Goal: Task Accomplishment & Management: Manage account settings

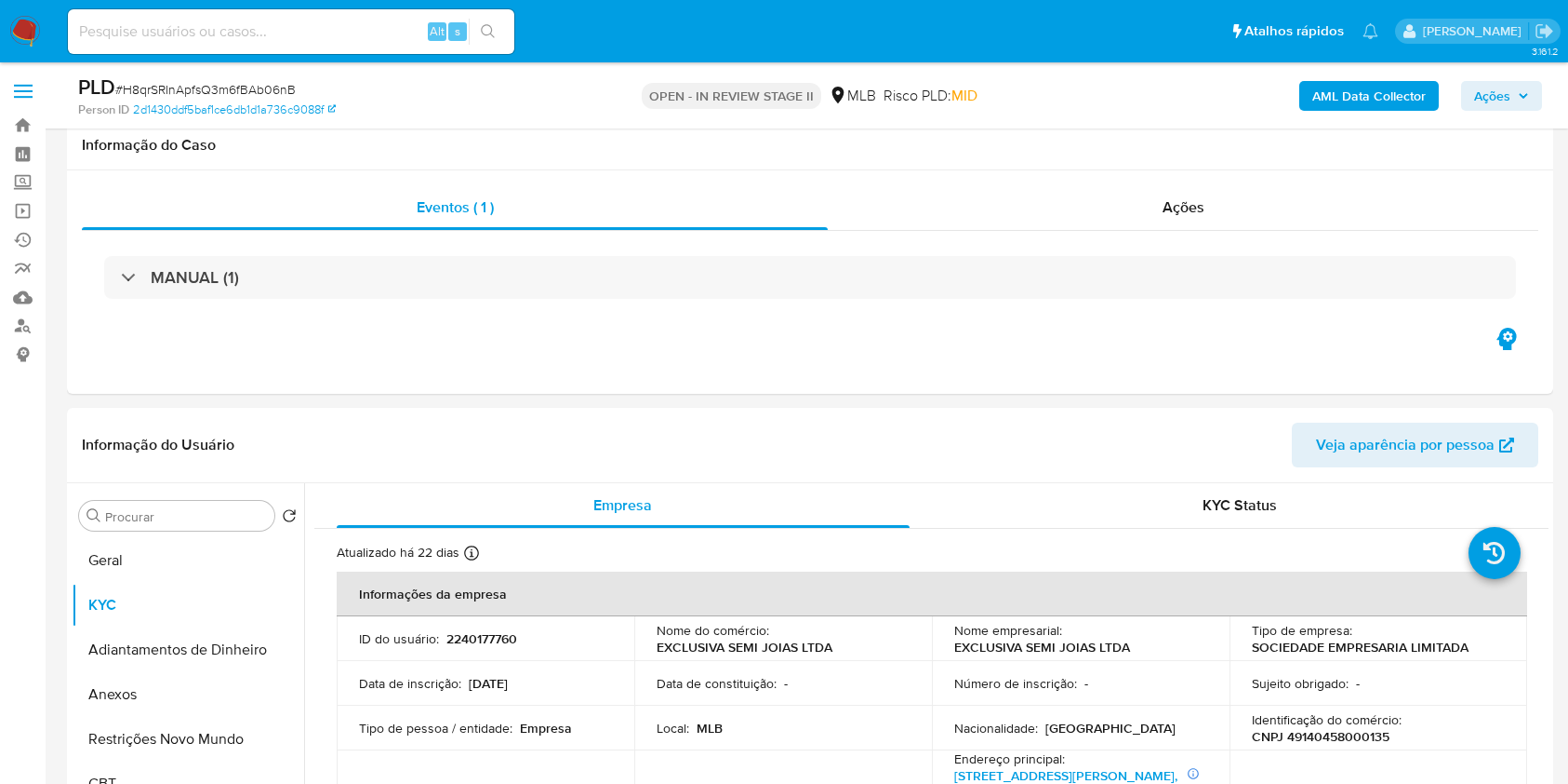
select select "10"
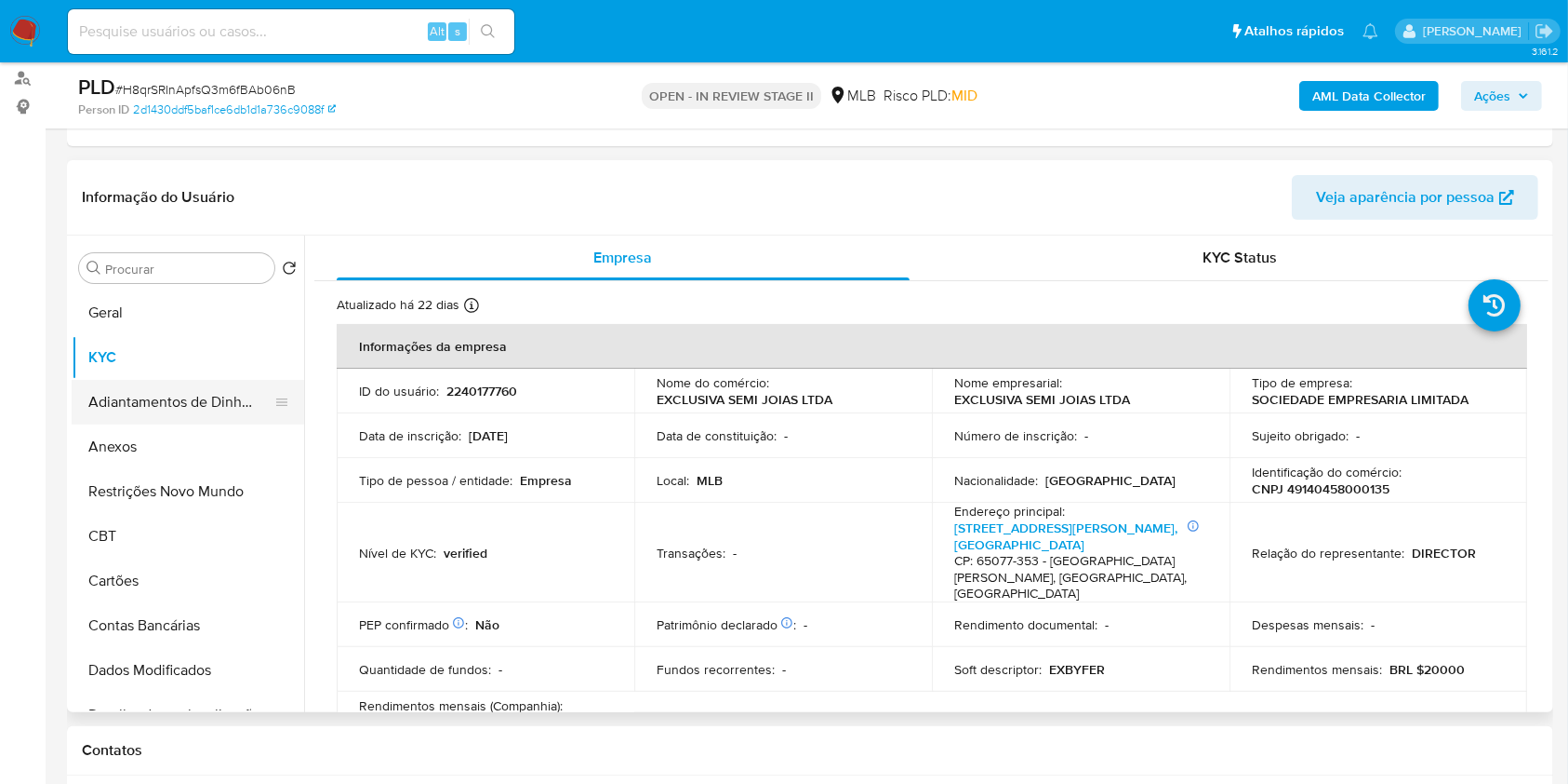
scroll to position [372, 0]
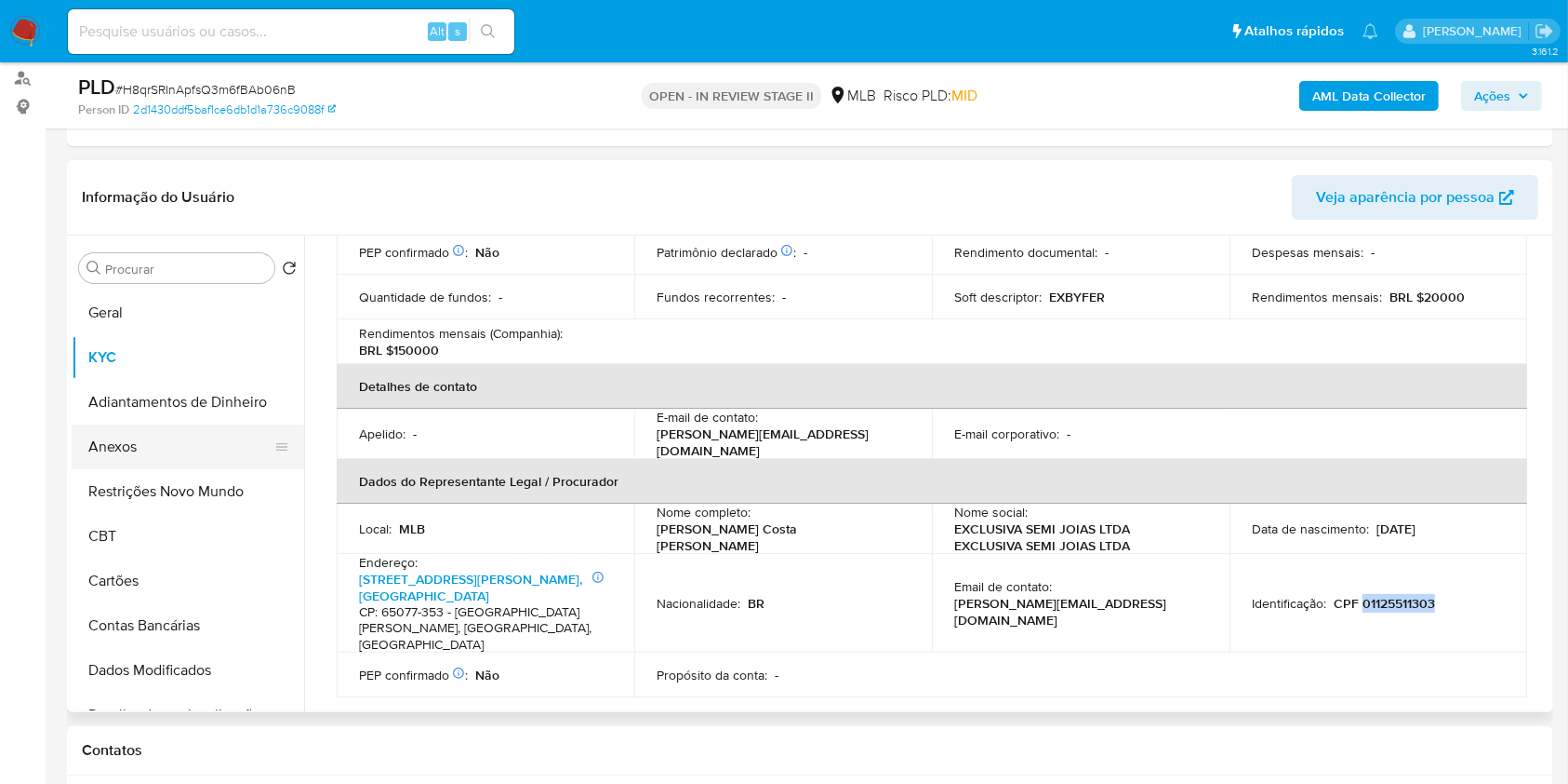
click at [181, 428] on button "Anexos" at bounding box center [180, 447] width 217 height 45
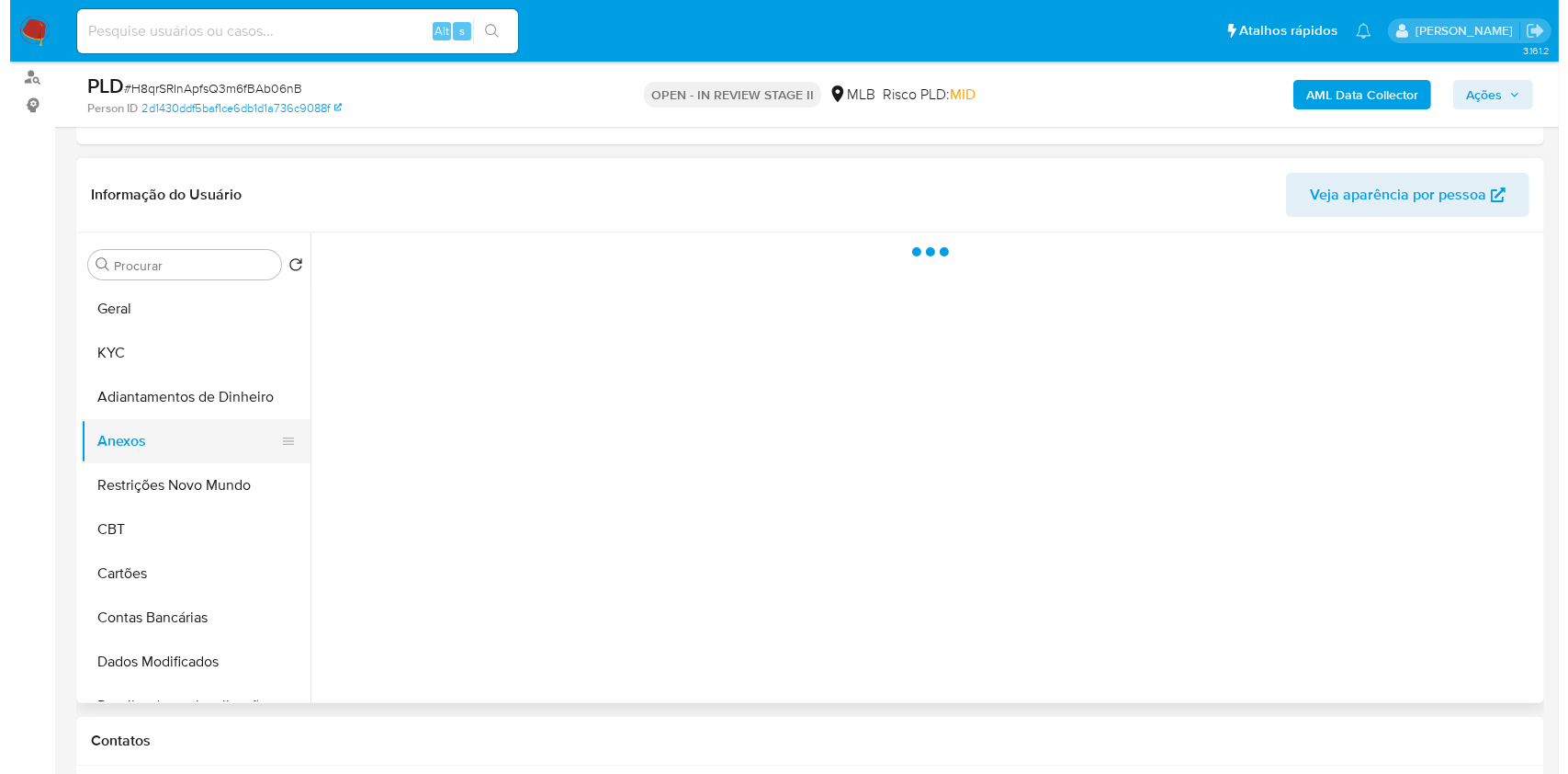
scroll to position [0, 0]
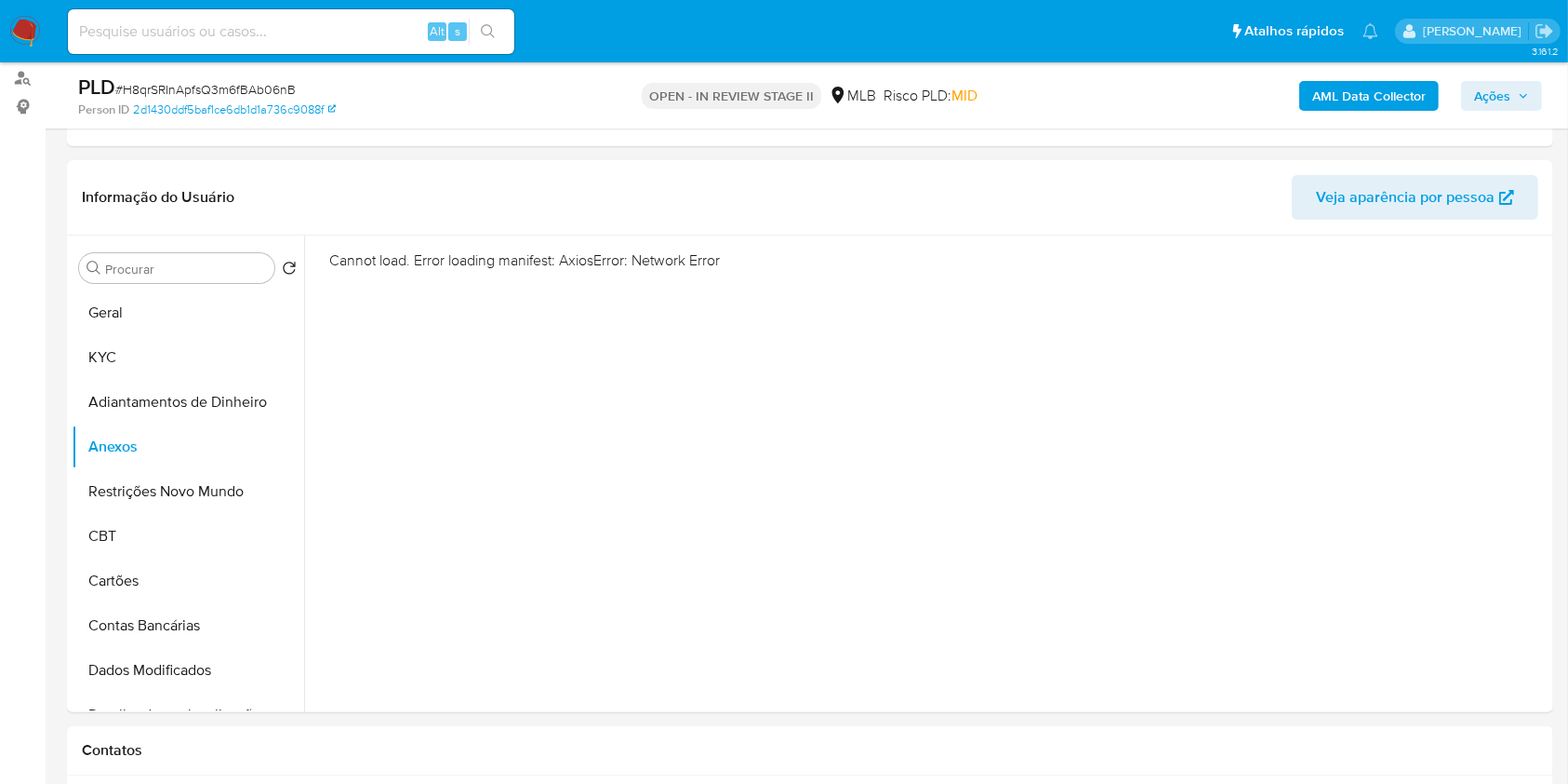
click at [1365, 106] on b "AML Data Collector" at bounding box center [1369, 96] width 114 height 30
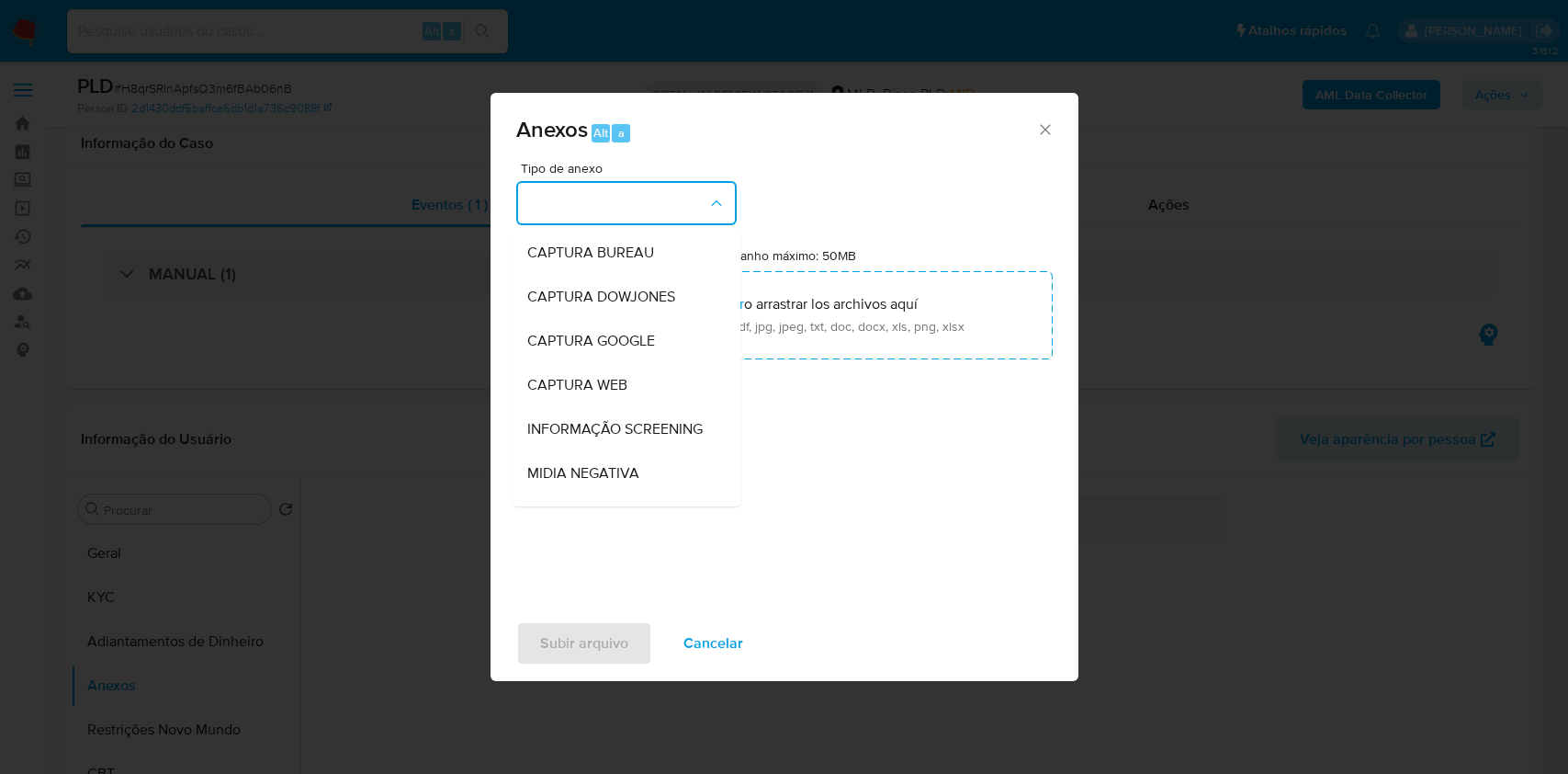
select select "10"
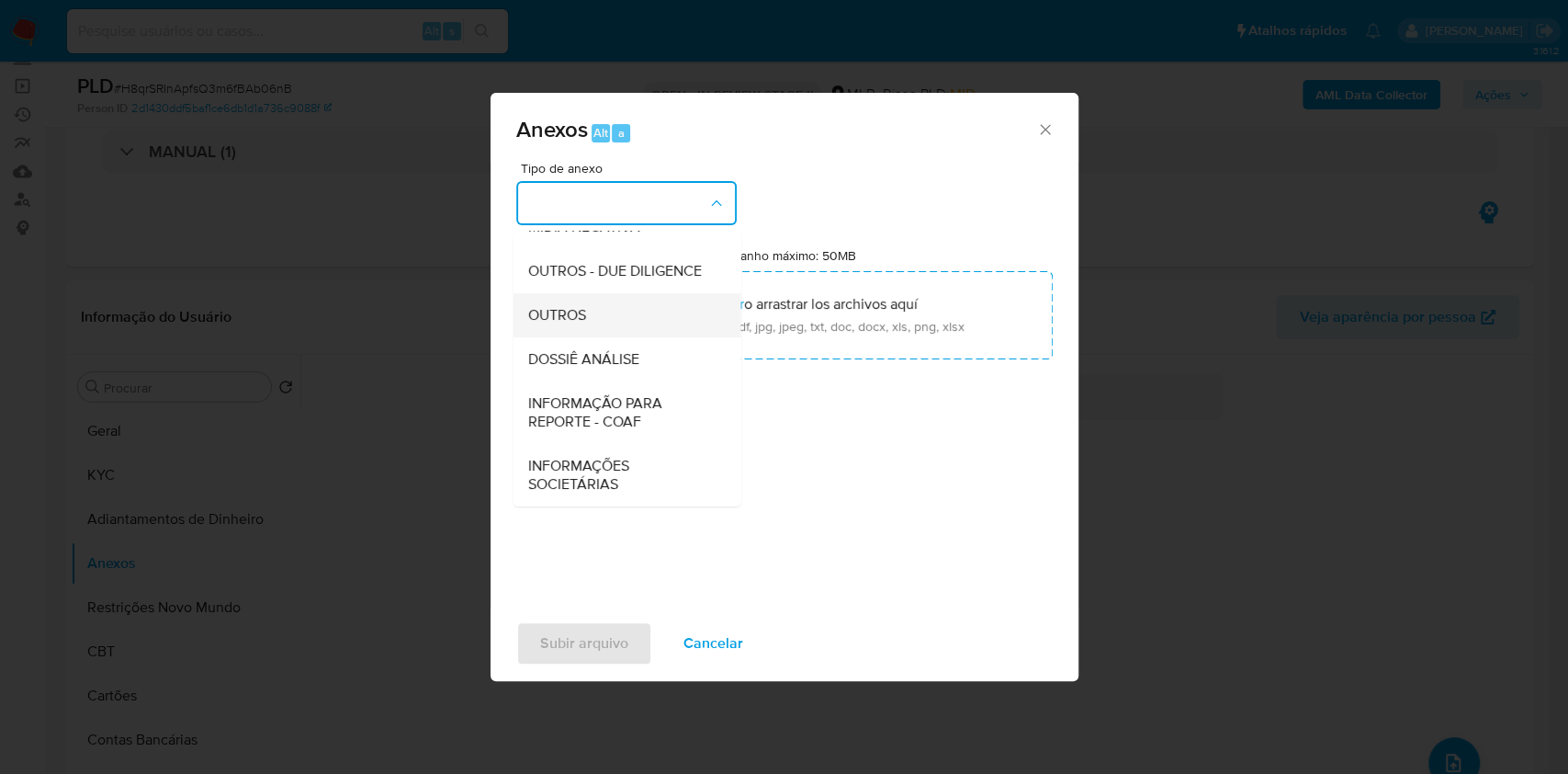
click at [606, 299] on div "OUTROS" at bounding box center [620, 315] width 187 height 44
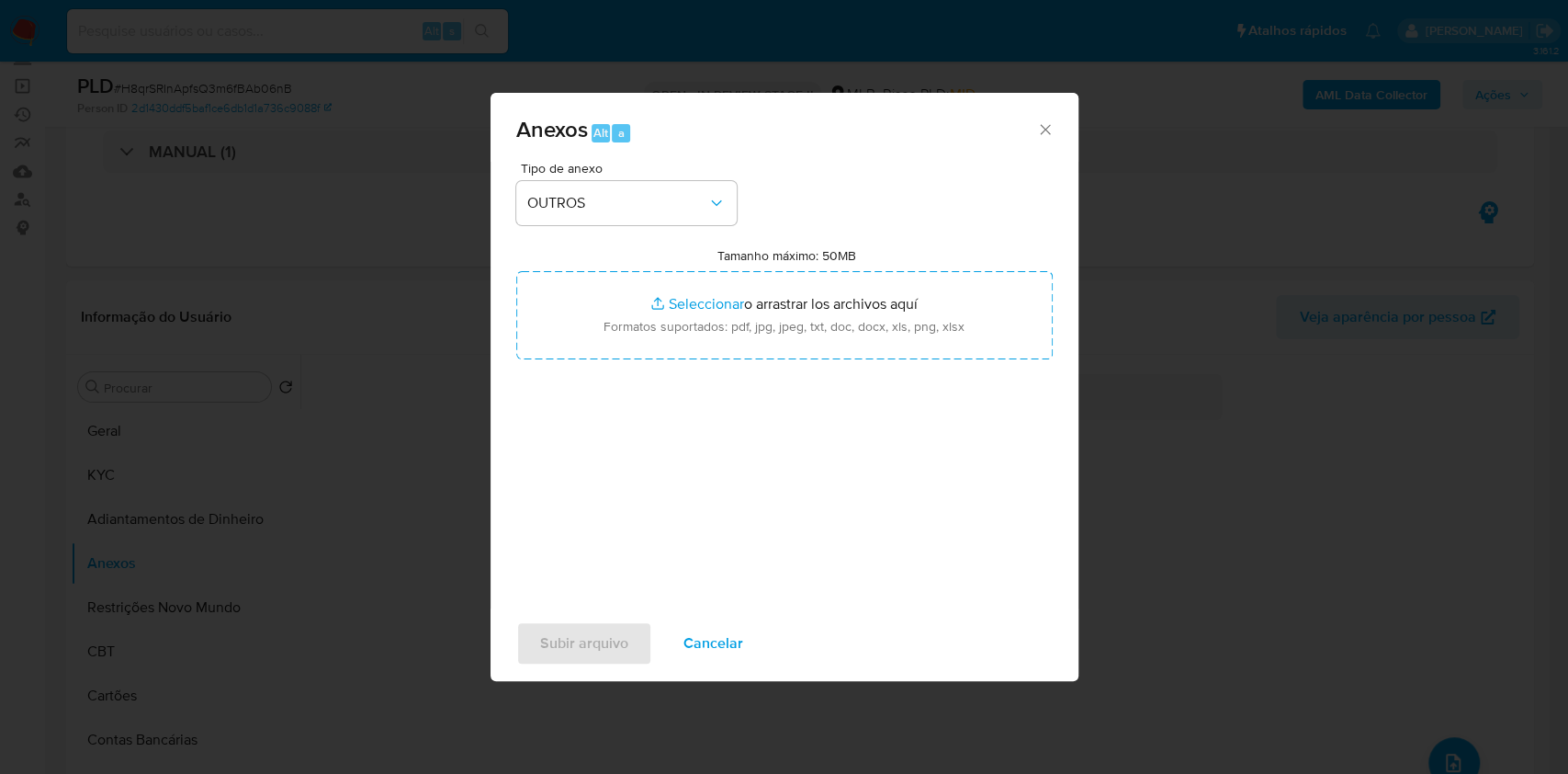
click at [1027, 136] on span "Anexos Alt a" at bounding box center [776, 131] width 521 height 24
click at [1037, 136] on icon "Cerrar" at bounding box center [1046, 130] width 18 height 18
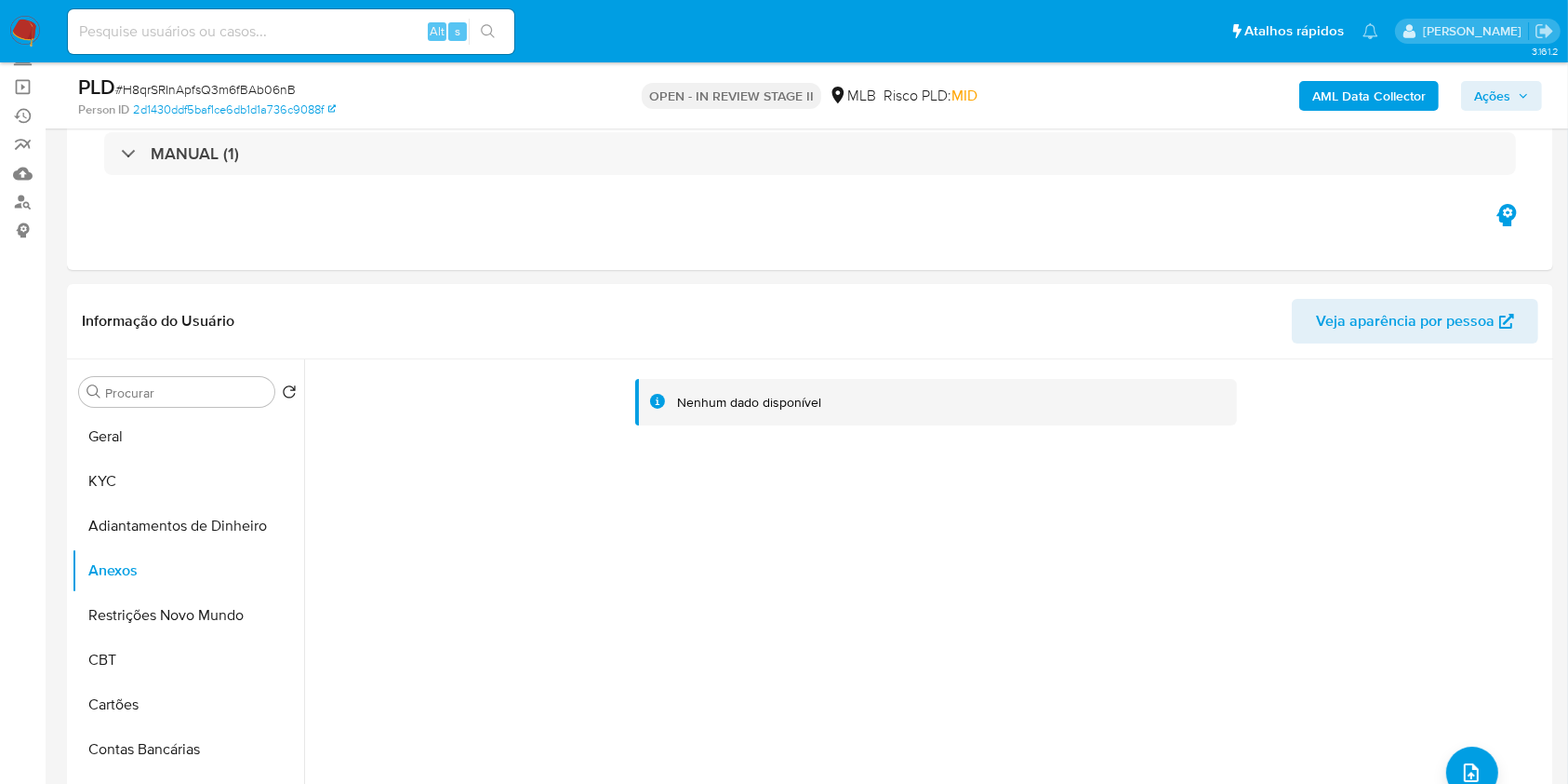
click at [1377, 106] on b "AML Data Collector" at bounding box center [1369, 96] width 114 height 30
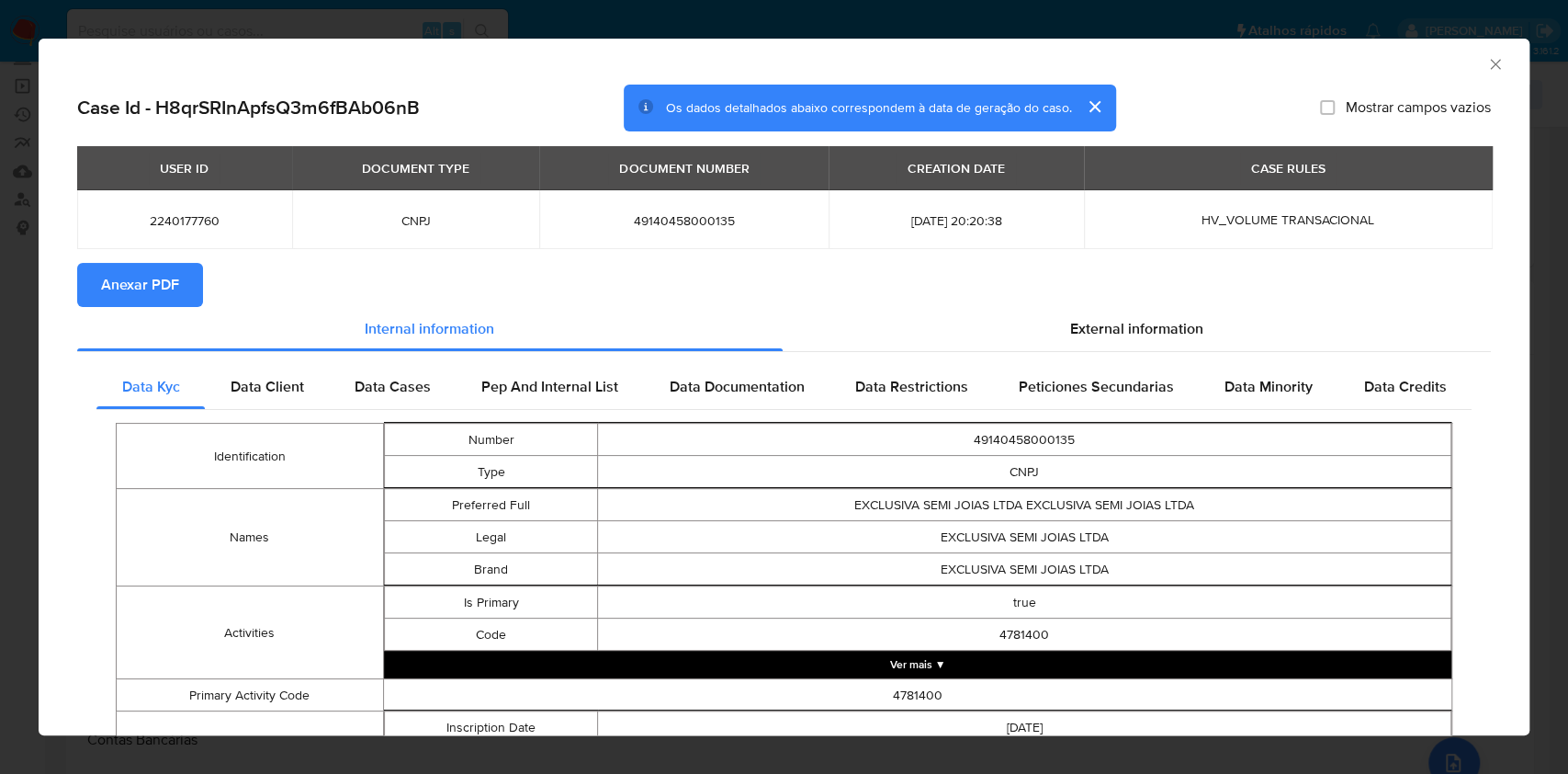
click at [141, 293] on span "Anexar PDF" at bounding box center [140, 285] width 78 height 41
click at [1486, 60] on icon "Fechar a janela" at bounding box center [1495, 64] width 18 height 18
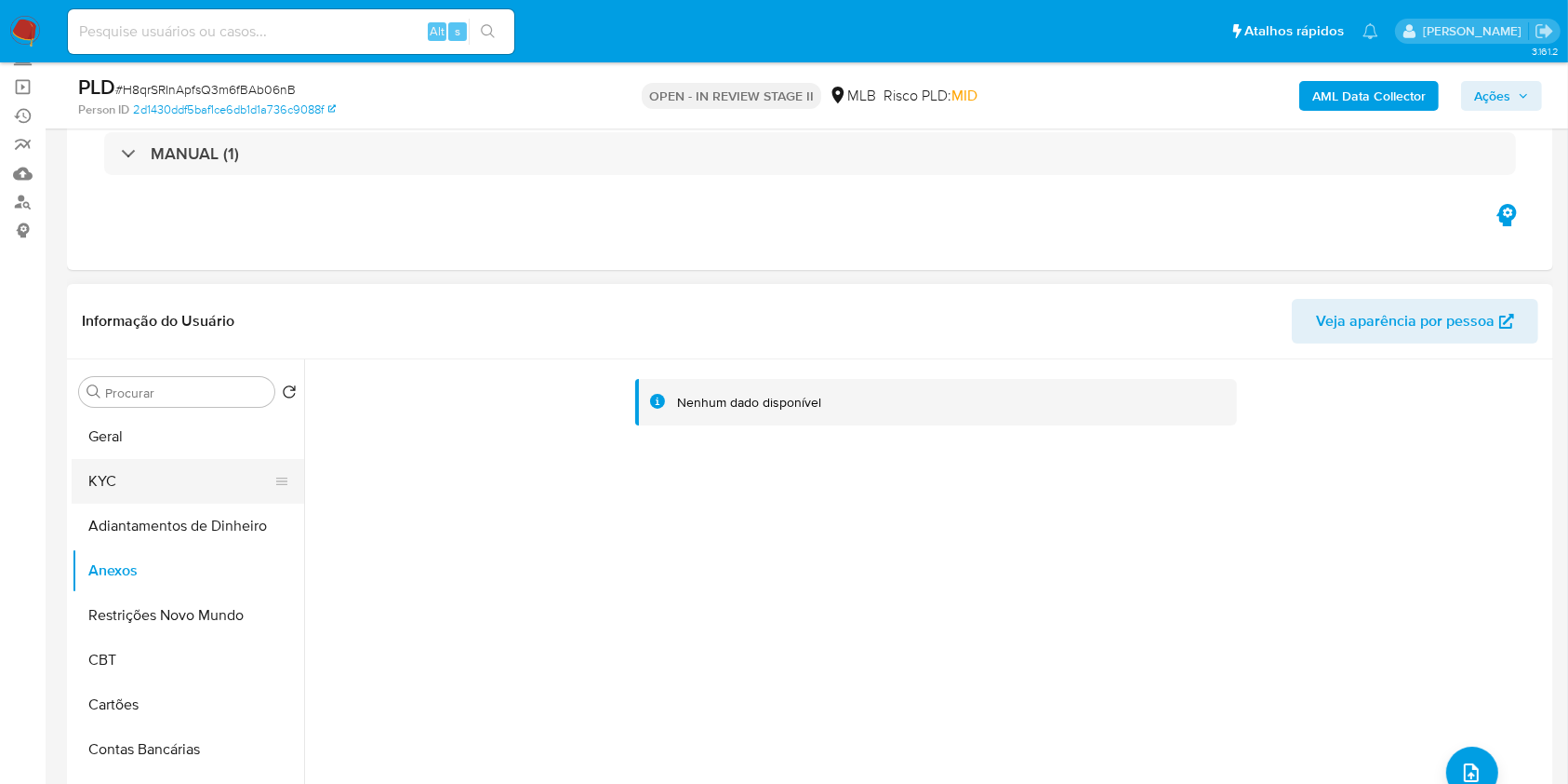
click at [194, 468] on button "KYC" at bounding box center [180, 482] width 217 height 45
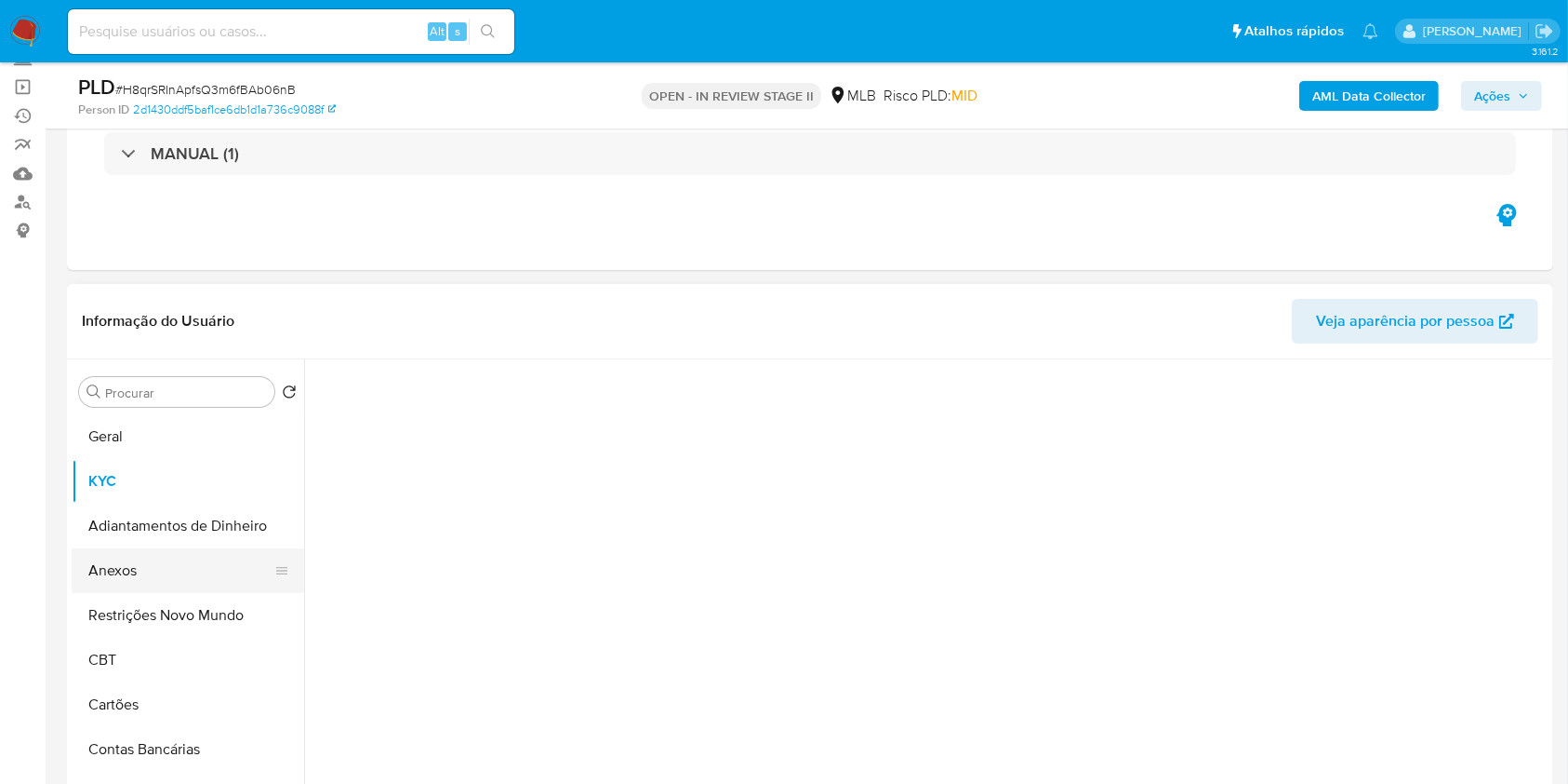
click at [166, 586] on button "Anexos" at bounding box center [180, 570] width 217 height 45
click at [166, 565] on button "Anexos" at bounding box center [180, 570] width 217 height 45
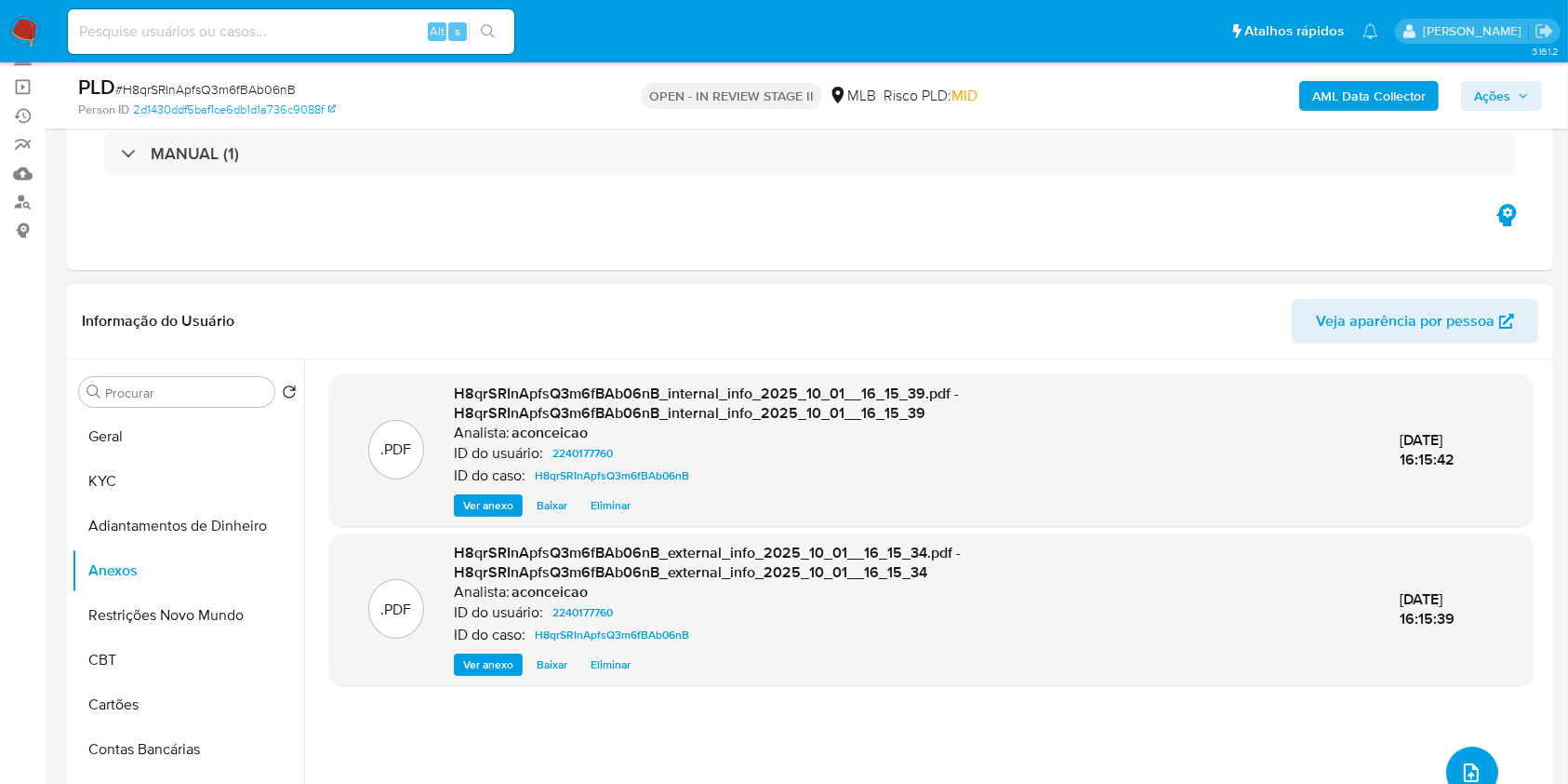
click at [1458, 752] on button "upload-file" at bounding box center [1472, 773] width 52 height 52
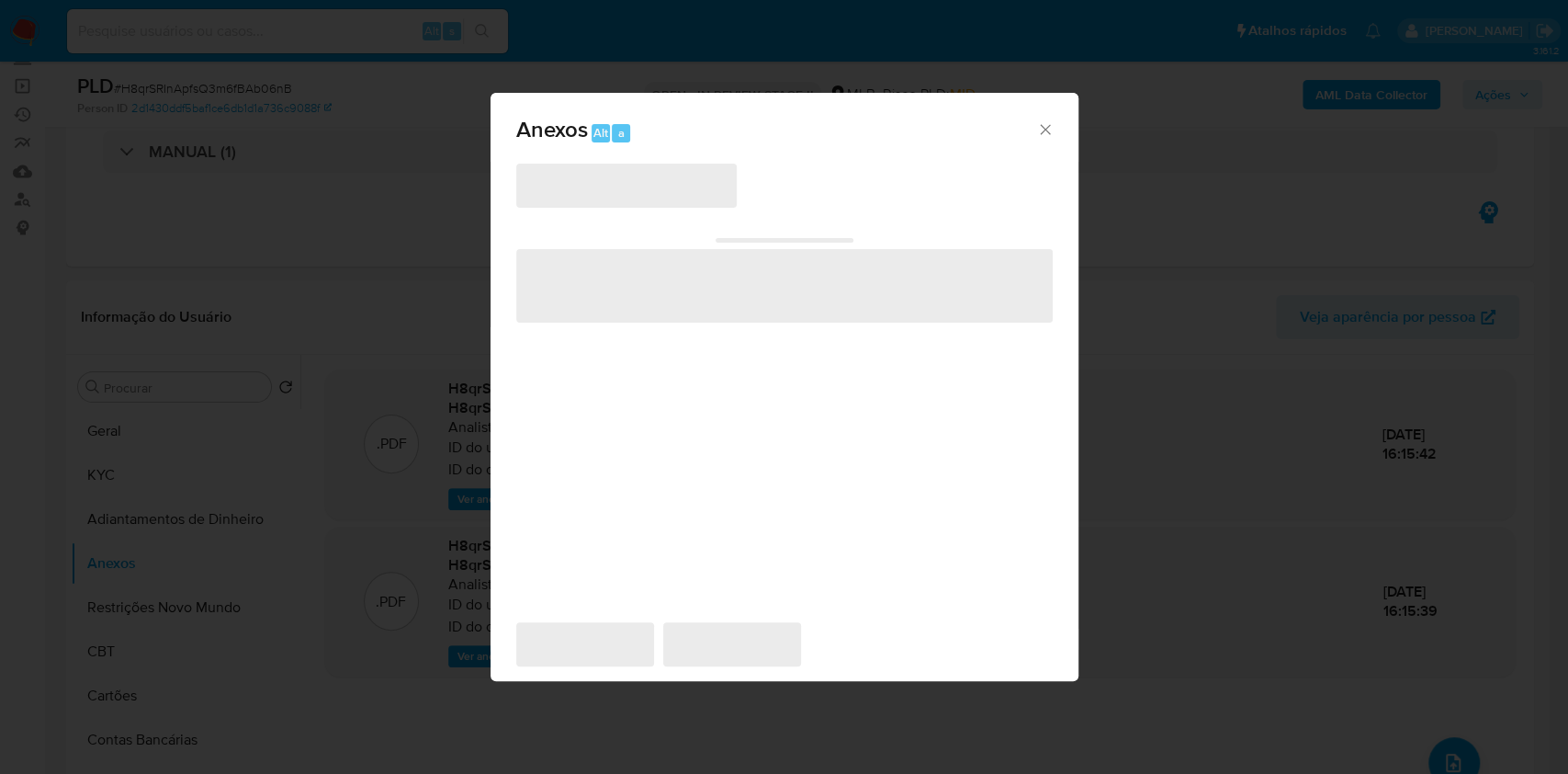
click at [588, 209] on div "‌ ‌ ‌ ‌ ‌" at bounding box center [784, 381] width 536 height 441
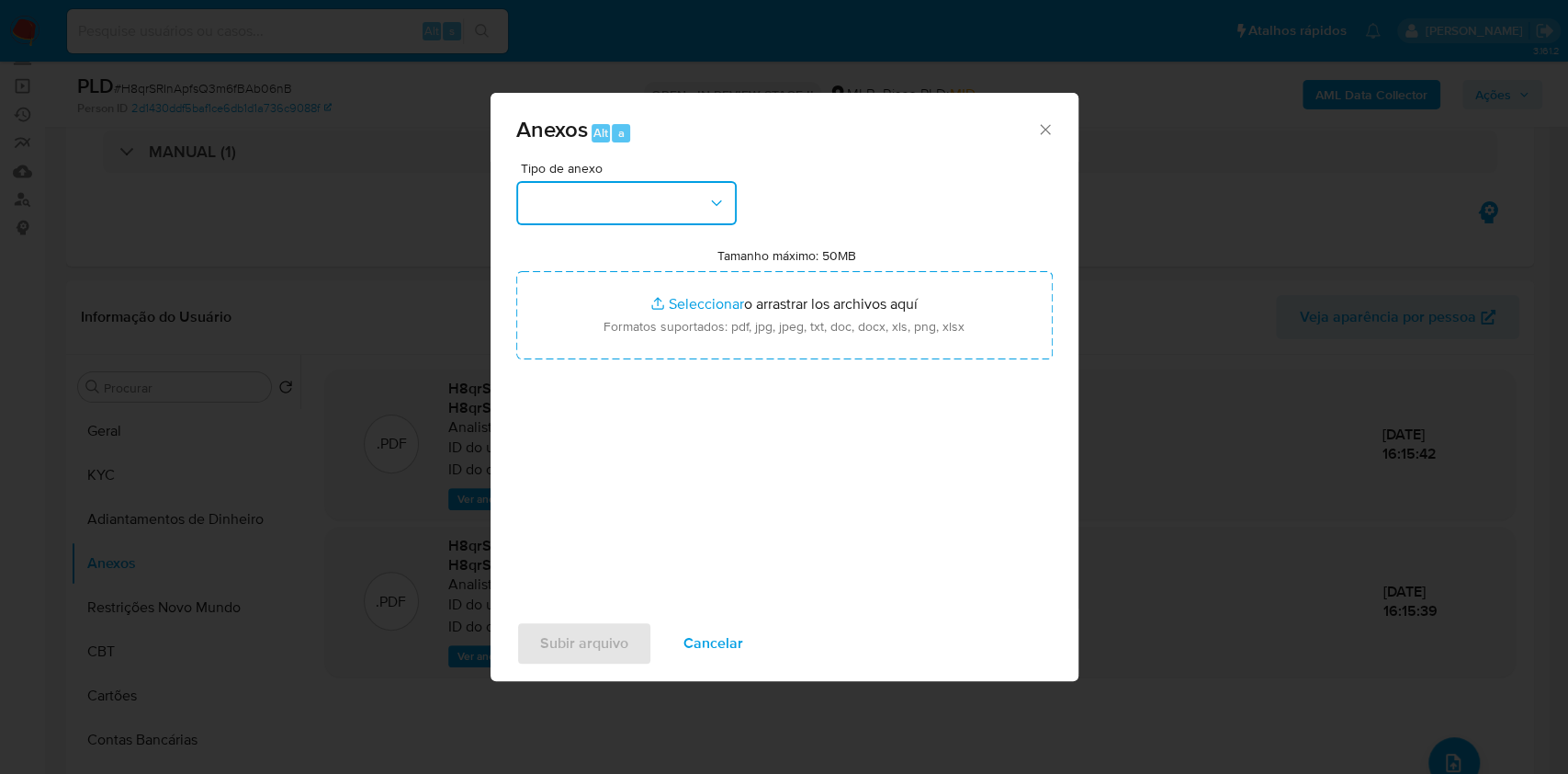
click at [609, 223] on button "button" at bounding box center [626, 203] width 220 height 44
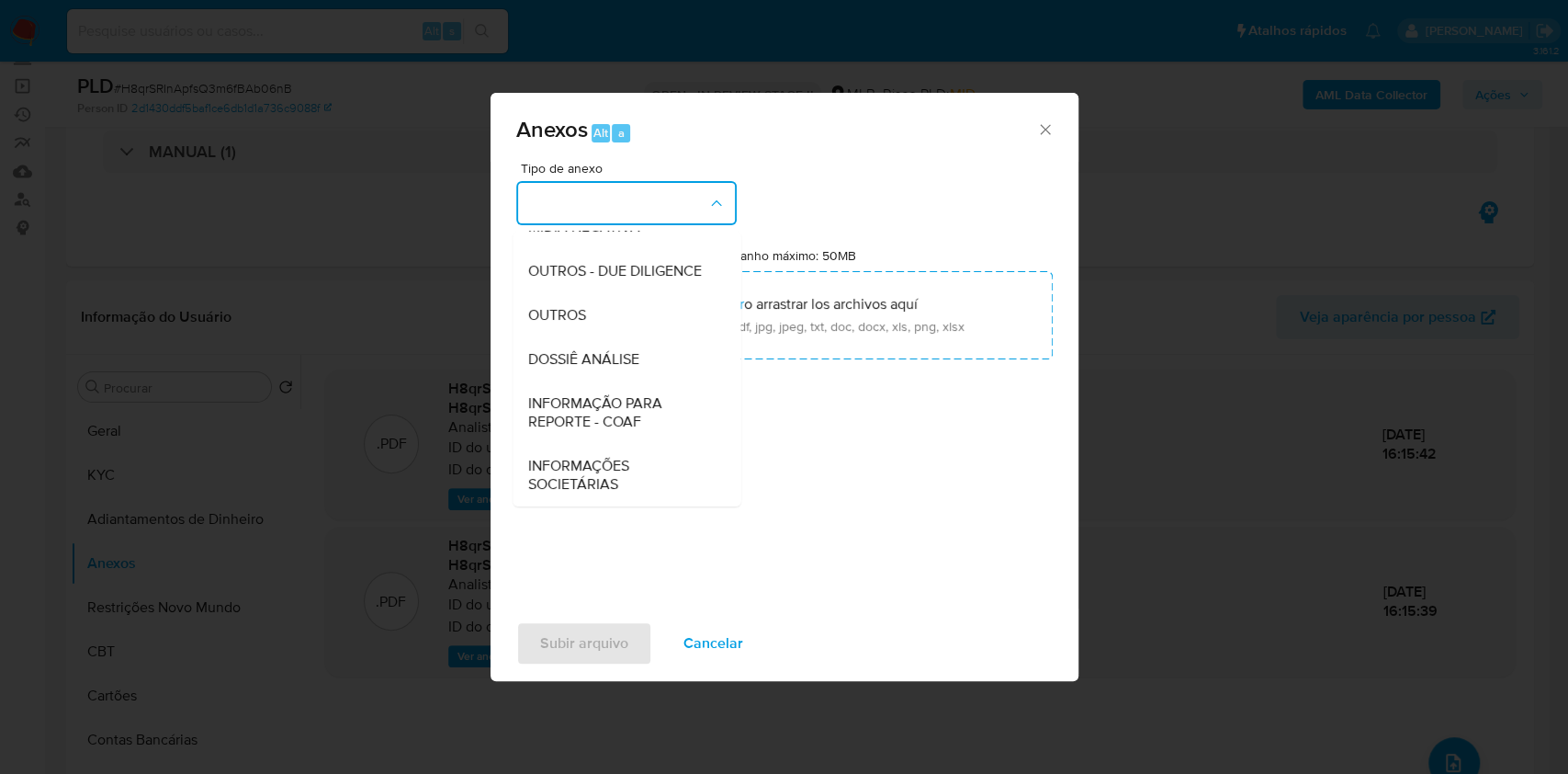
drag, startPoint x: 591, startPoint y: 312, endPoint x: 843, endPoint y: 231, distance: 264.7
click at [592, 311] on div "OUTROS" at bounding box center [620, 315] width 187 height 44
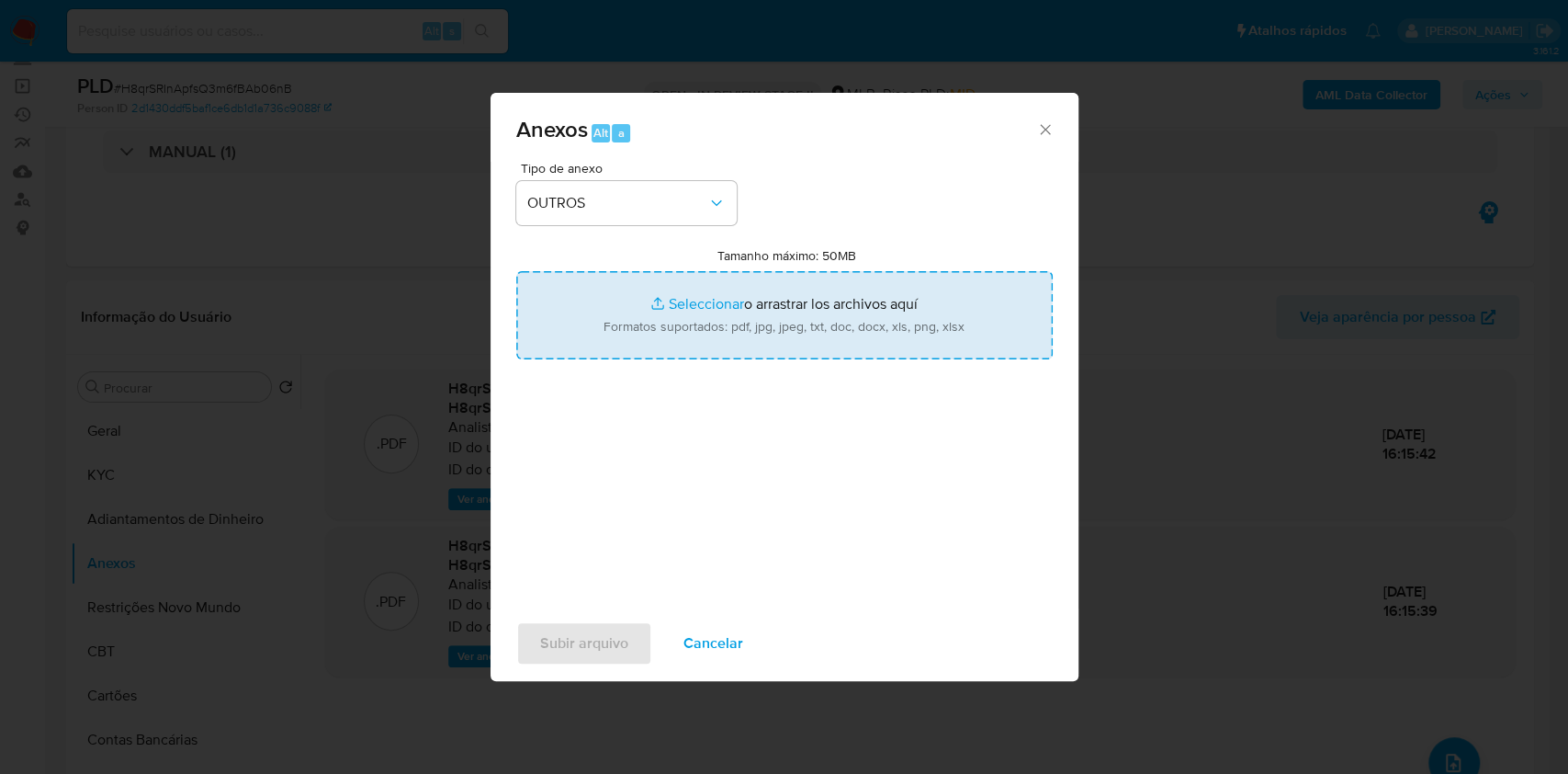
type input "C:\fakepath\SAR - XXXXX - CNPJ 49140458000135 - EXCLUSIVA SEMI JOIAS LTDA.pdf"
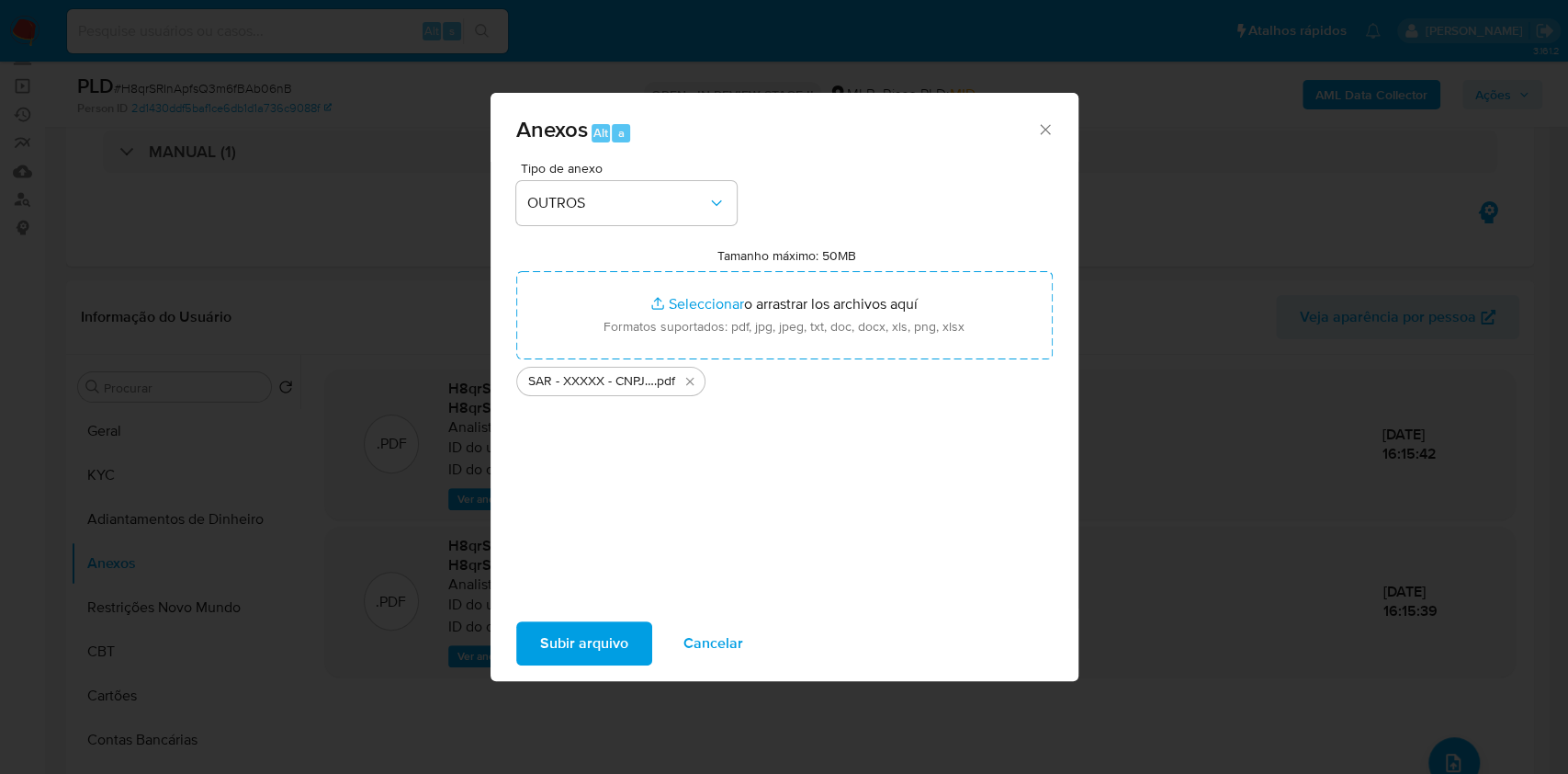
click at [616, 645] on span "Subir arquivo" at bounding box center [584, 643] width 88 height 41
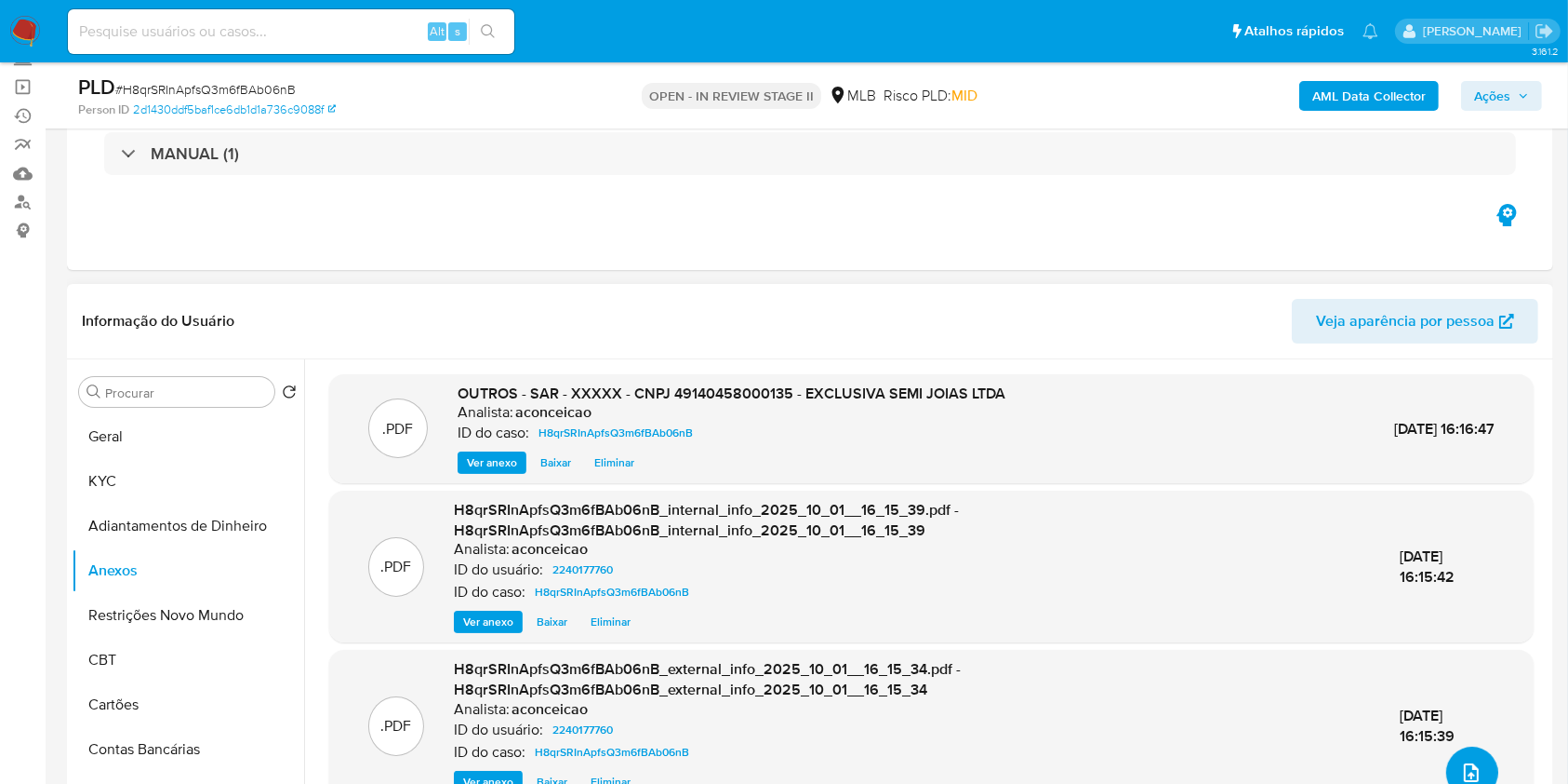
click at [1465, 750] on button "upload-file" at bounding box center [1472, 773] width 52 height 52
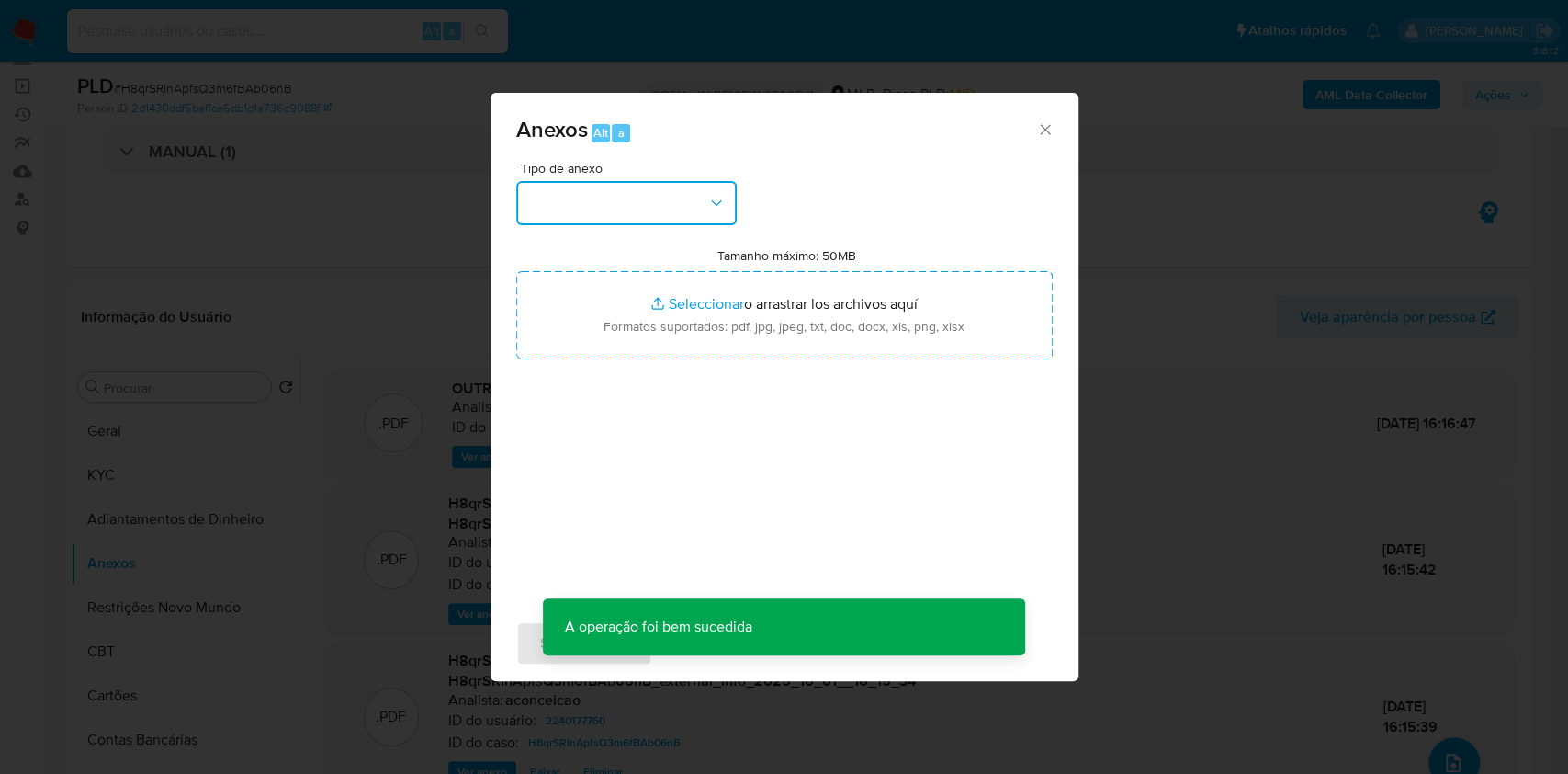
click at [632, 212] on button "button" at bounding box center [626, 203] width 220 height 44
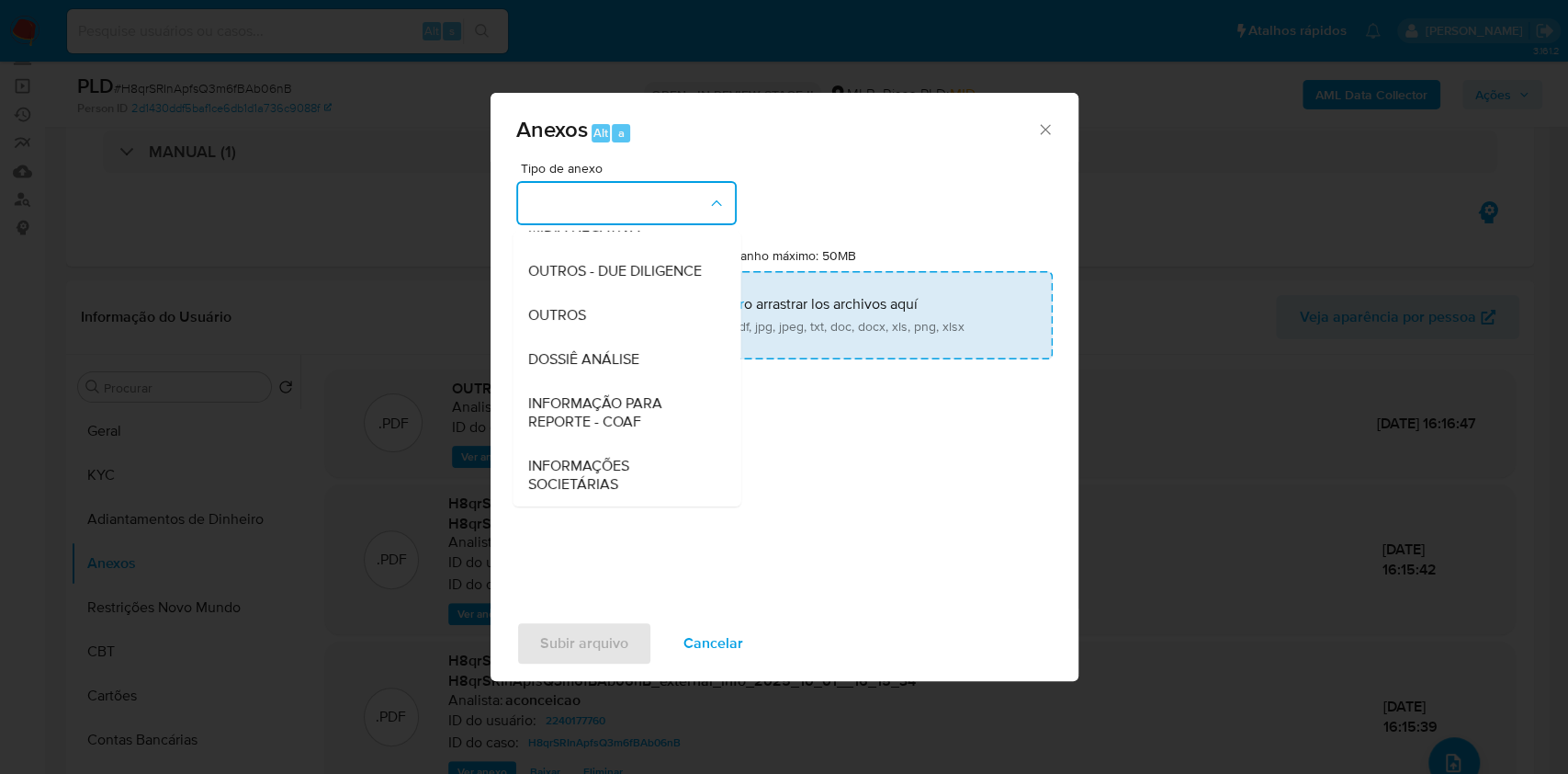
drag, startPoint x: 629, startPoint y: 354, endPoint x: 822, endPoint y: 305, distance: 199.1
click at [633, 353] on span "DOSSIÊ ANÁLISE" at bounding box center [582, 359] width 111 height 18
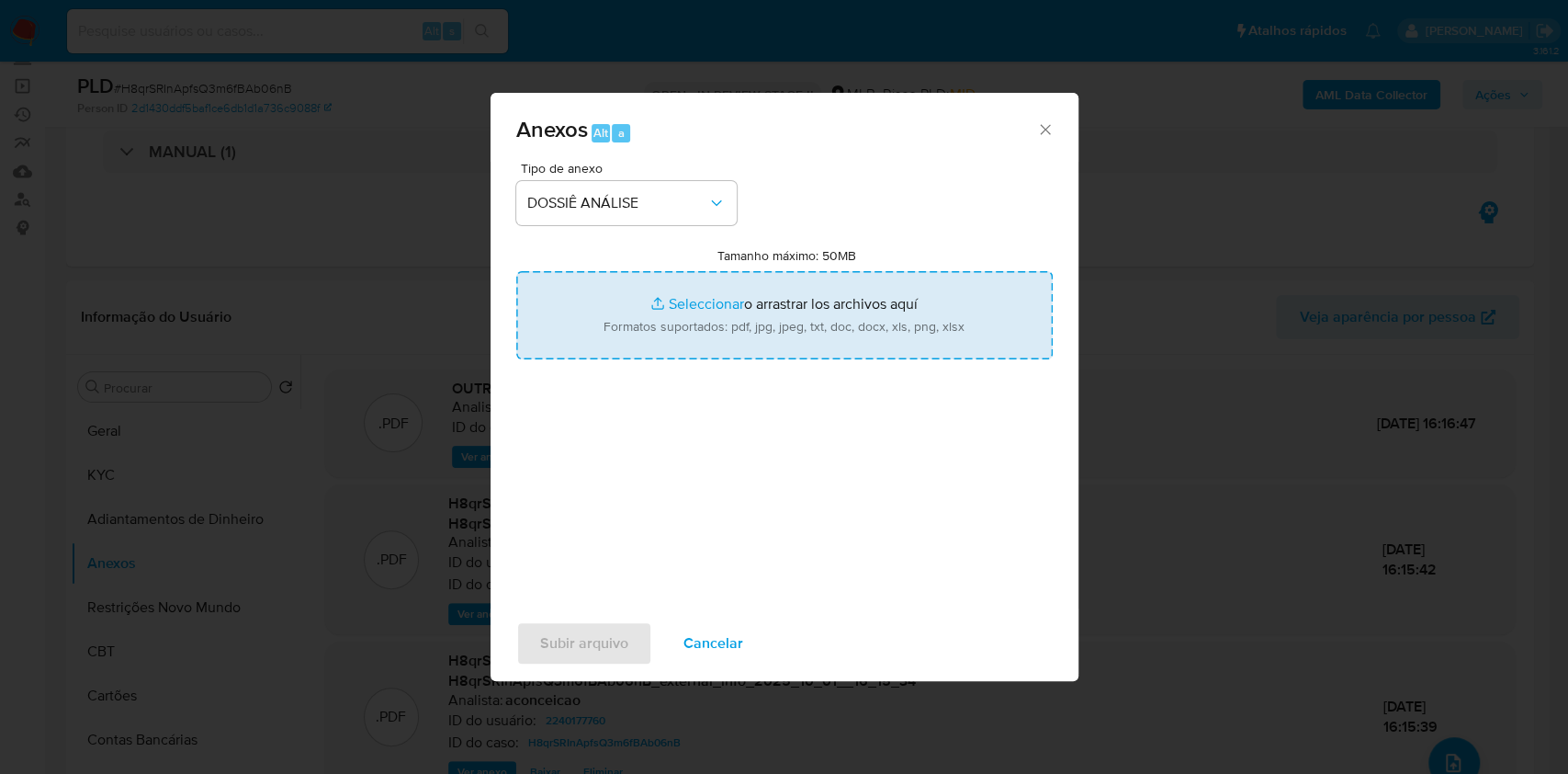
type input "C:\fakepath\Mulan 2240177760_EXCLUSIVA SEMI JOIAS LTDA 2025_09_30_06_58_17.pdf"
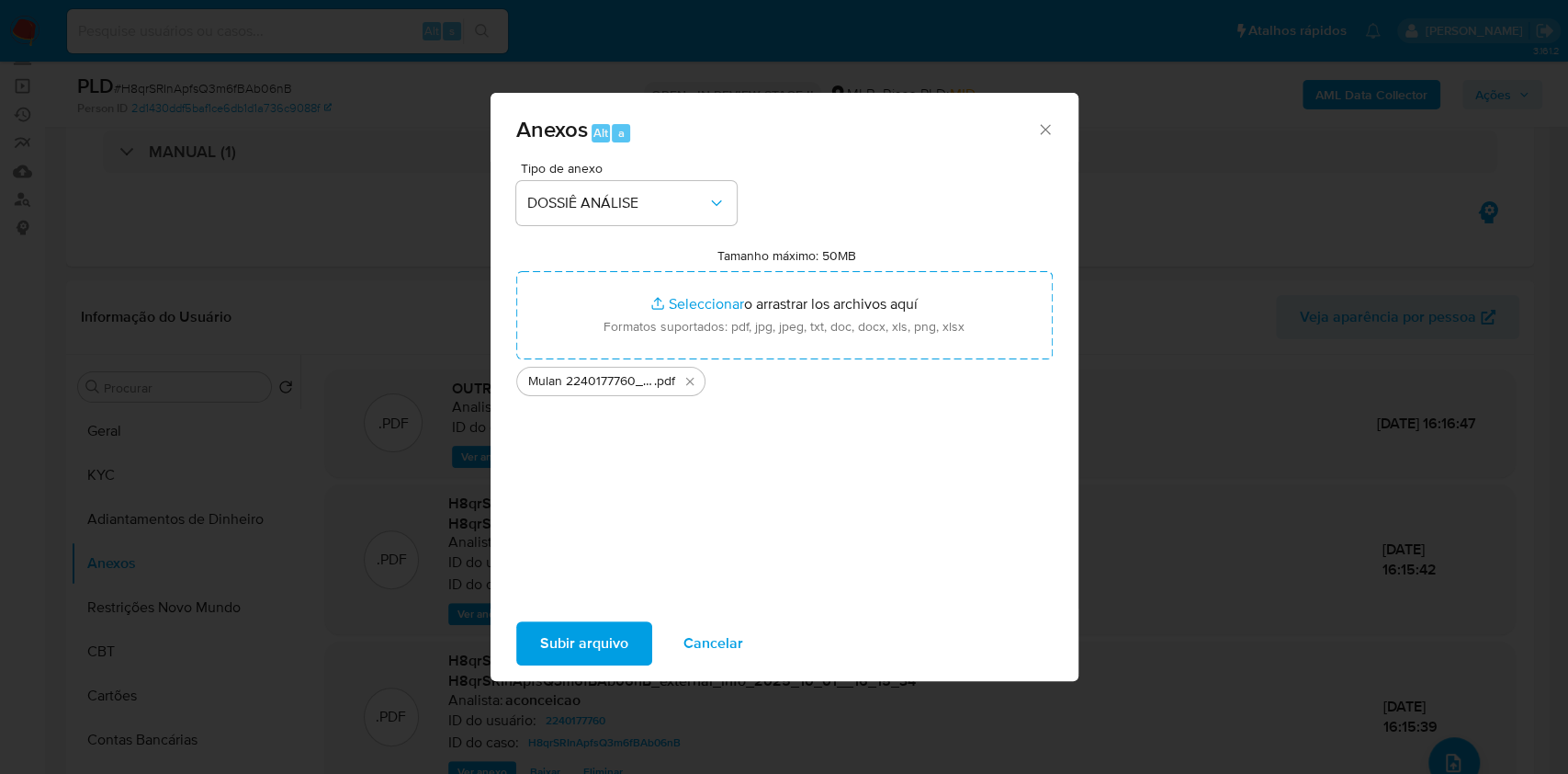
click at [603, 651] on span "Subir arquivo" at bounding box center [584, 643] width 88 height 41
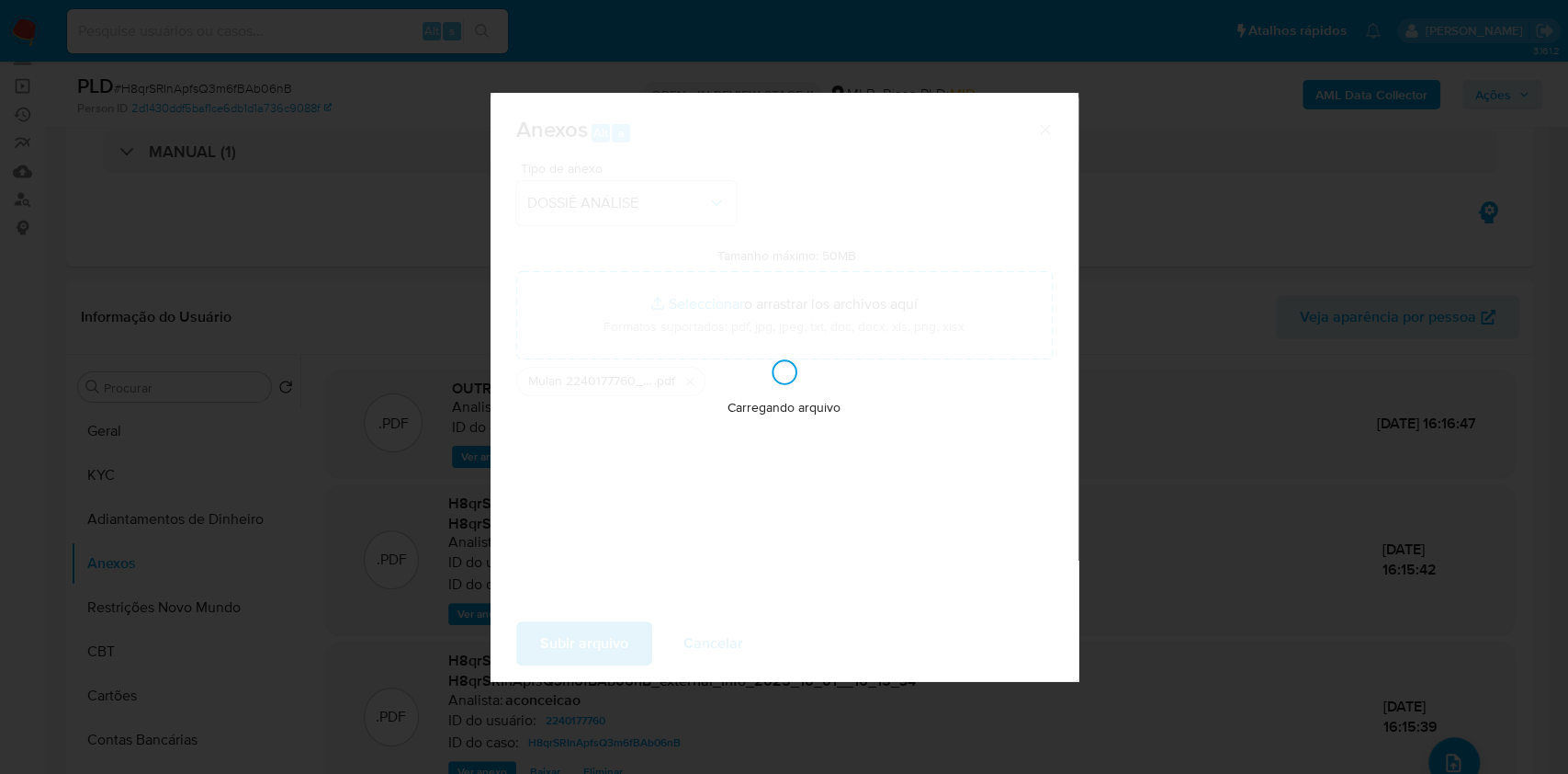
click at [1270, 498] on div "Anexos Alt a Tipo de anexo DOSSIÊ ANÁLISE Tamanho máximo: 50MB Seleccionar arch…" at bounding box center [784, 387] width 1568 height 774
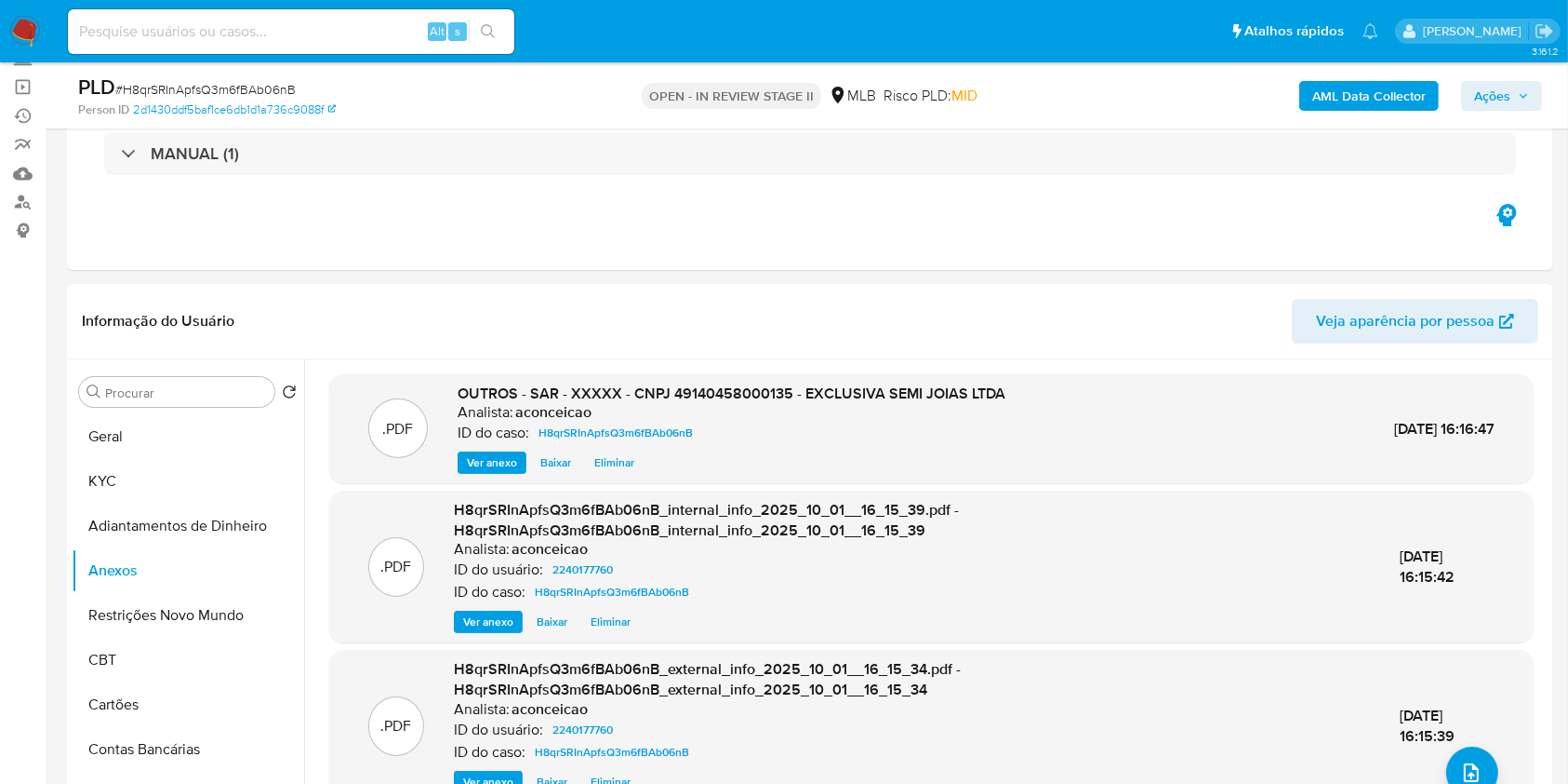
click at [1501, 85] on span "Ações" at bounding box center [1492, 96] width 36 height 30
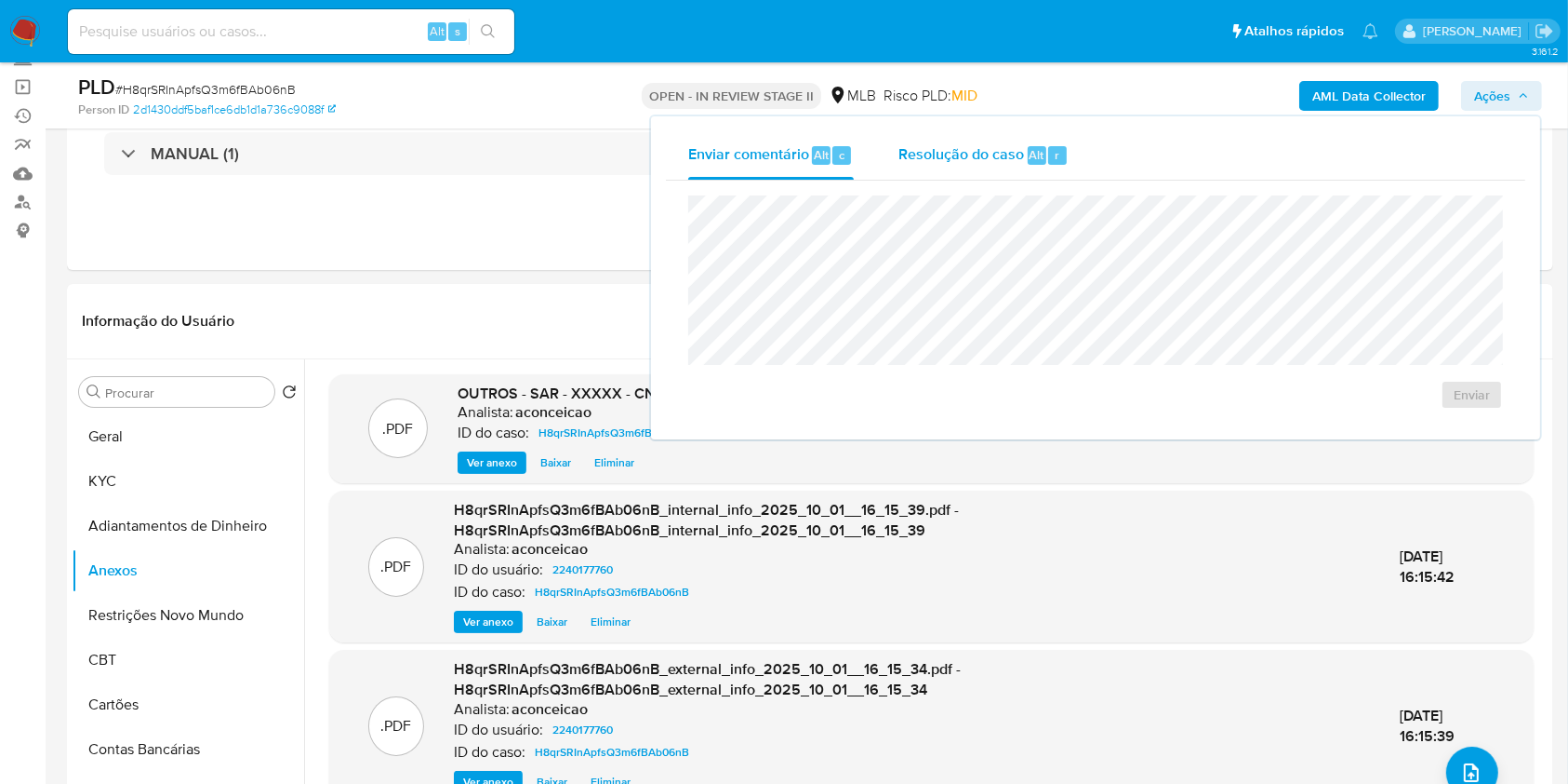
click at [994, 158] on span "Resolução do caso" at bounding box center [961, 154] width 126 height 21
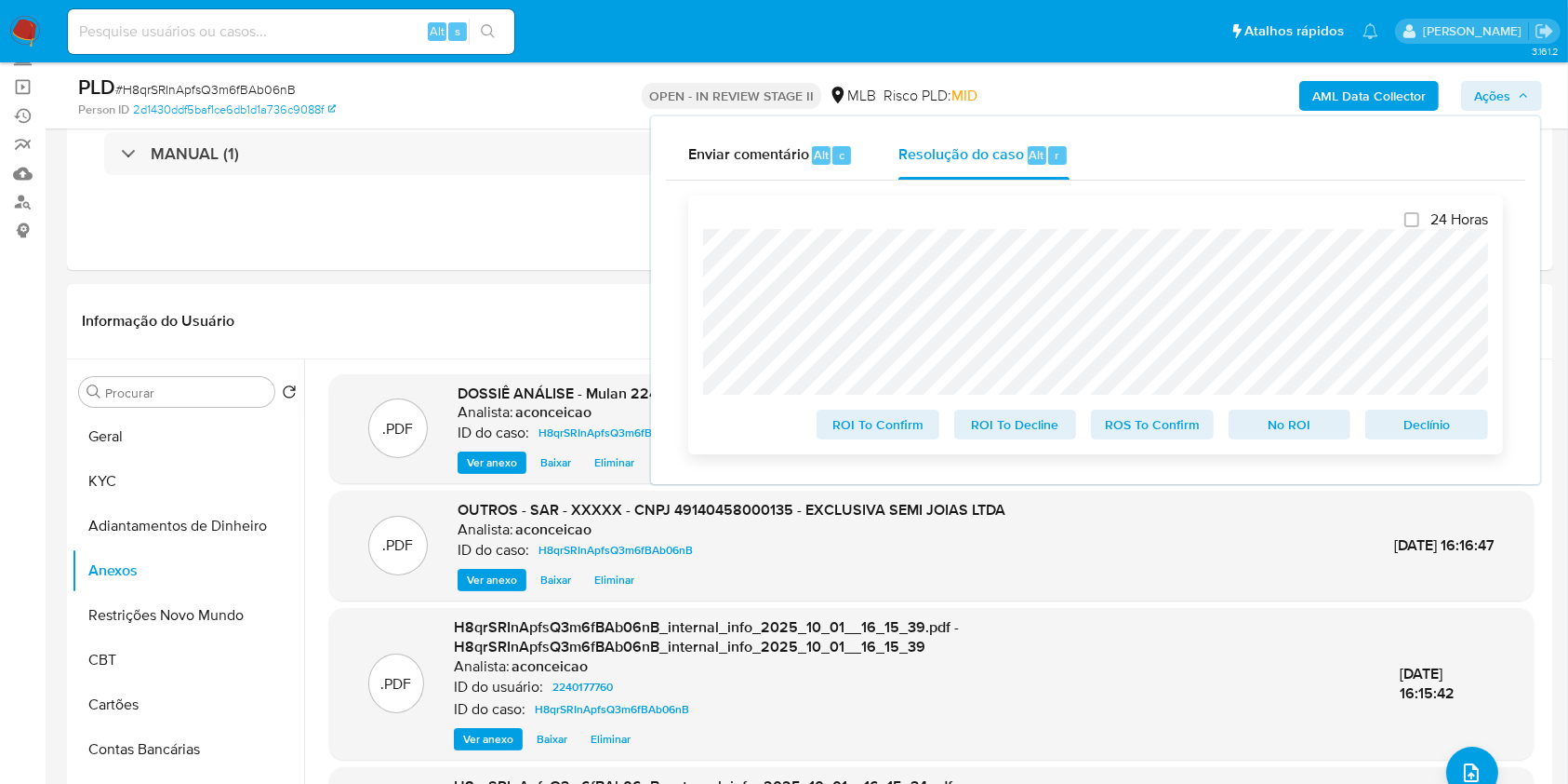
click at [1165, 428] on span "ROS To Confirm" at bounding box center [1152, 425] width 97 height 26
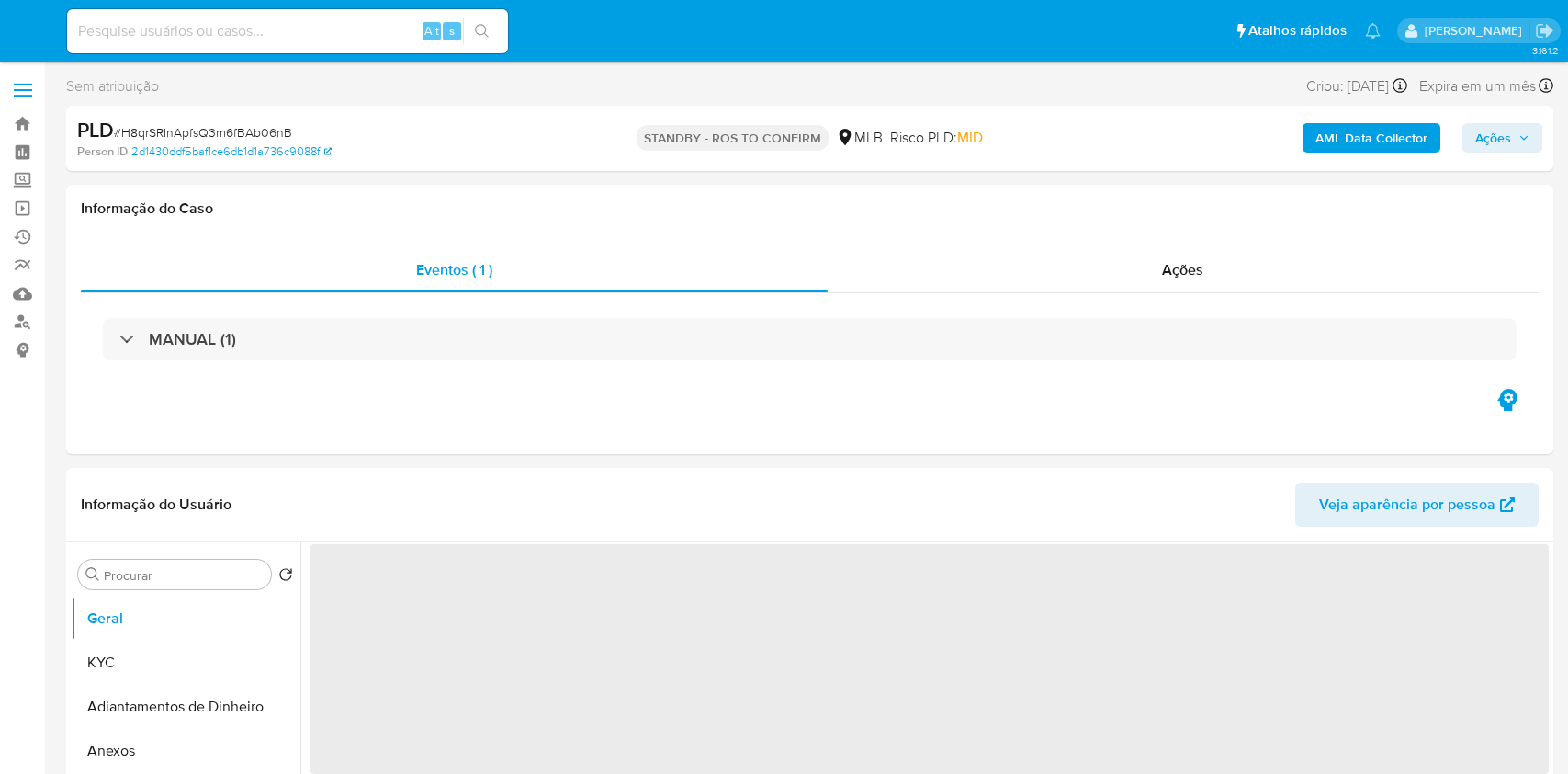
select select "10"
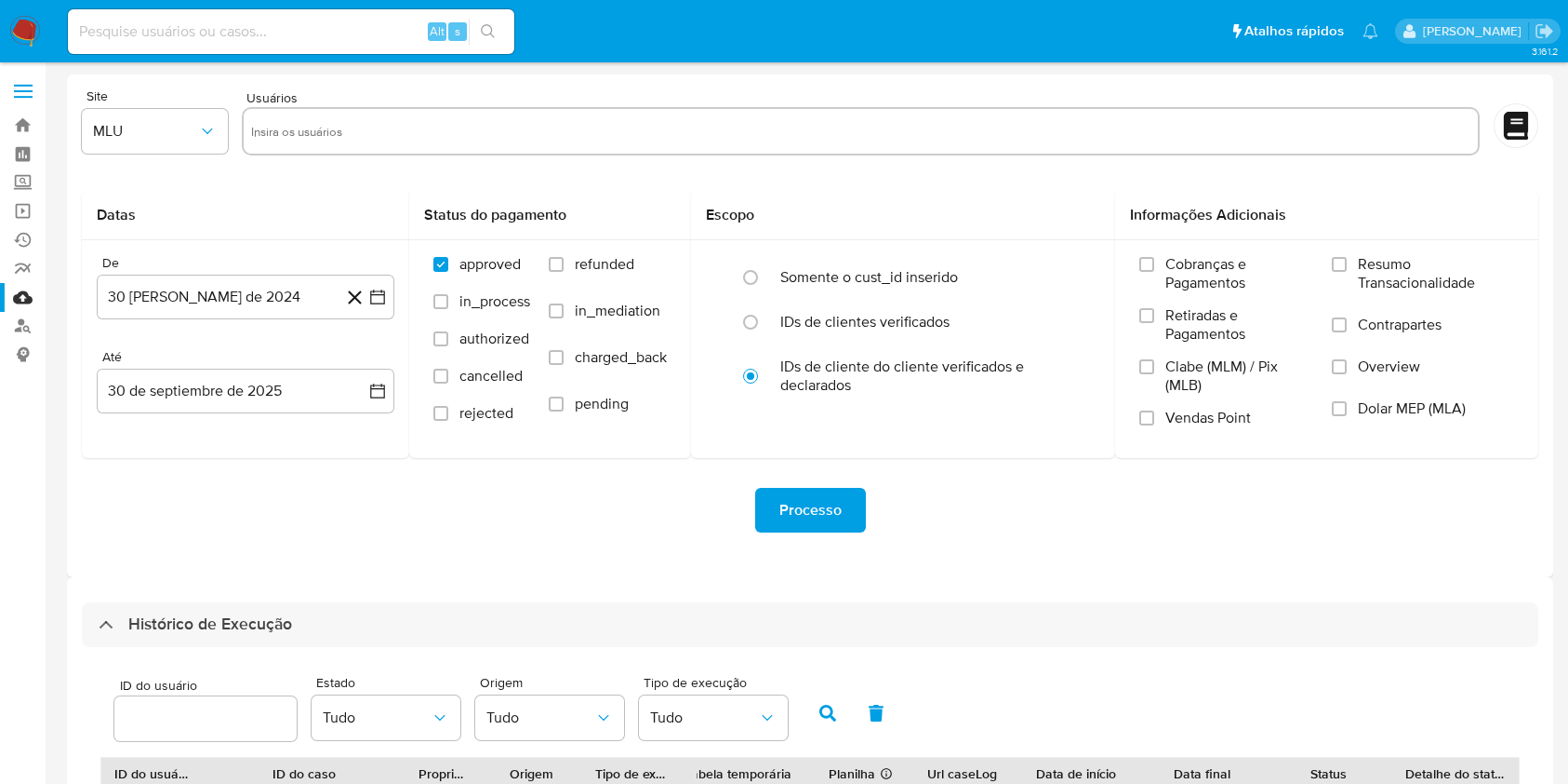
select select "20"
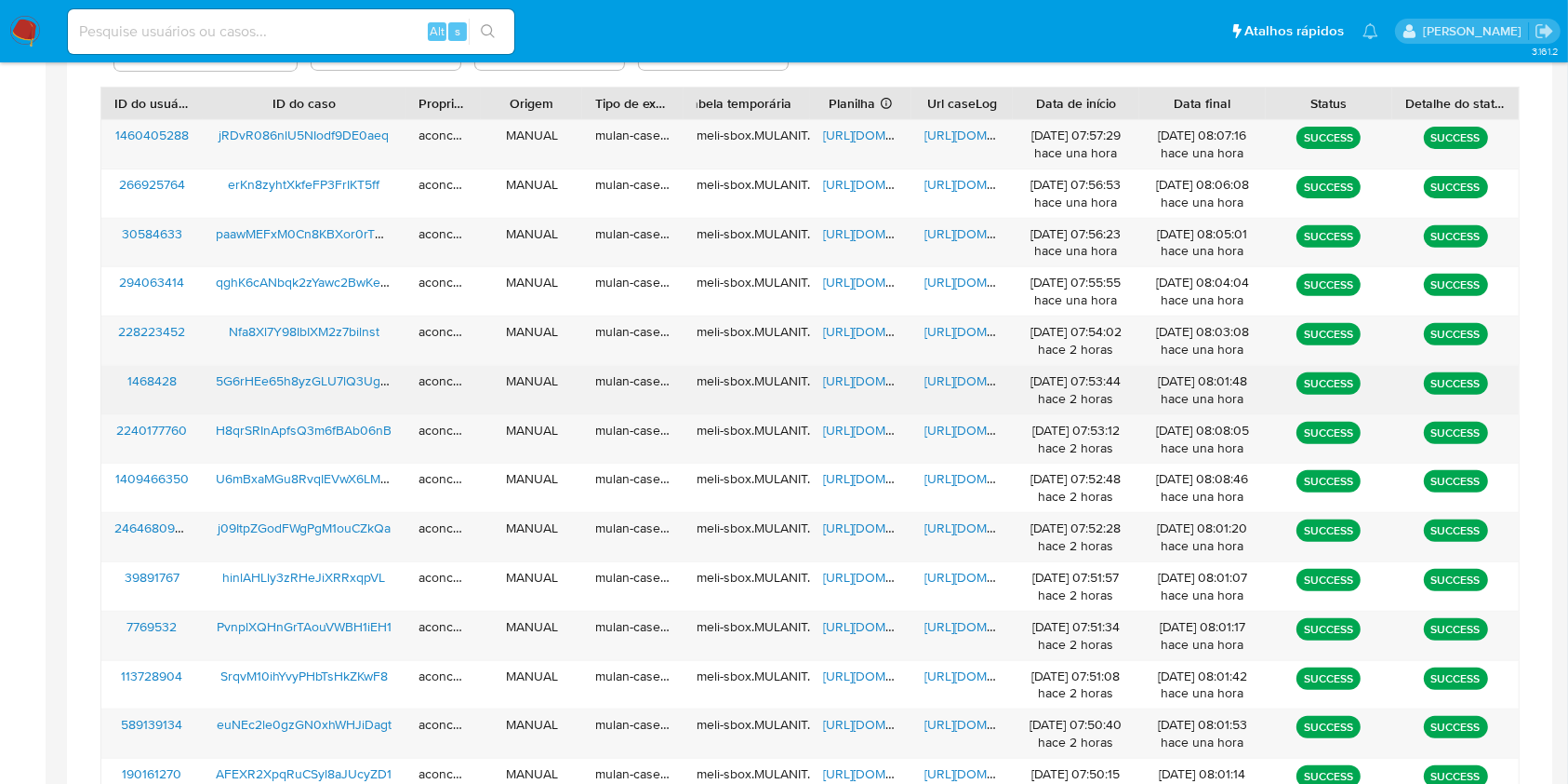
click at [863, 389] on span "https://docs.google.com/spreadsheets/d/1K2E2nnDyCa2kqLCmCj9364Rc9-_JglWojJ7zK0s…" at bounding box center [887, 381] width 129 height 19
click at [972, 388] on span "https://docs.google.com/document/d/1-mmmxvMCGjrLZ9CYD6zOeMIage5Z4c8k_Jm5SvjiKqY…" at bounding box center [989, 381] width 129 height 19
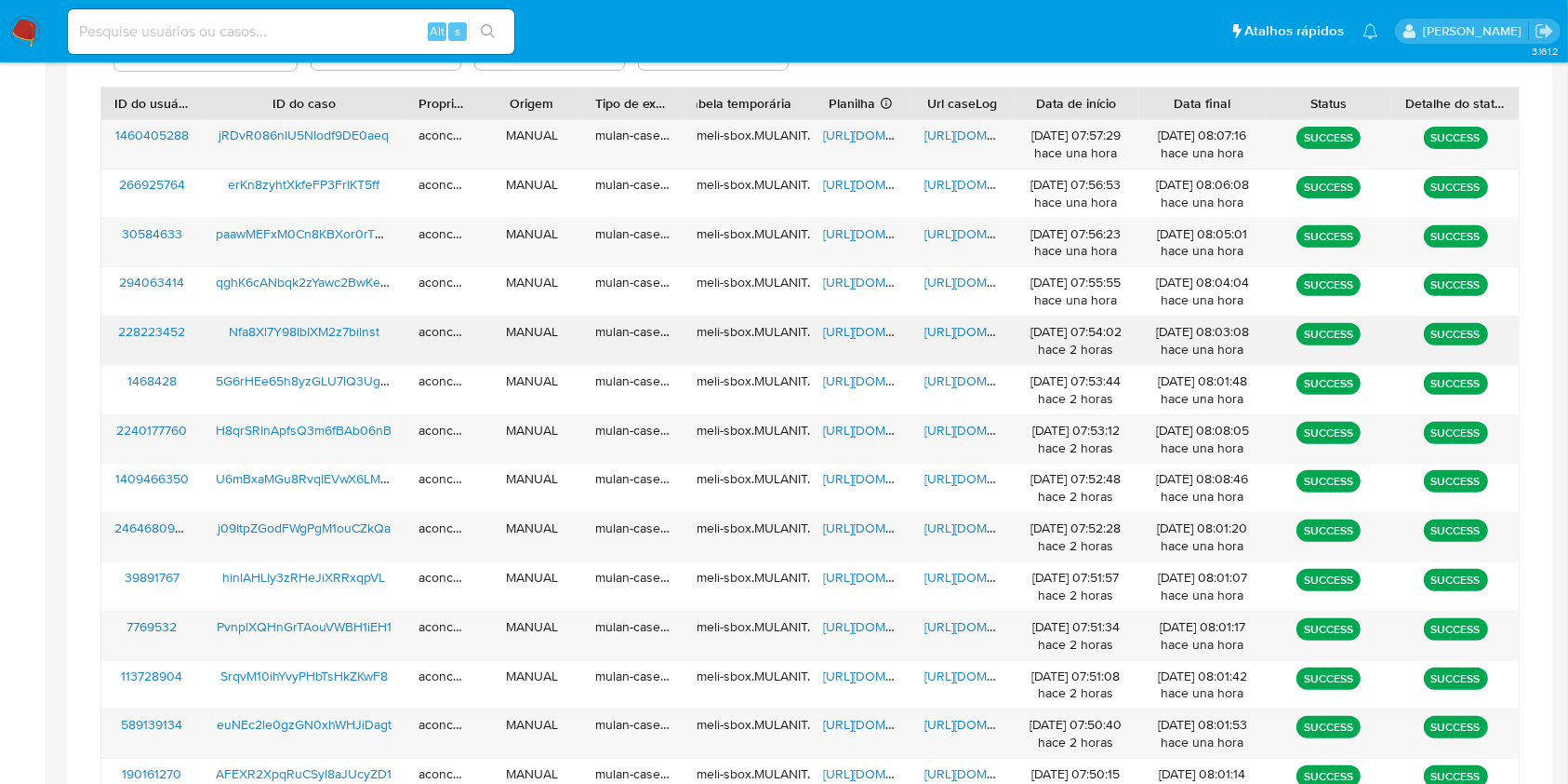
click at [845, 335] on span "https://docs.google.com/spreadsheets/d/1UPCw8E07rRVWVsqidy36pAv_1xD0QhRDz26aPvj…" at bounding box center [887, 331] width 129 height 19
click at [937, 329] on span "https://docs.google.com/document/d/1kKufd_KSA9iChi89IpyiloIamuiv3t00aSHW2BKK8K8…" at bounding box center [989, 331] width 129 height 19
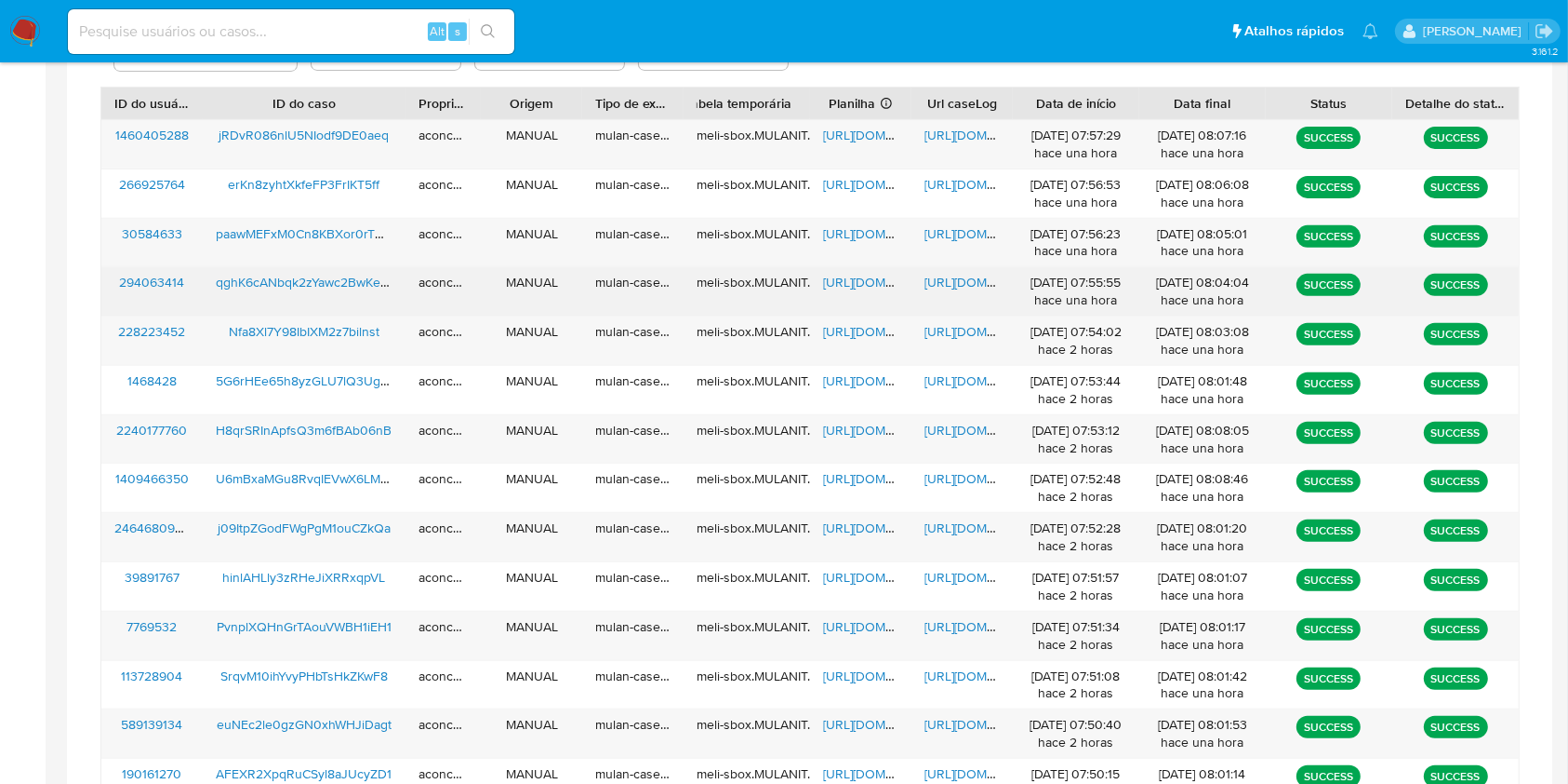
click at [864, 282] on span "https://docs.google.com/spreadsheets/d/1VJqzH4CrletJ-hPiX84Kv0e7QC0-aD-7pgLhXBw…" at bounding box center [887, 282] width 129 height 19
click at [942, 285] on span "https://docs.google.com/document/d/1j2v8TldOeDIbnHTDcYh_J6pt9a8nIJAh1lMIAQCrx3Q…" at bounding box center [989, 282] width 129 height 19
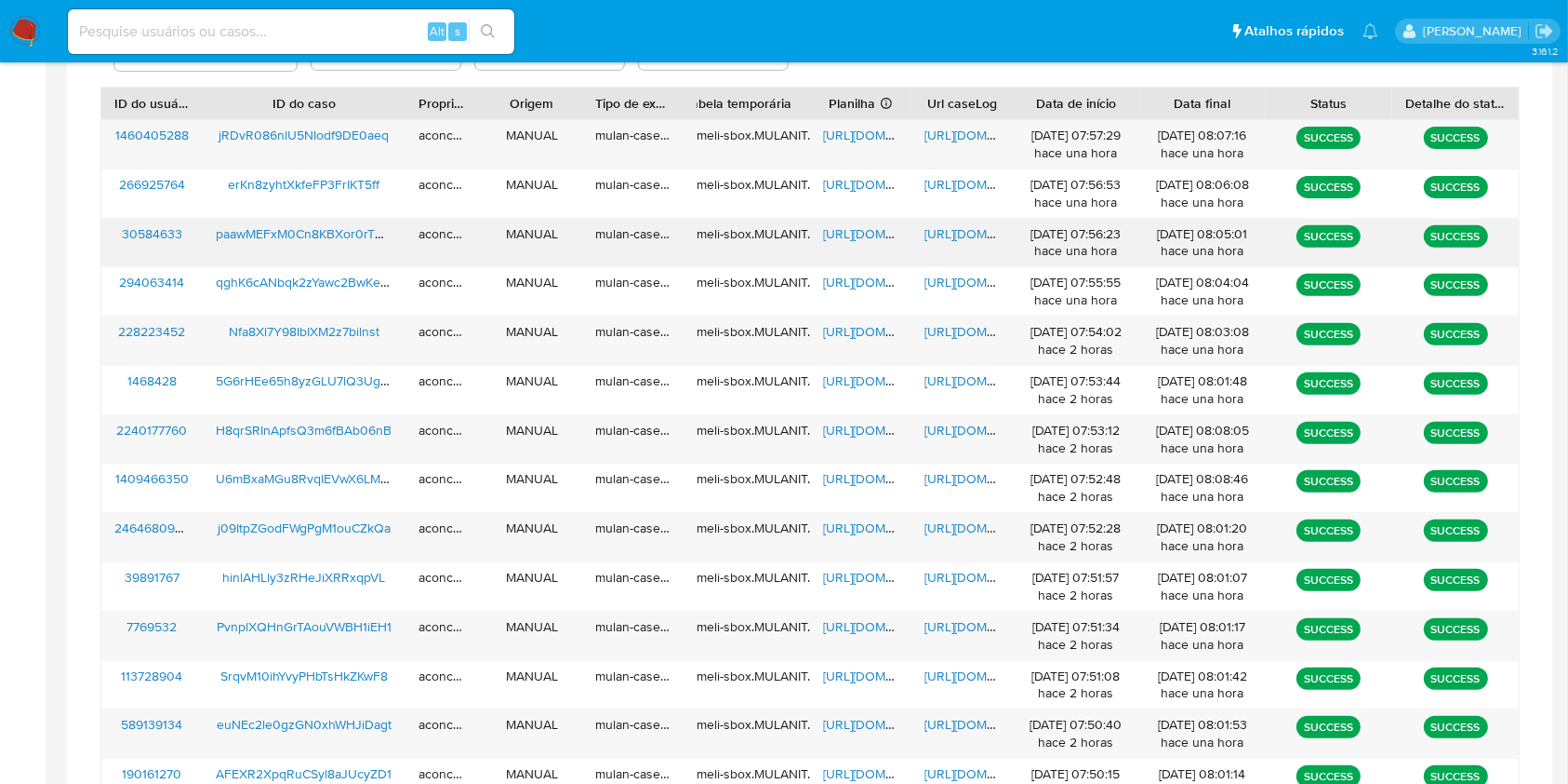
click at [840, 240] on span "https://docs.google.com/spreadsheets/d/1gfRjiSEX8cVbC0VpJKooaoGXU8xsyybRkc-R0zr…" at bounding box center [887, 233] width 129 height 19
click at [942, 236] on span "https://docs.google.com/document/d/13yyNGAiWpqMH7motGPqTXwoaIGPbjXYLsigSS7U4xTY…" at bounding box center [989, 233] width 129 height 19
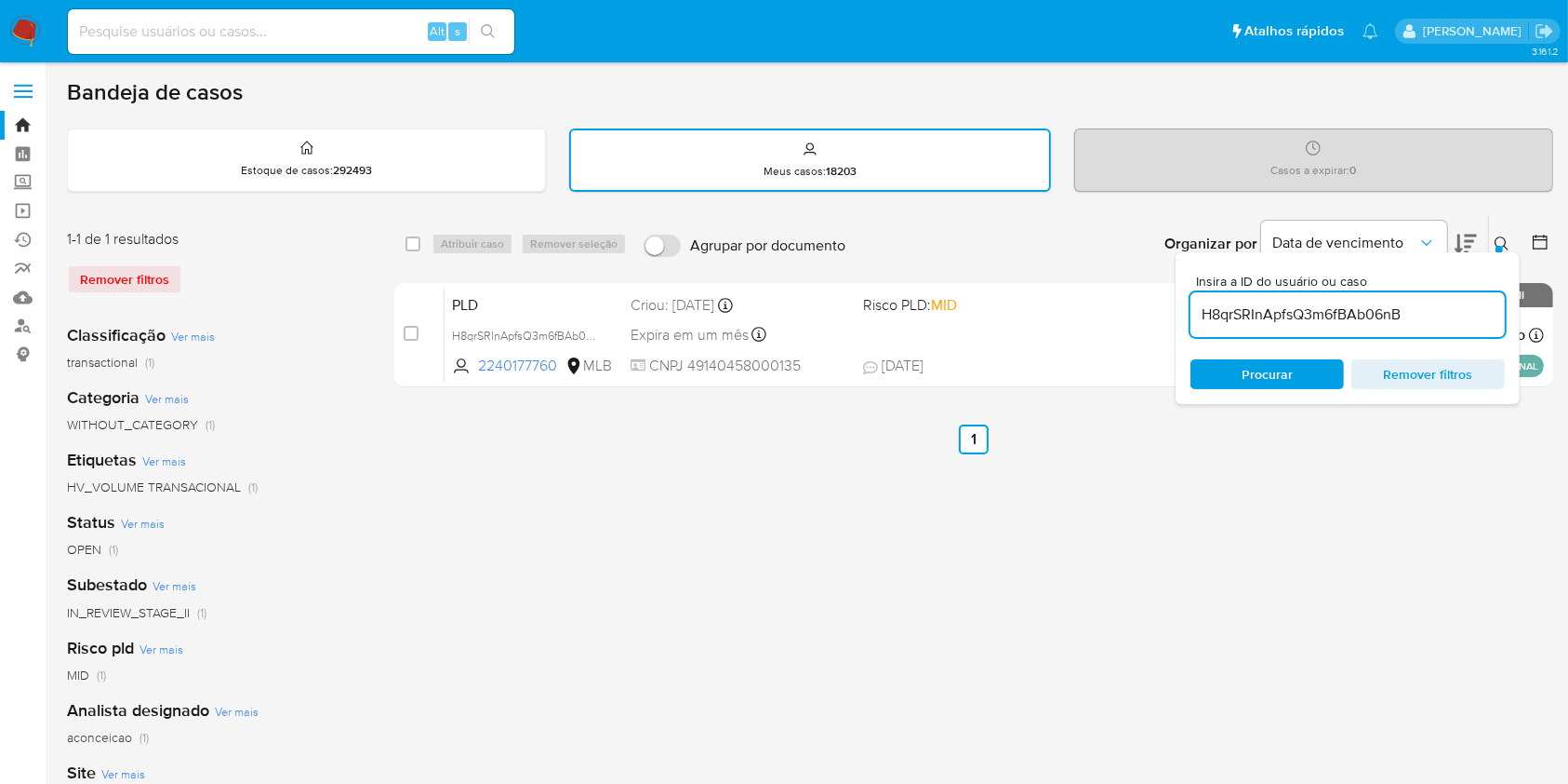
click at [1355, 313] on input "H8qrSRInApfsQ3m6fBAb06nB" at bounding box center [1347, 315] width 314 height 24
paste input "Nfa8Xl7Y98IbIXM2z7bilnst"
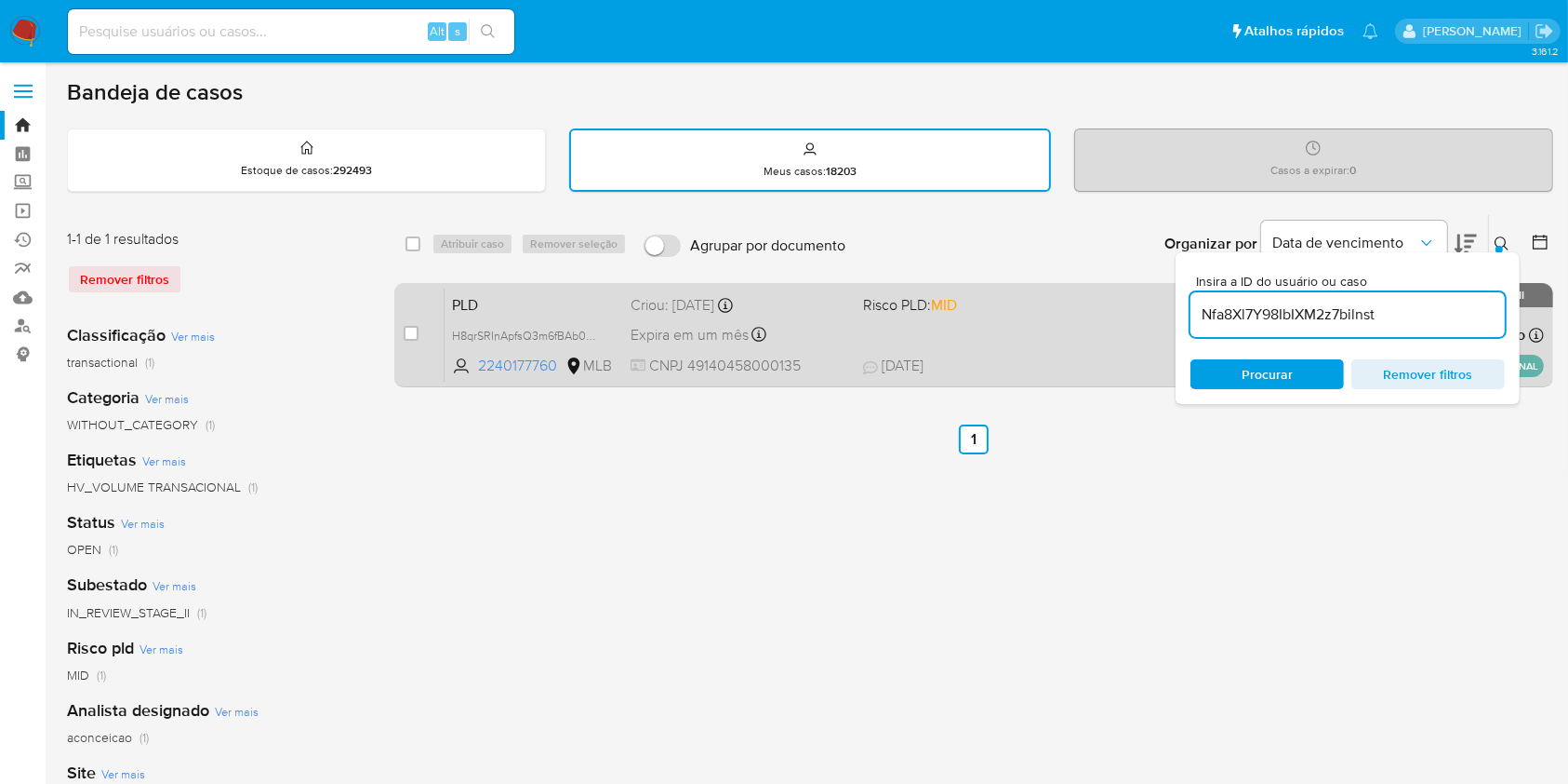
type input "Nfa8Xl7Y98IbIXM2z7bilnst"
click at [992, 361] on div "PLD Nfa8Xl7Y98IbIXM2z7bilnst 228223452 MLB Risco PLD: HIGH Criou: [DATE] Criou:…" at bounding box center [994, 334] width 1100 height 94
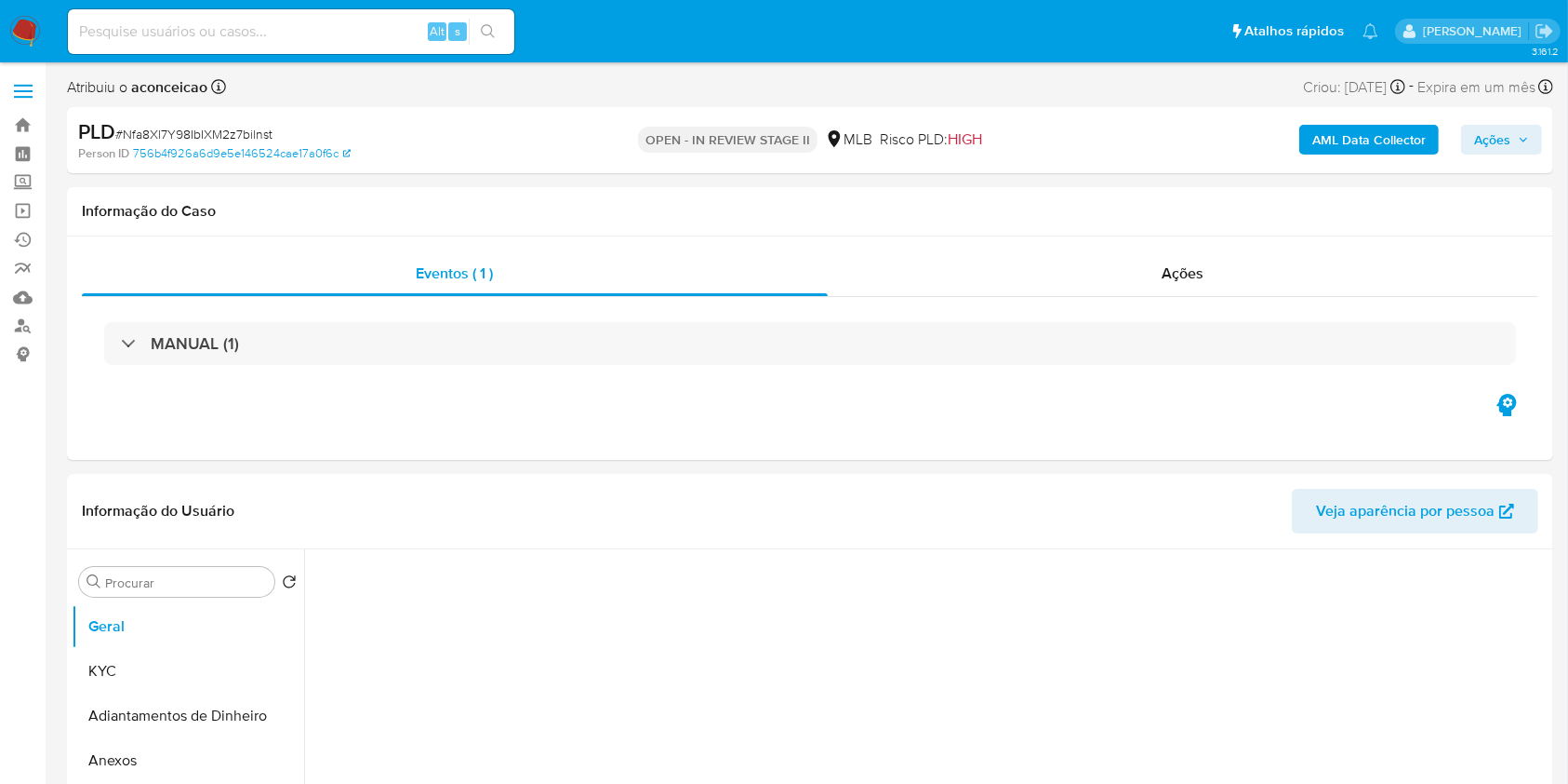
select select "10"
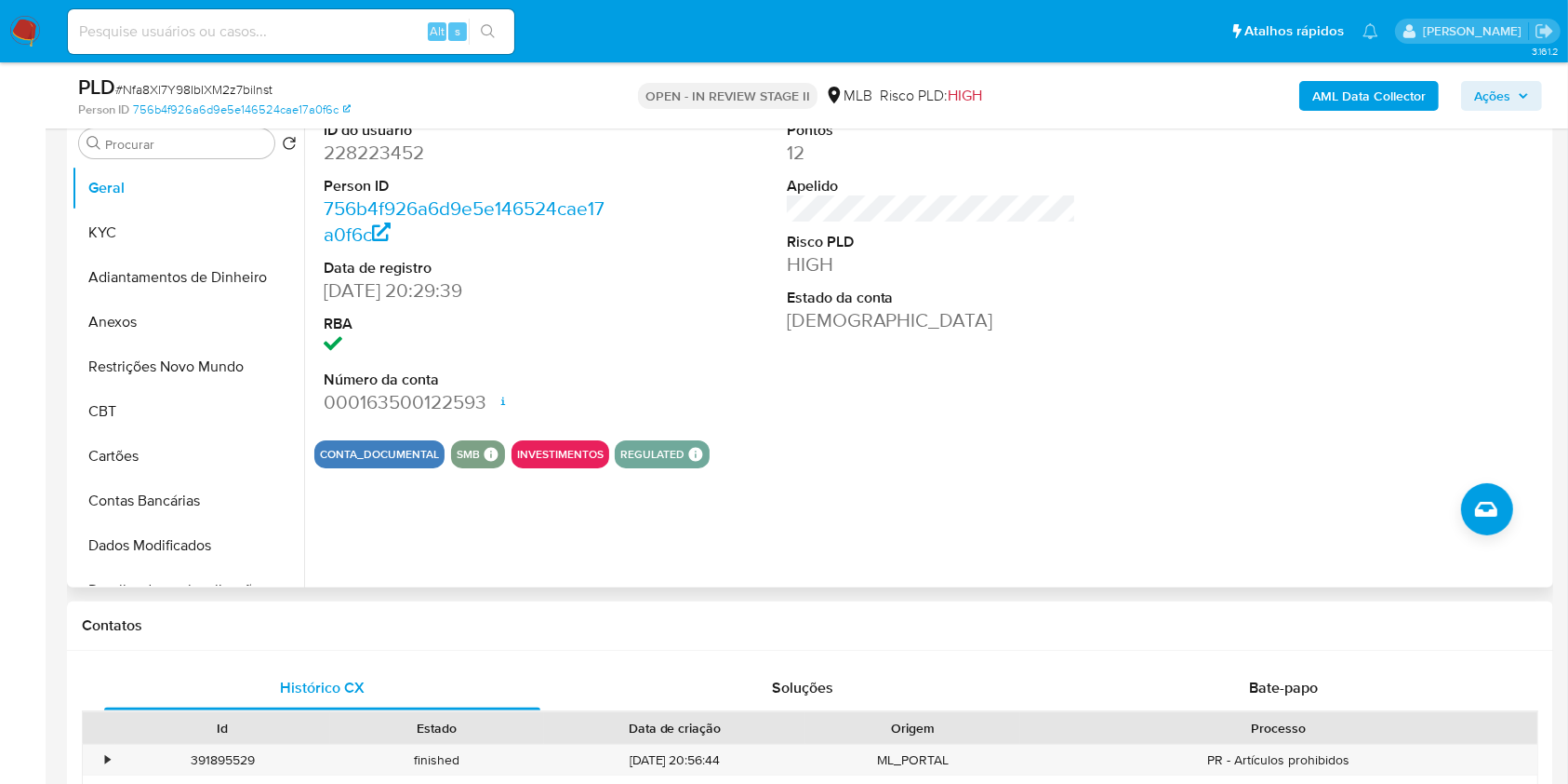
scroll to position [247, 0]
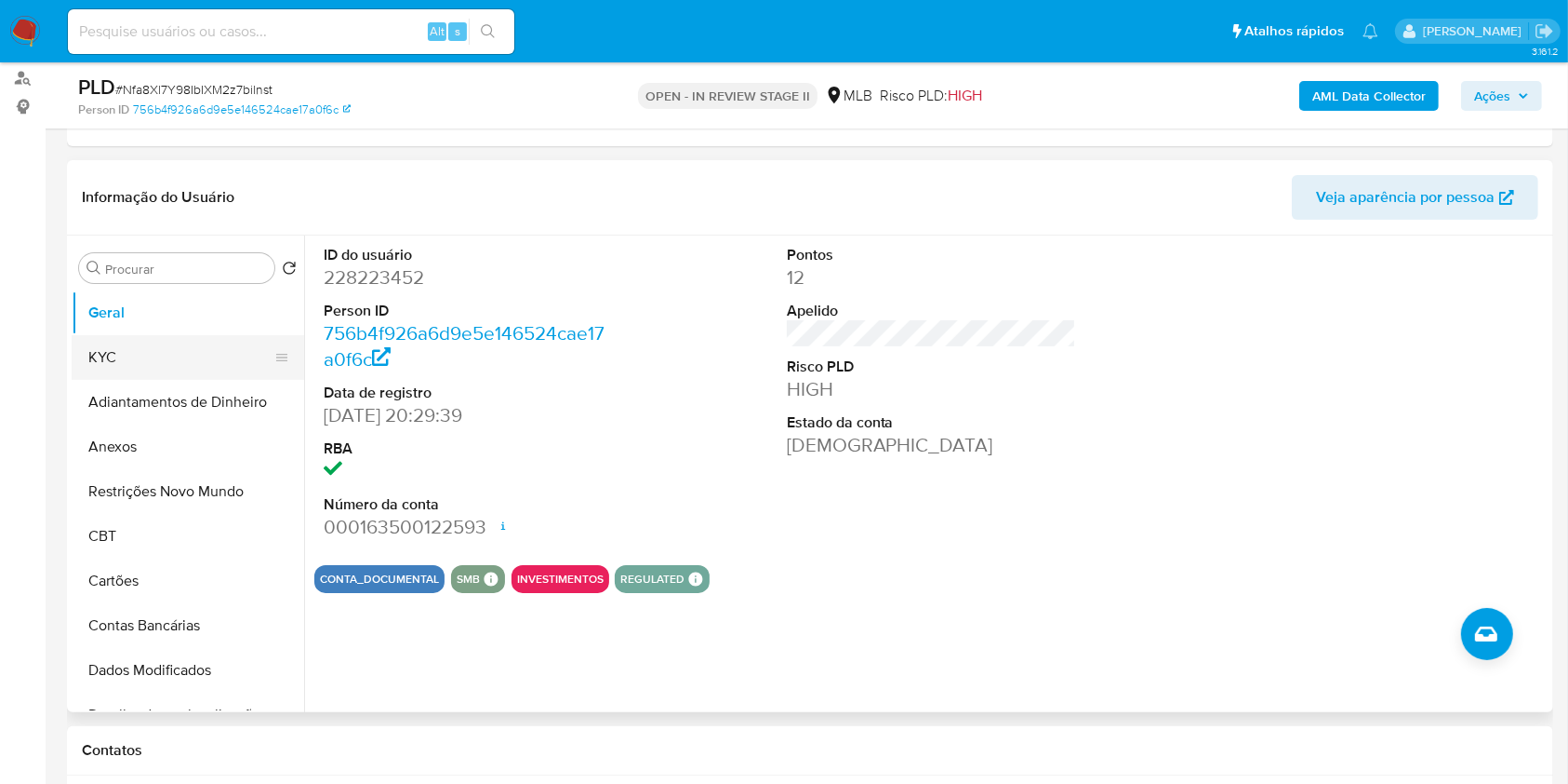
drag, startPoint x: 174, startPoint y: 360, endPoint x: 211, endPoint y: 372, distance: 38.9
click at [174, 361] on button "KYC" at bounding box center [180, 357] width 217 height 45
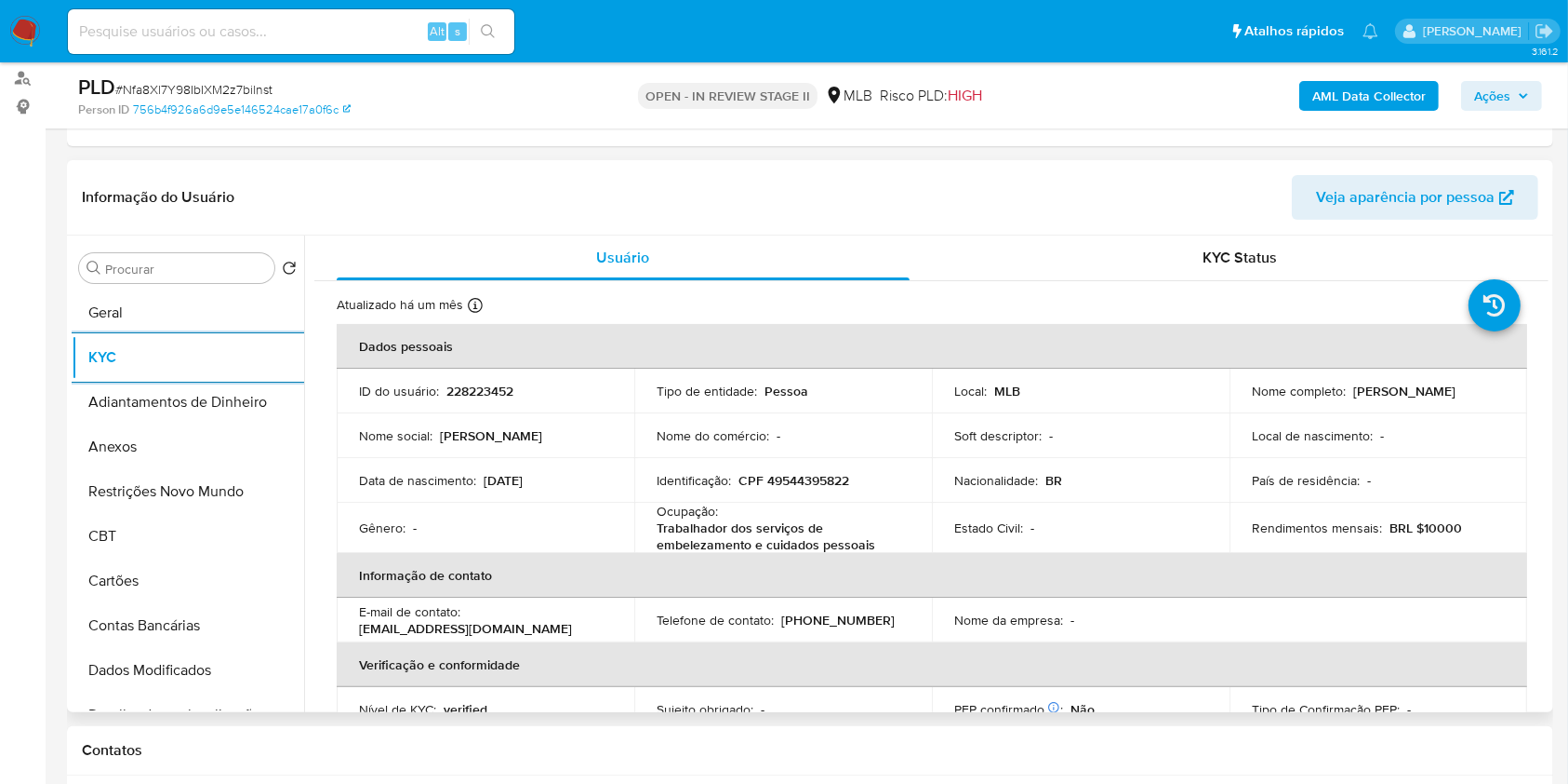
click at [812, 537] on p "Trabalhador dos serviços de embelezamento e cuidados pessoais" at bounding box center [779, 536] width 245 height 34
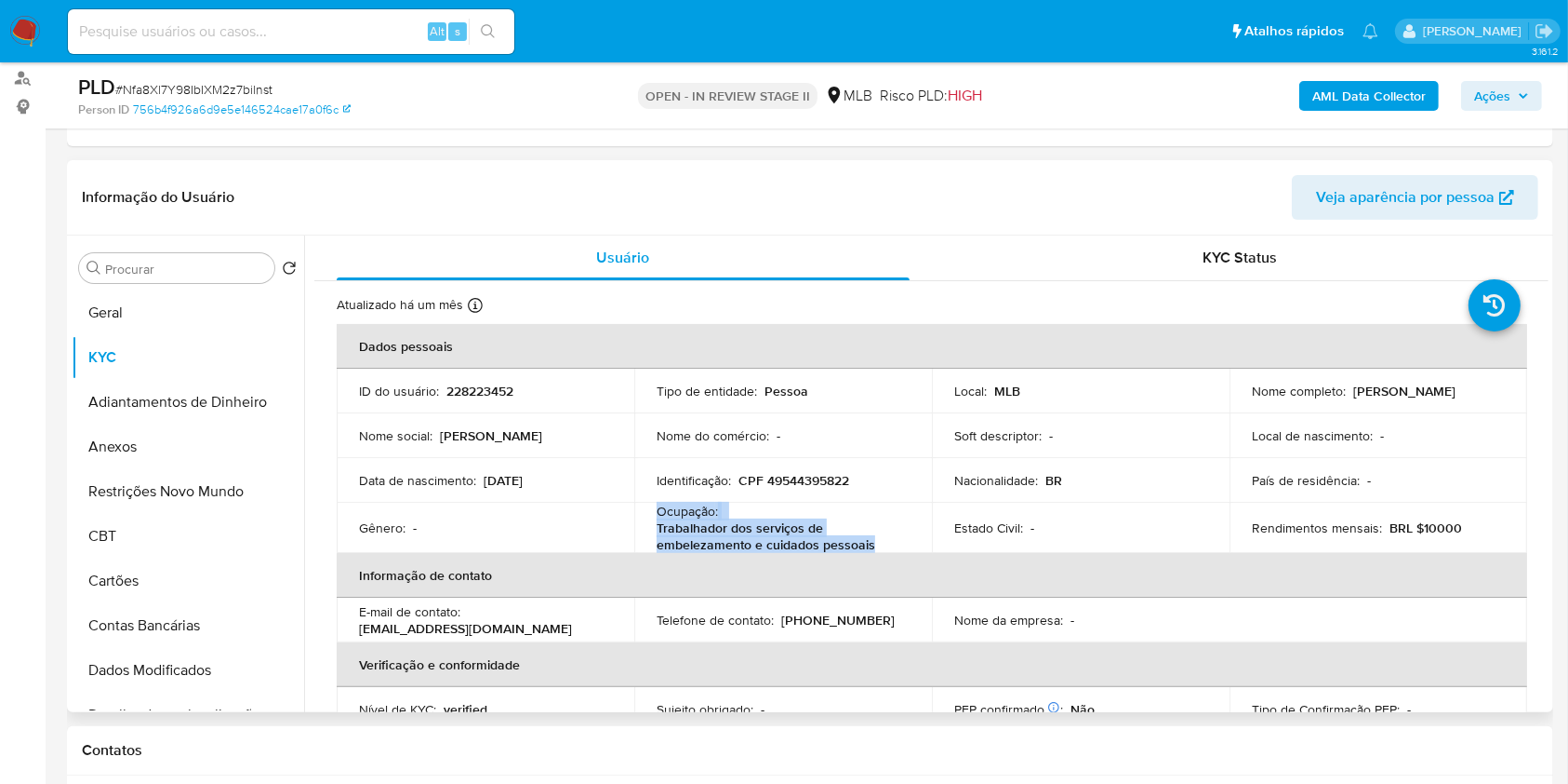
copy div "Ocupação : Trabalhador dos serviços de embelezamento e cuidados pessoais"
click at [812, 537] on p "Trabalhador dos serviços de embelezamento e cuidados pessoais" at bounding box center [779, 536] width 245 height 34
click at [808, 478] on p "CPF 49544395822" at bounding box center [794, 481] width 111 height 17
click at [808, 477] on p "CPF 49544395822" at bounding box center [794, 481] width 111 height 17
copy p "49544395822"
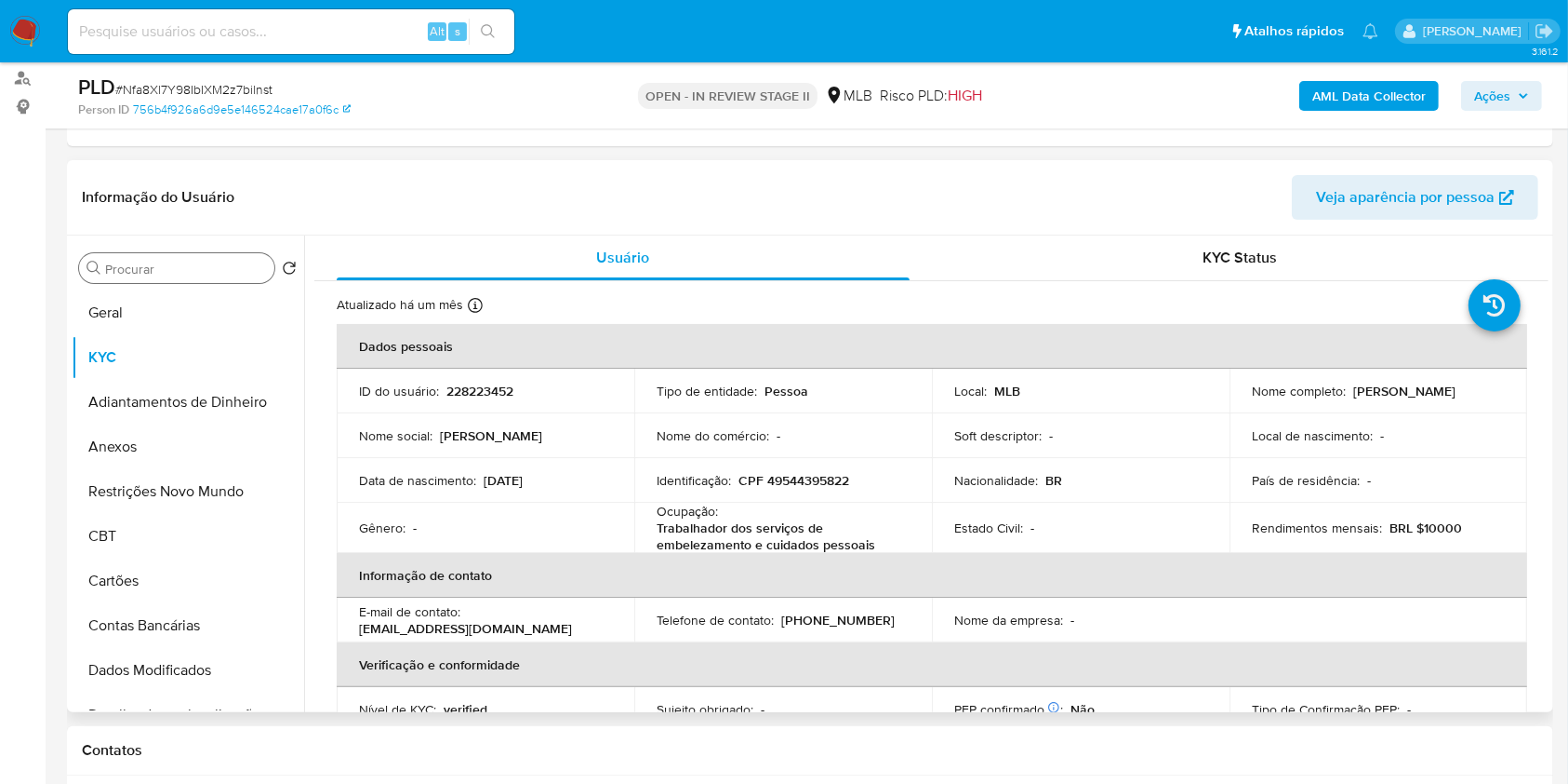
click at [168, 260] on input "Procurar" at bounding box center [186, 269] width 161 height 17
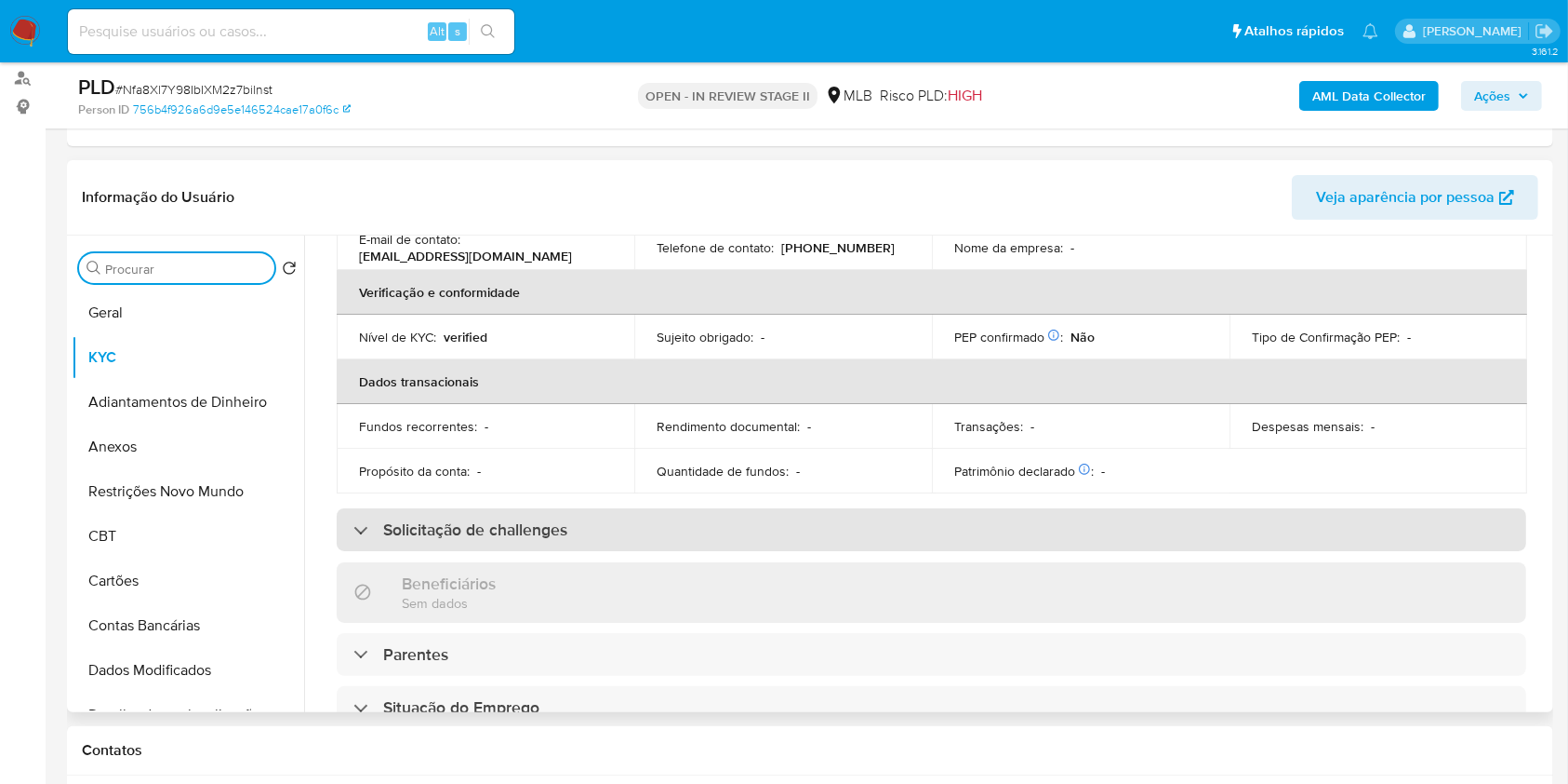
scroll to position [796, 0]
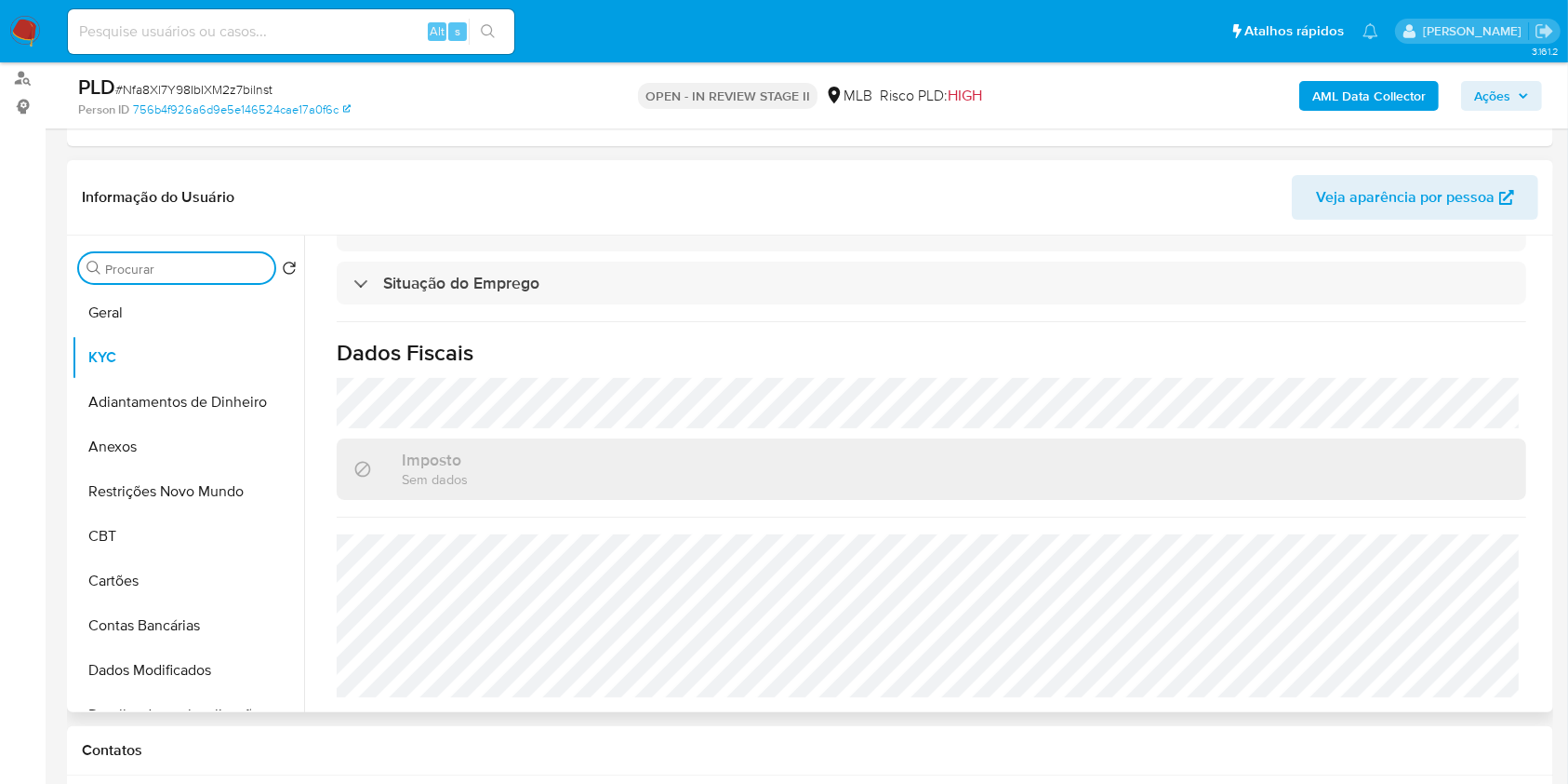
click at [220, 264] on input "Procurar" at bounding box center [186, 269] width 161 height 17
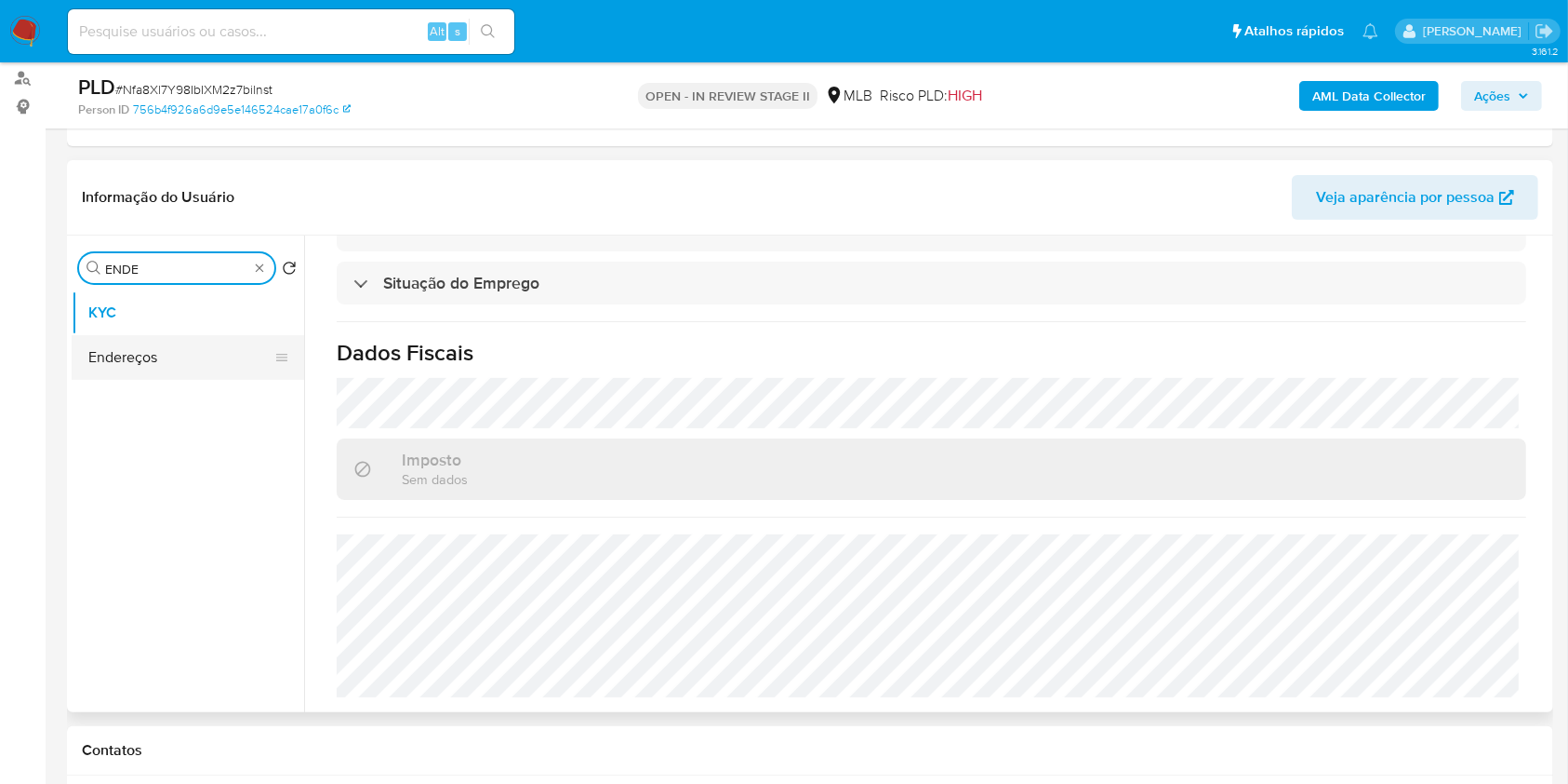
type input "ENDE"
click at [222, 351] on button "Endereços" at bounding box center [180, 357] width 217 height 45
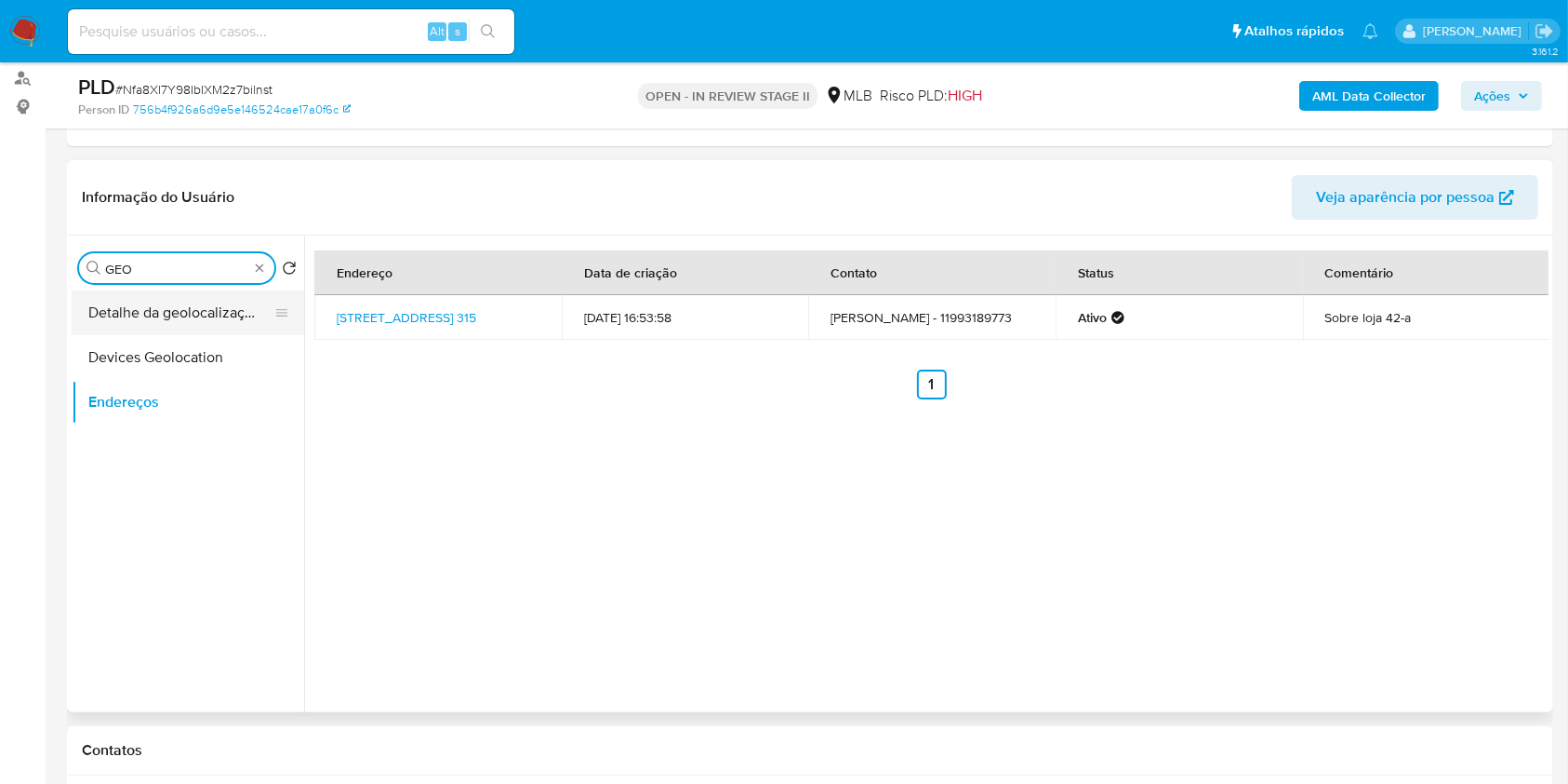
type input "GEO"
click at [208, 310] on button "Detalhe da geolocalização" at bounding box center [180, 313] width 217 height 45
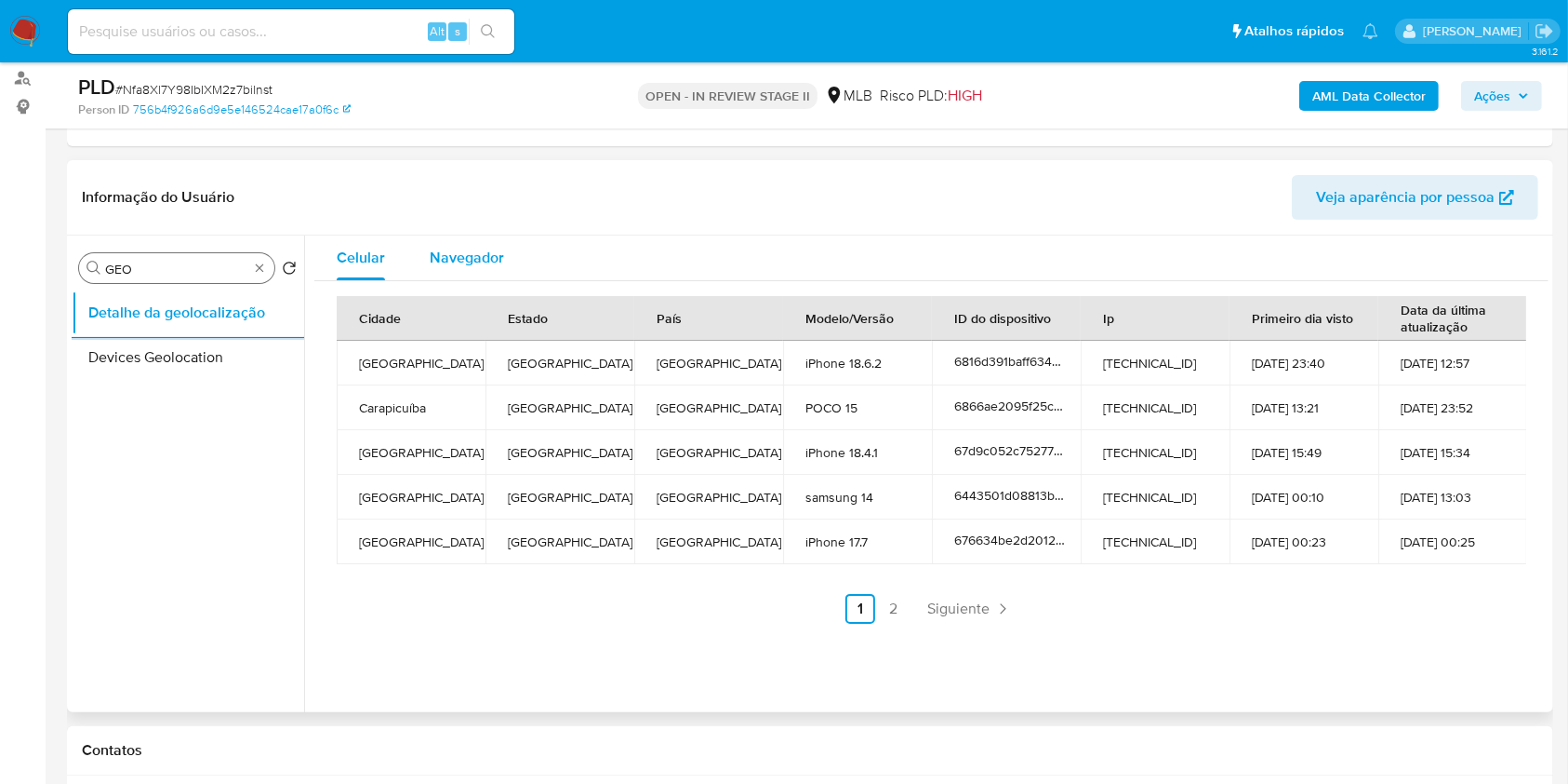
click at [465, 262] on span "Navegador" at bounding box center [467, 257] width 75 height 21
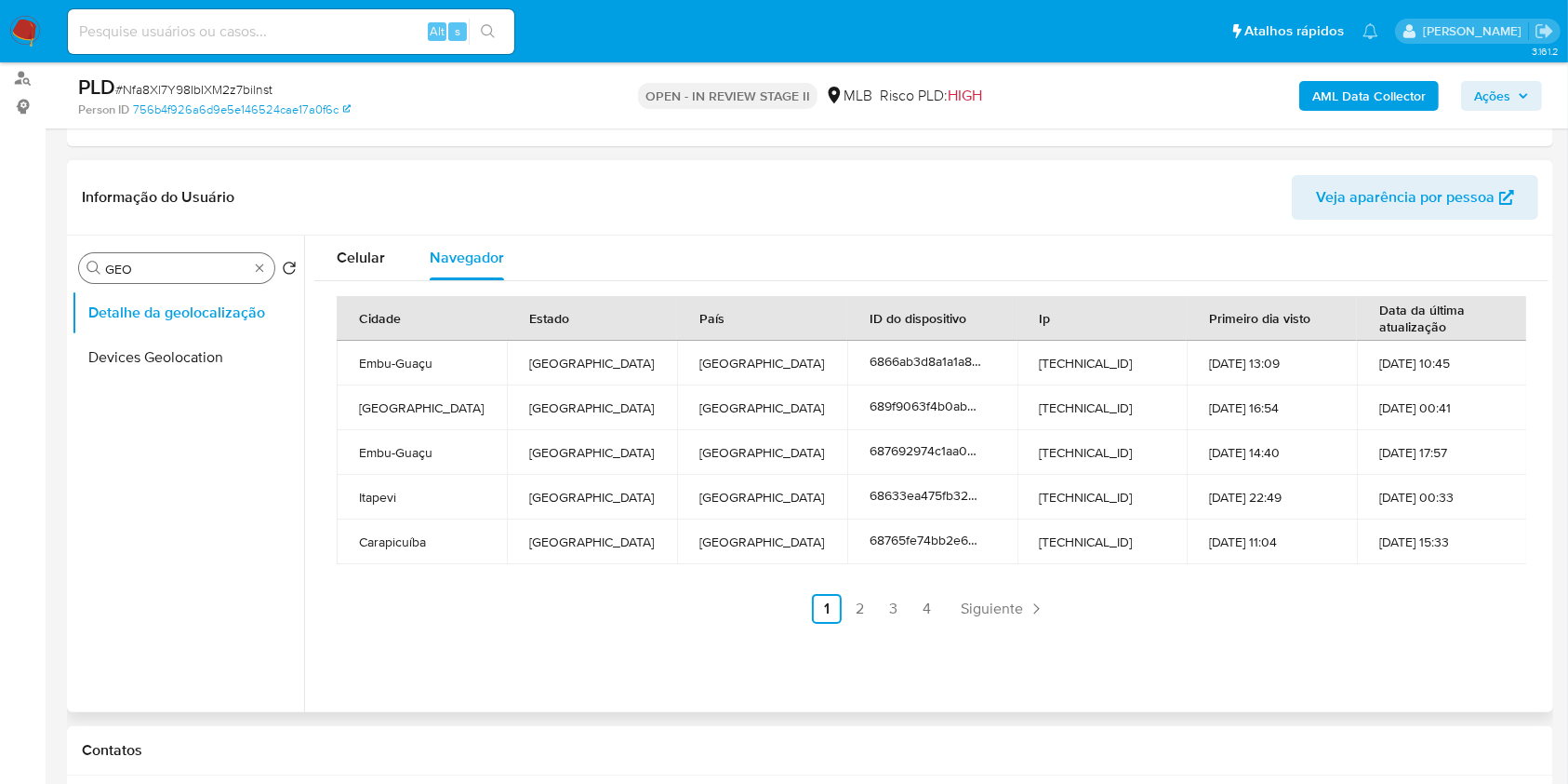
click at [268, 267] on div "Procurar GEO" at bounding box center [176, 268] width 195 height 30
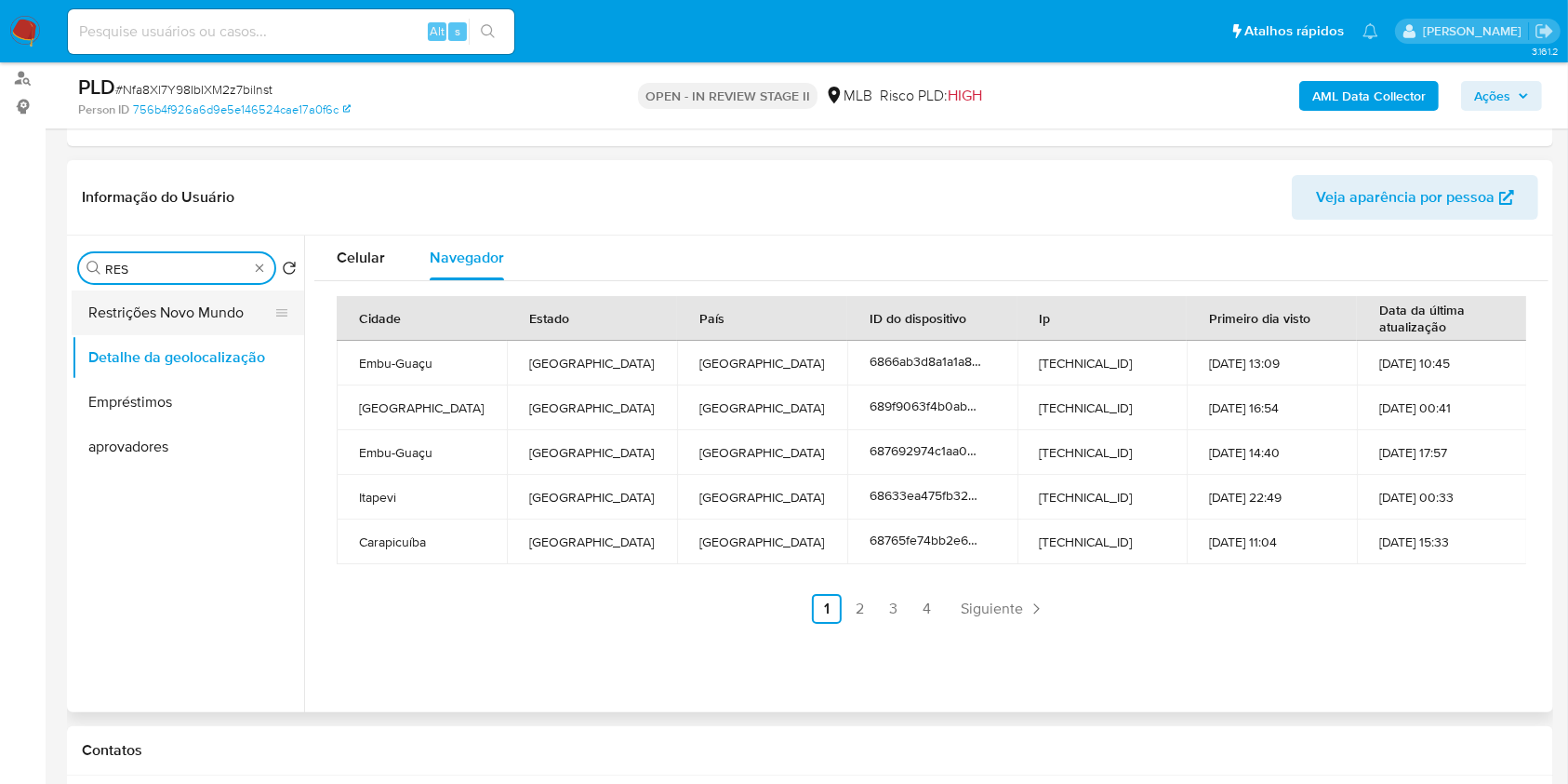
type input "RES"
click at [187, 315] on button "Restrições Novo Mundo" at bounding box center [180, 313] width 217 height 45
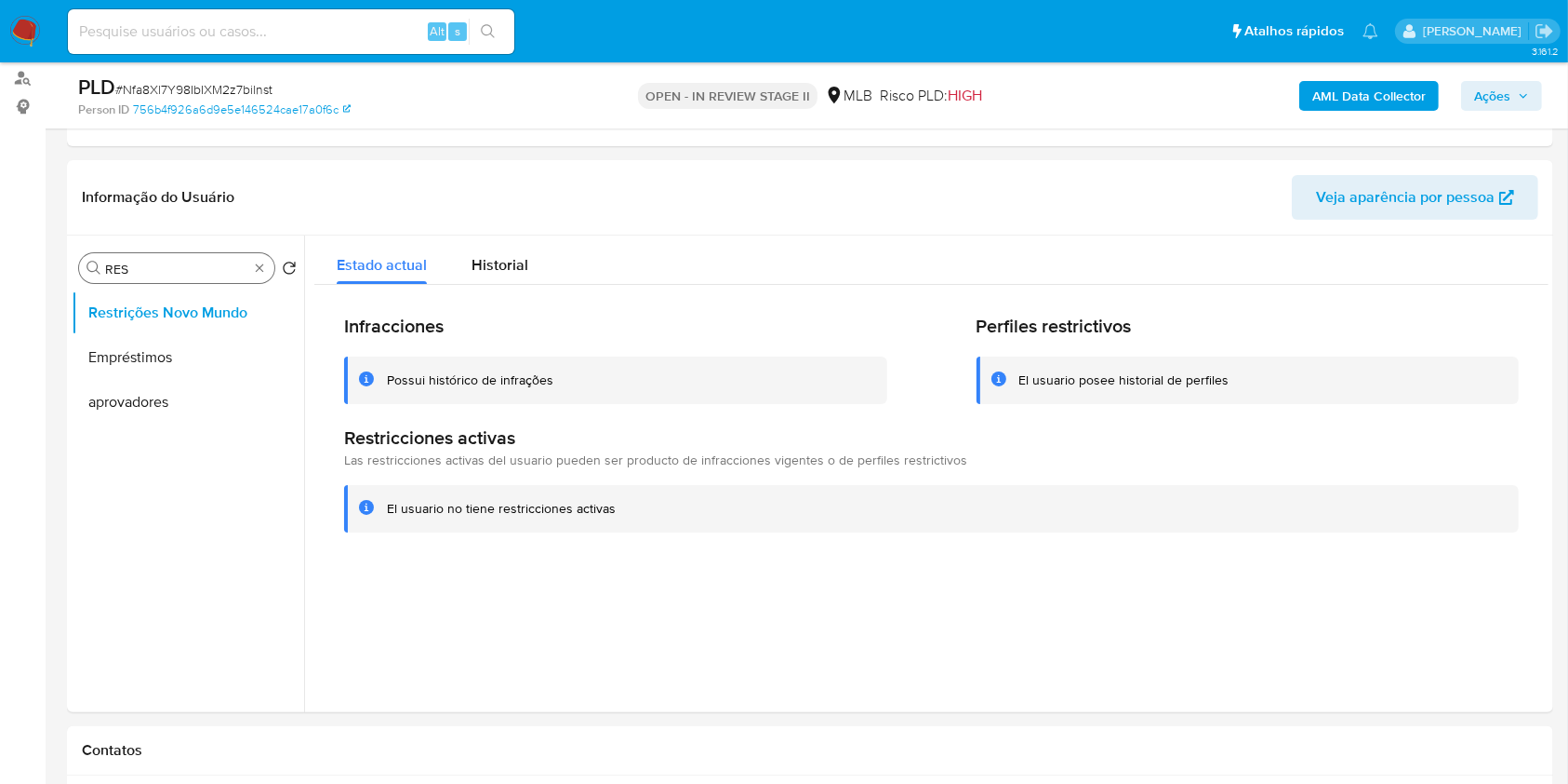
click at [252, 278] on div "Procurar RES" at bounding box center [176, 268] width 195 height 30
type input "PO"
click at [198, 355] on button "Dispositivos Point" at bounding box center [187, 357] width 232 height 45
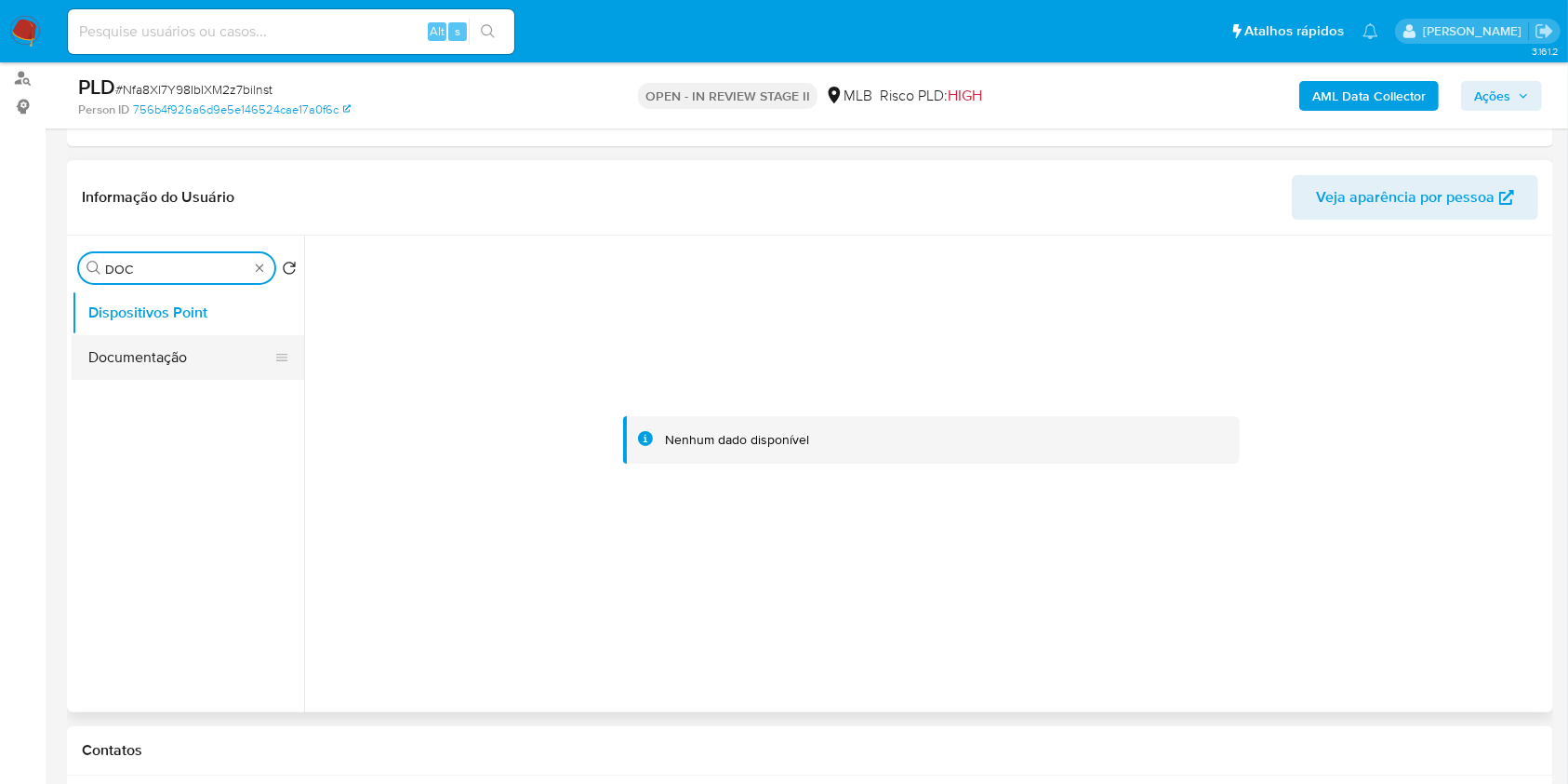
type input "DOC"
click at [208, 346] on button "Documentação" at bounding box center [180, 357] width 217 height 45
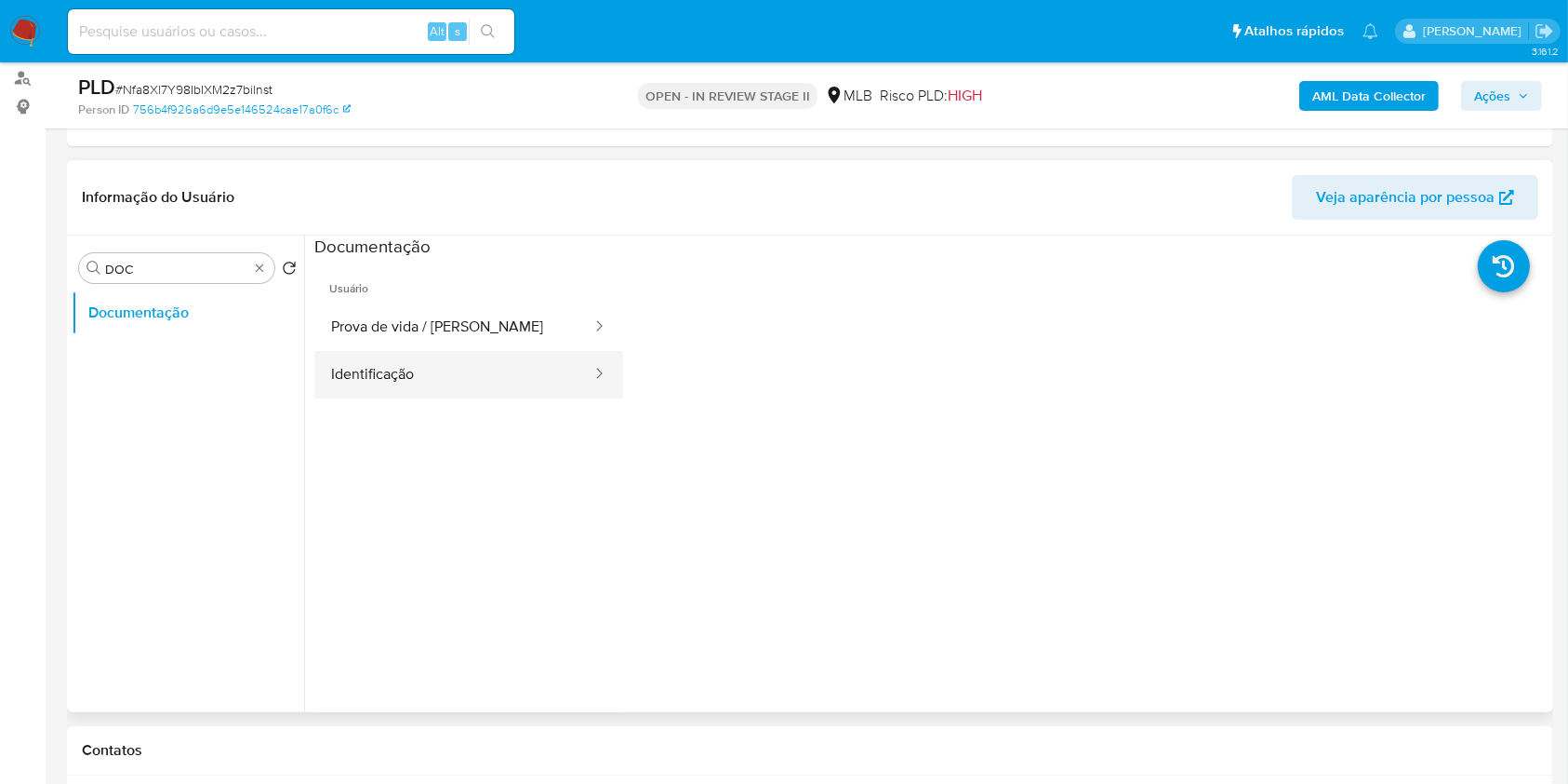
click at [421, 357] on button "Identificação" at bounding box center [453, 374] width 279 height 48
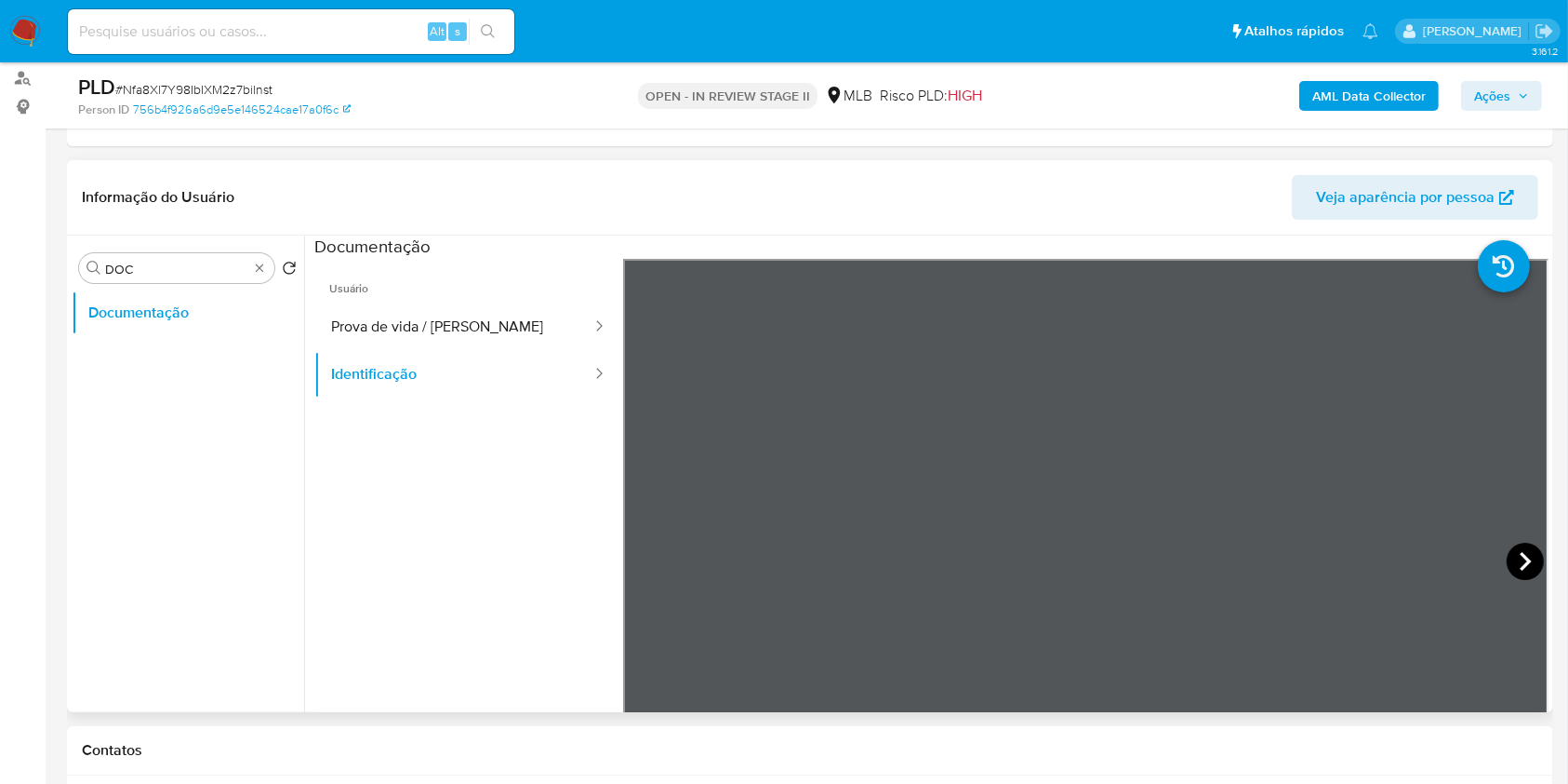
click at [1508, 573] on icon at bounding box center [1525, 561] width 37 height 37
click at [518, 354] on button "Identificação" at bounding box center [453, 374] width 279 height 48
click at [498, 331] on button "Prova de vida / [PERSON_NAME]" at bounding box center [453, 327] width 279 height 48
click at [1346, 93] on b "AML Data Collector" at bounding box center [1369, 96] width 114 height 30
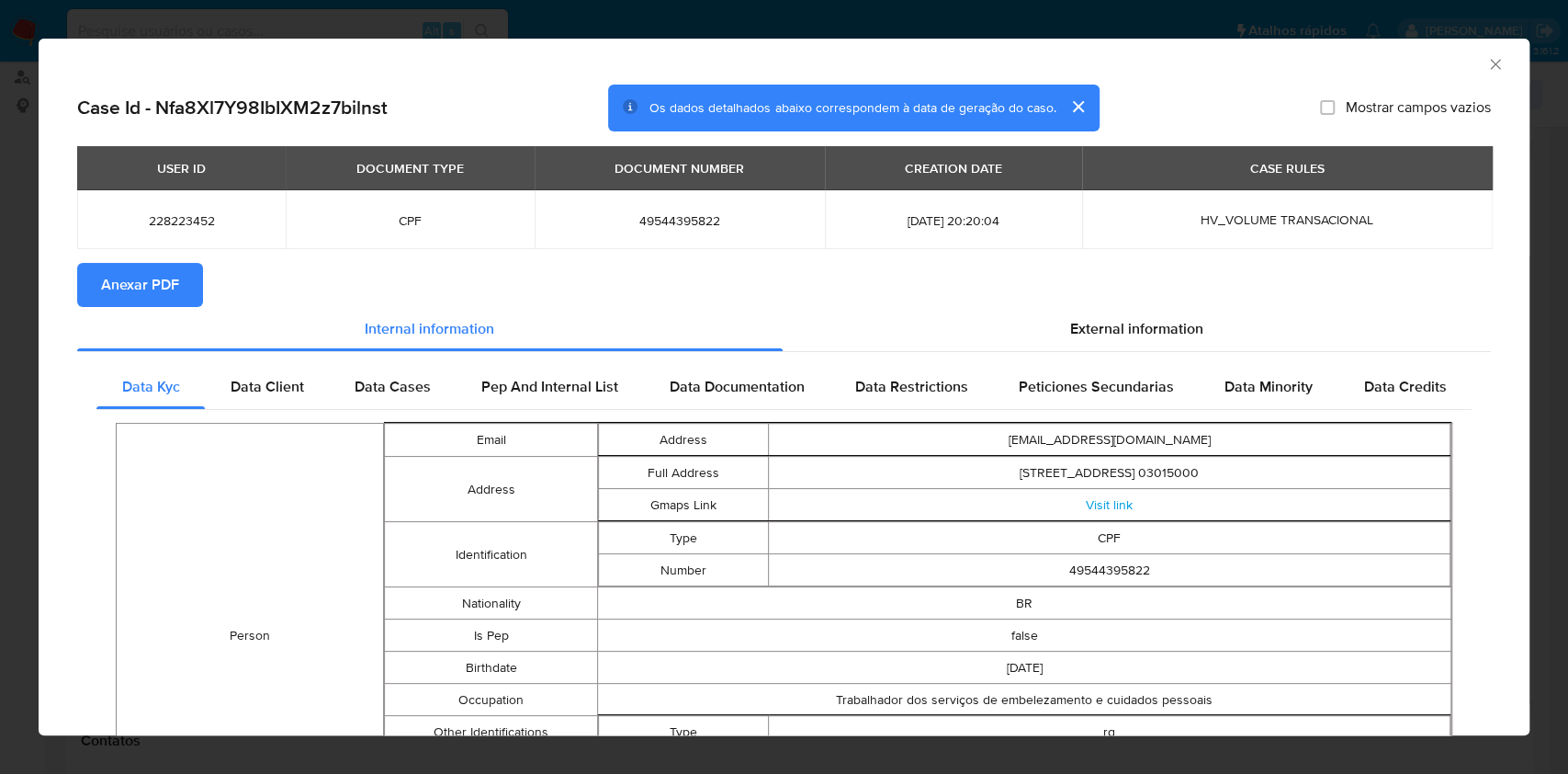
click at [1487, 58] on div "AML Data Collector" at bounding box center [784, 62] width 1491 height 46
click at [1486, 61] on icon "Fechar a janela" at bounding box center [1495, 64] width 18 height 18
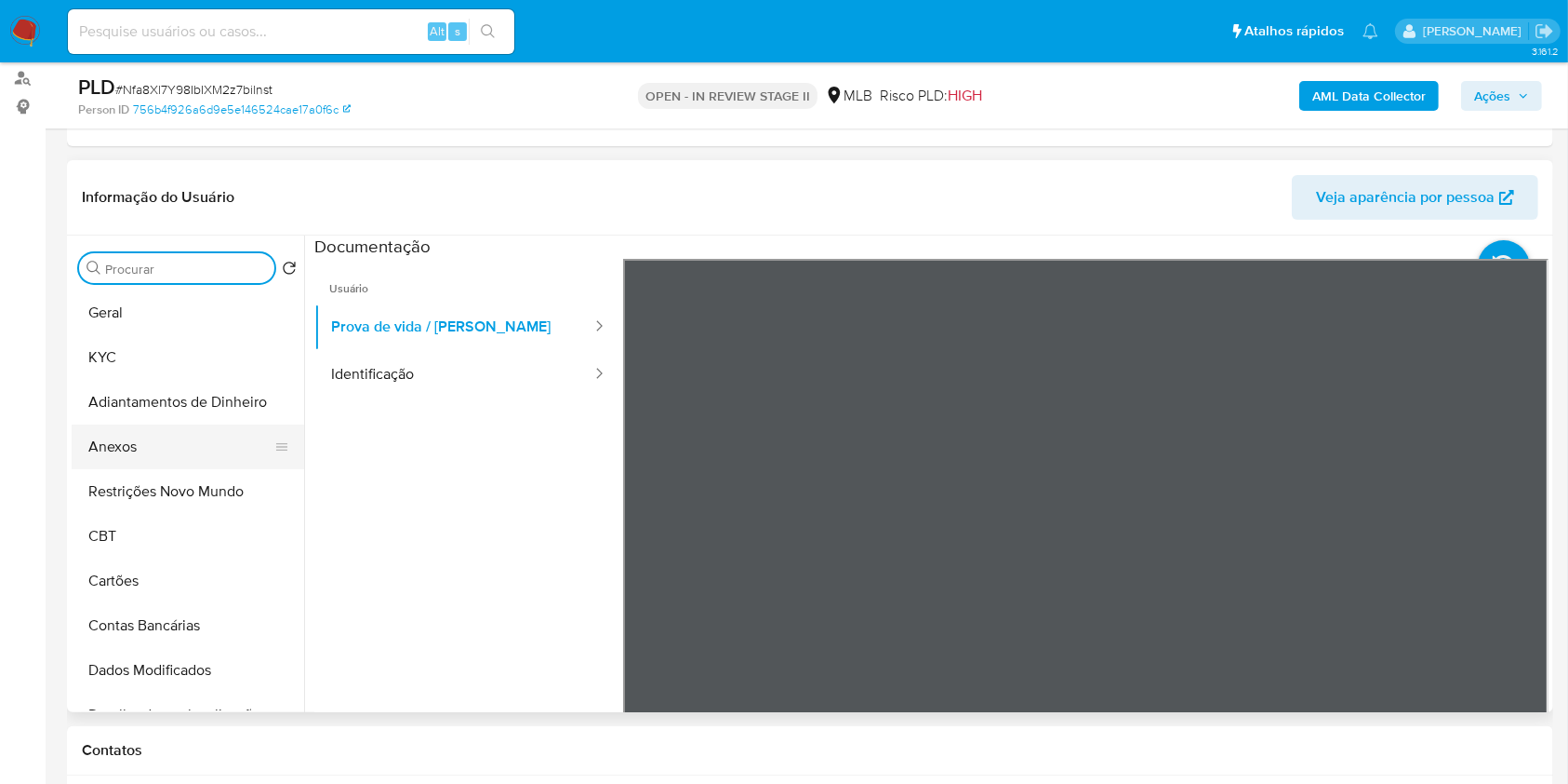
click at [174, 459] on button "Anexos" at bounding box center [180, 447] width 217 height 45
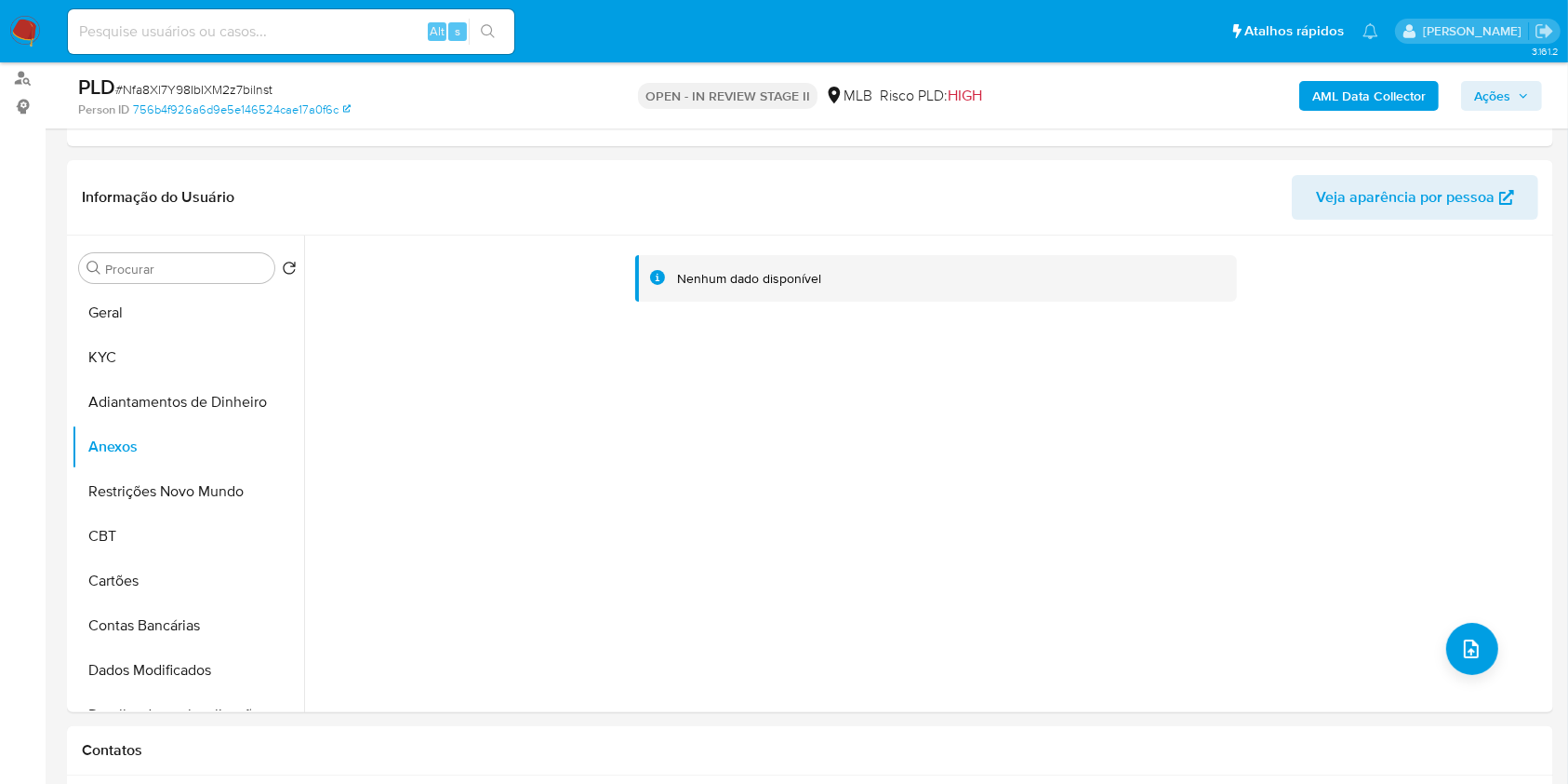
click at [1392, 82] on b "AML Data Collector" at bounding box center [1369, 96] width 114 height 30
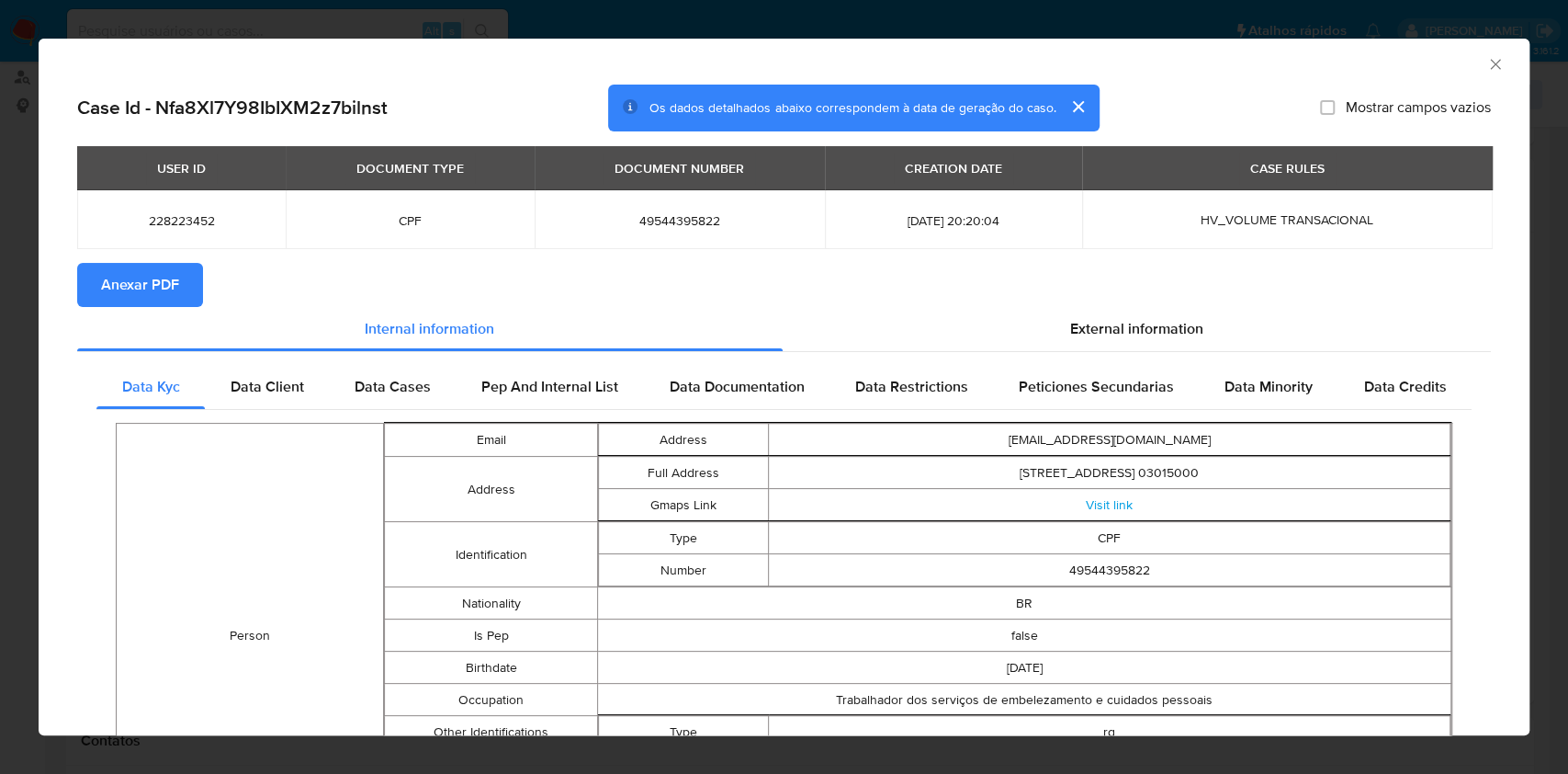
click at [185, 283] on button "Anexar PDF" at bounding box center [140, 285] width 126 height 44
click at [1486, 67] on icon "Fechar a janela" at bounding box center [1495, 64] width 18 height 18
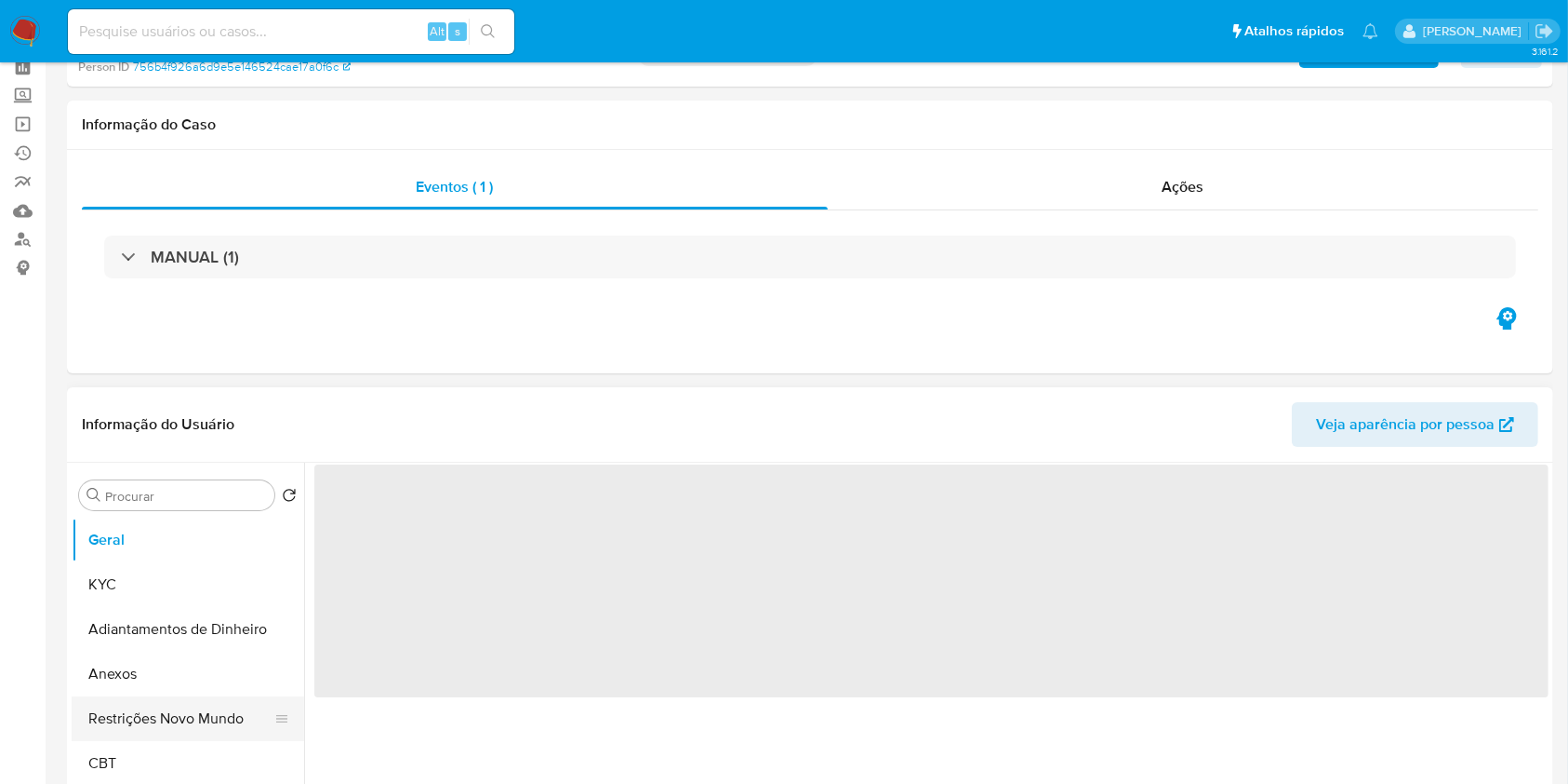
select select "10"
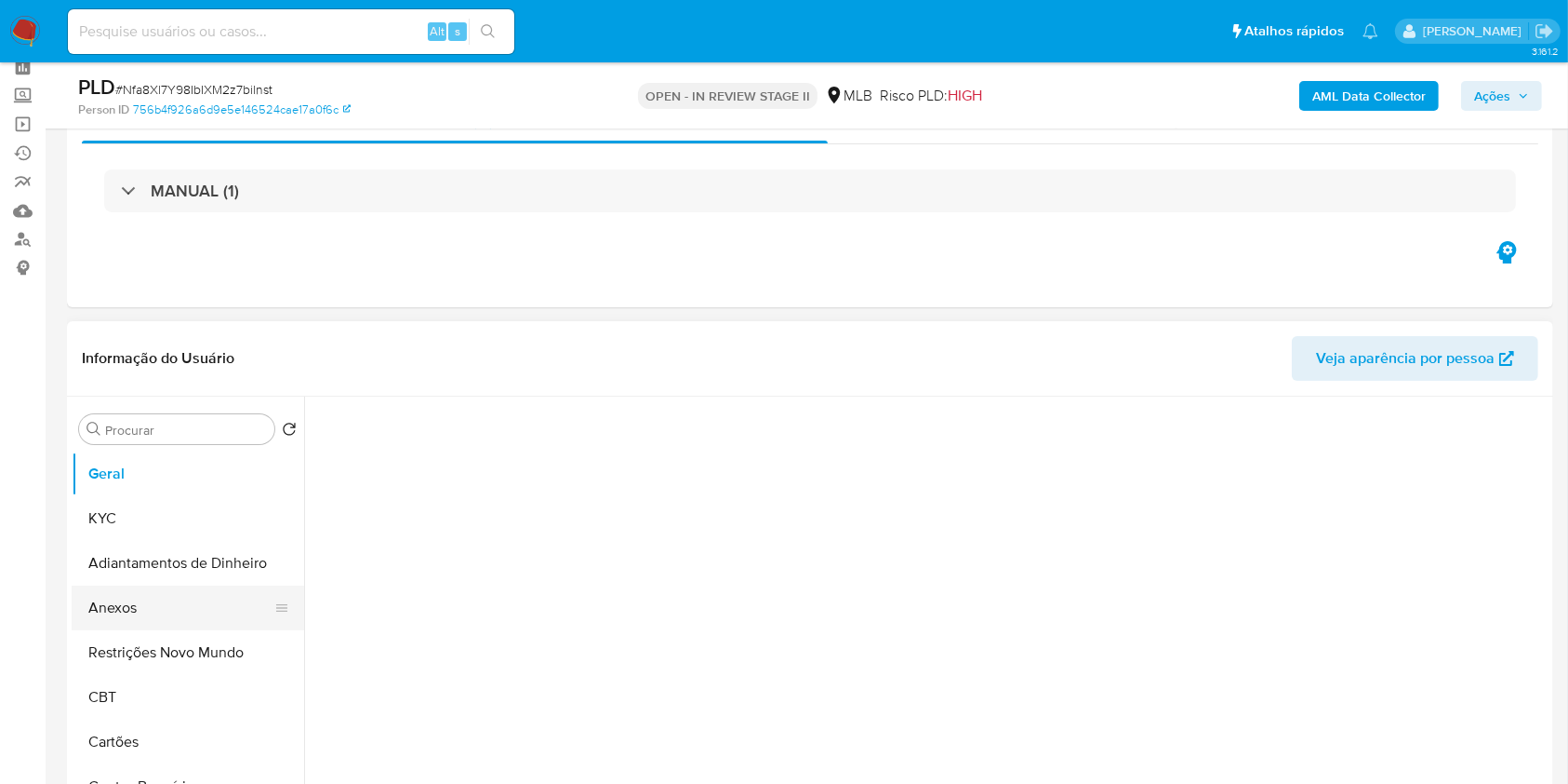
scroll to position [124, 0]
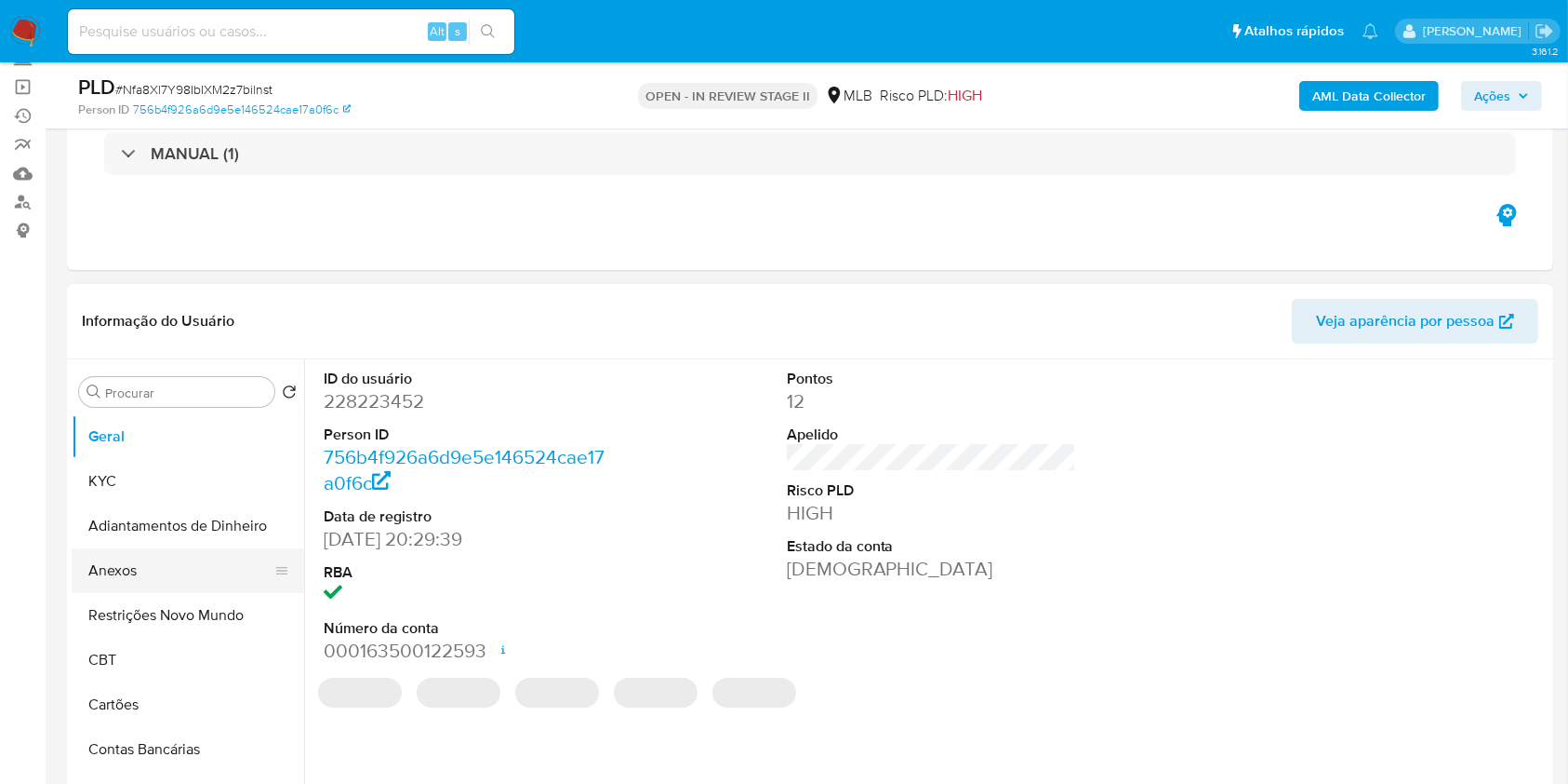
click at [136, 562] on button "Anexos" at bounding box center [180, 570] width 217 height 45
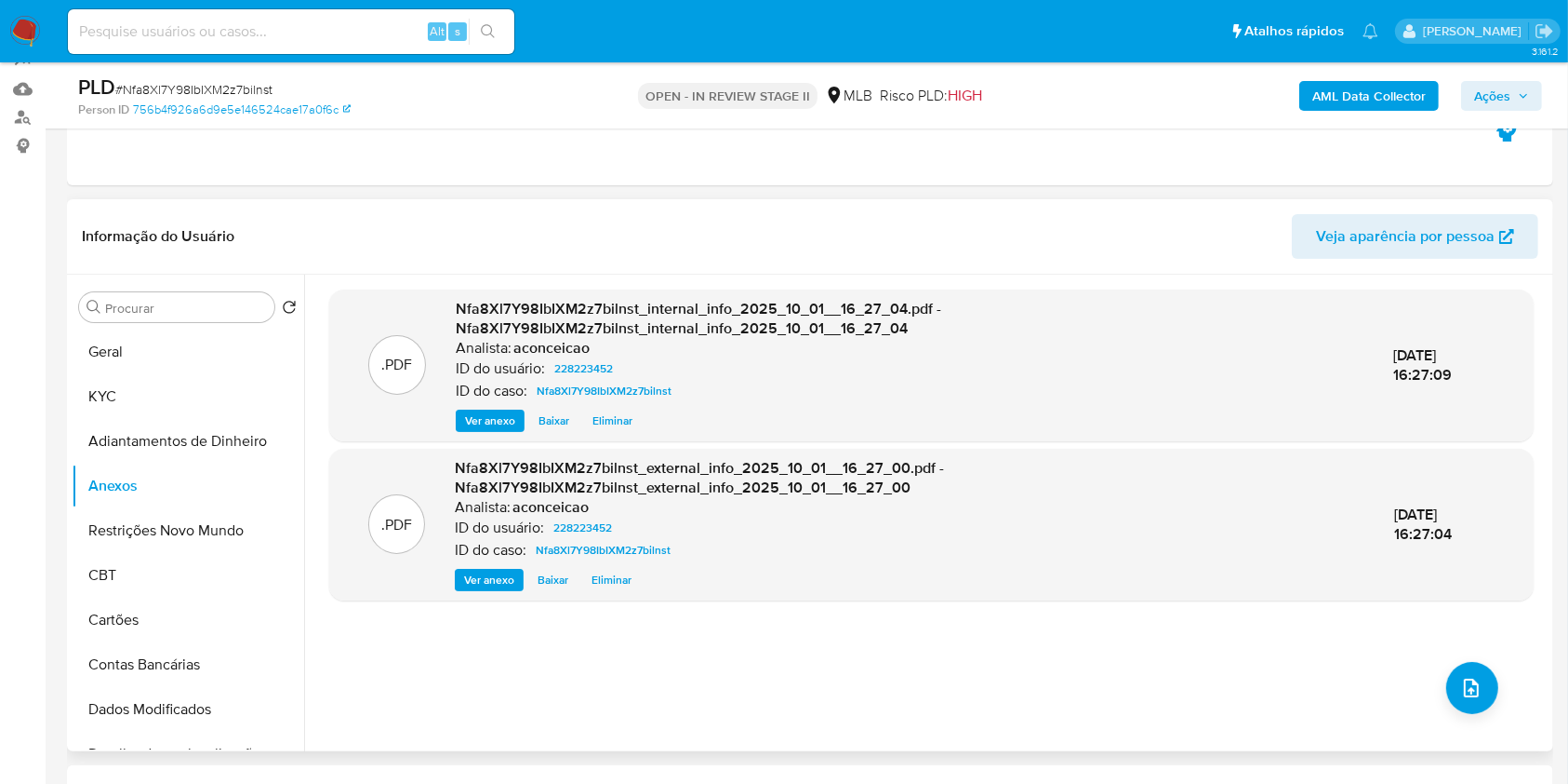
scroll to position [247, 0]
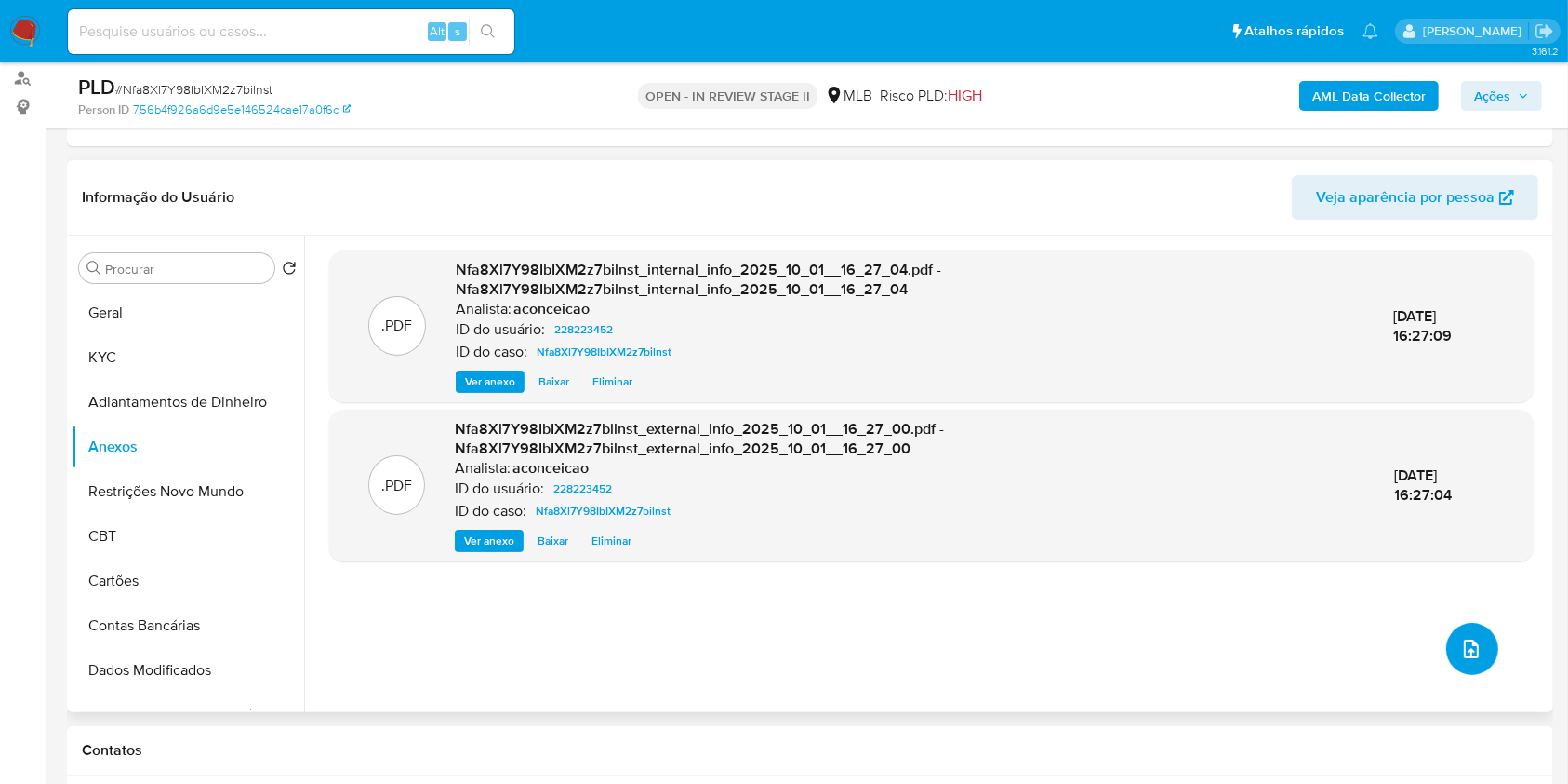
click at [1470, 658] on span "upload-file" at bounding box center [1471, 649] width 22 height 22
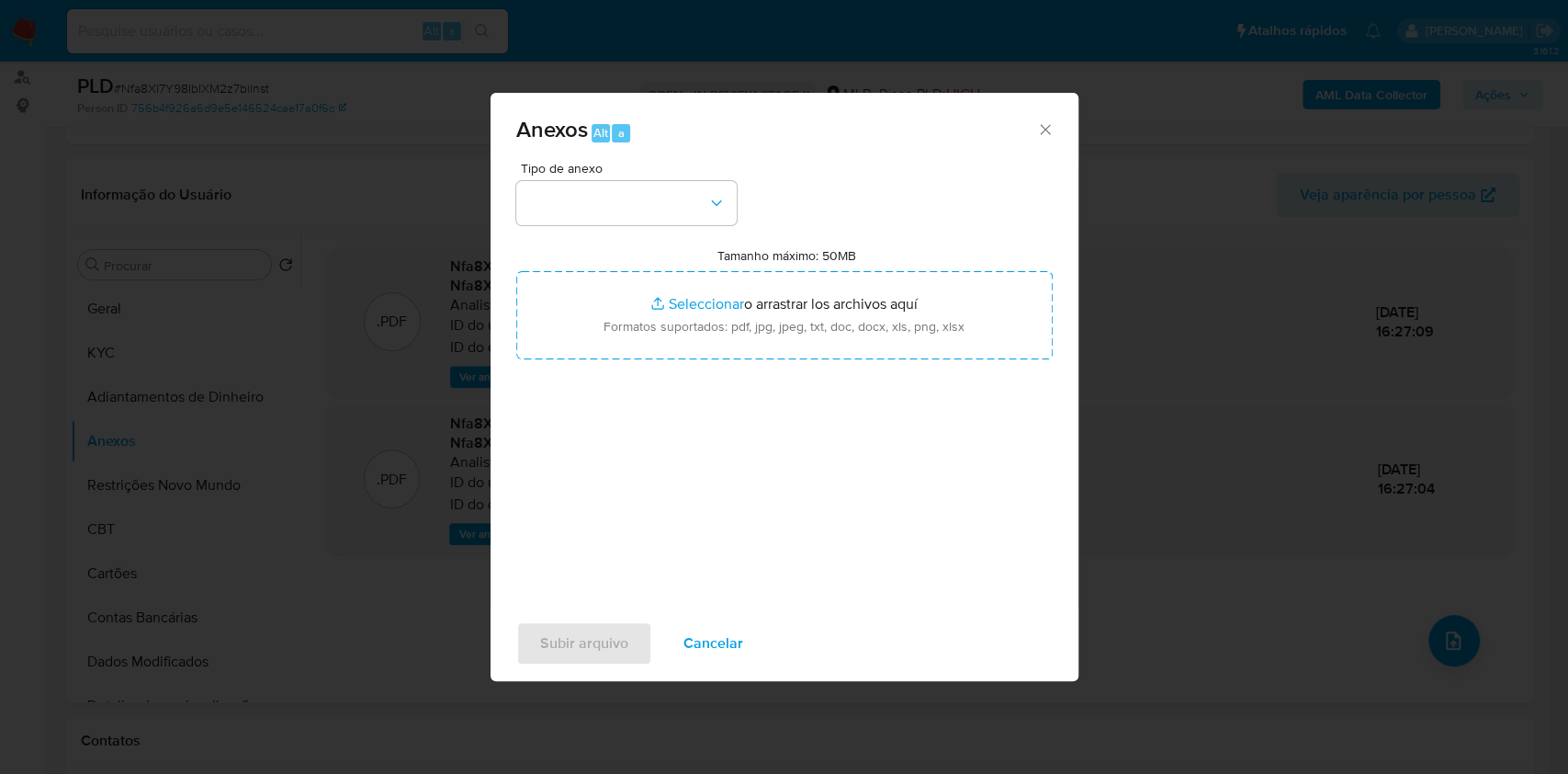
click at [1047, 130] on icon "Cerrar" at bounding box center [1045, 129] width 10 height 10
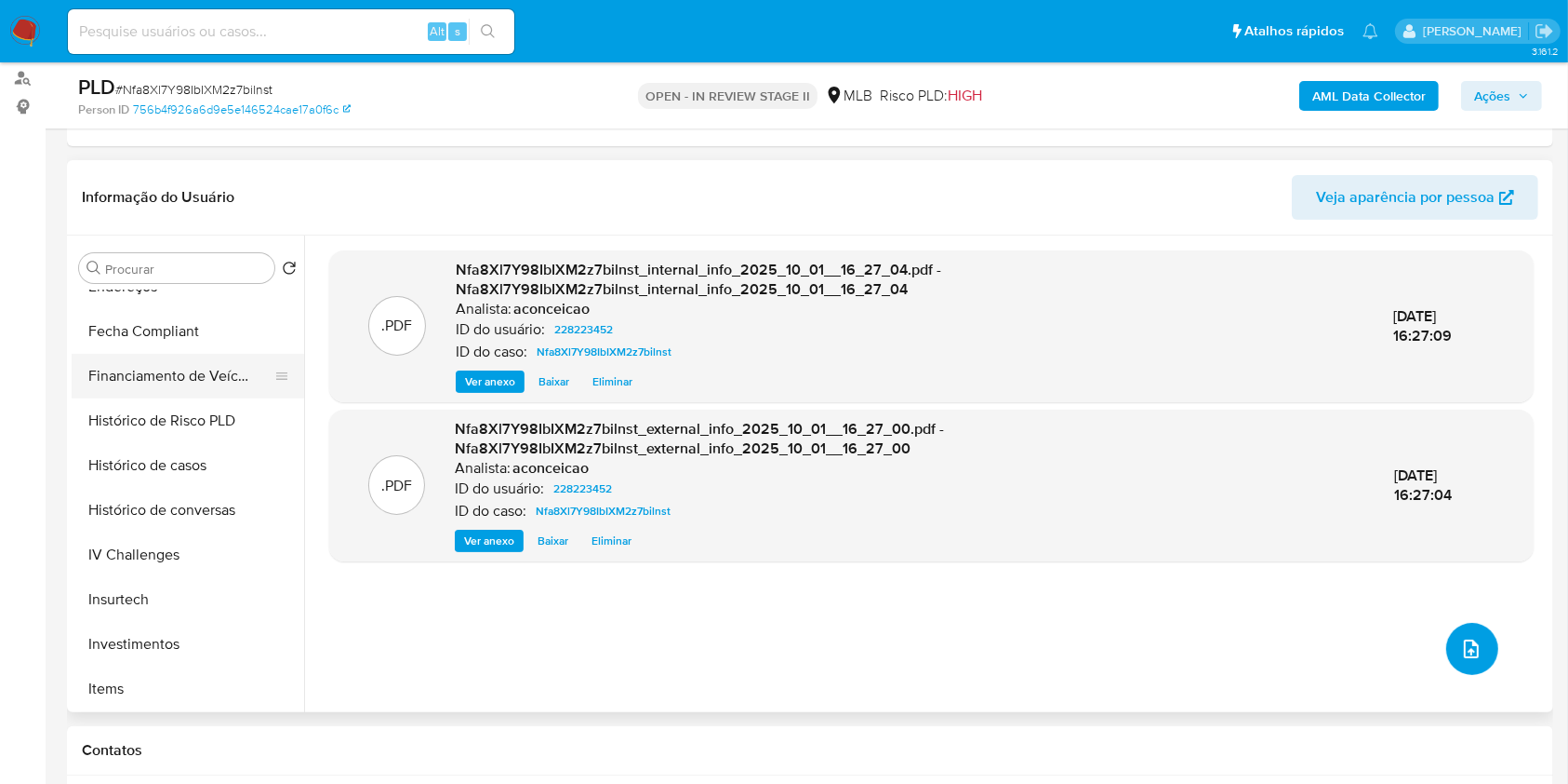
scroll to position [868, 0]
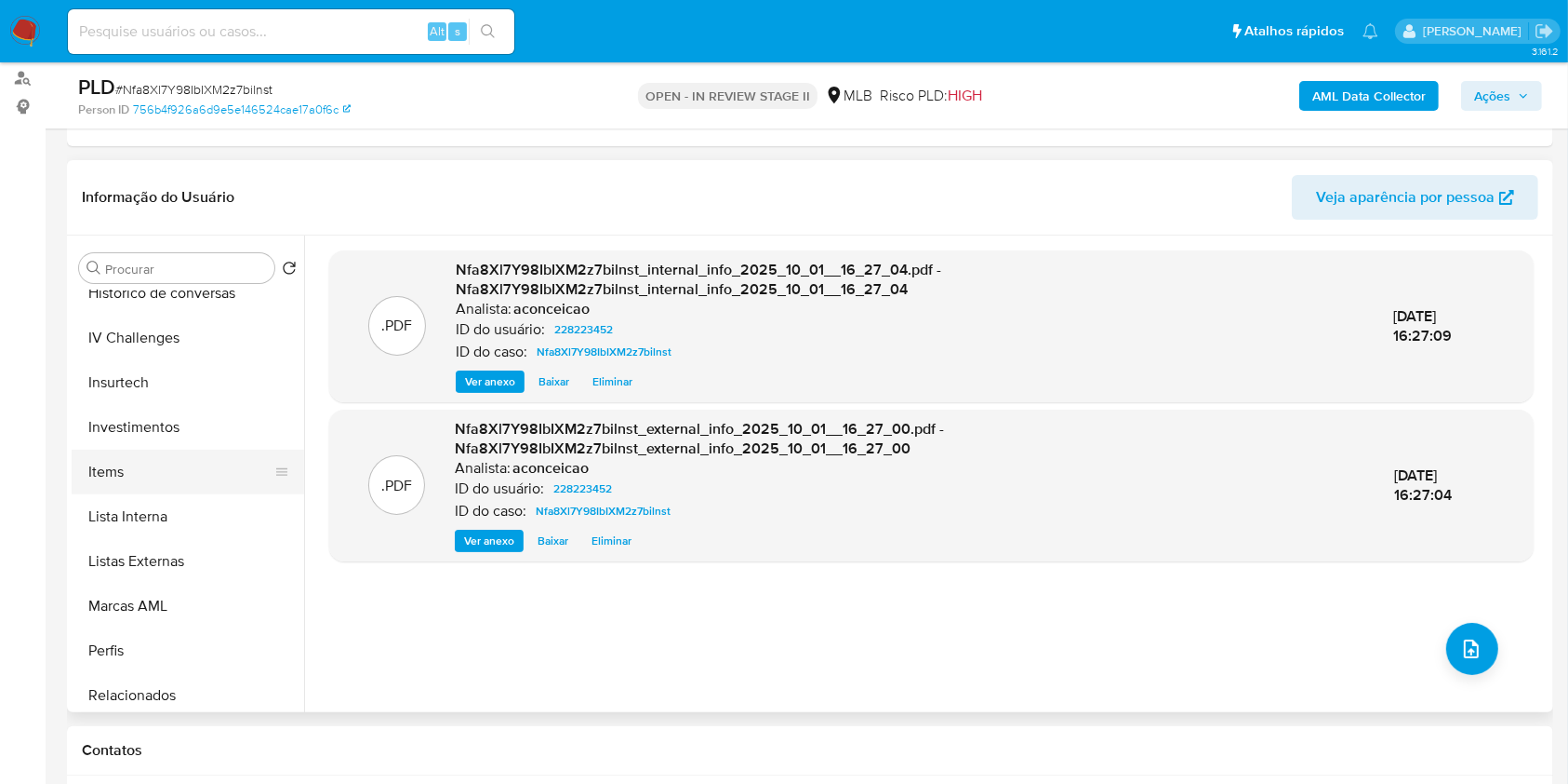
click at [158, 486] on button "Items" at bounding box center [180, 472] width 217 height 45
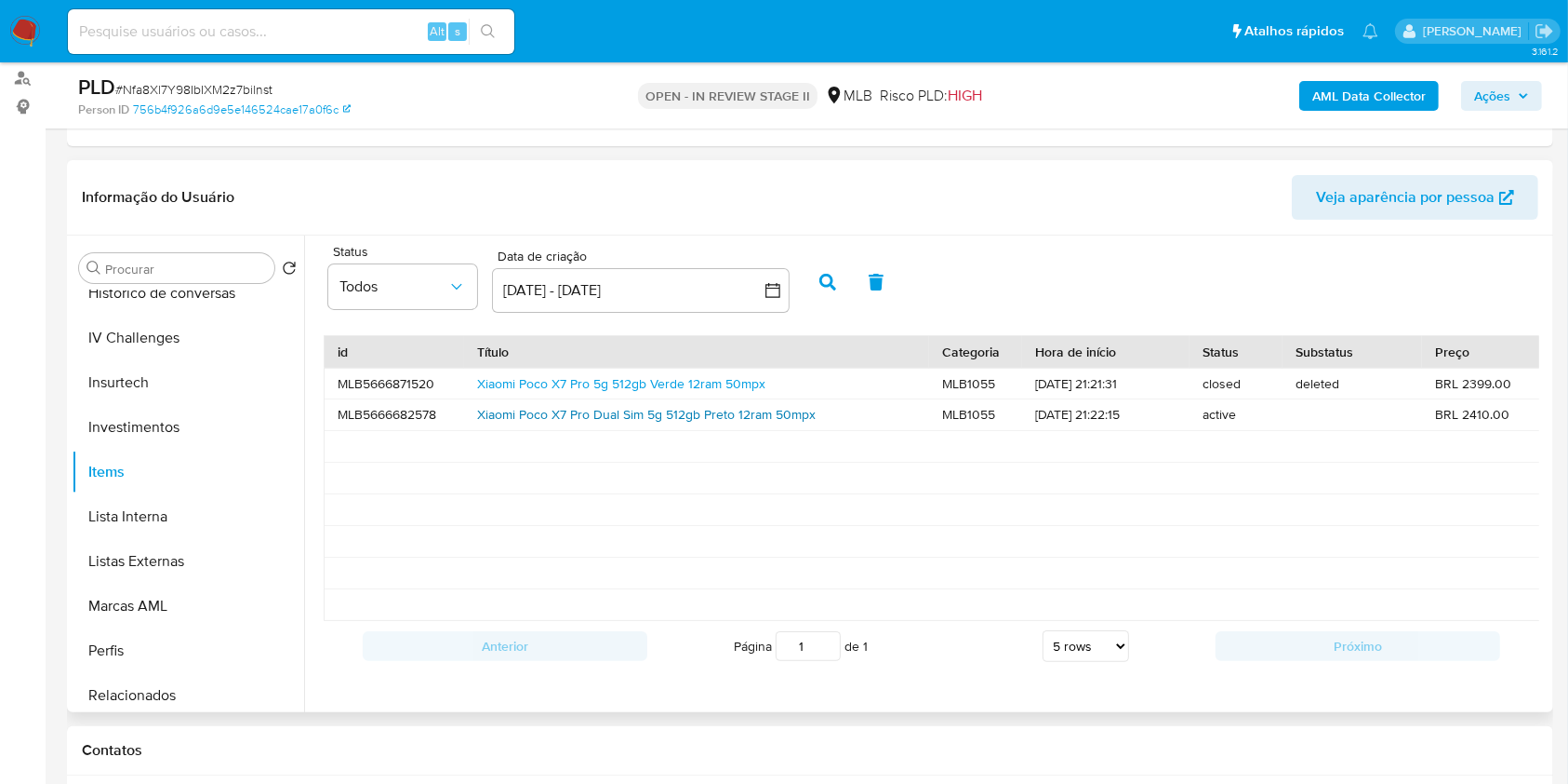
click at [706, 407] on link "Xiaomi Poco X7 Pro Dual Sim 5g 512gb Preto 12ram 50mpx" at bounding box center [645, 414] width 339 height 19
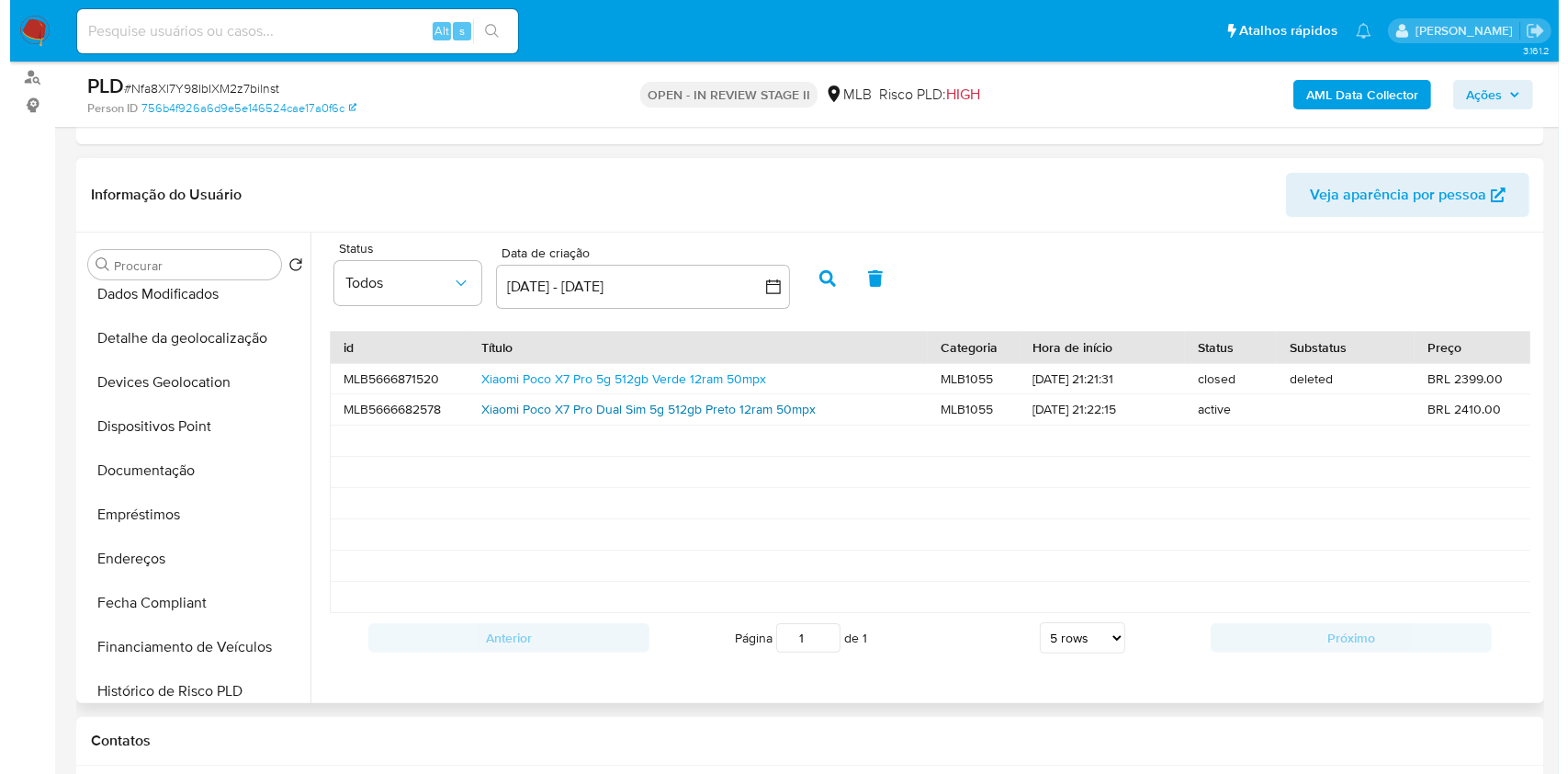
scroll to position [0, 0]
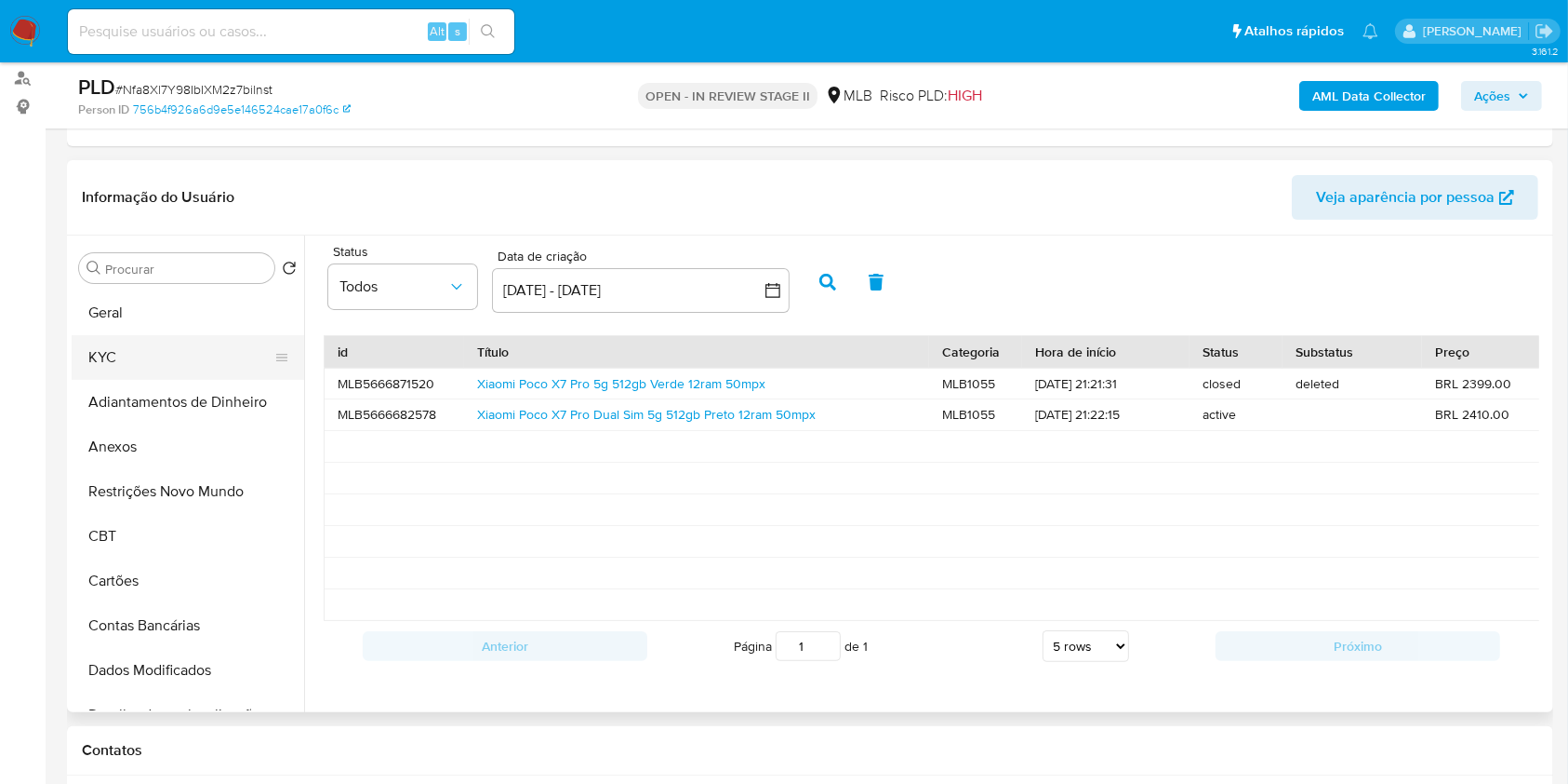
click at [146, 358] on button "KYC" at bounding box center [180, 357] width 217 height 45
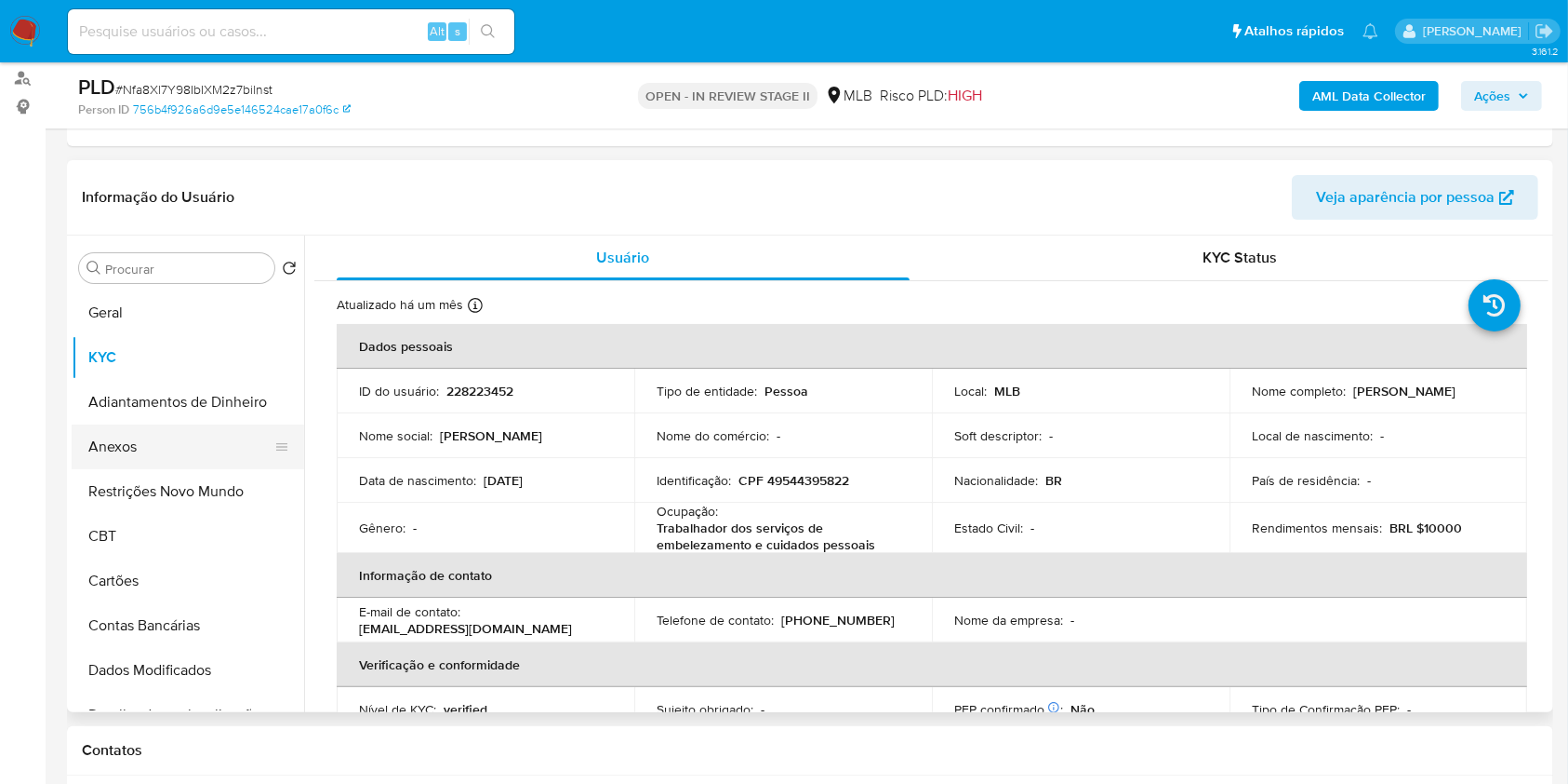
click at [191, 435] on button "Anexos" at bounding box center [180, 447] width 217 height 45
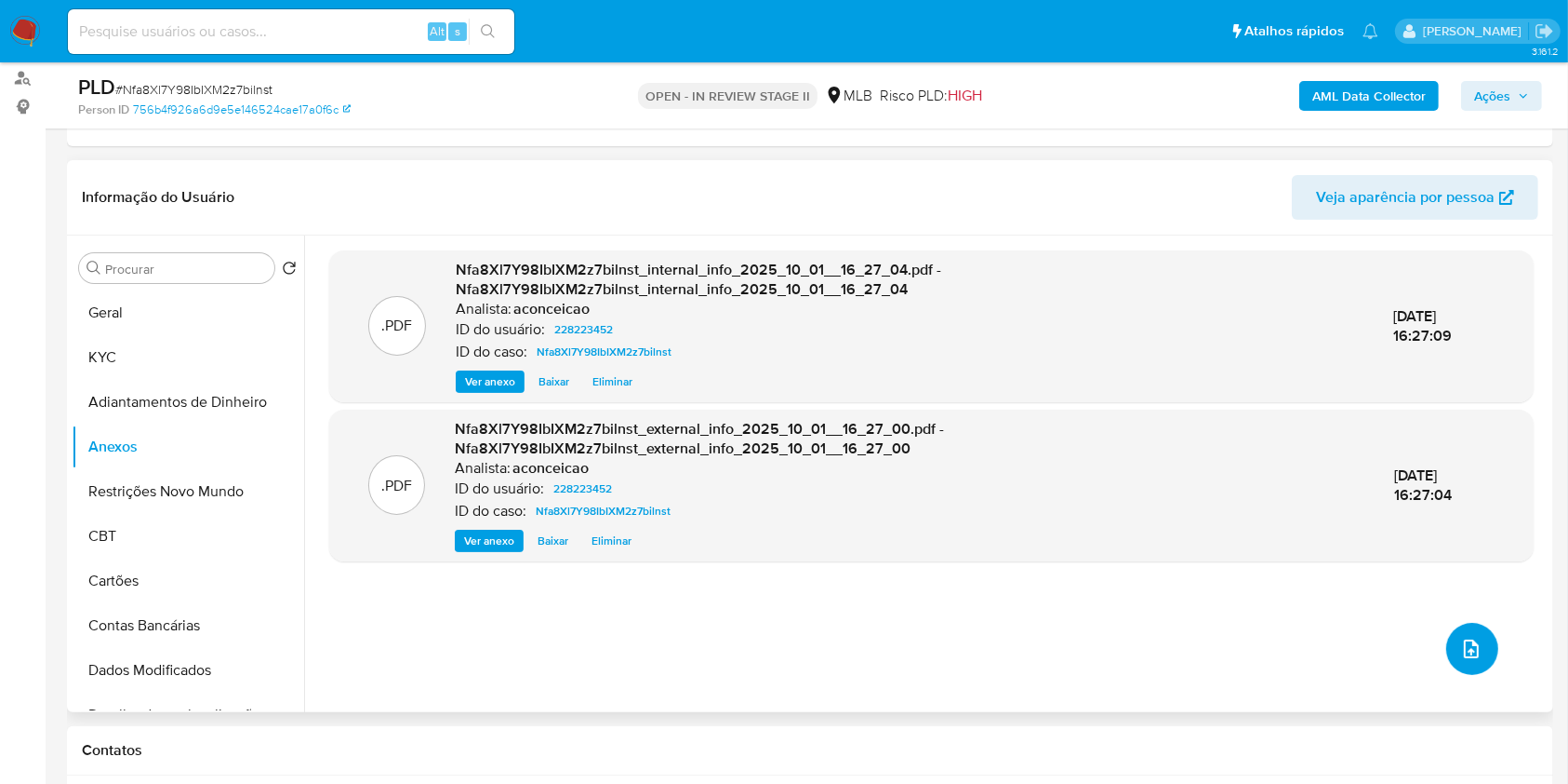
click at [1469, 645] on icon "upload-file" at bounding box center [1471, 649] width 15 height 19
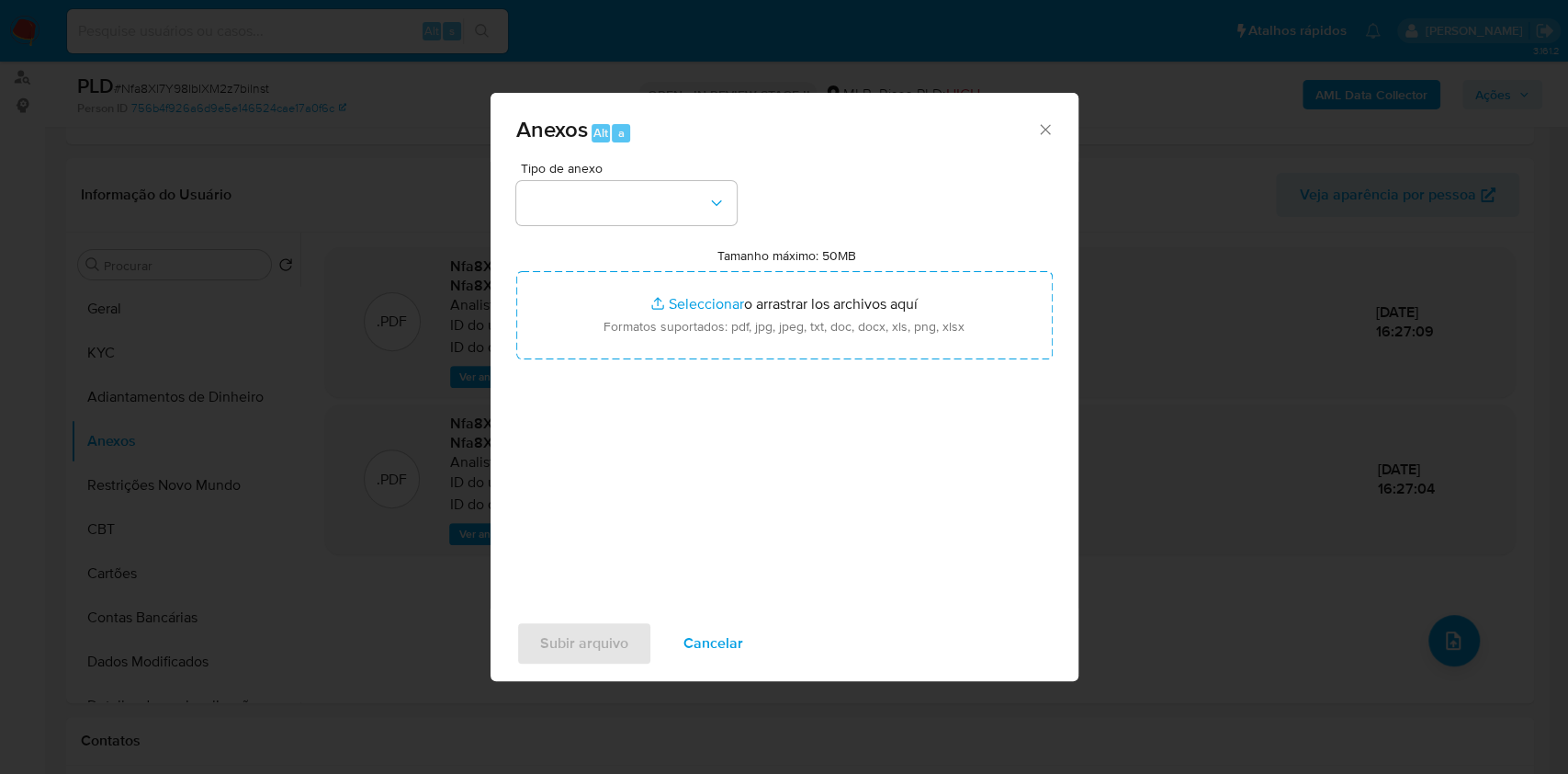
click at [690, 237] on div "Tipo de anexo Tamanho máximo: 50MB Seleccionar archivos Seleccionar o arrastrar…" at bounding box center [784, 378] width 536 height 434
click at [672, 219] on button "button" at bounding box center [626, 203] width 220 height 44
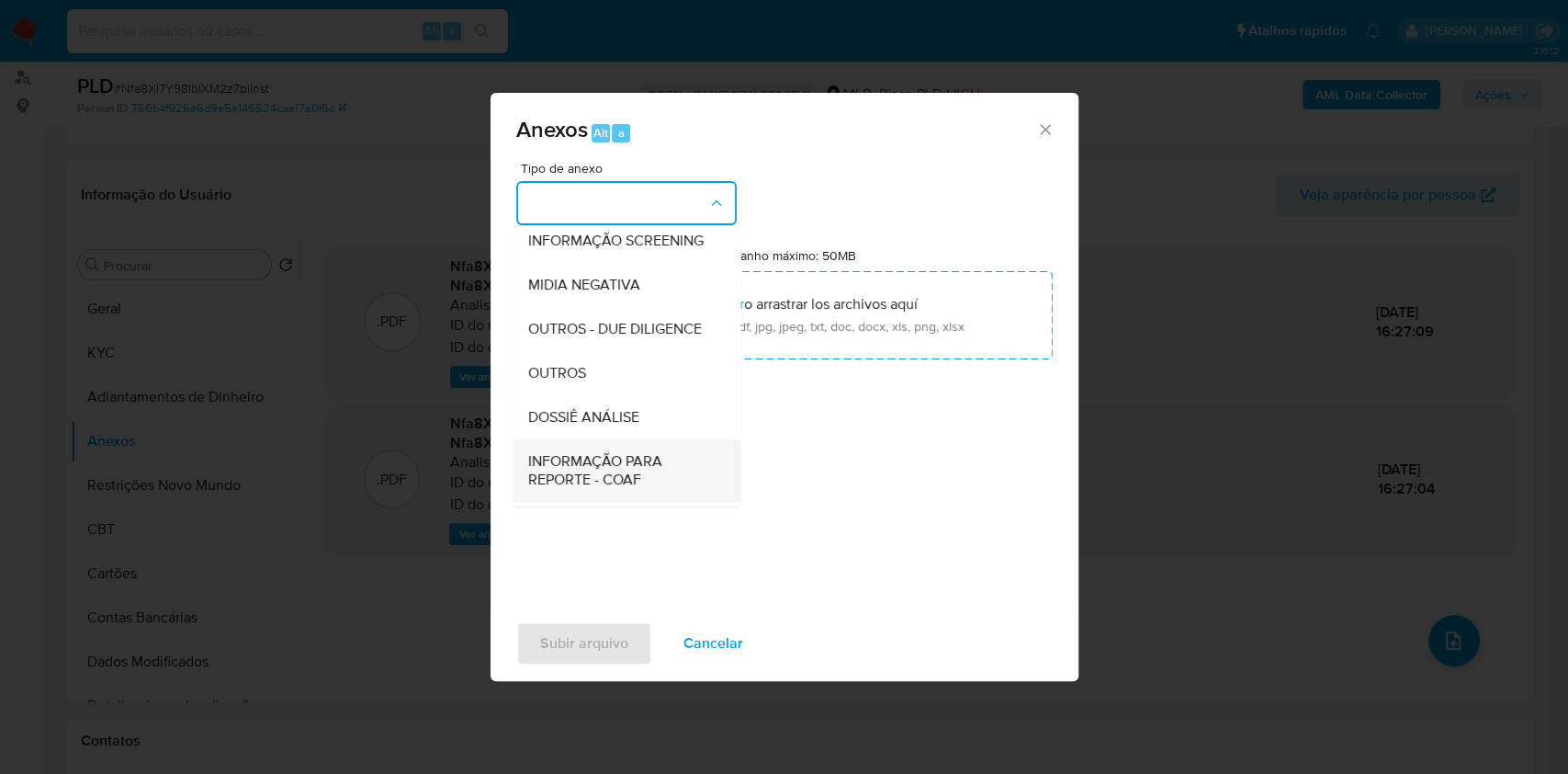
scroll to position [282, 0]
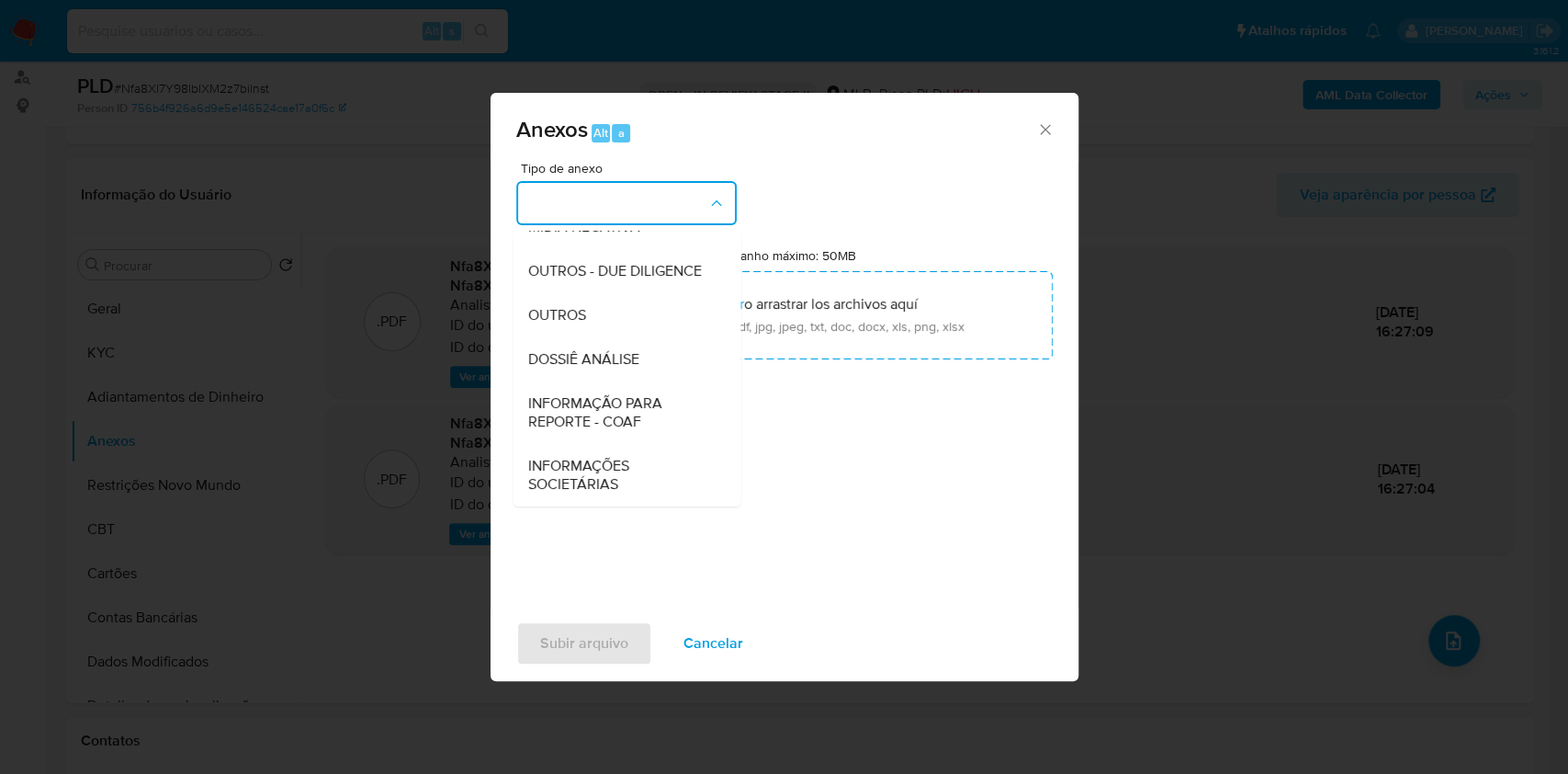
drag, startPoint x: 619, startPoint y: 359, endPoint x: 1106, endPoint y: 172, distance: 521.7
click at [619, 358] on span "DOSSIÊ ANÁLISE" at bounding box center [582, 359] width 111 height 18
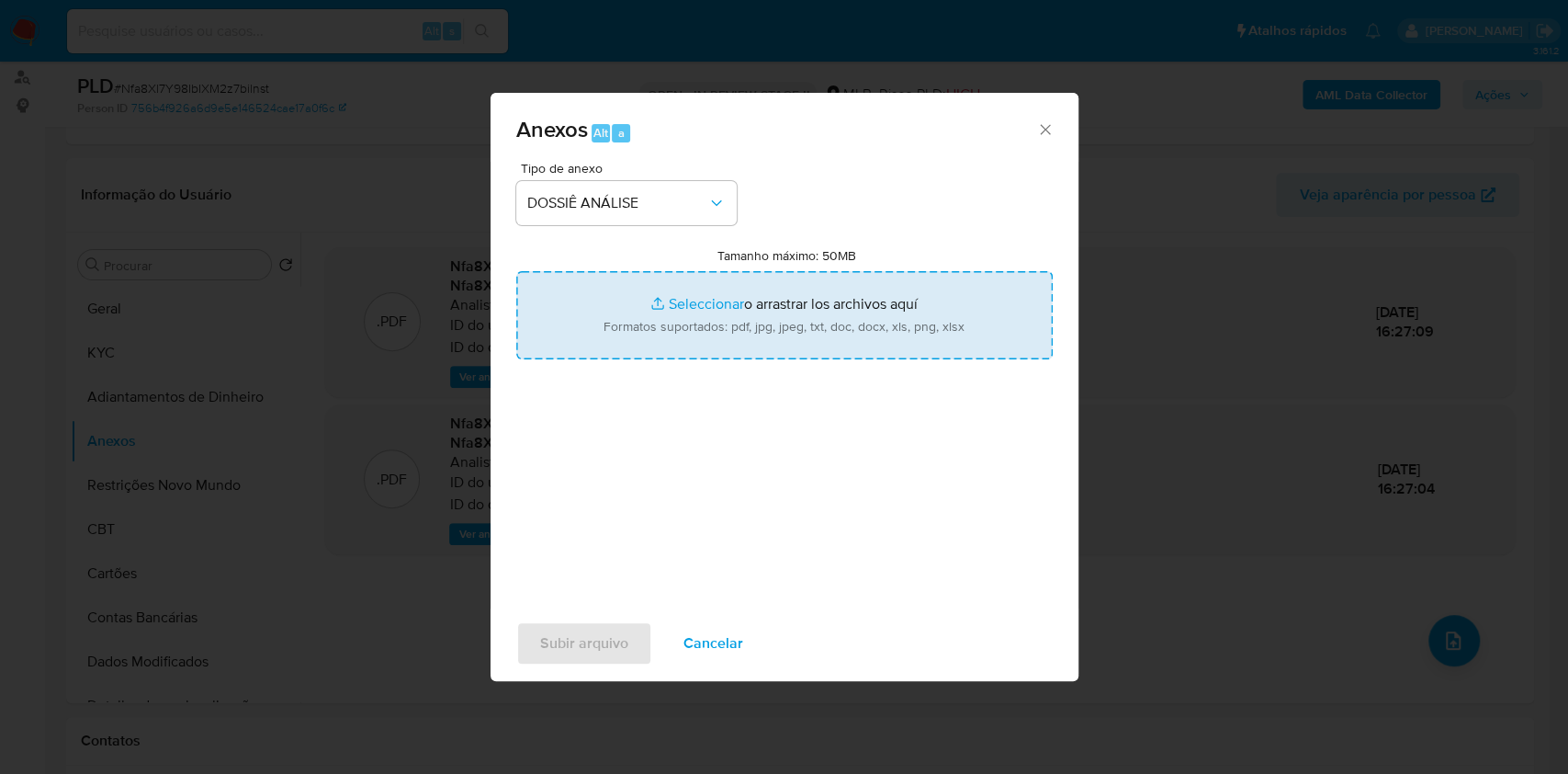
type input "C:\fakepath\Mulan 228223452_Fabiana Alves Pereira Leite 2025_09_30_06_59_53.pdf"
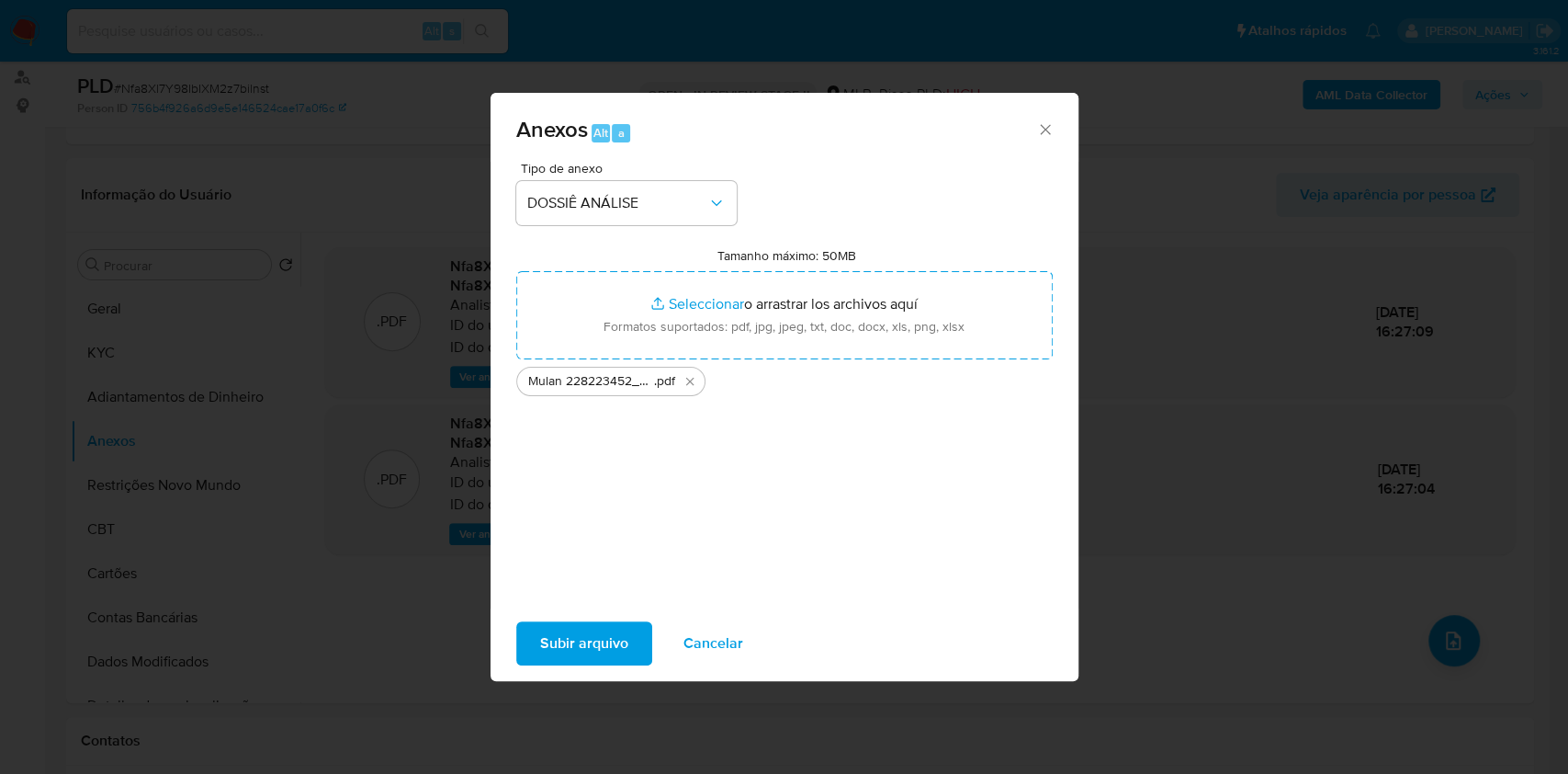
click at [589, 643] on span "Subir arquivo" at bounding box center [584, 643] width 88 height 41
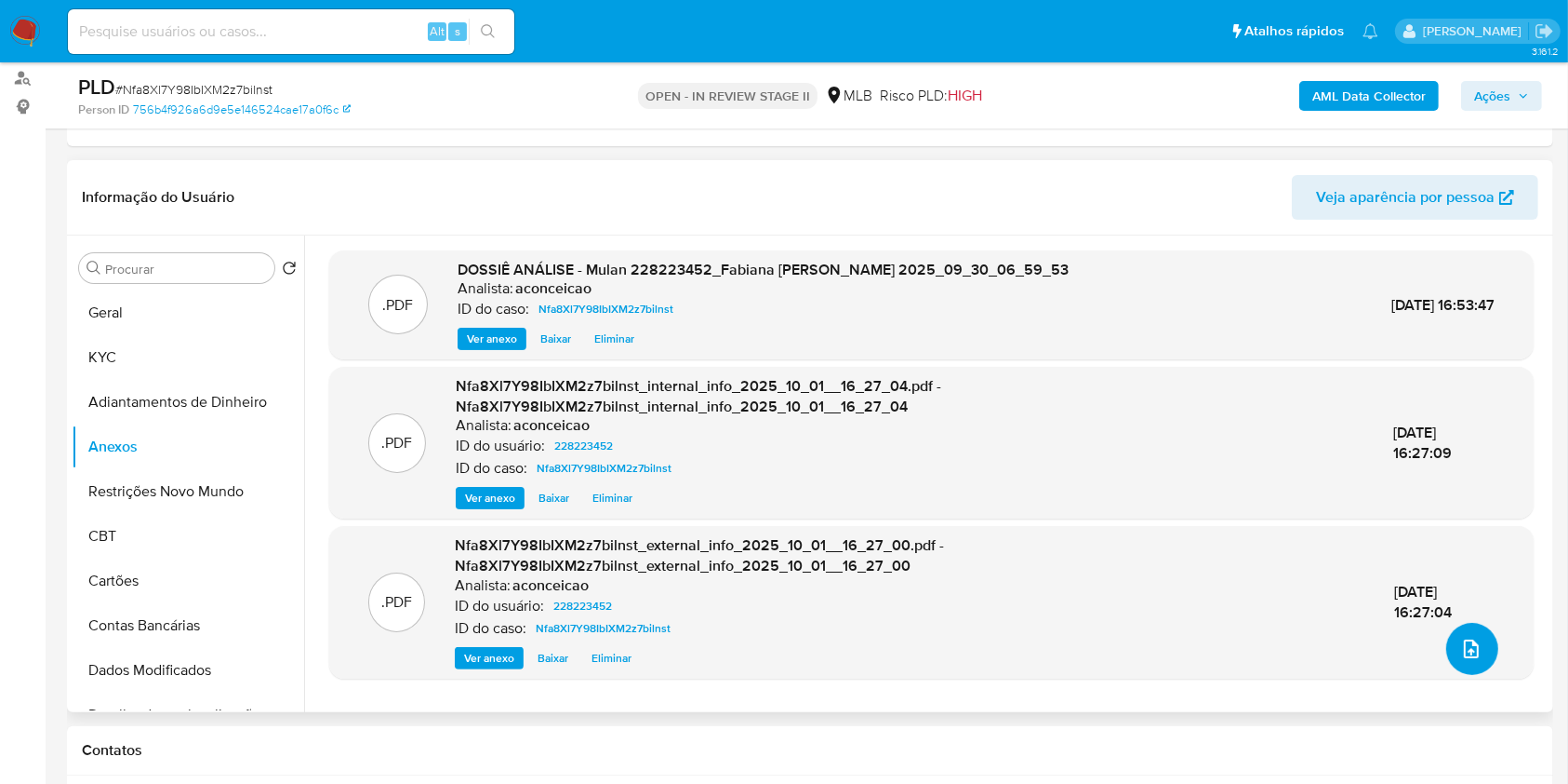
click at [1462, 629] on button "upload-file" at bounding box center [1472, 649] width 52 height 52
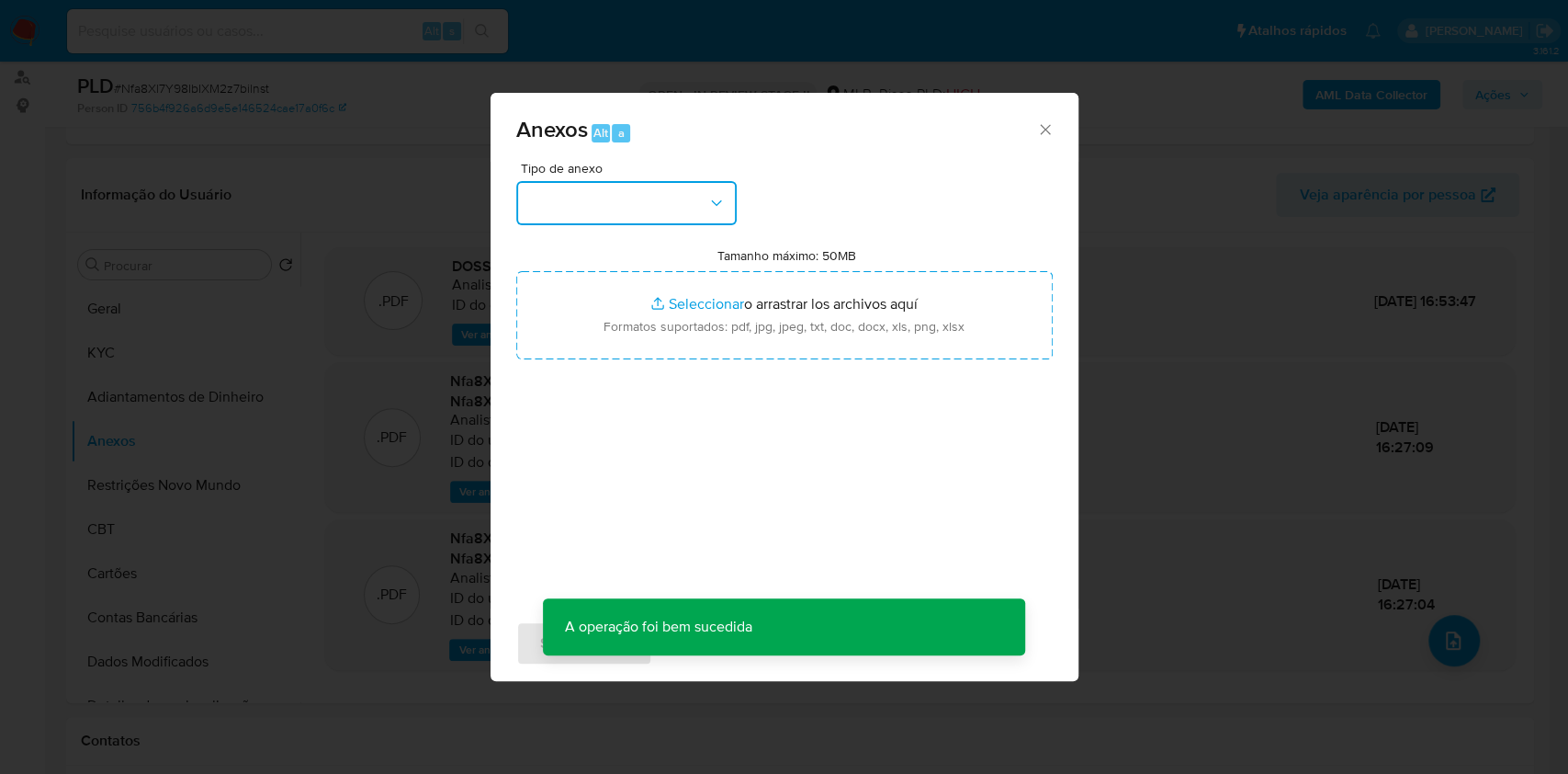
drag, startPoint x: 649, startPoint y: 192, endPoint x: 652, endPoint y: 205, distance: 13.3
click at [651, 192] on button "button" at bounding box center [626, 203] width 220 height 44
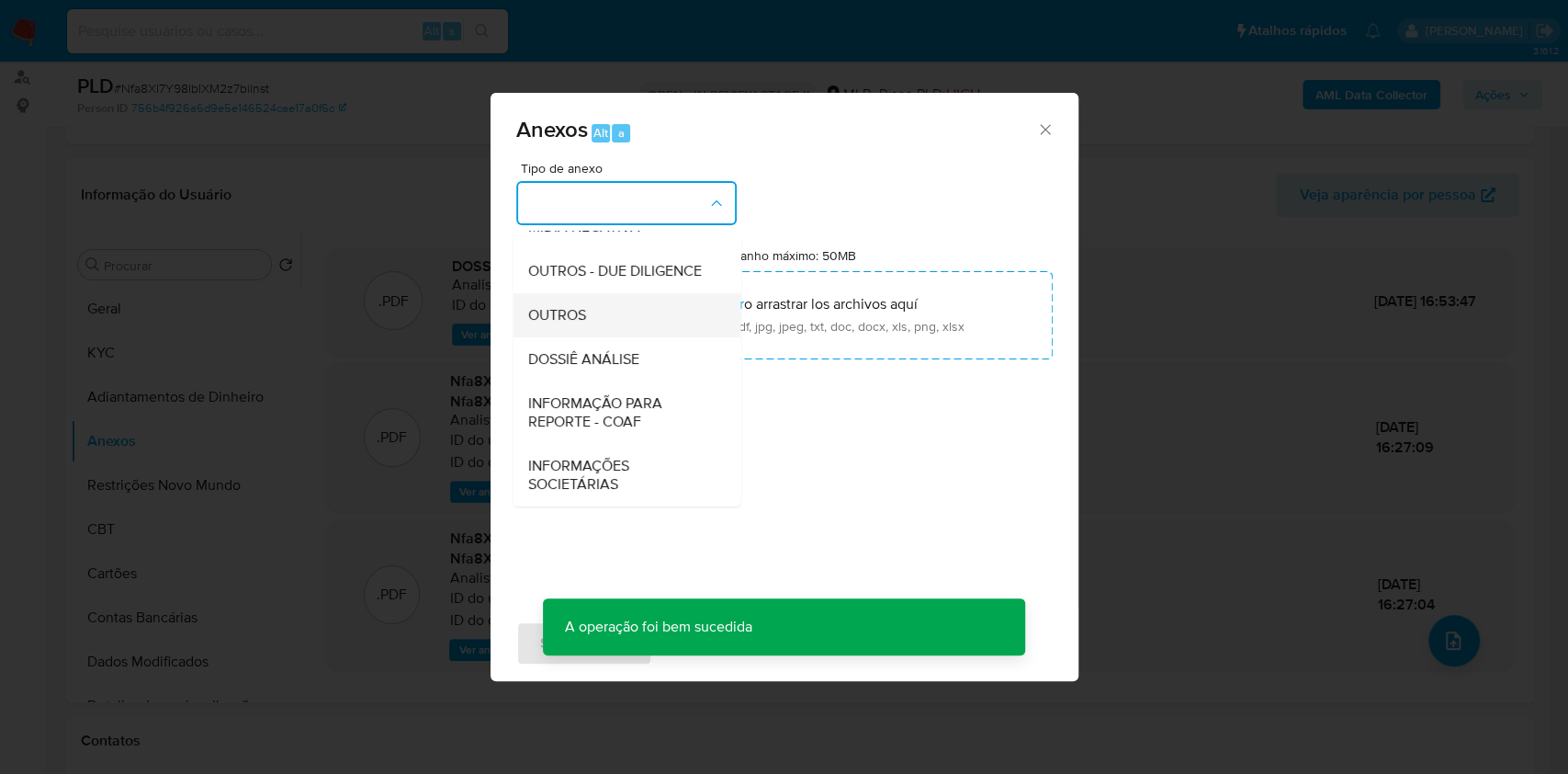
click at [586, 315] on div "OUTROS" at bounding box center [620, 315] width 187 height 44
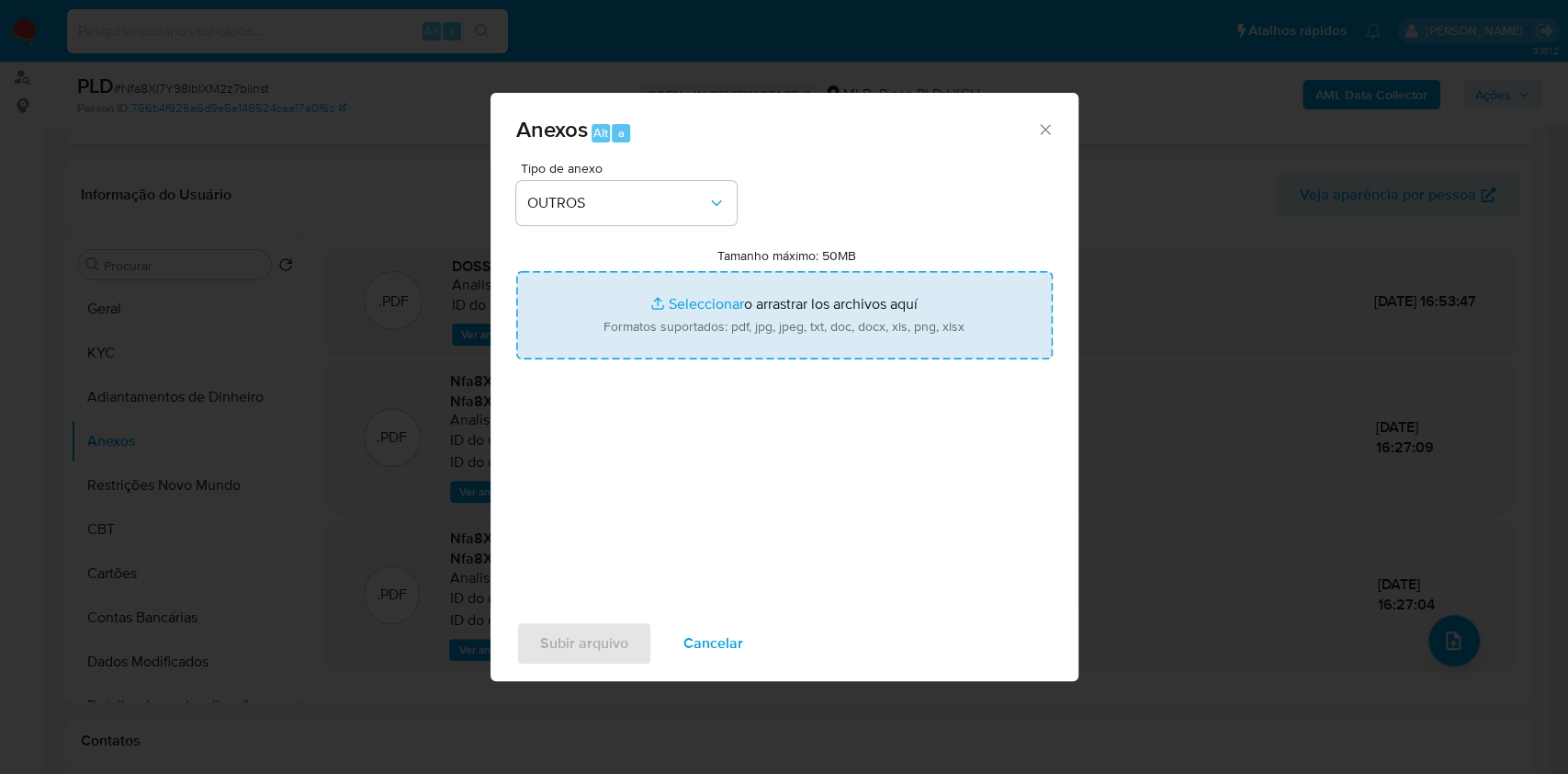
type input "C:\fakepath\SAR - XXXX - CPF 49544395822 - FABIANA ALVES PEREIRA LEITE (1).pdf"
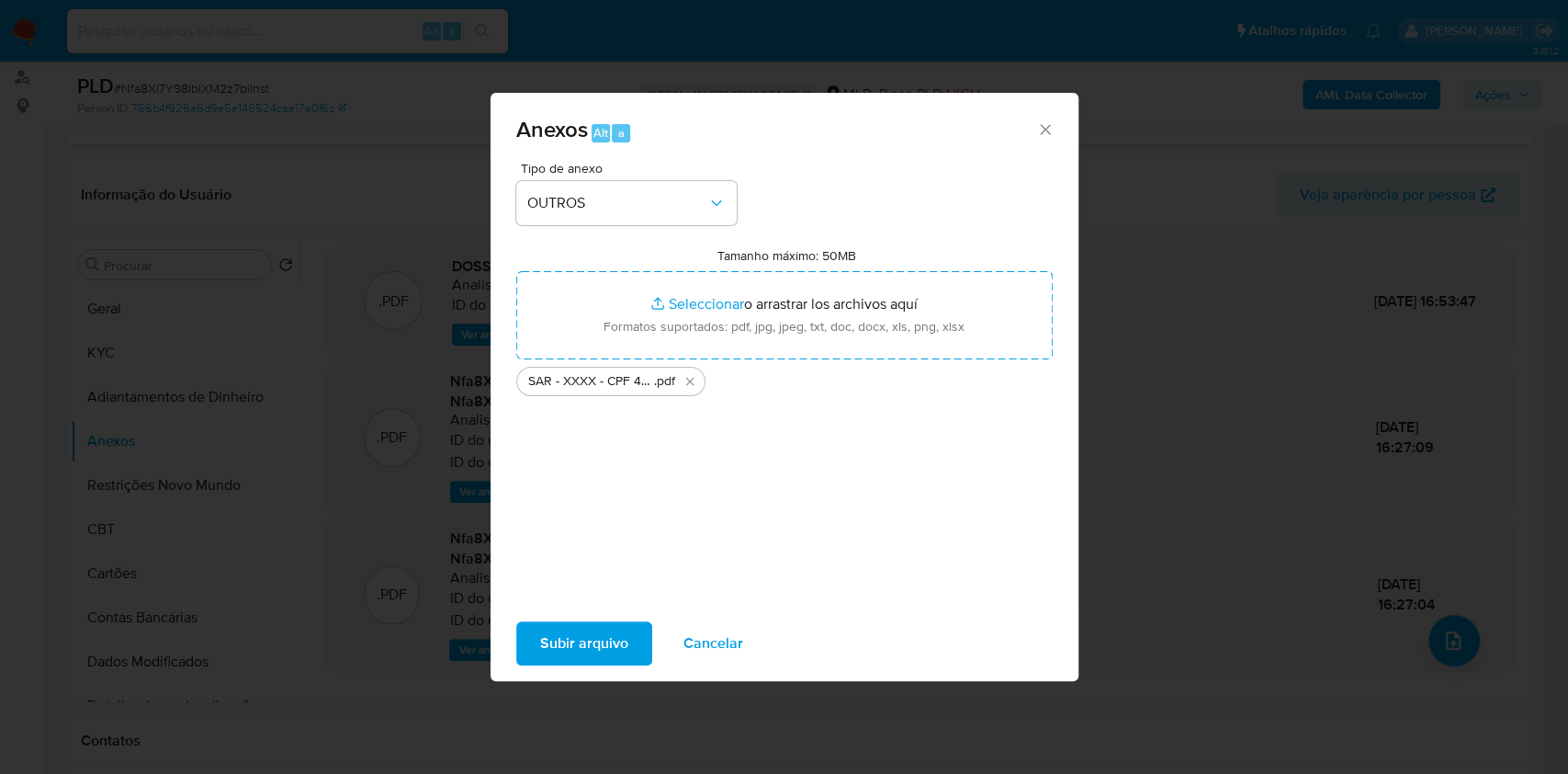
click at [608, 651] on span "Subir arquivo" at bounding box center [584, 643] width 88 height 41
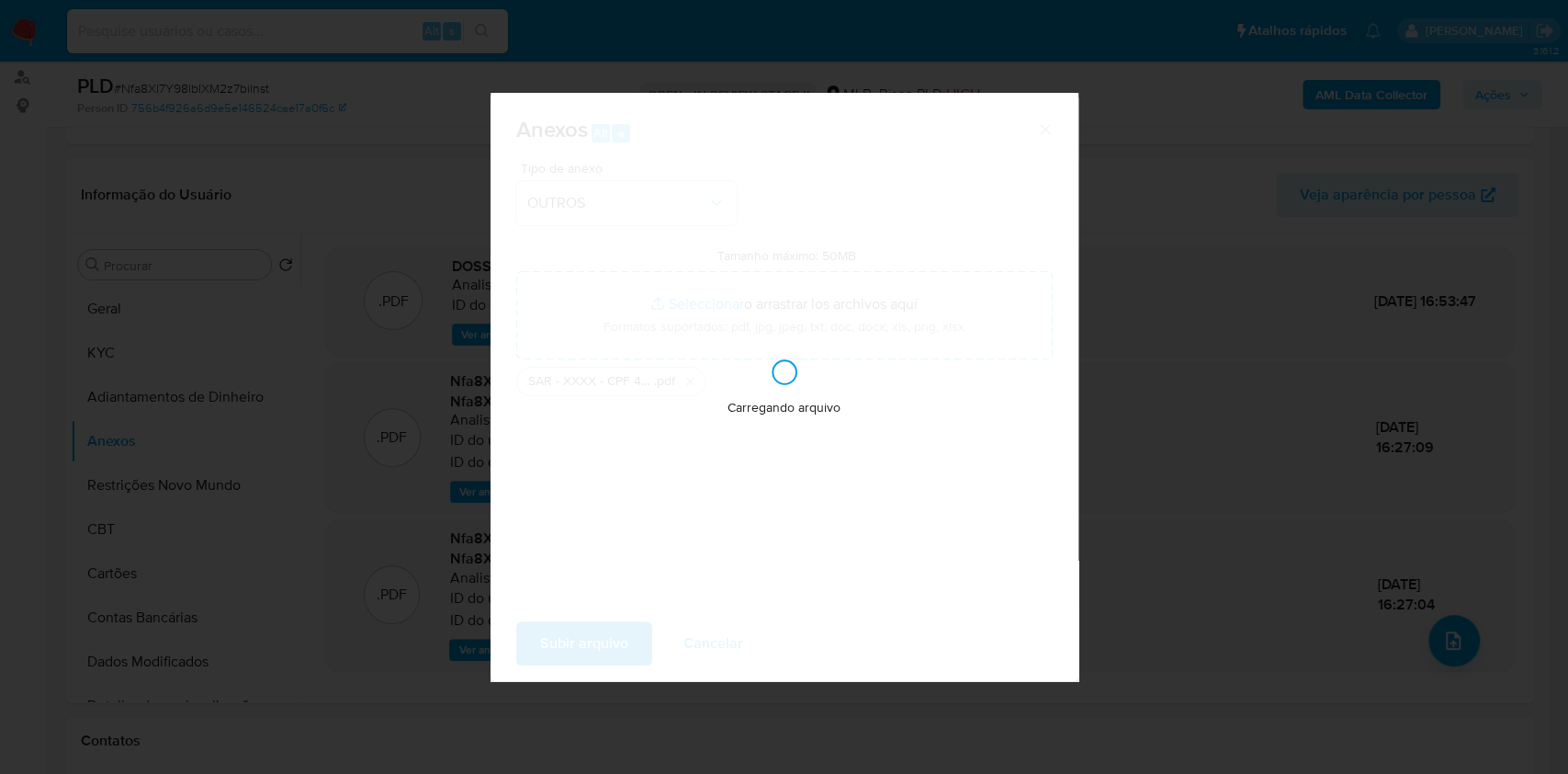
click at [1275, 436] on div "Anexos Alt a Tipo de anexo OUTROS Tamanho máximo: 50MB Seleccionar archivos Sel…" at bounding box center [784, 387] width 1568 height 774
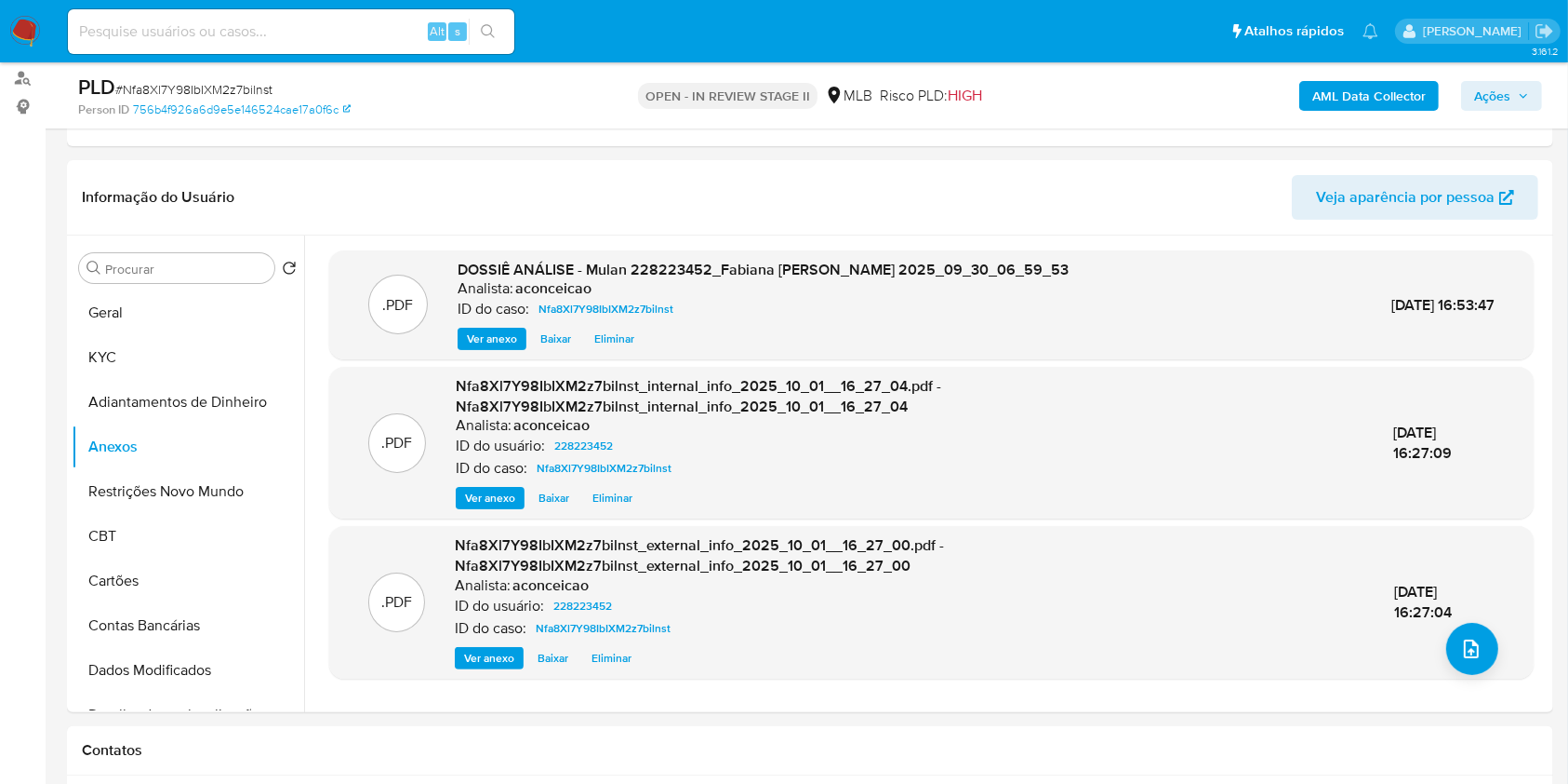
click at [1503, 81] on span "Ações" at bounding box center [1492, 96] width 36 height 30
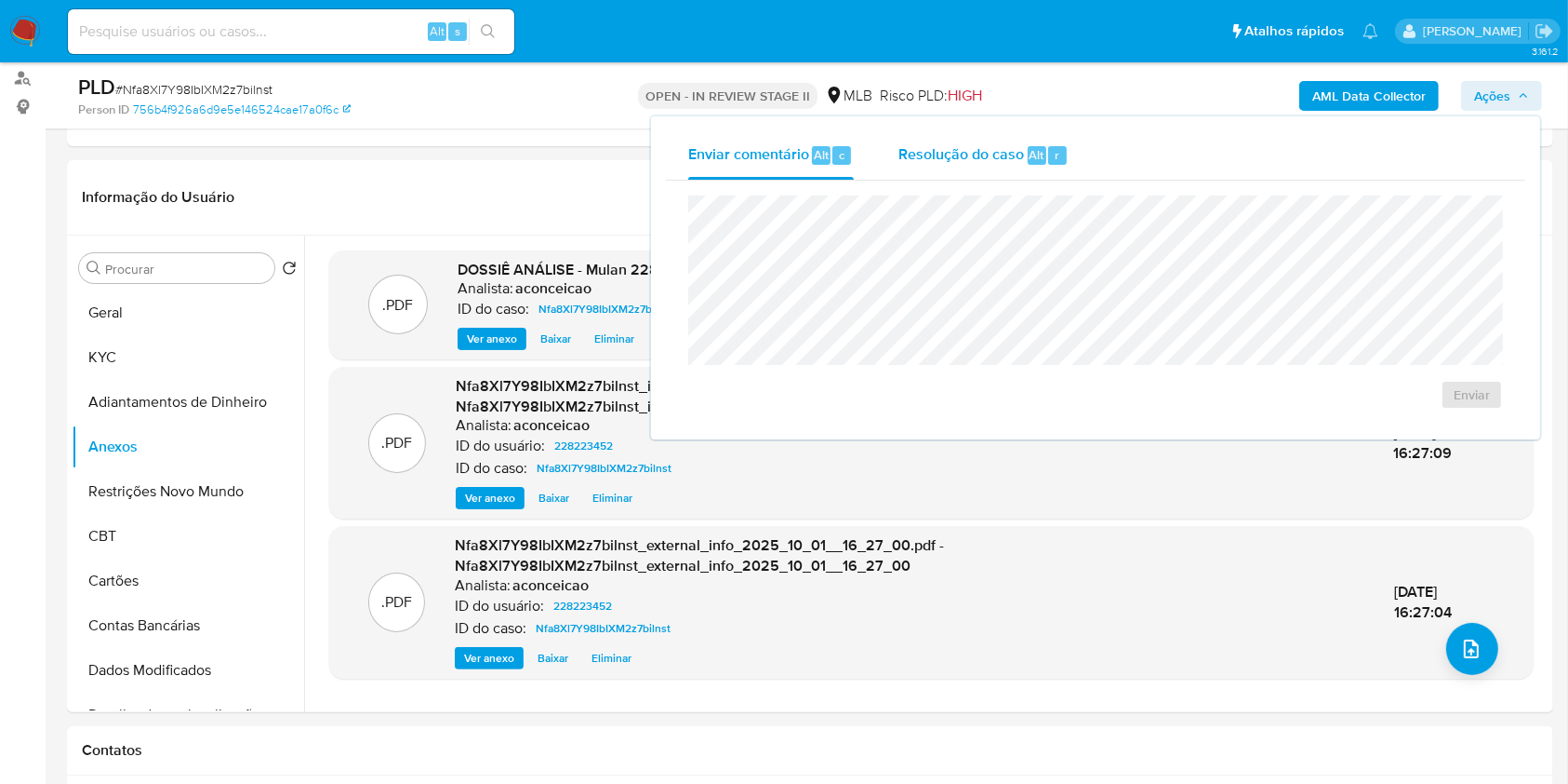
click at [1057, 157] on span "r" at bounding box center [1057, 155] width 5 height 18
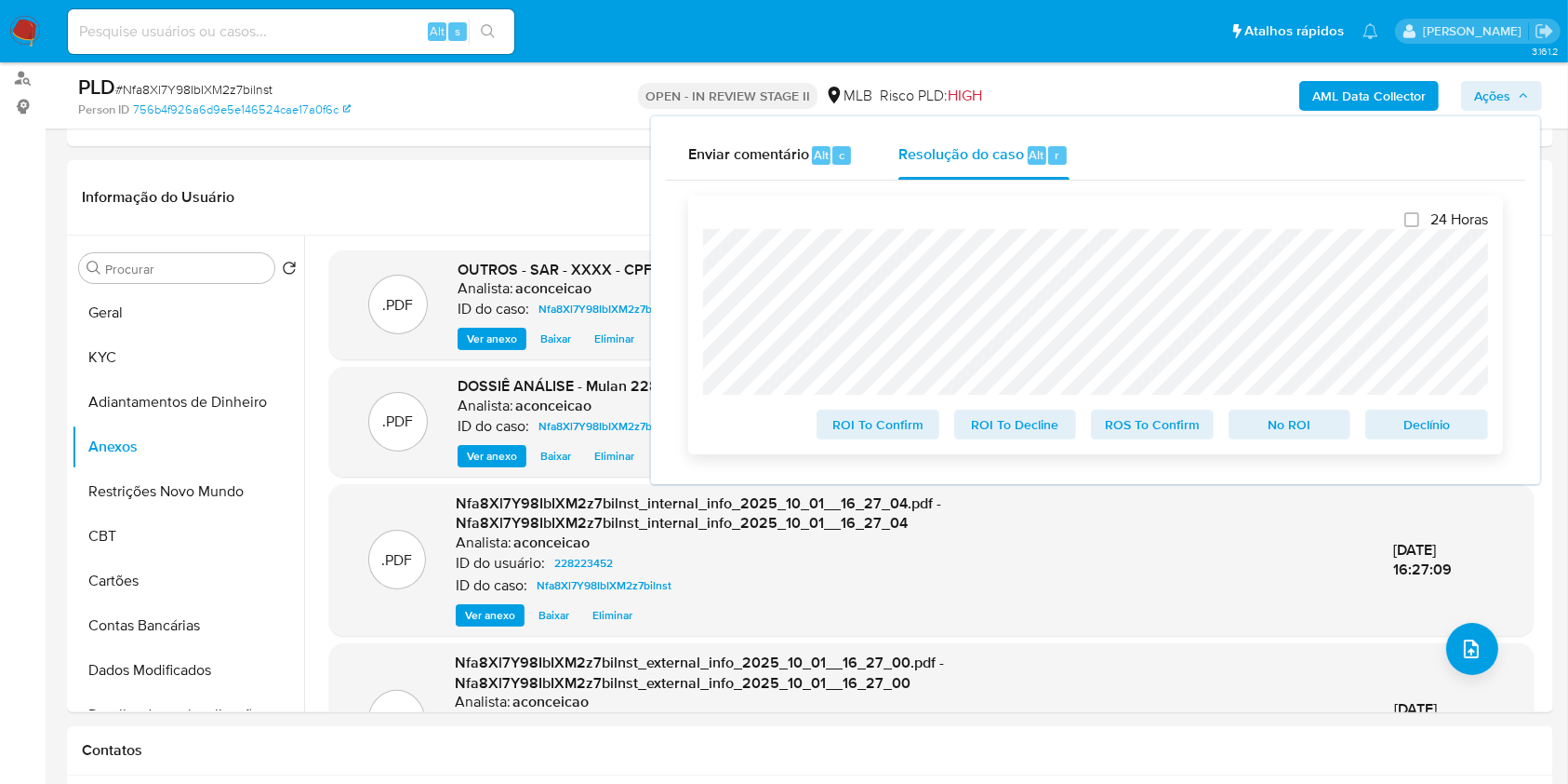
drag, startPoint x: 1168, startPoint y: 423, endPoint x: 1209, endPoint y: 400, distance: 47.0
click at [1168, 424] on span "ROS To Confirm" at bounding box center [1152, 425] width 97 height 26
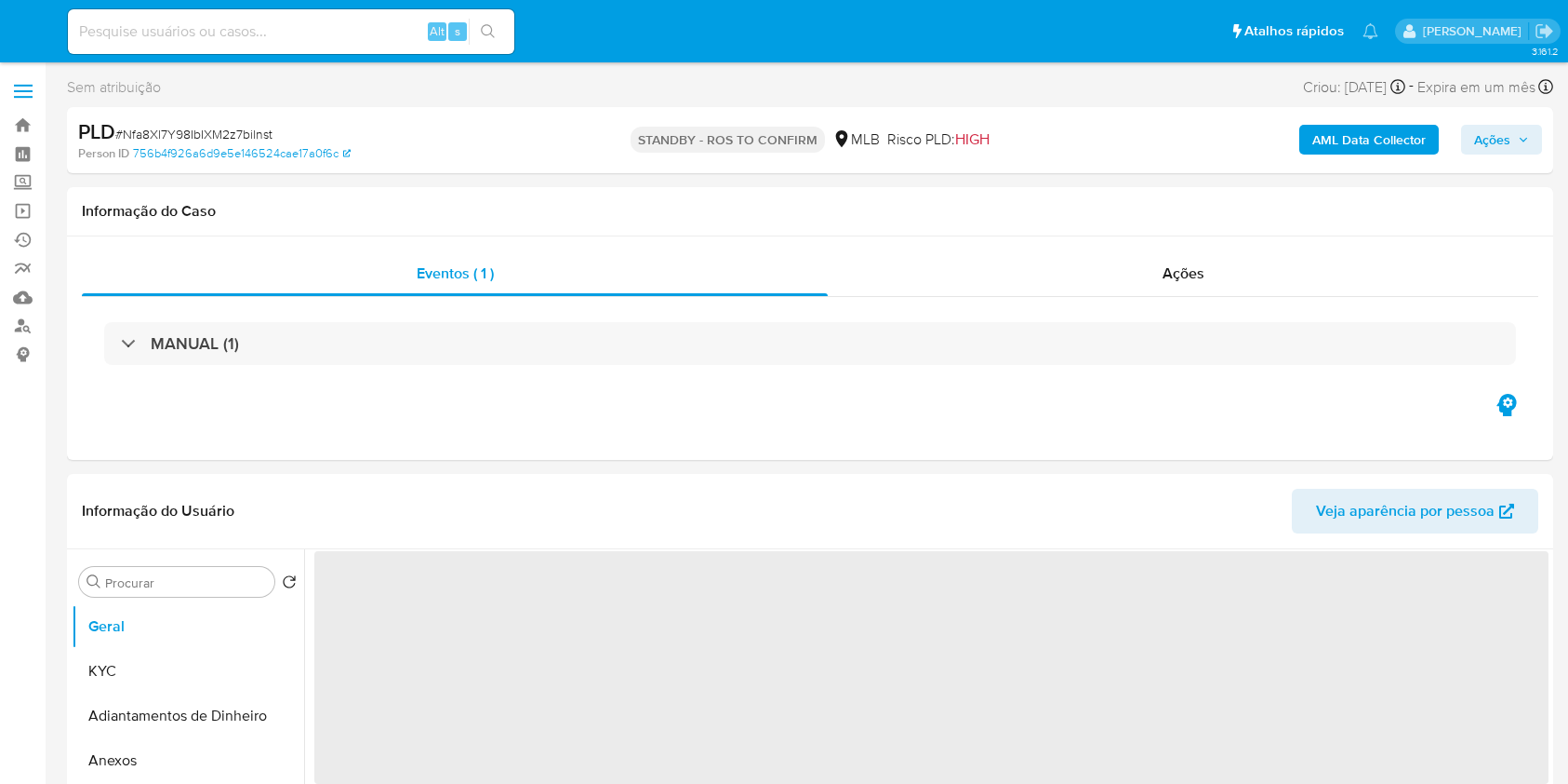
select select "10"
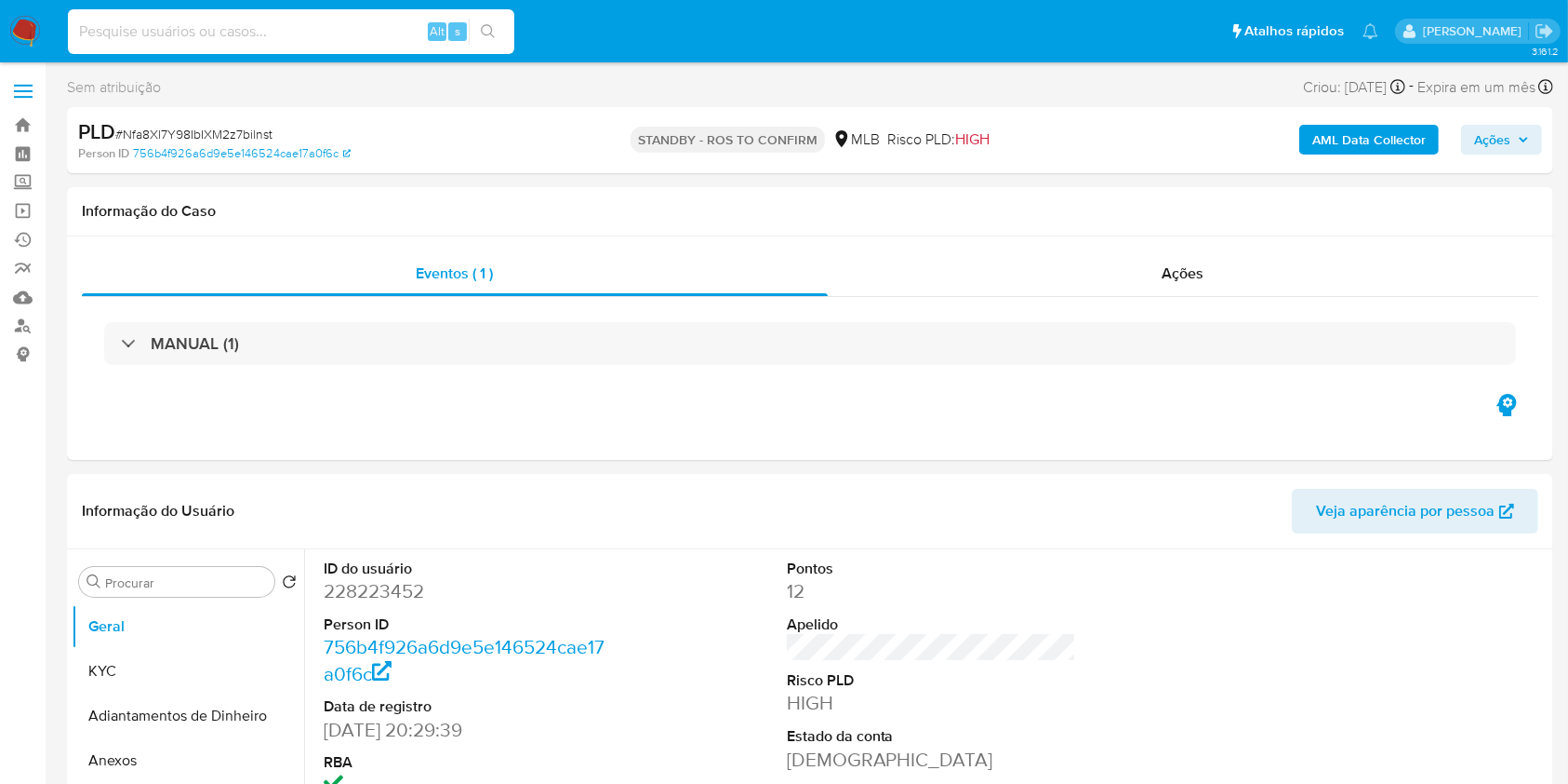
click at [322, 32] on input at bounding box center [291, 32] width 447 height 24
paste input "qghK6cANbqk2zYawc2BwKekU"
type input "qghK6cANbqk2zYawc2BwKekU"
click at [494, 26] on icon "search-icon" at bounding box center [488, 32] width 15 height 15
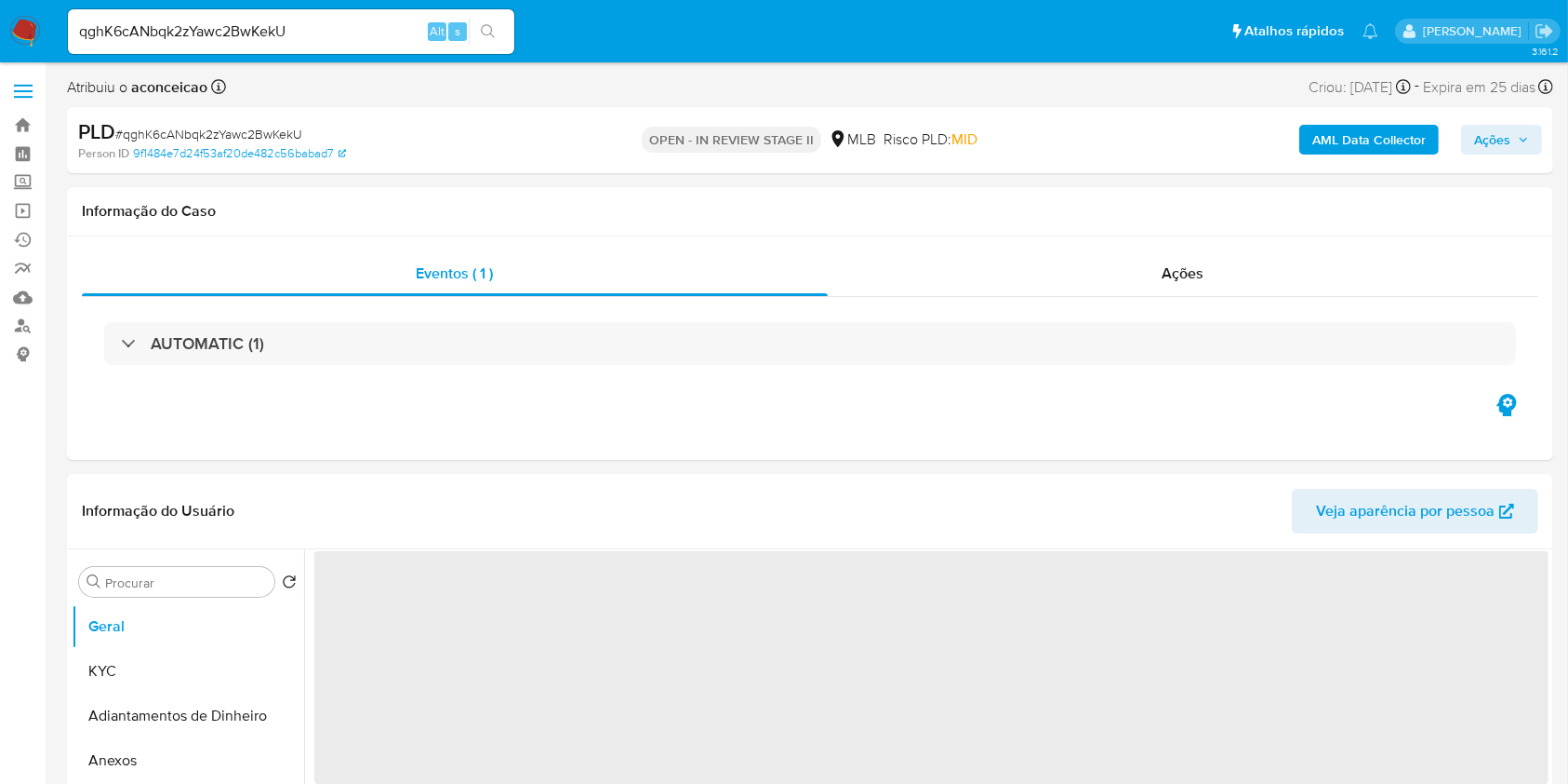
select select "10"
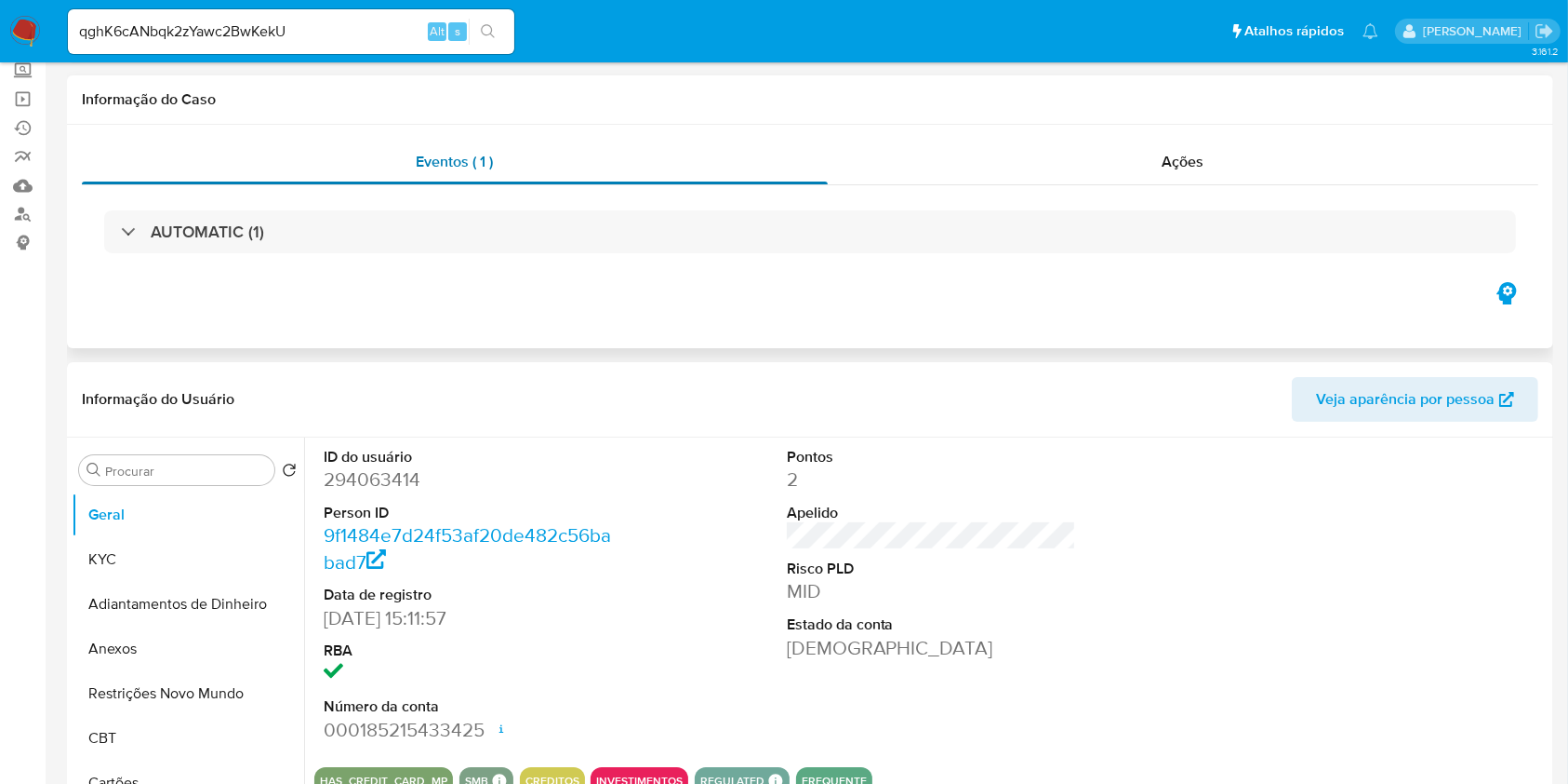
scroll to position [247, 0]
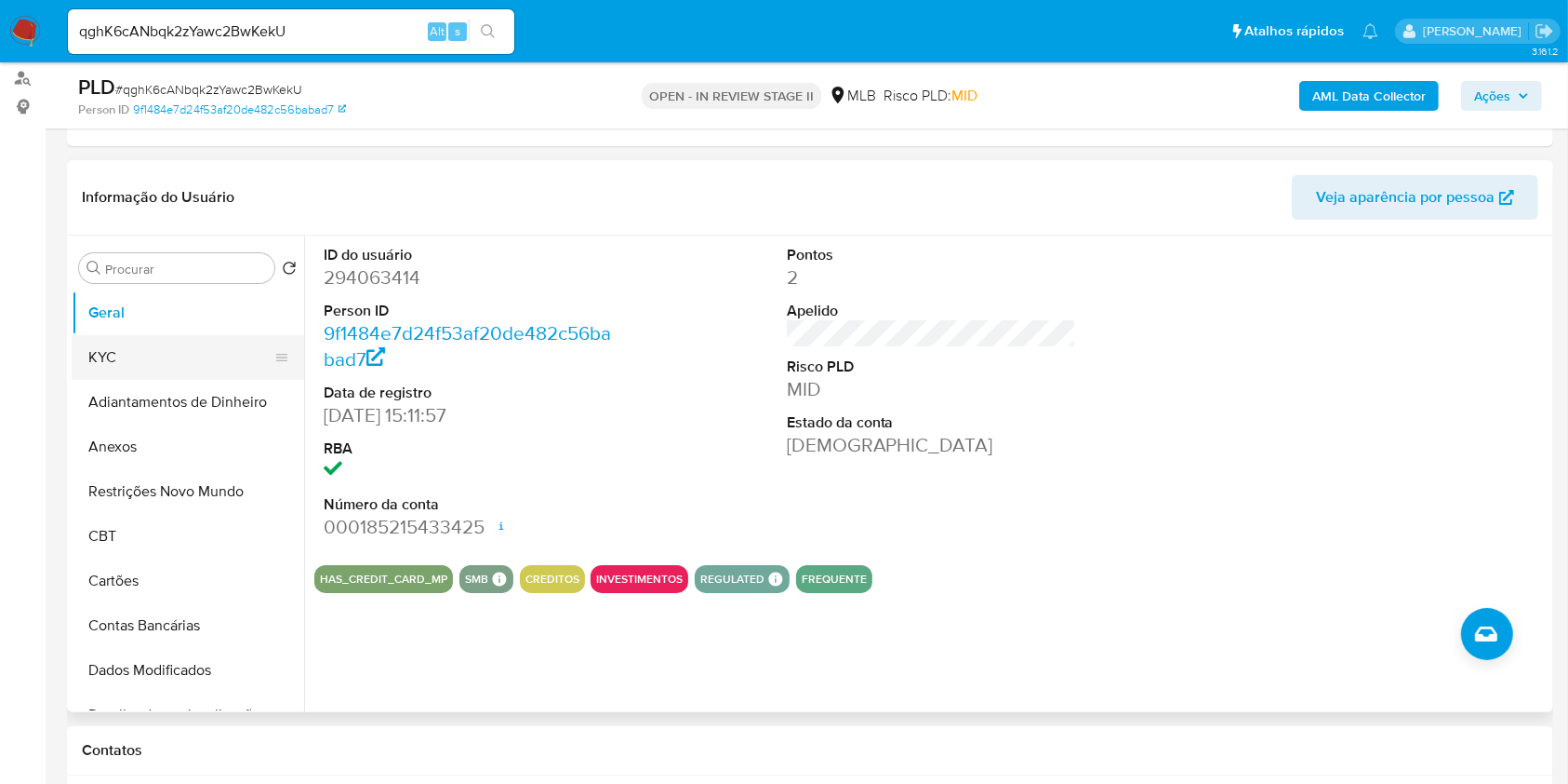
click at [211, 366] on button "KYC" at bounding box center [180, 357] width 217 height 45
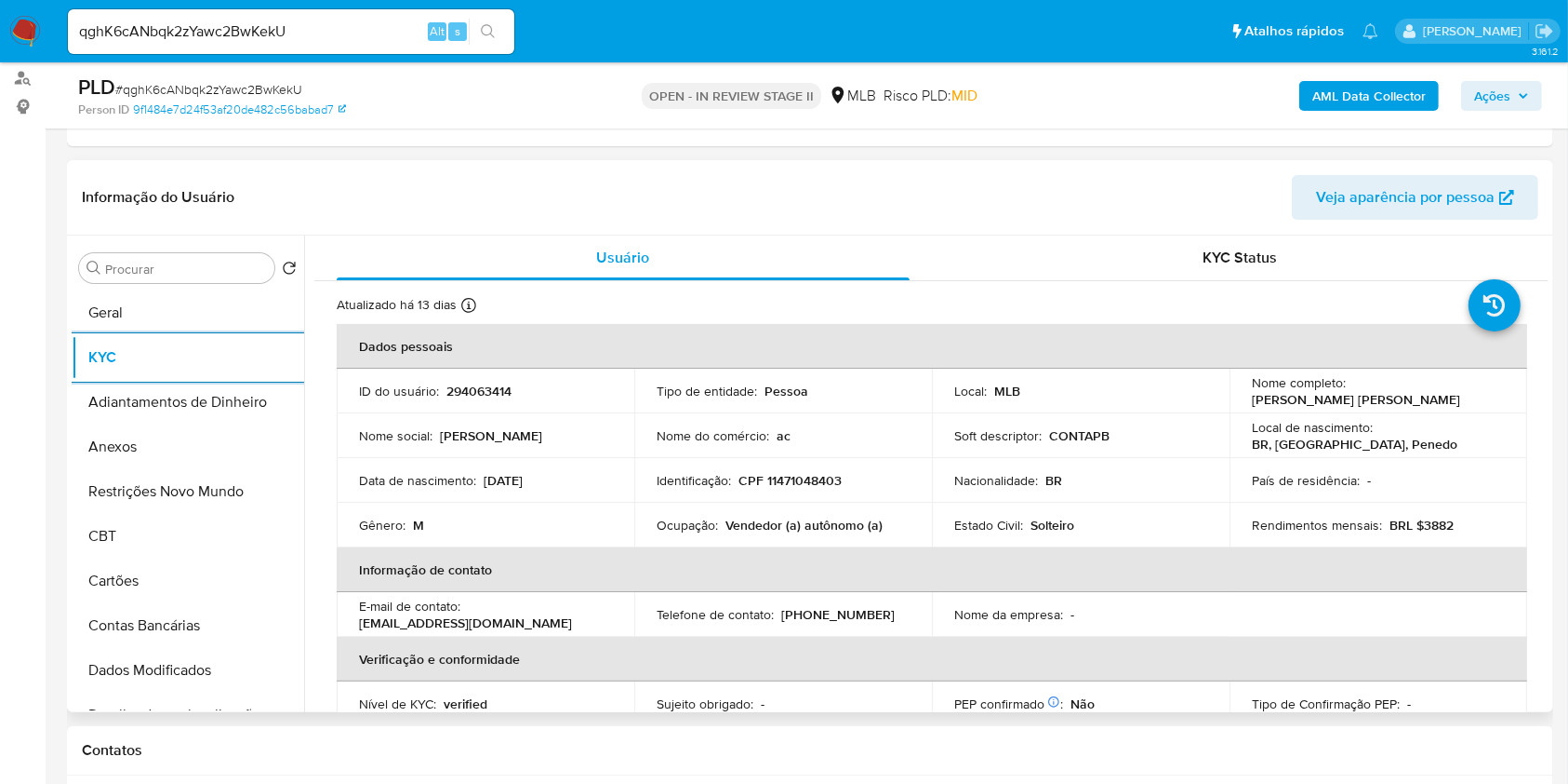
click at [771, 523] on p "Vendedor (a) autônomo (a)" at bounding box center [804, 525] width 158 height 17
copy div "Ocupação : Vendedor (a) autônomo (a)"
click at [771, 523] on p "Vendedor (a) autônomo (a)" at bounding box center [804, 525] width 158 height 17
drag, startPoint x: 838, startPoint y: 549, endPoint x: 820, endPoint y: 525, distance: 30.0
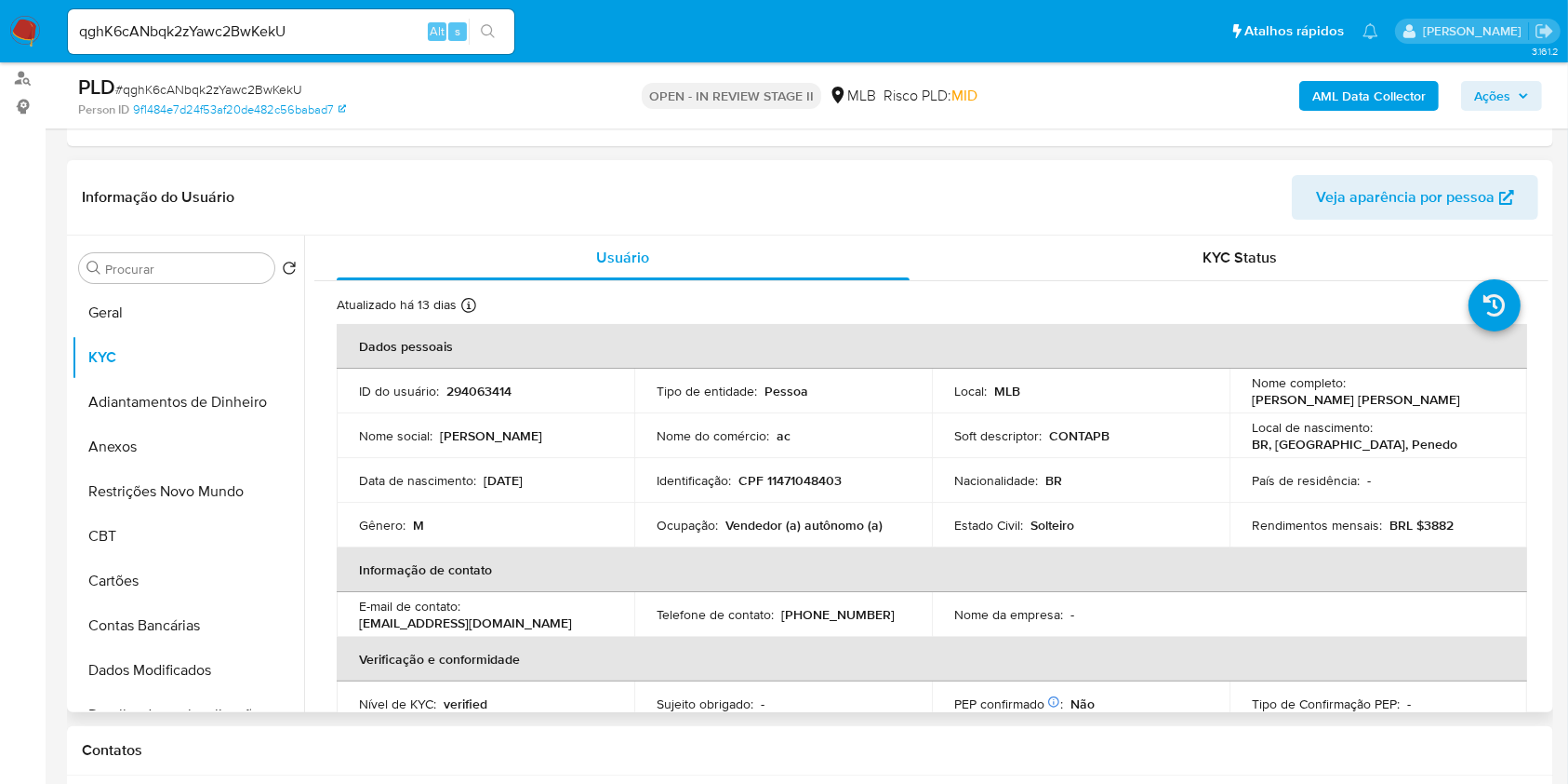
click at [835, 547] on th "Informação de contato" at bounding box center [932, 569] width 1190 height 45
click at [813, 517] on p "Vendedor (a) autônomo (a)" at bounding box center [804, 525] width 158 height 17
copy p "autônomo"
click at [173, 276] on div "Procurar" at bounding box center [176, 268] width 195 height 30
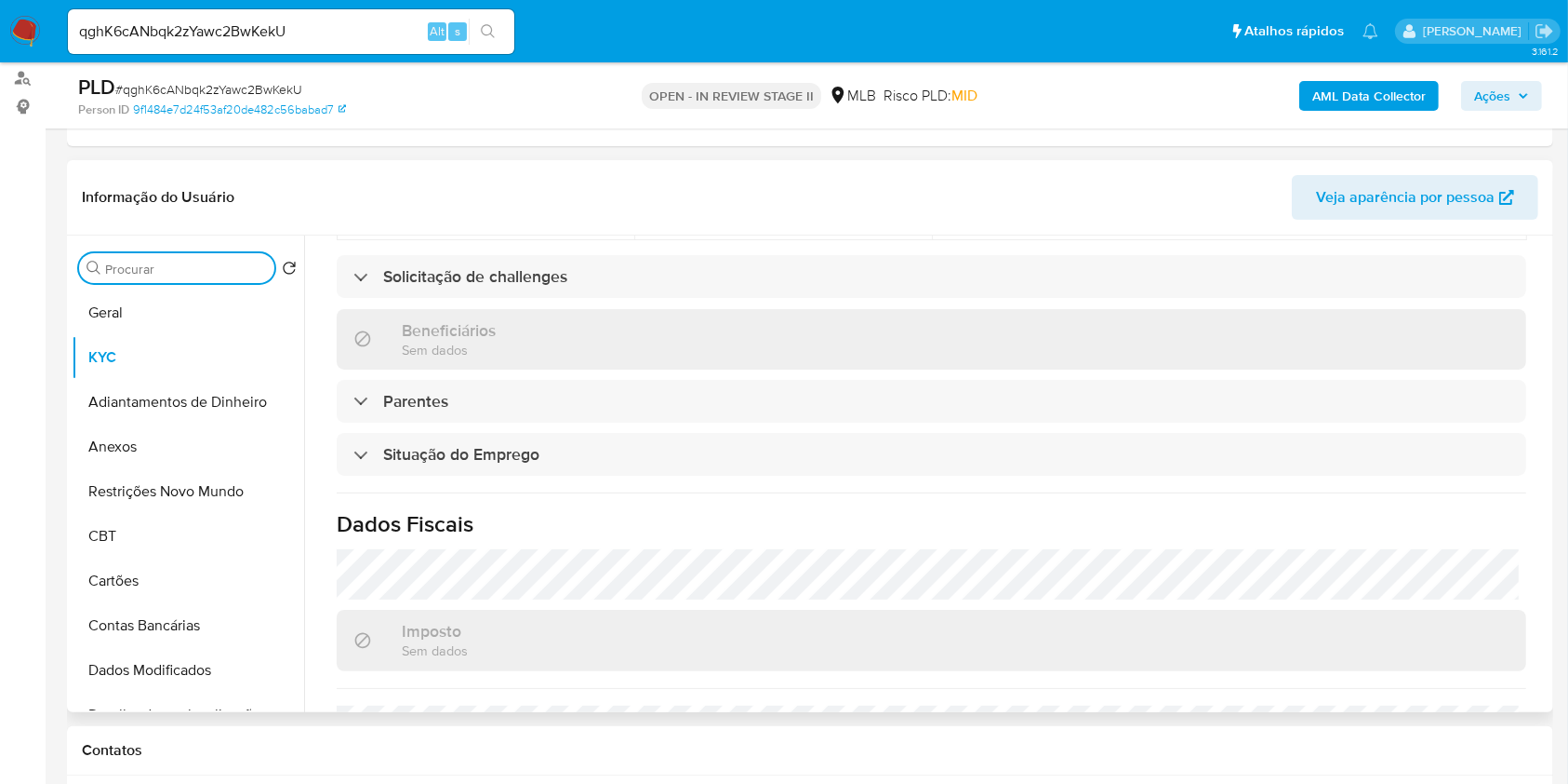
scroll to position [791, 0]
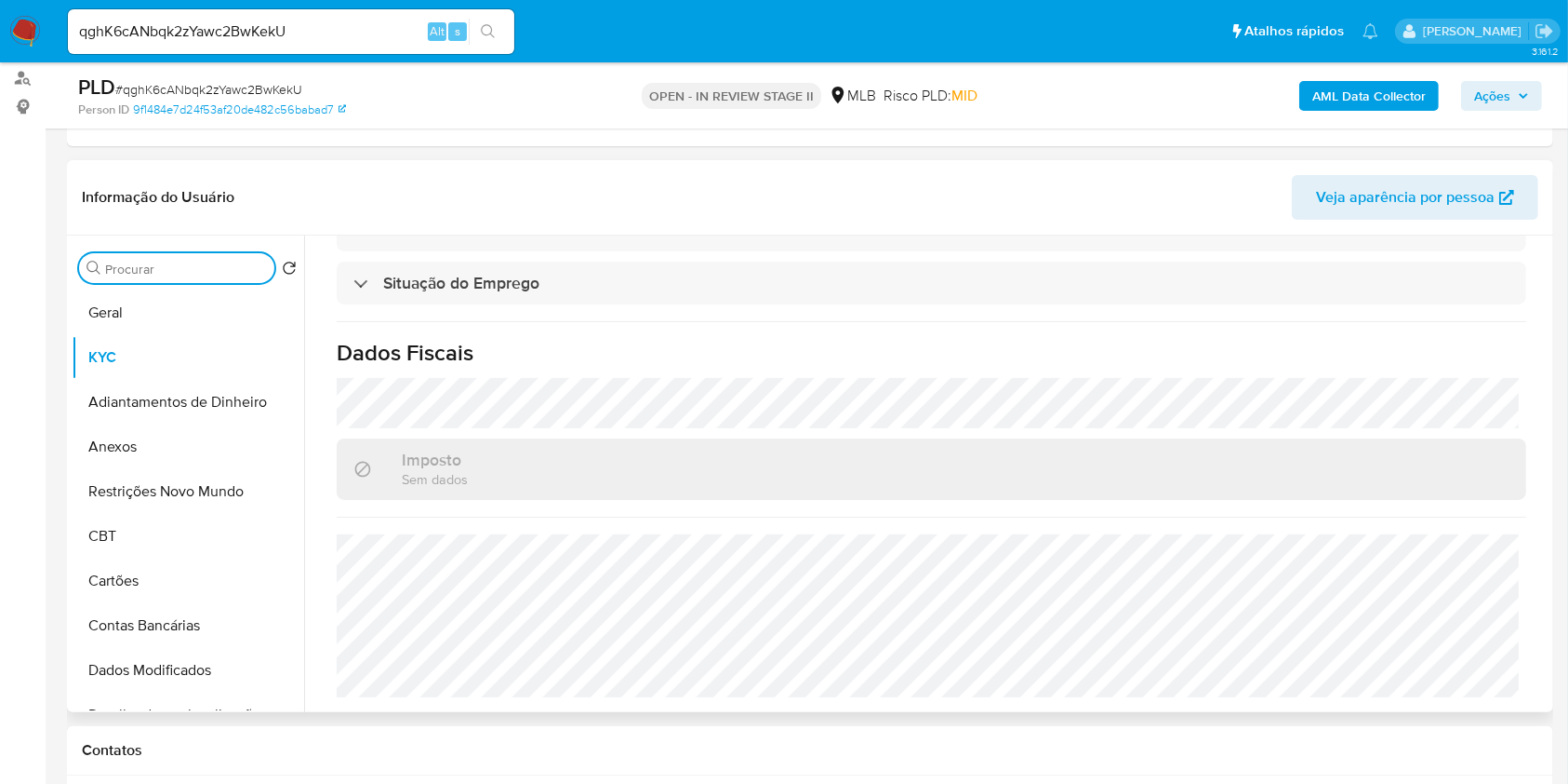
click at [193, 268] on input "Procurar" at bounding box center [186, 269] width 161 height 17
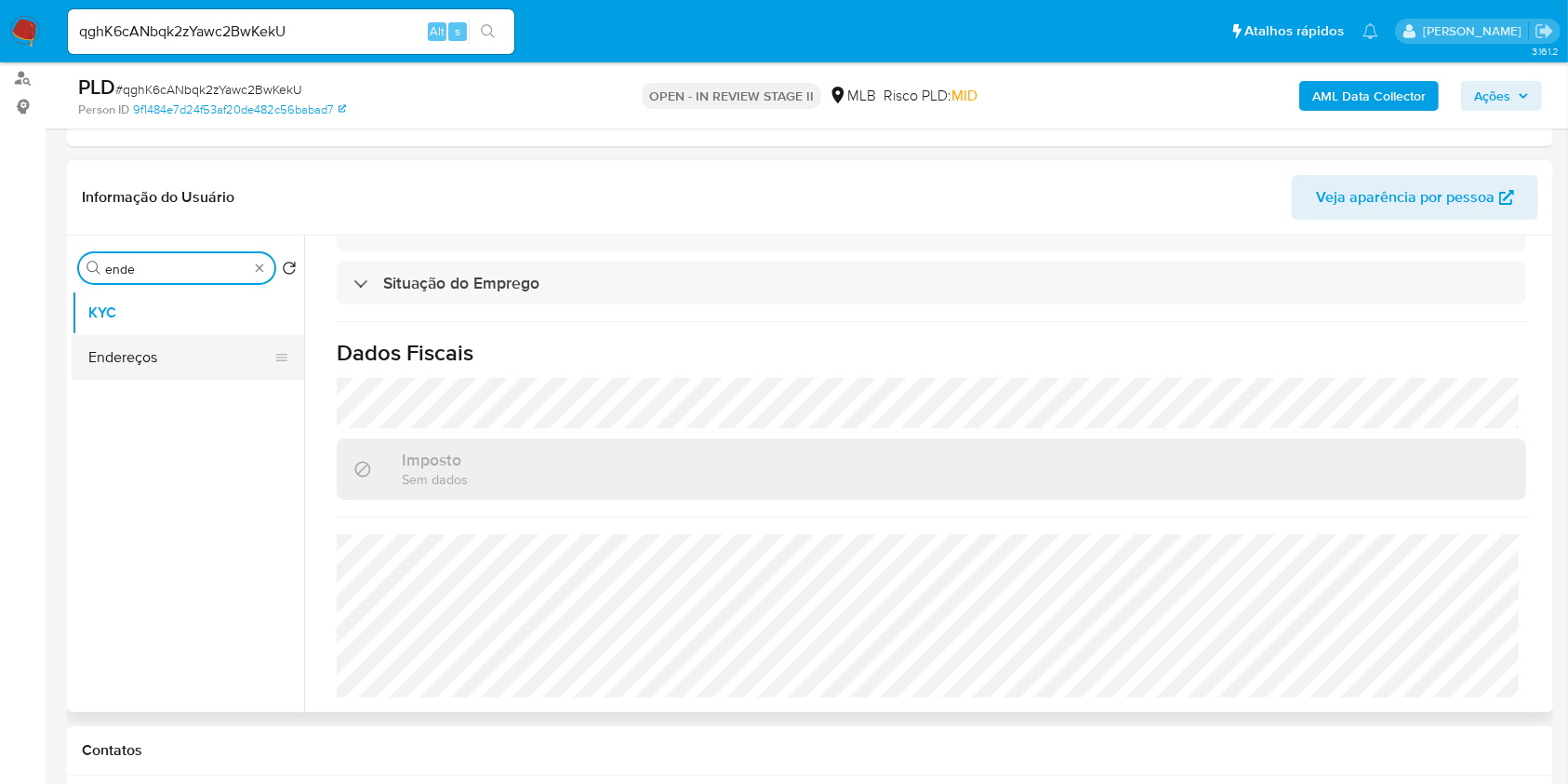
type input "ende"
click at [216, 350] on button "Endereços" at bounding box center [187, 357] width 232 height 45
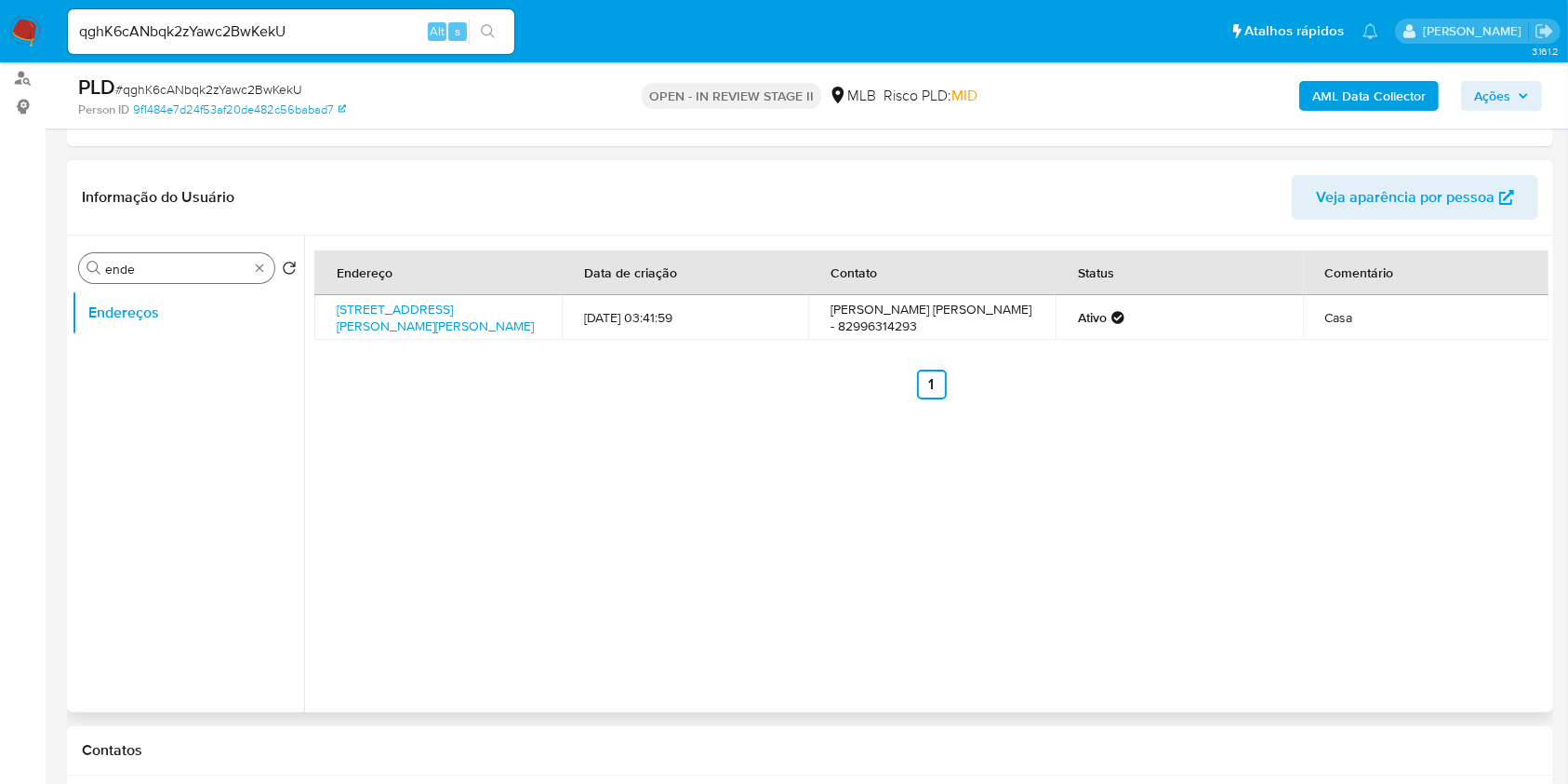
click at [257, 279] on div "Procurar ende" at bounding box center [176, 268] width 195 height 30
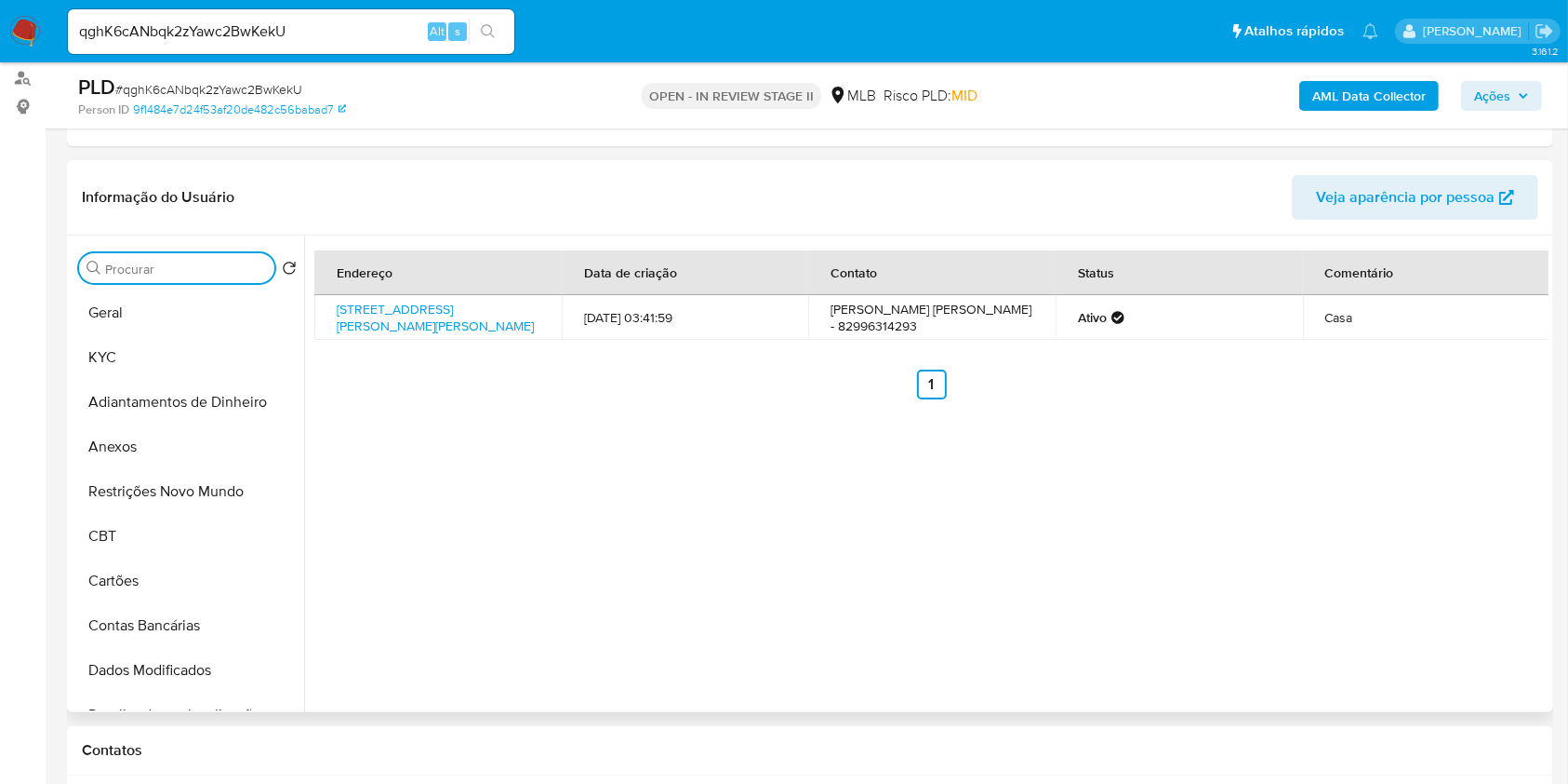
click at [225, 272] on input "Procurar" at bounding box center [186, 269] width 161 height 17
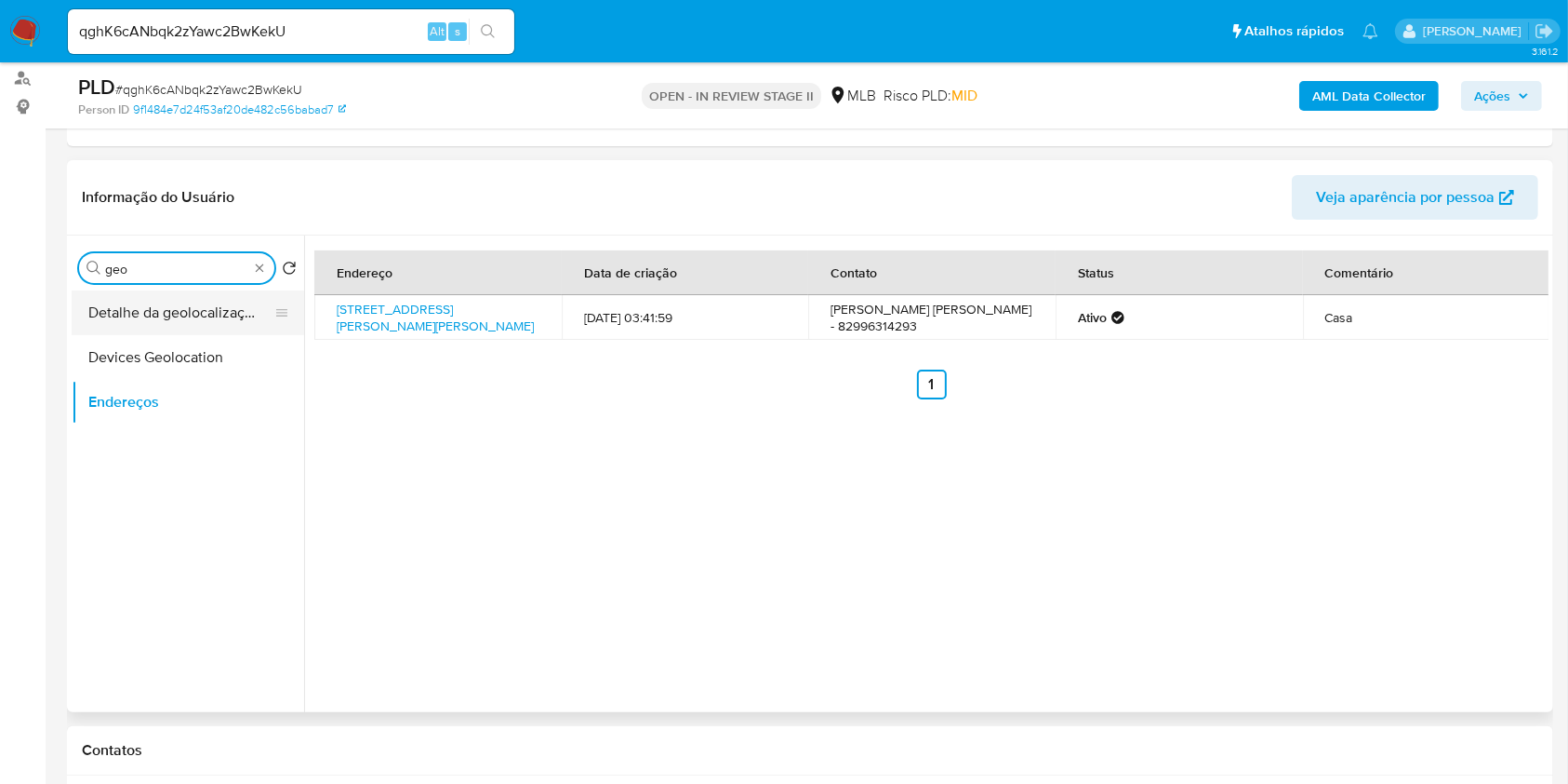
type input "geo"
click at [197, 299] on button "Detalhe da geolocalização" at bounding box center [180, 313] width 217 height 45
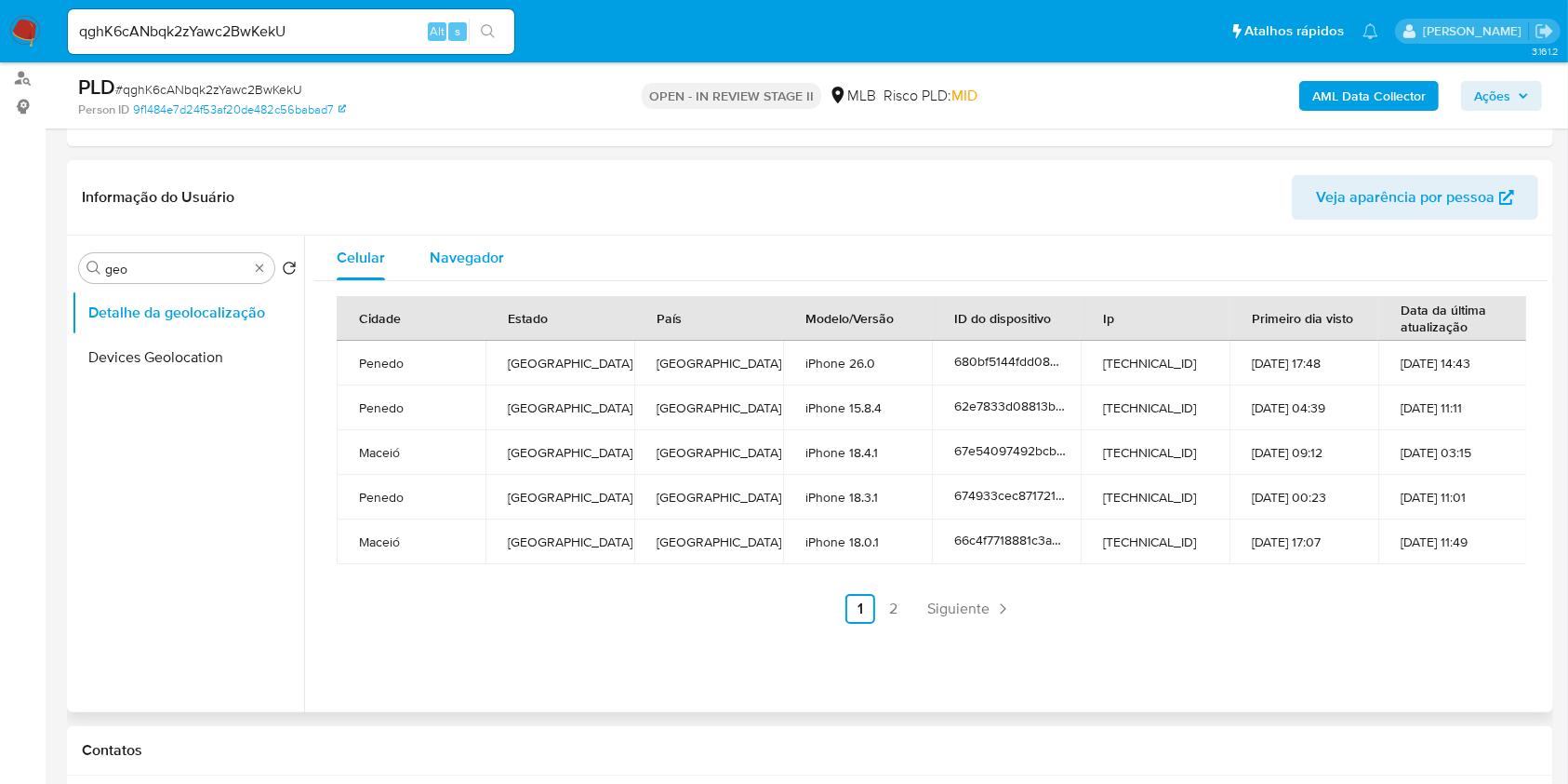
click at [480, 251] on div "Navegador" at bounding box center [467, 258] width 75 height 45
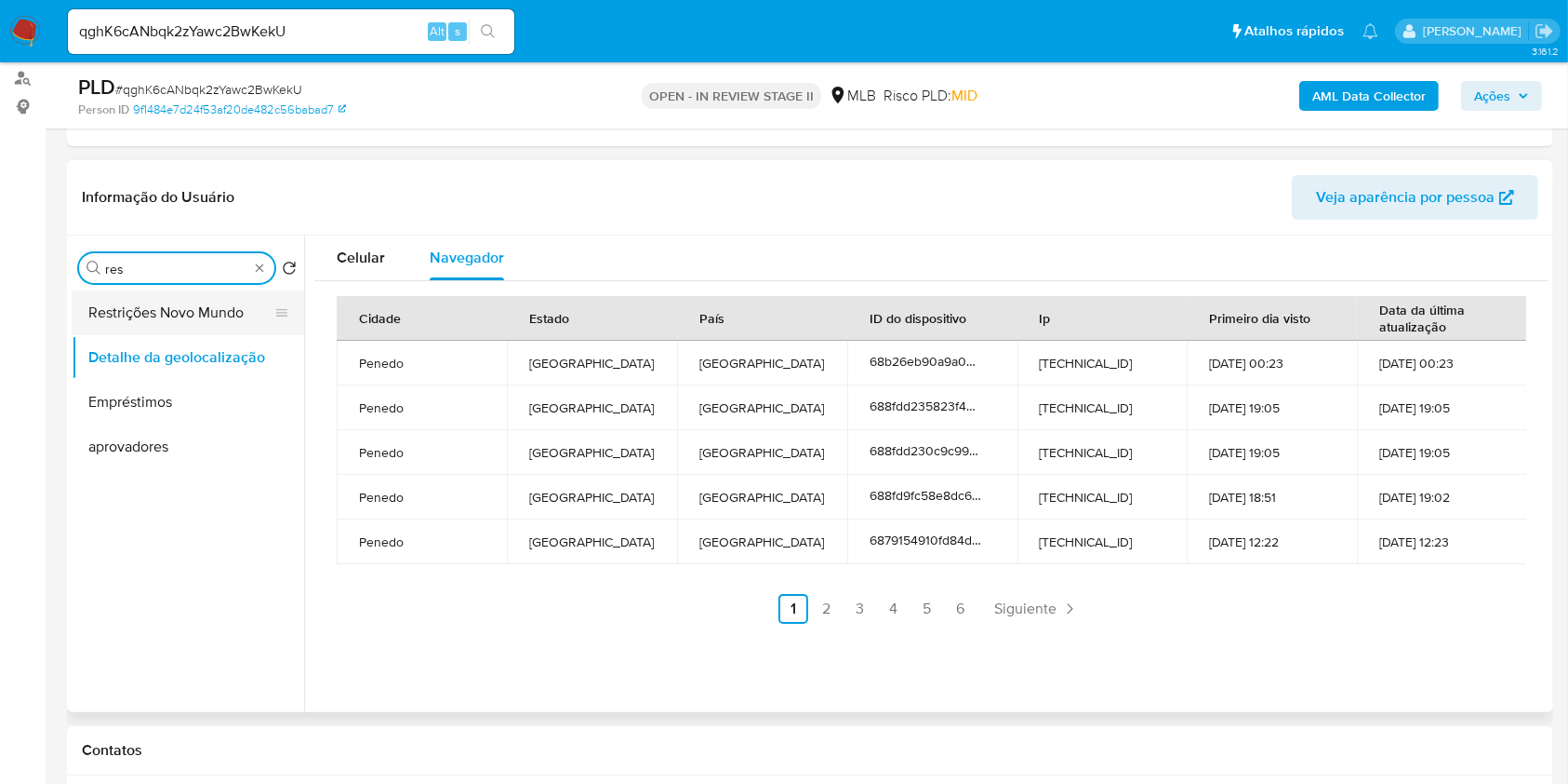
type input "res"
click at [184, 327] on button "Restrições Novo Mundo" at bounding box center [180, 313] width 217 height 45
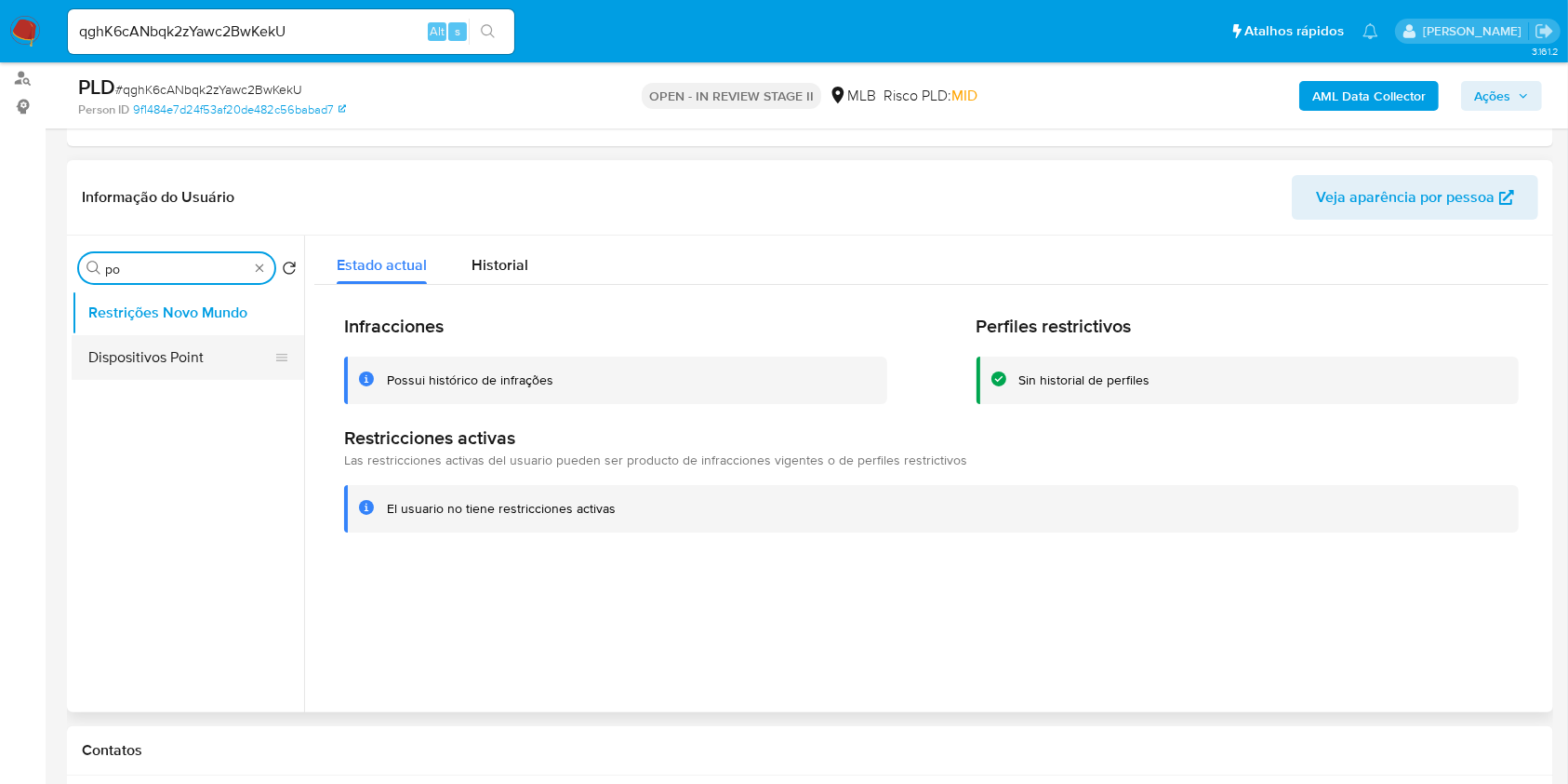
type input "po"
click at [191, 379] on ul "Restrições Novo Mundo Dispositivos Point" at bounding box center [187, 500] width 232 height 420
click at [186, 354] on button "Dispositivos Point" at bounding box center [180, 357] width 217 height 45
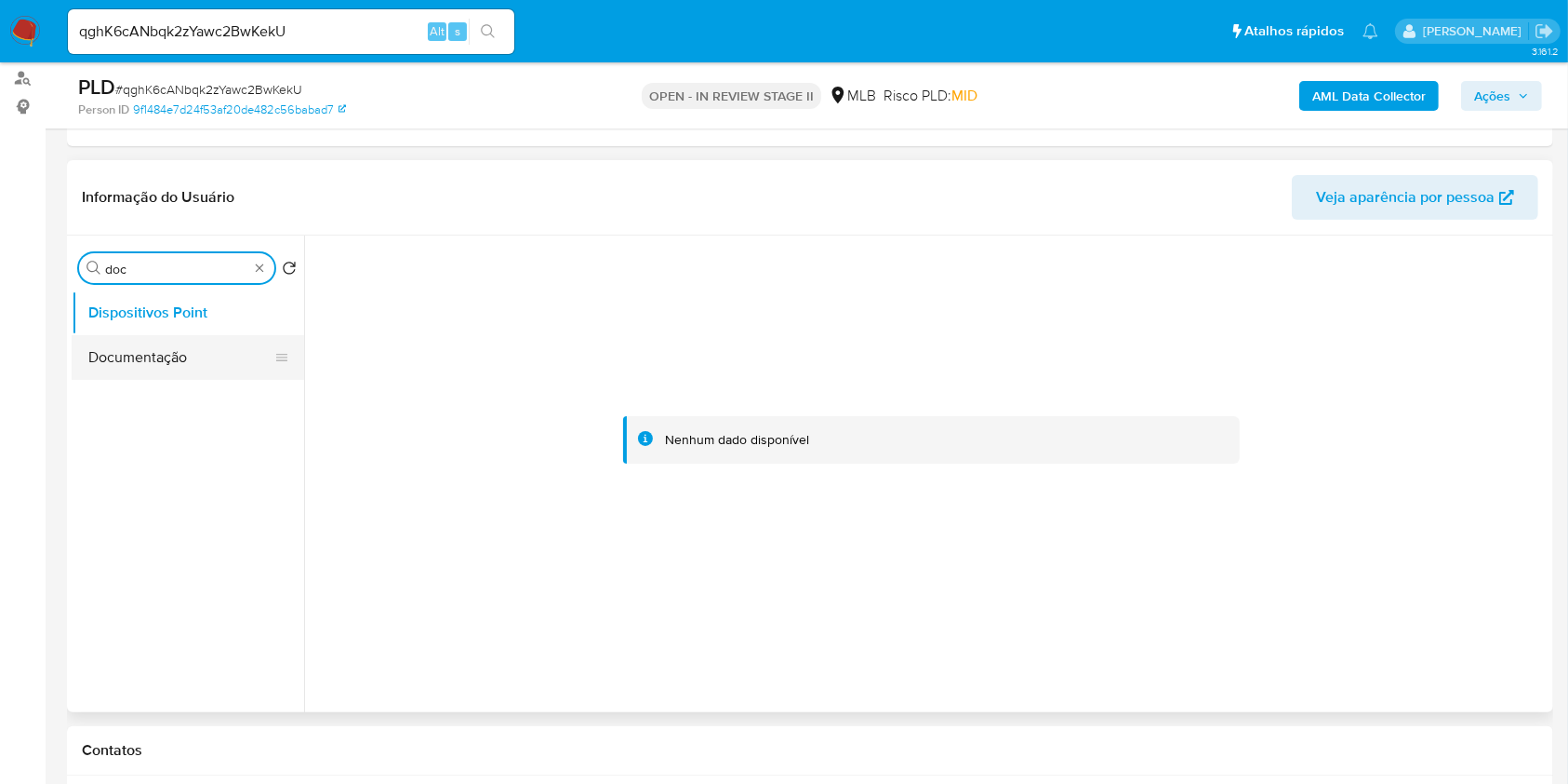
type input "doc"
click at [184, 346] on button "Documentação" at bounding box center [180, 357] width 217 height 45
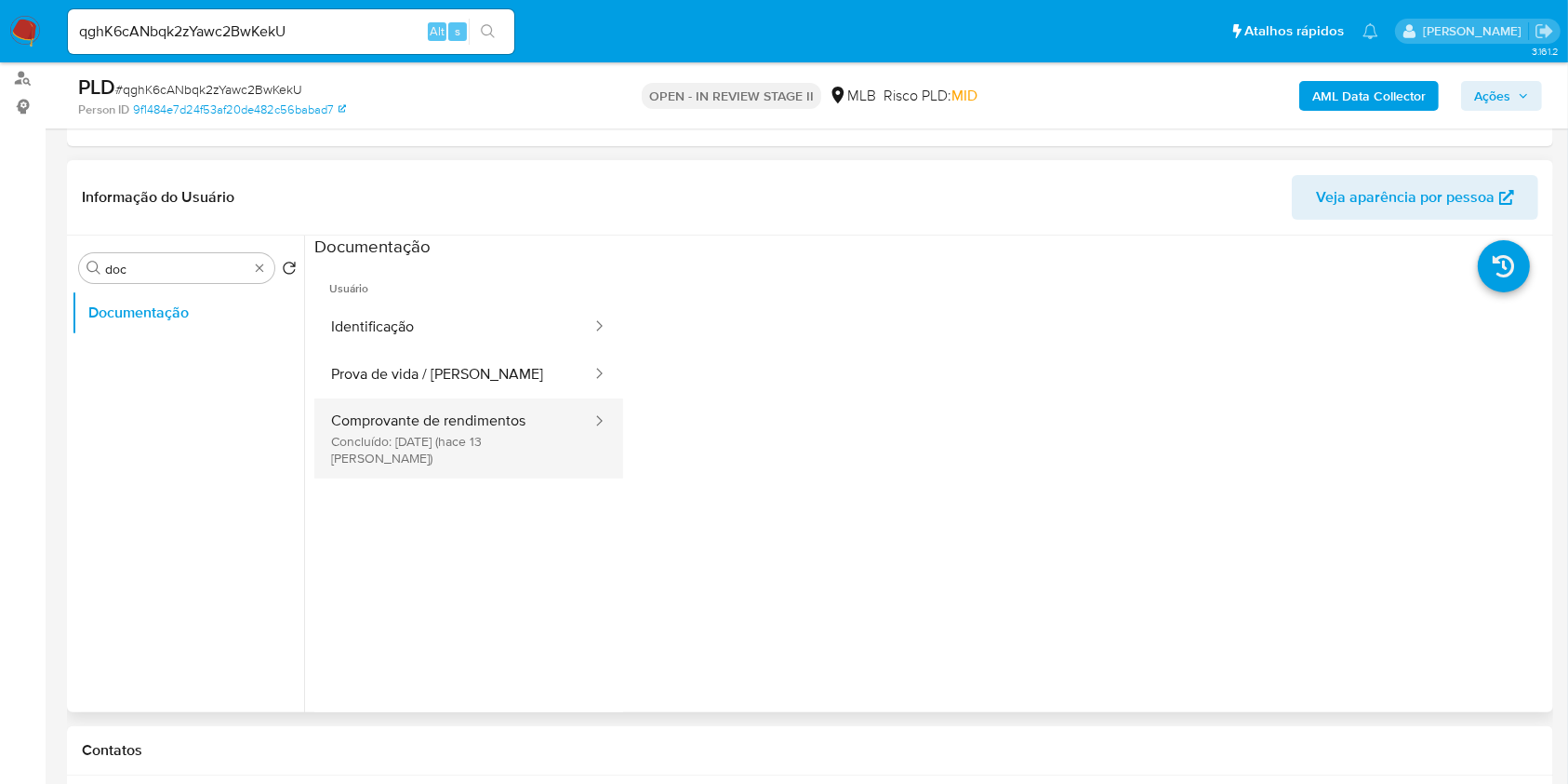
click at [480, 433] on button "Comprovante de rendimentos Concluído: 18/09/2025 (hace 13 días)" at bounding box center [453, 439] width 279 height 80
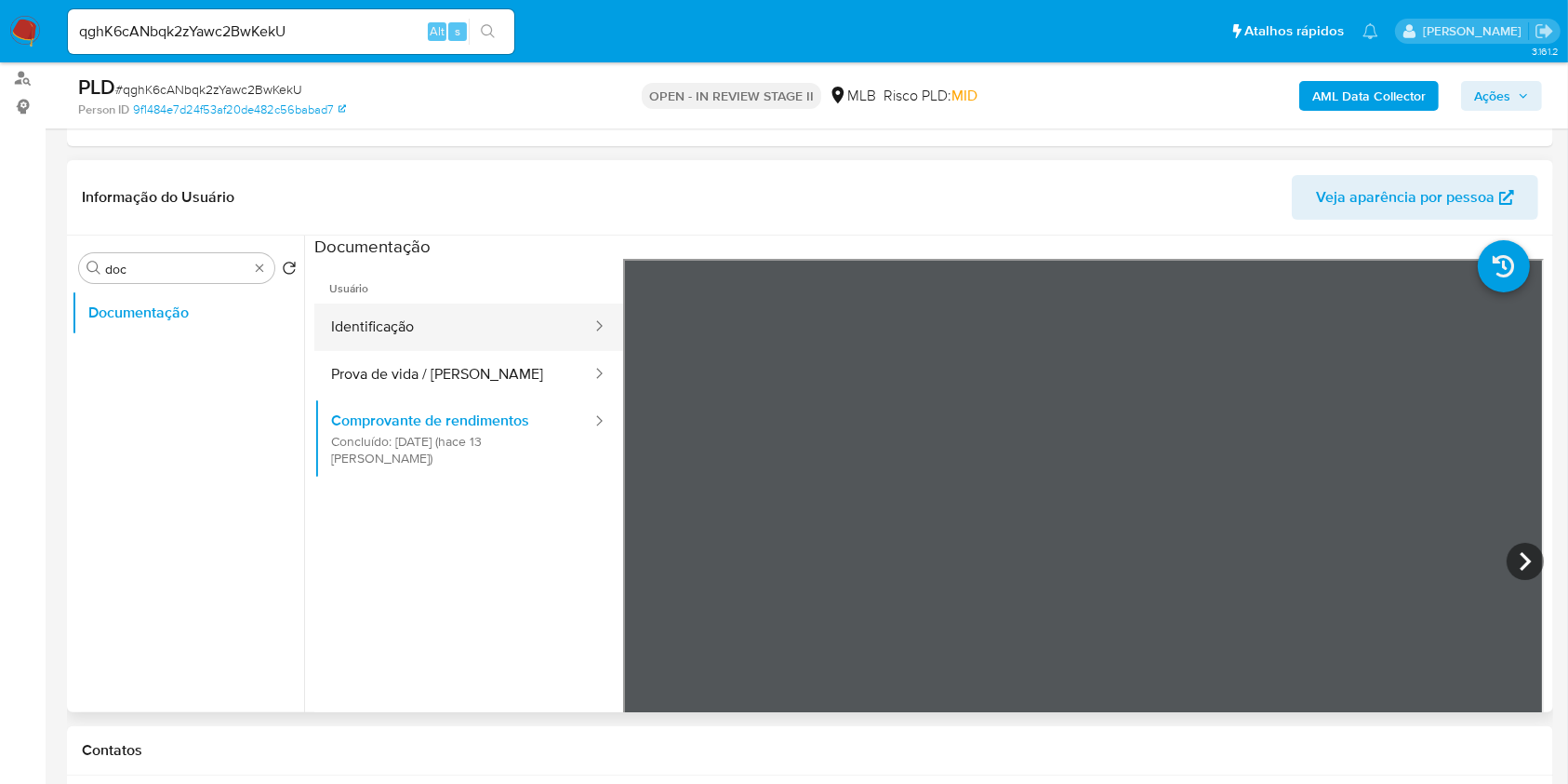
click at [432, 344] on button "Identificação" at bounding box center [453, 327] width 279 height 48
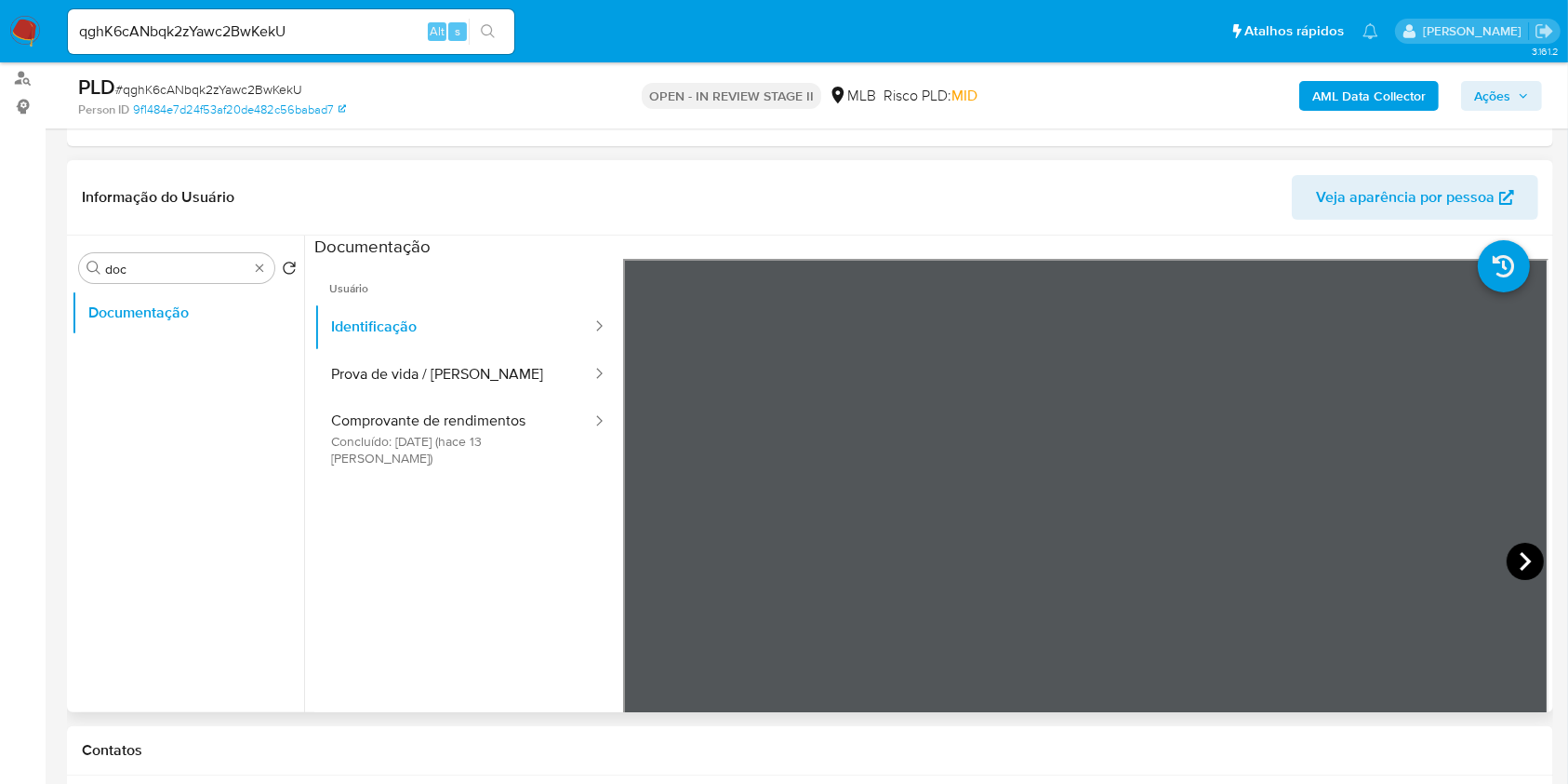
click at [1518, 568] on icon at bounding box center [1525, 561] width 37 height 37
click at [459, 371] on button "Prova de vida / [PERSON_NAME]" at bounding box center [453, 374] width 279 height 48
click at [252, 257] on div "Procurar doc" at bounding box center [176, 268] width 195 height 30
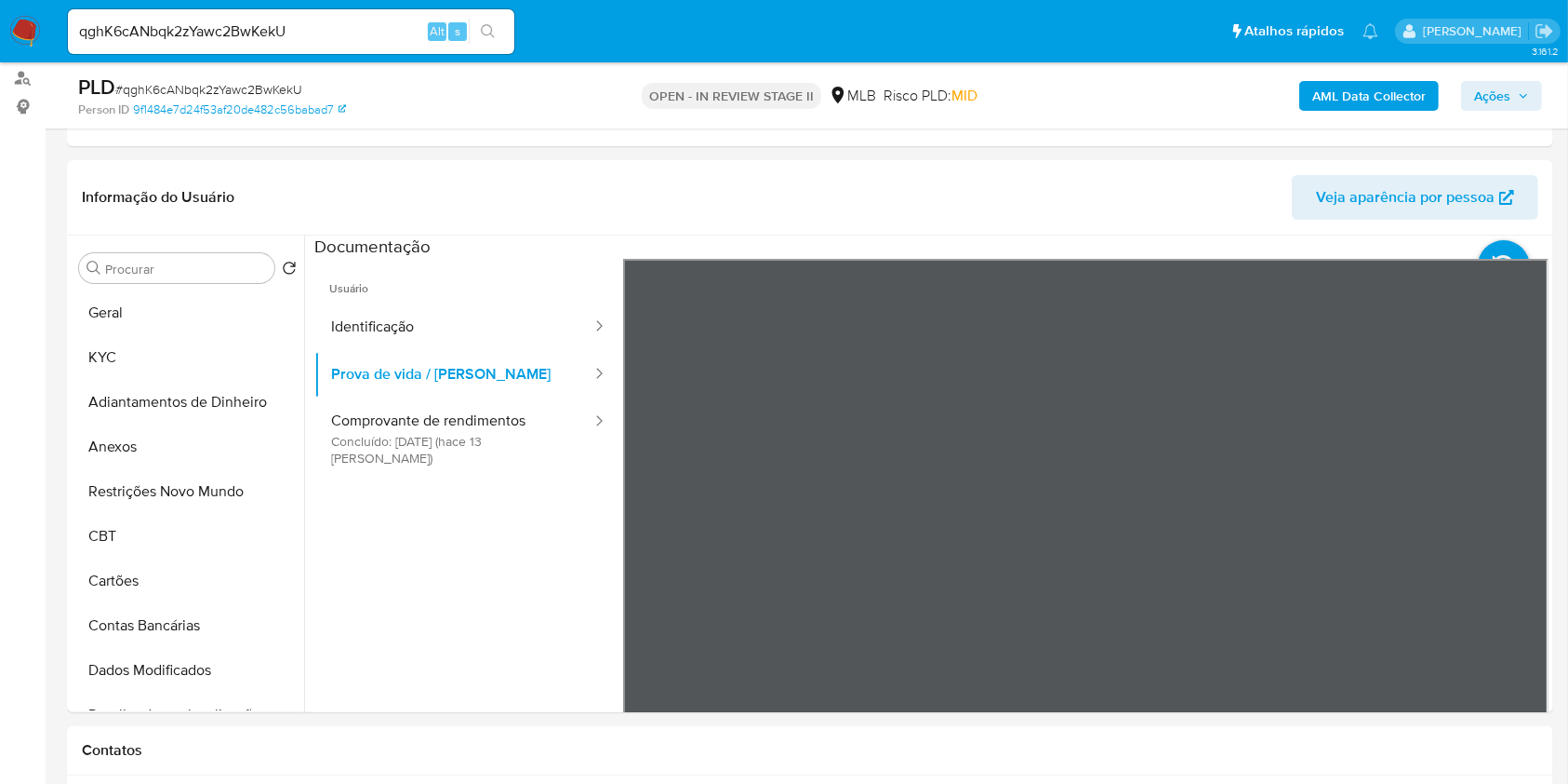
click at [1332, 99] on b "AML Data Collector" at bounding box center [1369, 96] width 114 height 30
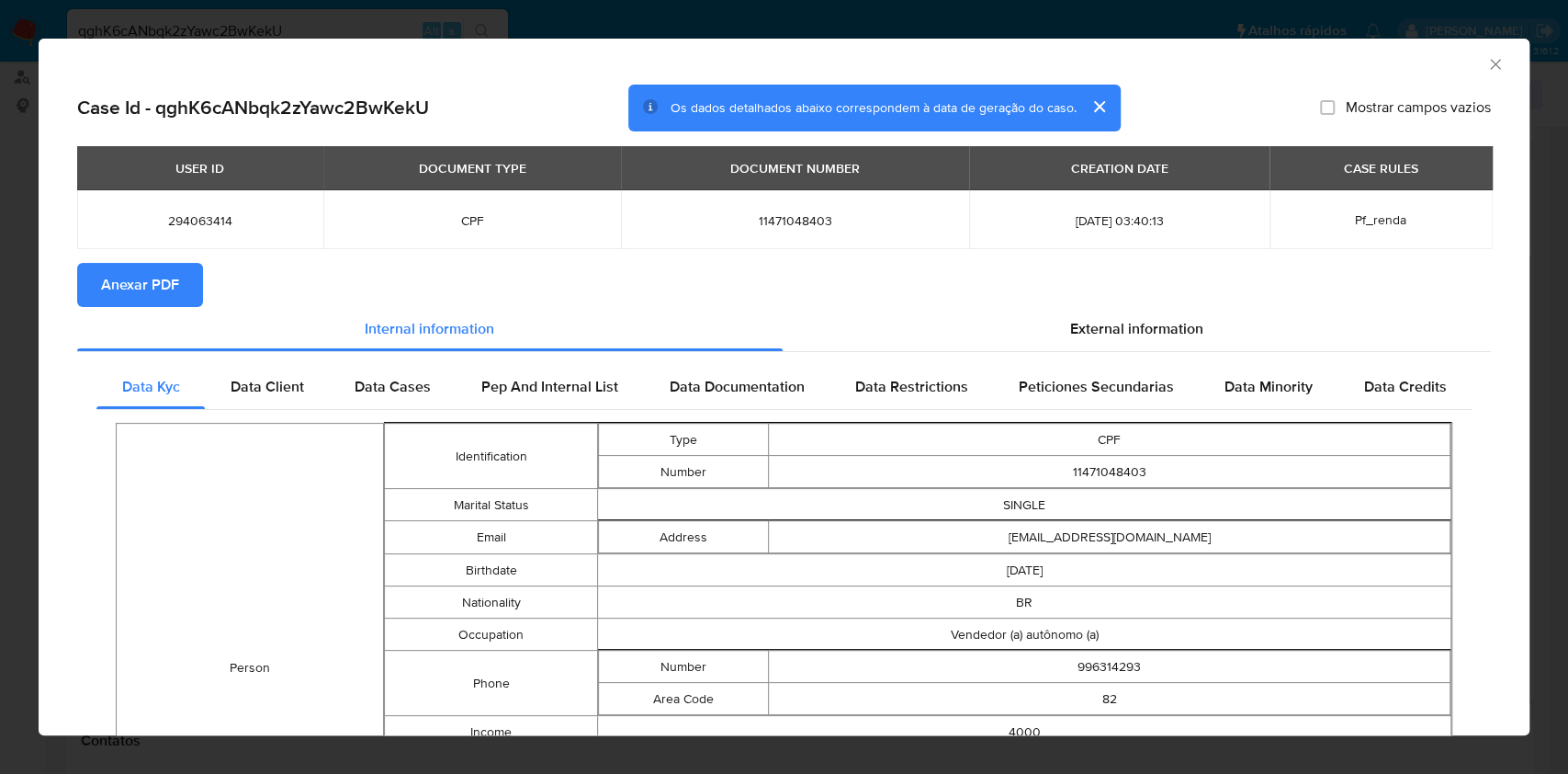
click at [191, 276] on button "Anexar PDF" at bounding box center [140, 285] width 126 height 44
click at [722, 220] on span "11471048403" at bounding box center [795, 220] width 304 height 17
copy span "11471048403"
drag, startPoint x: 1479, startPoint y: 62, endPoint x: 1247, endPoint y: 95, distance: 234.3
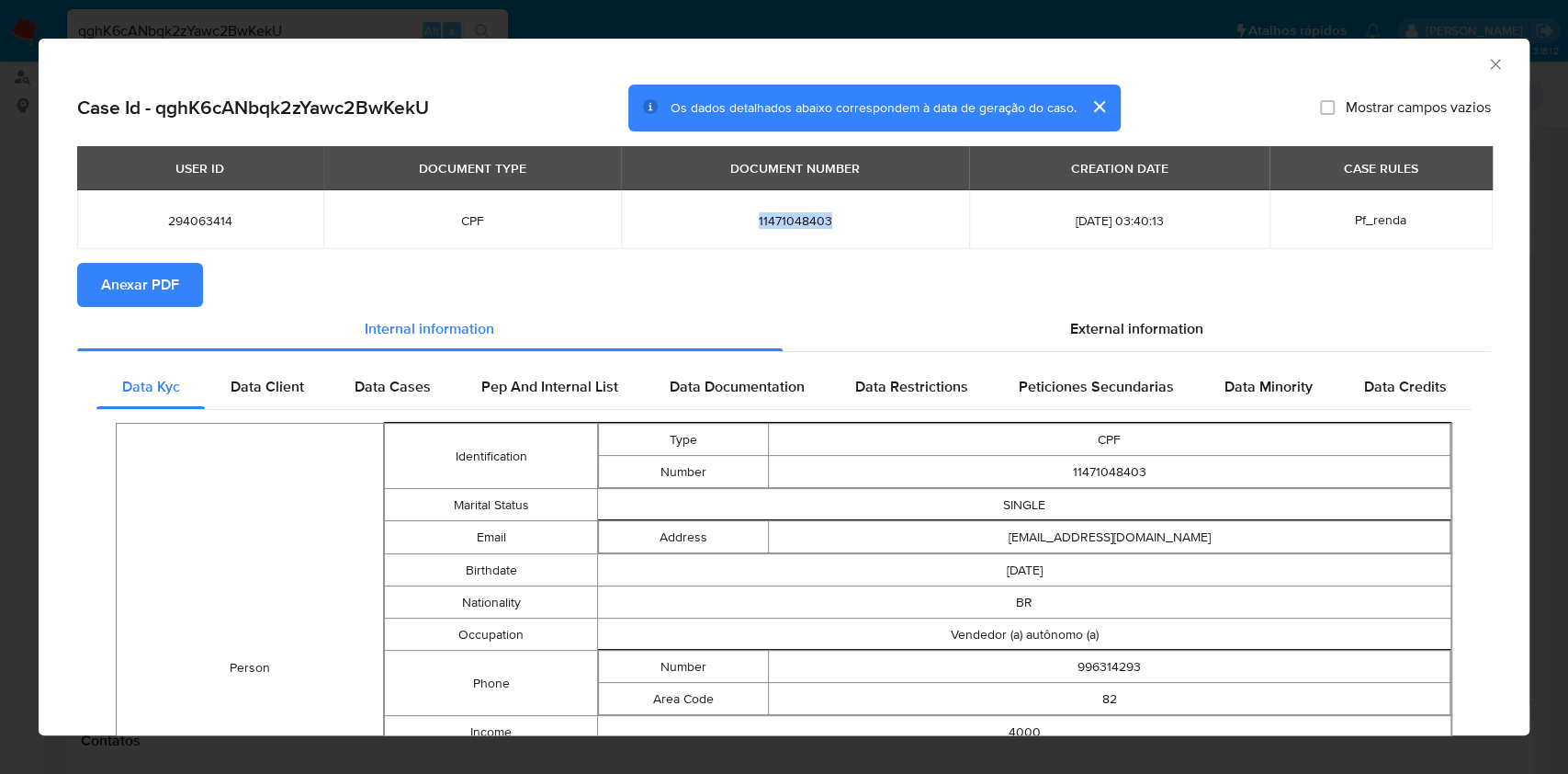
click at [1486, 62] on icon "Fechar a janela" at bounding box center [1495, 64] width 18 height 18
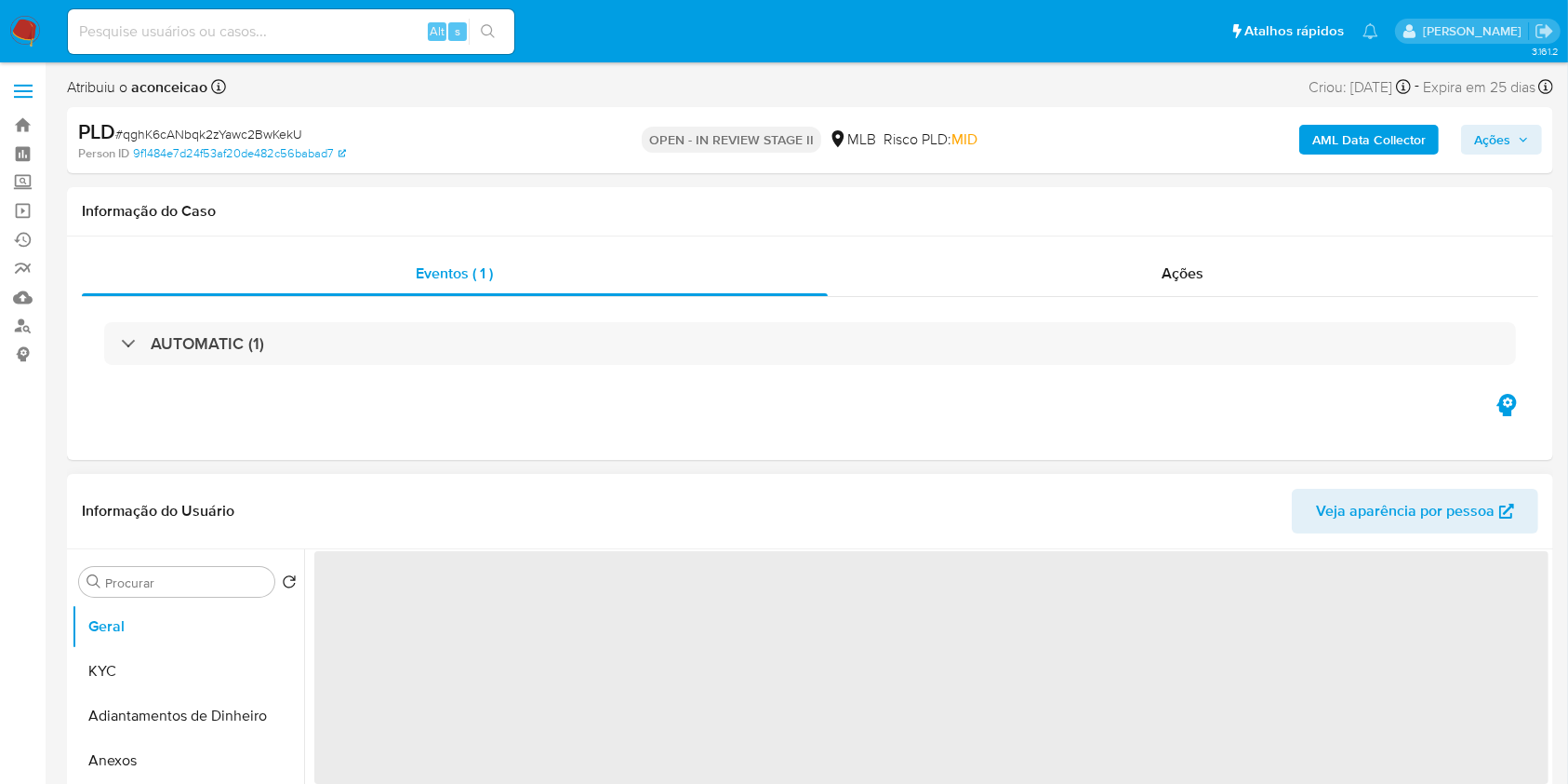
select select "10"
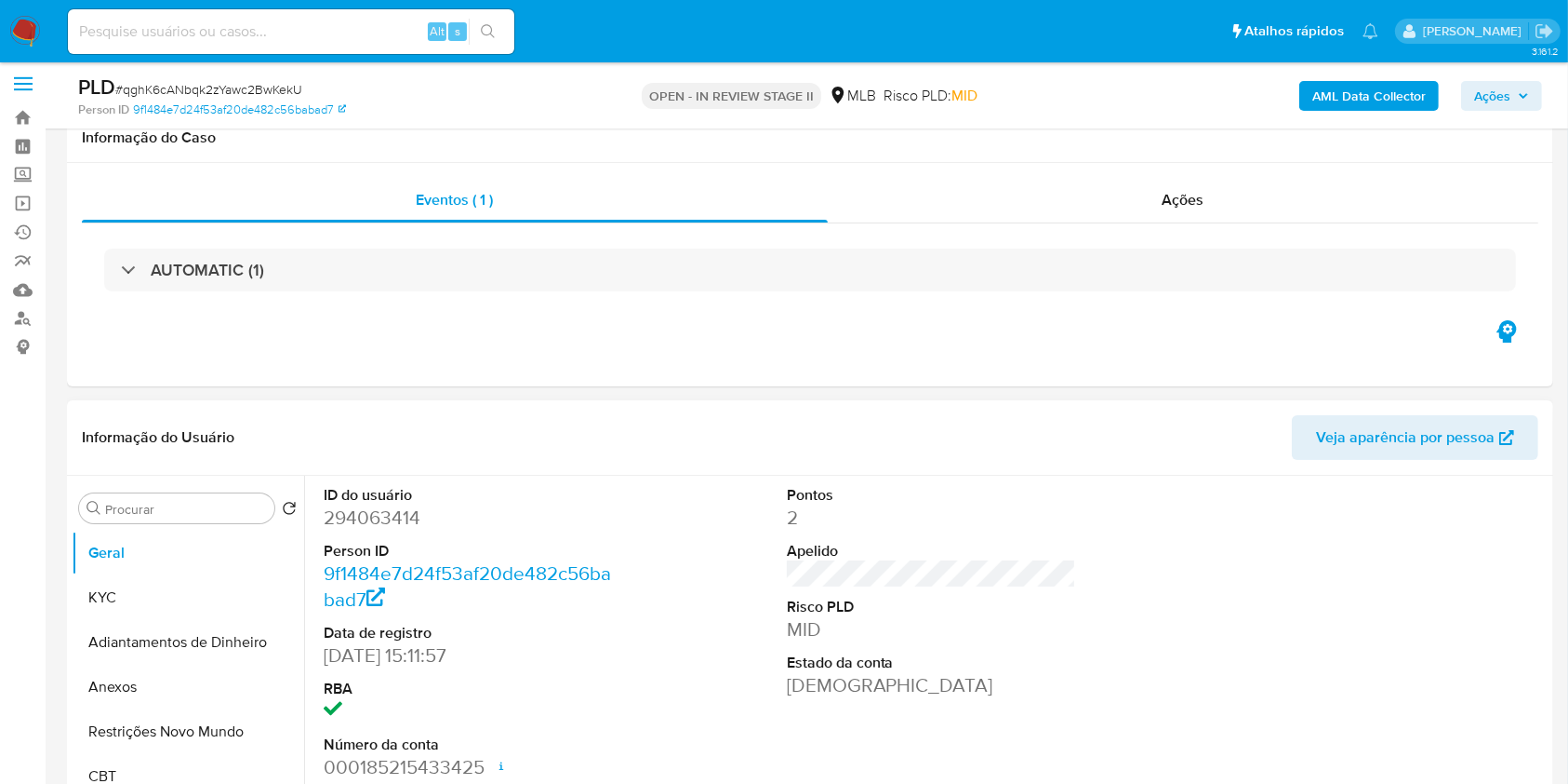
scroll to position [124, 0]
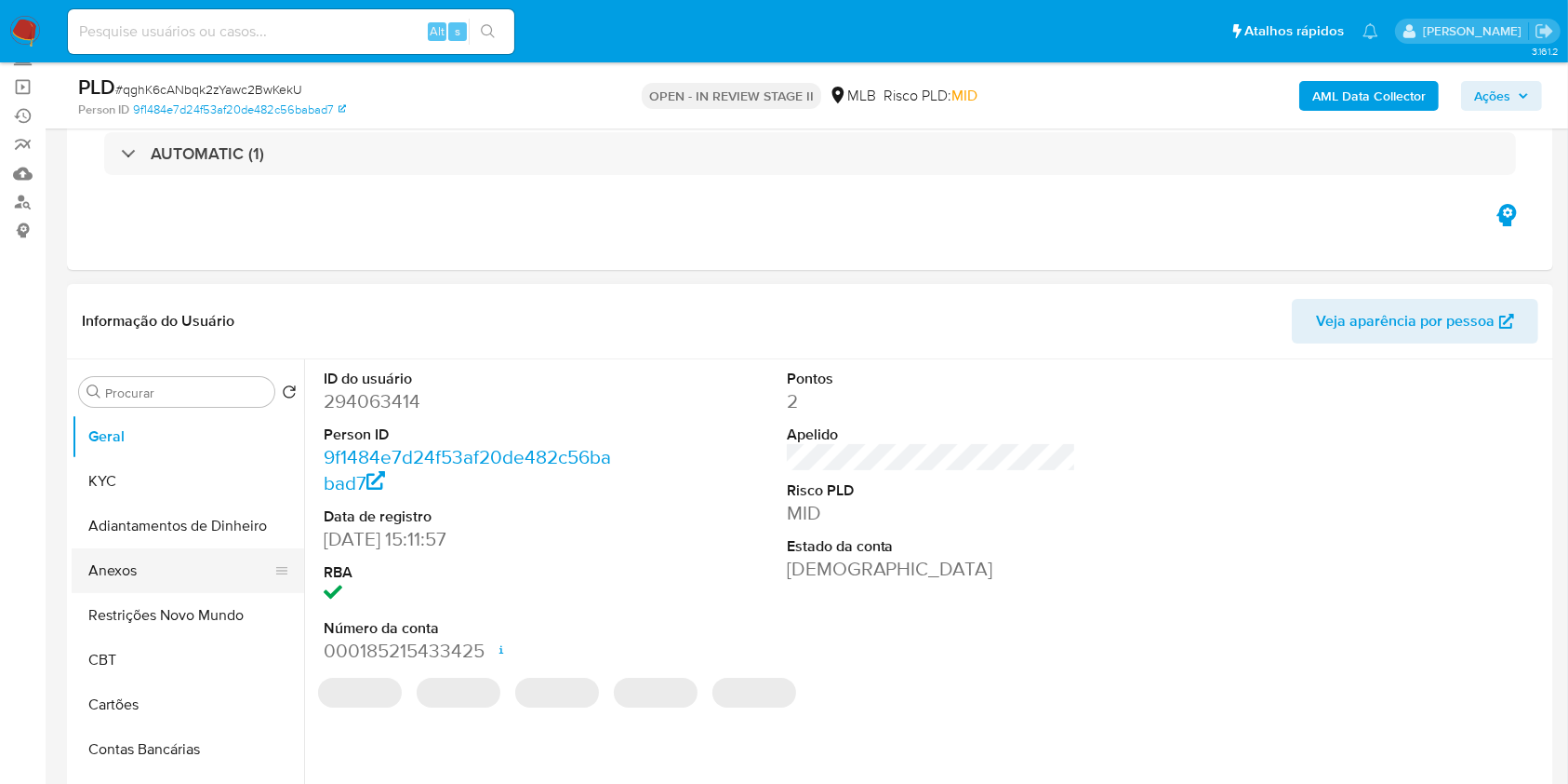
click at [163, 563] on button "Anexos" at bounding box center [180, 570] width 217 height 45
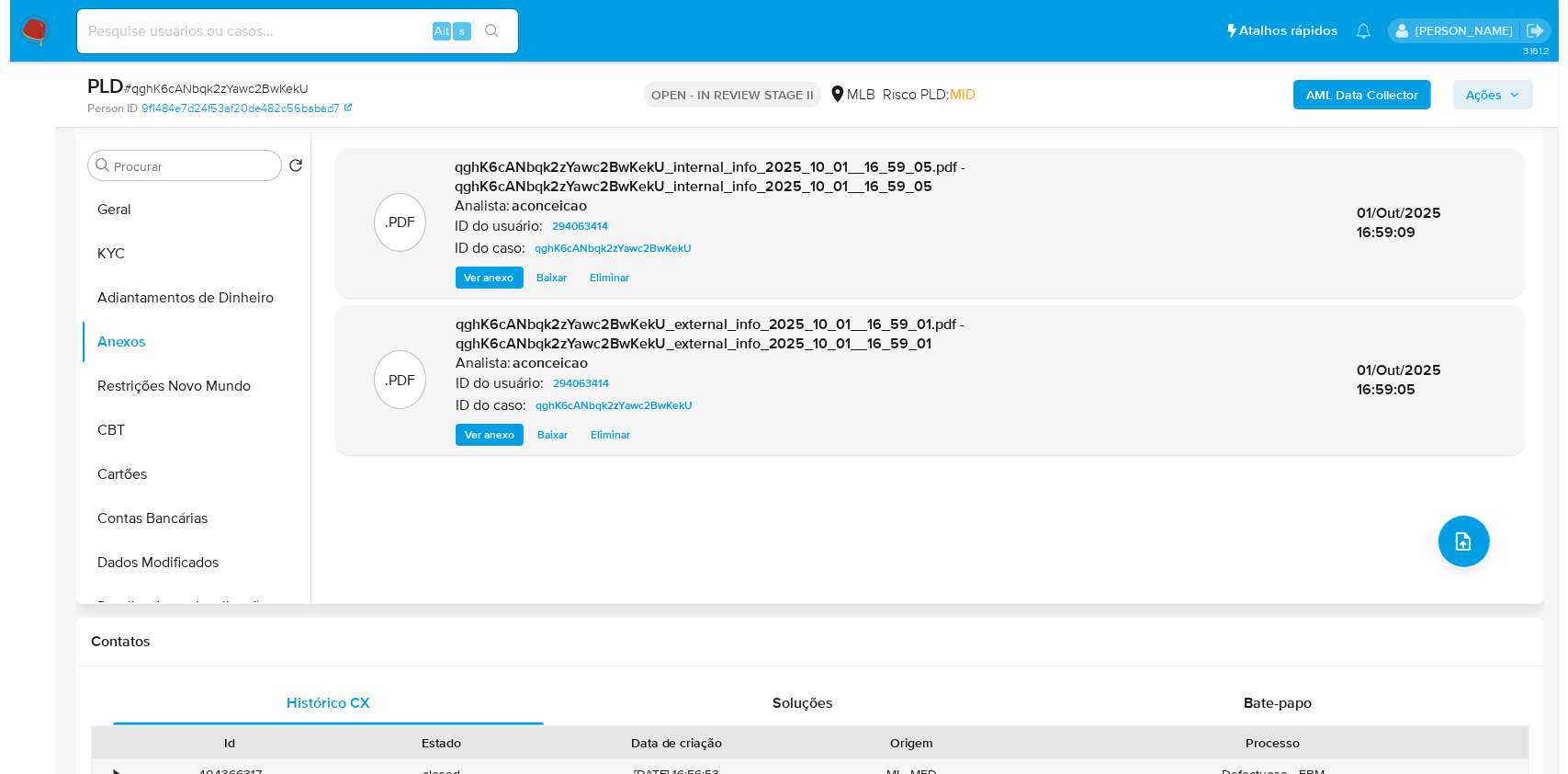
scroll to position [368, 0]
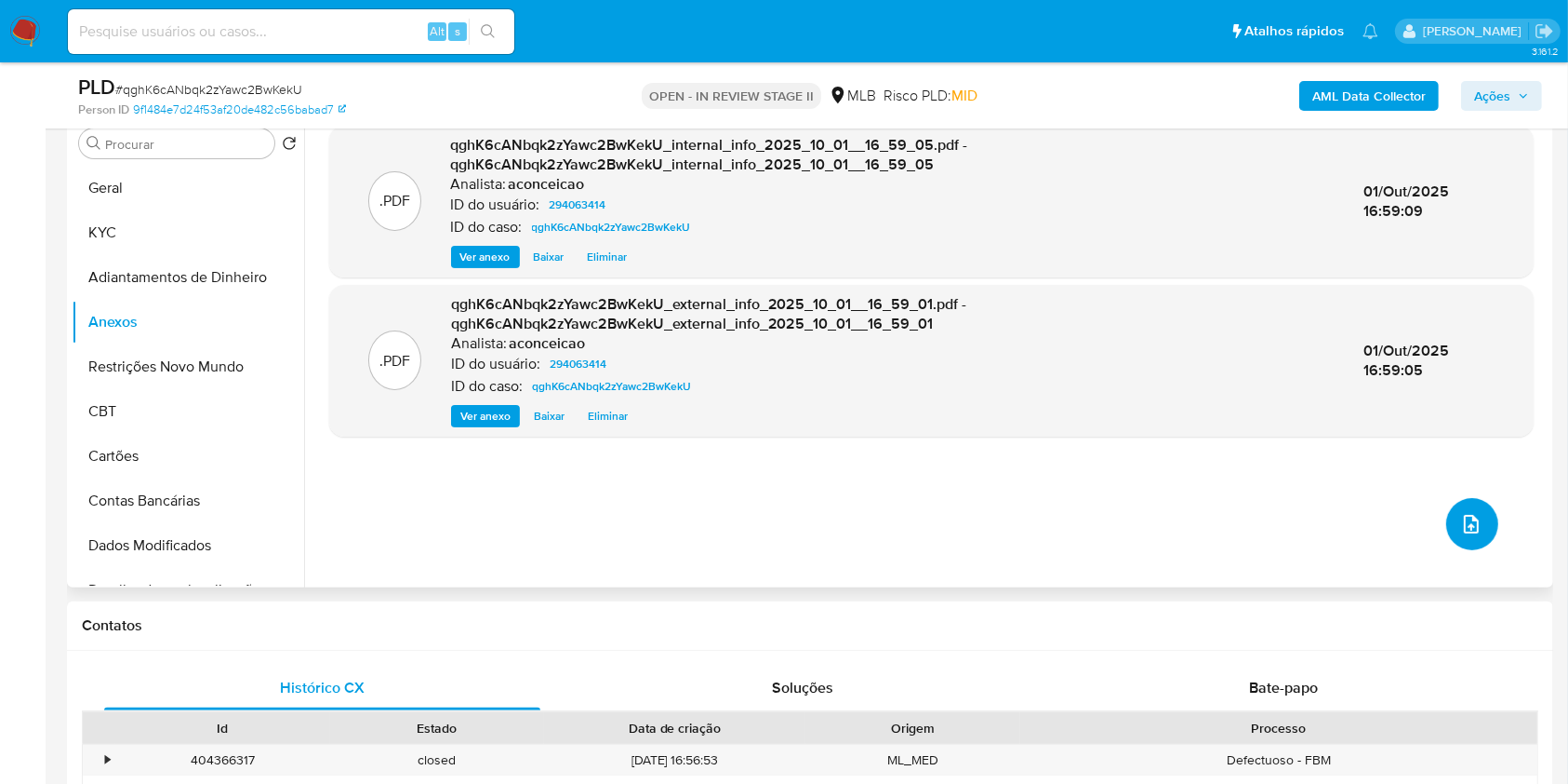
click at [1472, 520] on icon "upload-file" at bounding box center [1471, 524] width 22 height 22
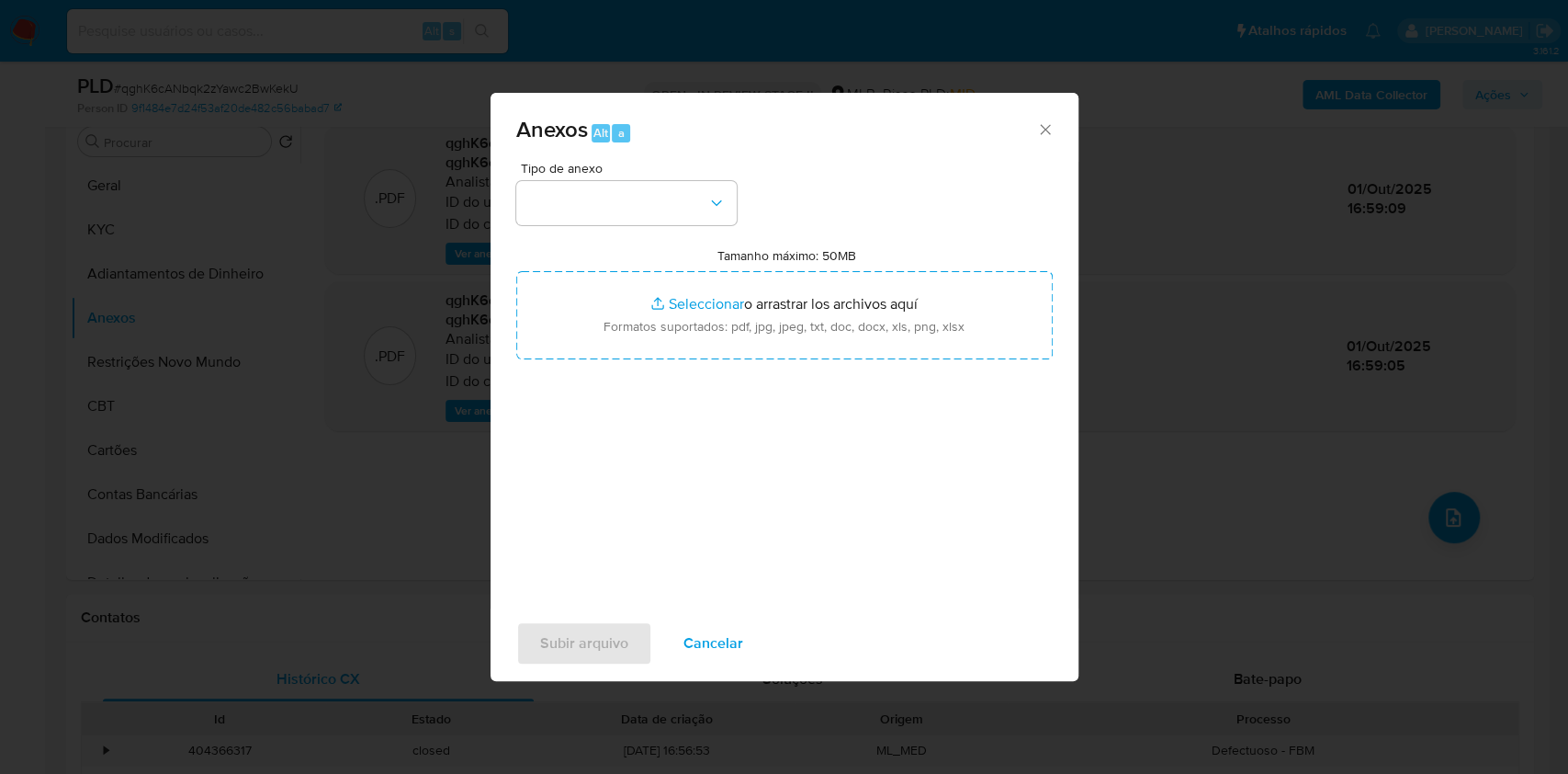
click at [621, 226] on div "Tipo de anexo Tamanho máximo: 50MB Seleccionar archivos Seleccionar o arrastrar…" at bounding box center [784, 378] width 536 height 434
click at [624, 203] on button "button" at bounding box center [626, 203] width 220 height 44
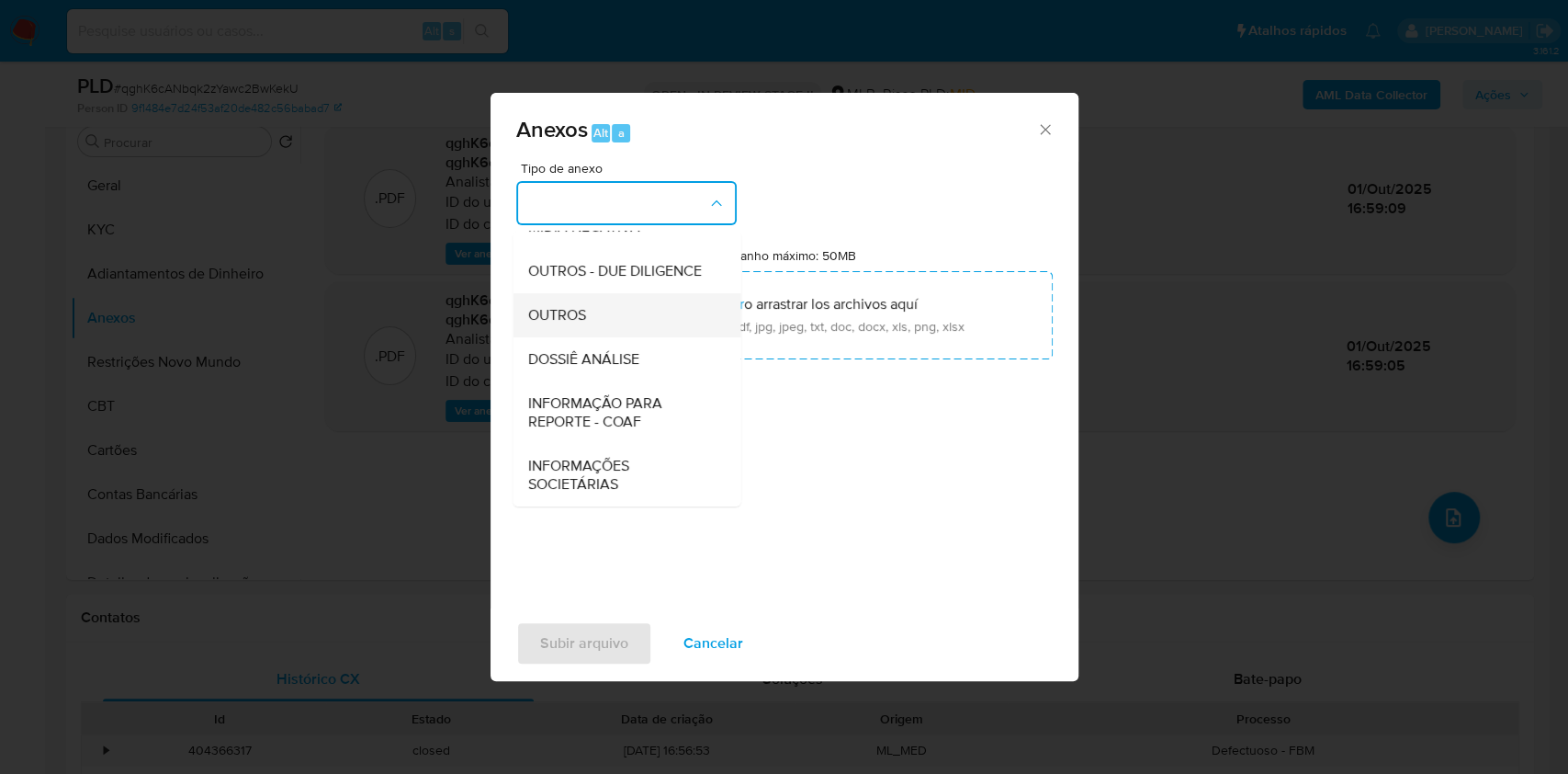
scroll to position [282, 0]
click at [605, 356] on span "DOSSIÊ ANÁLISE" at bounding box center [582, 359] width 111 height 18
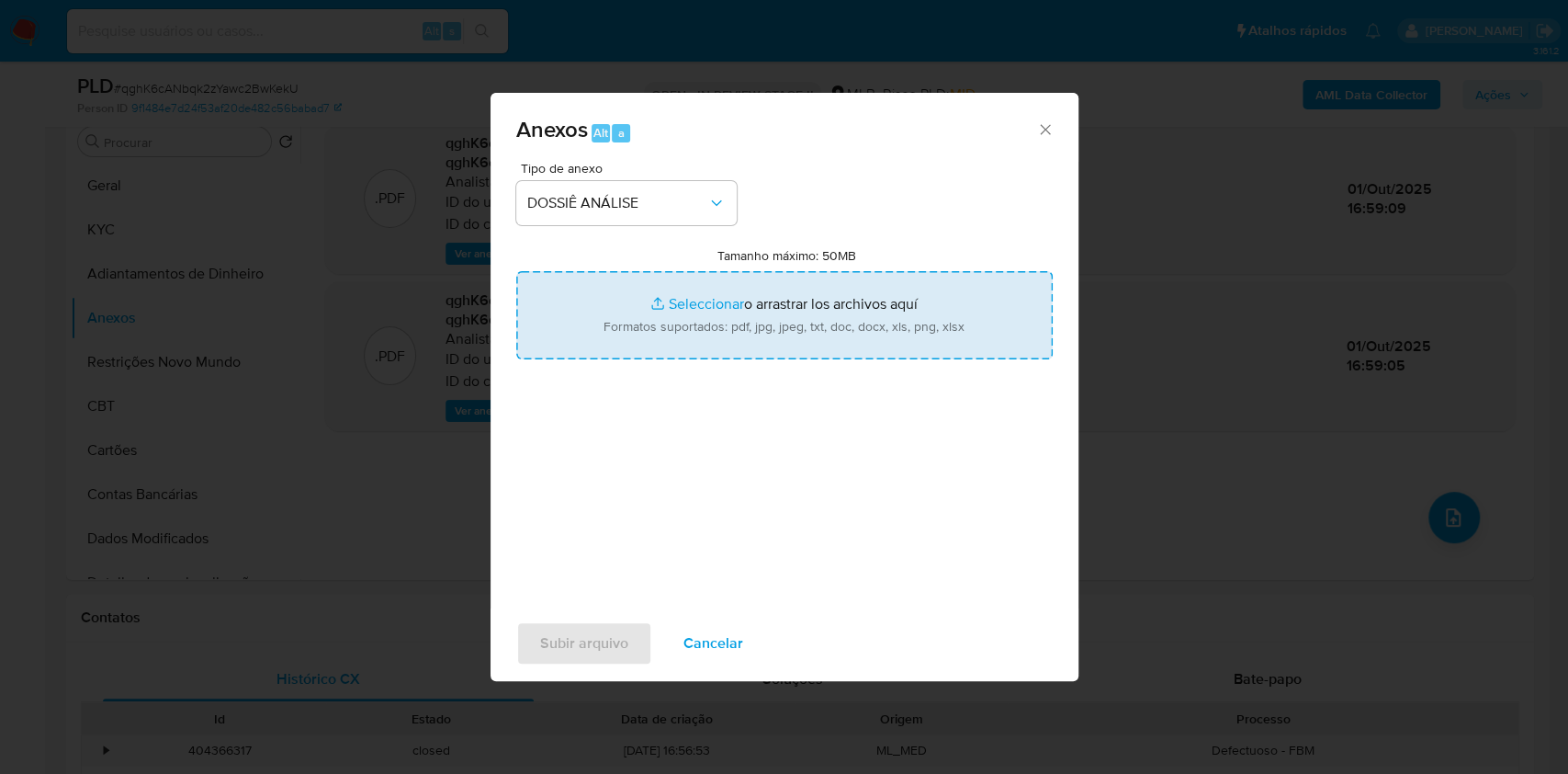
type input "C:\fakepath\Mulan 294063414_Herculano Matos Santana Lopes 2025_09_30_07_00_45.p…"
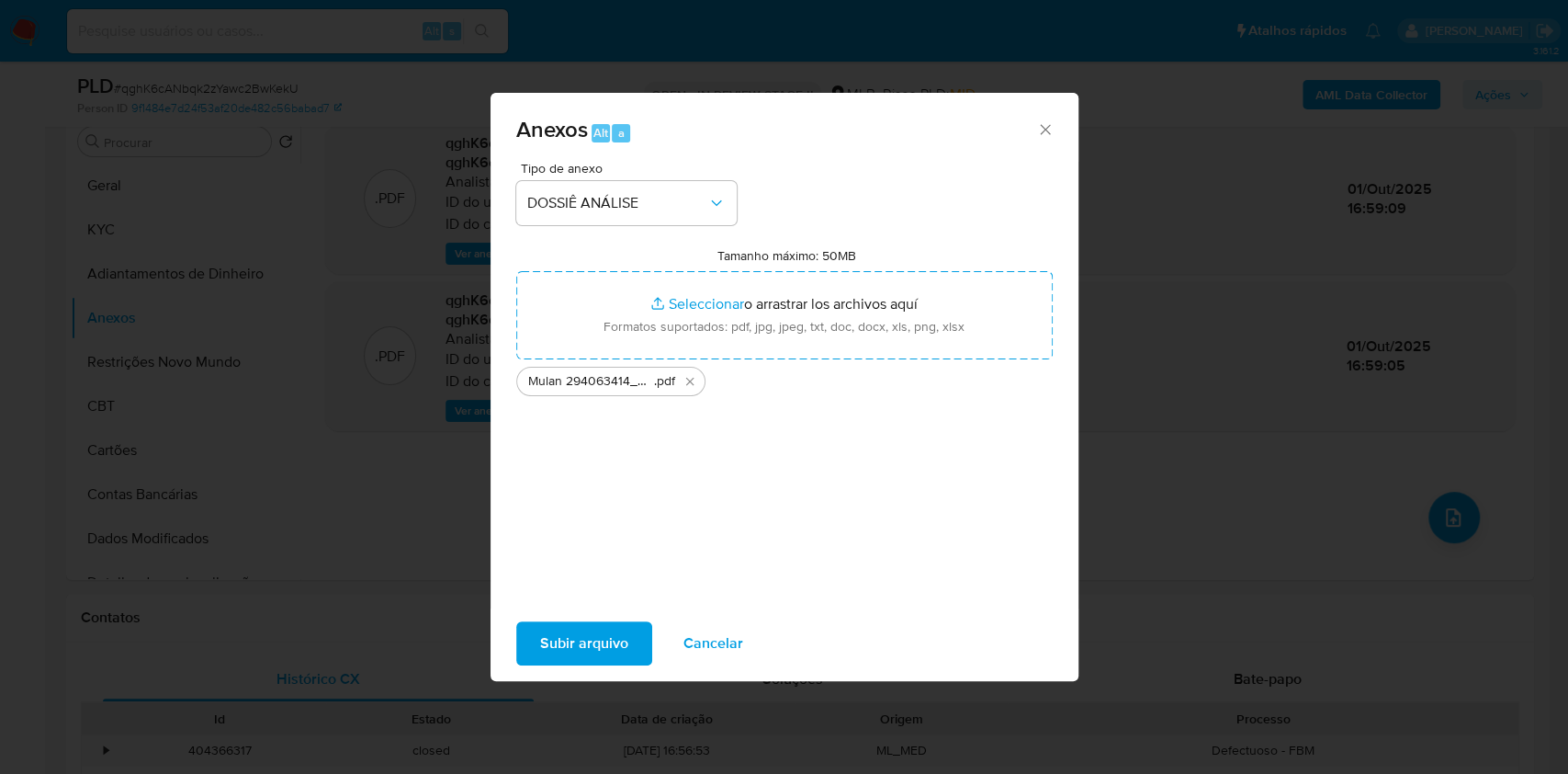
click at [617, 642] on span "Subir arquivo" at bounding box center [584, 643] width 88 height 41
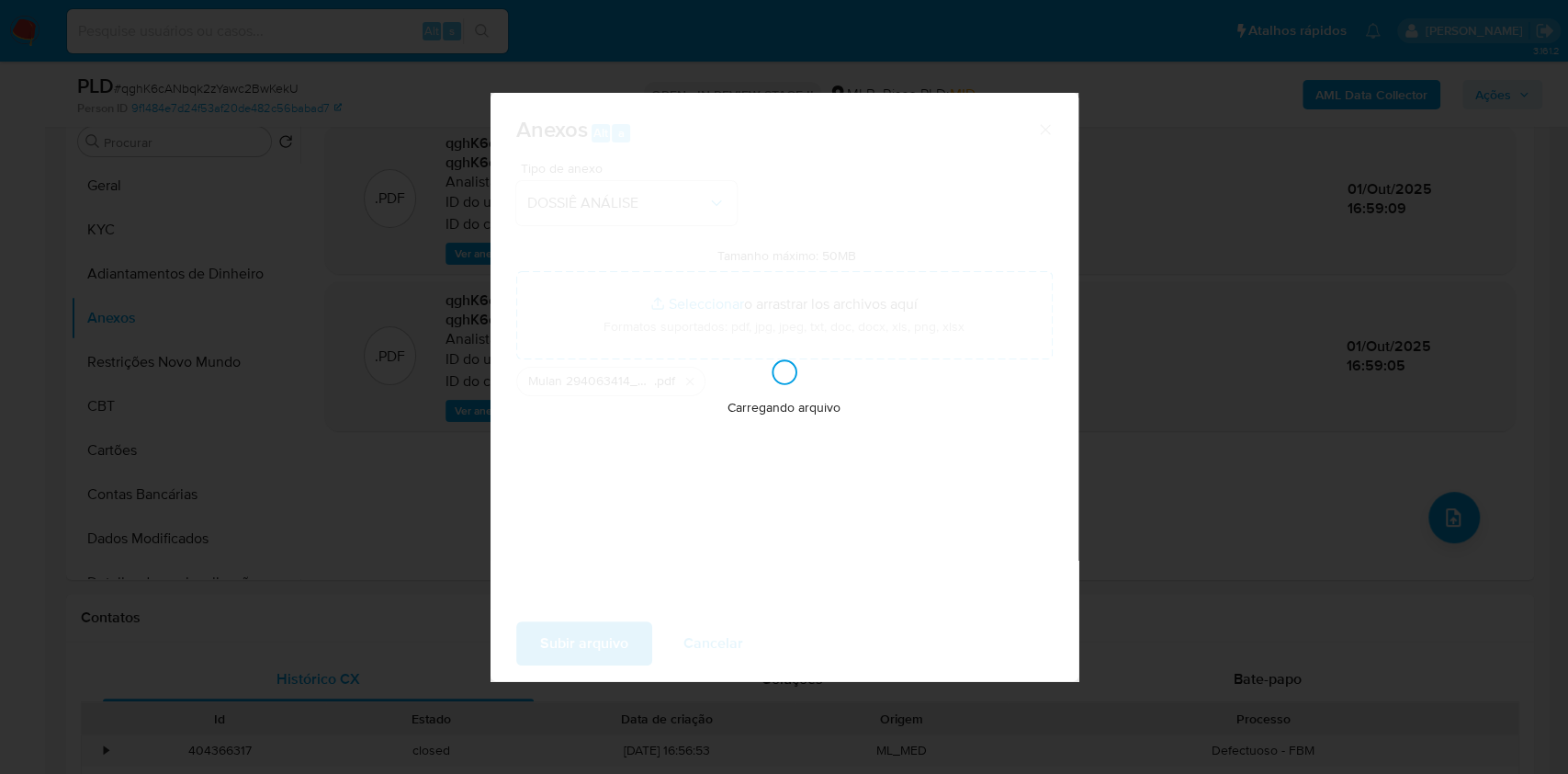
click at [1284, 388] on div "Anexos Alt a Tipo de anexo DOSSIÊ ANÁLISE Tamanho máximo: 50MB Seleccionar arch…" at bounding box center [784, 387] width 1568 height 774
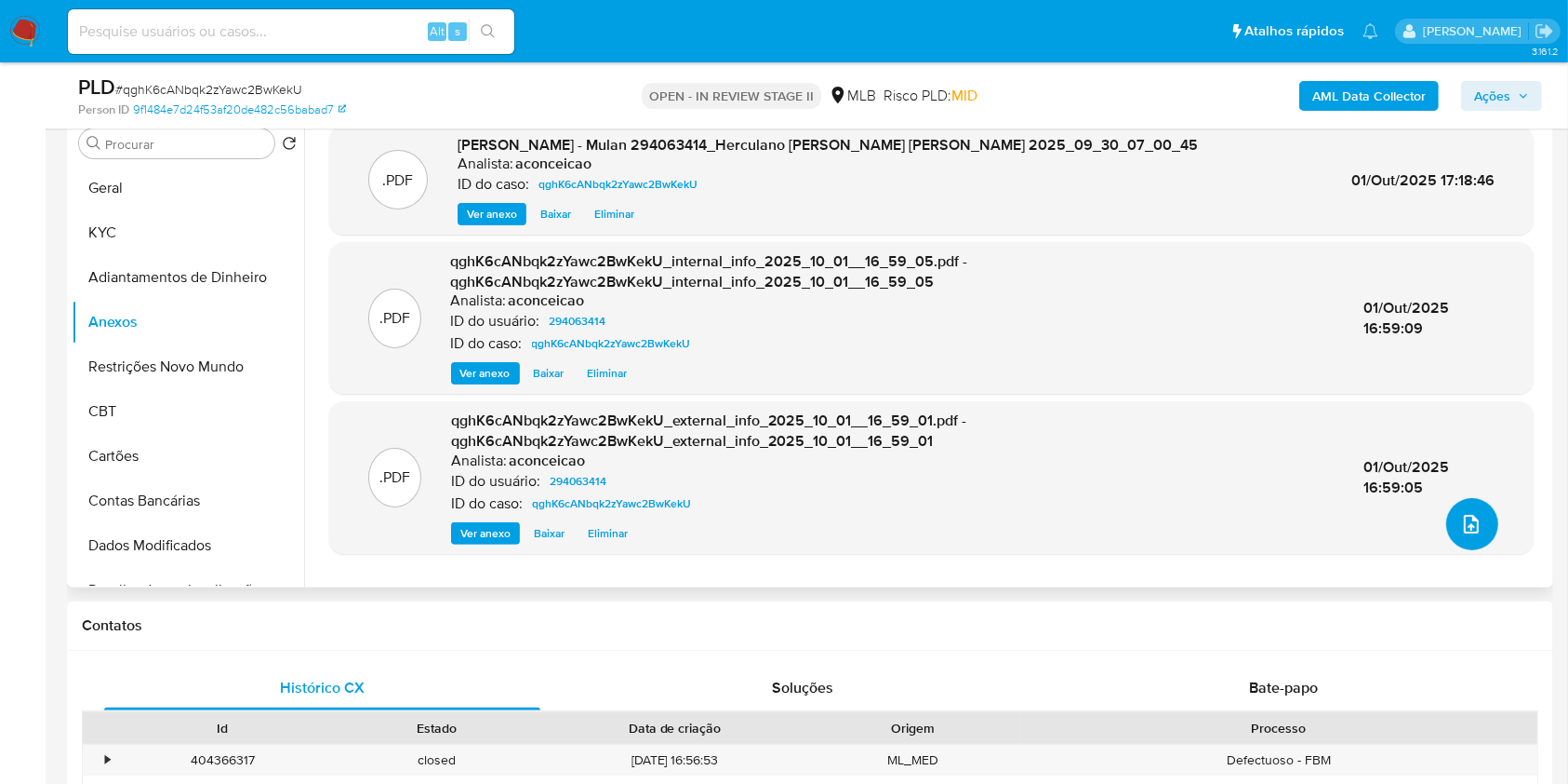
click at [1465, 516] on icon "upload-file" at bounding box center [1471, 524] width 22 height 22
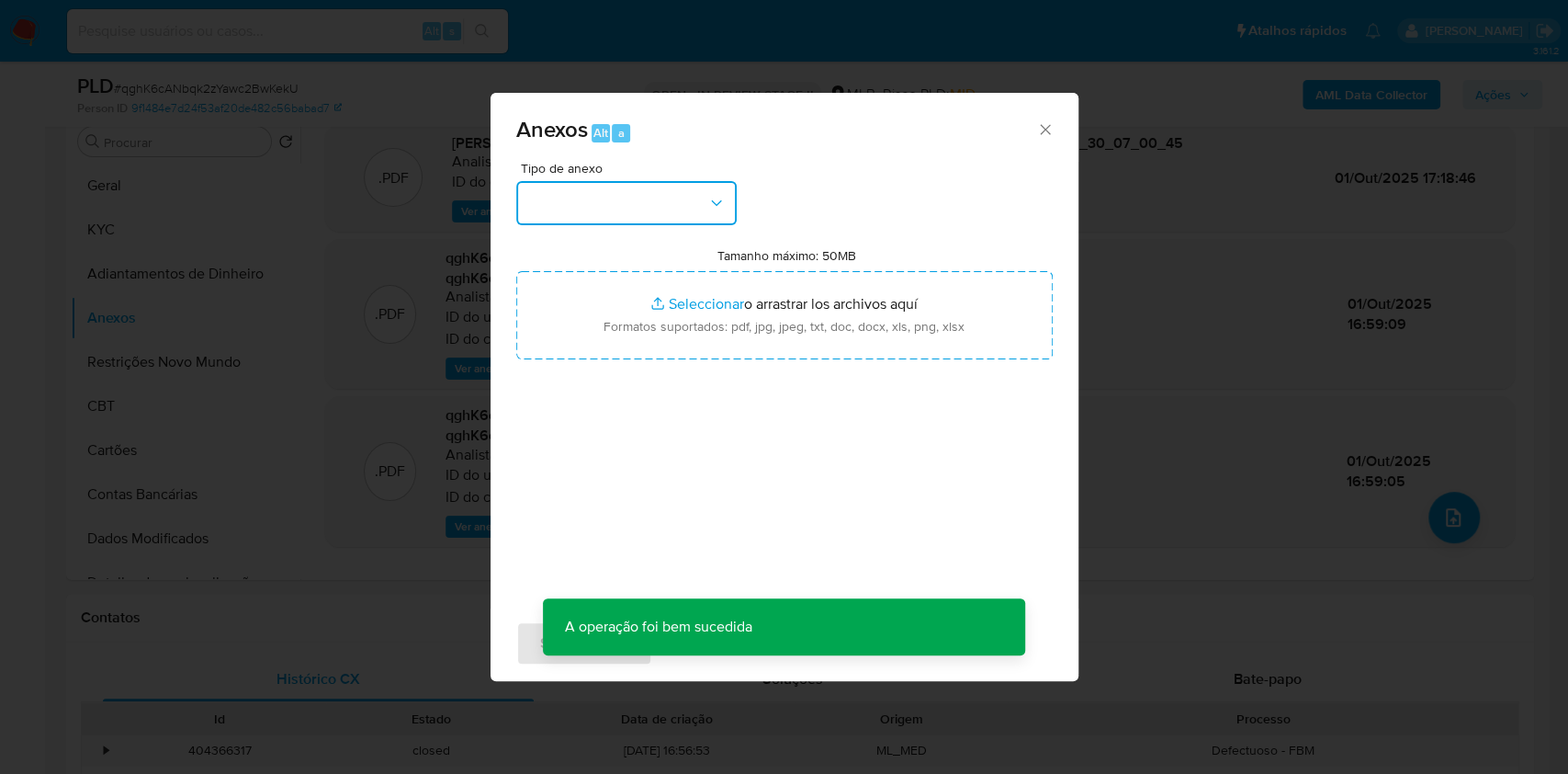
click at [613, 217] on button "button" at bounding box center [626, 203] width 220 height 44
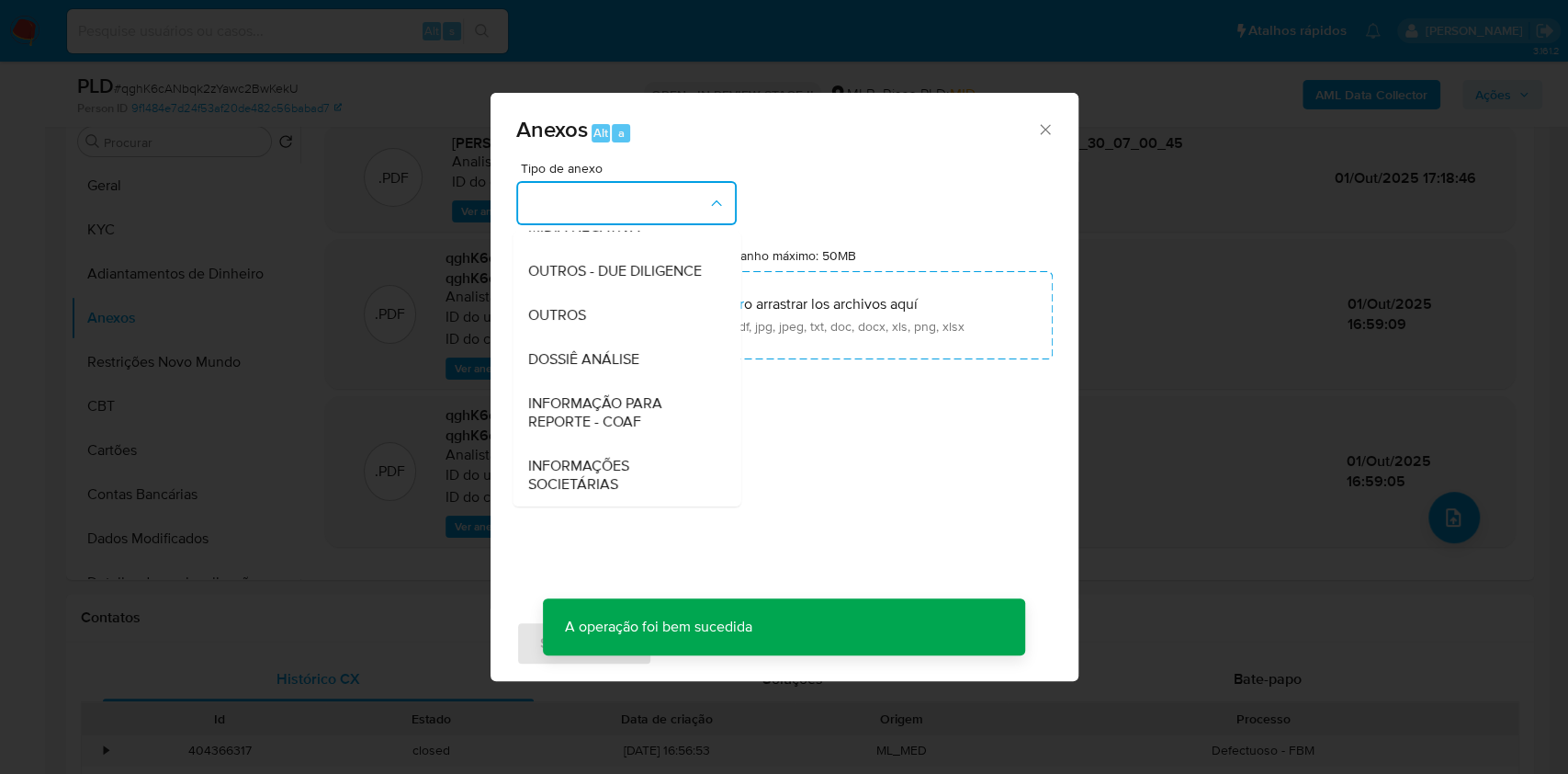
drag, startPoint x: 629, startPoint y: 415, endPoint x: 1365, endPoint y: 134, distance: 787.8
click at [638, 411] on span "INFORMAÇÃO PARA REPORTE - COAF" at bounding box center [620, 413] width 187 height 37
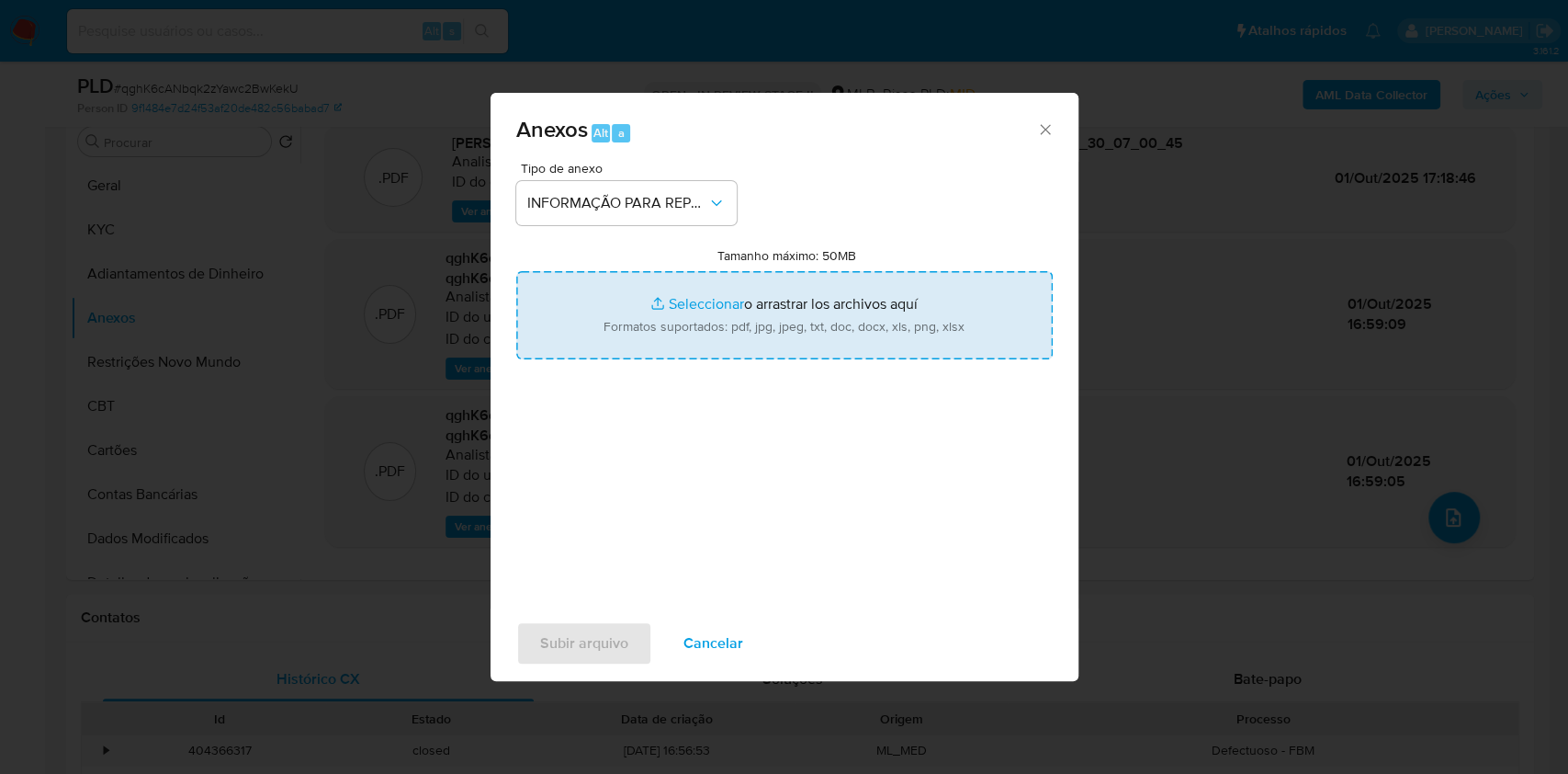
type input "C:\fakepath\SAR - xxxx - CPF 11471048403 - HERCULANO MATOS SANTANA LOPES.pdf"
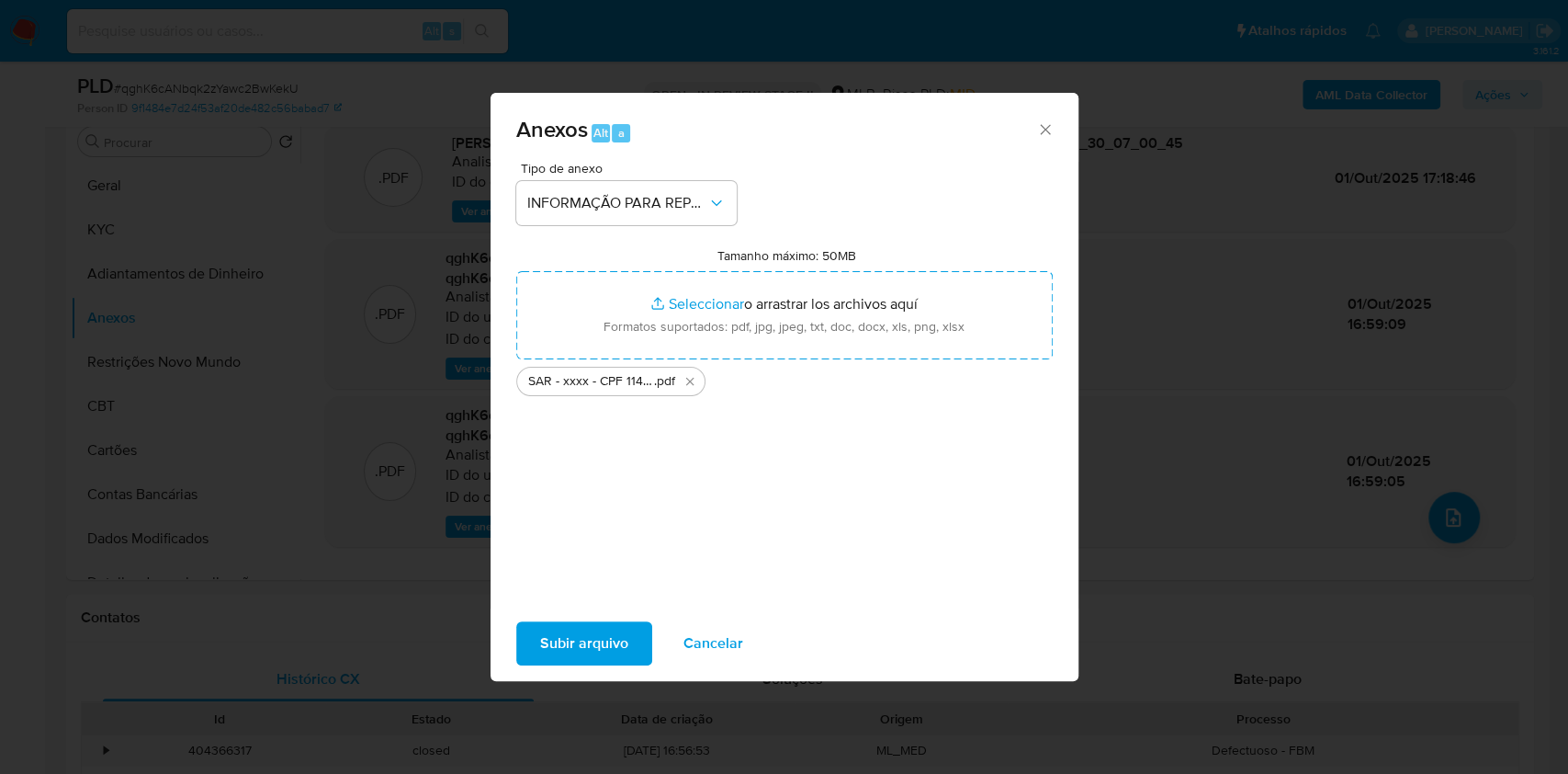
click at [593, 638] on span "Subir arquivo" at bounding box center [584, 643] width 88 height 41
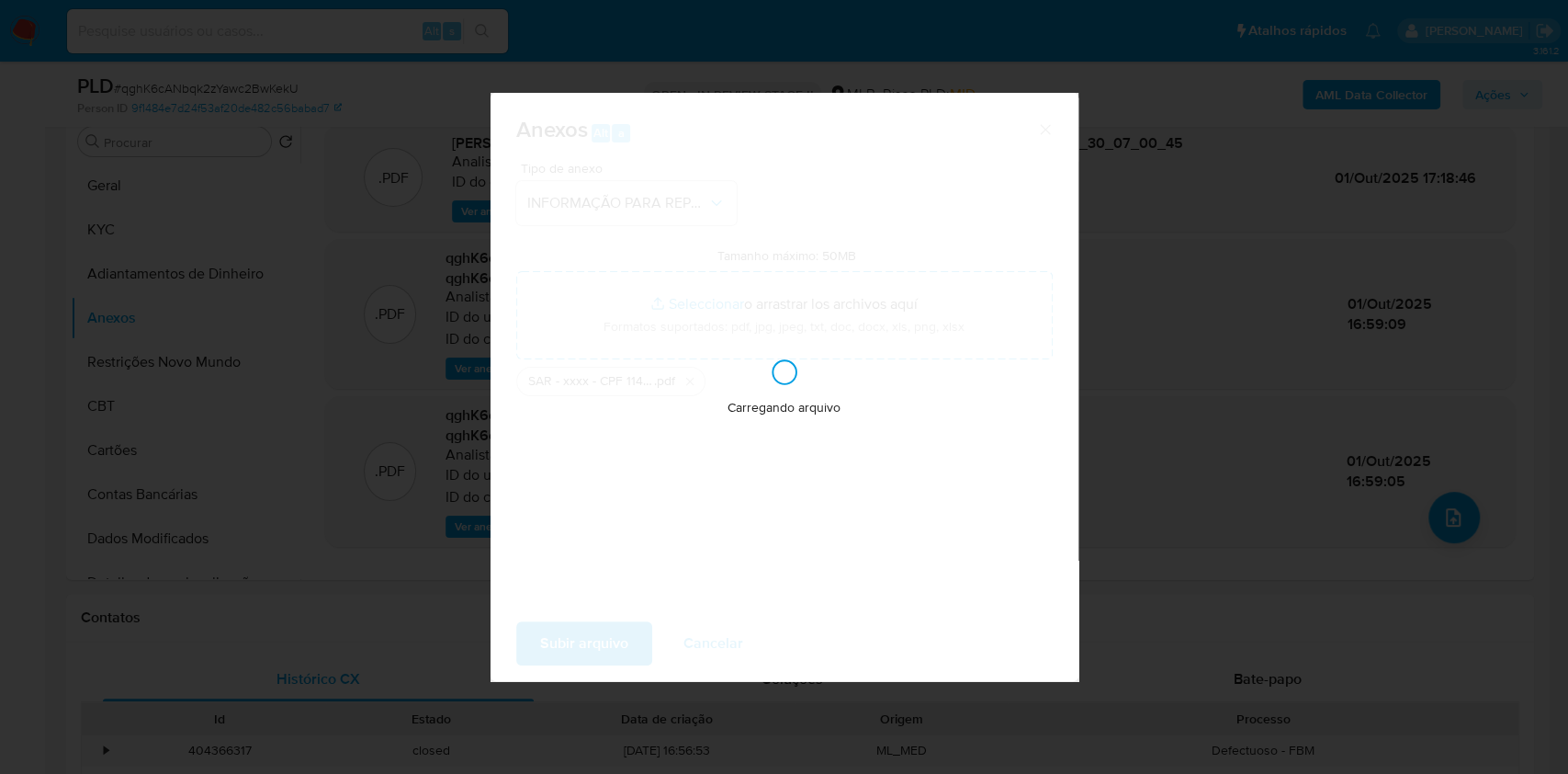
click at [1455, 130] on div "Anexos Alt a Tipo de anexo INFORMAÇÃO PARA REPORTE - COAF Tamanho máximo: 50MB …" at bounding box center [784, 387] width 1568 height 774
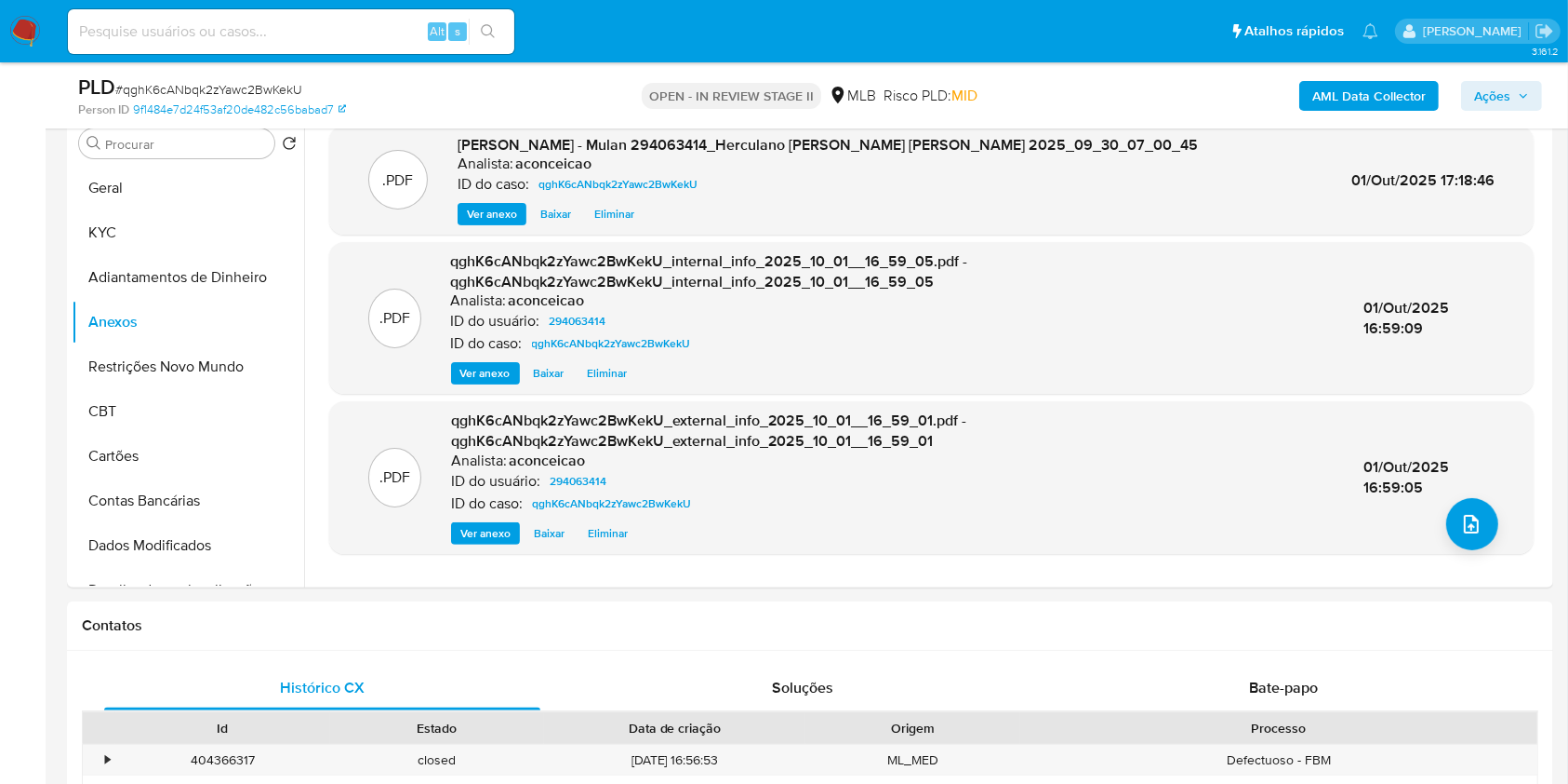
click at [1503, 98] on span "Ações" at bounding box center [1492, 96] width 36 height 30
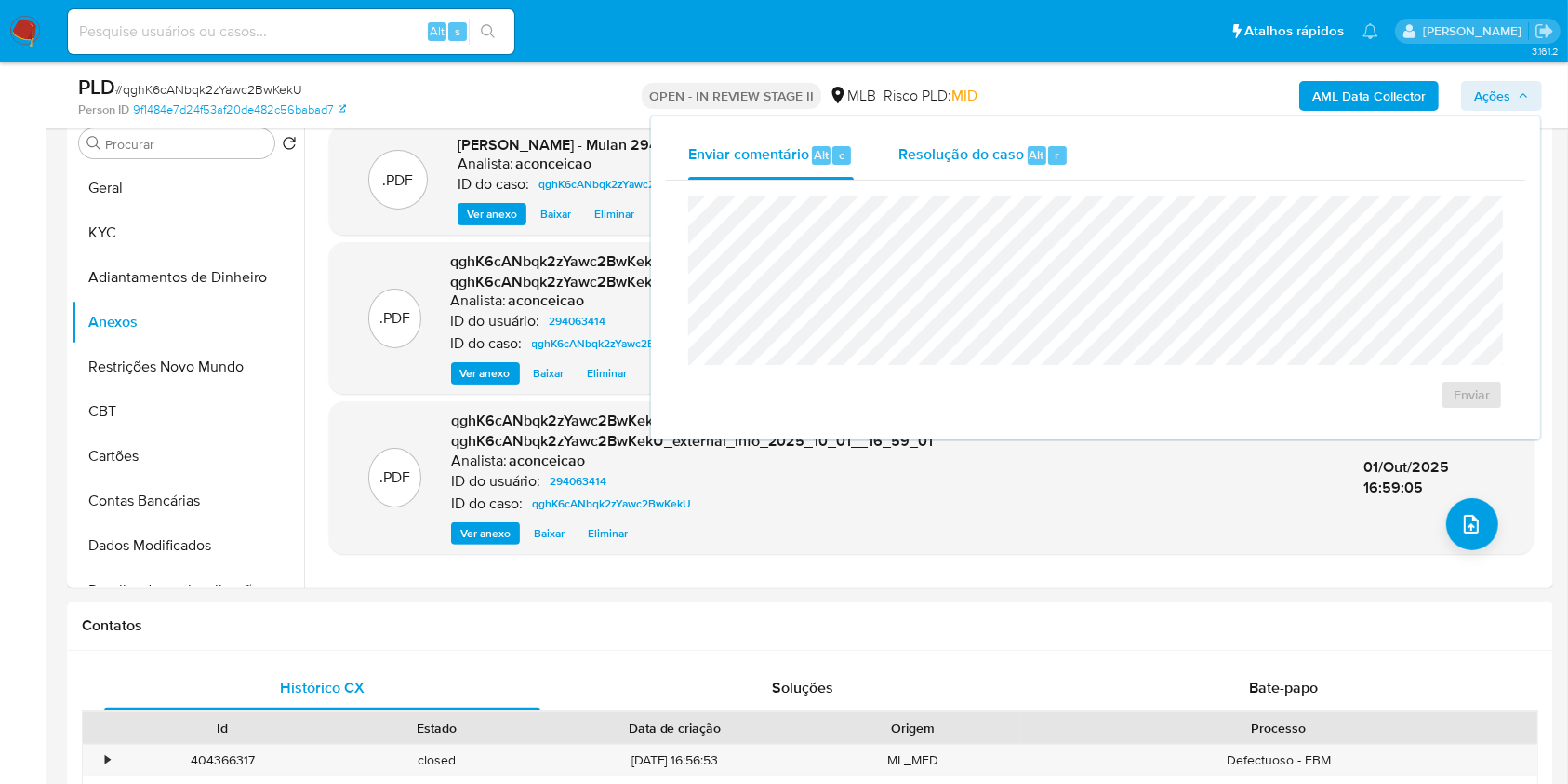
click at [1057, 153] on div "r" at bounding box center [1058, 156] width 19 height 19
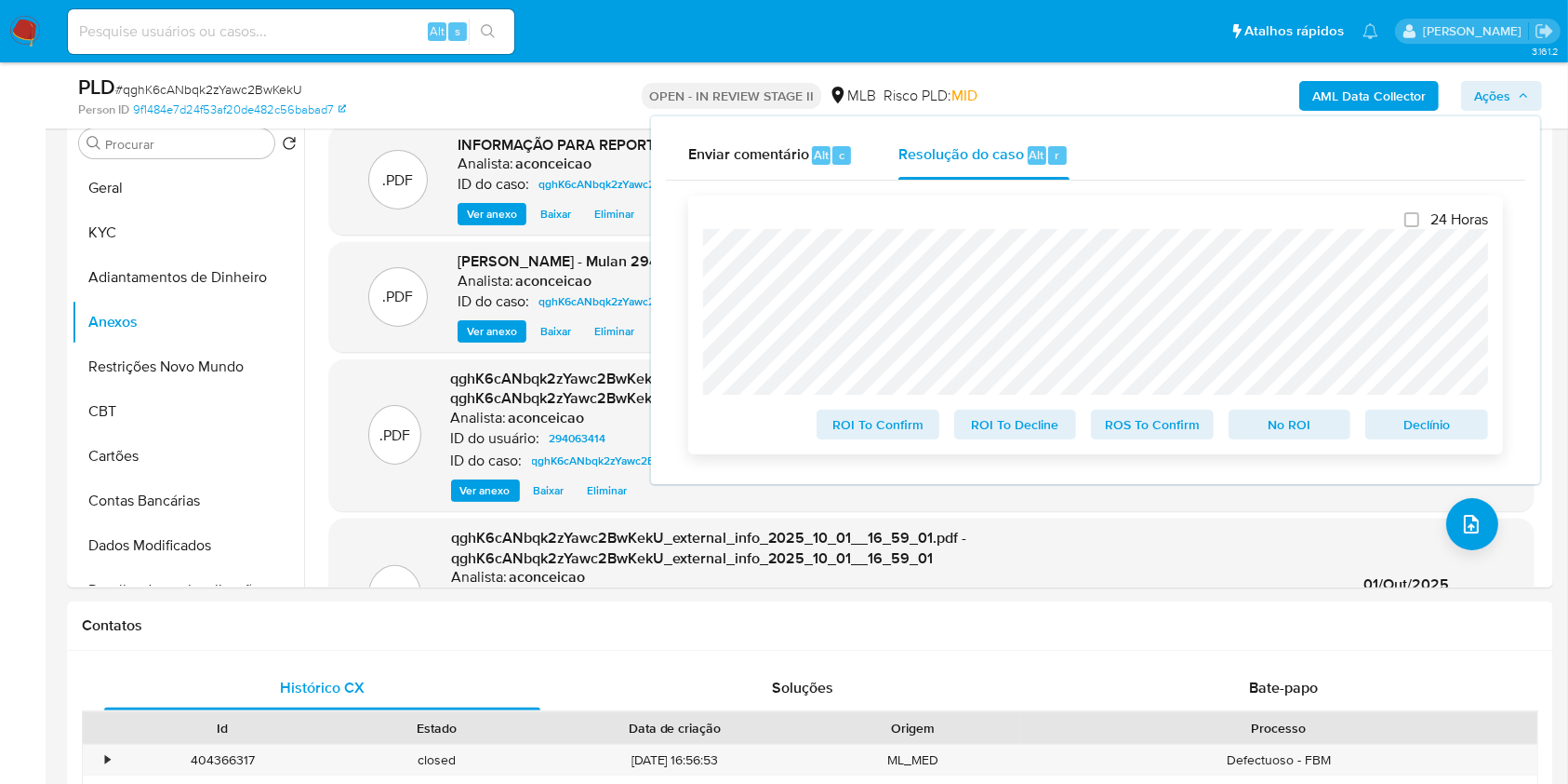
click at [1192, 432] on span "ROS To Confirm" at bounding box center [1152, 425] width 97 height 26
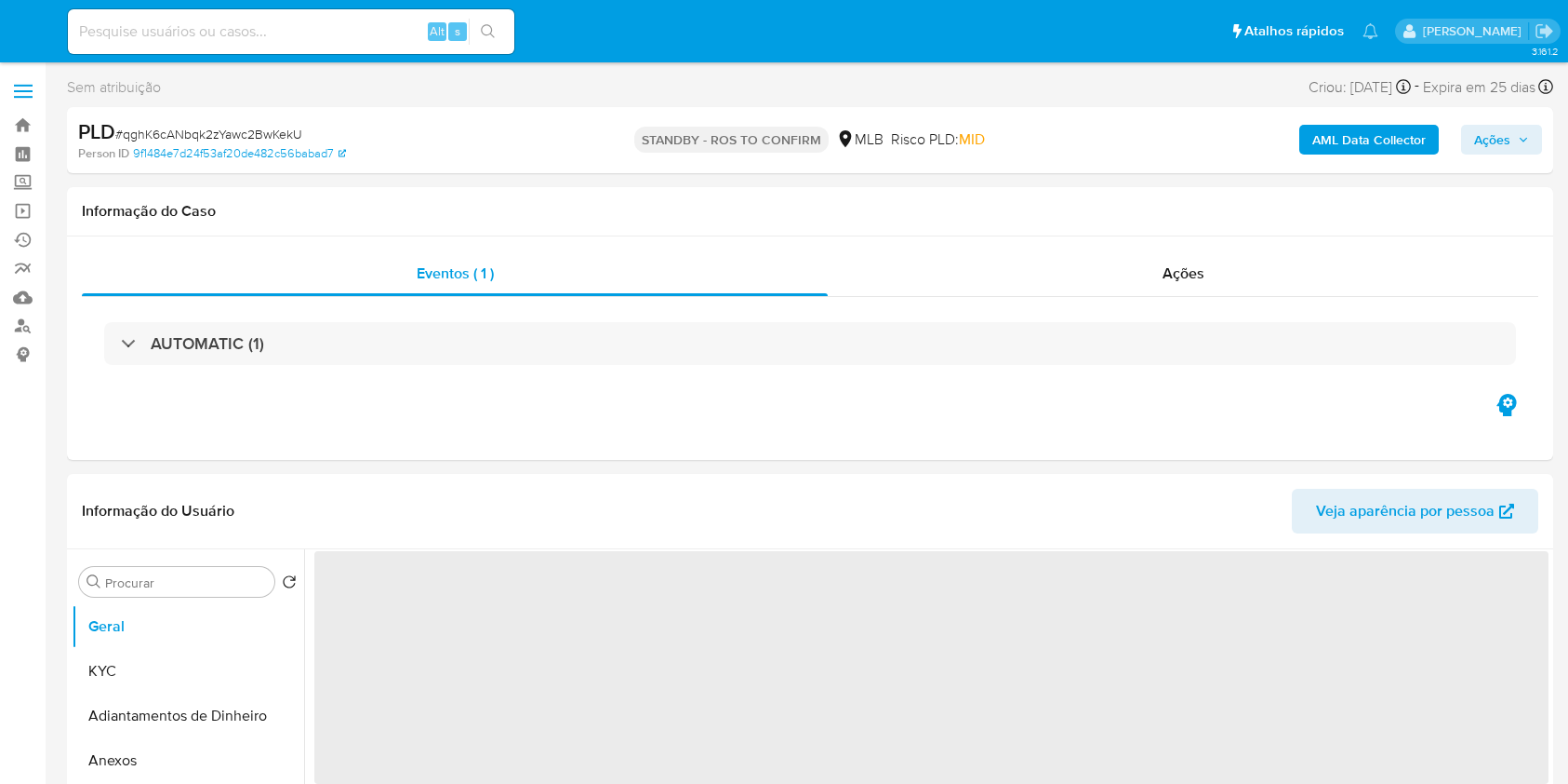
select select "10"
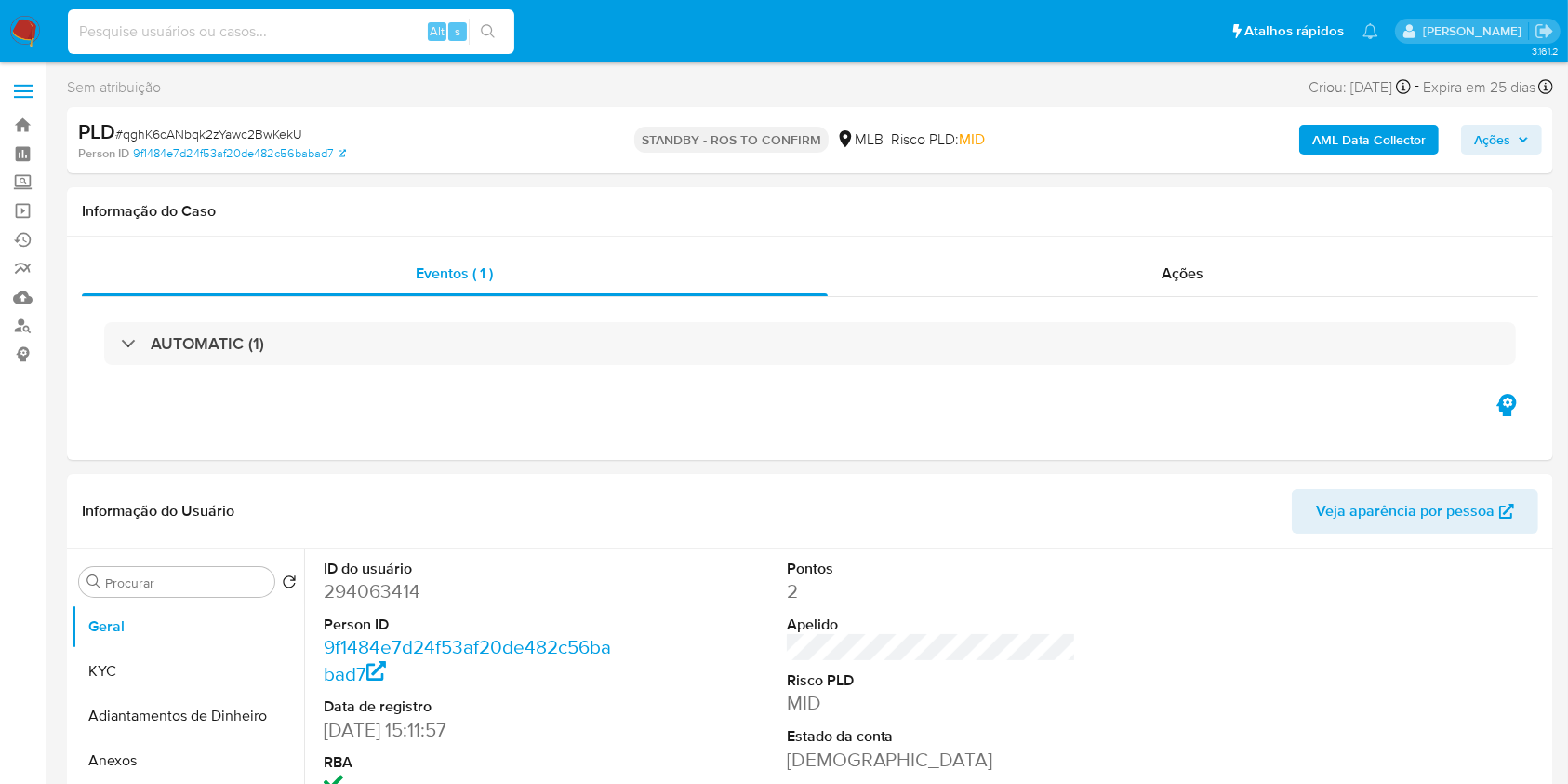
click at [305, 23] on input at bounding box center [291, 32] width 447 height 24
paste input "paawMEFxM0Cn8KBXor0rT0Ne"
type input "paawMEFxM0Cn8KBXor0rT0Ne"
click at [495, 24] on button "search-icon" at bounding box center [488, 32] width 38 height 26
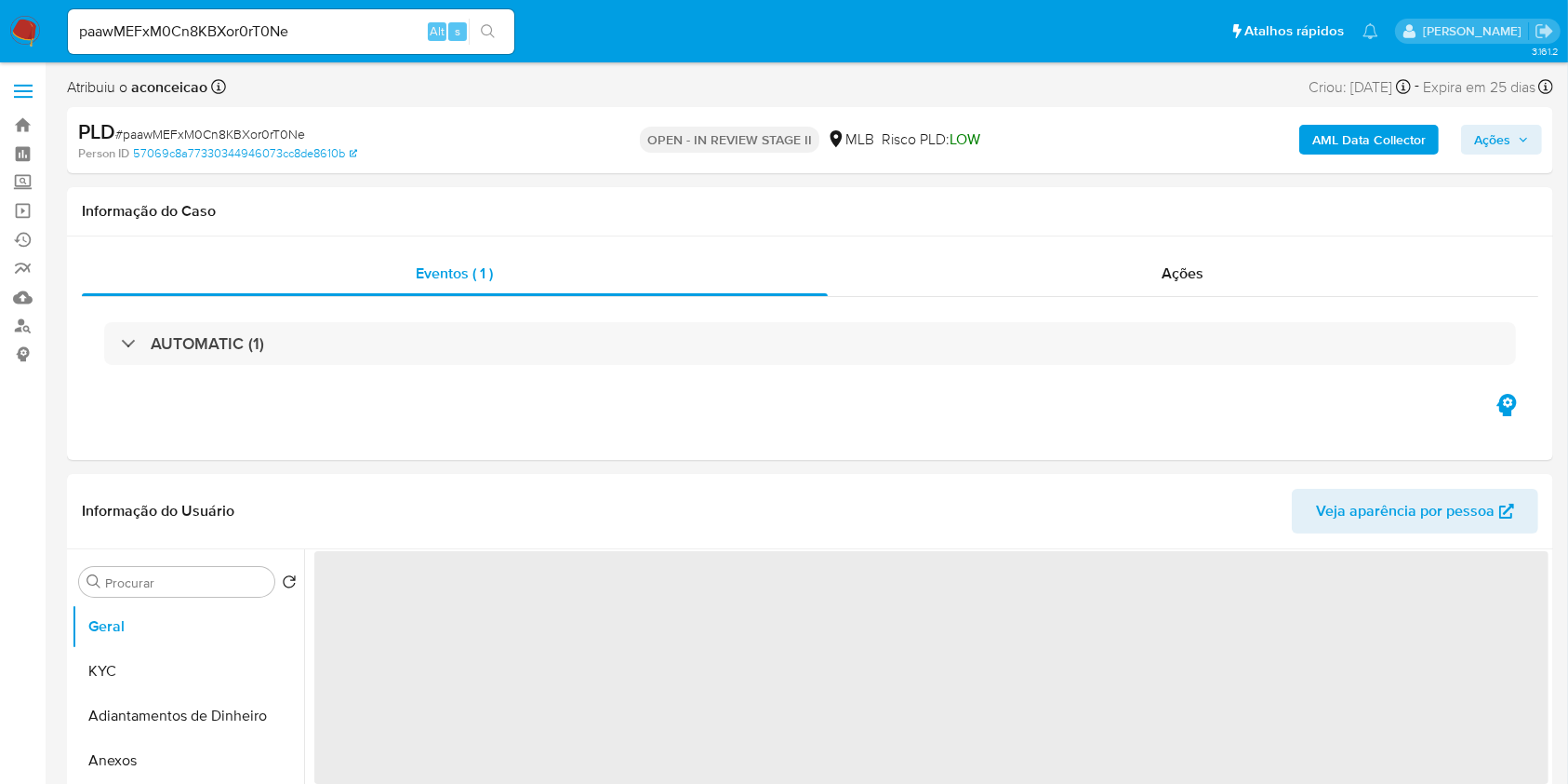
select select "10"
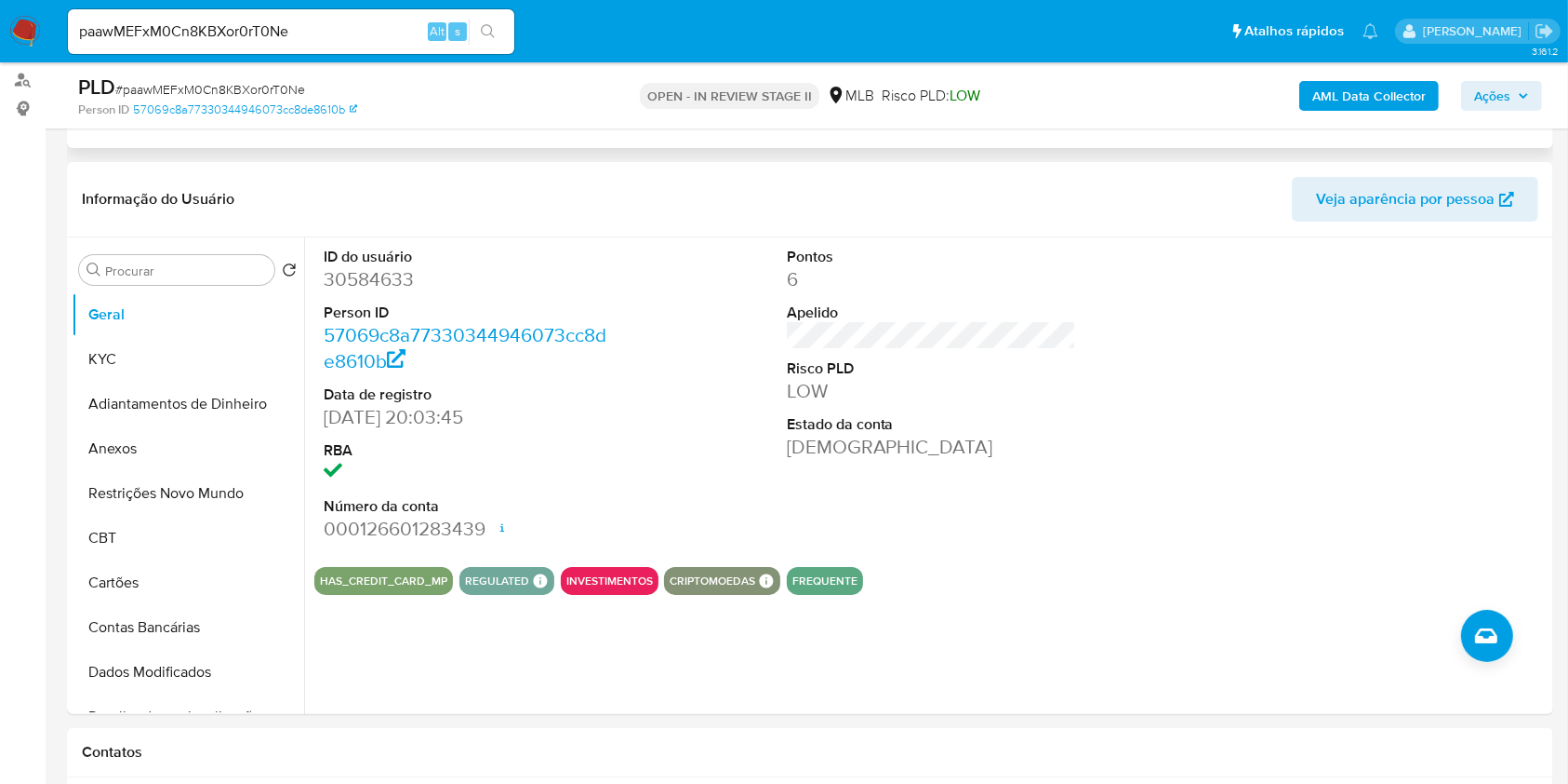
scroll to position [247, 0]
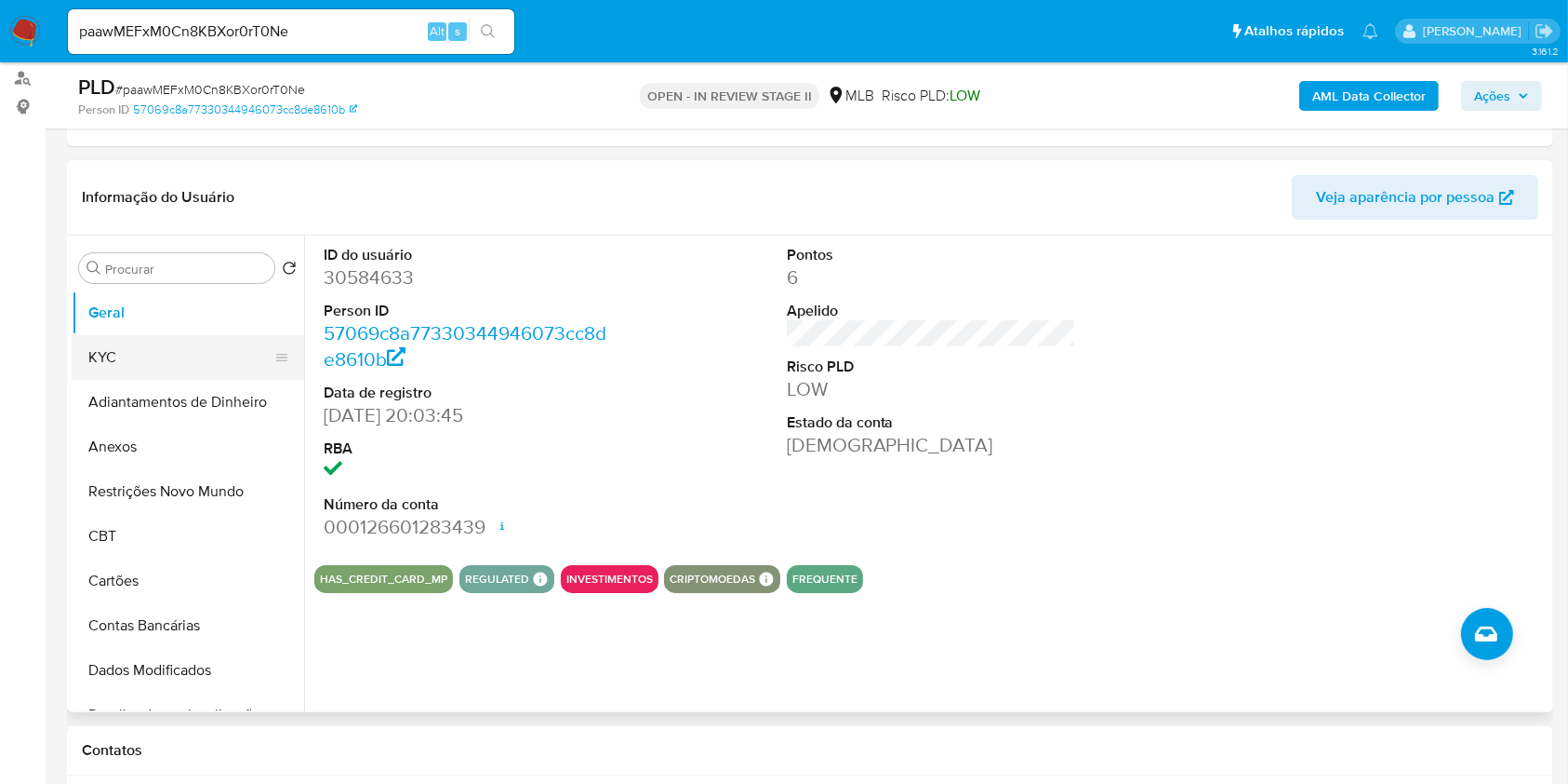
click at [148, 358] on button "KYC" at bounding box center [180, 357] width 217 height 45
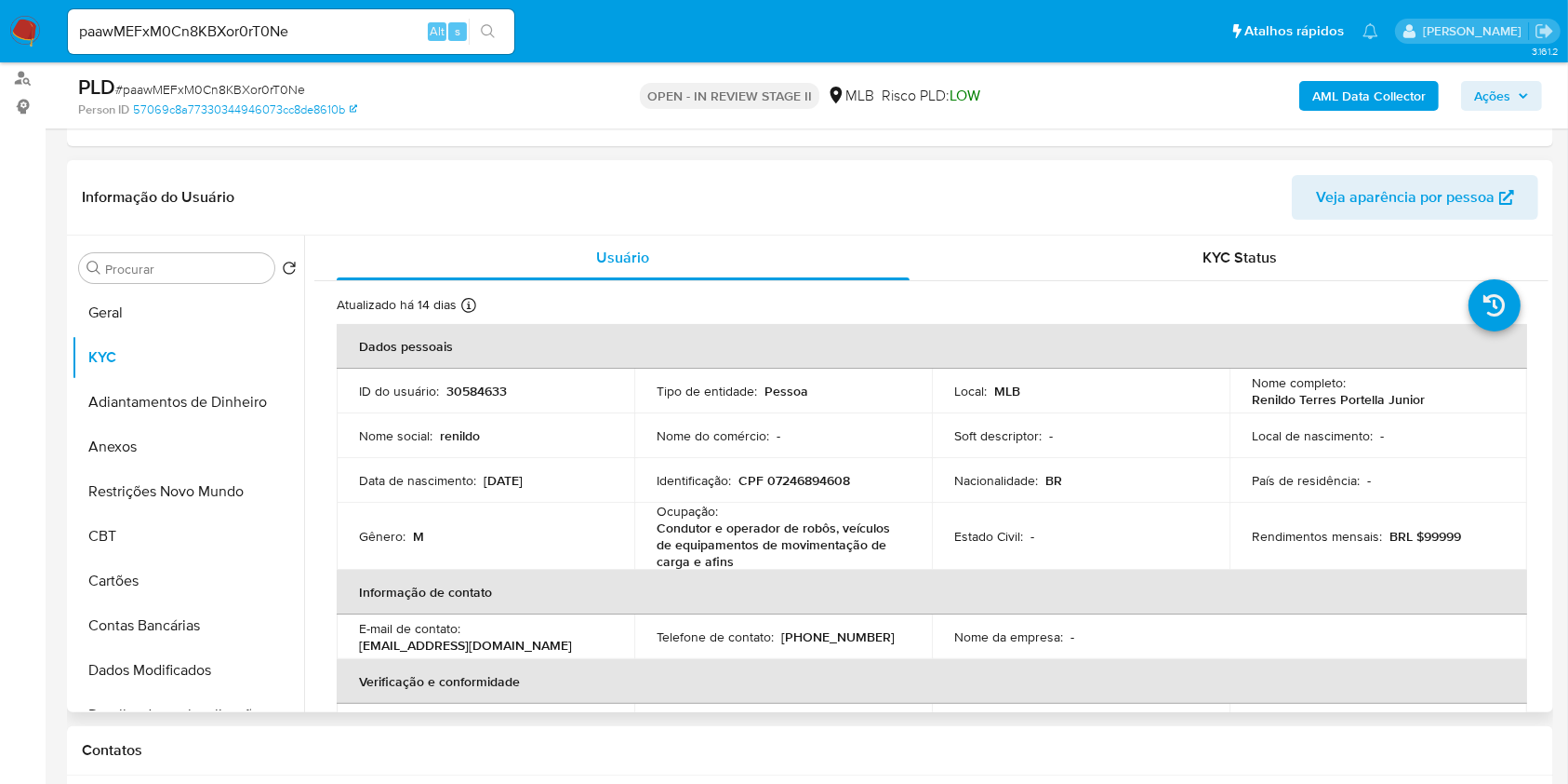
click at [759, 532] on p "Condutor e operador de robôs, veículos de equipamentos de movimentação de carga…" at bounding box center [779, 544] width 245 height 50
copy div "Ocupação : Condutor e operador de robôs, veículos de equipamentos de movimentaç…"
click at [153, 269] on input "Procurar" at bounding box center [186, 269] width 161 height 17
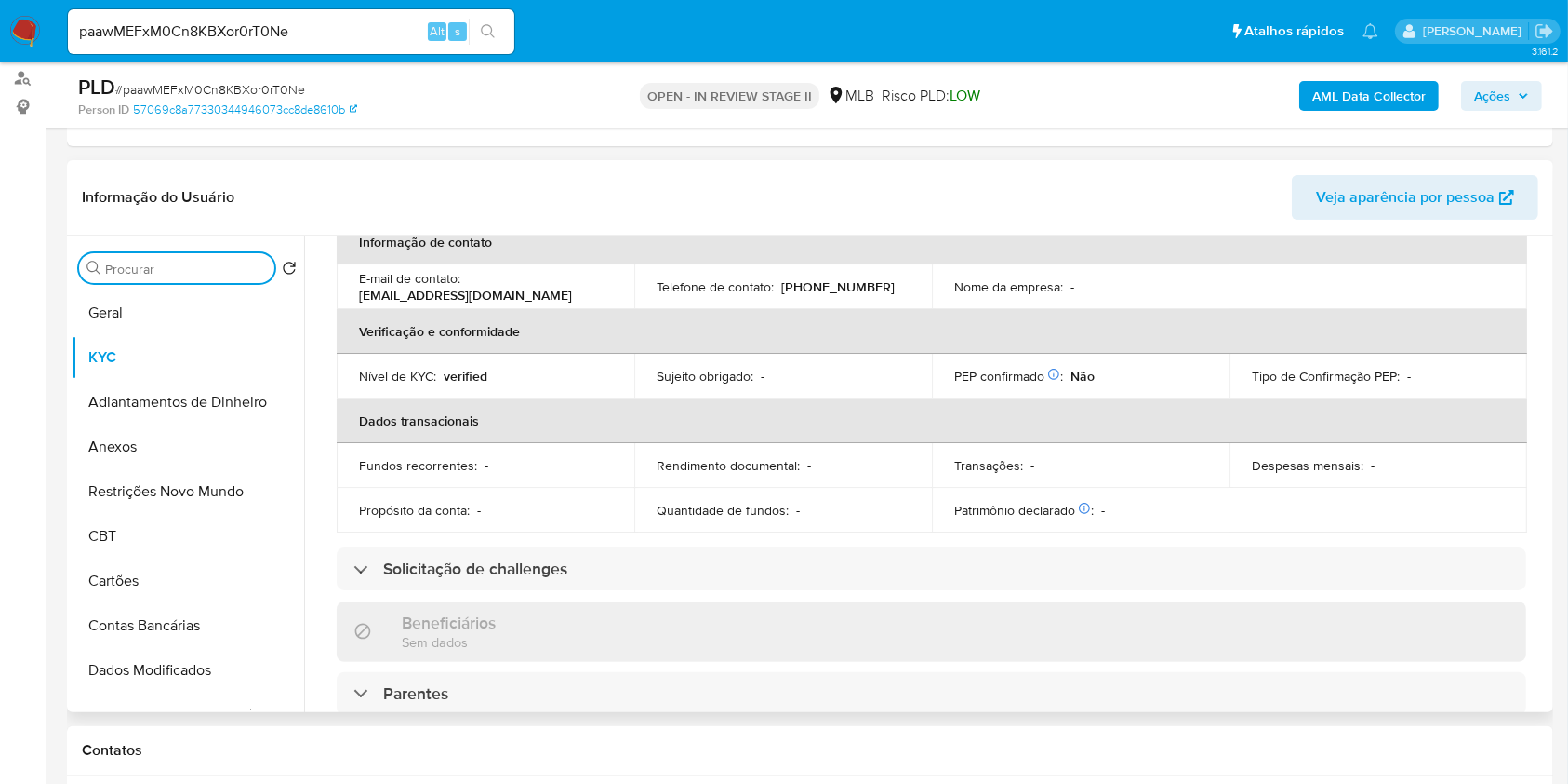
scroll to position [745, 0]
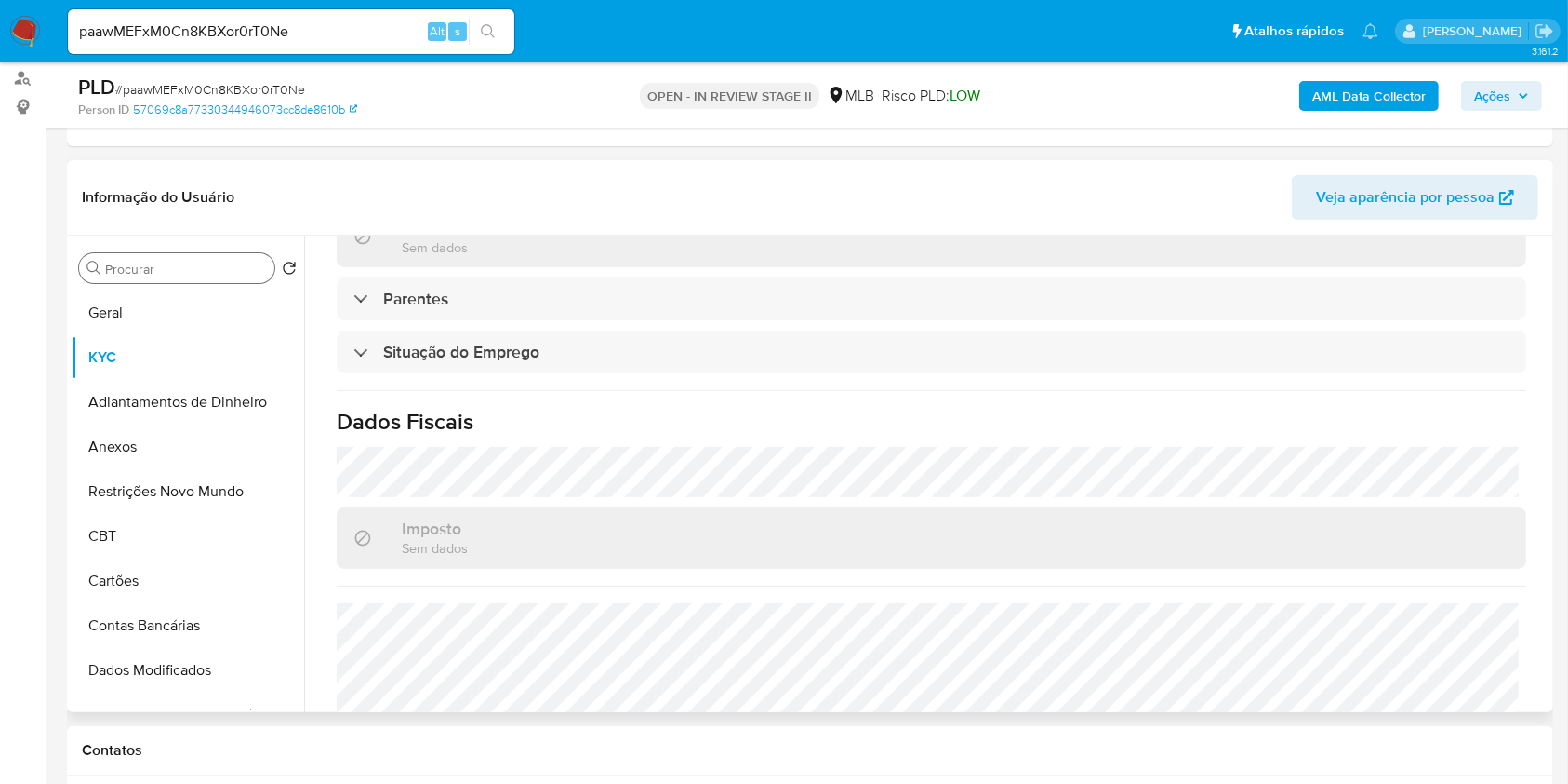
click at [206, 279] on div "Procurar" at bounding box center [176, 268] width 195 height 30
click at [200, 272] on input "Procurar" at bounding box center [186, 269] width 161 height 17
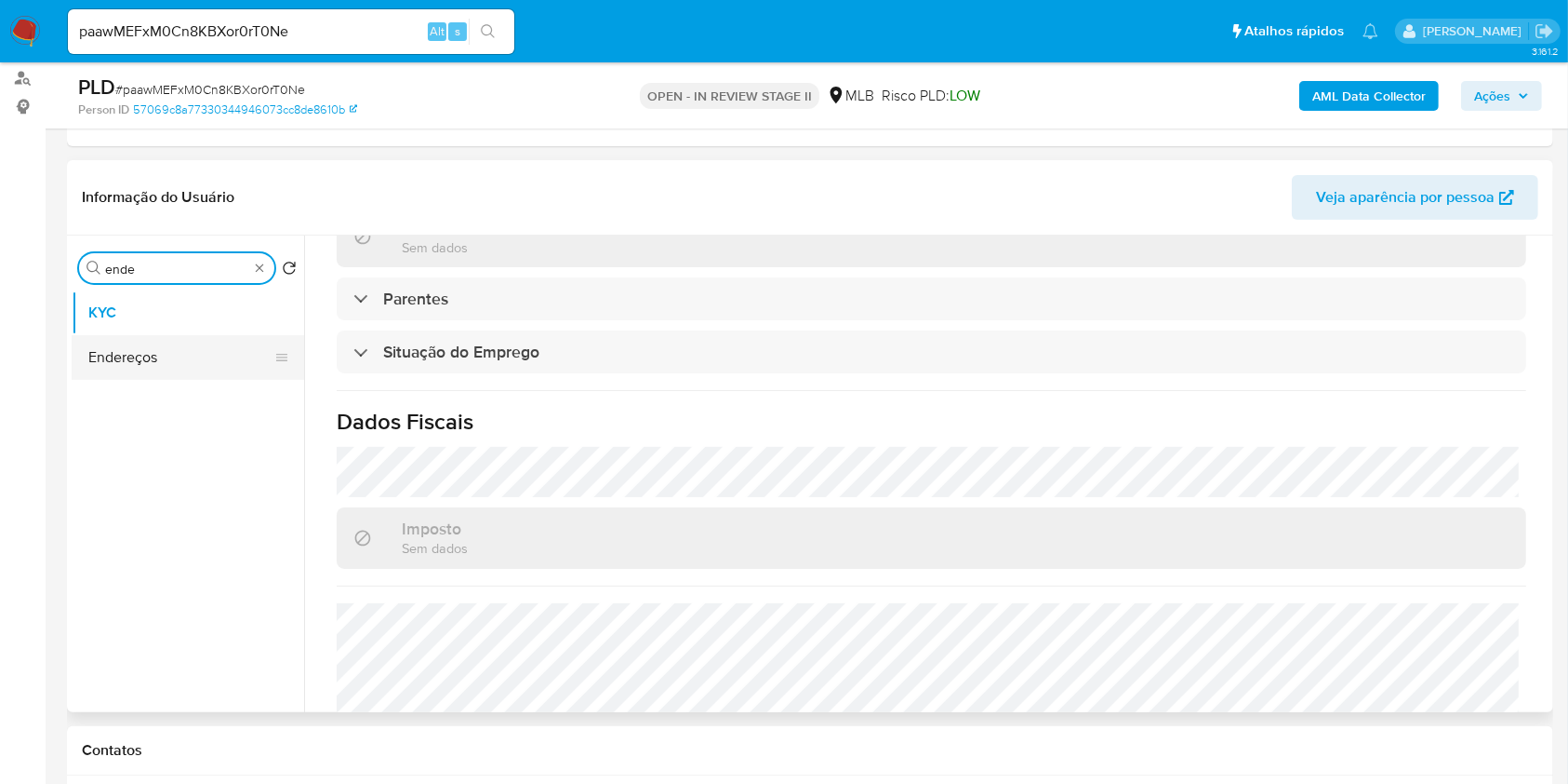
type input "ende"
click at [190, 351] on button "Endereços" at bounding box center [187, 357] width 232 height 45
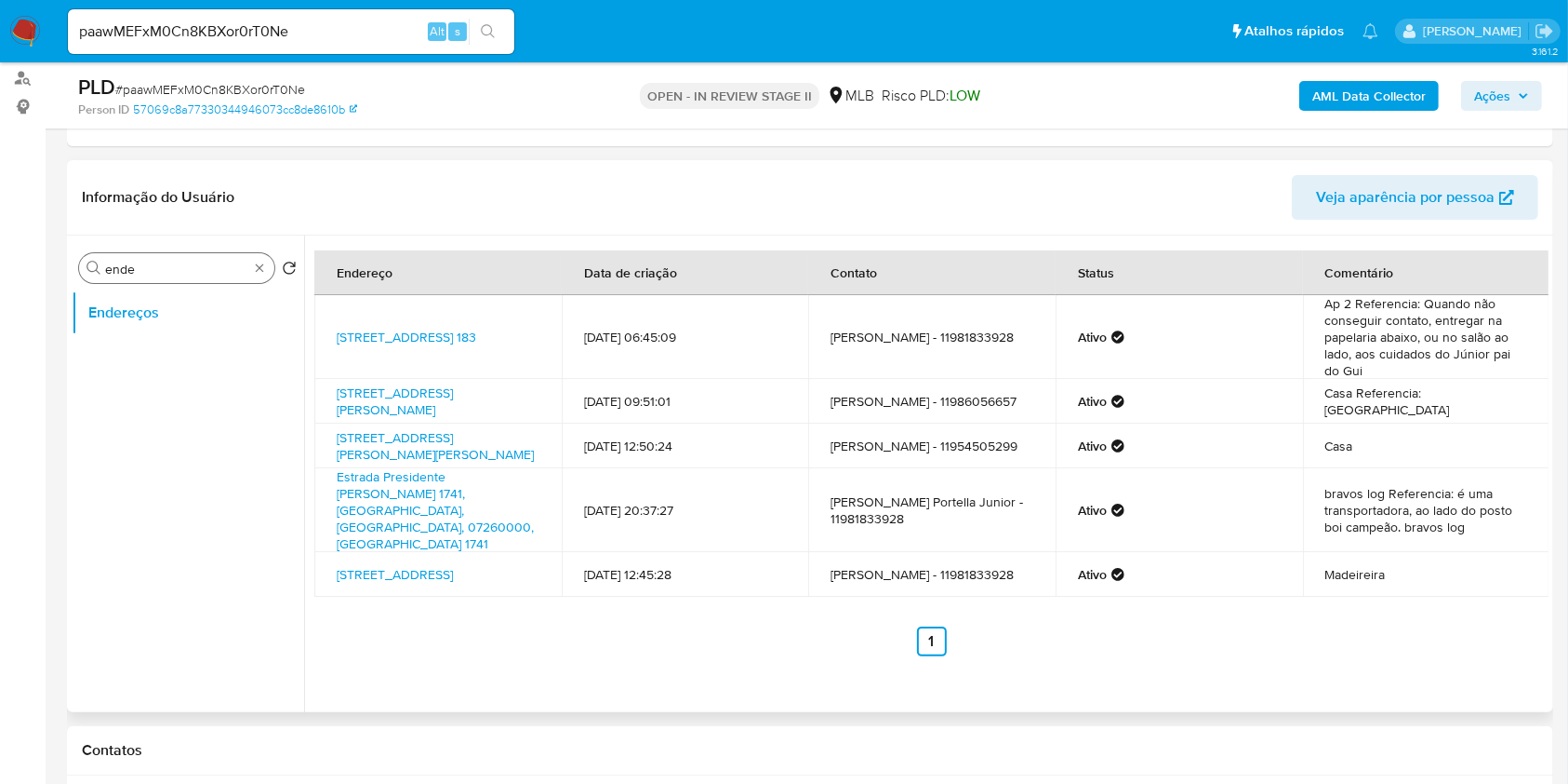
click at [248, 270] on div "Procurar ende" at bounding box center [176, 268] width 195 height 30
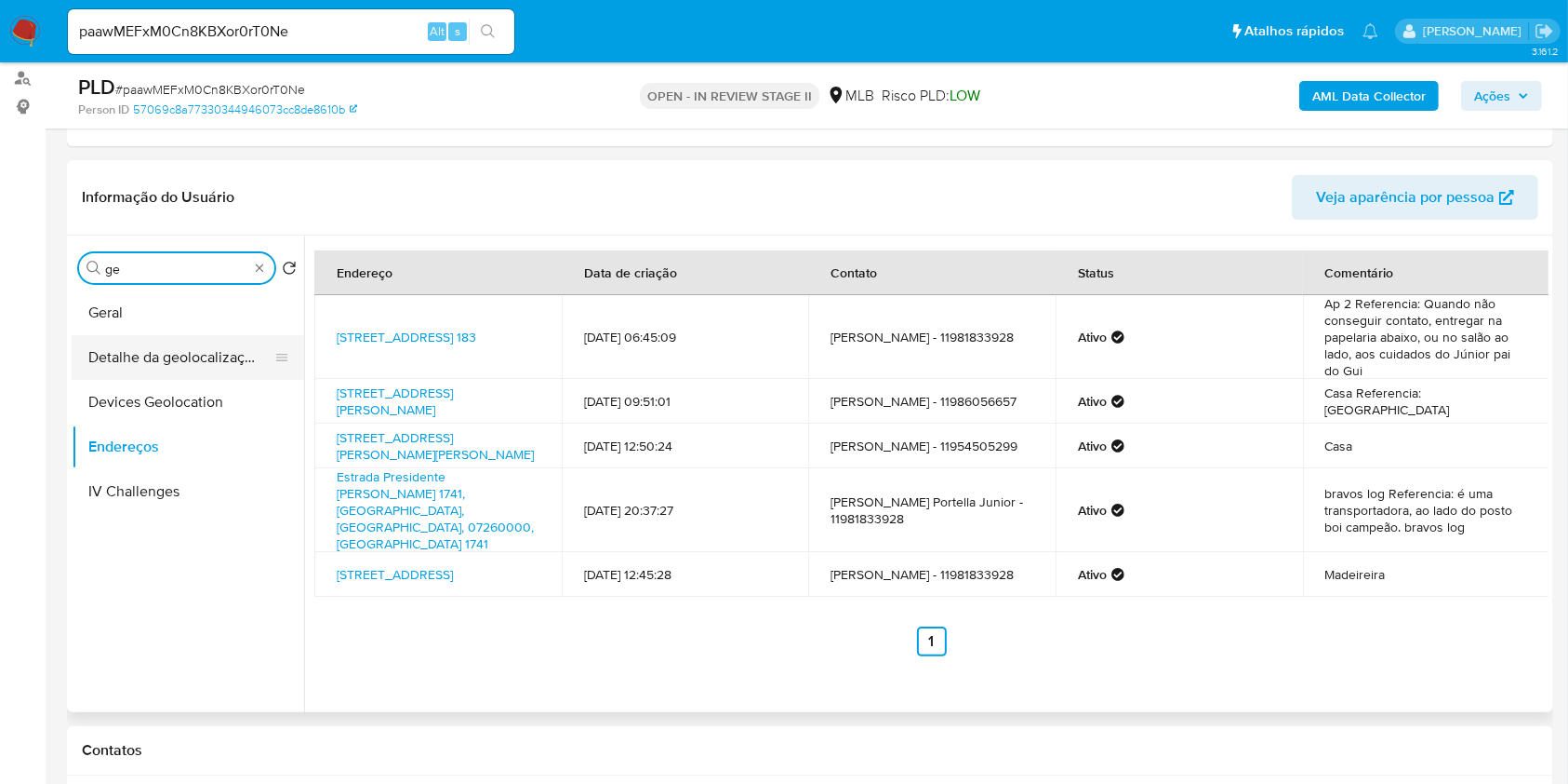
type input "ge"
click at [194, 345] on button "Detalhe da geolocalização" at bounding box center [180, 357] width 217 height 45
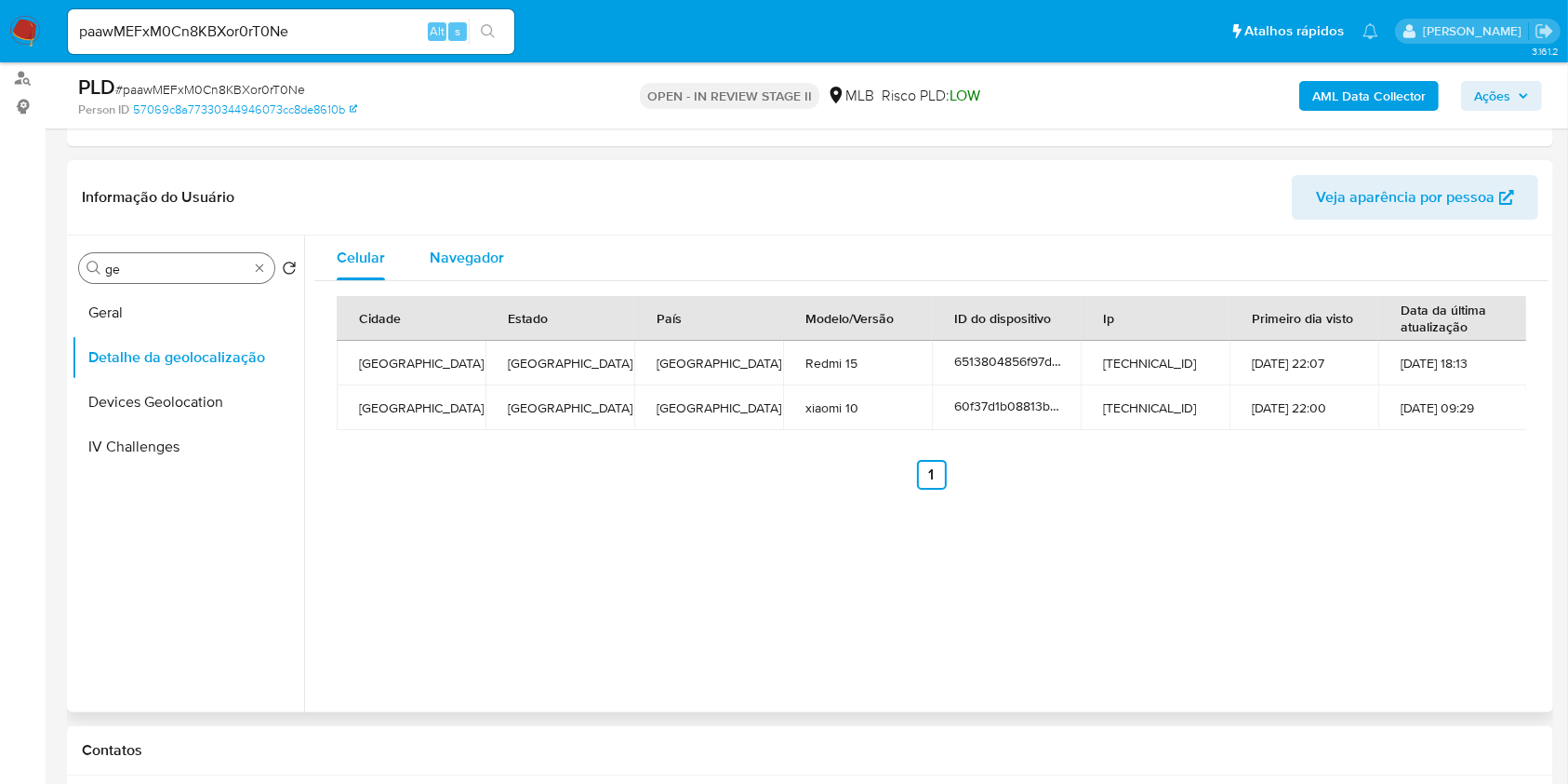
click at [462, 259] on span "Navegador" at bounding box center [467, 257] width 75 height 21
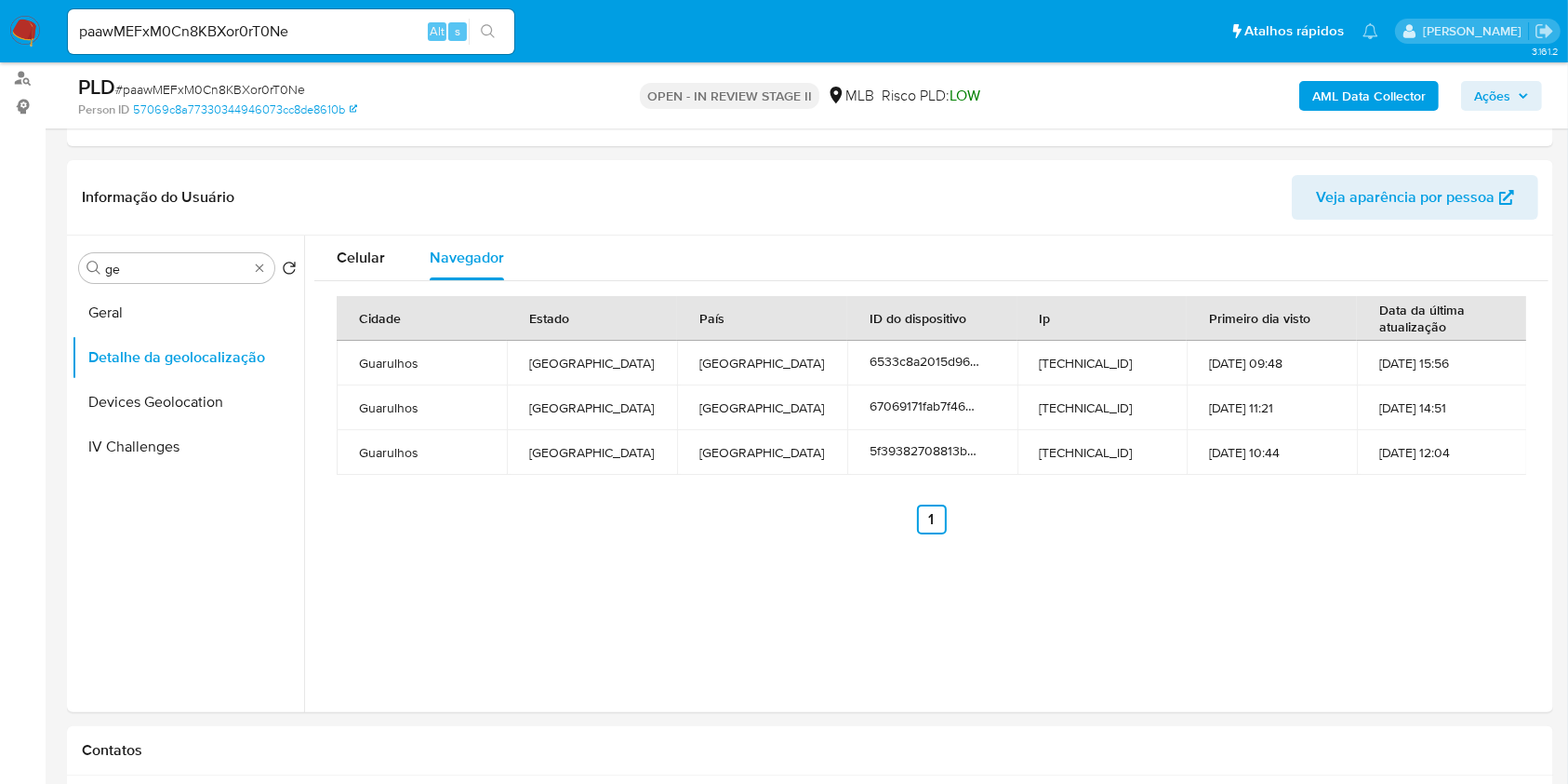
click at [257, 258] on div "Procurar ge" at bounding box center [176, 268] width 195 height 30
type input "res"
click at [196, 323] on button "Restrições Novo Mundo" at bounding box center [180, 313] width 217 height 45
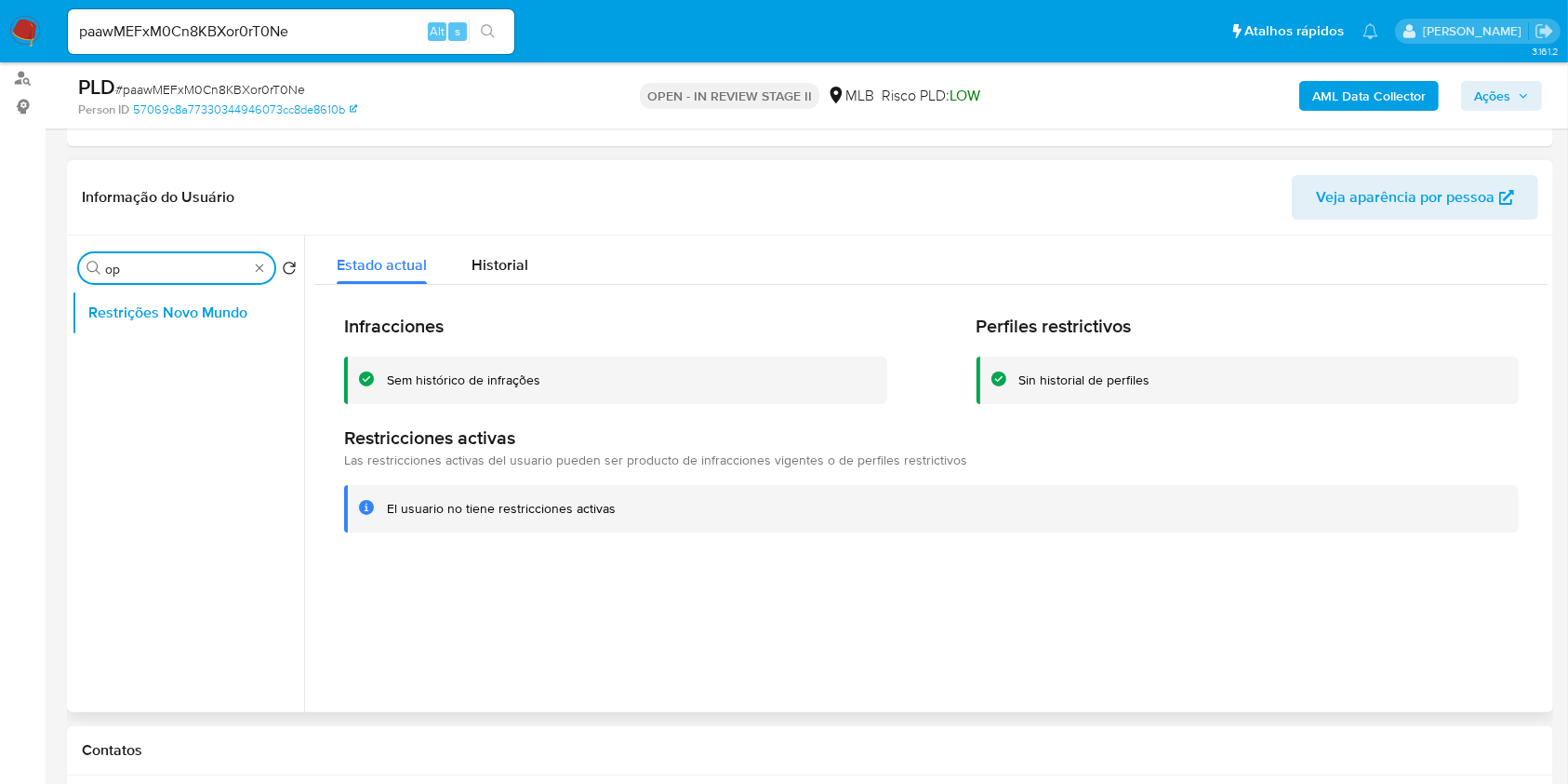
type input "o"
type input "poi"
click at [198, 351] on button "Dispositivos Point" at bounding box center [180, 357] width 217 height 45
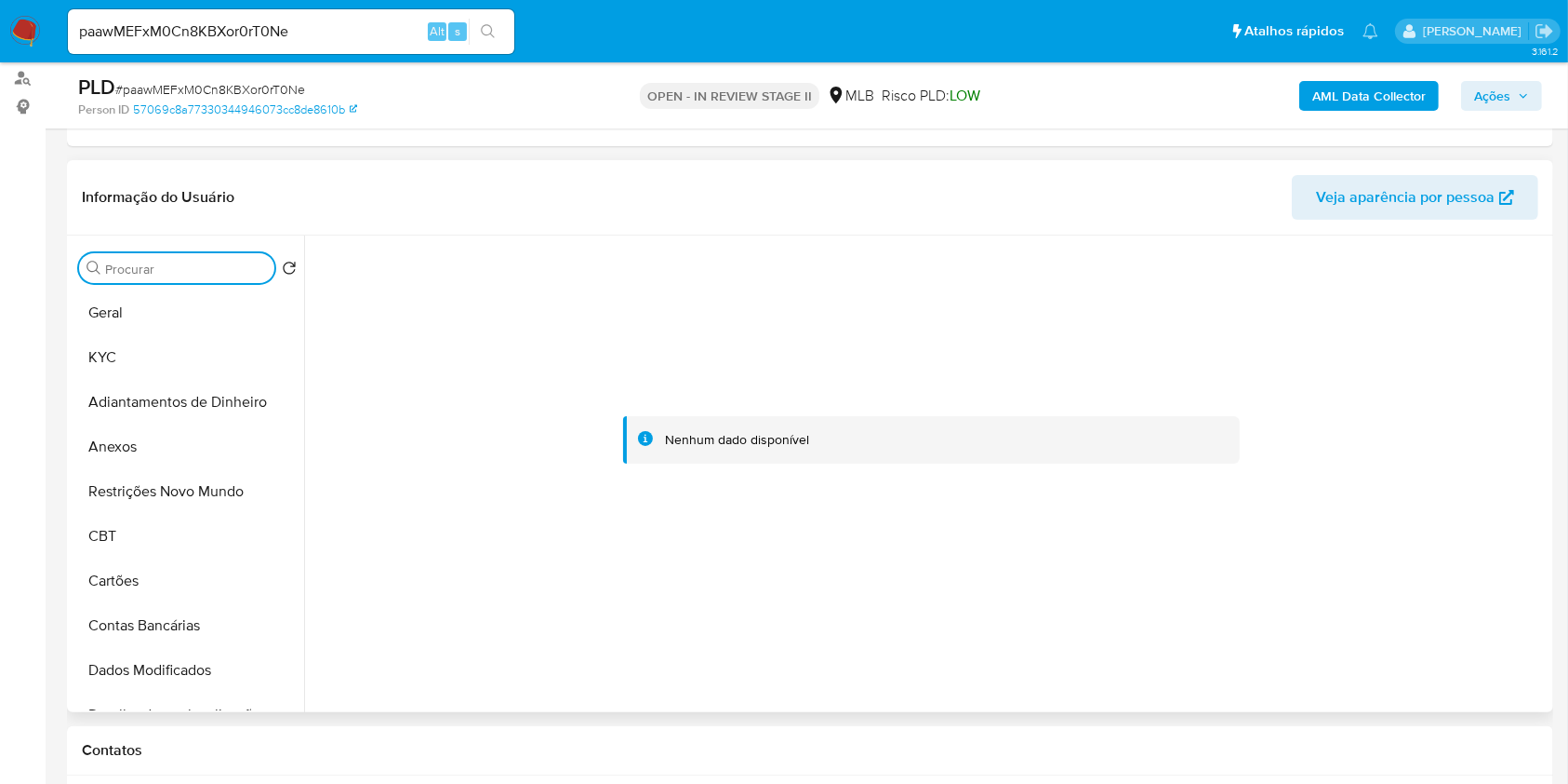
click at [247, 269] on input "Procurar" at bounding box center [186, 269] width 161 height 17
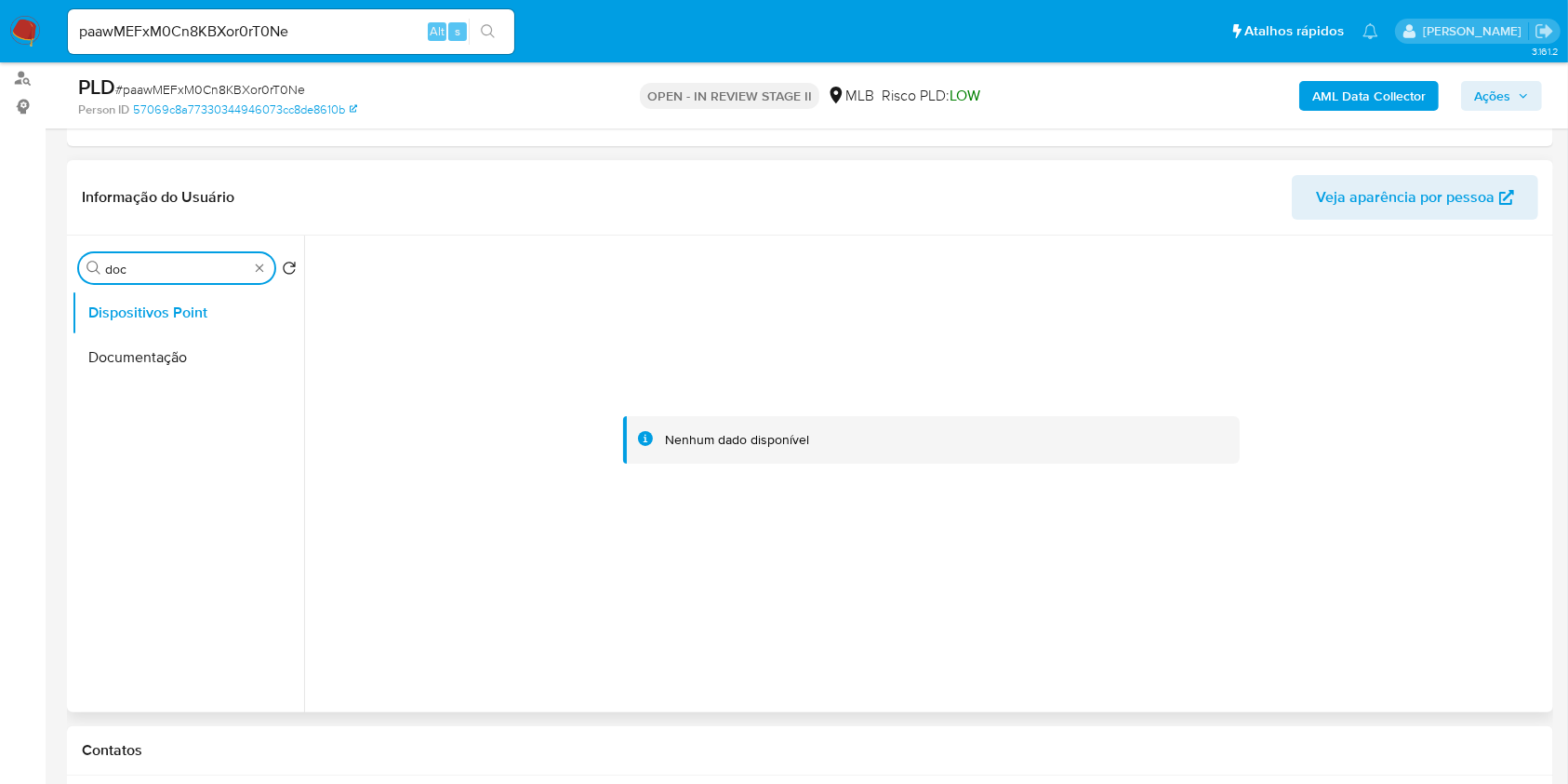
type input "doc"
click at [215, 384] on ul "Dispositivos Point Documentação" at bounding box center [187, 500] width 232 height 420
click at [210, 354] on button "Documentação" at bounding box center [180, 357] width 217 height 45
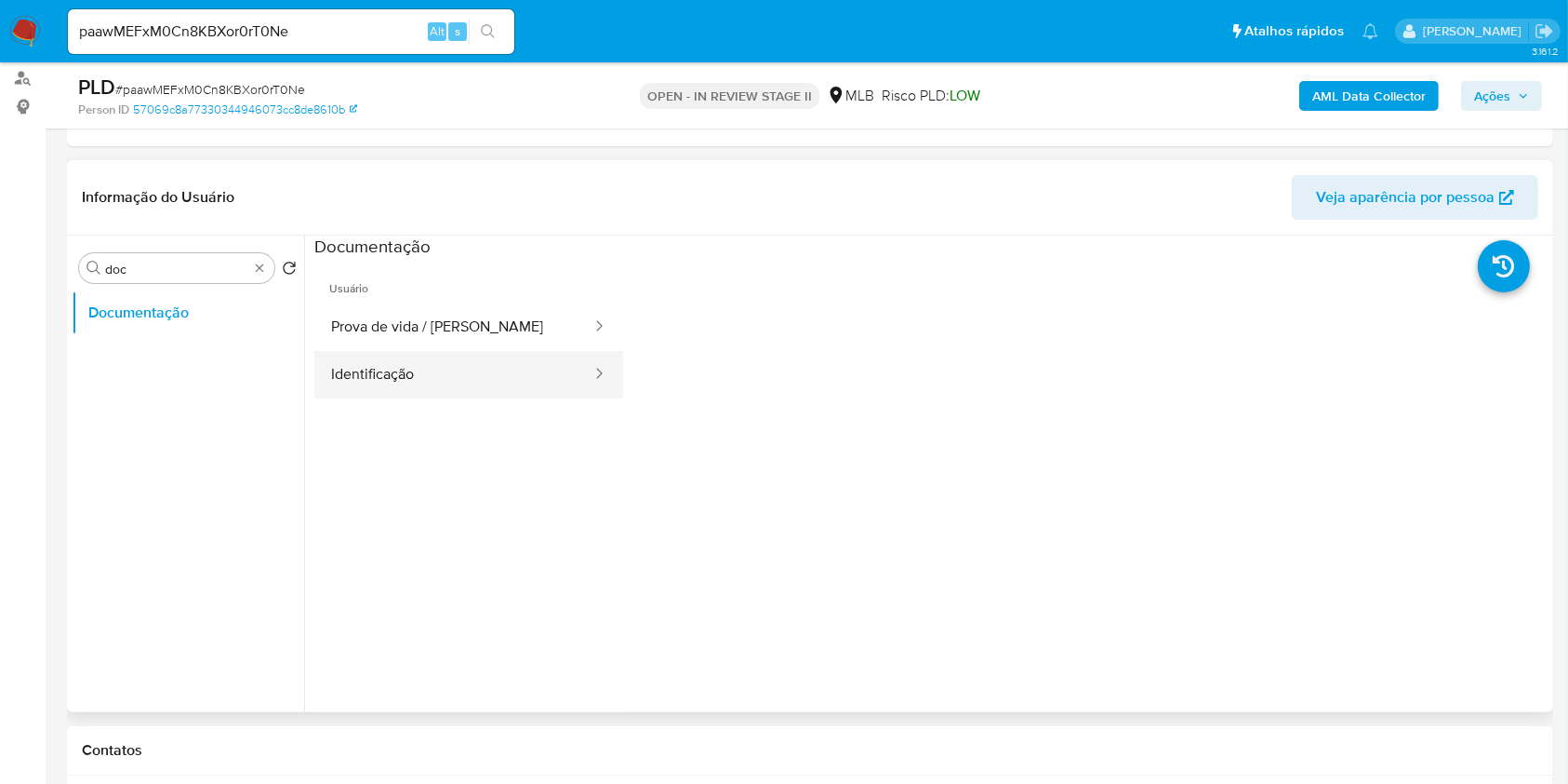
click at [483, 374] on button "Identificação" at bounding box center [453, 374] width 279 height 48
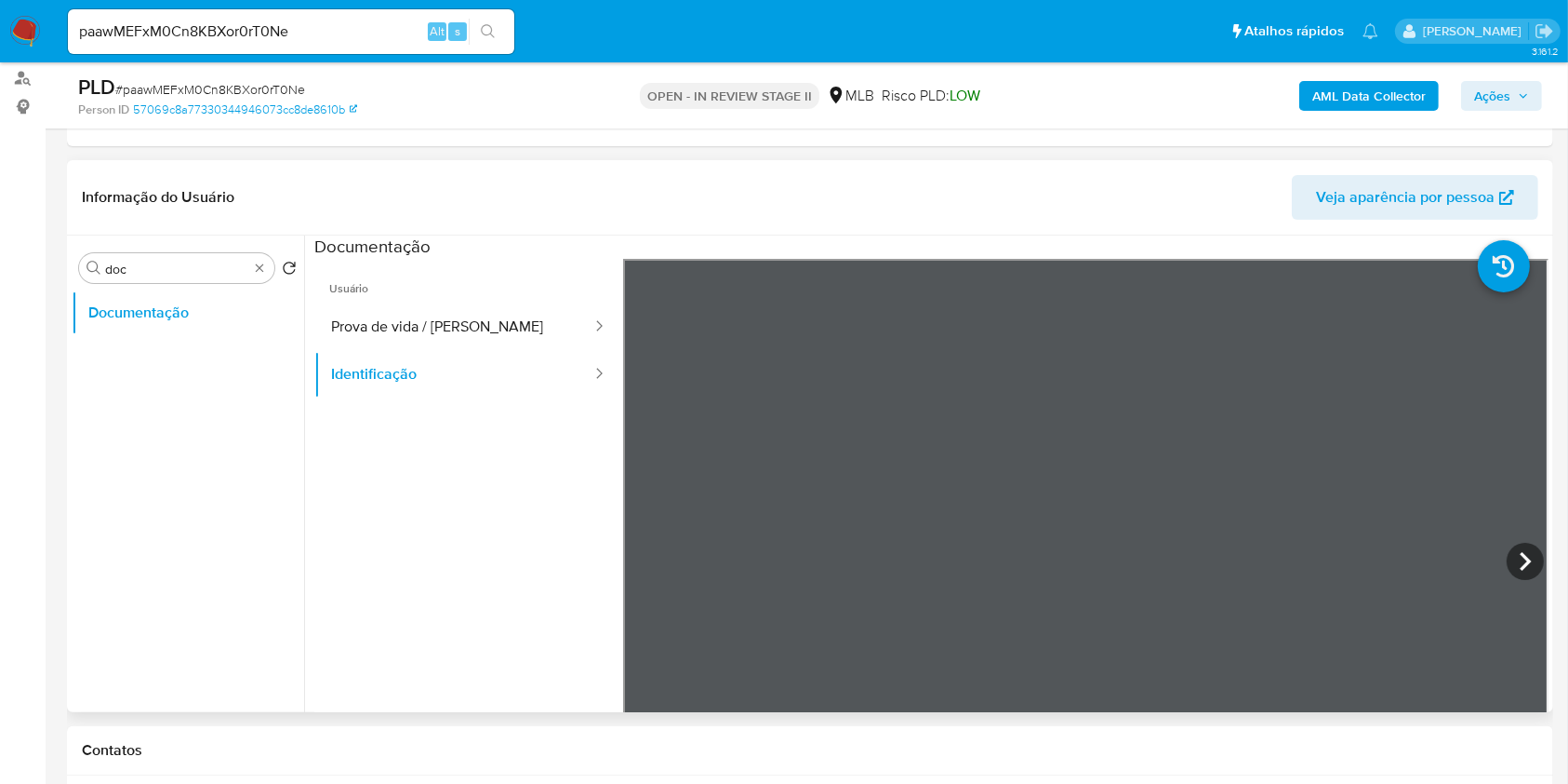
click at [1533, 555] on icon at bounding box center [1525, 561] width 37 height 37
click at [448, 343] on button "Prova de vida / [PERSON_NAME]" at bounding box center [453, 327] width 279 height 48
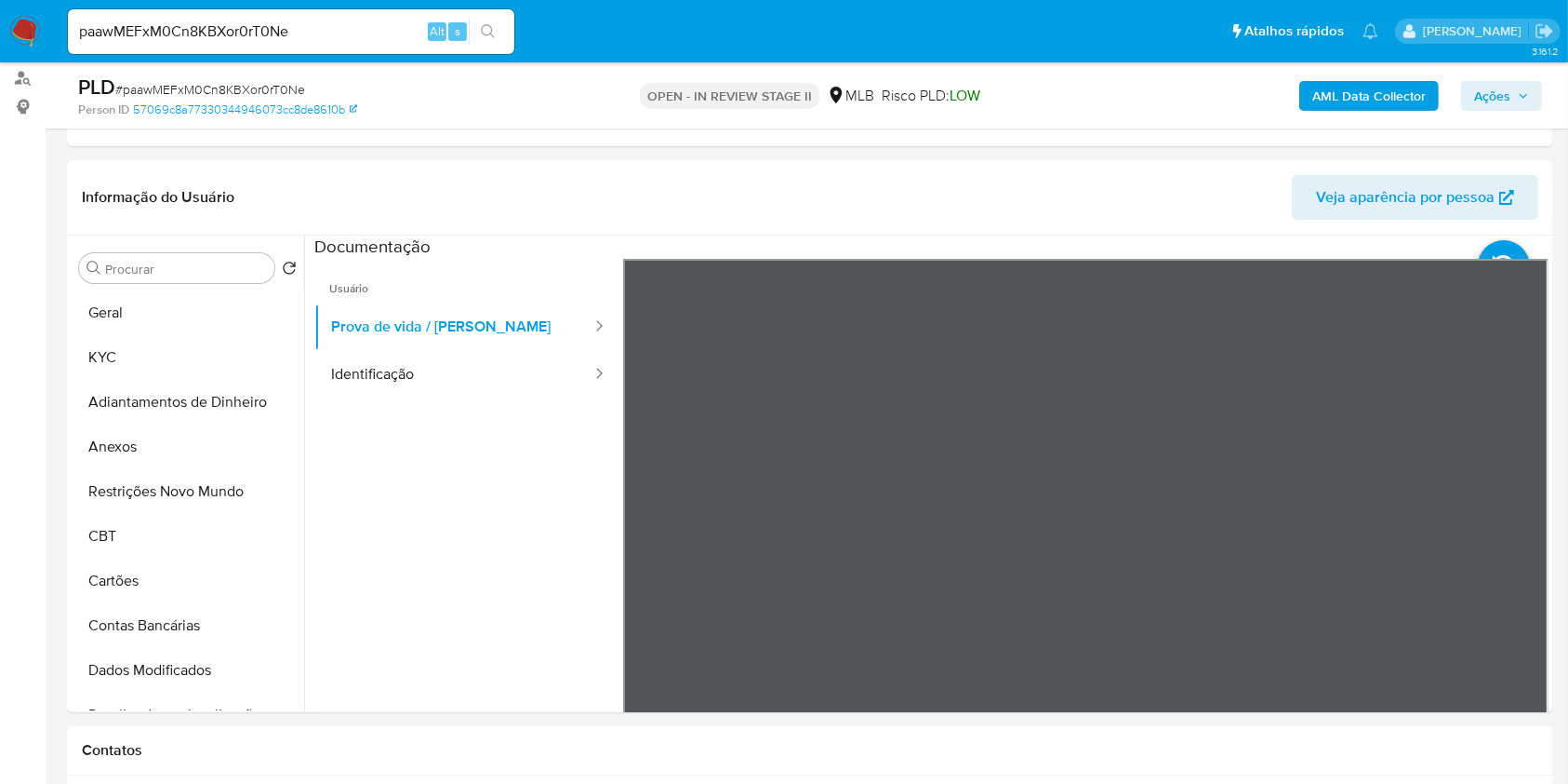
click at [1356, 101] on b "AML Data Collector" at bounding box center [1369, 96] width 114 height 30
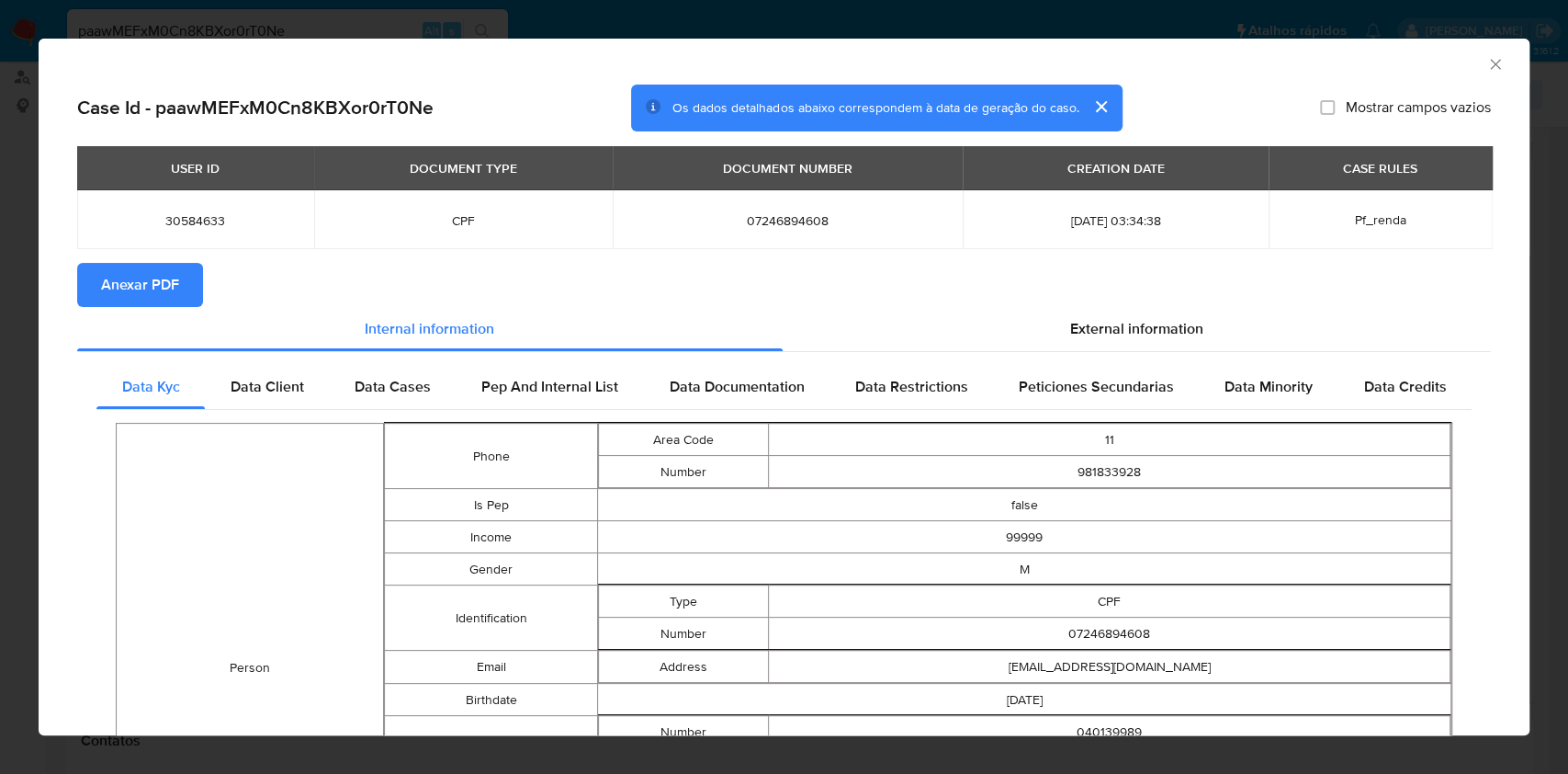
click at [178, 286] on button "Anexar PDF" at bounding box center [140, 285] width 126 height 44
click at [724, 220] on span "07246894608" at bounding box center [788, 220] width 306 height 17
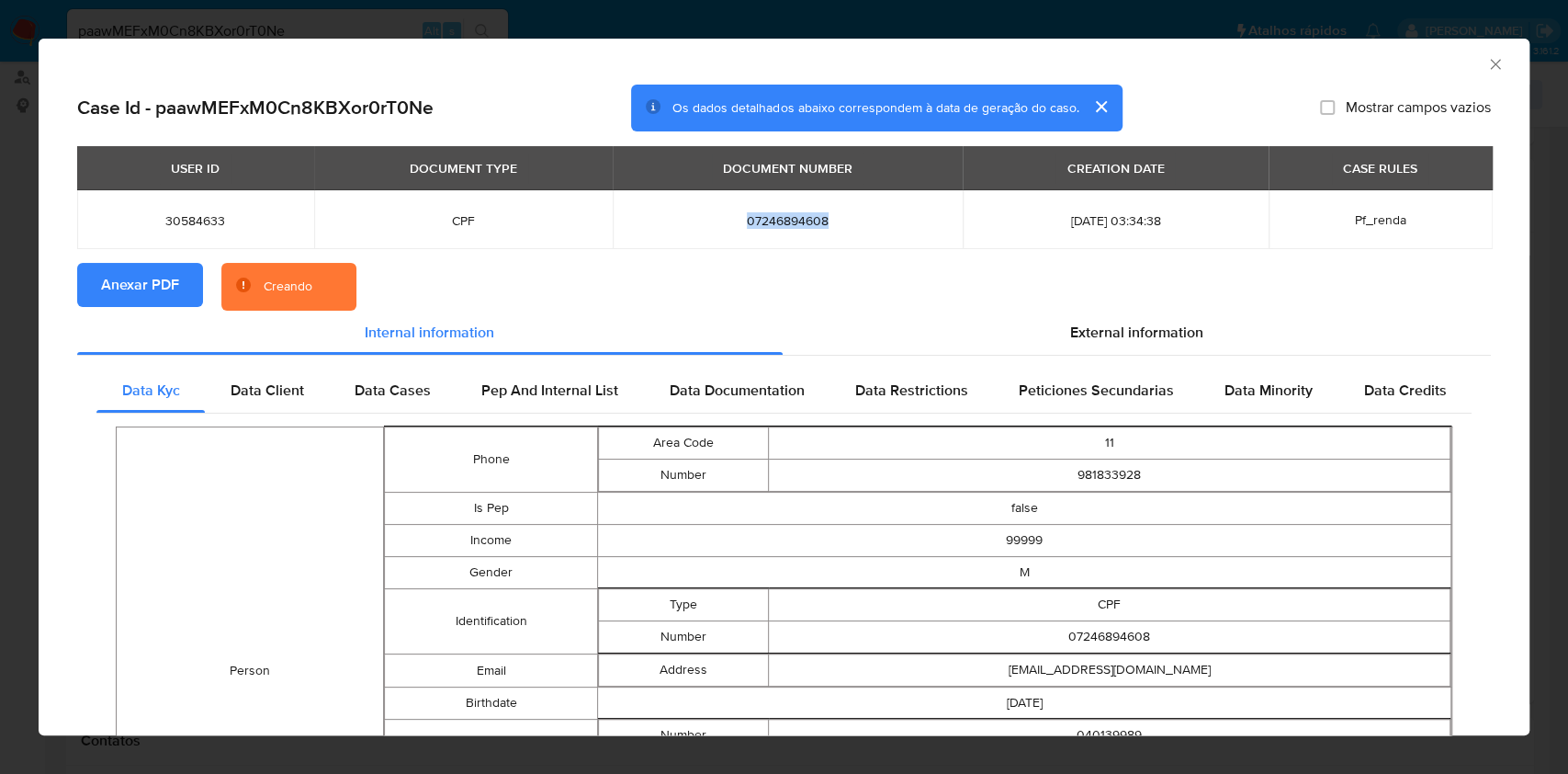
click at [724, 220] on span "07246894608" at bounding box center [788, 220] width 306 height 17
copy span "07246894608"
click at [1486, 65] on icon "Fechar a janela" at bounding box center [1495, 64] width 18 height 18
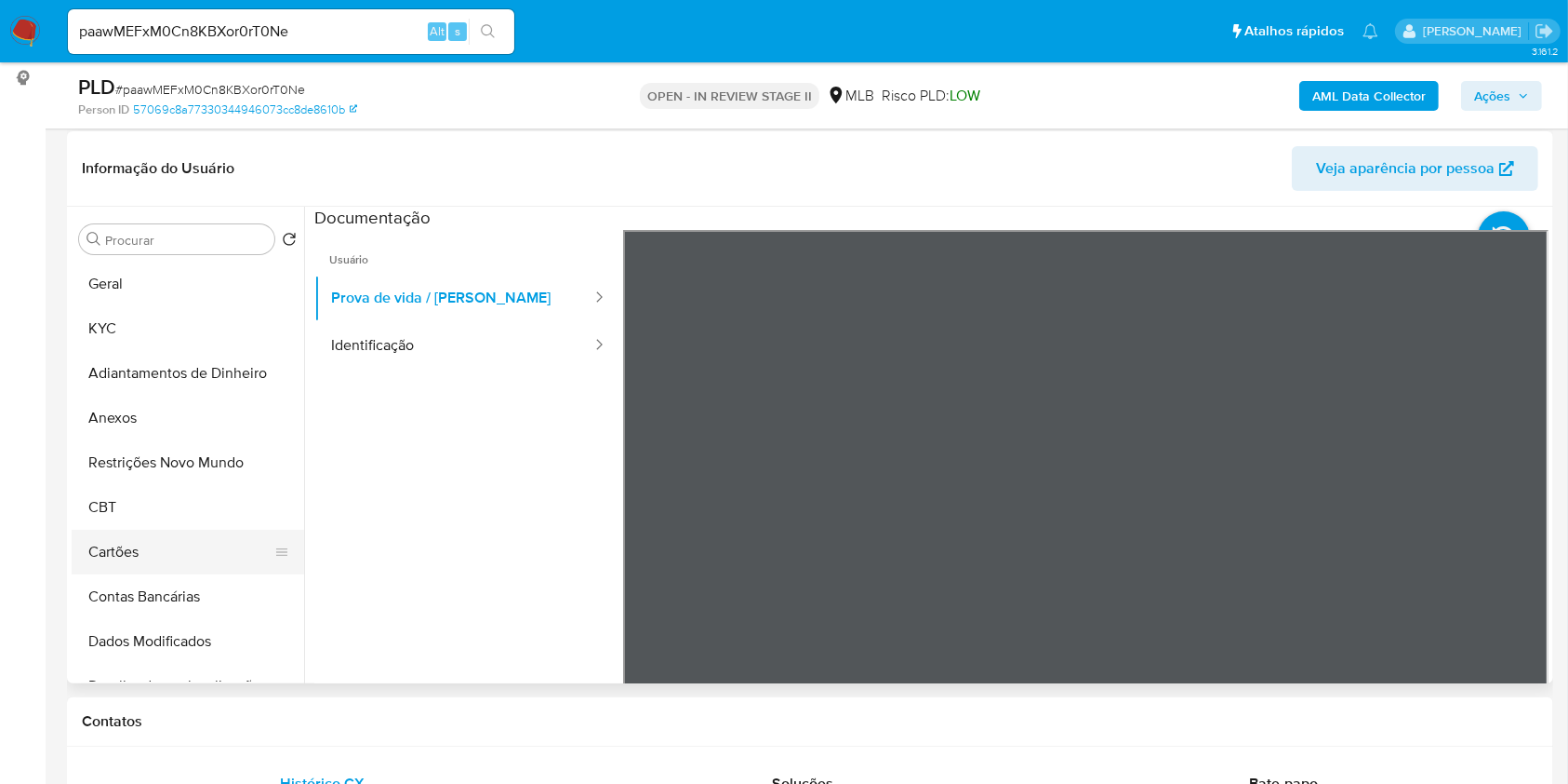
scroll to position [496, 0]
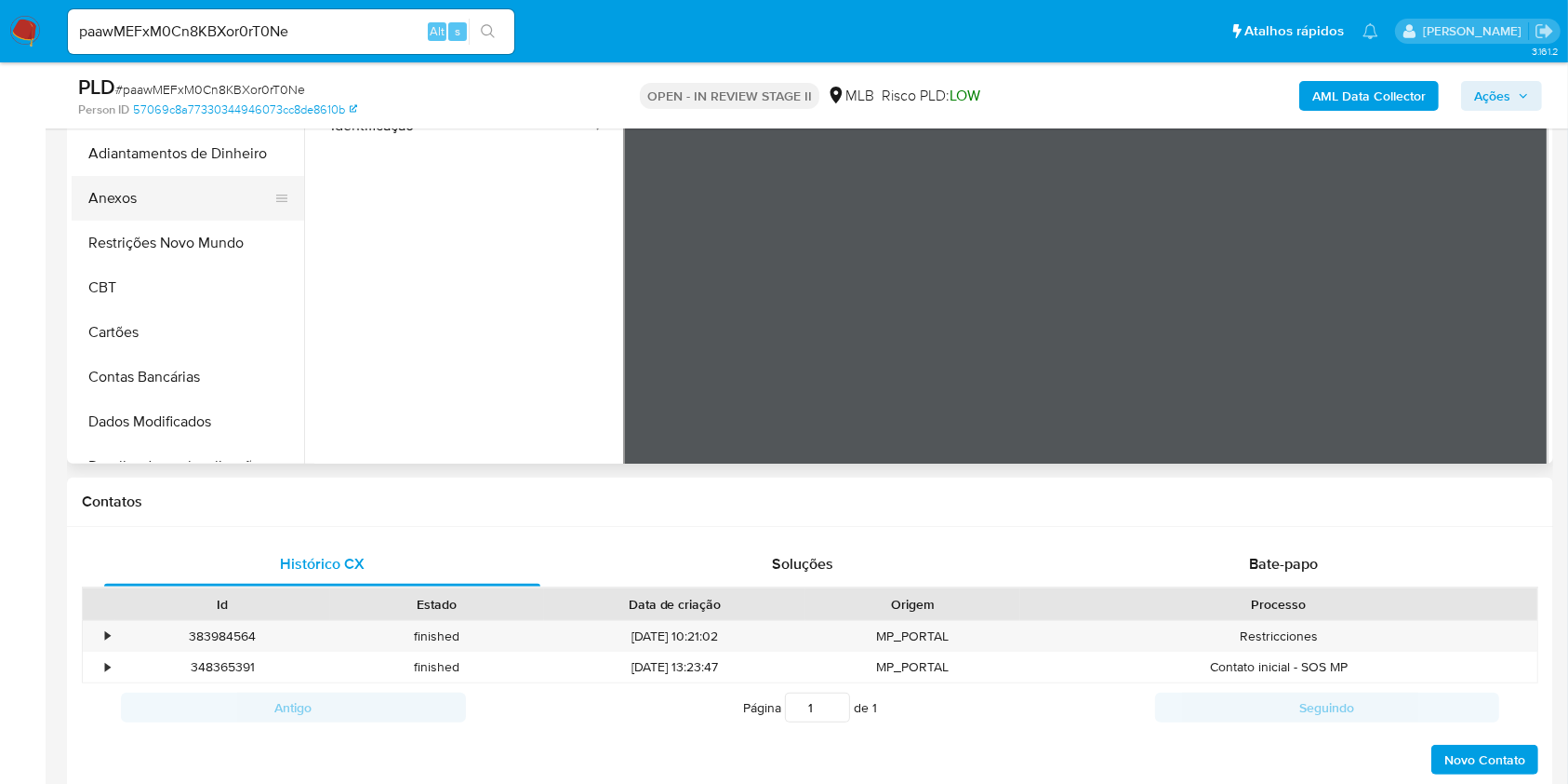
click at [183, 194] on button "Anexos" at bounding box center [180, 198] width 217 height 45
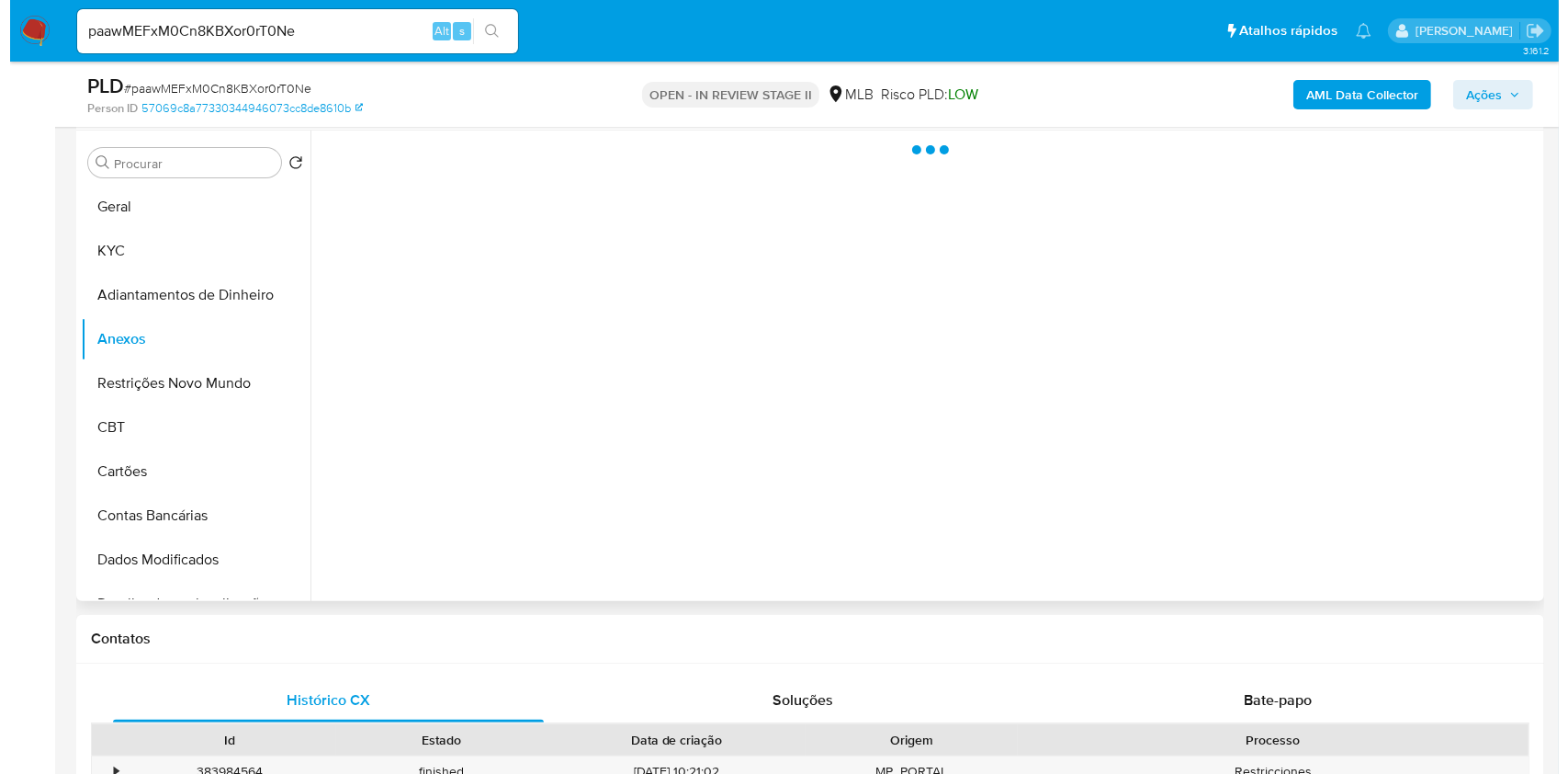
scroll to position [244, 0]
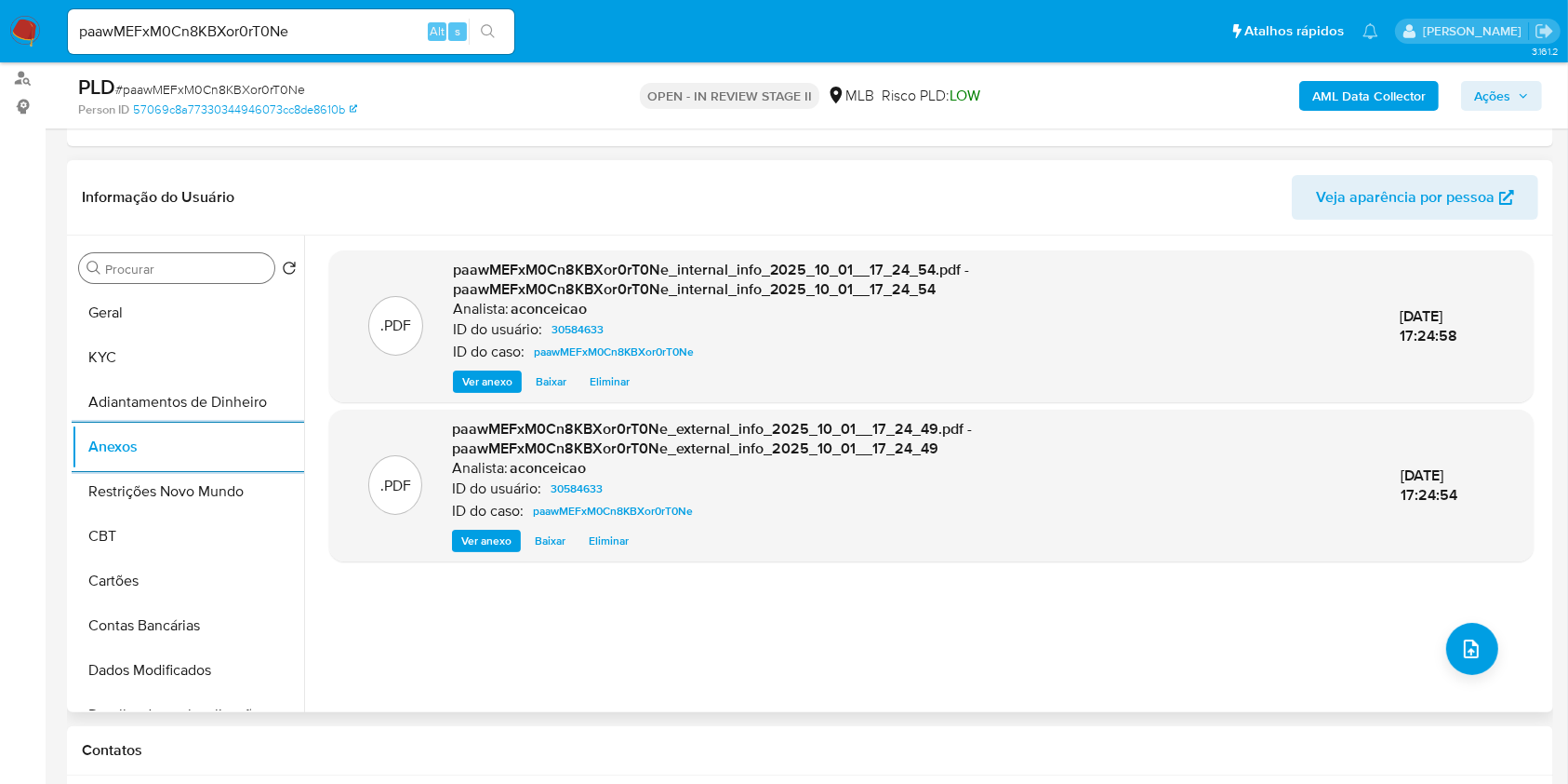
click at [227, 272] on input "Procurar" at bounding box center [186, 269] width 161 height 17
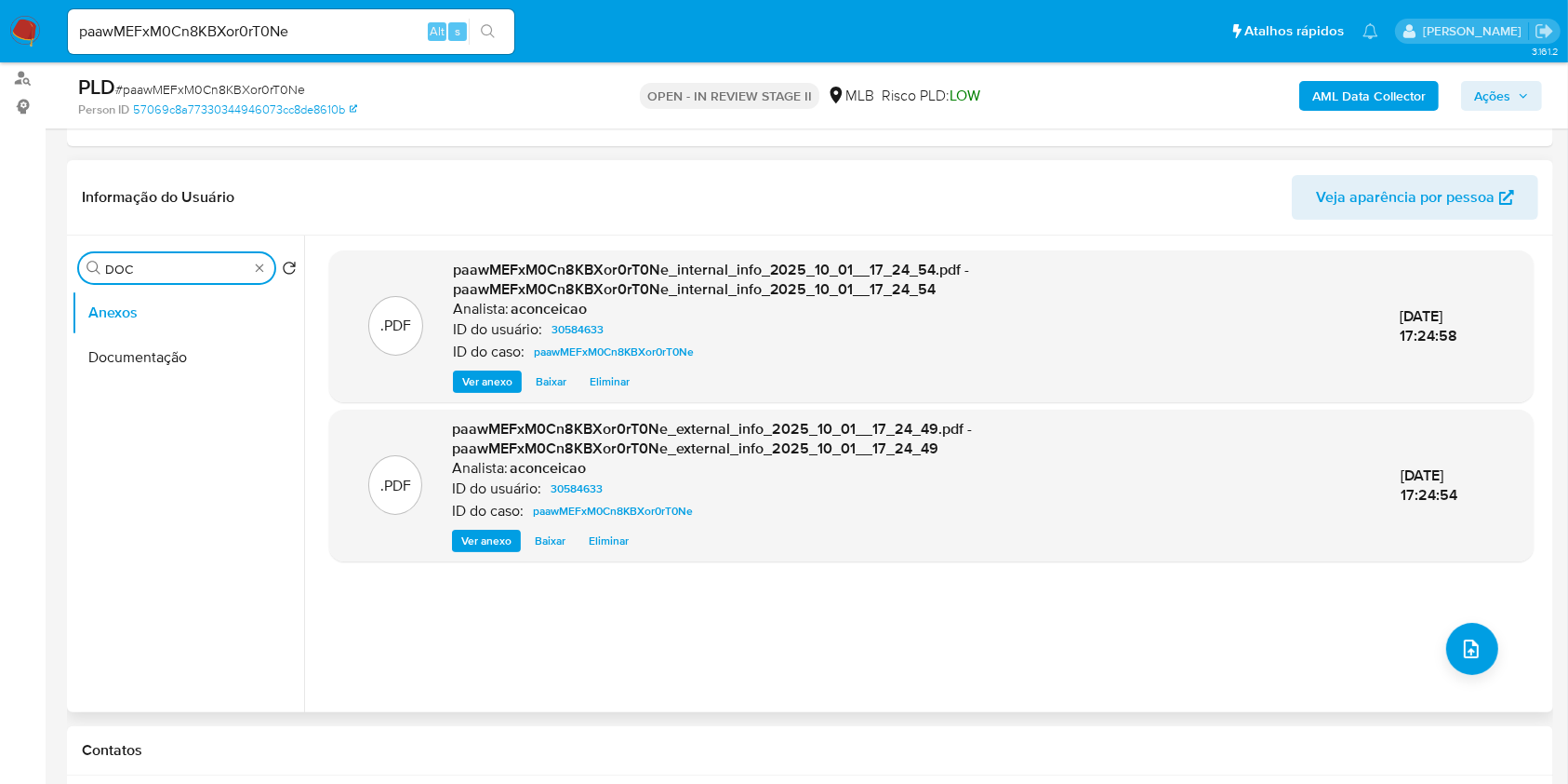
type input "DOC"
click at [208, 359] on button "Documentação" at bounding box center [180, 357] width 217 height 45
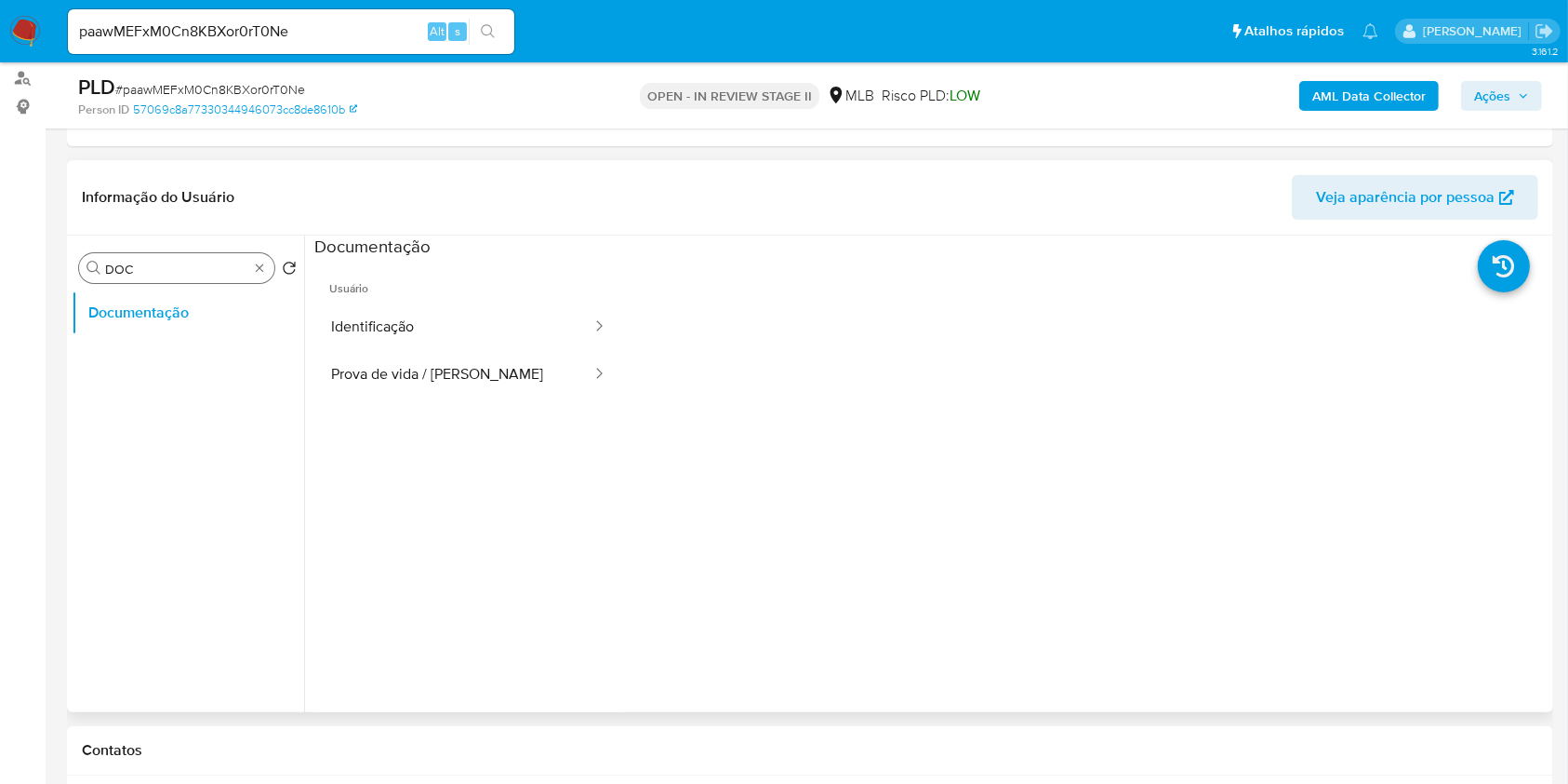
click at [258, 274] on div "Procurar DOC" at bounding box center [176, 268] width 195 height 30
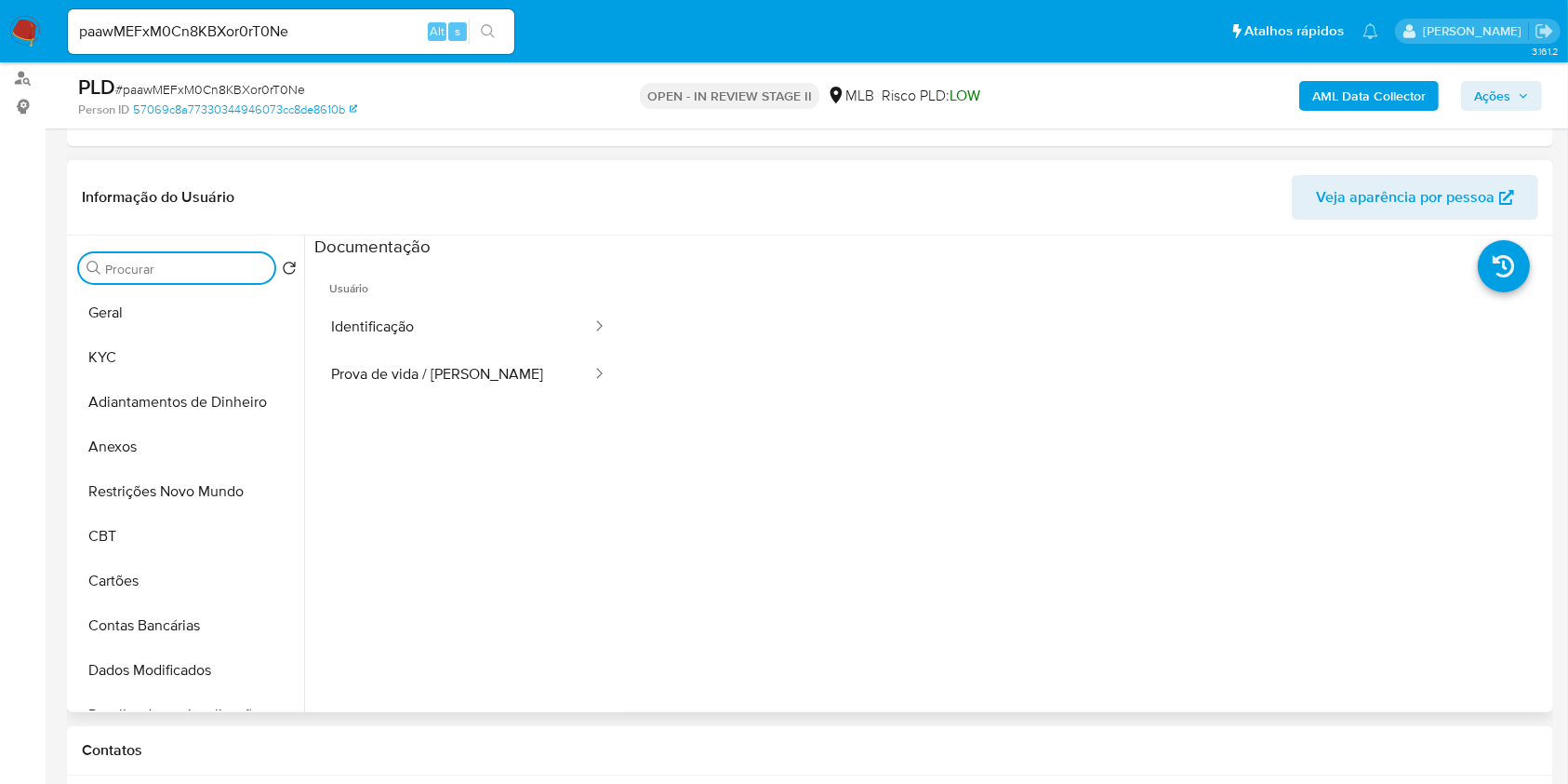
drag, startPoint x: 257, startPoint y: 270, endPoint x: 250, endPoint y: 279, distance: 11.4
click at [181, 344] on button "KYC" at bounding box center [180, 357] width 217 height 45
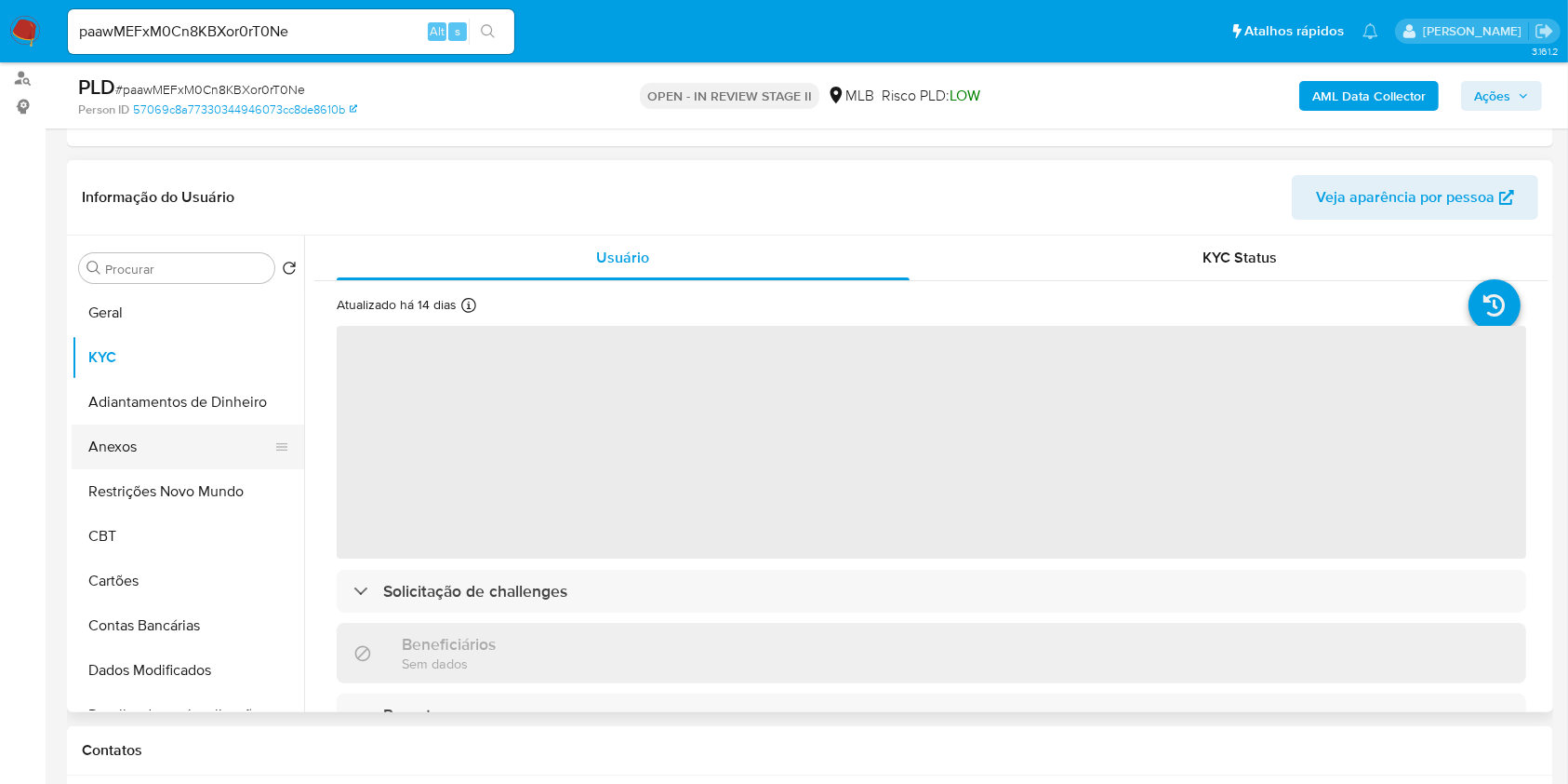
click at [243, 459] on button "Anexos" at bounding box center [180, 447] width 217 height 45
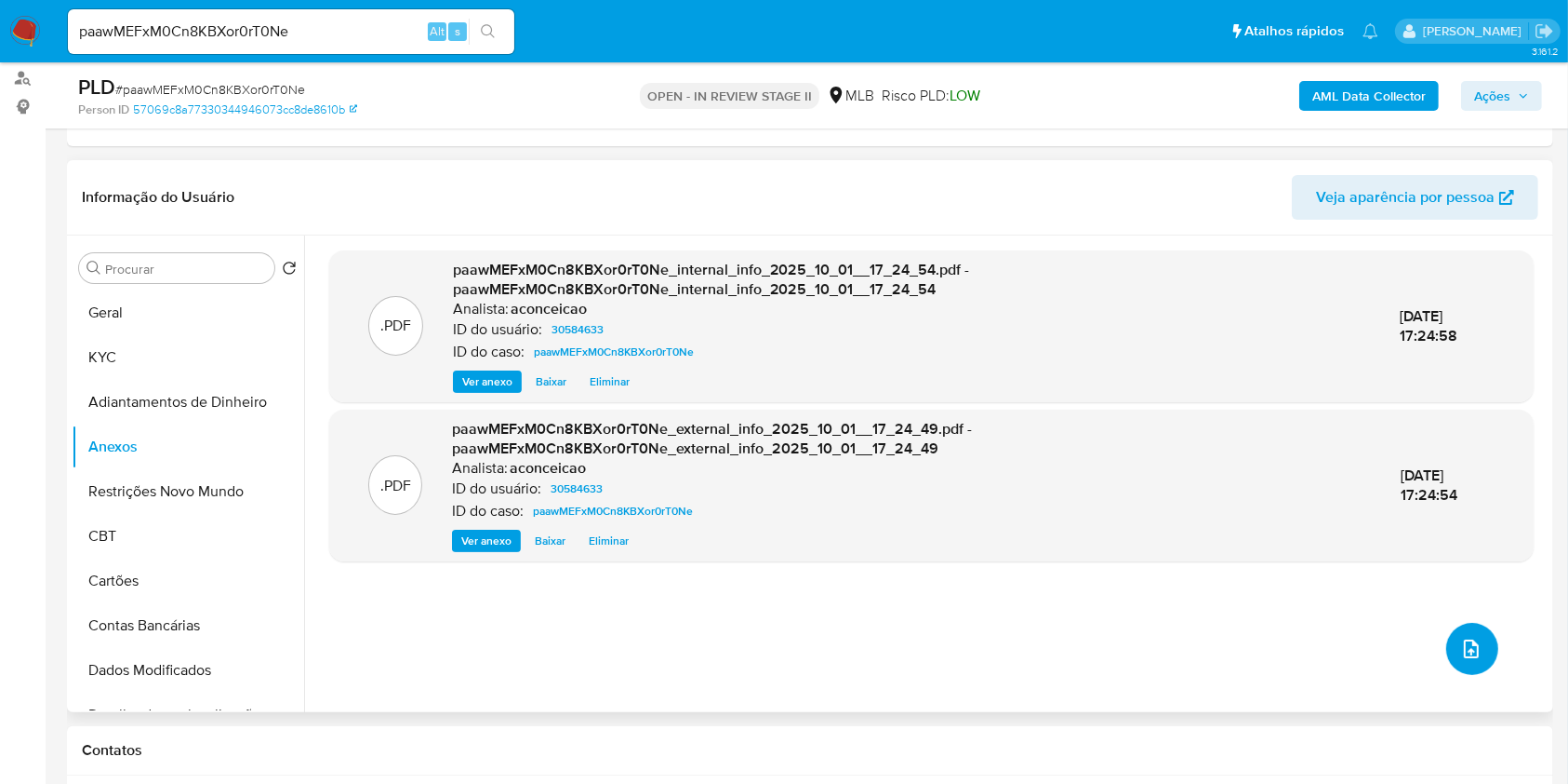
click at [1472, 645] on icon "upload-file" at bounding box center [1471, 649] width 22 height 22
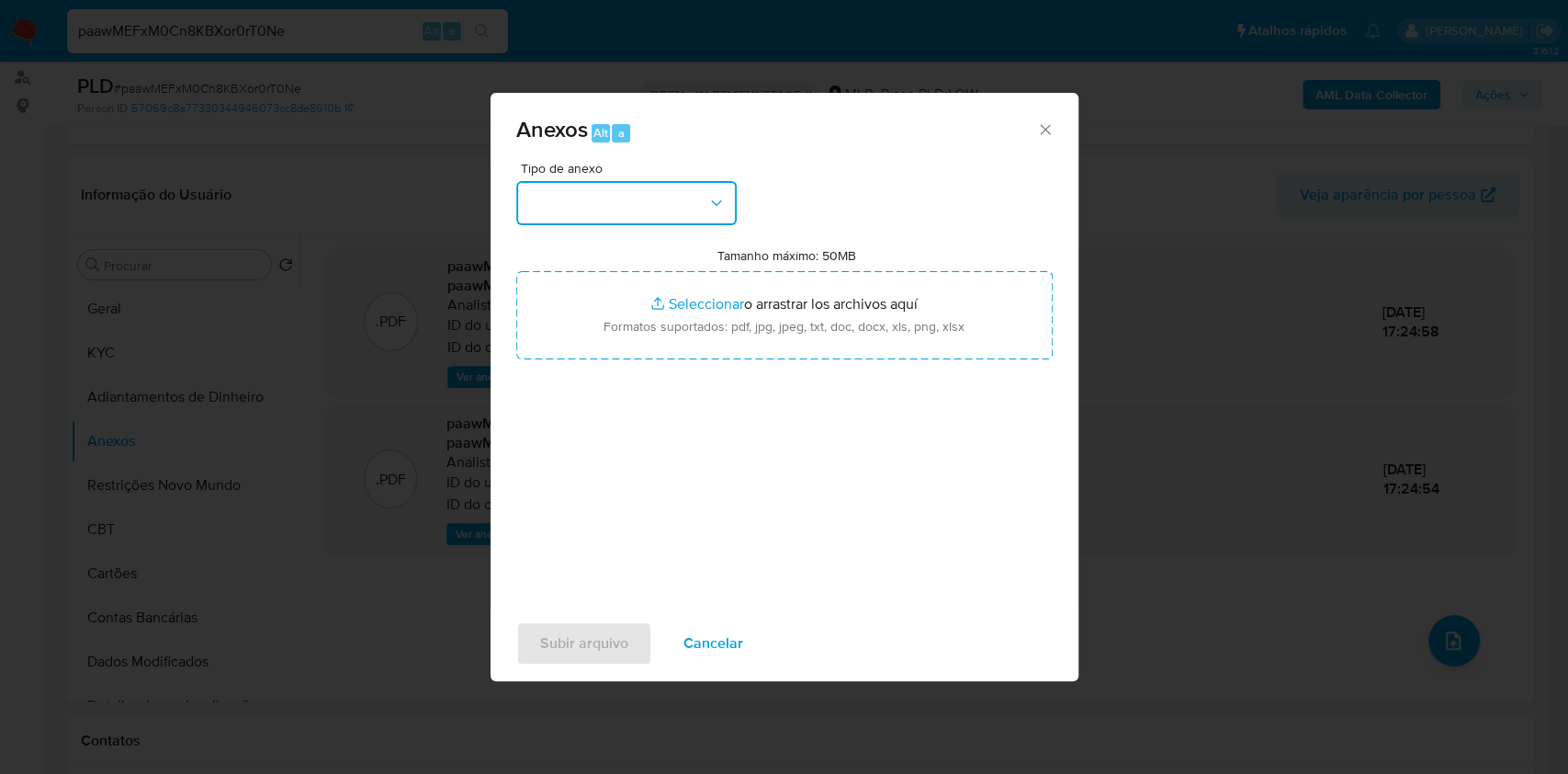
click at [605, 202] on button "button" at bounding box center [626, 203] width 220 height 44
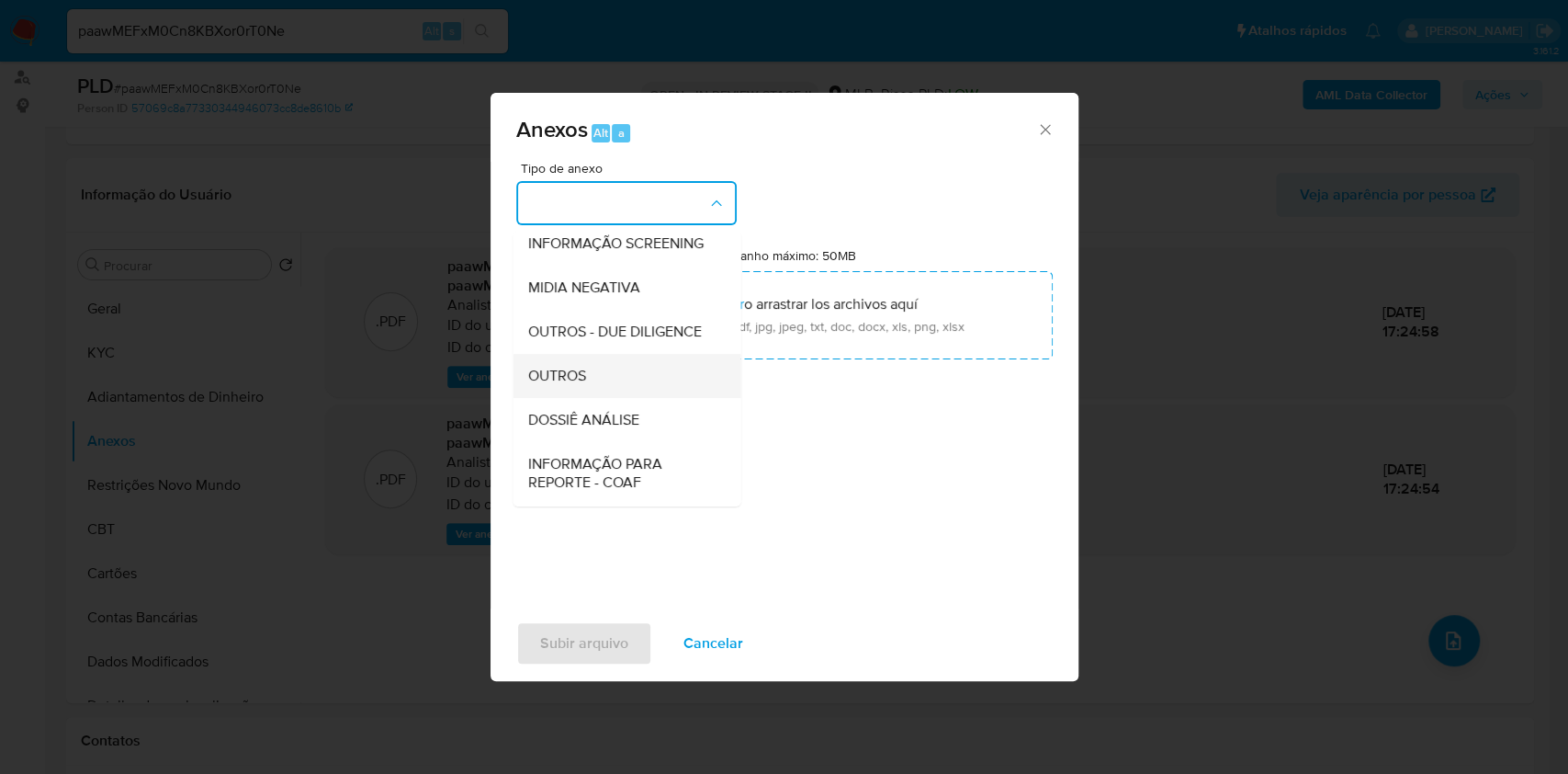
scroll to position [282, 0]
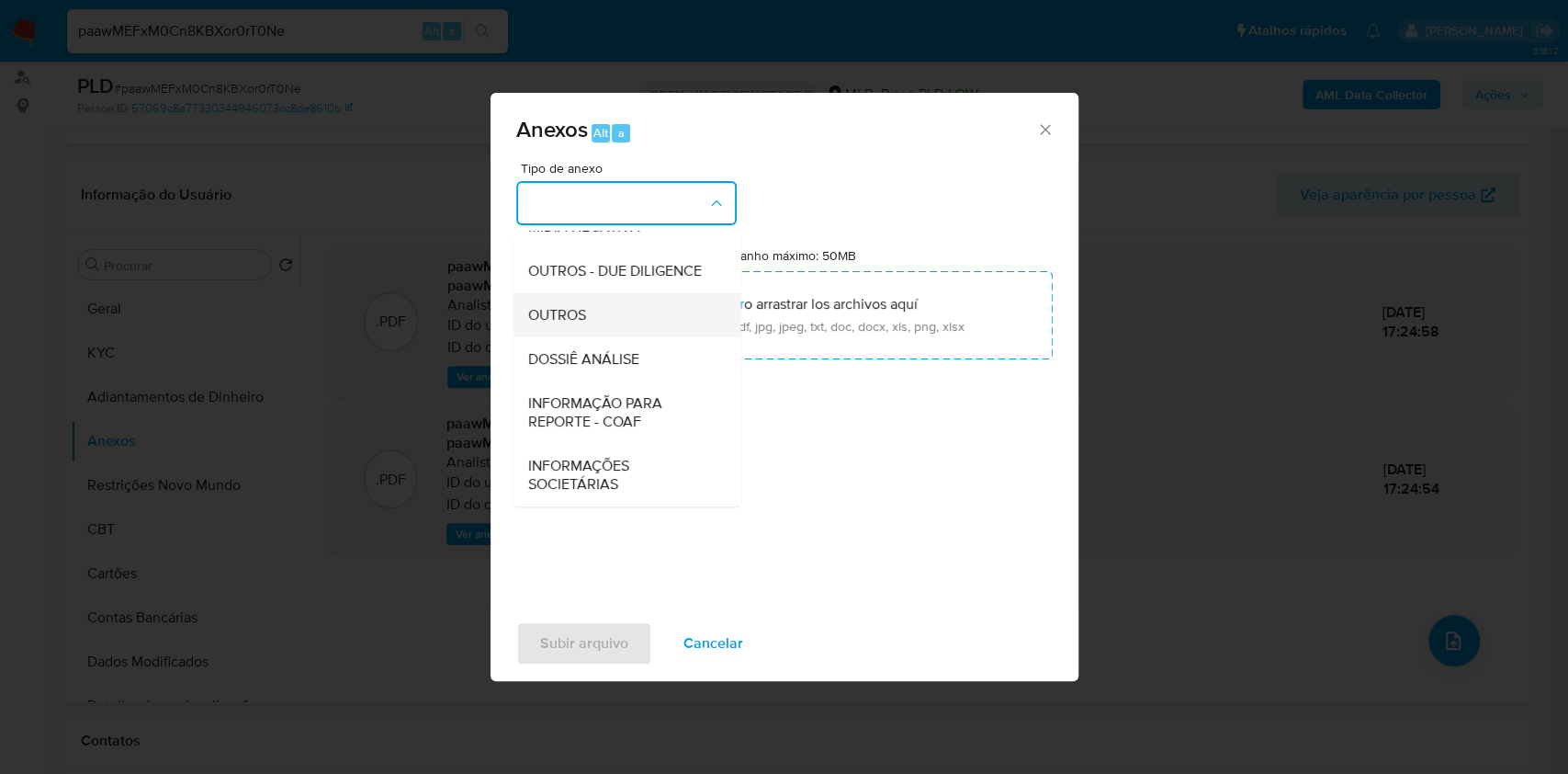
click at [586, 320] on div "OUTROS" at bounding box center [620, 315] width 187 height 44
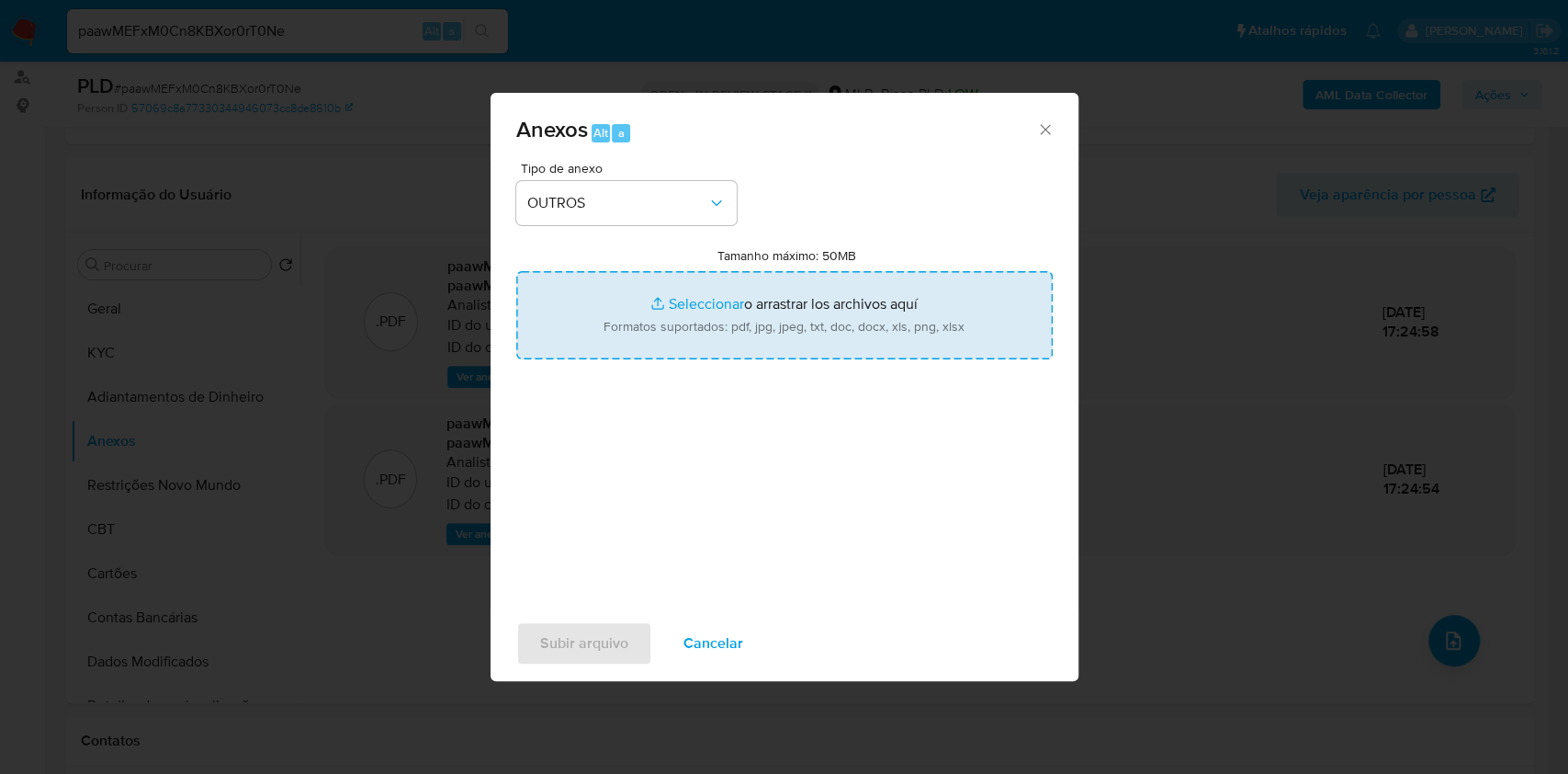
type input "C:\fakepath\Mulan 30584633_Renildo Terres Portella Junior 2025_09_30_07_01_28.p…"
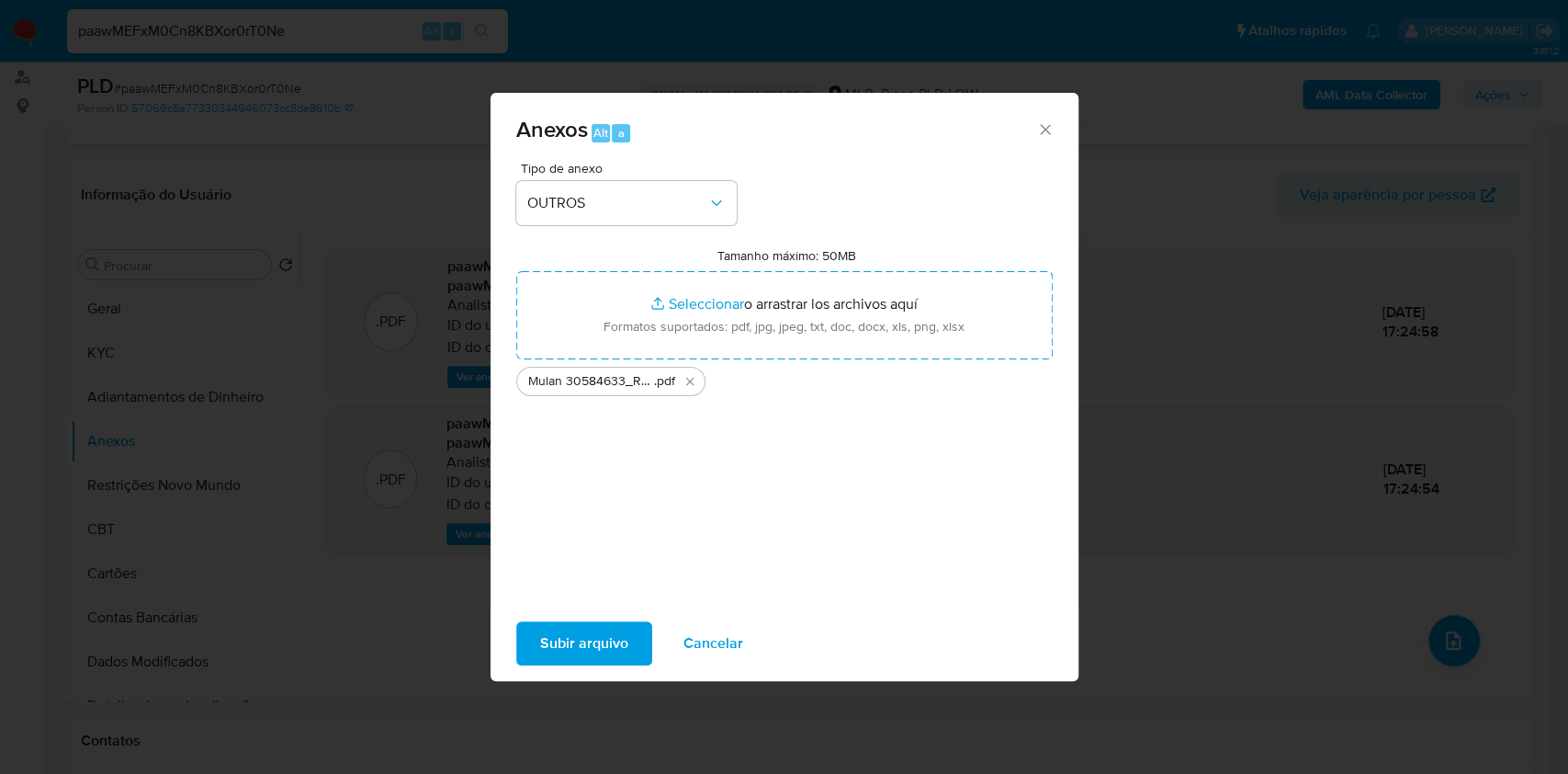
click at [621, 648] on span "Subir arquivo" at bounding box center [584, 643] width 88 height 41
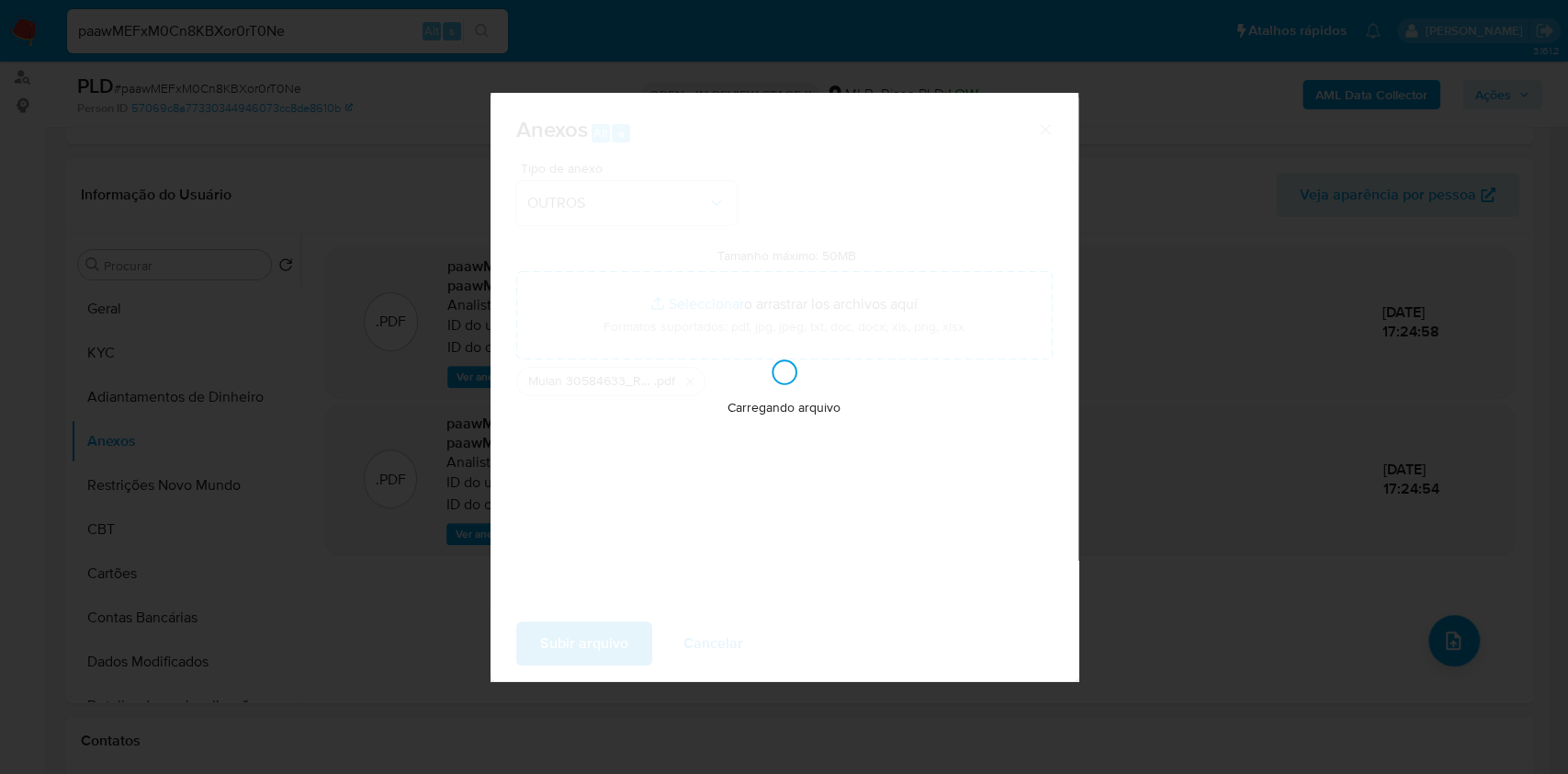
click at [1190, 438] on div "Anexos Alt a Tipo de anexo OUTROS Tamanho máximo: 50MB Seleccionar archivos Sel…" at bounding box center [784, 387] width 1568 height 774
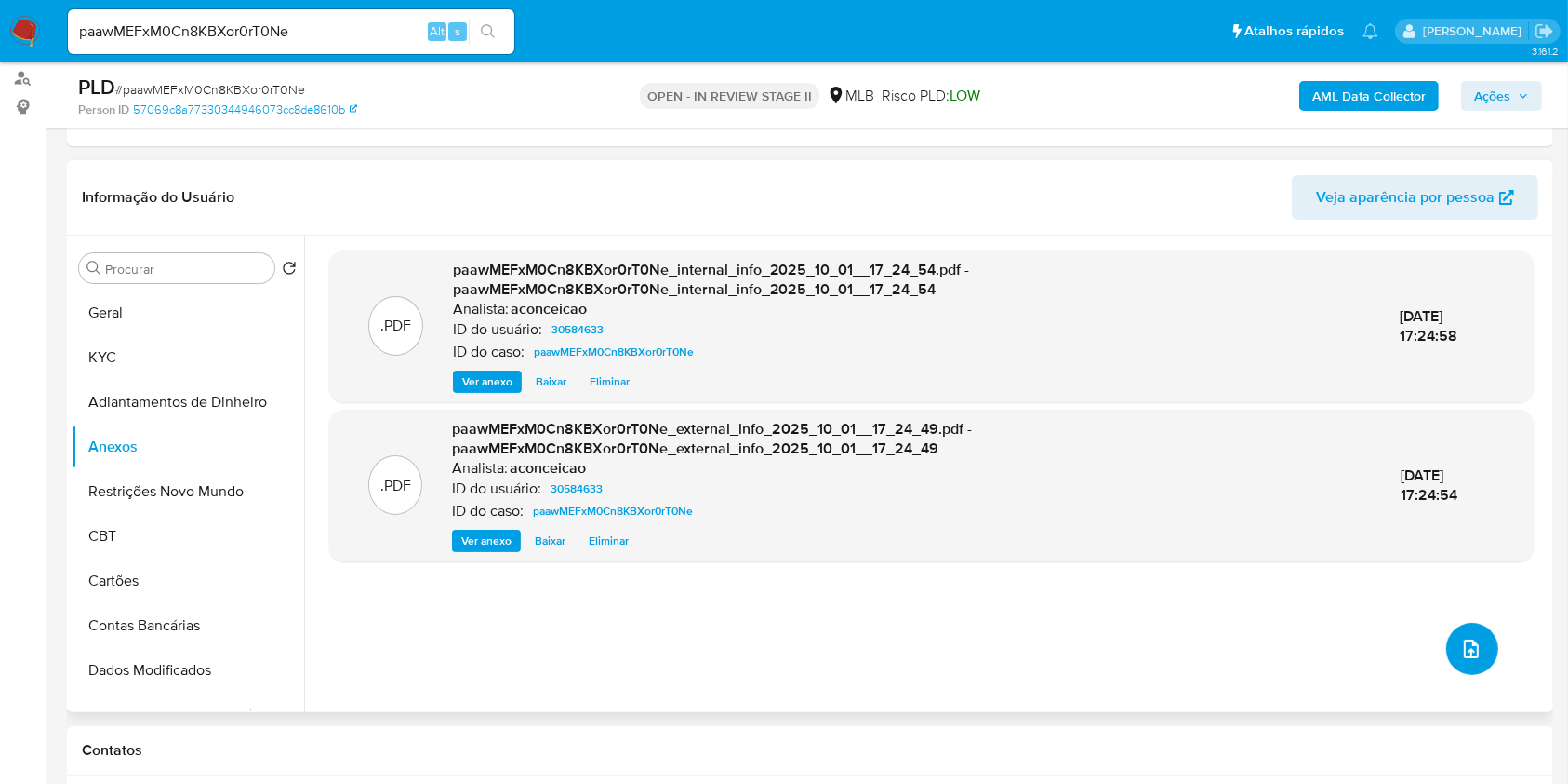
click at [1465, 659] on button "upload-file" at bounding box center [1472, 649] width 52 height 52
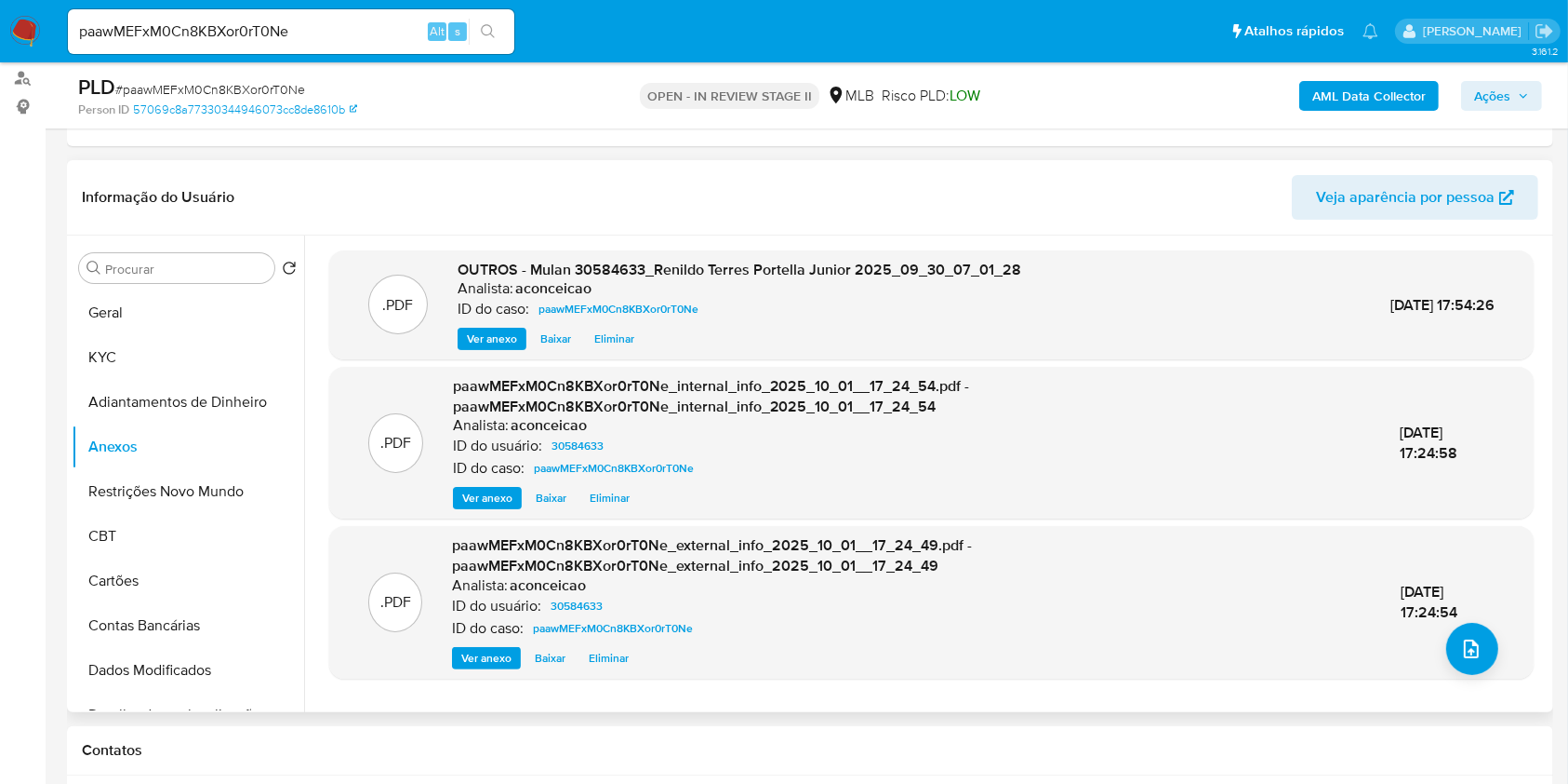
click at [1485, 664] on div ".PDF paawMEFxM0Cn8KBXor0rT0Ne_external_info_2025_10_01__17_24_49.pdf - paawMEFx…" at bounding box center [931, 601] width 1186 height 133
click at [1473, 658] on span "upload-file" at bounding box center [1471, 649] width 22 height 22
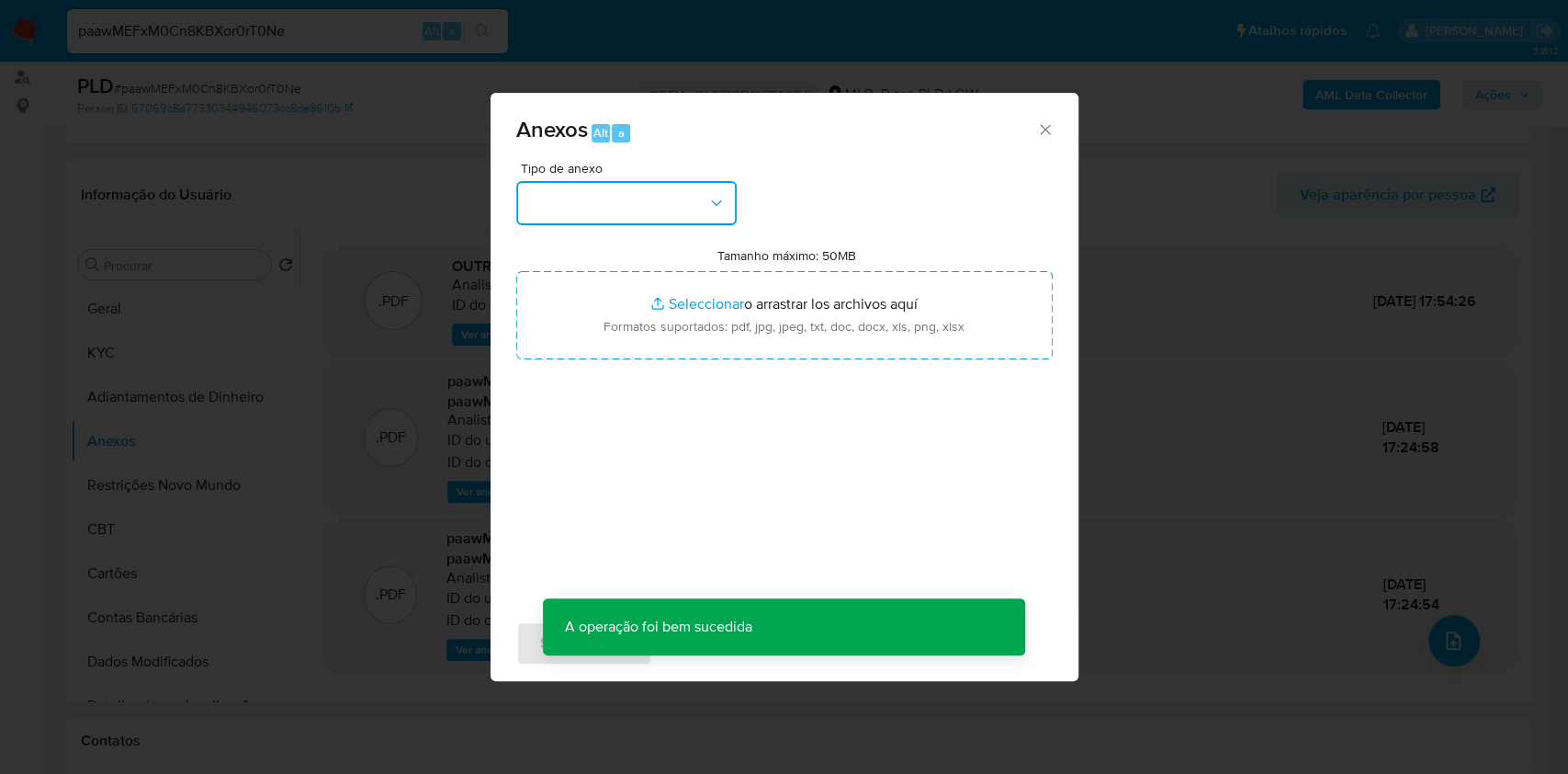
click at [662, 187] on button "button" at bounding box center [626, 203] width 220 height 44
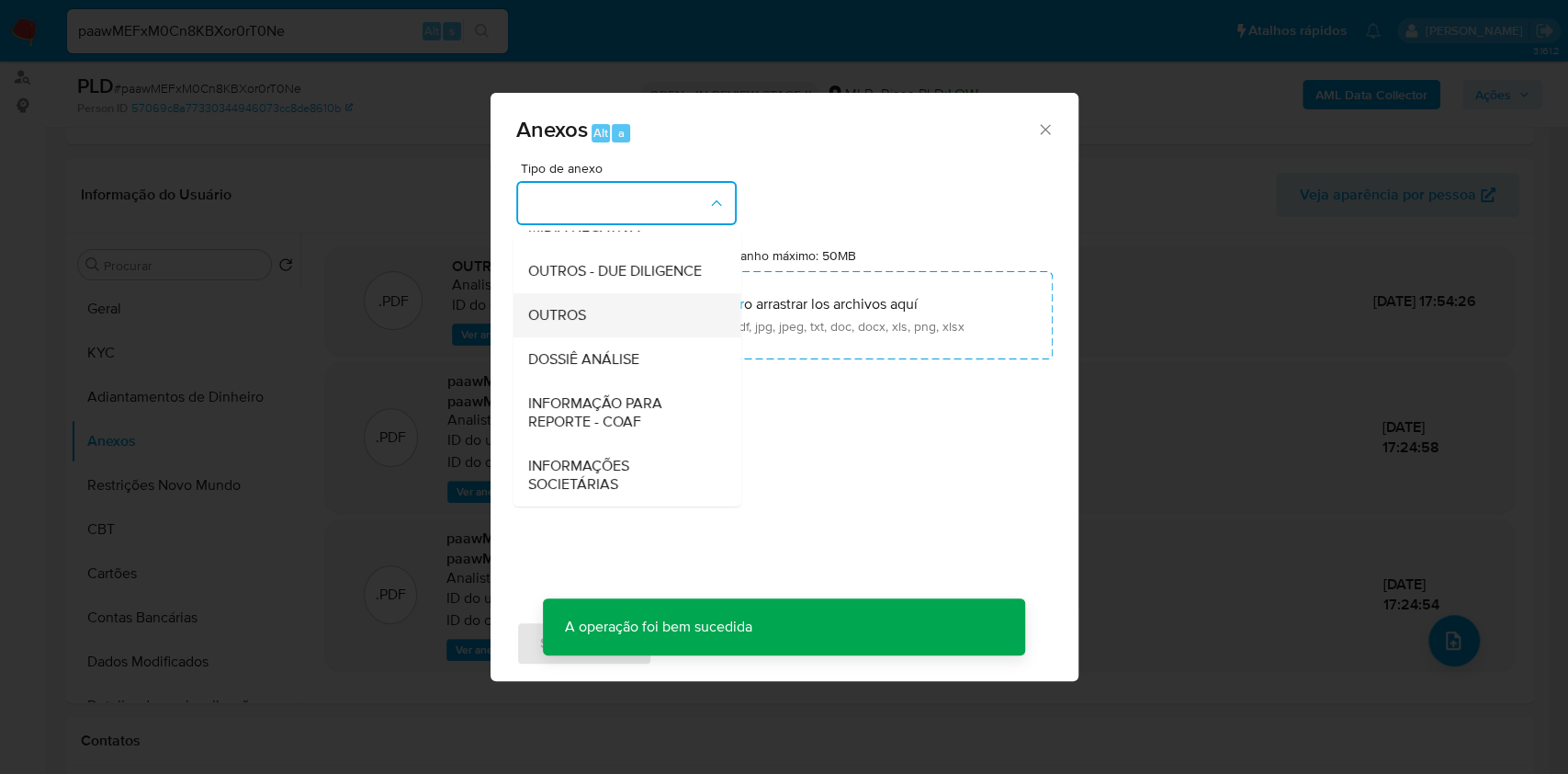
click at [604, 308] on div "OUTROS" at bounding box center [620, 315] width 187 height 44
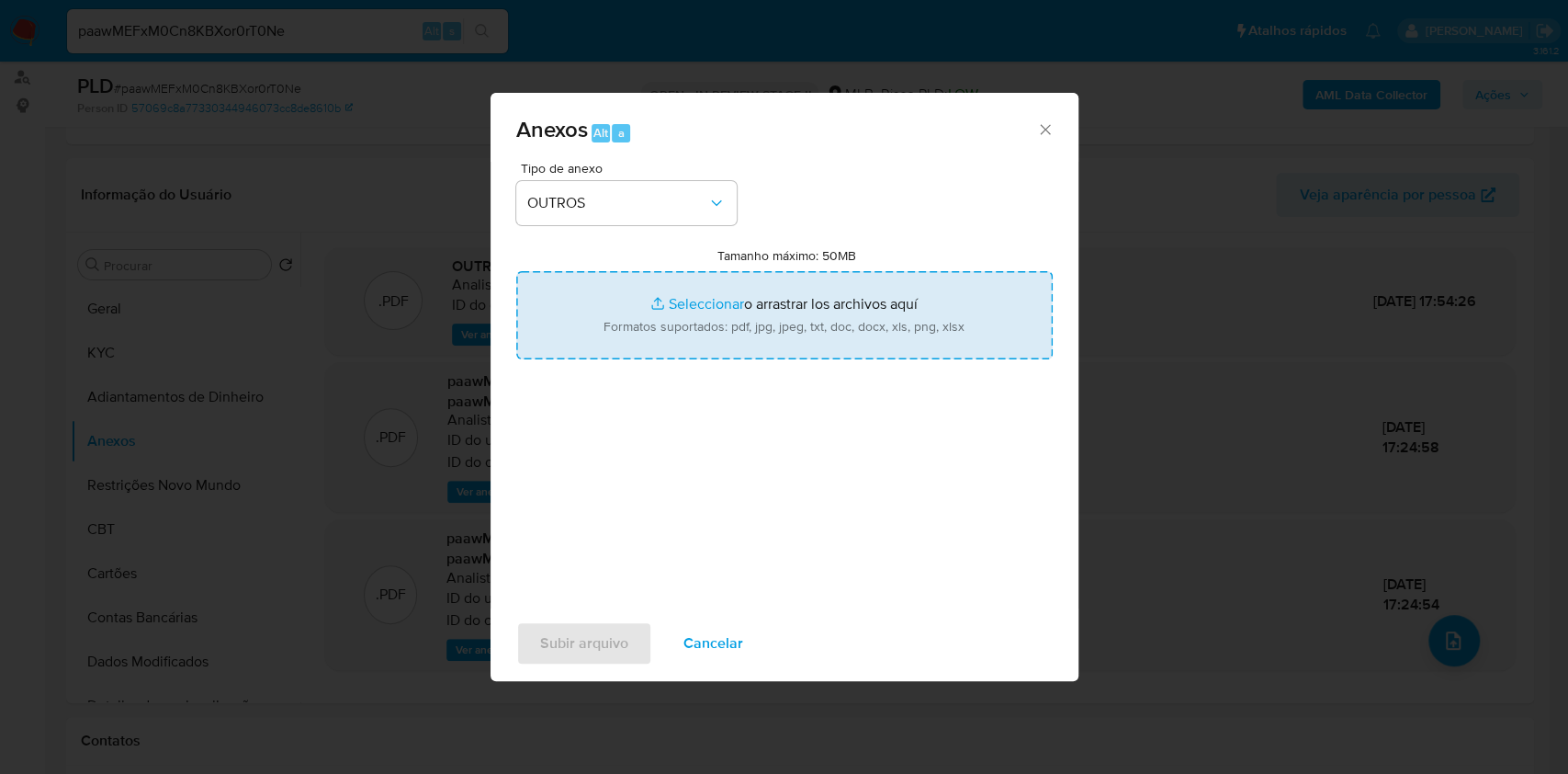
type input "C:\fakepath\SAR - XXXX - CPF 07246894608 - RENILDO TERRES PORTELLA JUNIOR.pdf"
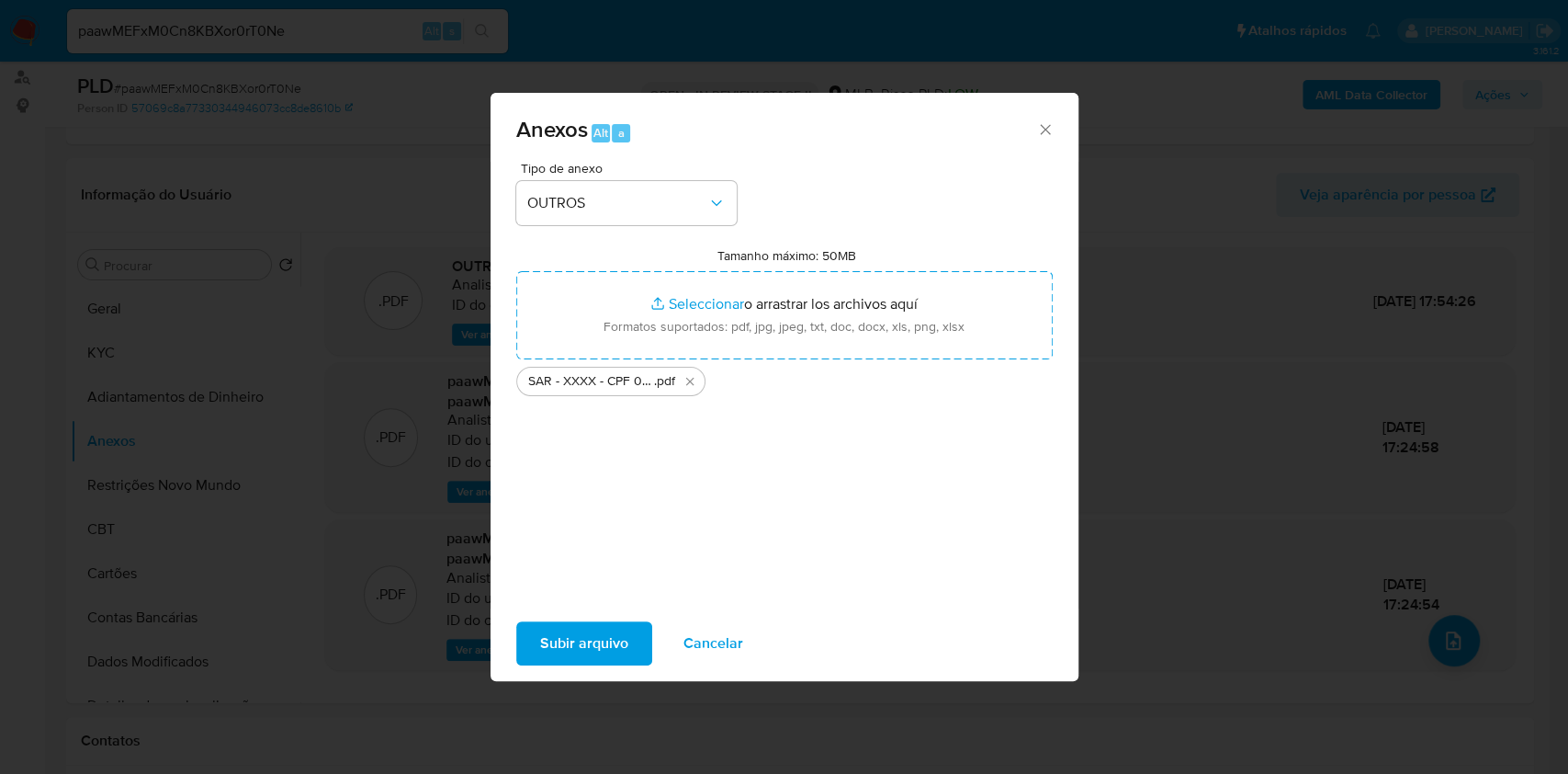
click at [568, 641] on span "Subir arquivo" at bounding box center [584, 643] width 88 height 41
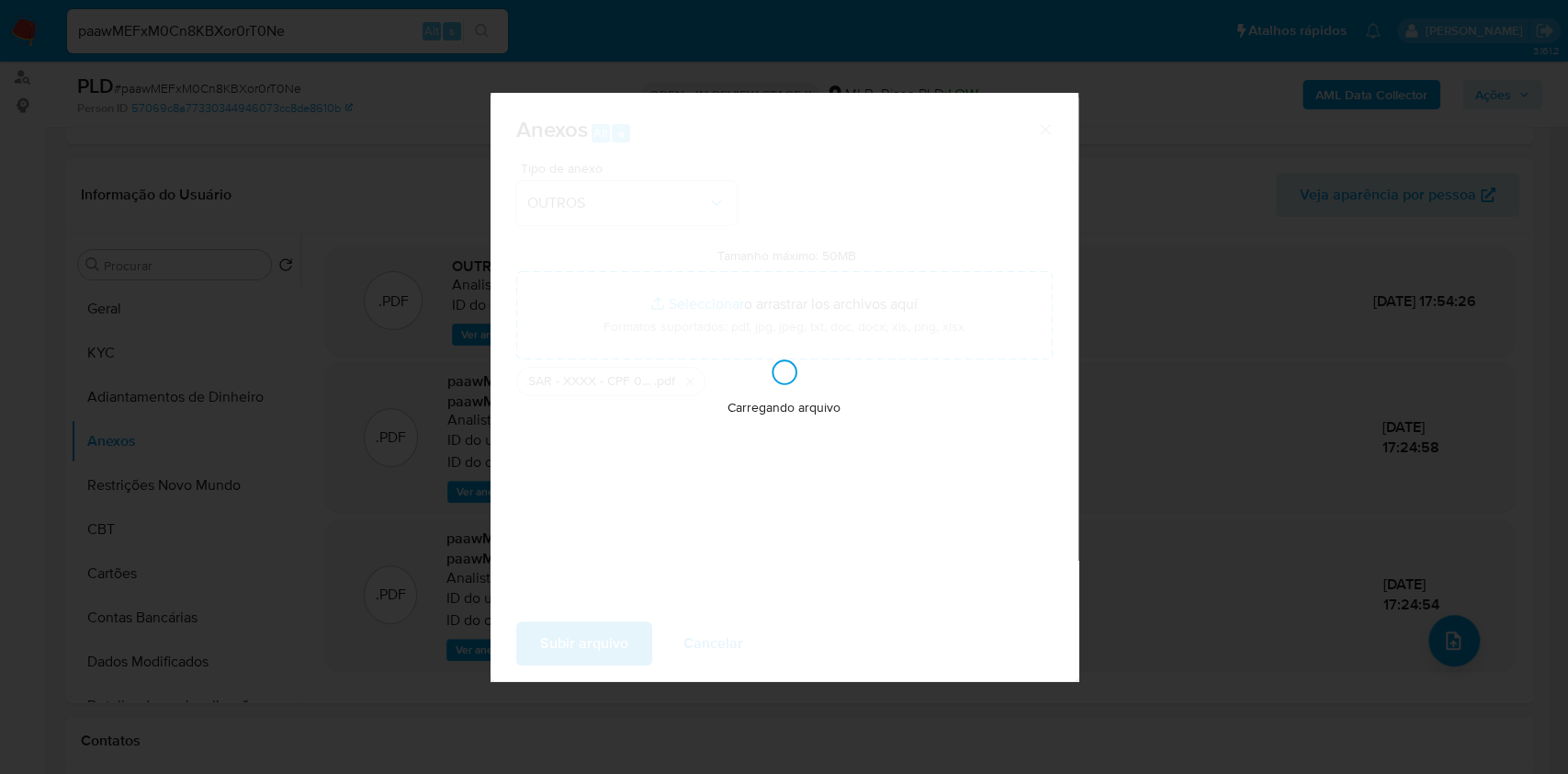
click at [1223, 425] on div "Anexos Alt a Tipo de anexo OUTROS Tamanho máximo: 50MB Seleccionar archivos Sel…" at bounding box center [784, 387] width 1568 height 774
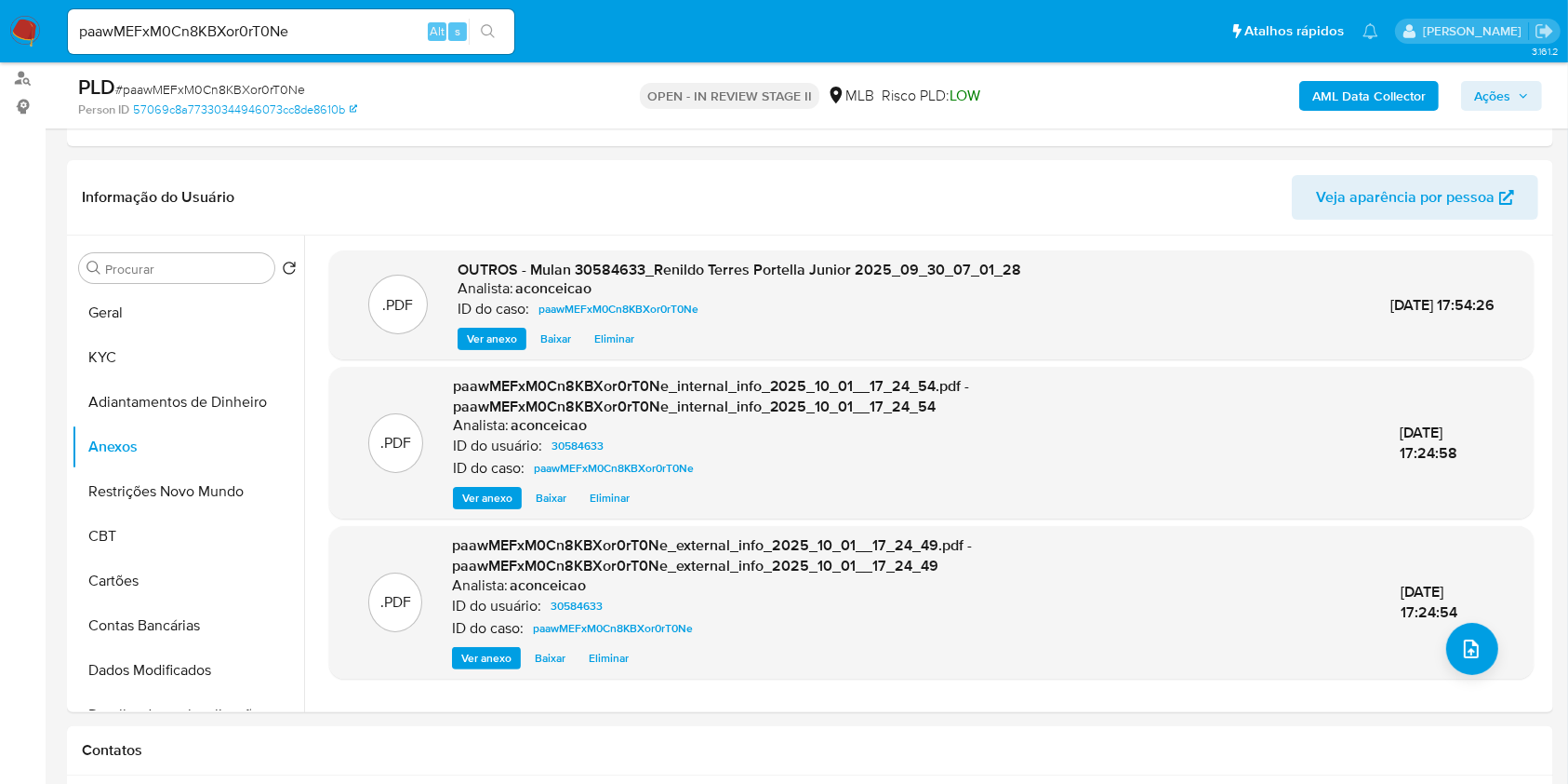
click at [1498, 98] on span "Ações" at bounding box center [1492, 96] width 36 height 30
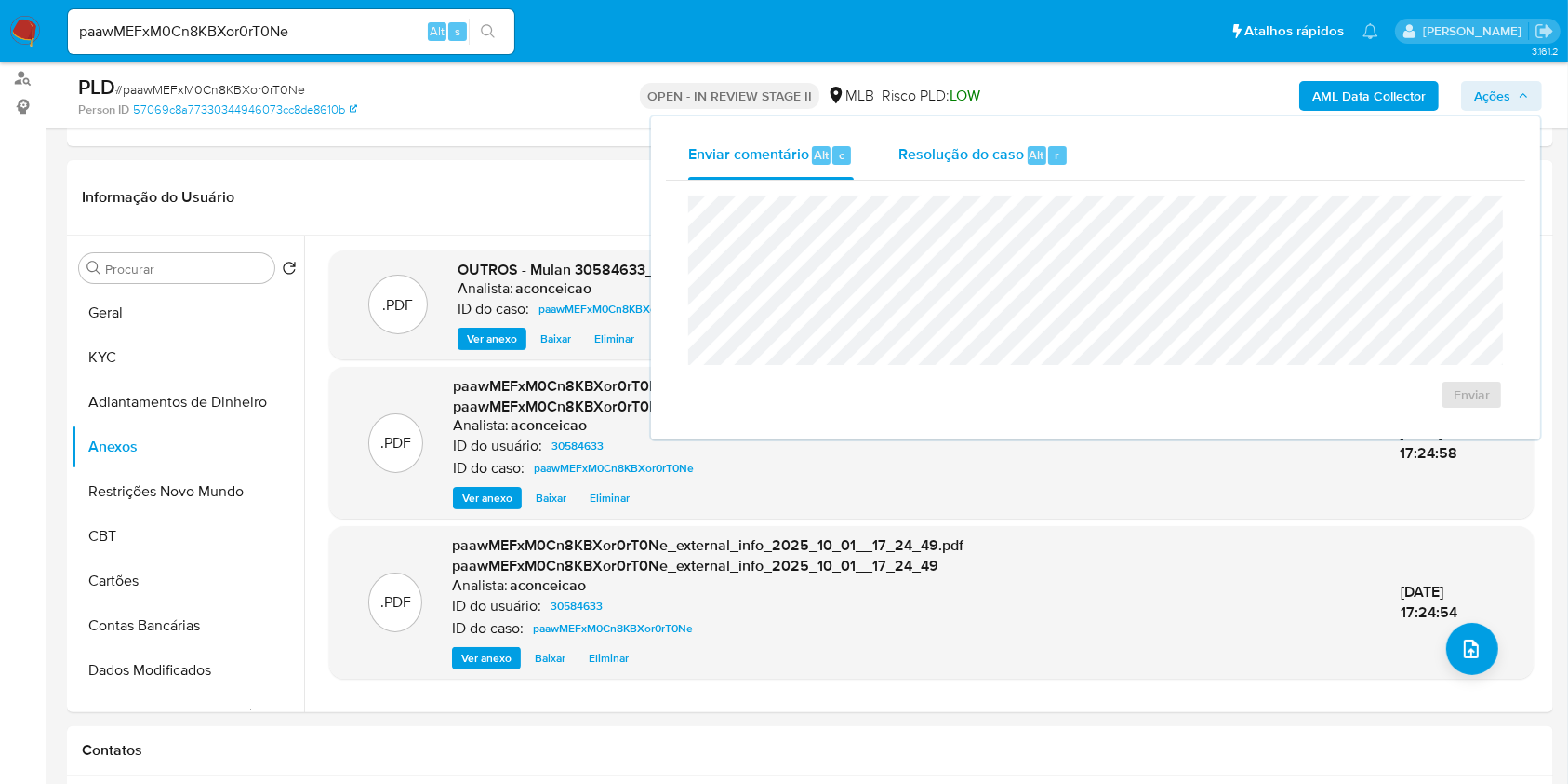
click at [1051, 172] on div "Resolução do caso Alt r" at bounding box center [983, 156] width 170 height 49
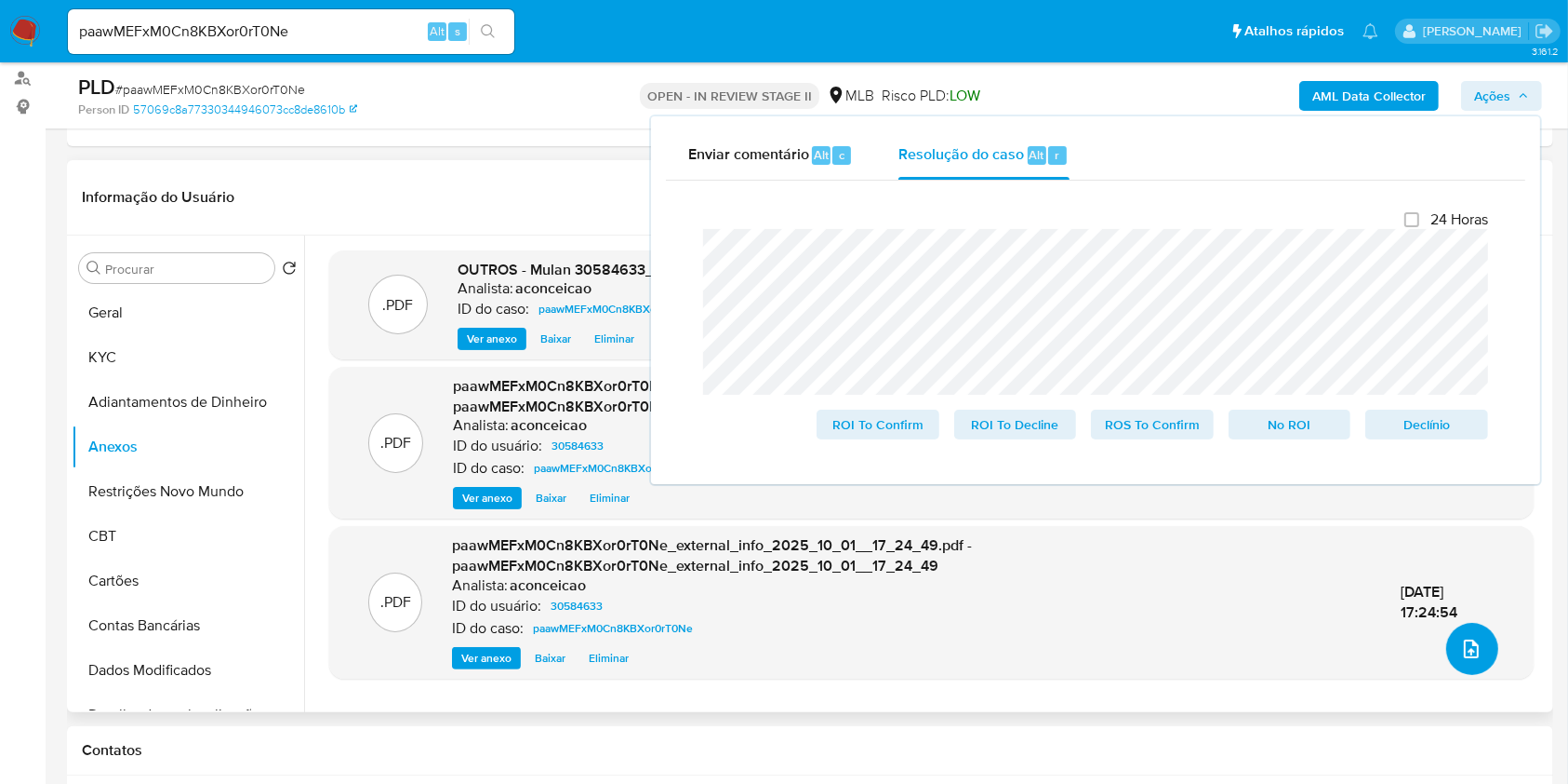
click at [1454, 635] on button "upload-file" at bounding box center [1472, 649] width 52 height 52
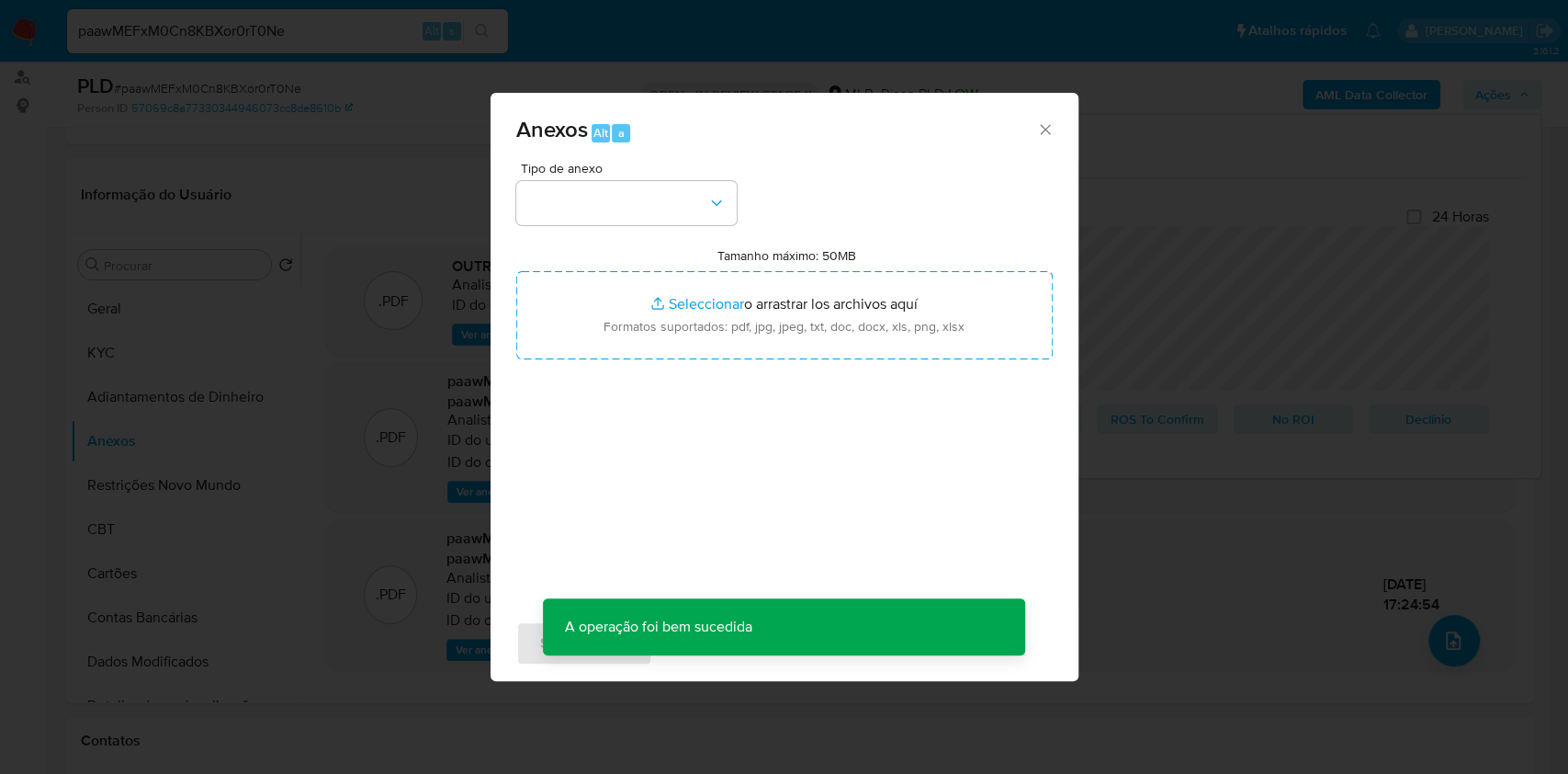
click at [1472, 92] on div "Anexos Alt a Tipo de anexo Tamanho máximo: 50MB Seleccionar archivos Selecciona…" at bounding box center [784, 387] width 1568 height 774
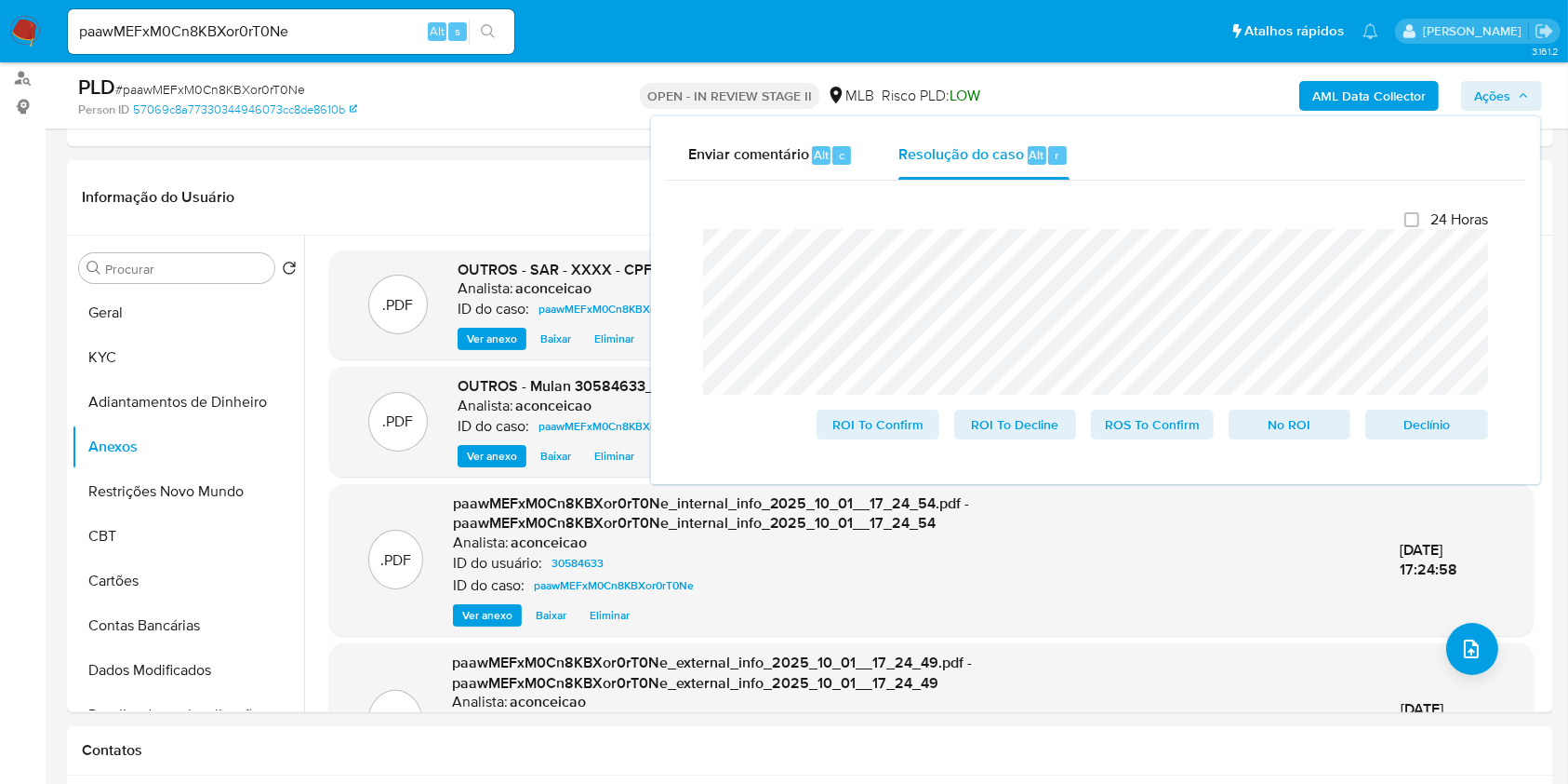
click at [1504, 92] on span "Ações" at bounding box center [1492, 96] width 36 height 30
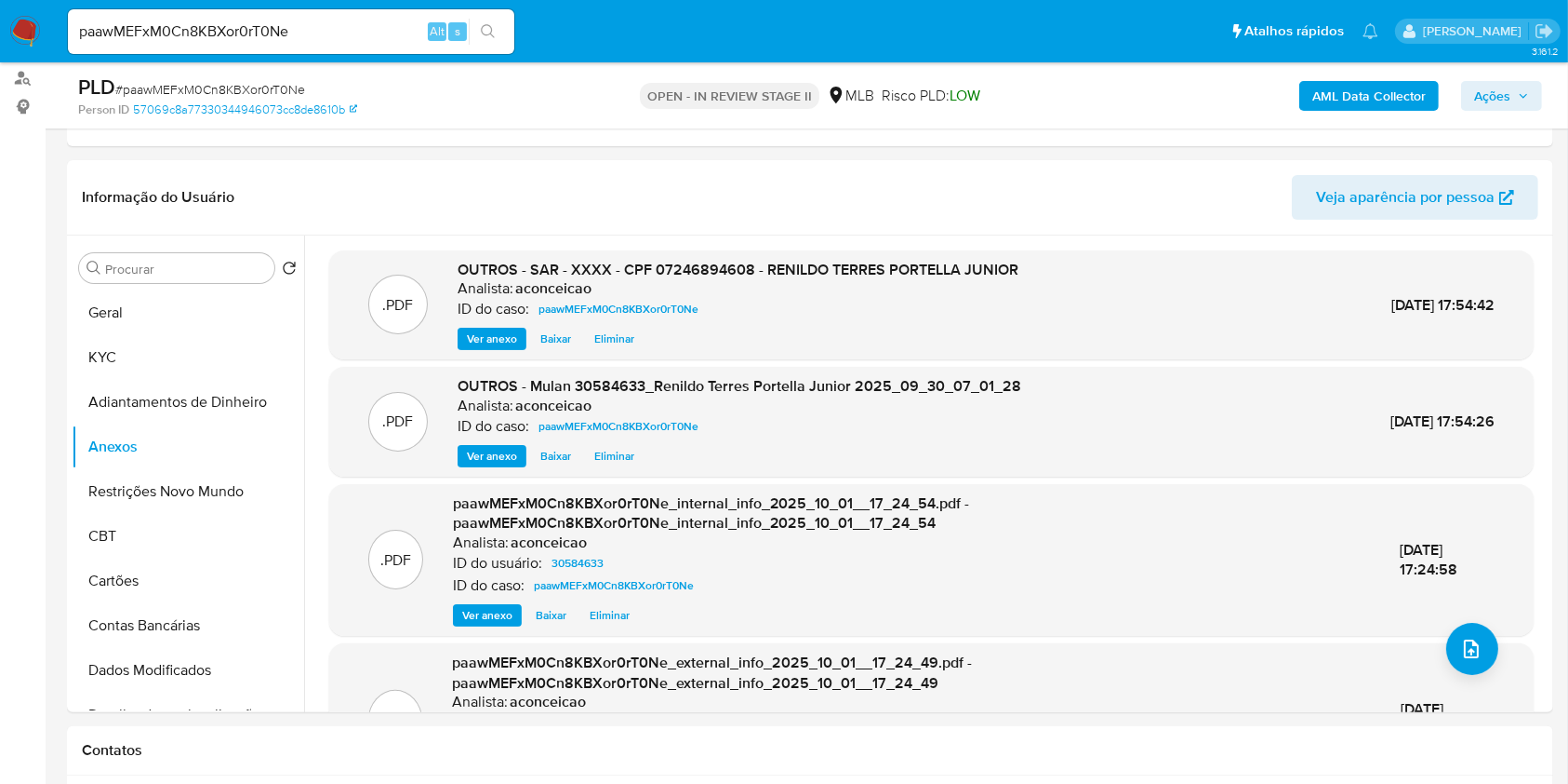
click at [1504, 92] on span "Ações" at bounding box center [1492, 96] width 36 height 30
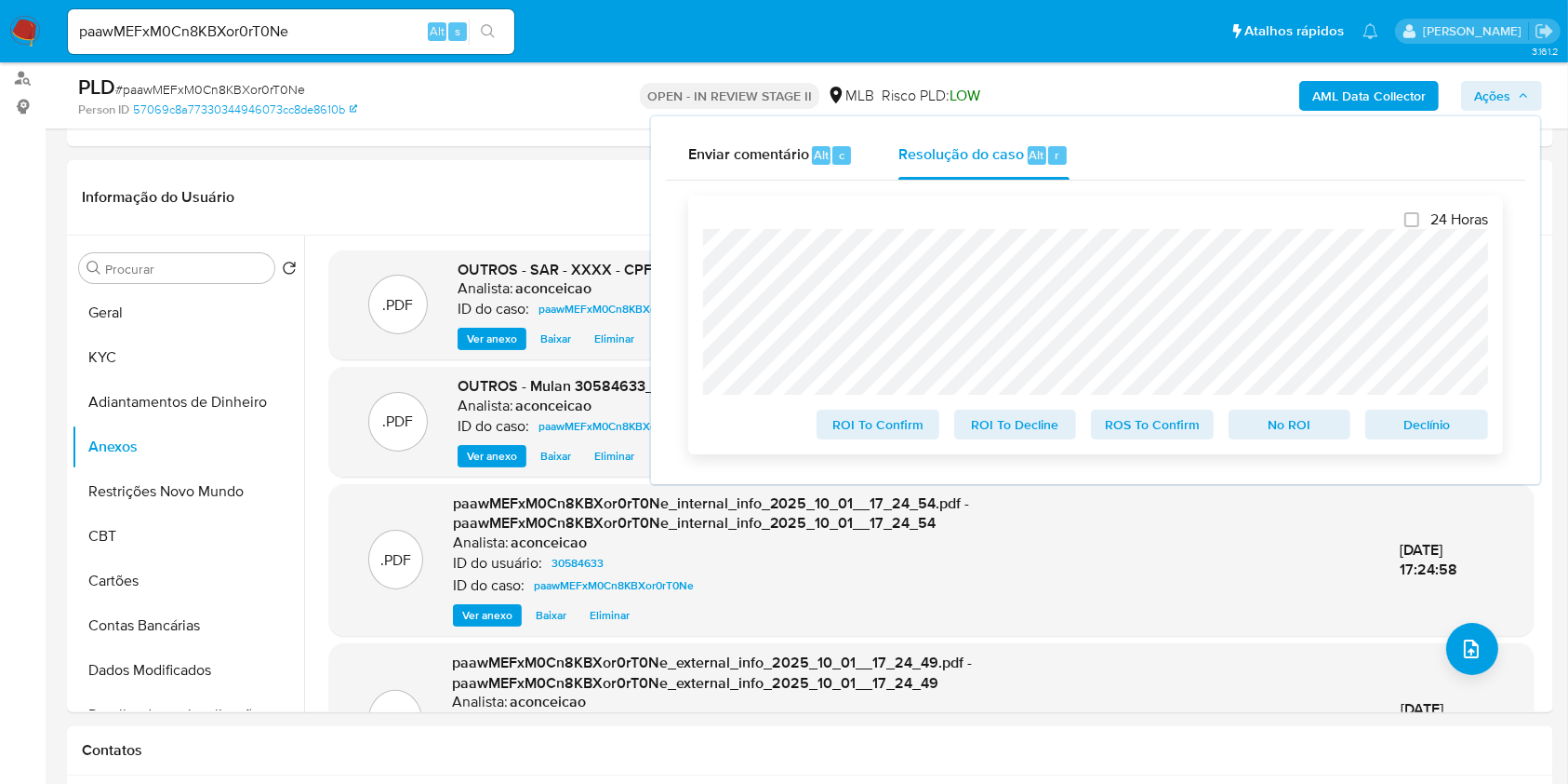
click at [1166, 434] on span "ROS To Confirm" at bounding box center [1152, 425] width 97 height 26
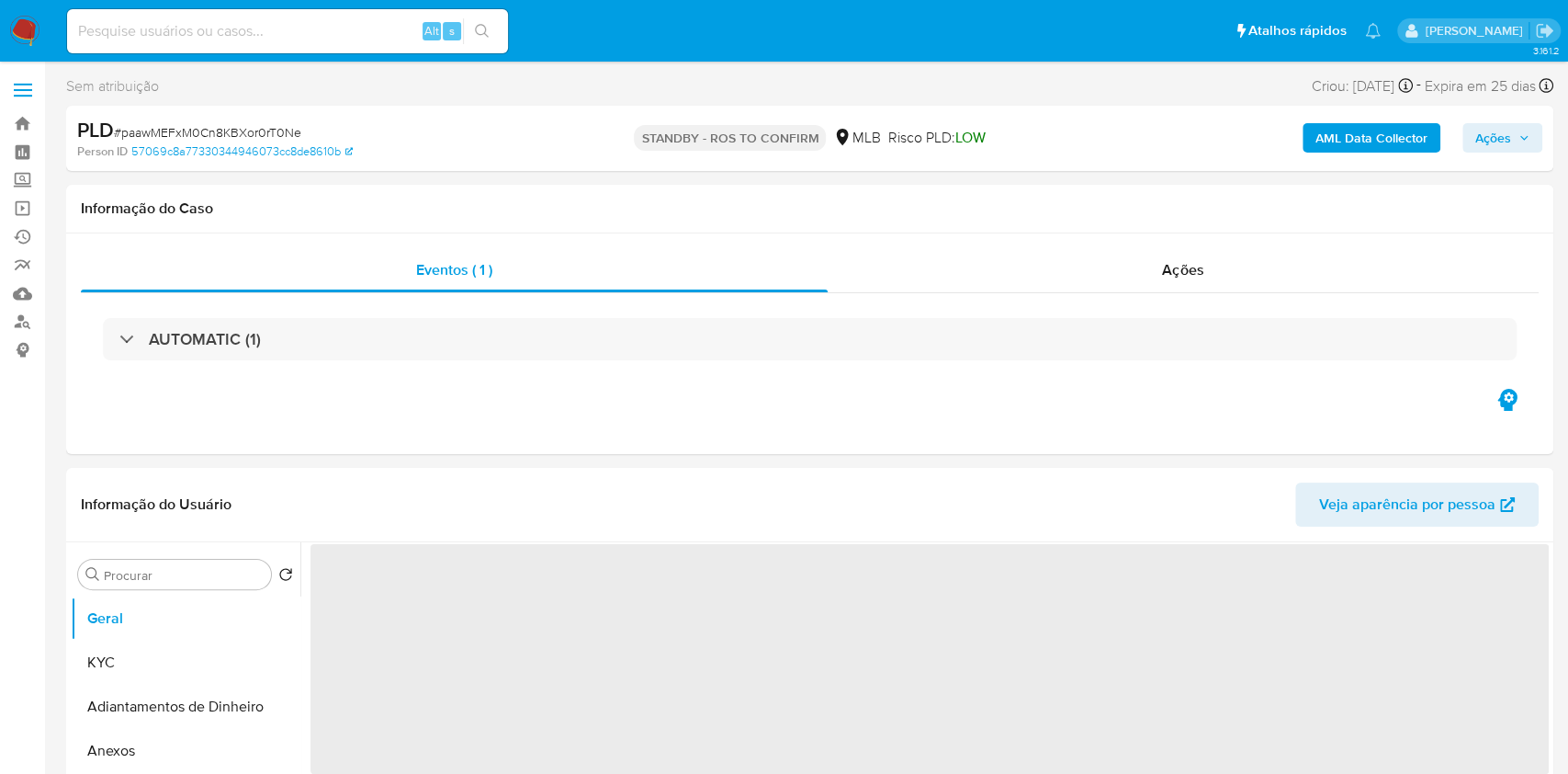
select select "10"
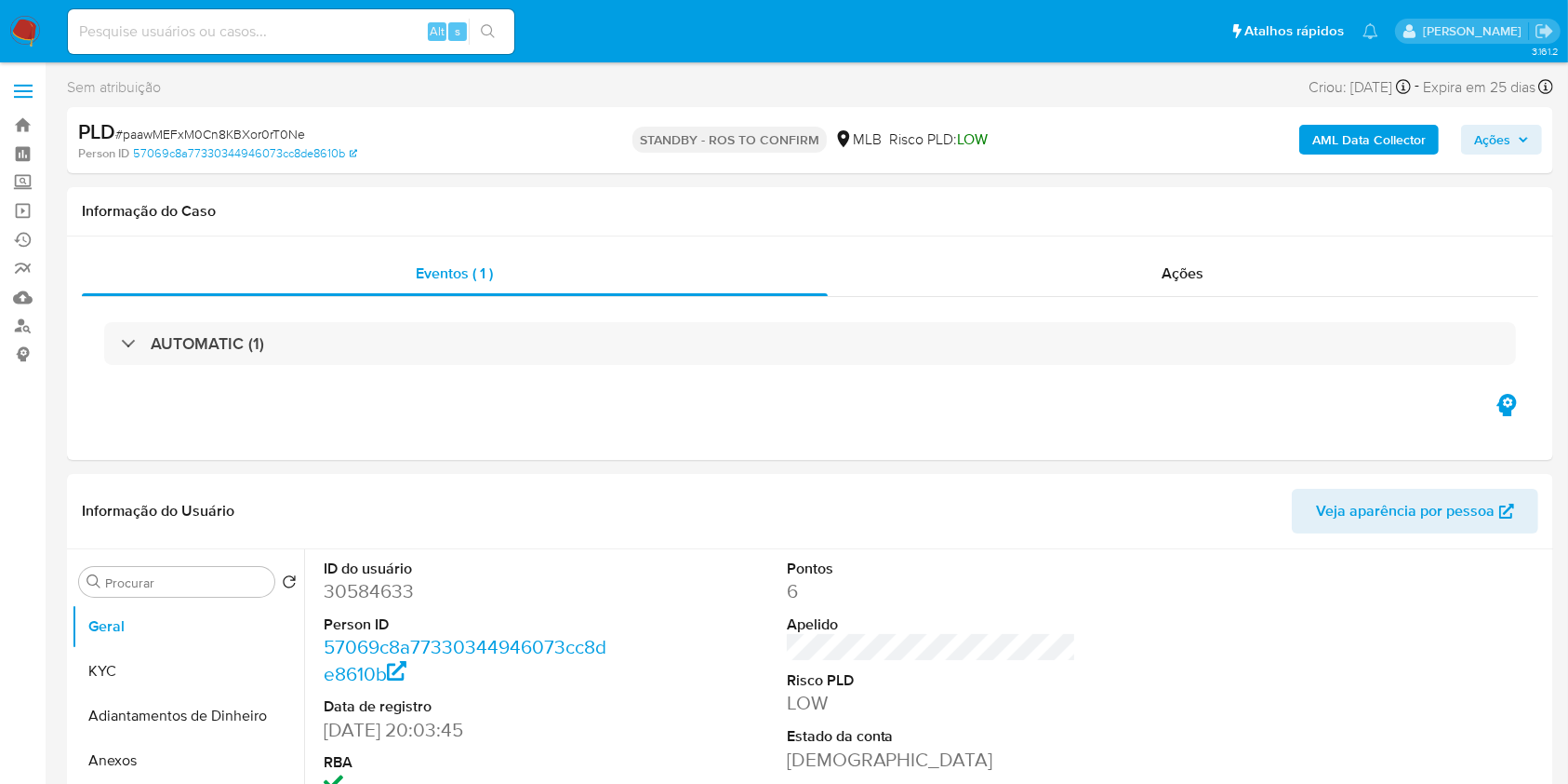
click at [395, 20] on input at bounding box center [291, 32] width 447 height 24
paste input "erKn8zyhtXkfeFP3FrIKT5ff"
type input "erKn8zyhtXkfeFP3FrIKT5ff"
click at [482, 40] on button "search-icon" at bounding box center [488, 32] width 38 height 26
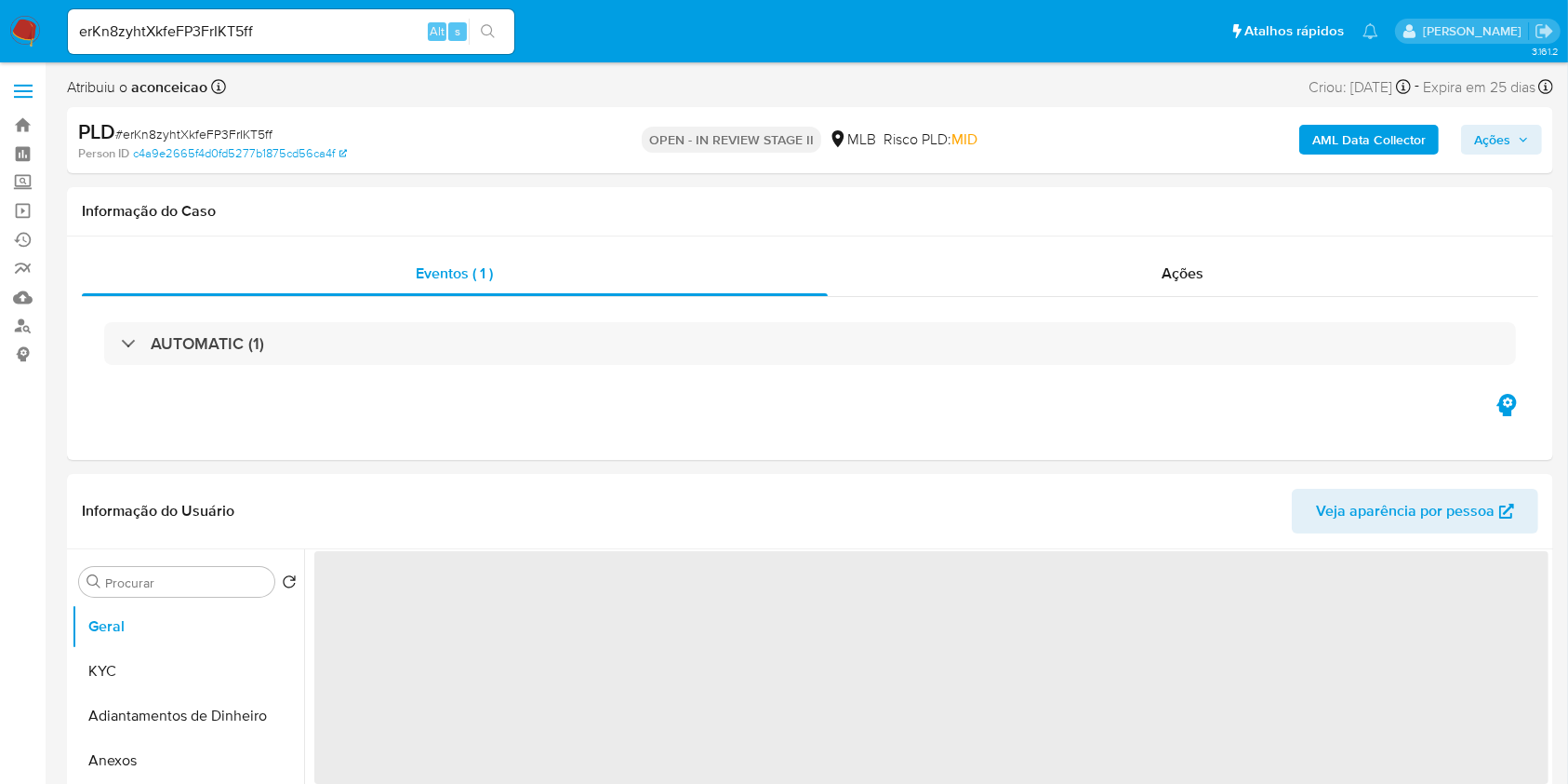
select select "10"
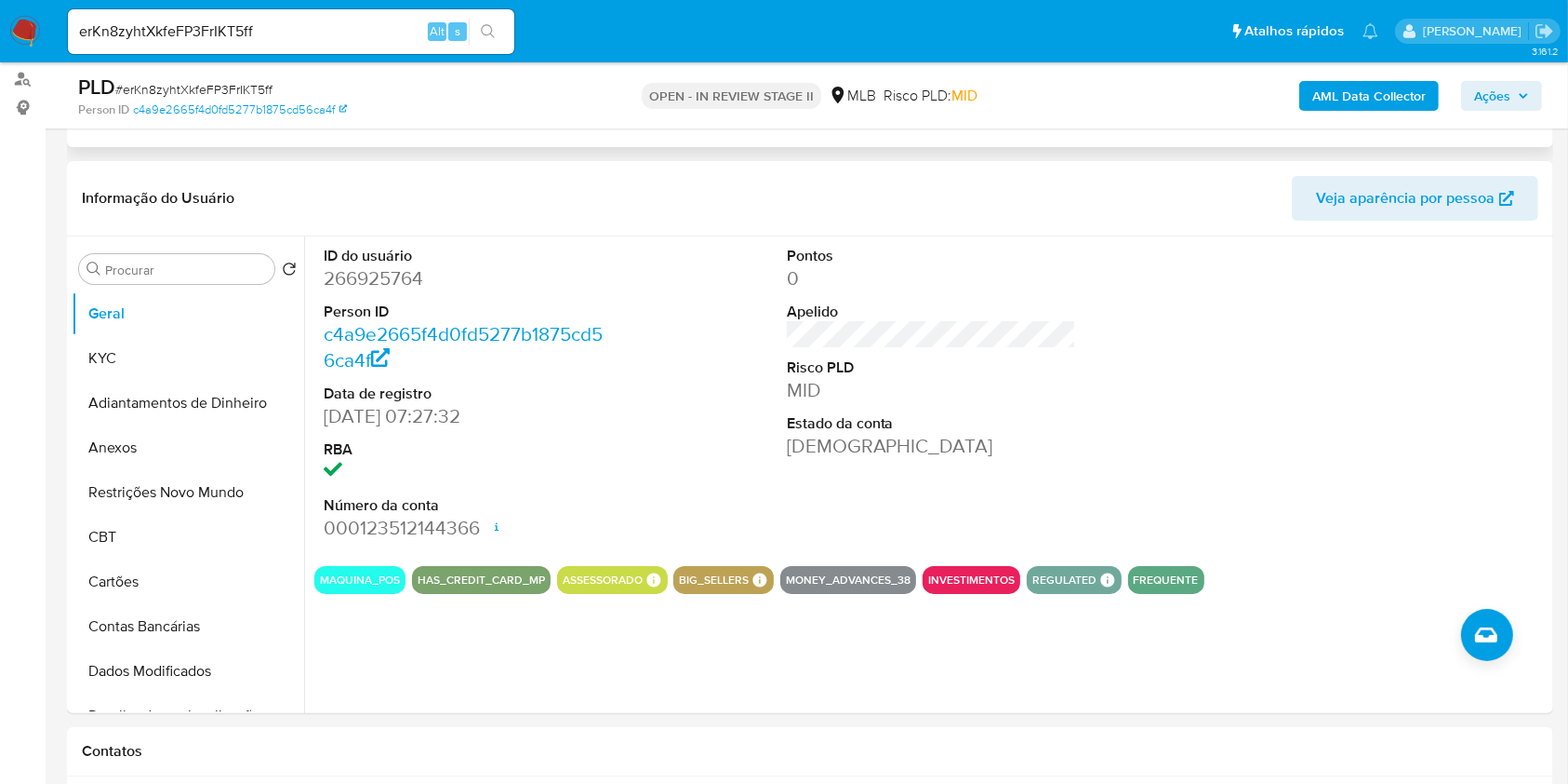
scroll to position [247, 0]
click at [1339, 189] on span "Veja aparência por pessoa" at bounding box center [1405, 197] width 178 height 45
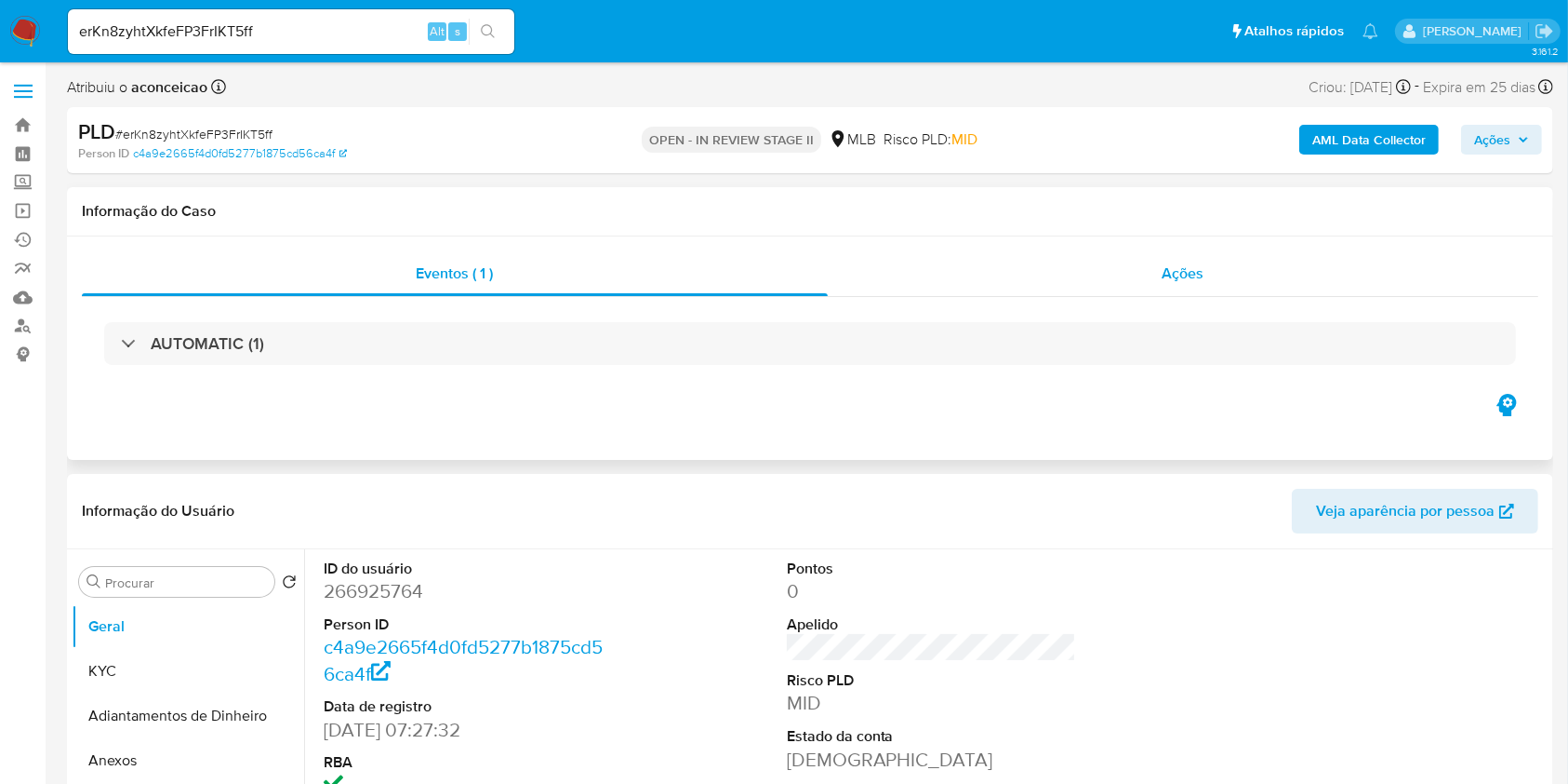
click at [1127, 275] on div "Ações" at bounding box center [1183, 273] width 711 height 45
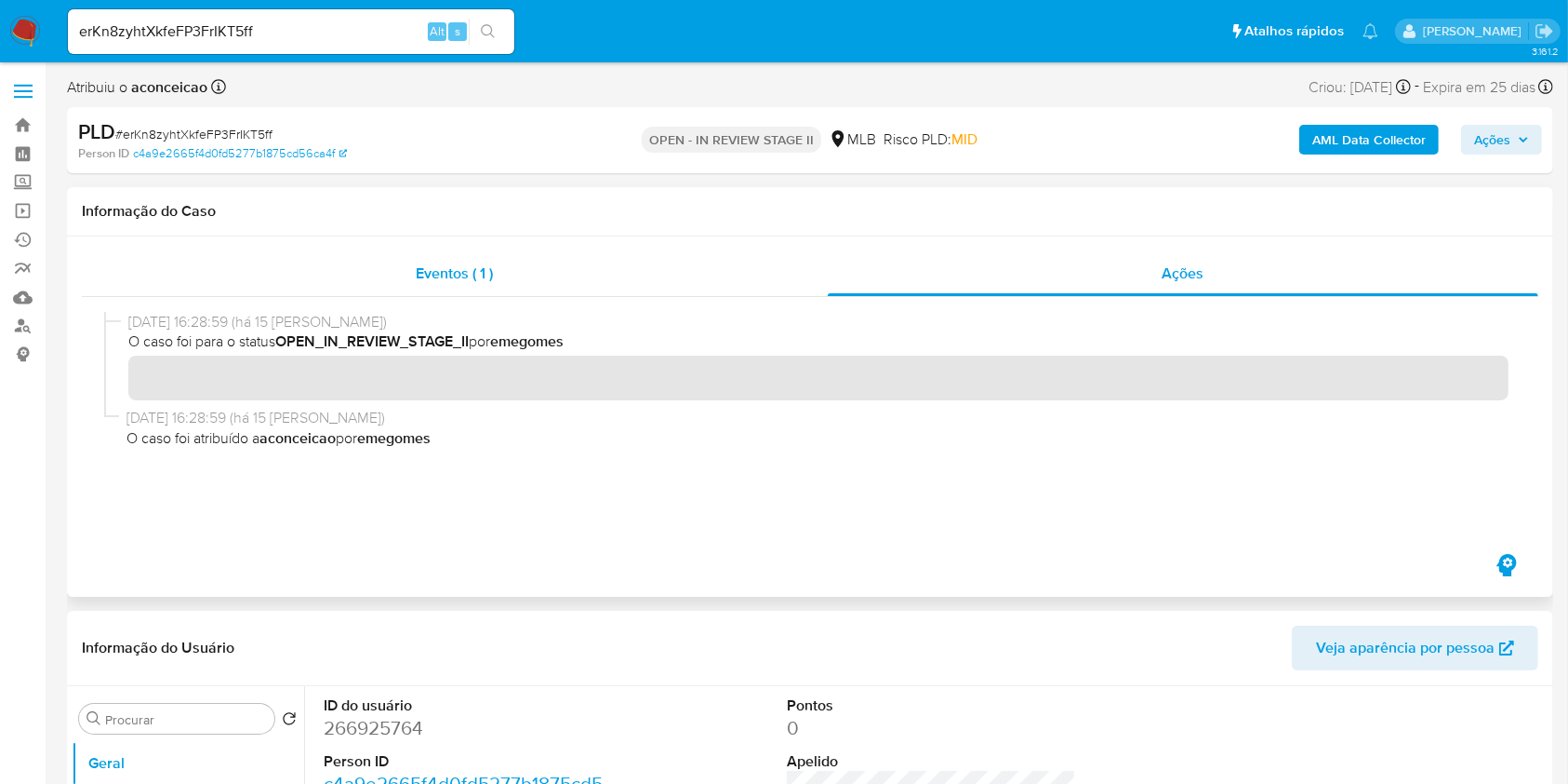
click at [476, 288] on div "Eventos ( 1 )" at bounding box center [455, 273] width 746 height 45
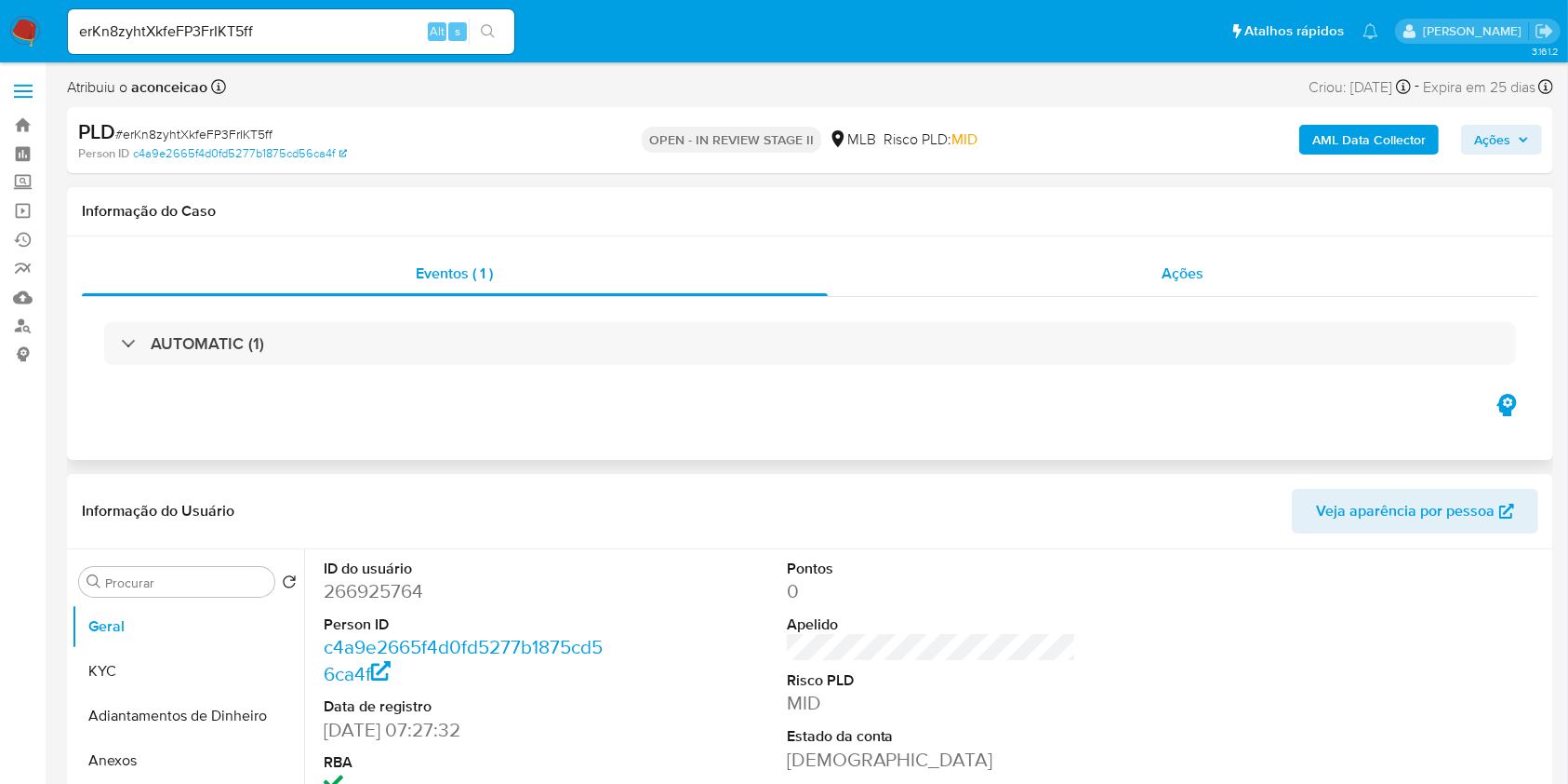
click at [1160, 287] on div "Ações" at bounding box center [1183, 273] width 711 height 45
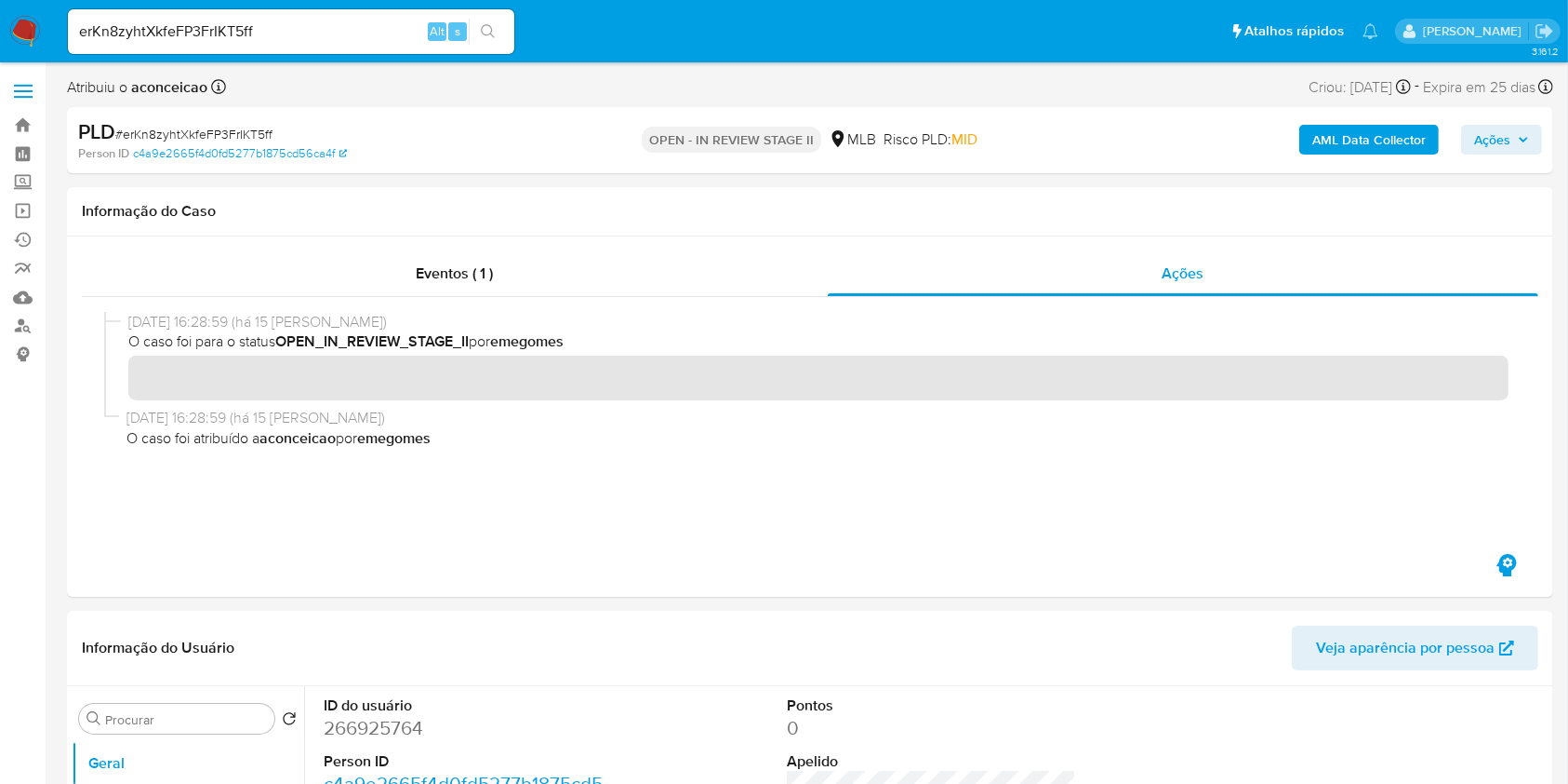
click at [1503, 135] on span "Ações" at bounding box center [1492, 140] width 36 height 30
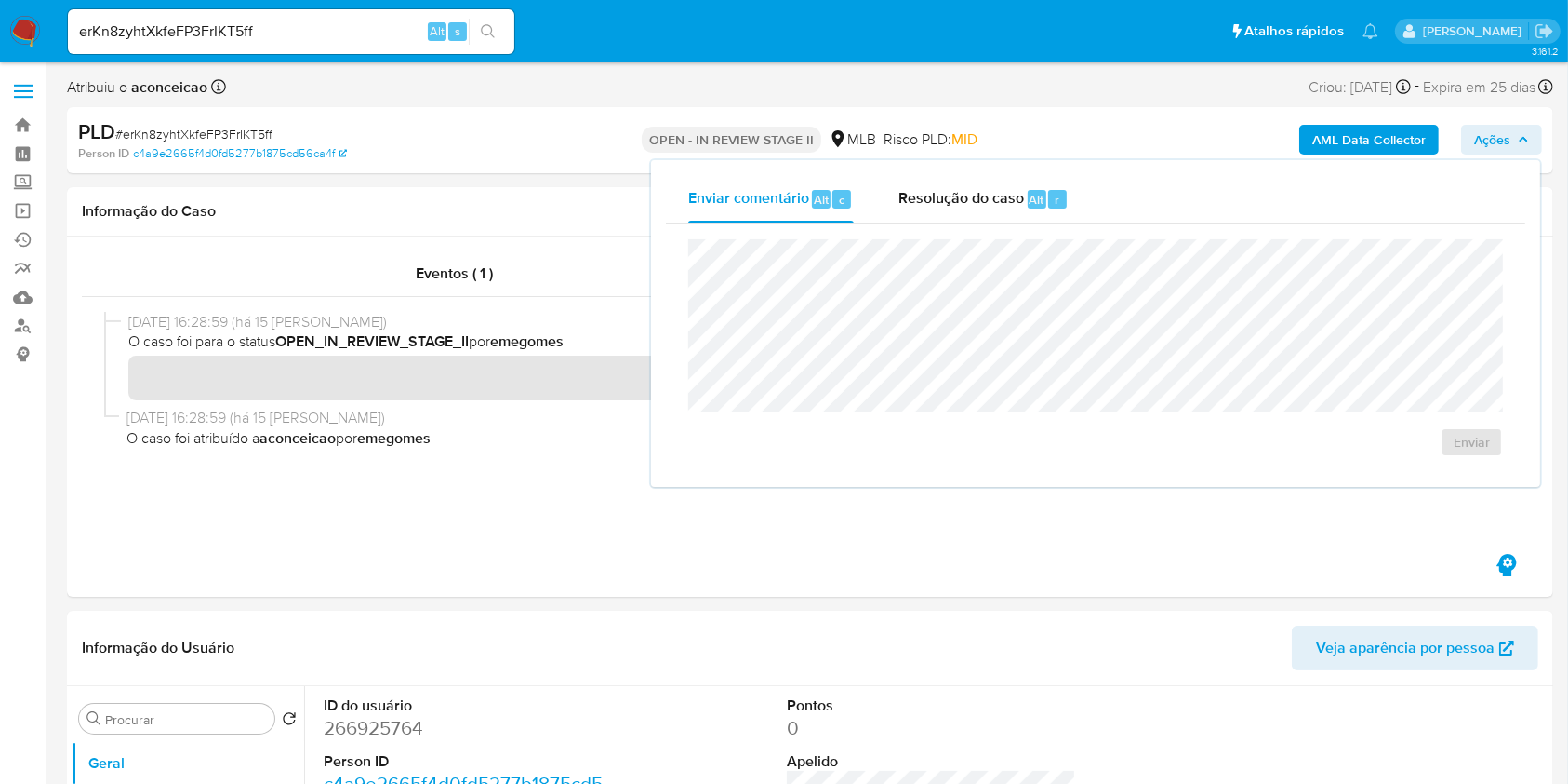
click at [1503, 135] on span "Ações" at bounding box center [1492, 140] width 36 height 30
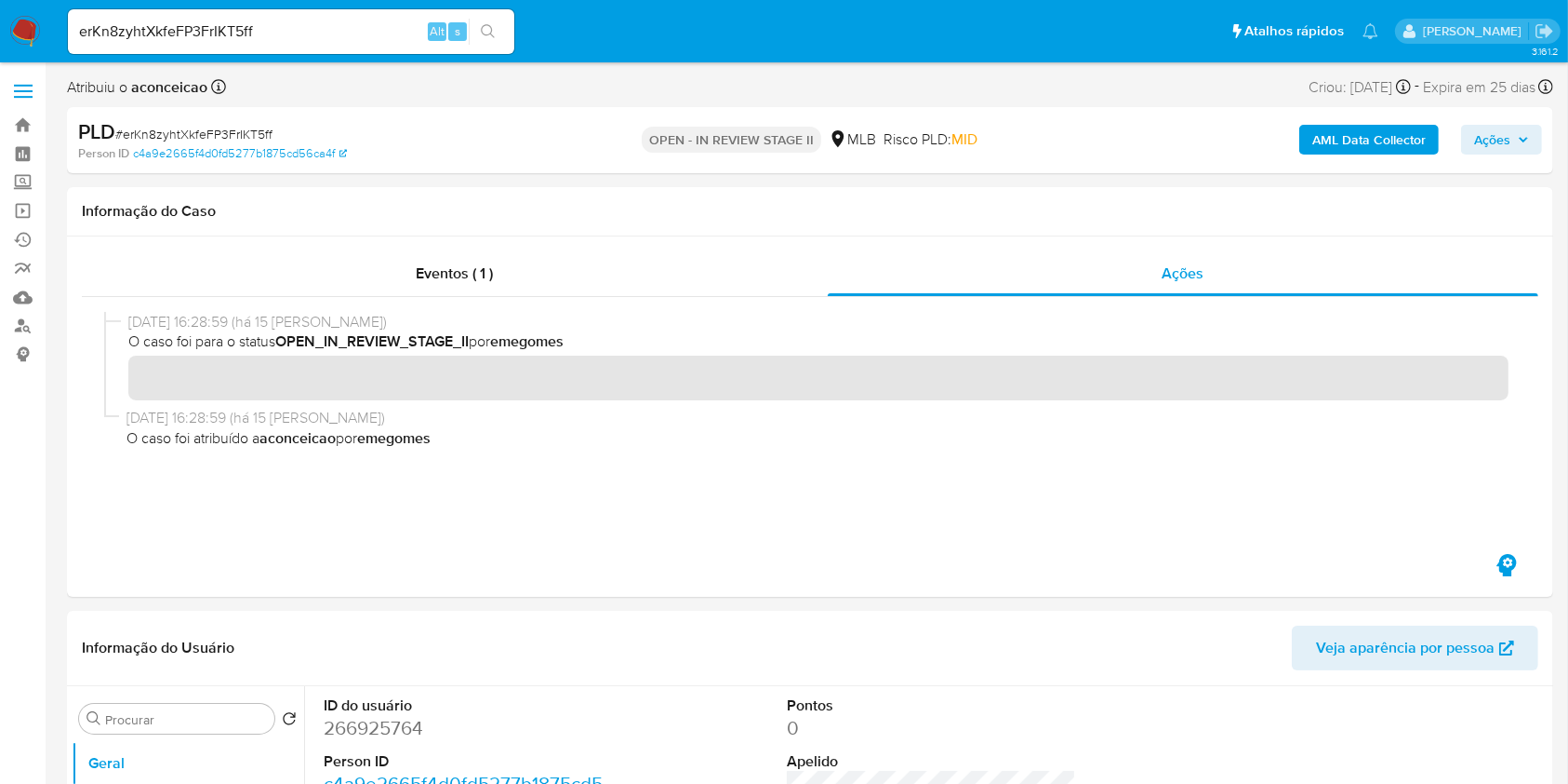
click at [1511, 91] on span "Expira em 25 dias" at bounding box center [1478, 88] width 113 height 21
click at [1536, 86] on div "Expira em 25 [PERSON_NAME] Expira em [DATE] 00:34:32" at bounding box center [1488, 87] width 131 height 25
click at [1541, 86] on icon at bounding box center [1546, 87] width 15 height 15
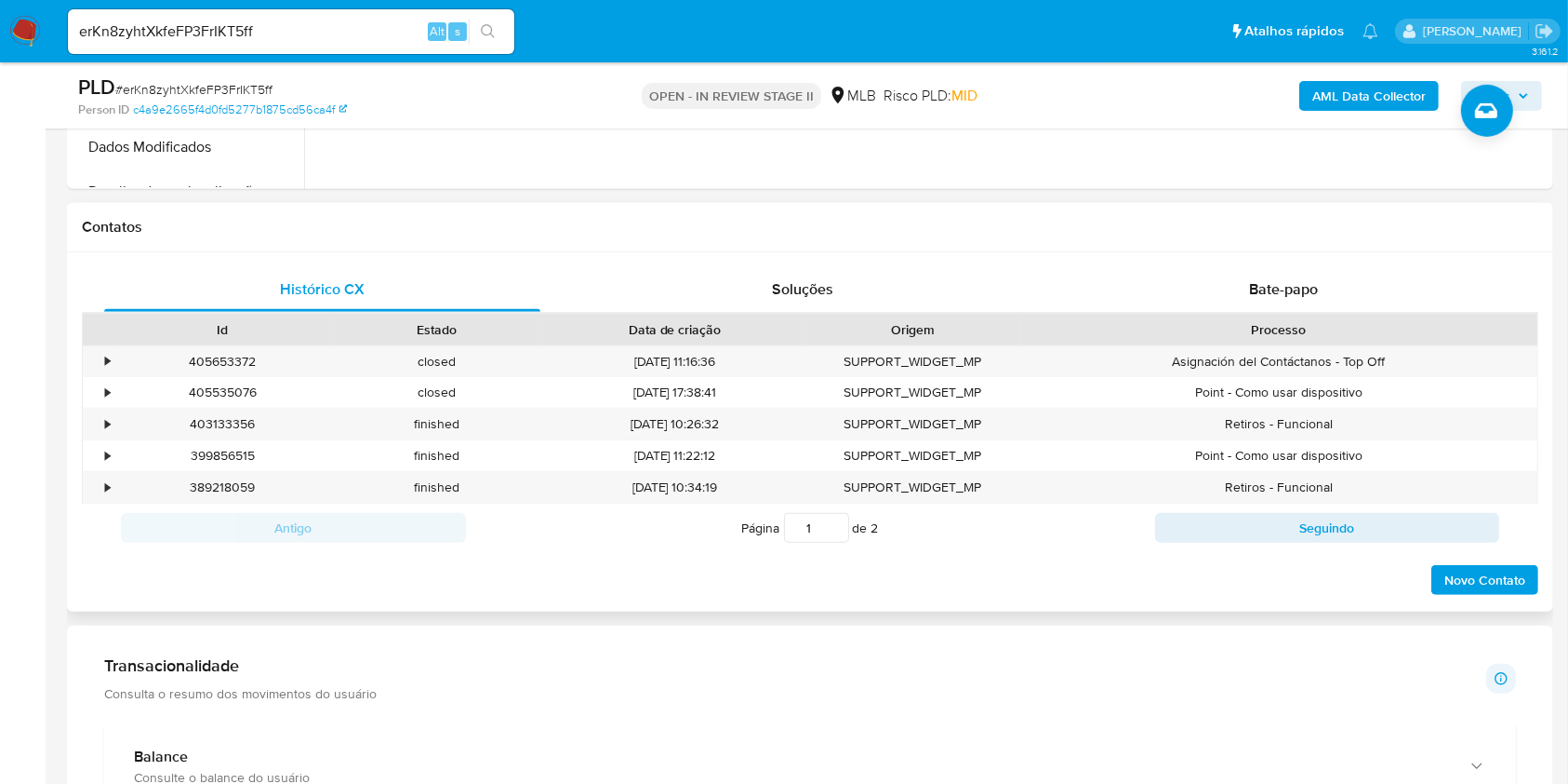
scroll to position [868, 0]
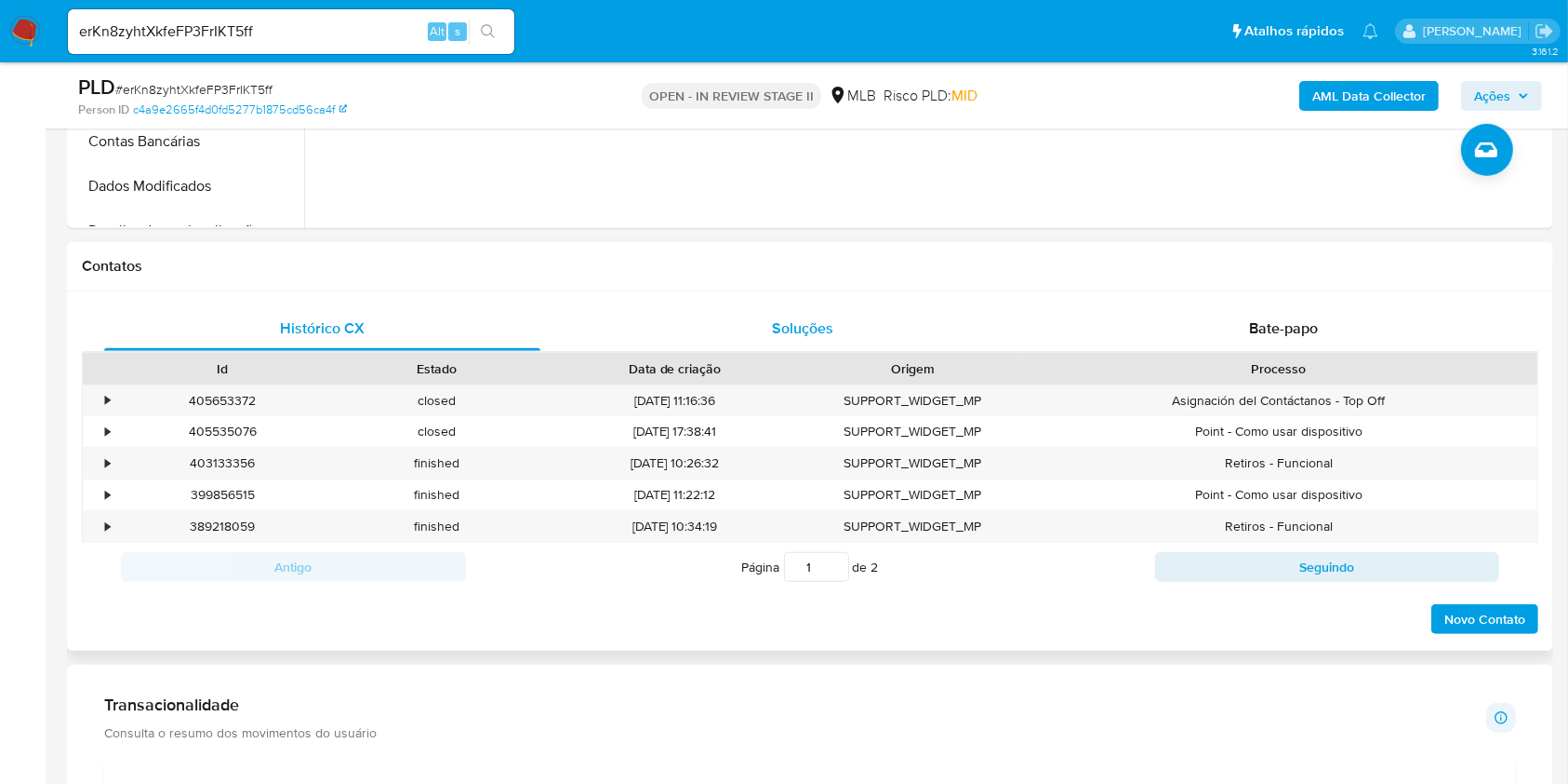
click at [829, 332] on span "Soluções" at bounding box center [803, 328] width 62 height 21
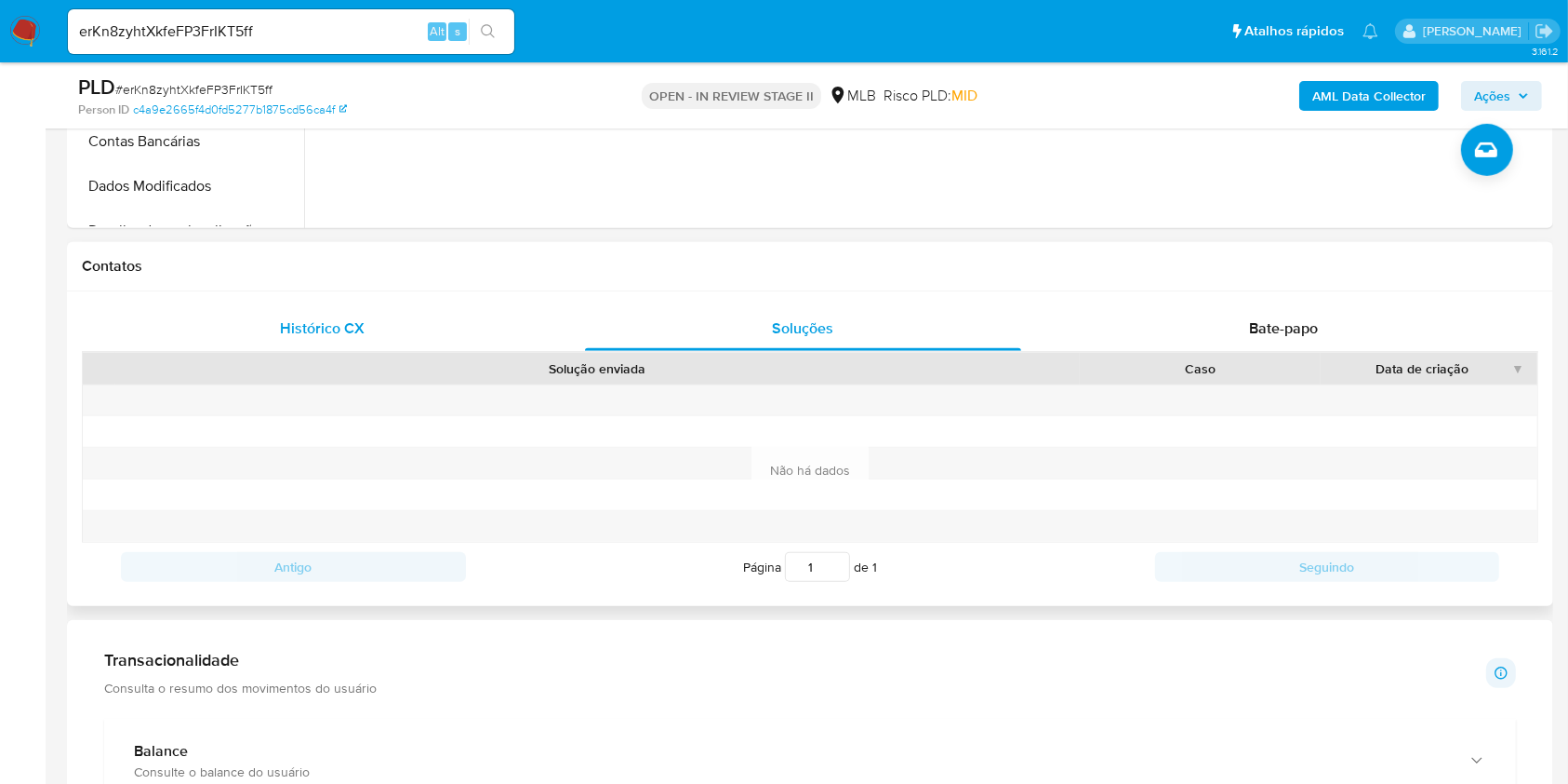
drag, startPoint x: 402, startPoint y: 324, endPoint x: 390, endPoint y: 324, distance: 12.0
click at [390, 324] on div "Histórico CX" at bounding box center [323, 329] width 437 height 45
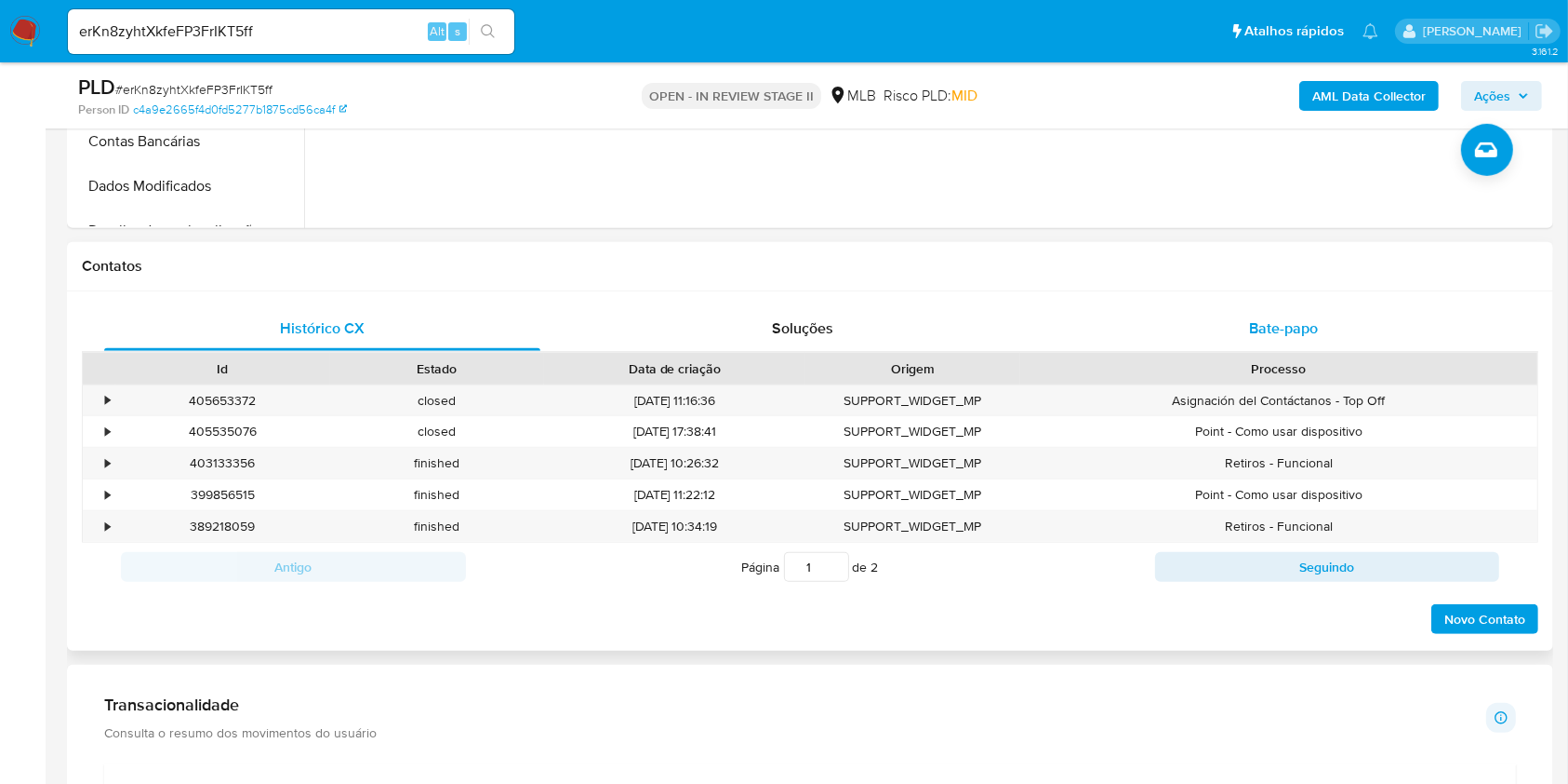
click at [1307, 331] on span "Bate-papo" at bounding box center [1284, 328] width 69 height 21
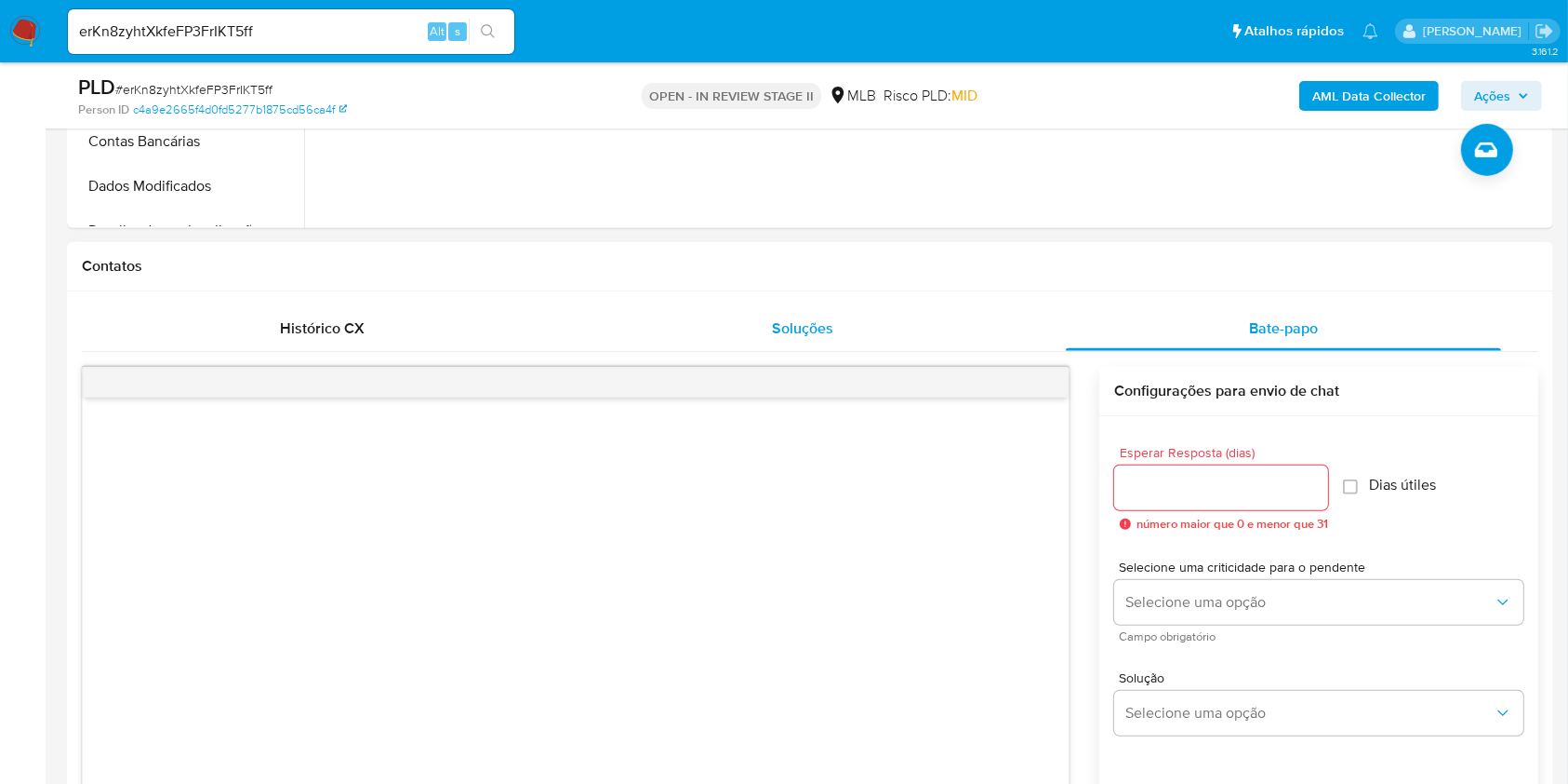
drag, startPoint x: 801, startPoint y: 335, endPoint x: 736, endPoint y: 326, distance: 65.6
click at [800, 334] on span "Soluções" at bounding box center [803, 328] width 62 height 21
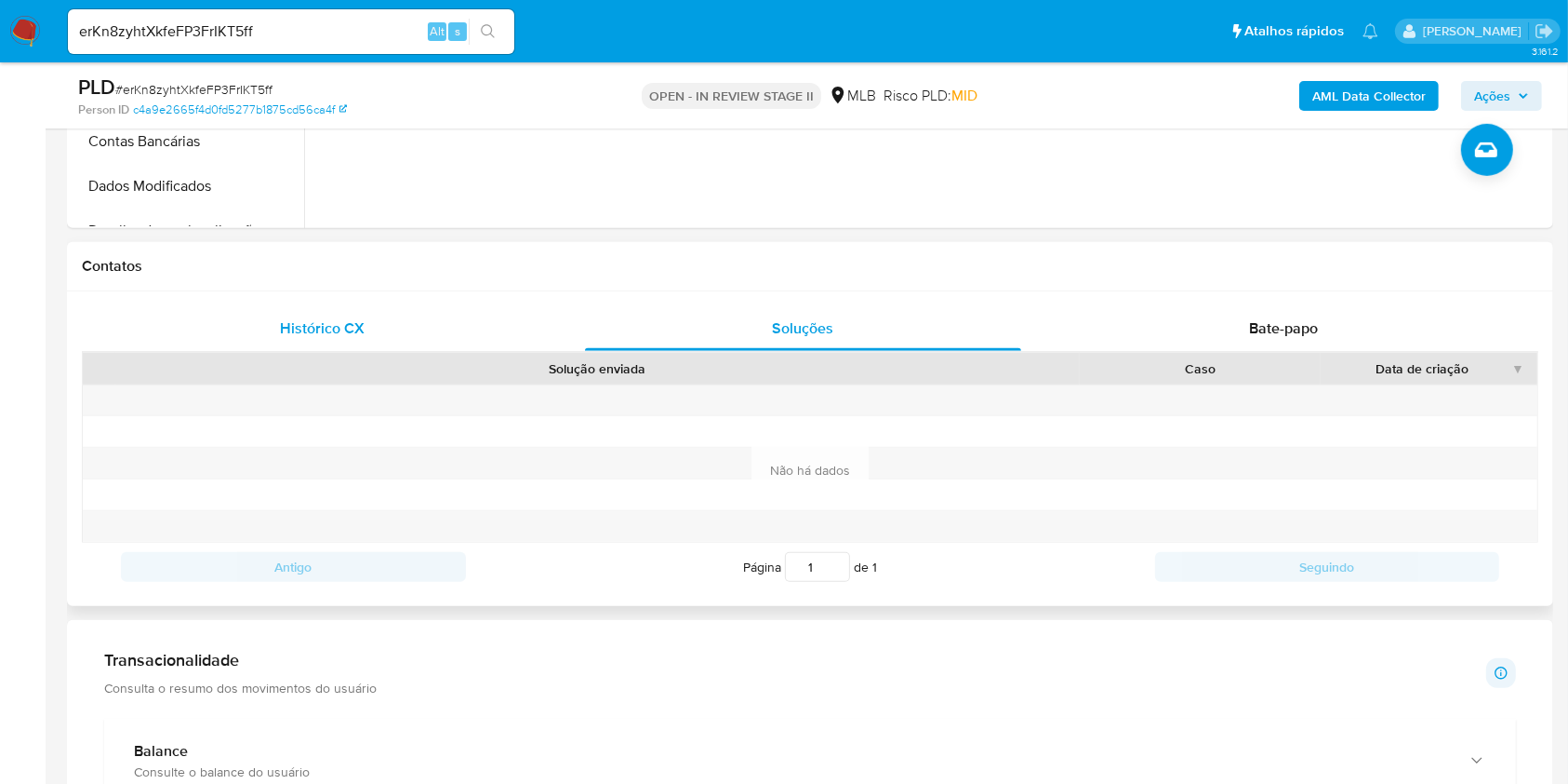
click at [358, 346] on div "Histórico CX" at bounding box center [323, 329] width 437 height 45
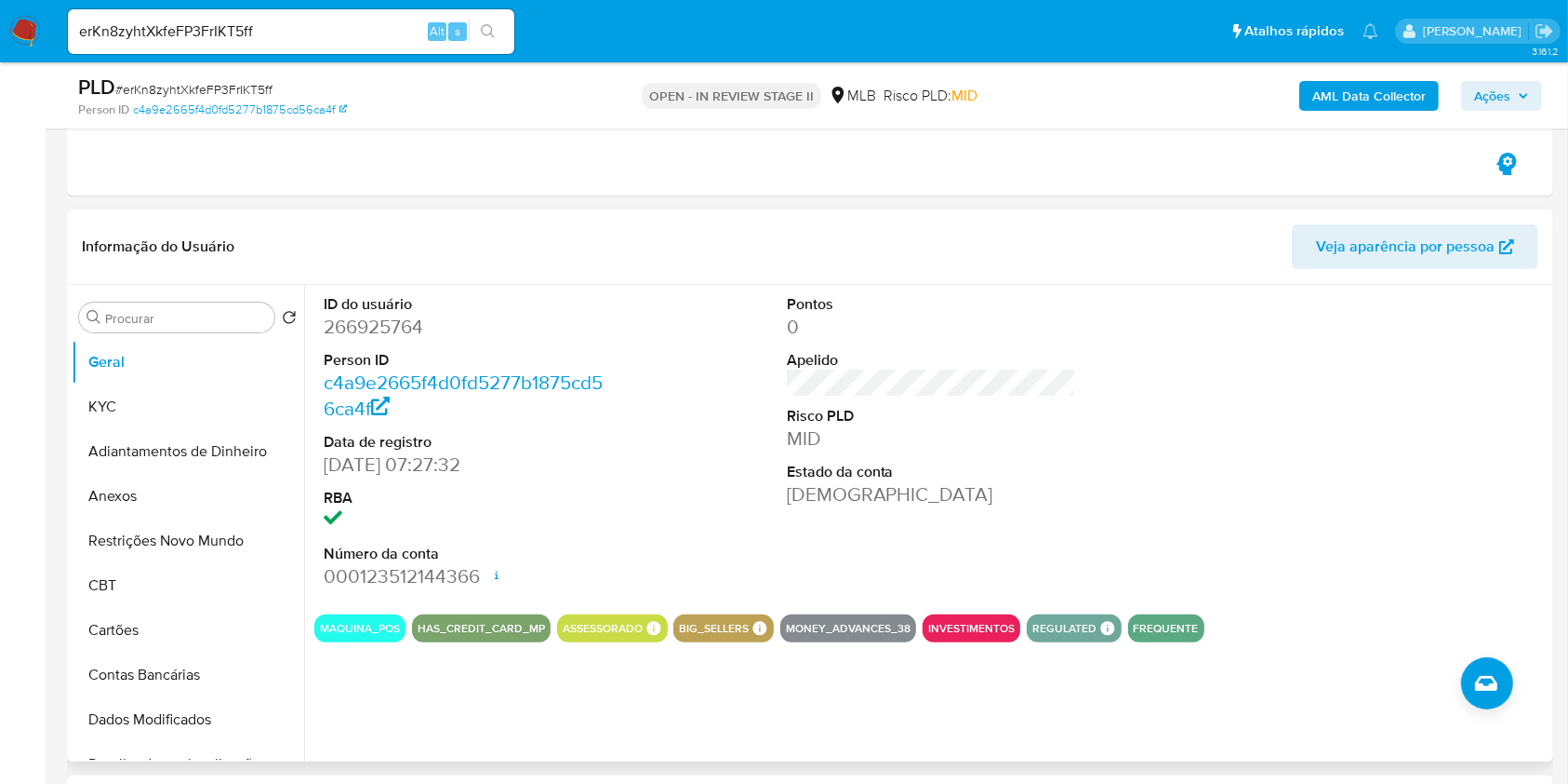
scroll to position [372, 0]
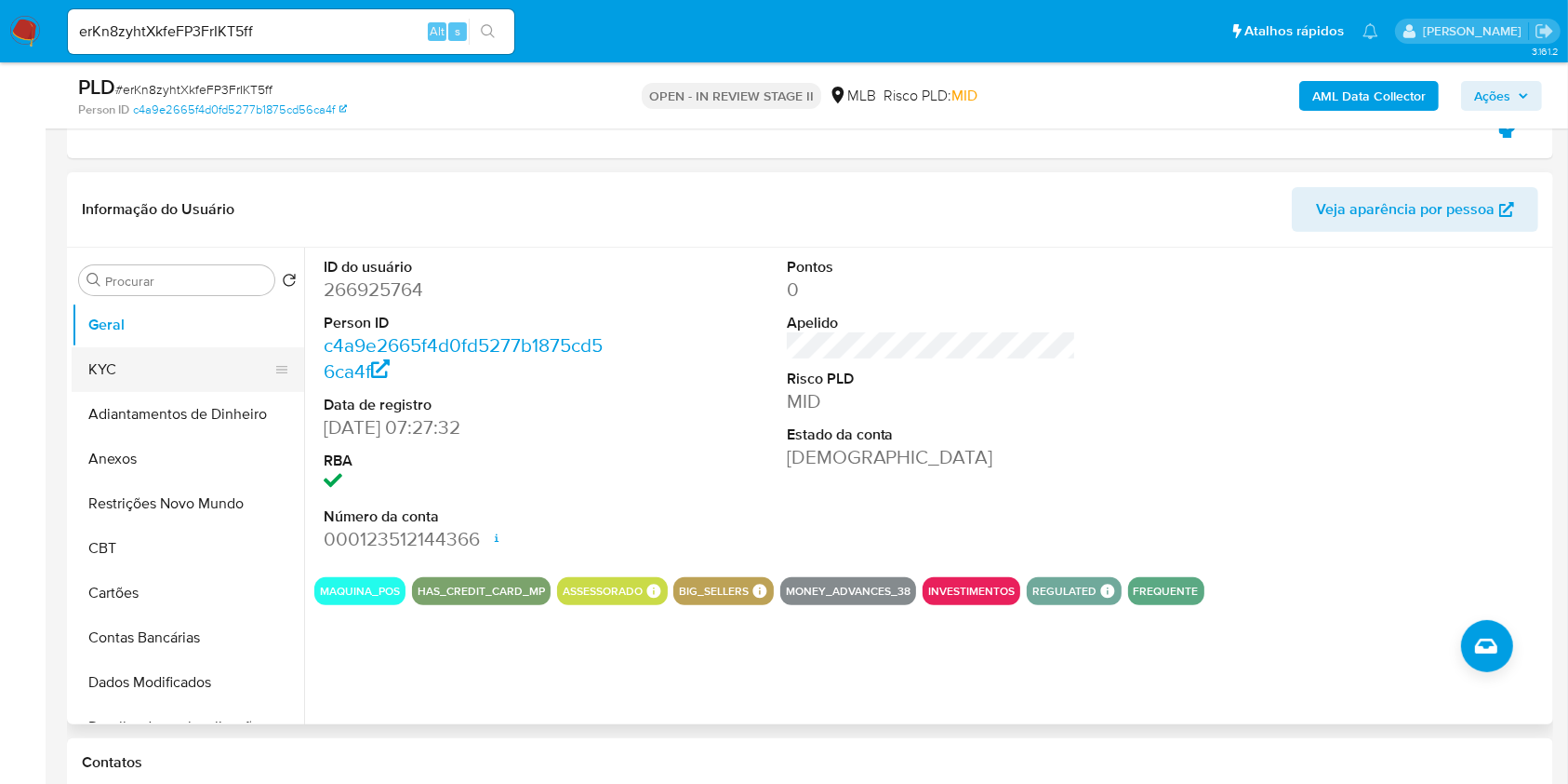
click at [210, 358] on button "KYC" at bounding box center [180, 370] width 217 height 45
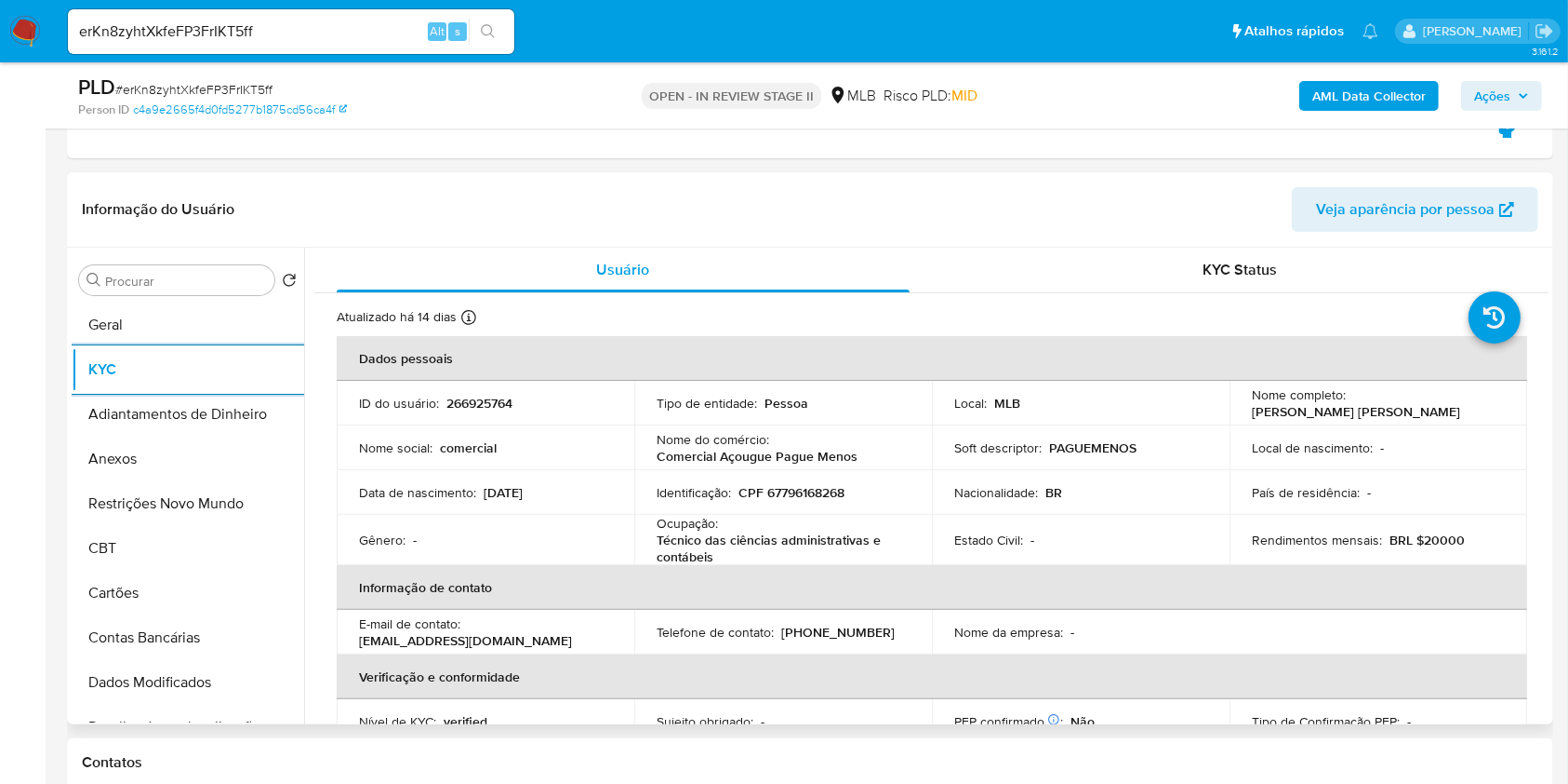
click at [829, 544] on p "Técnico das ciências administrativas e contábeis" at bounding box center [779, 548] width 245 height 34
click at [829, 543] on p "Técnico das ciências administrativas e contábeis" at bounding box center [779, 548] width 245 height 34
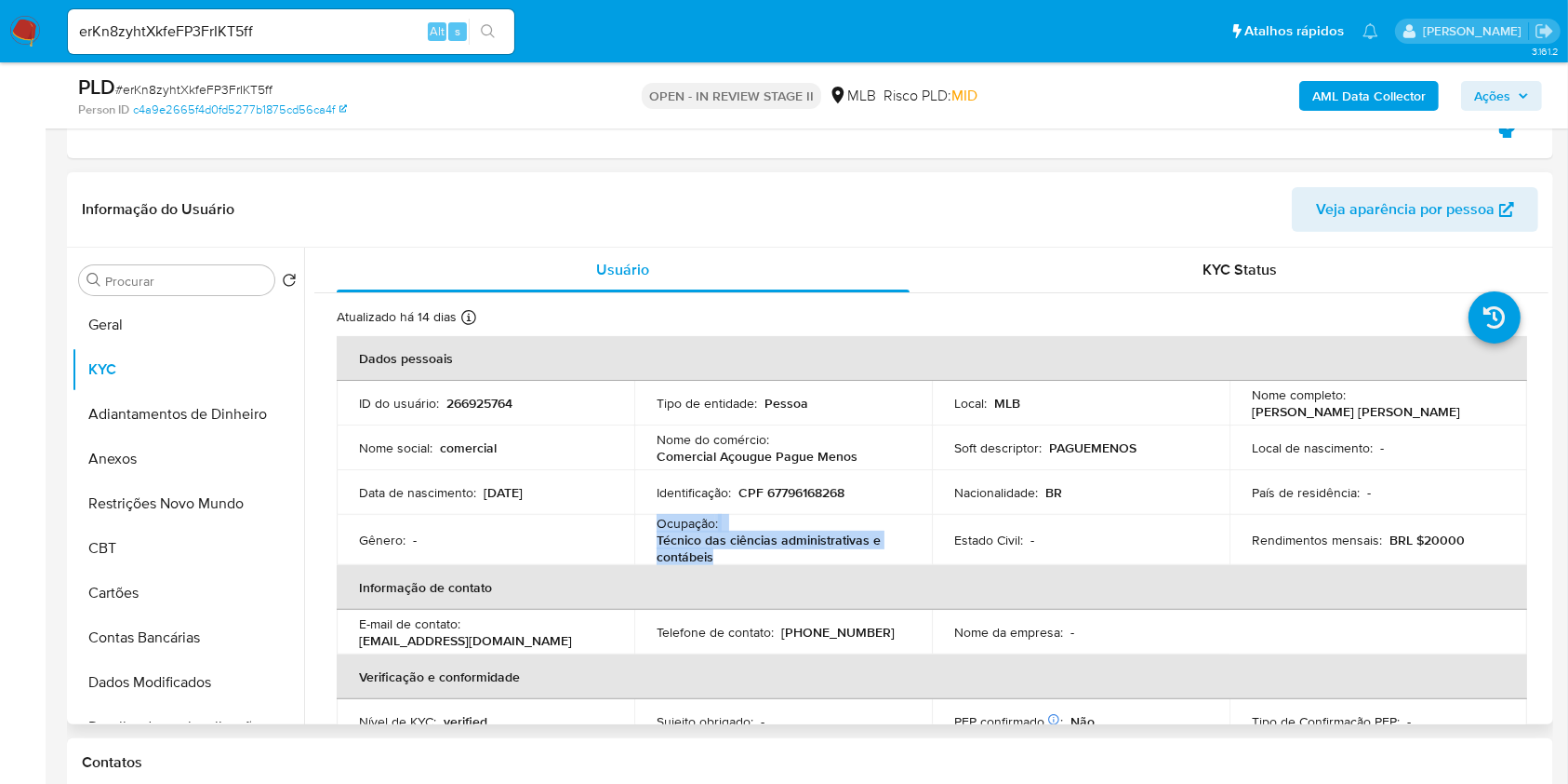
click at [828, 543] on p "Técnico das ciências administrativas e contábeis" at bounding box center [779, 548] width 245 height 34
copy div "Ocupação : Técnico das ciências administrativas e contábeis"
click at [187, 283] on input "Procurar" at bounding box center [186, 281] width 161 height 17
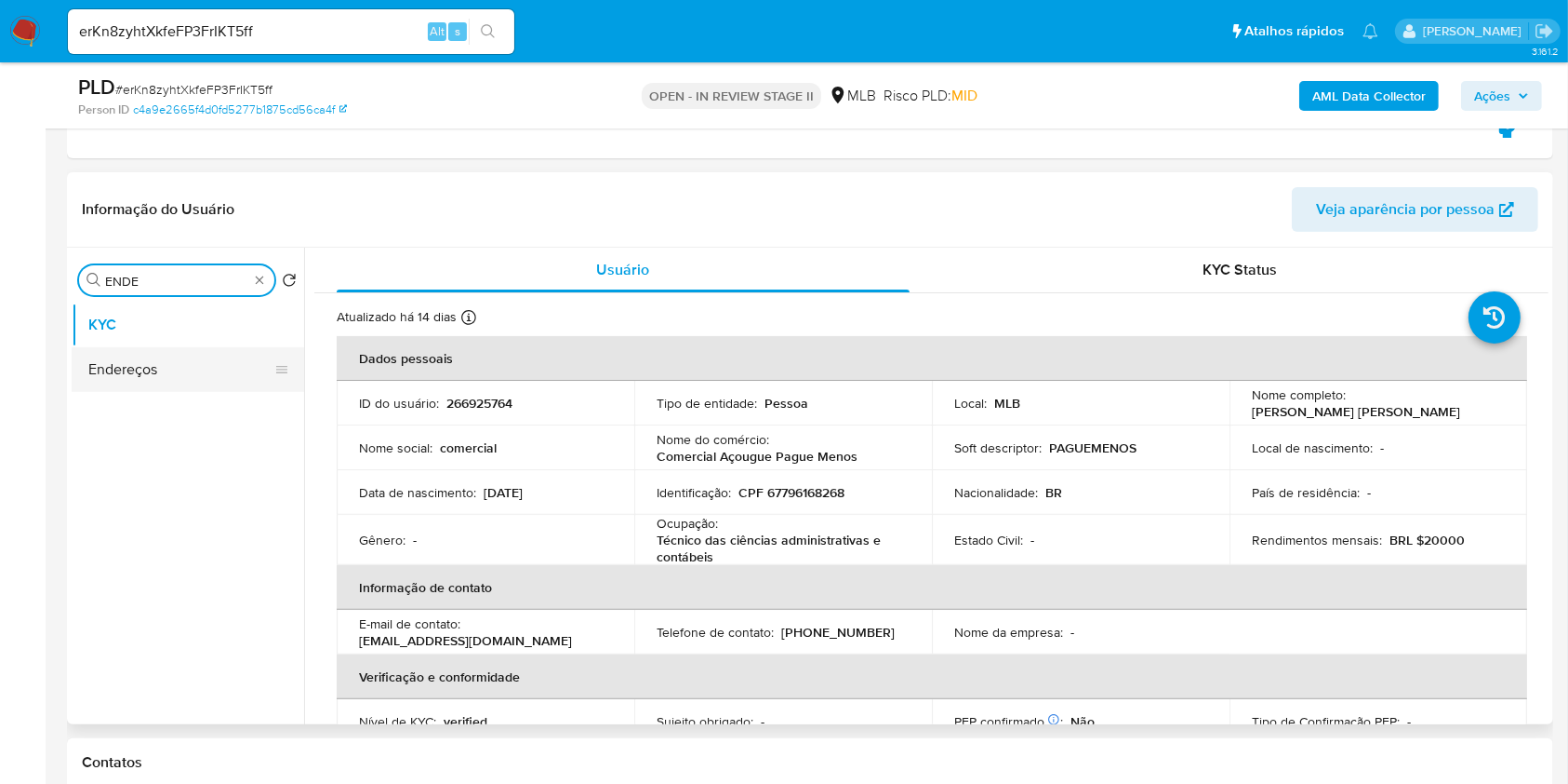
type input "ENDE"
click at [186, 361] on button "Endereços" at bounding box center [180, 370] width 217 height 45
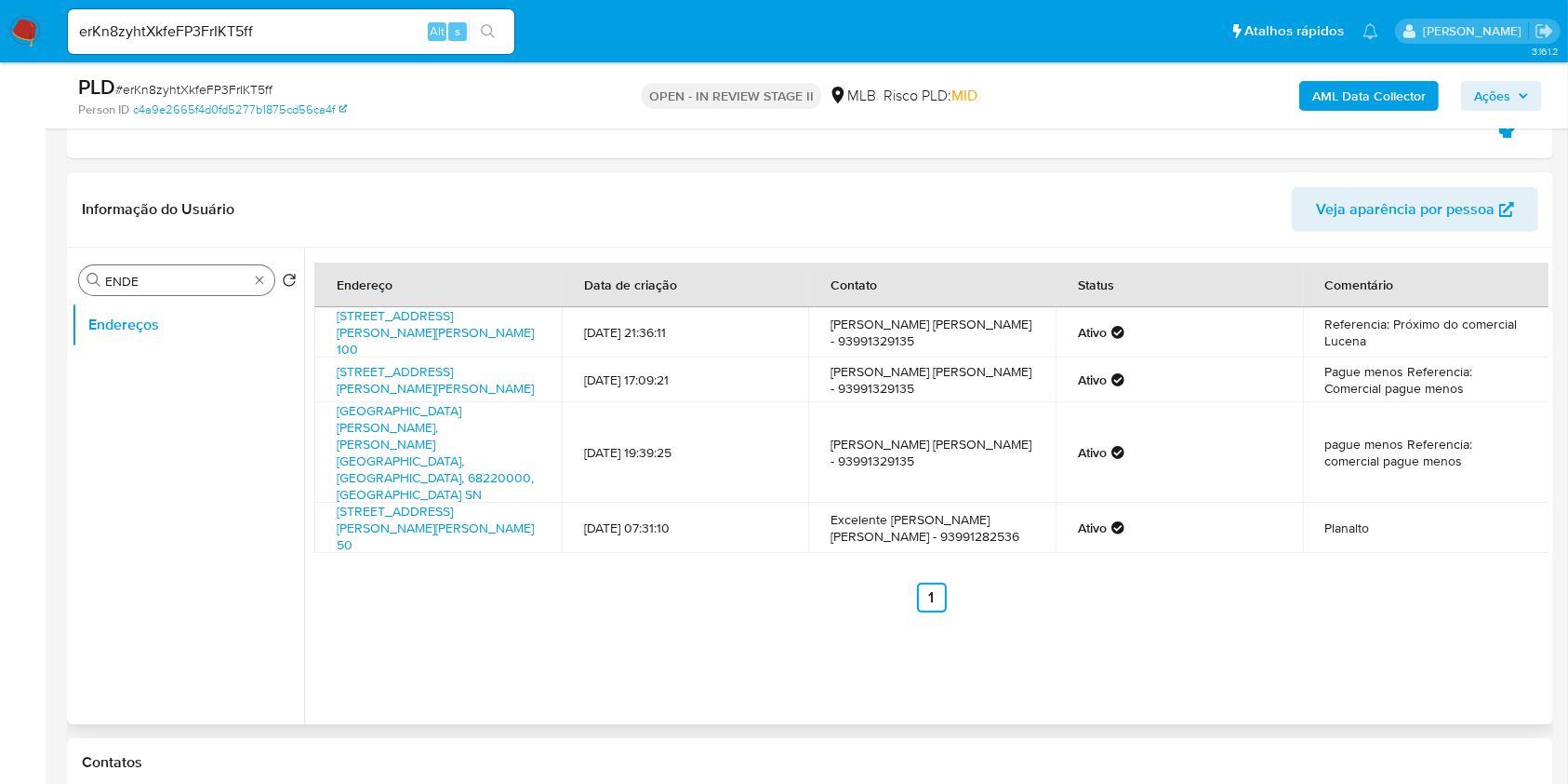
click at [256, 268] on div "Procurar ENDE" at bounding box center [176, 280] width 195 height 30
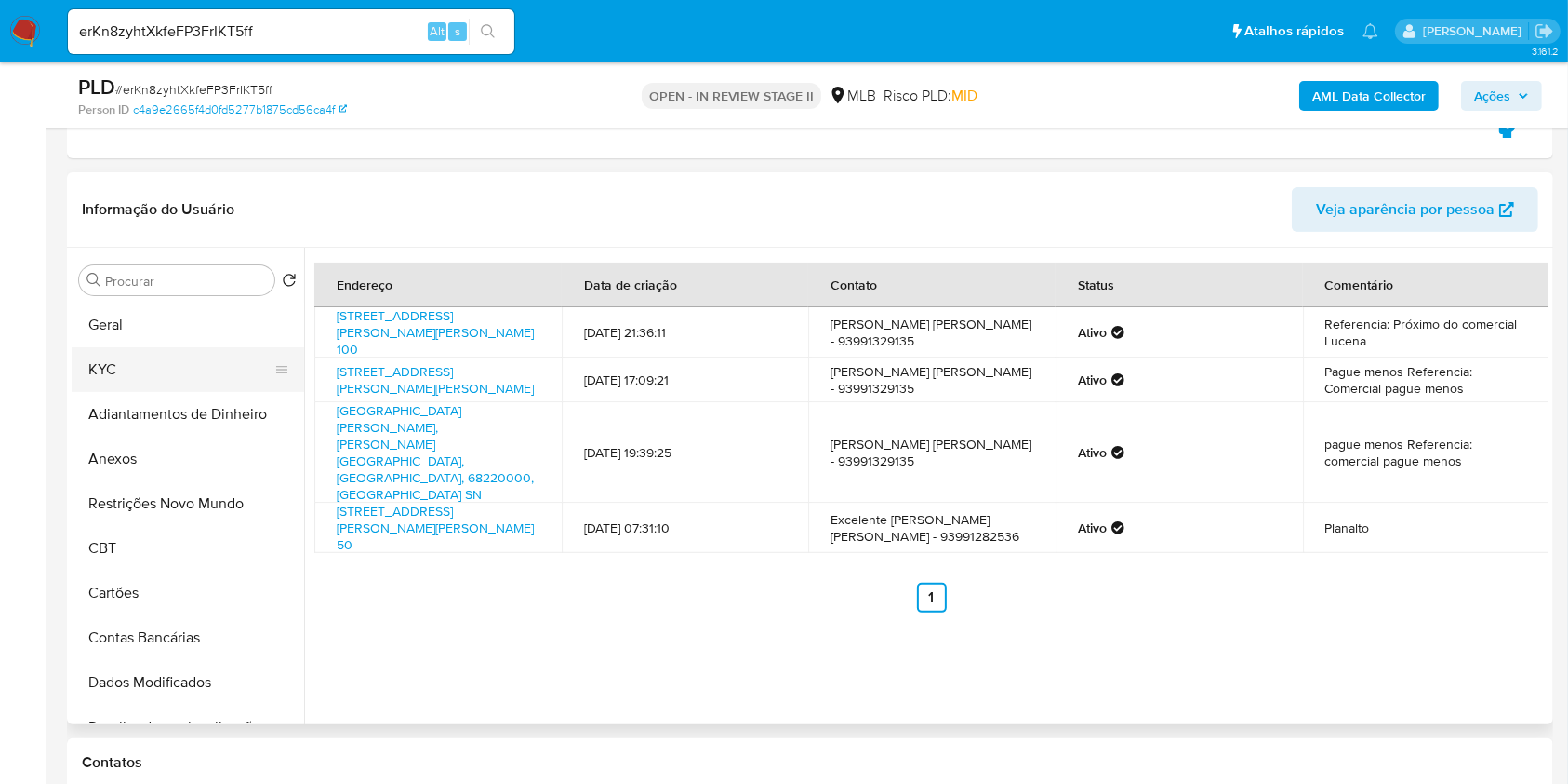
click at [201, 355] on button "KYC" at bounding box center [180, 370] width 217 height 45
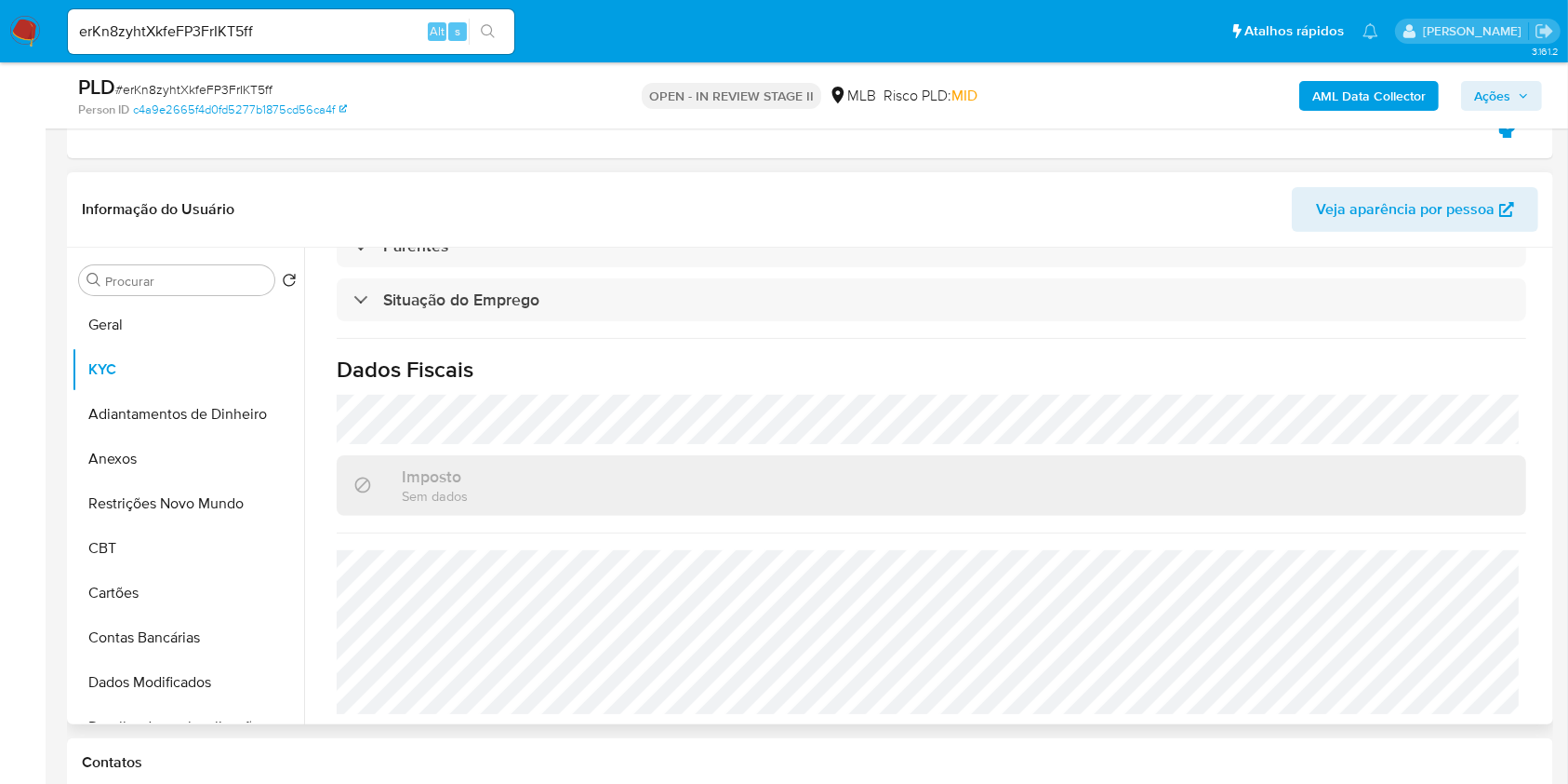
scroll to position [796, 0]
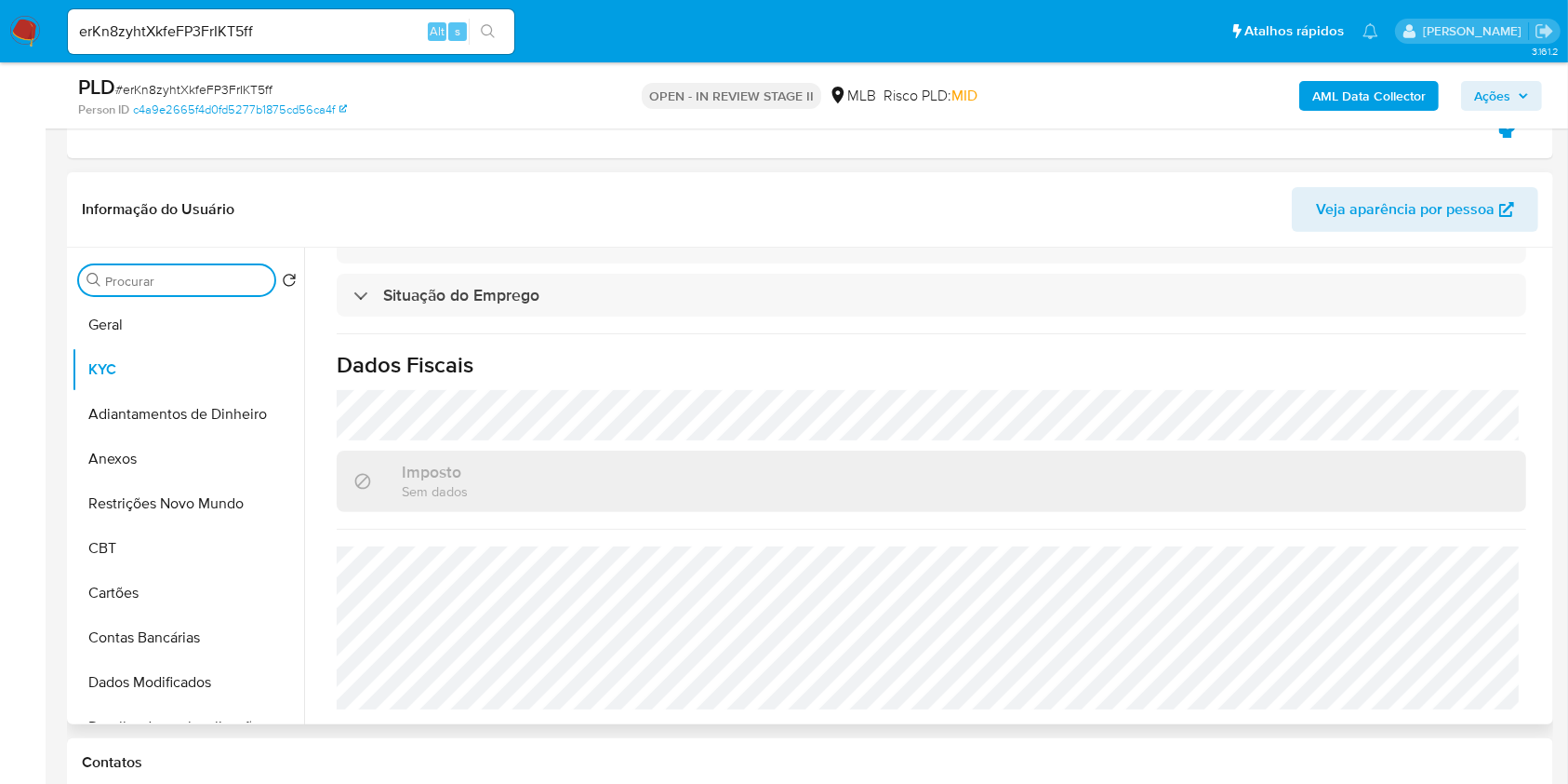
click at [144, 278] on input "Procurar" at bounding box center [186, 281] width 161 height 17
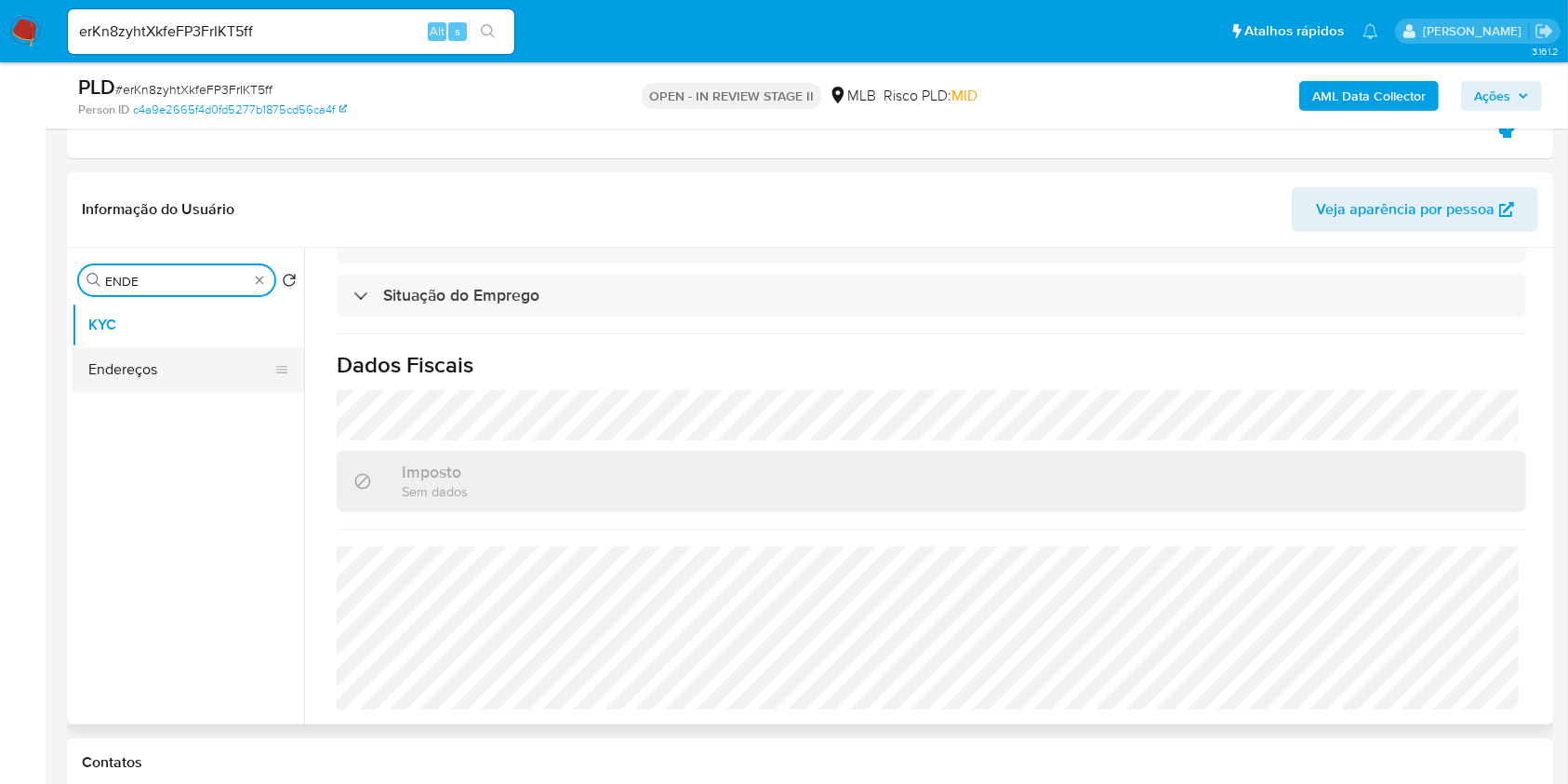
type input "ENDE"
click at [167, 384] on button "Endereços" at bounding box center [180, 370] width 217 height 45
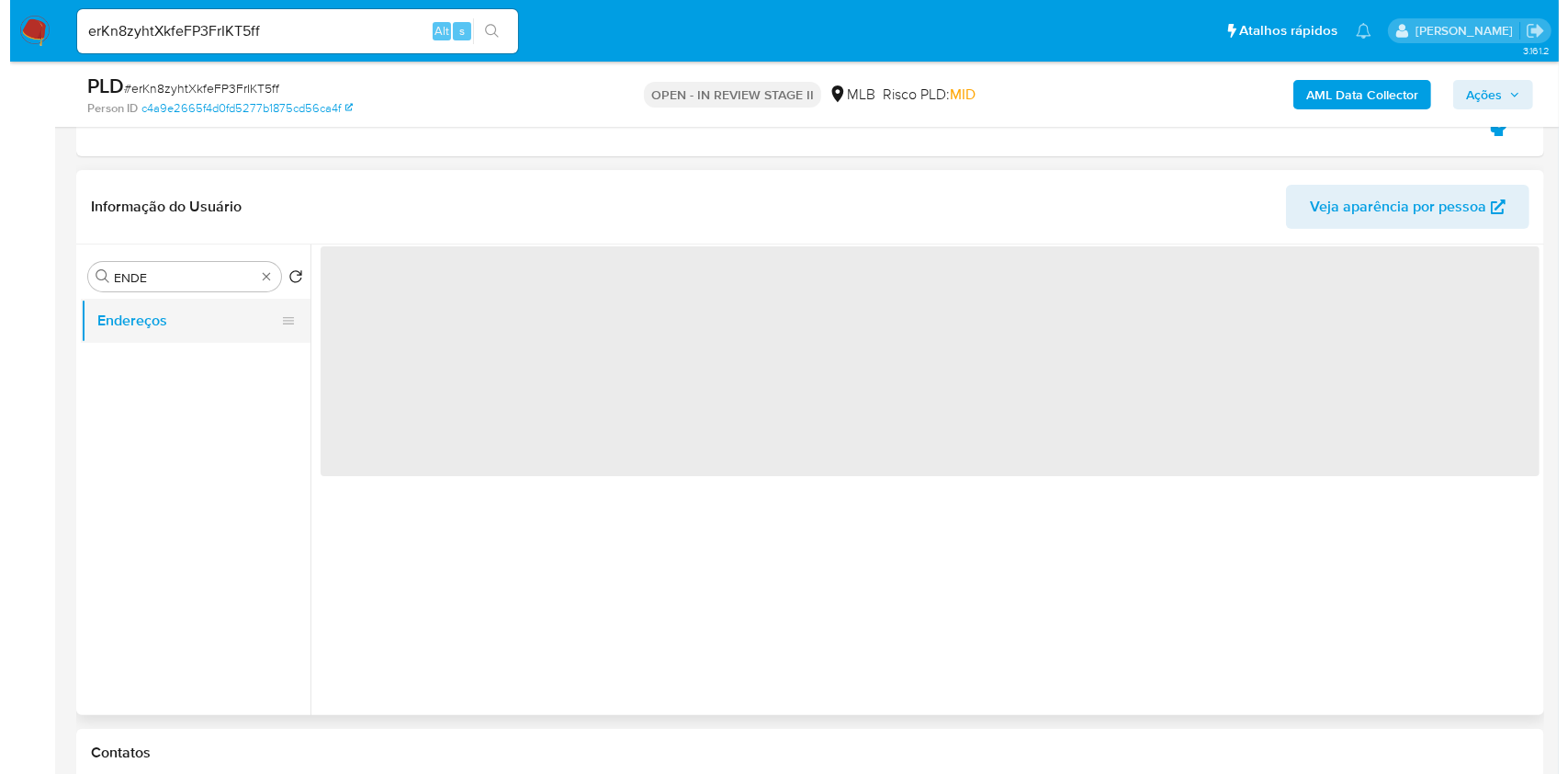
scroll to position [0, 0]
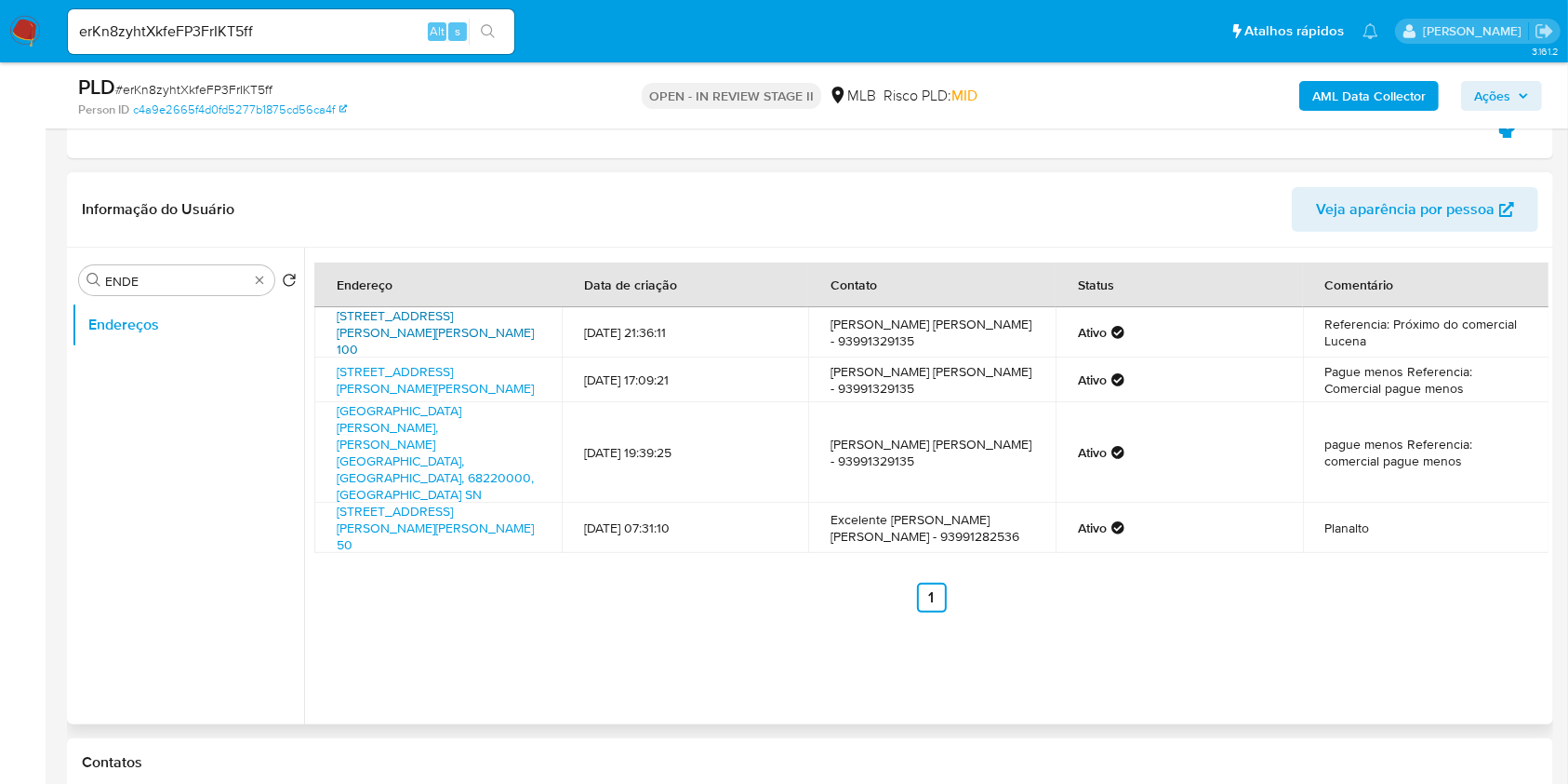
click at [435, 333] on link "[STREET_ADDRESS][PERSON_NAME][PERSON_NAME] 100" at bounding box center [435, 332] width 197 height 52
click at [447, 384] on link "[STREET_ADDRESS][PERSON_NAME][PERSON_NAME]" at bounding box center [435, 380] width 197 height 35
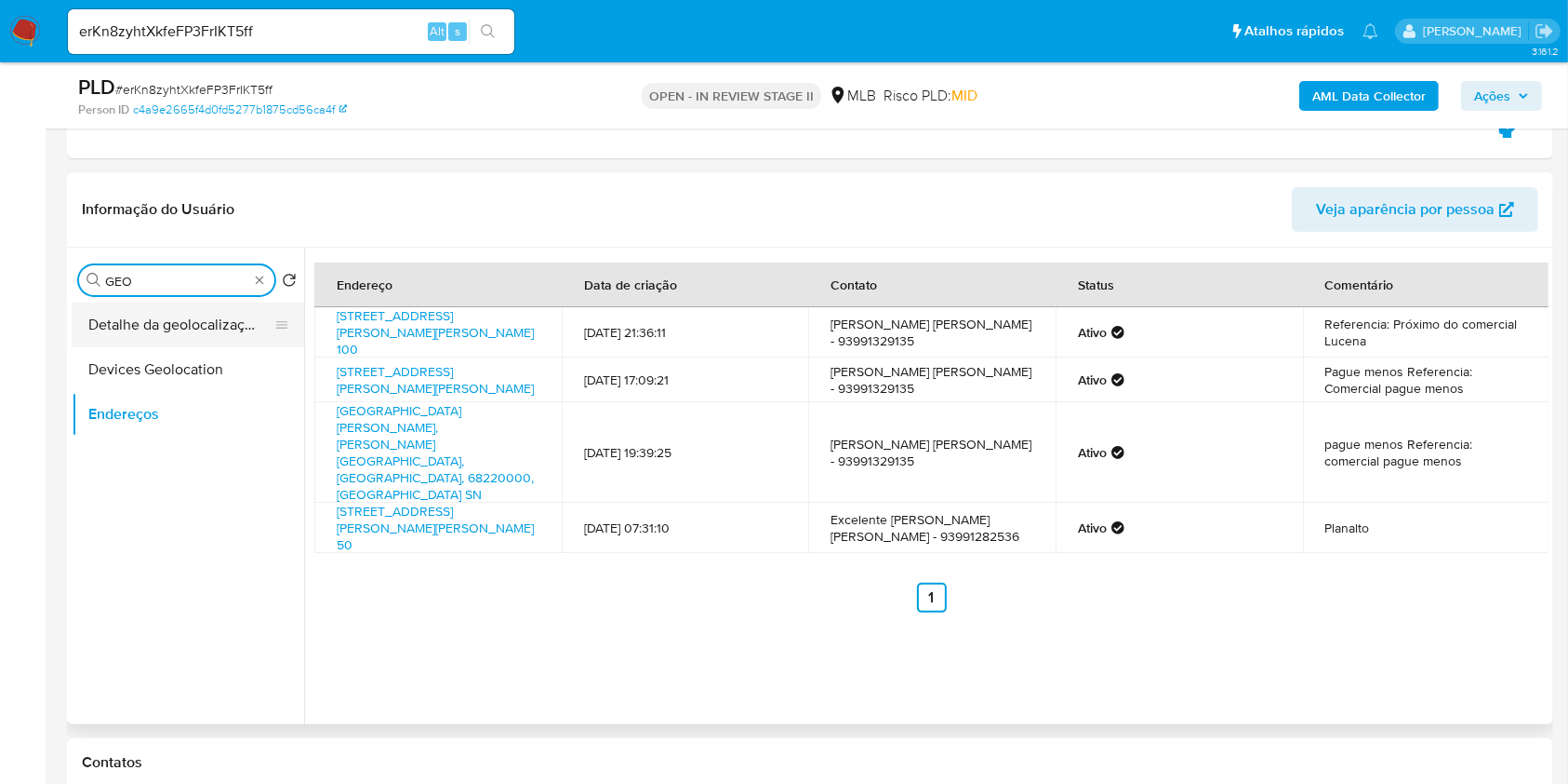
type input "GEO"
click at [234, 331] on button "Detalhe da geolocalização" at bounding box center [180, 325] width 217 height 45
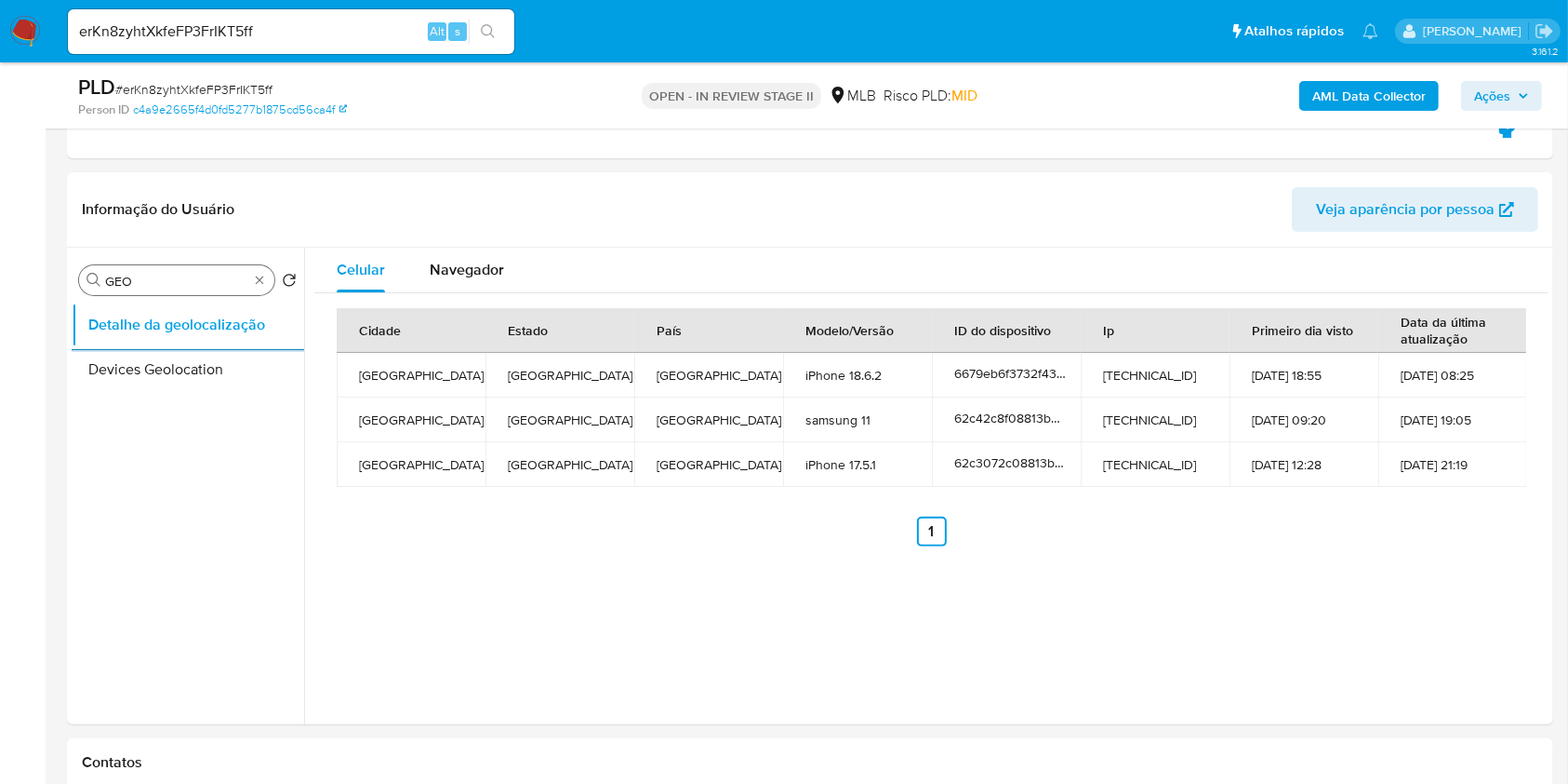
click at [262, 290] on div "Procurar GEO" at bounding box center [176, 280] width 195 height 30
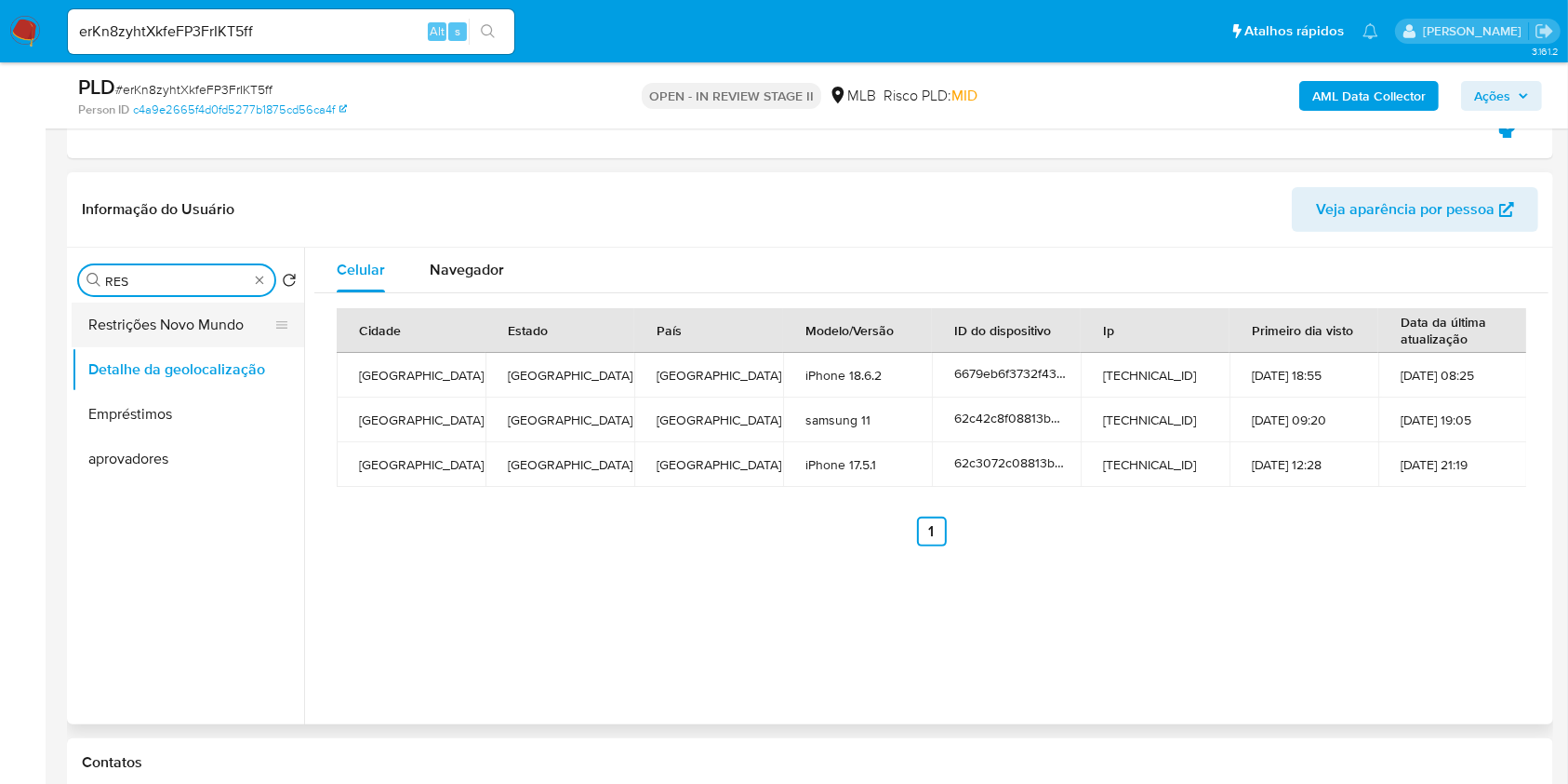
type input "RES"
click at [197, 326] on button "Restrições Novo Mundo" at bounding box center [180, 325] width 217 height 45
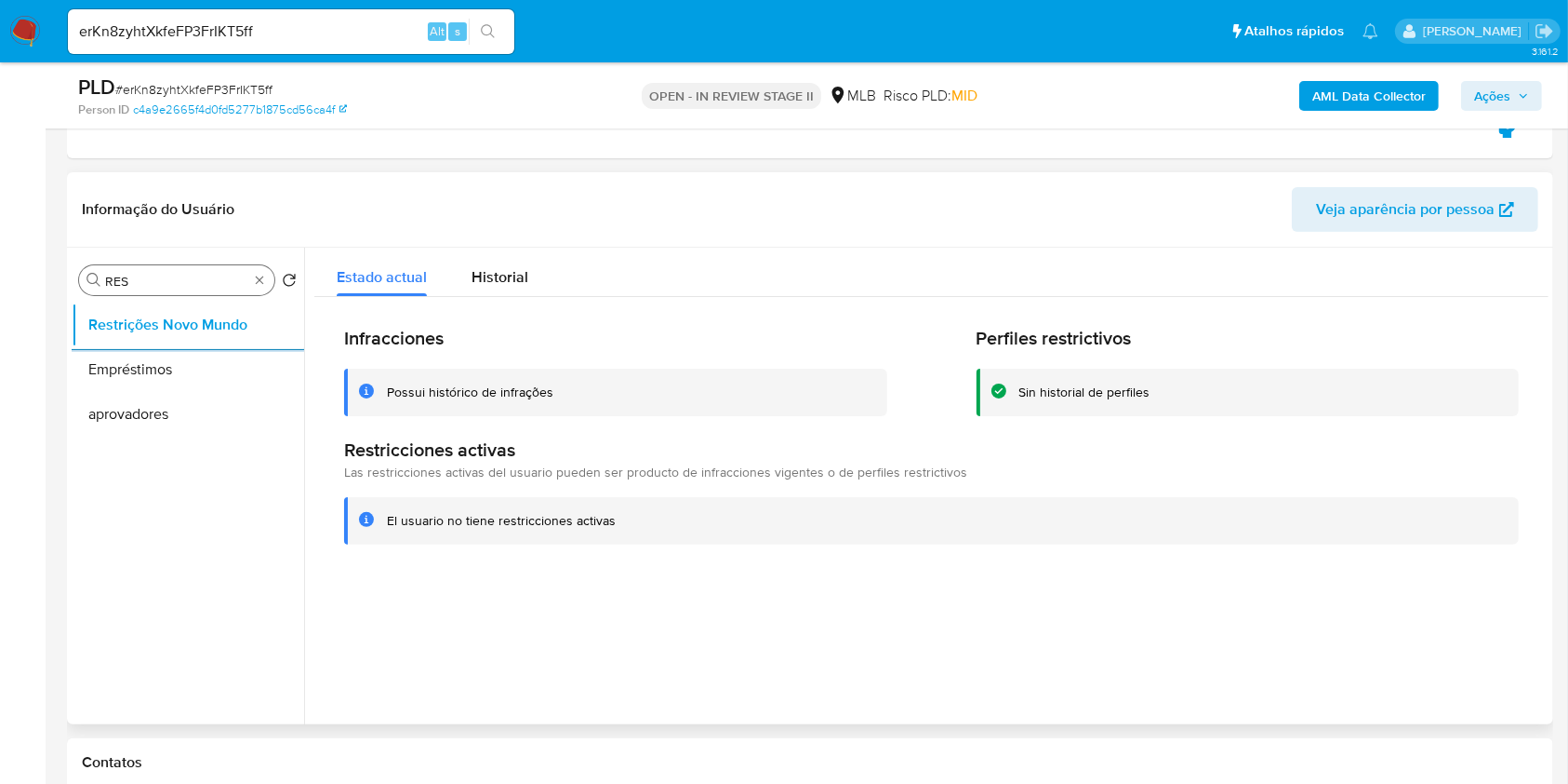
click at [249, 281] on div "Procurar RES" at bounding box center [176, 280] width 195 height 30
type input "POI"
click at [186, 407] on ul "Restrições Novo Mundo Dispositivos Point" at bounding box center [187, 512] width 232 height 420
click at [184, 381] on button "Dispositivos Point" at bounding box center [180, 370] width 217 height 45
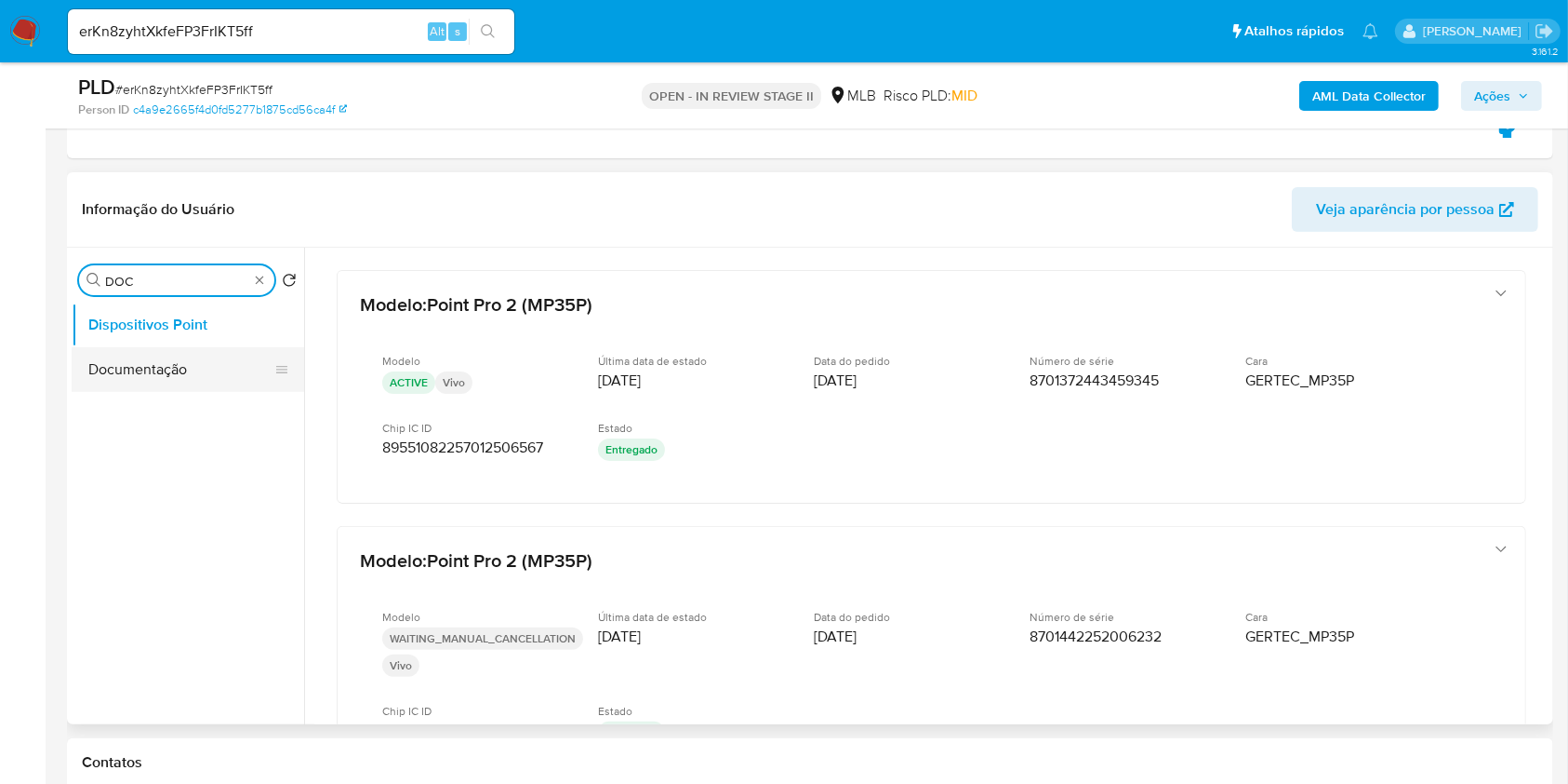
type input "DOC"
click at [221, 376] on button "Documentação" at bounding box center [180, 370] width 217 height 45
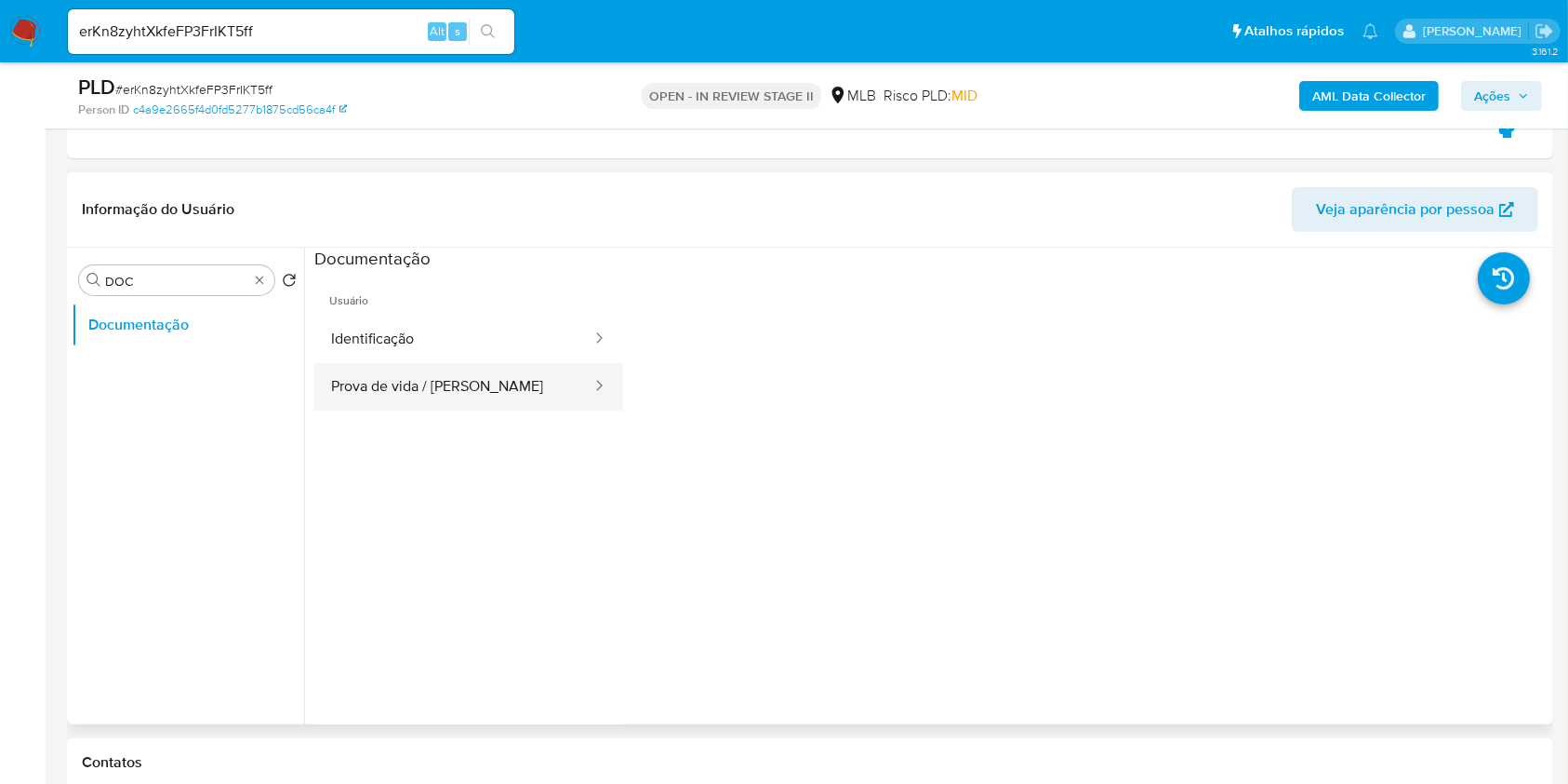
click at [412, 384] on button "Prova de vida / Selfie" at bounding box center [453, 386] width 279 height 48
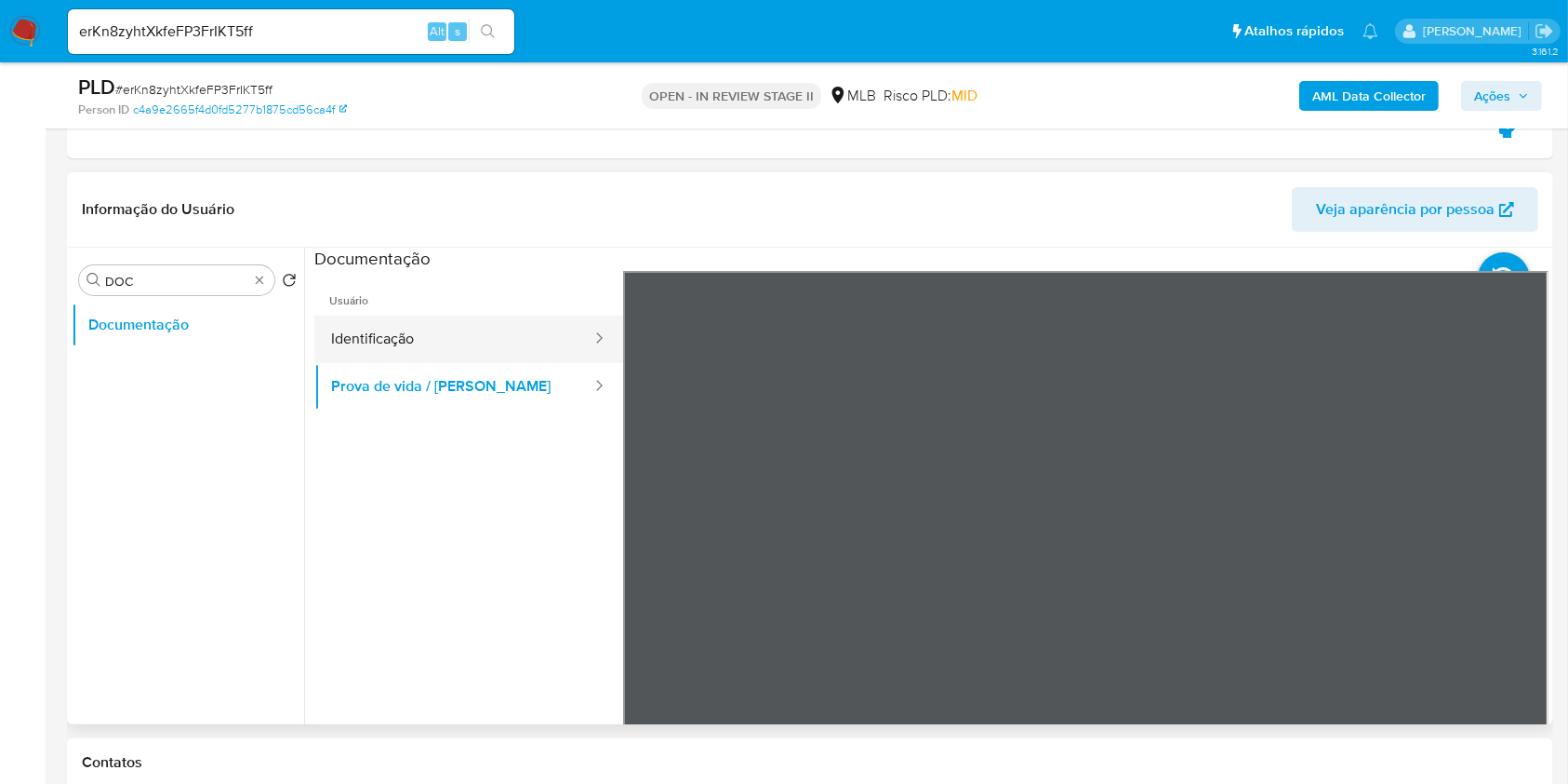
click at [481, 344] on button "Identificação" at bounding box center [453, 339] width 279 height 48
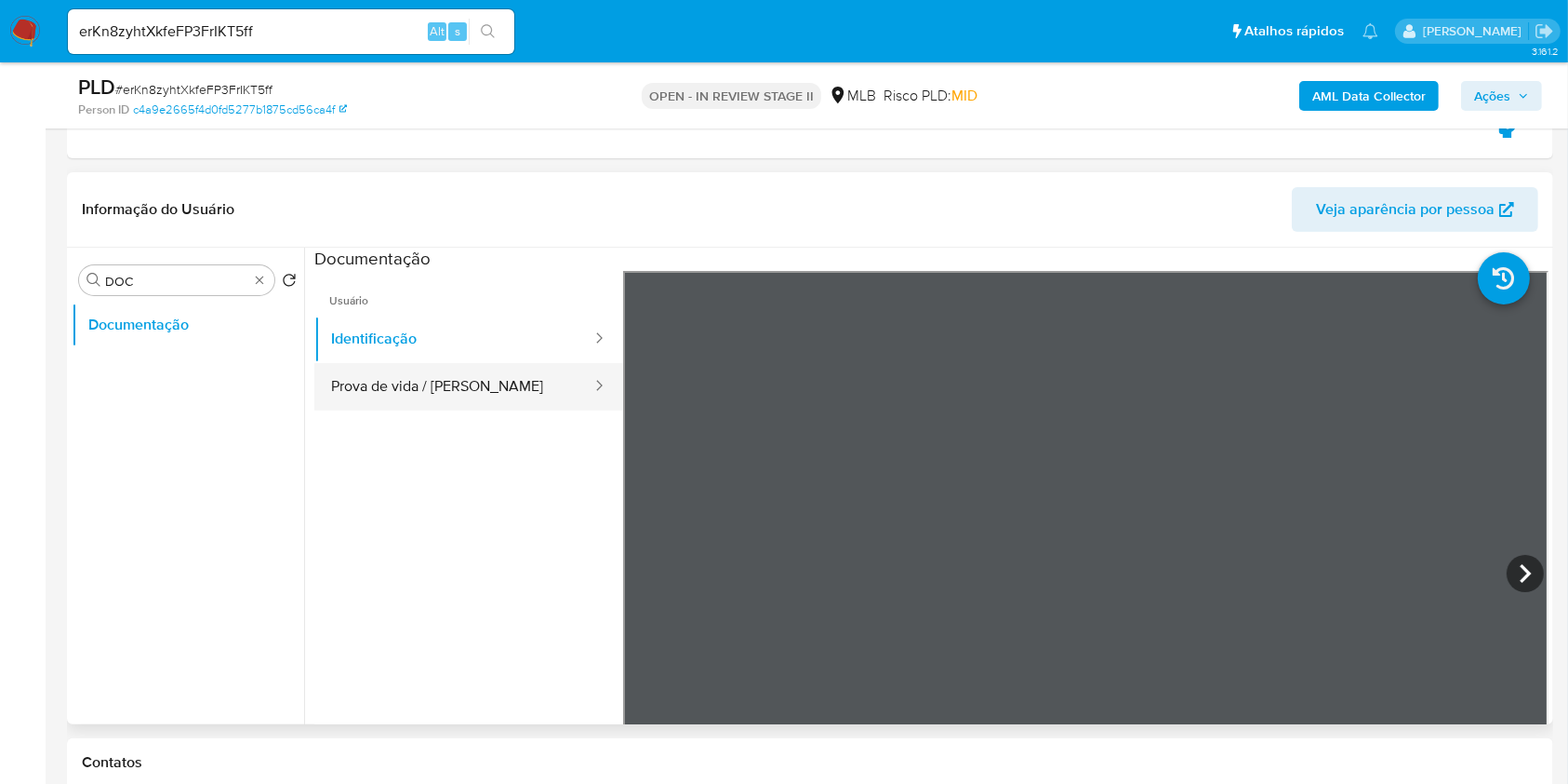
click at [477, 379] on button "Prova de vida / Selfie" at bounding box center [453, 386] width 279 height 48
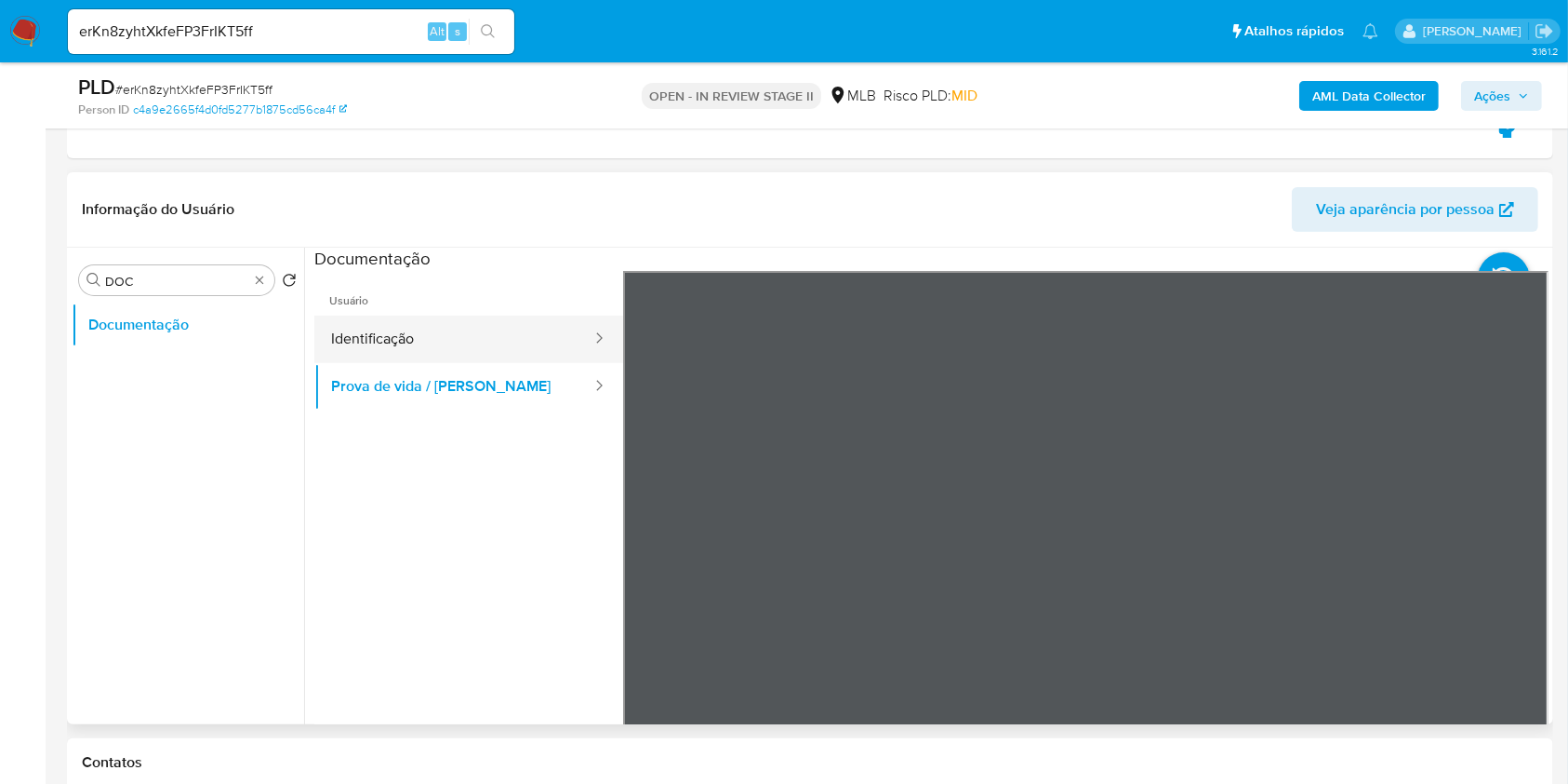
click at [344, 340] on button "Identificação" at bounding box center [453, 339] width 279 height 48
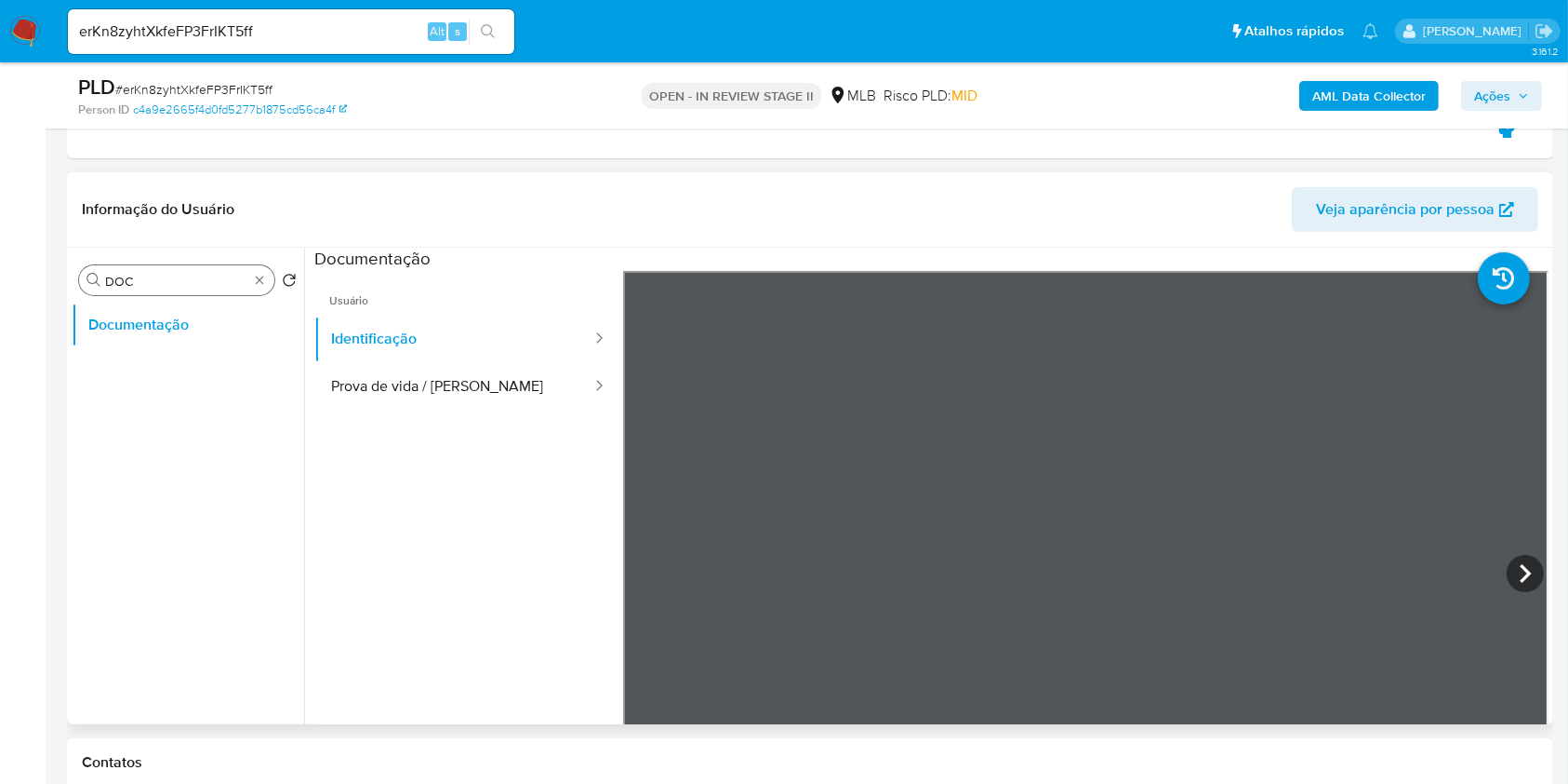
click at [253, 294] on div "Procurar DOC Retornar ao pedido padrão Documentação" at bounding box center [187, 486] width 232 height 473
click at [259, 288] on div "Procurar DOC" at bounding box center [176, 280] width 195 height 30
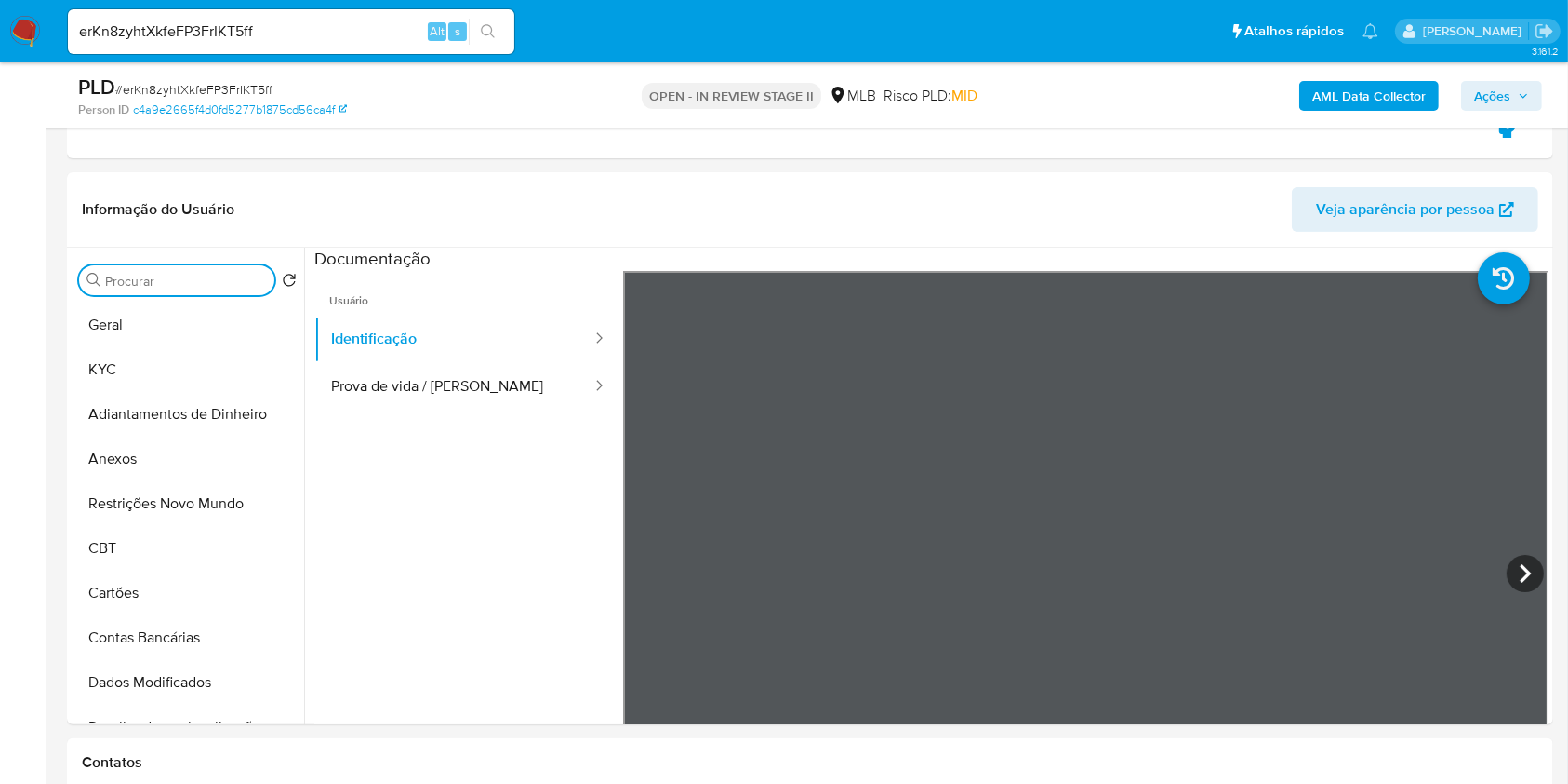
click at [1336, 102] on b "AML Data Collector" at bounding box center [1369, 96] width 114 height 30
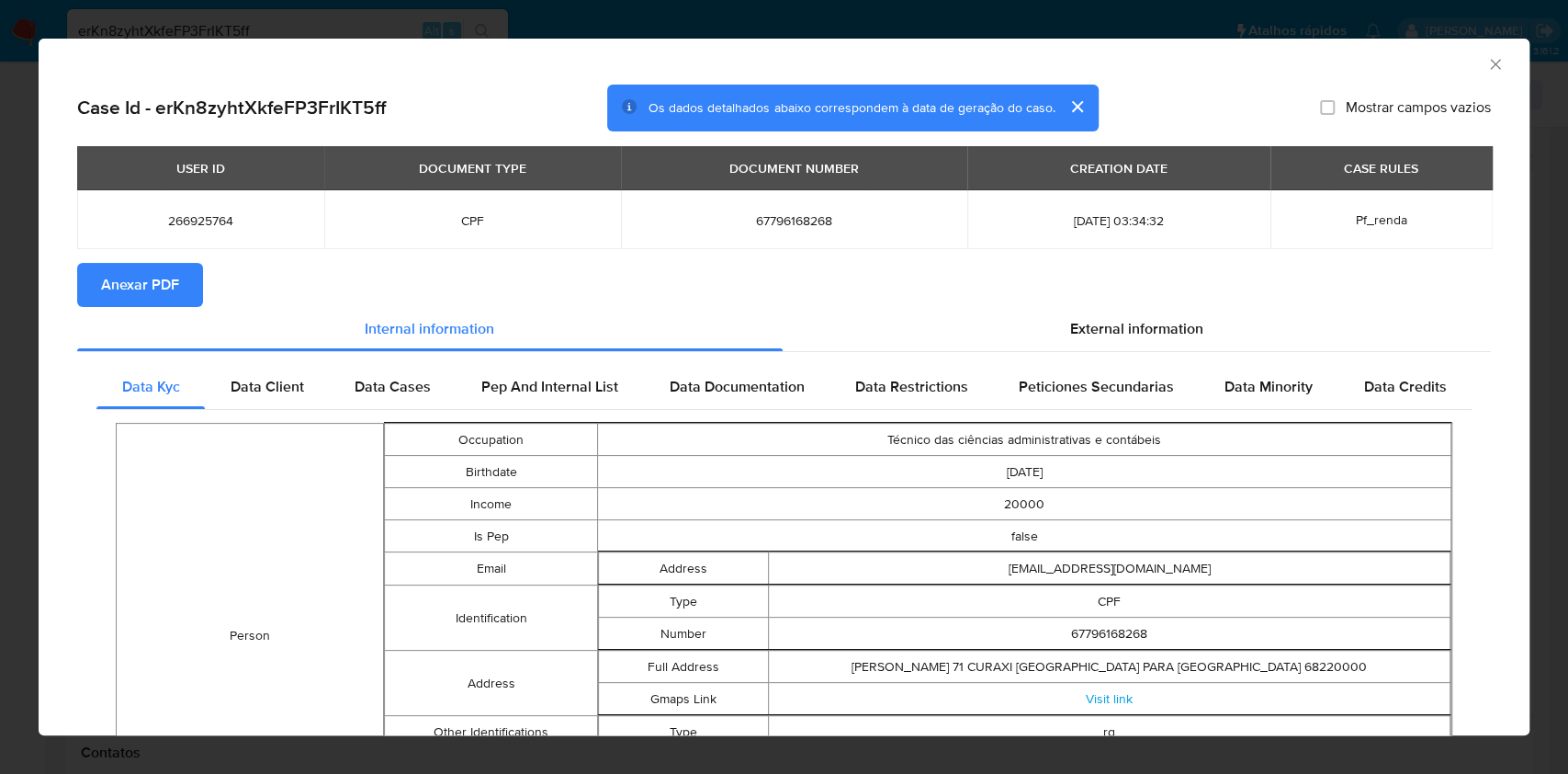
click at [168, 298] on span "Anexar PDF" at bounding box center [140, 285] width 78 height 41
click at [745, 219] on span "67796168268" at bounding box center [794, 220] width 302 height 17
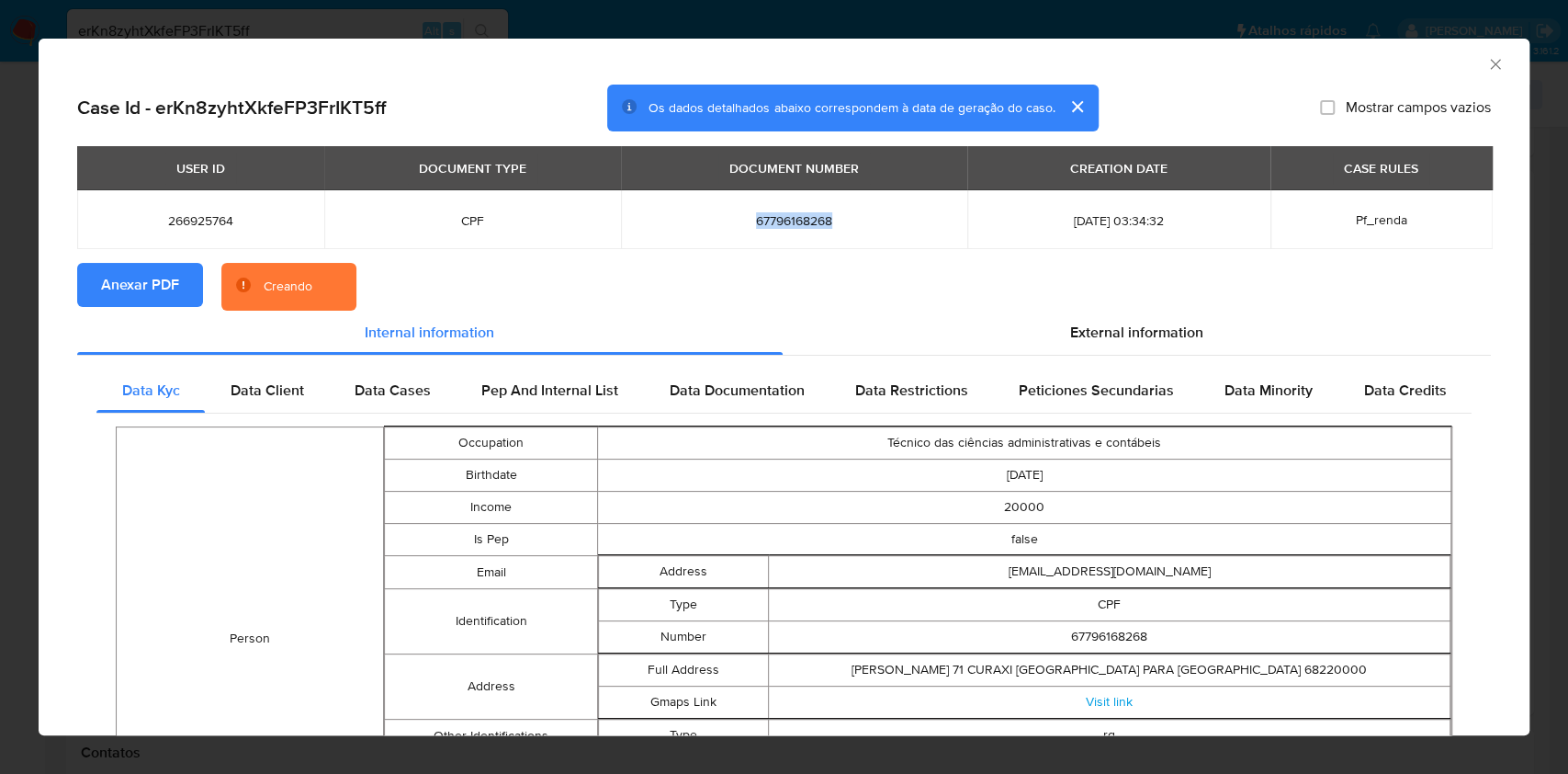
click at [745, 219] on span "67796168268" at bounding box center [794, 220] width 302 height 17
copy span "67796168268"
click at [1486, 70] on icon "Fechar a janela" at bounding box center [1495, 64] width 18 height 18
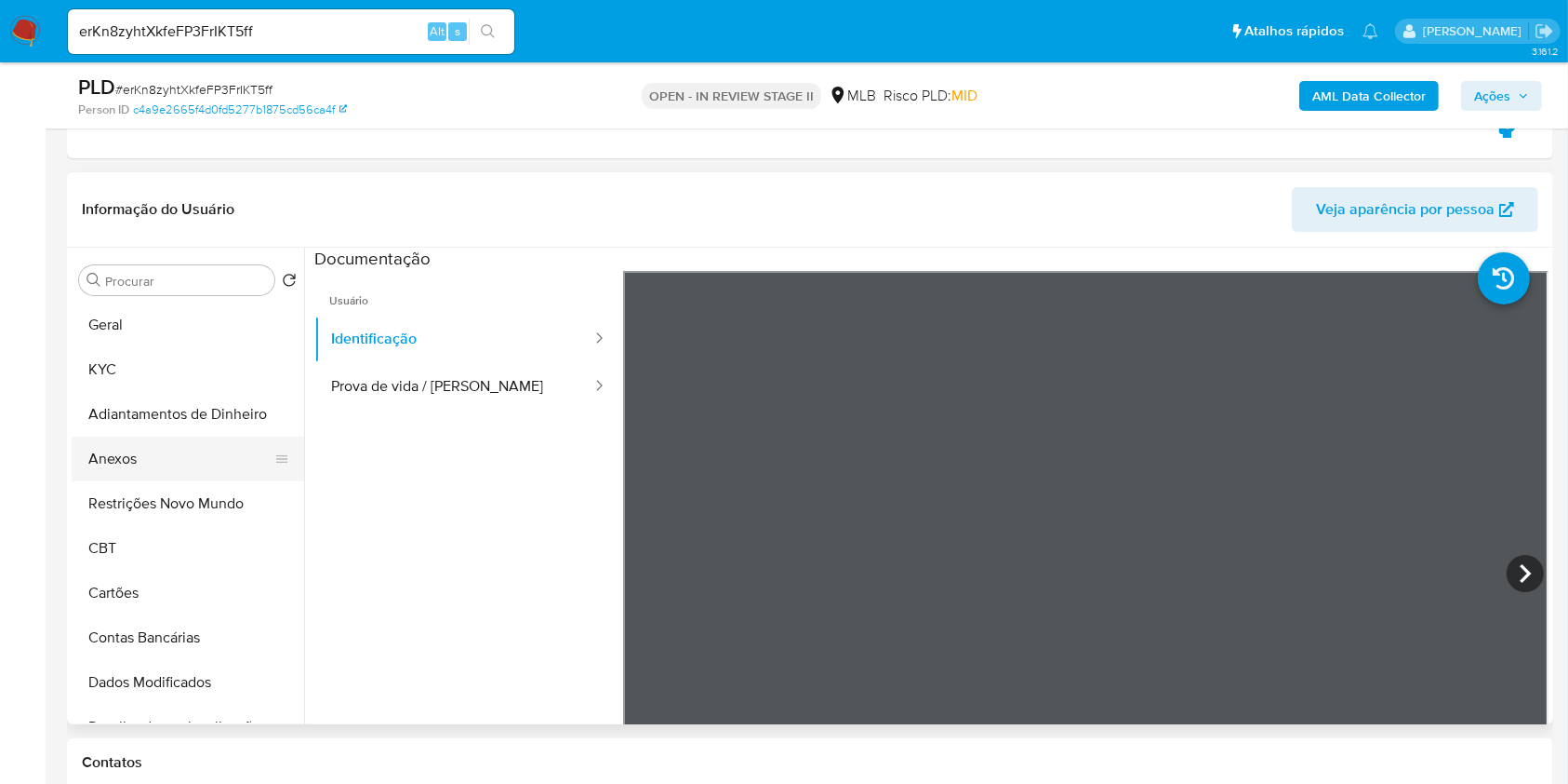
click at [187, 464] on button "Anexos" at bounding box center [180, 459] width 217 height 45
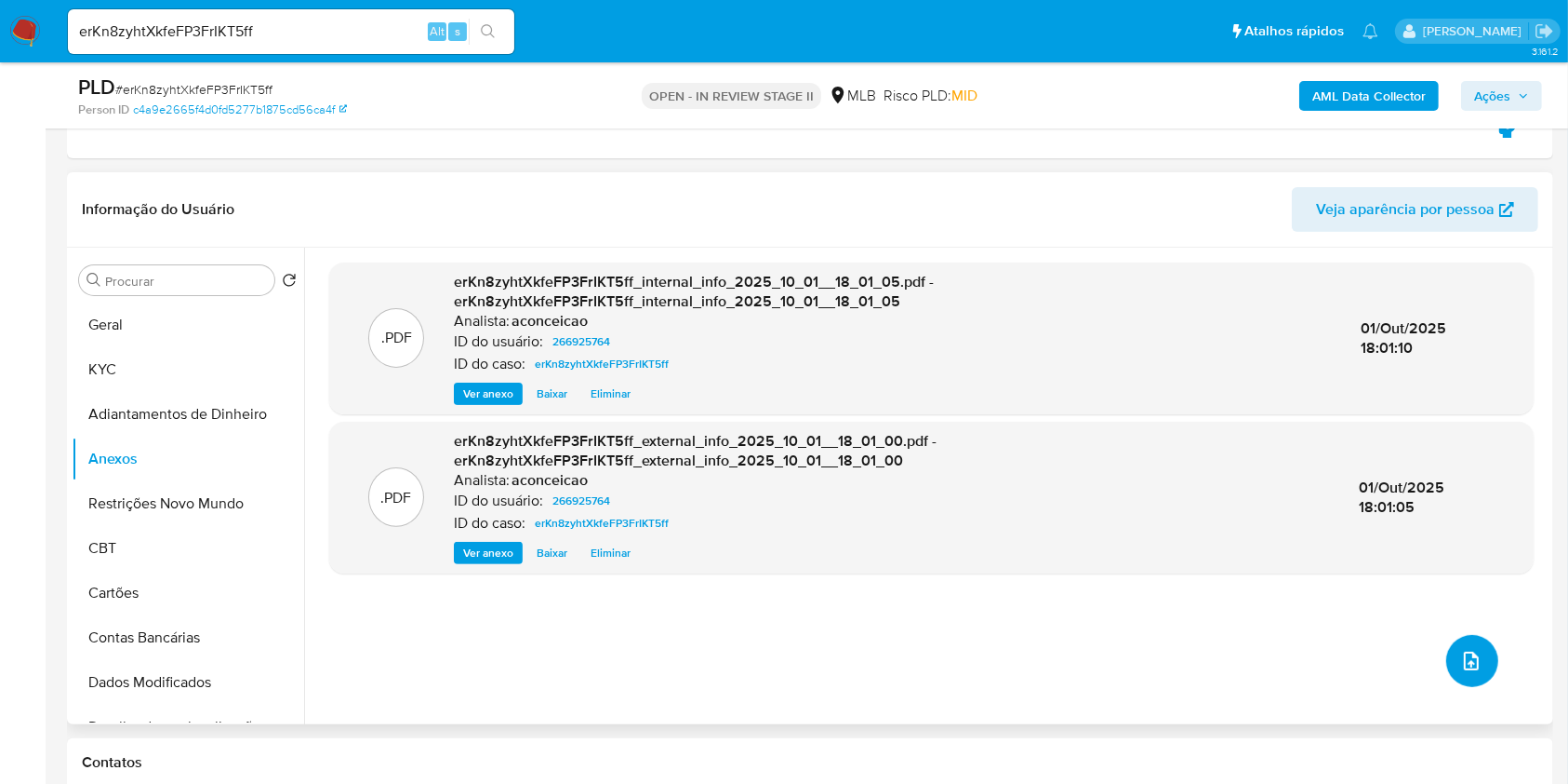
click at [1481, 654] on button "upload-file" at bounding box center [1472, 661] width 52 height 52
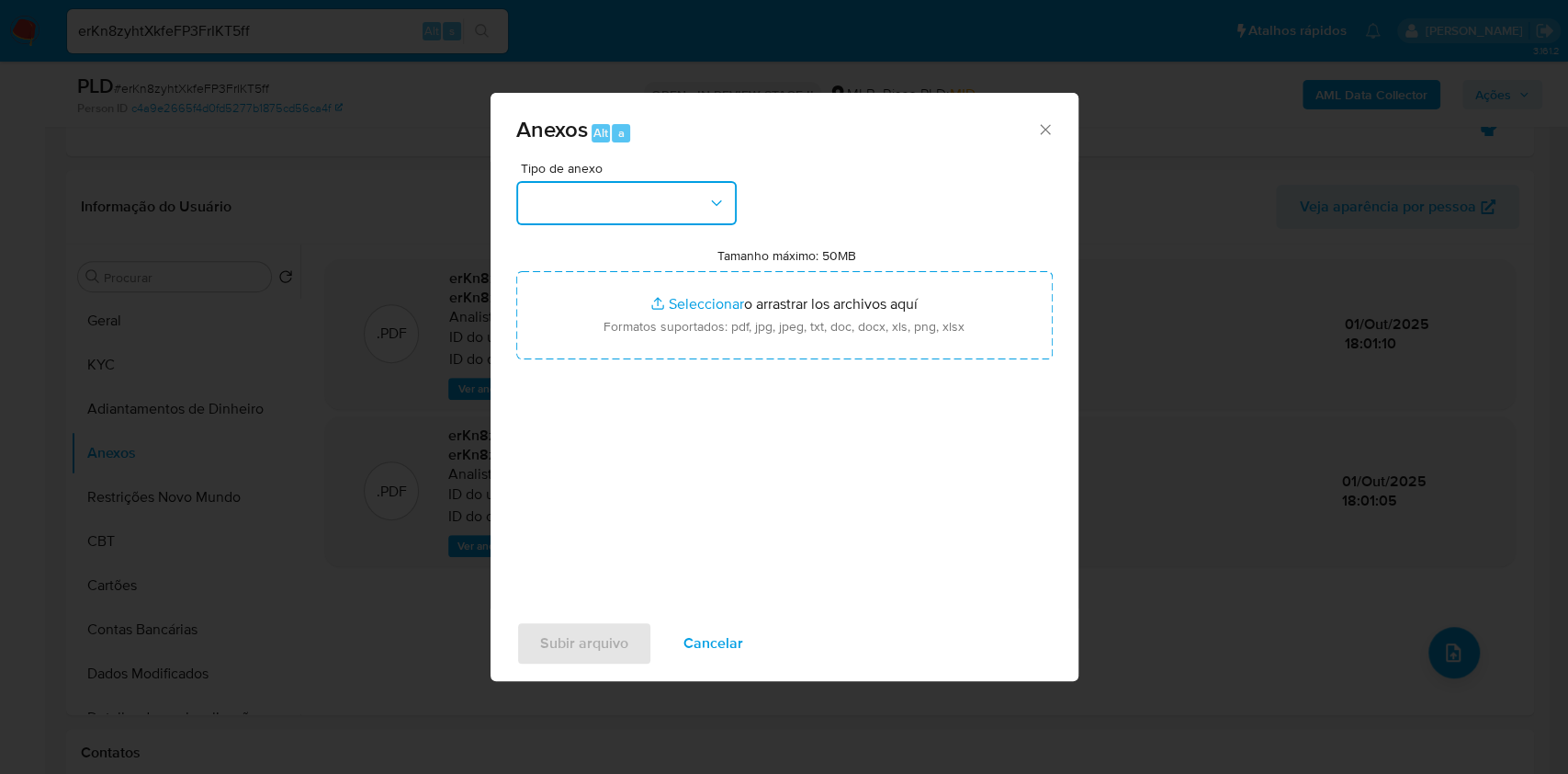
click at [632, 203] on button "button" at bounding box center [626, 203] width 220 height 44
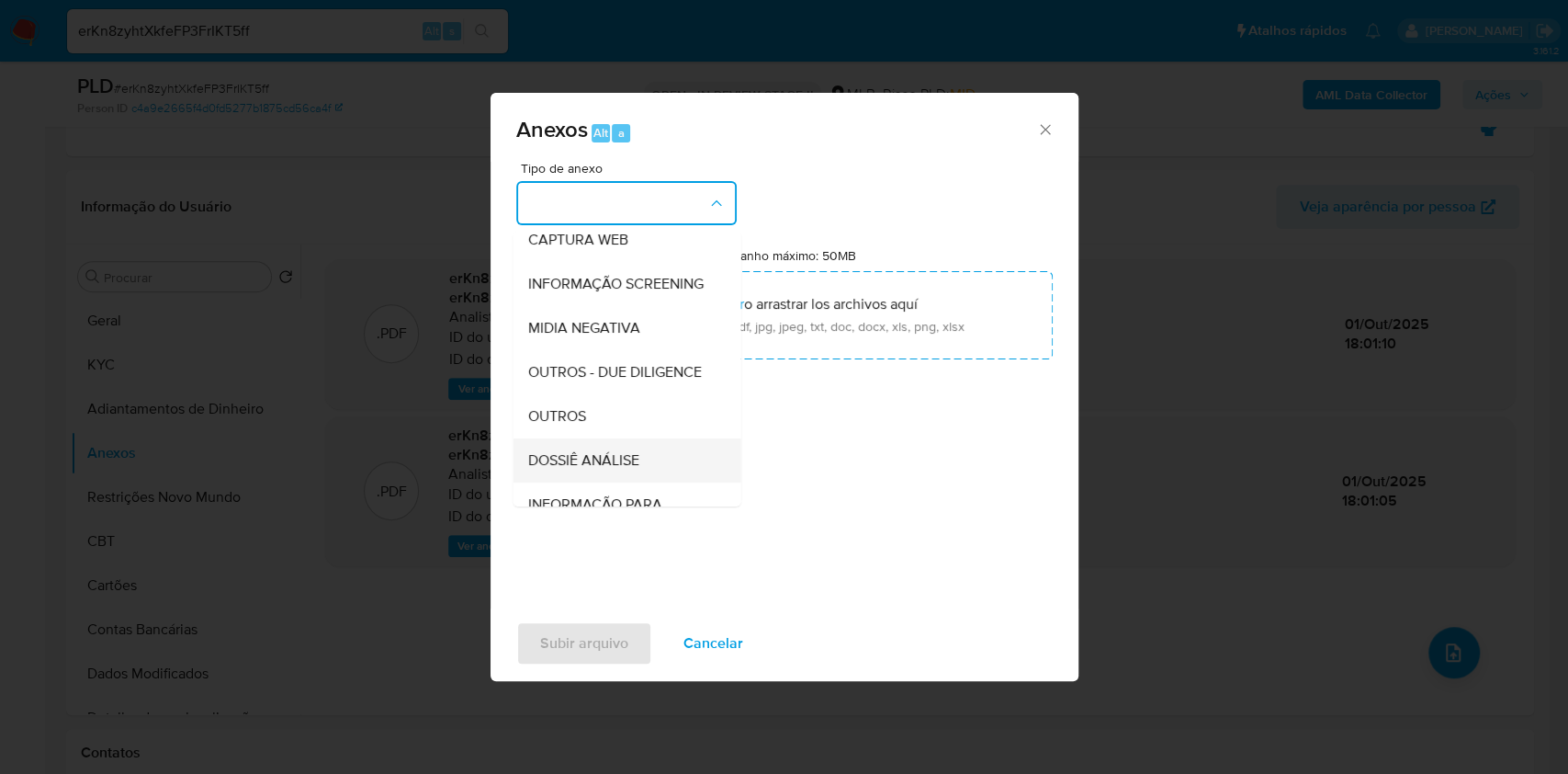
scroll to position [282, 0]
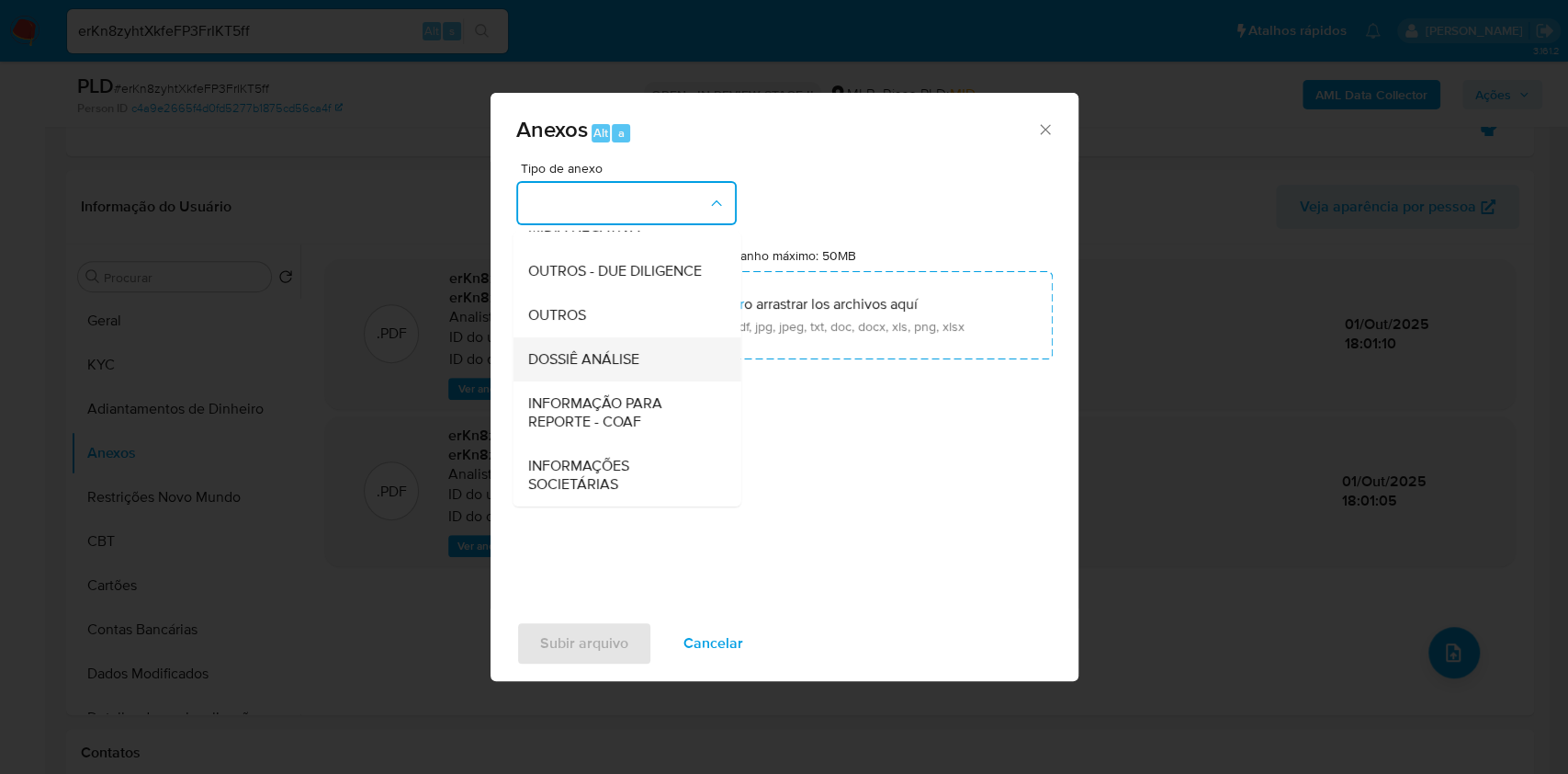
click at [639, 351] on div "DOSSIÊ ANÁLISE" at bounding box center [620, 359] width 187 height 44
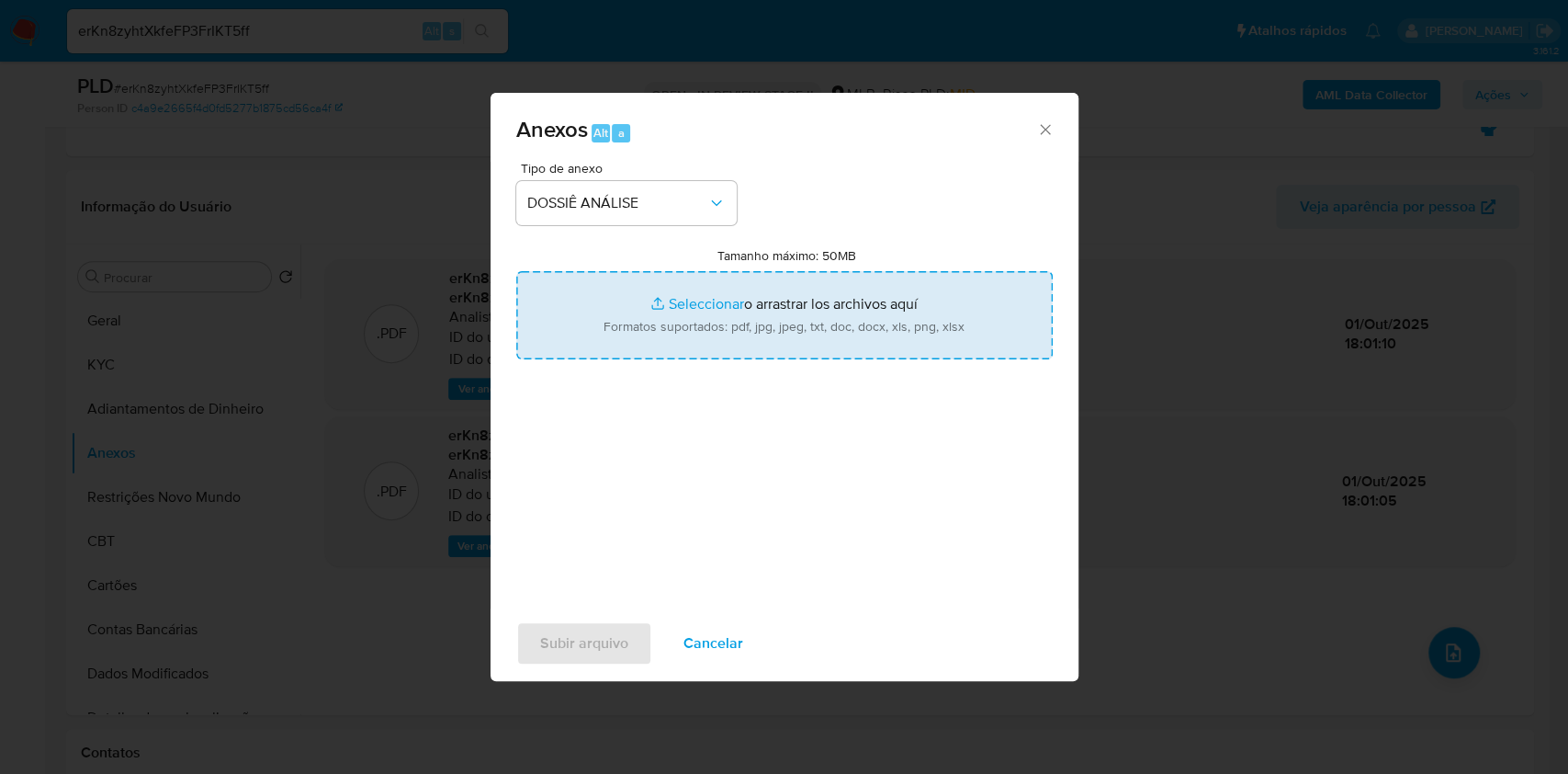
type input "C:\fakepath\SAR - XXXX - CPF 67796168268 - ADRIANA FERREIRA DE LIMA.pdf"
click at [589, 643] on span "Subir arquivo" at bounding box center [584, 643] width 88 height 41
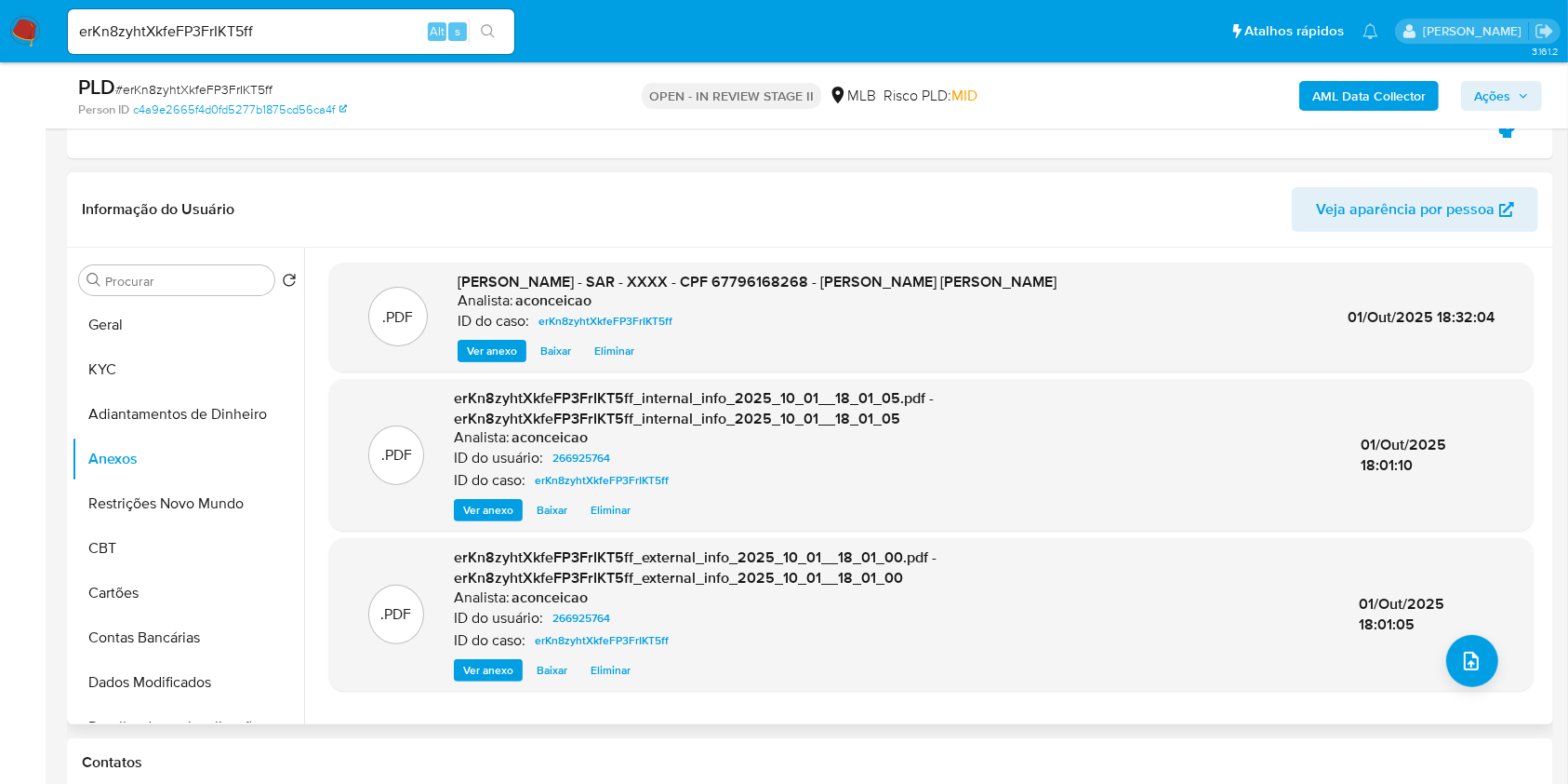
drag, startPoint x: 638, startPoint y: 357, endPoint x: 625, endPoint y: 355, distance: 13.2
click at [625, 355] on button "Eliminar" at bounding box center [614, 351] width 59 height 22
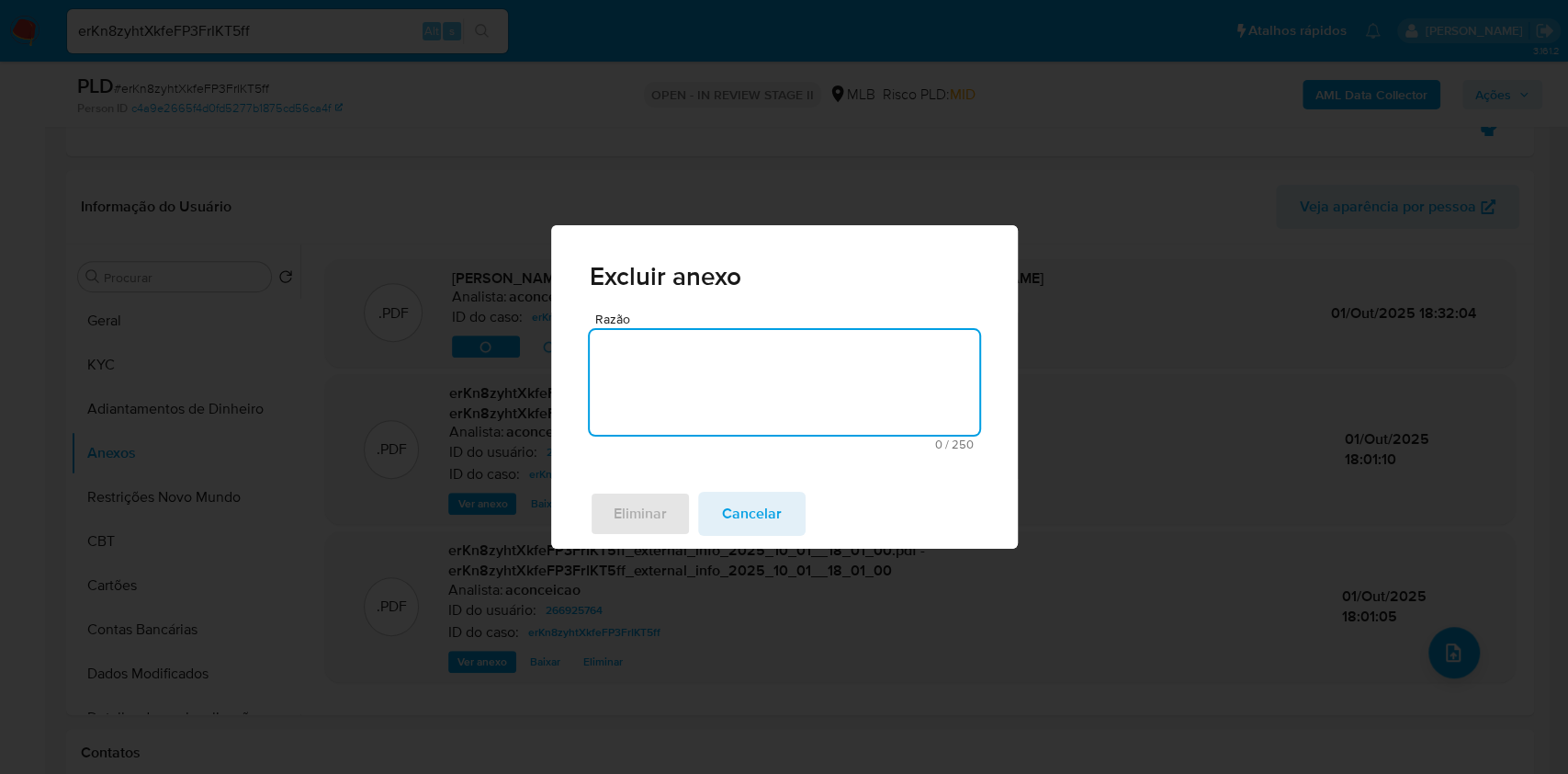
click at [691, 385] on textarea "Razão" at bounding box center [784, 382] width 390 height 105
type textarea "ok"
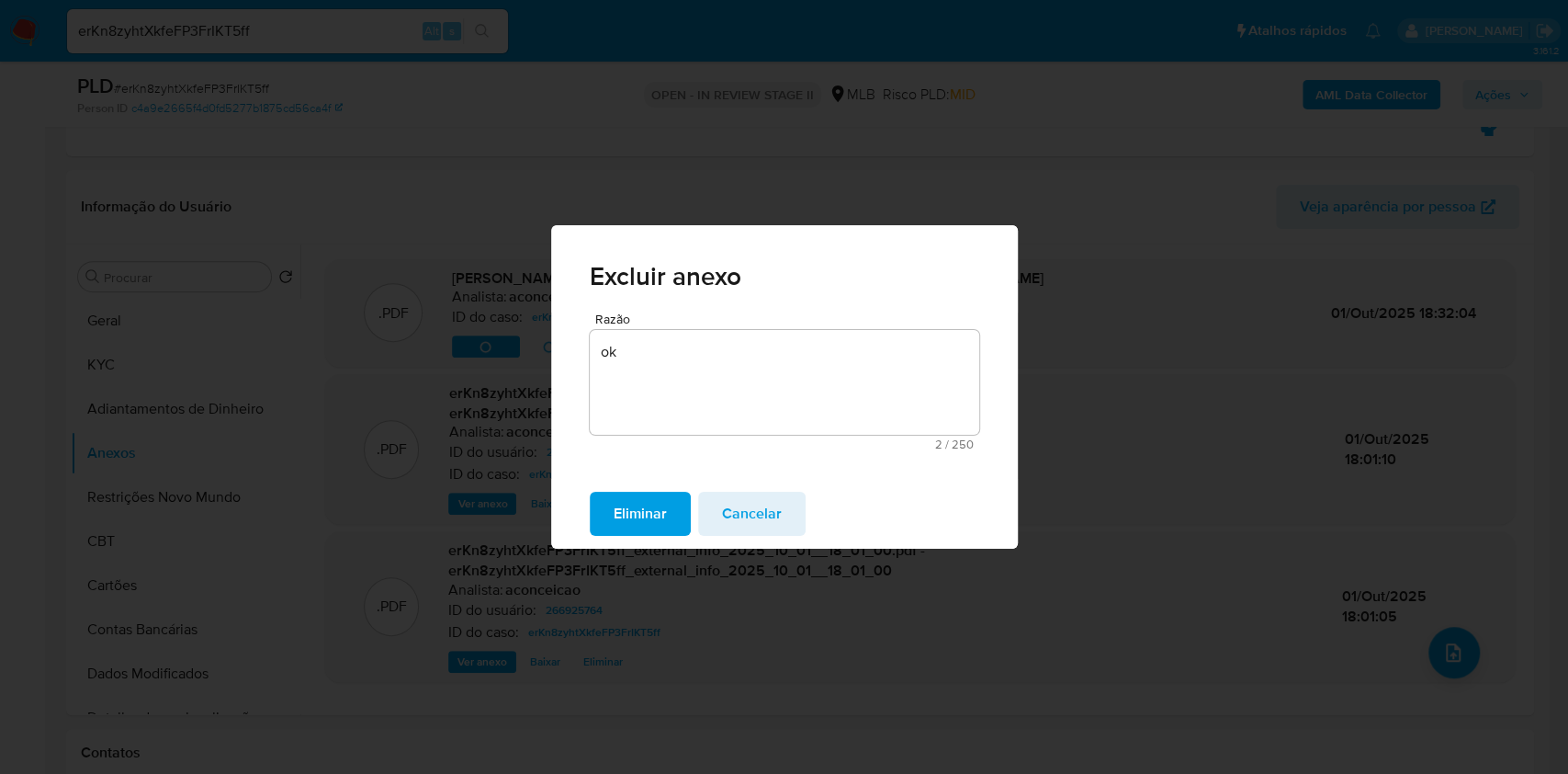
click at [626, 522] on span "Eliminar" at bounding box center [640, 513] width 53 height 41
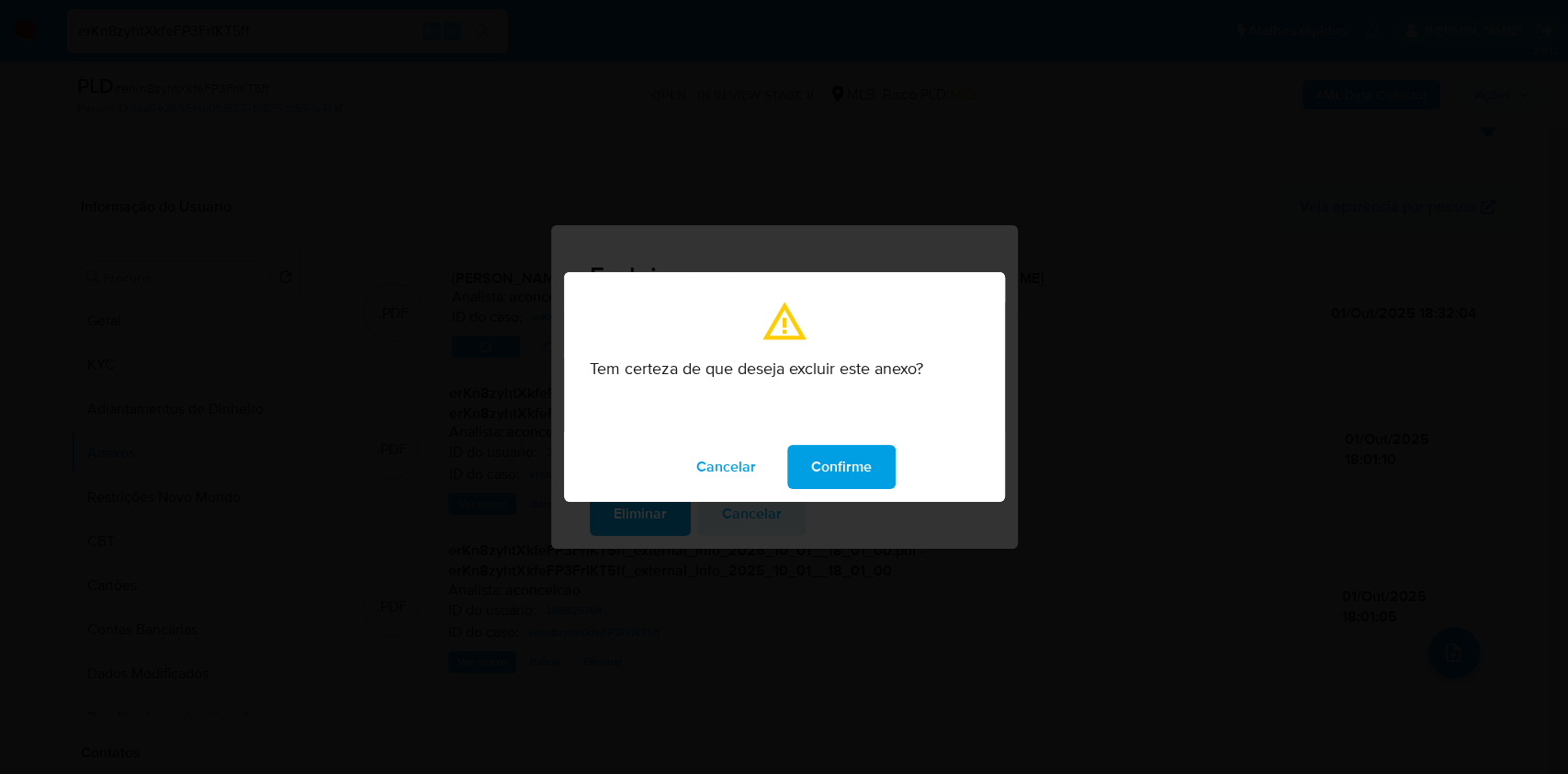
click at [866, 465] on span "Confirme" at bounding box center [841, 467] width 61 height 41
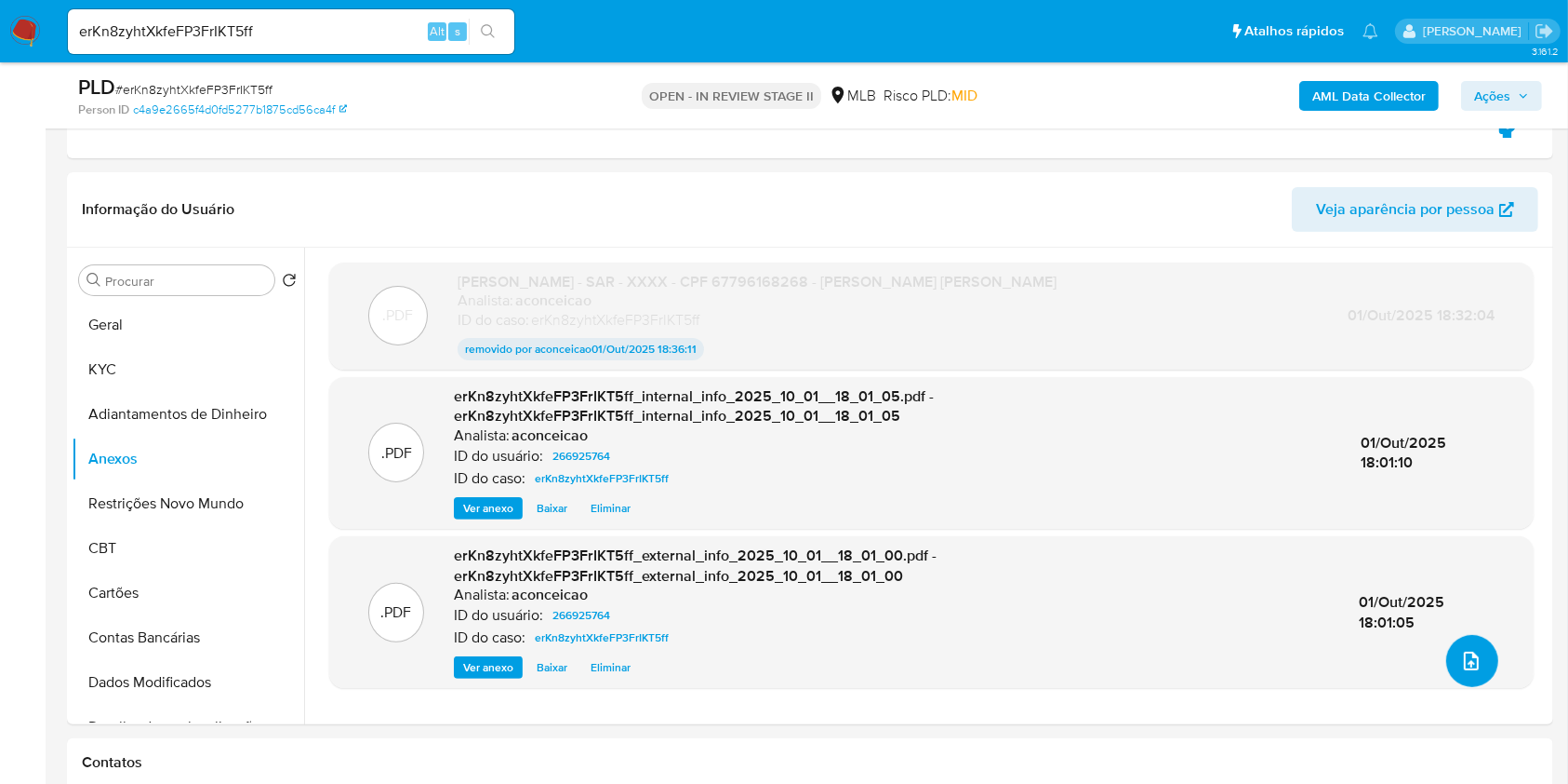
click at [1474, 661] on icon "upload-file" at bounding box center [1471, 661] width 22 height 22
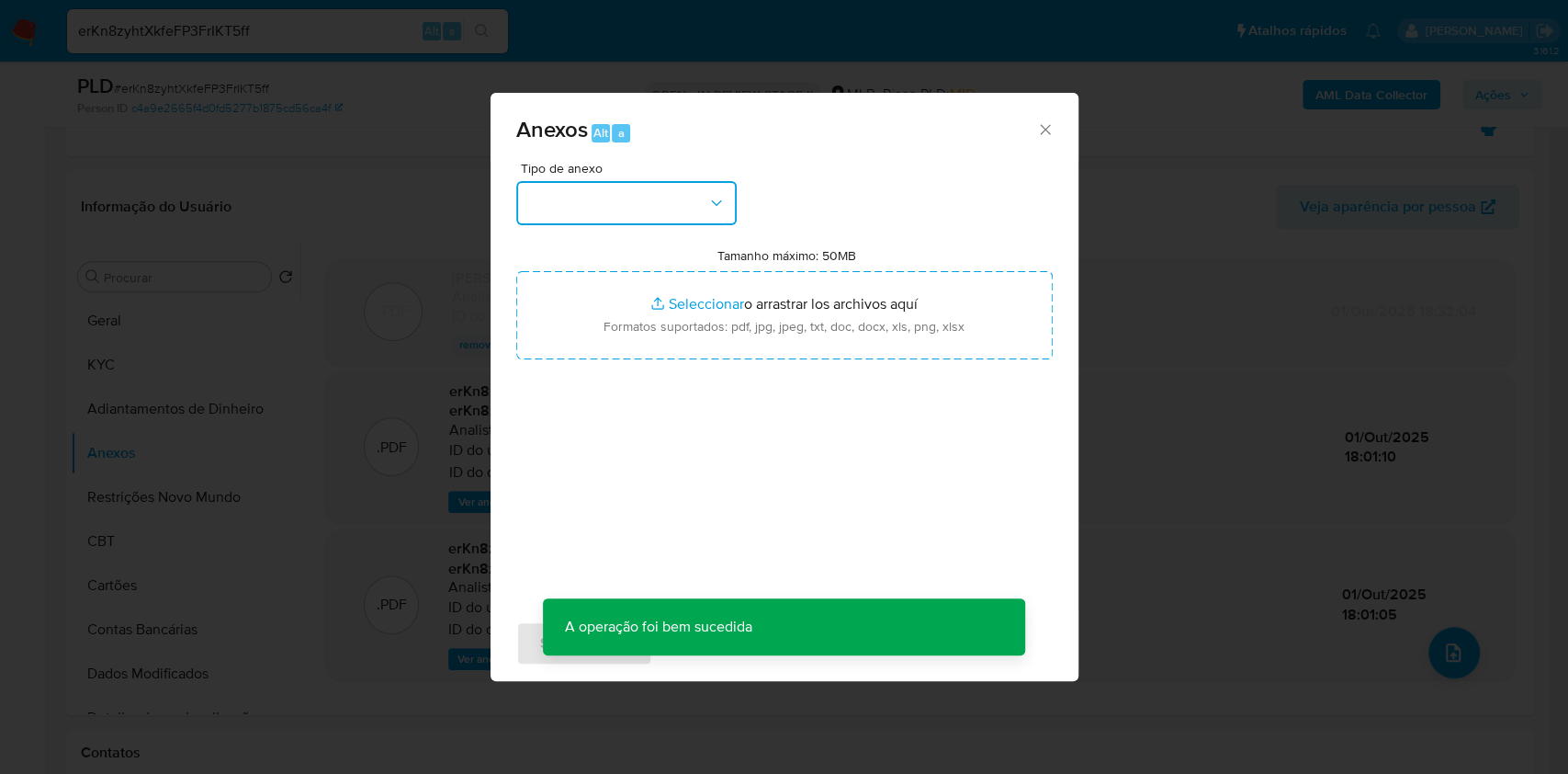
click at [686, 197] on button "button" at bounding box center [626, 203] width 220 height 44
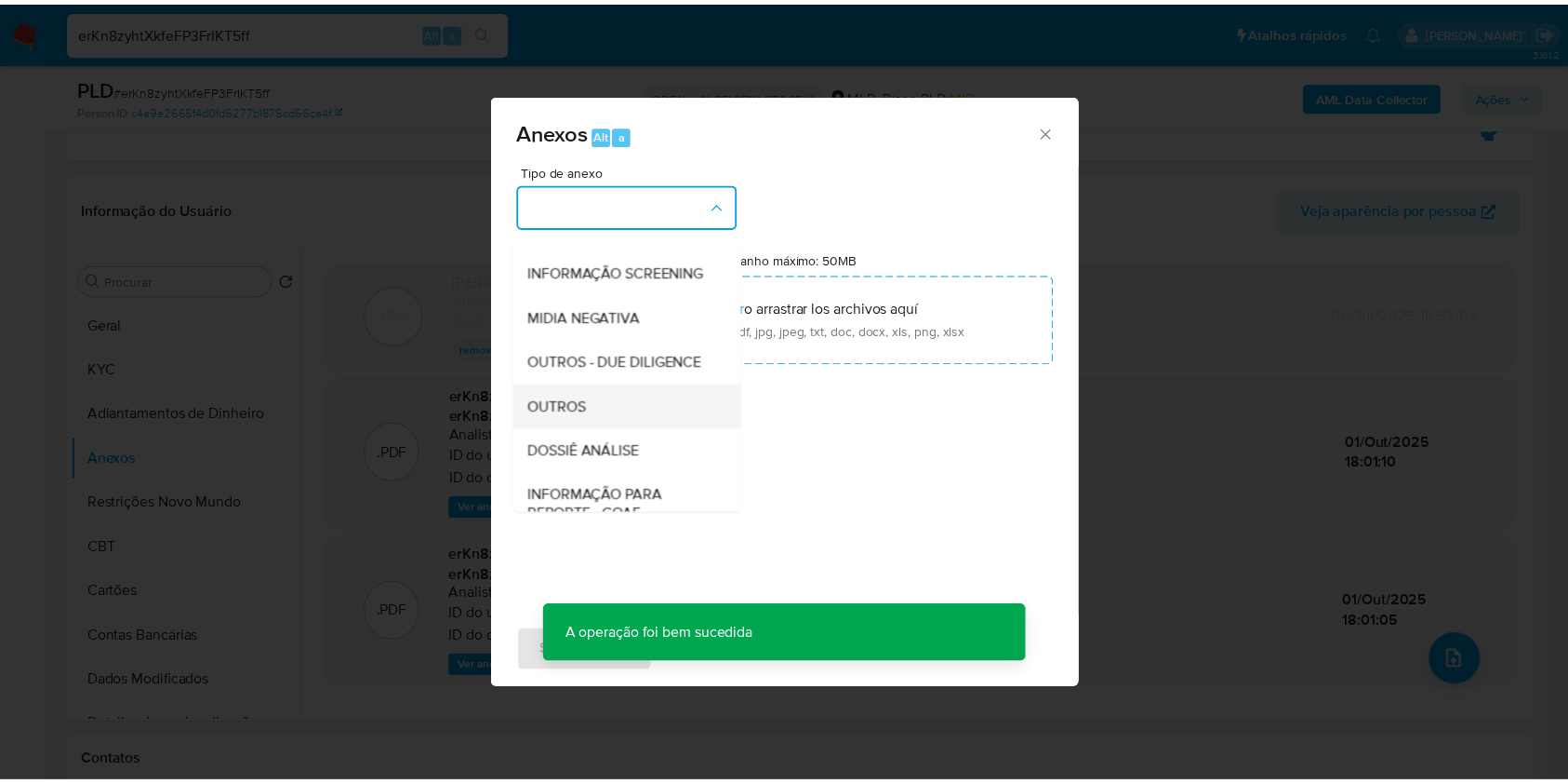
scroll to position [247, 0]
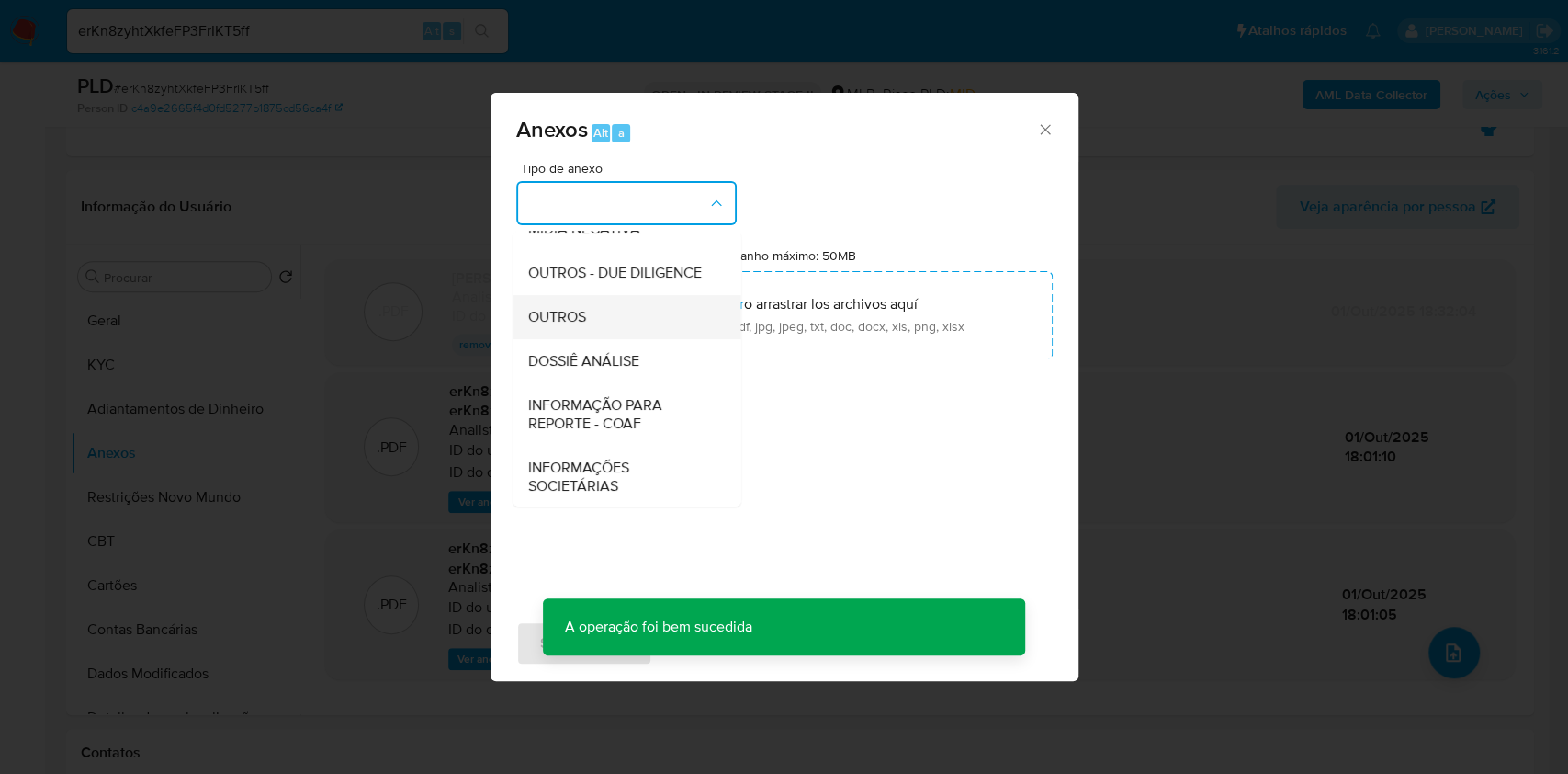
click at [616, 339] on div "OUTROS" at bounding box center [620, 317] width 187 height 44
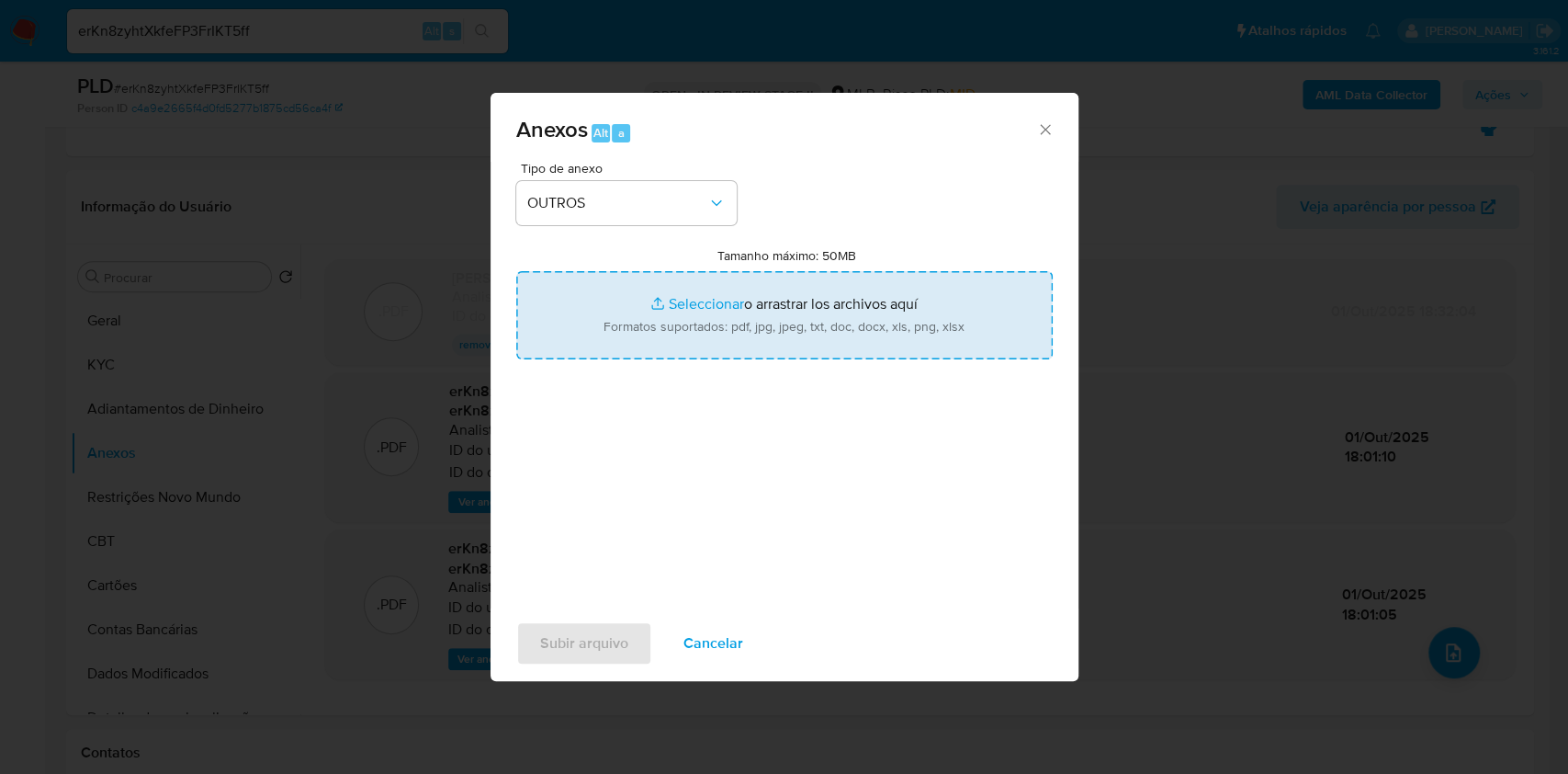
type input "C:\fakepath\SAR - XXXX - CPF 67796168268 - ADRIANA FERREIRA DE LIMA (1).pdf"
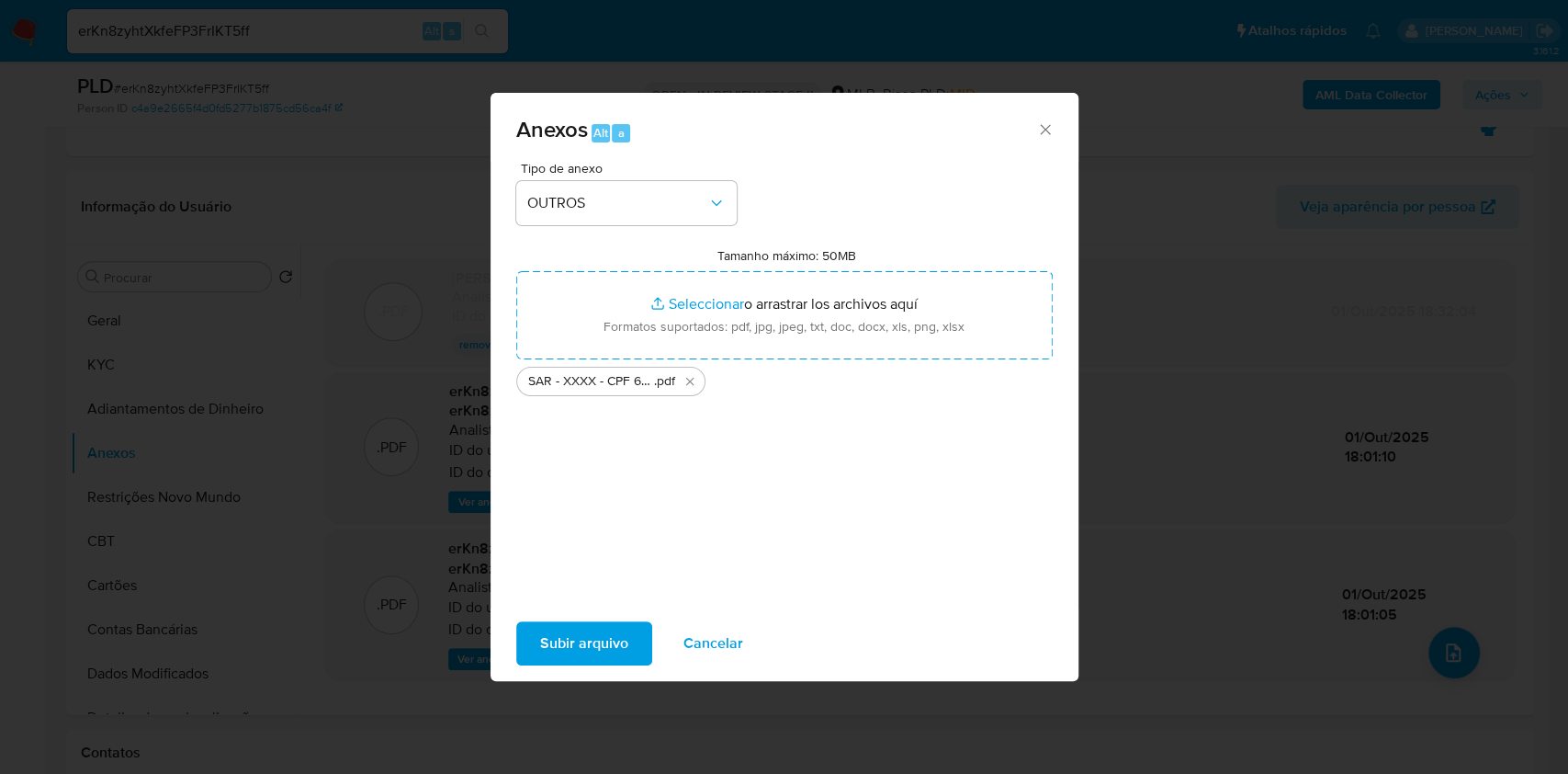
click at [617, 643] on span "Subir arquivo" at bounding box center [584, 643] width 88 height 41
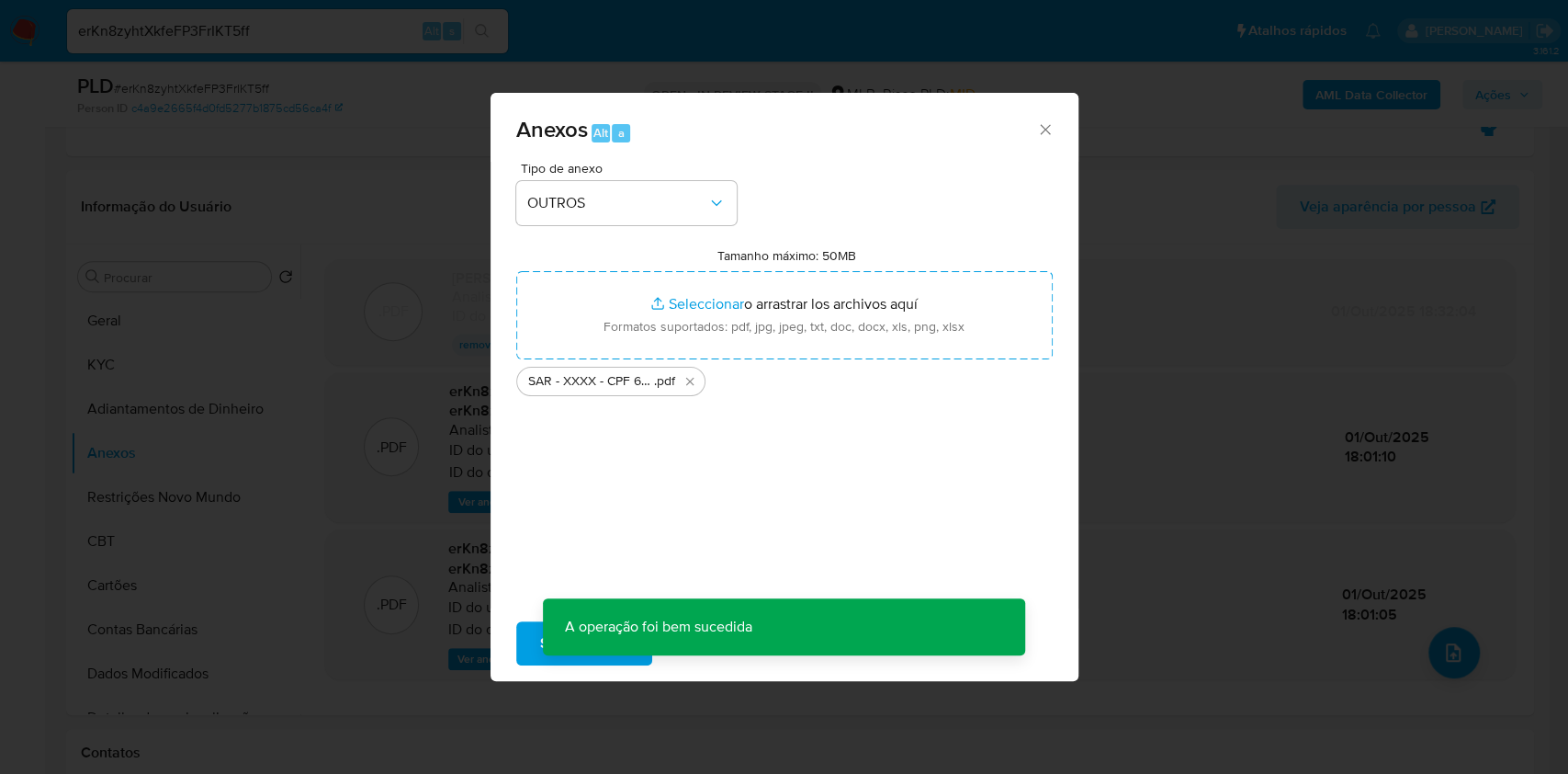
click at [1421, 300] on div "Anexos Alt a Tipo de anexo OUTROS Tamanho máximo: 50MB Seleccionar archivos Sel…" at bounding box center [784, 387] width 1568 height 774
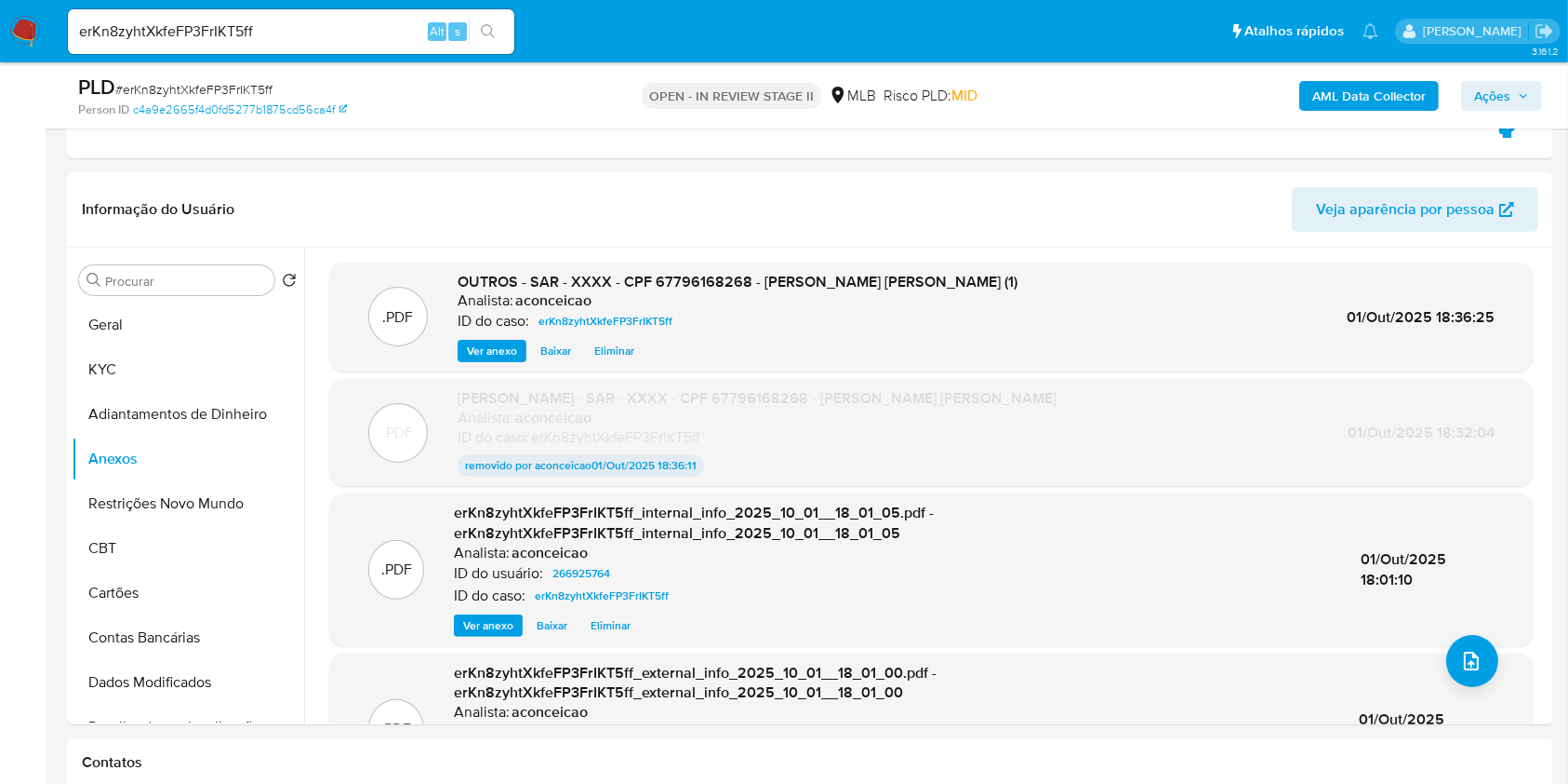
click at [1488, 105] on span "Ações" at bounding box center [1492, 96] width 36 height 30
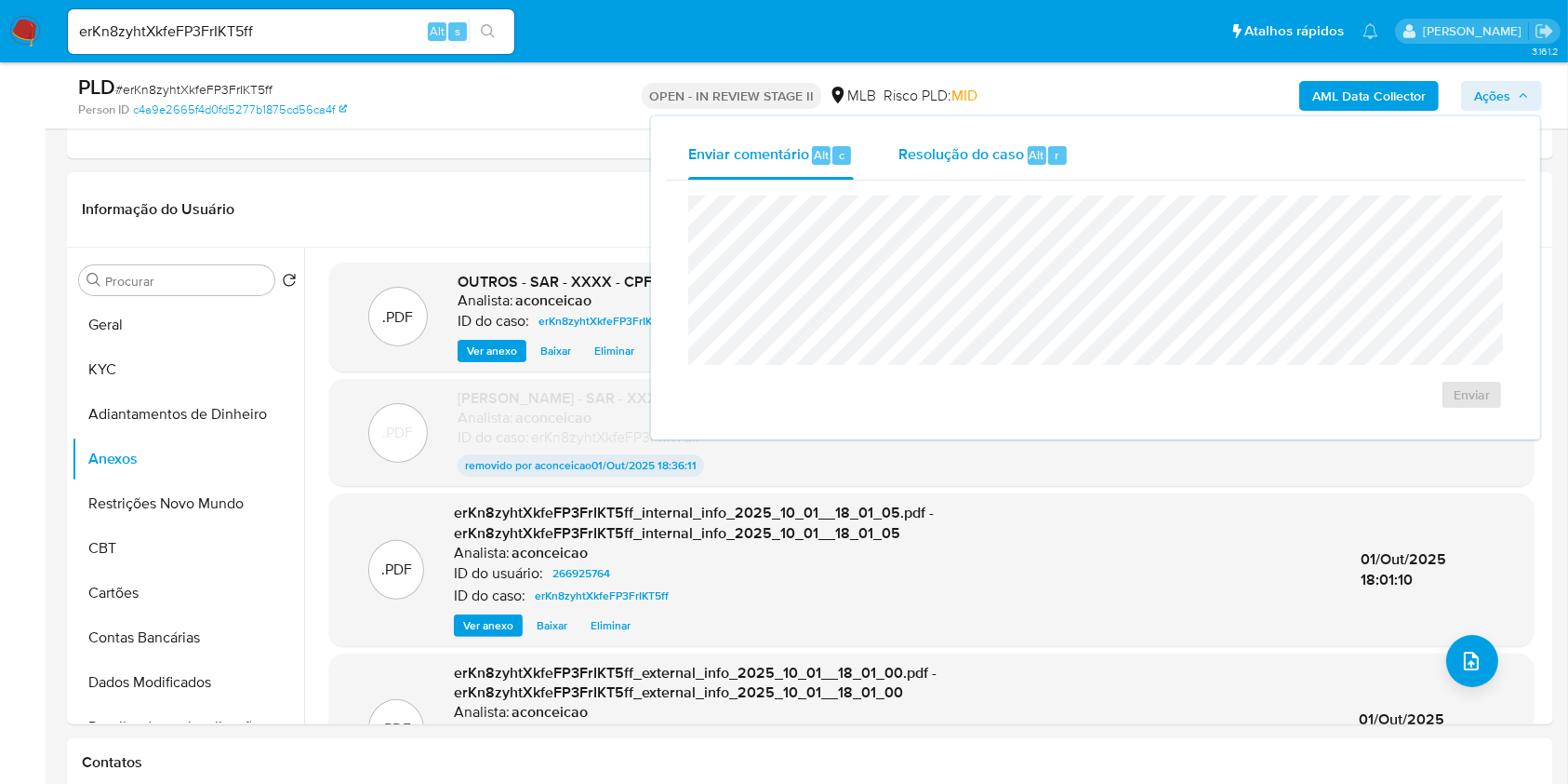
click at [943, 161] on span "Resolução do caso" at bounding box center [961, 154] width 126 height 21
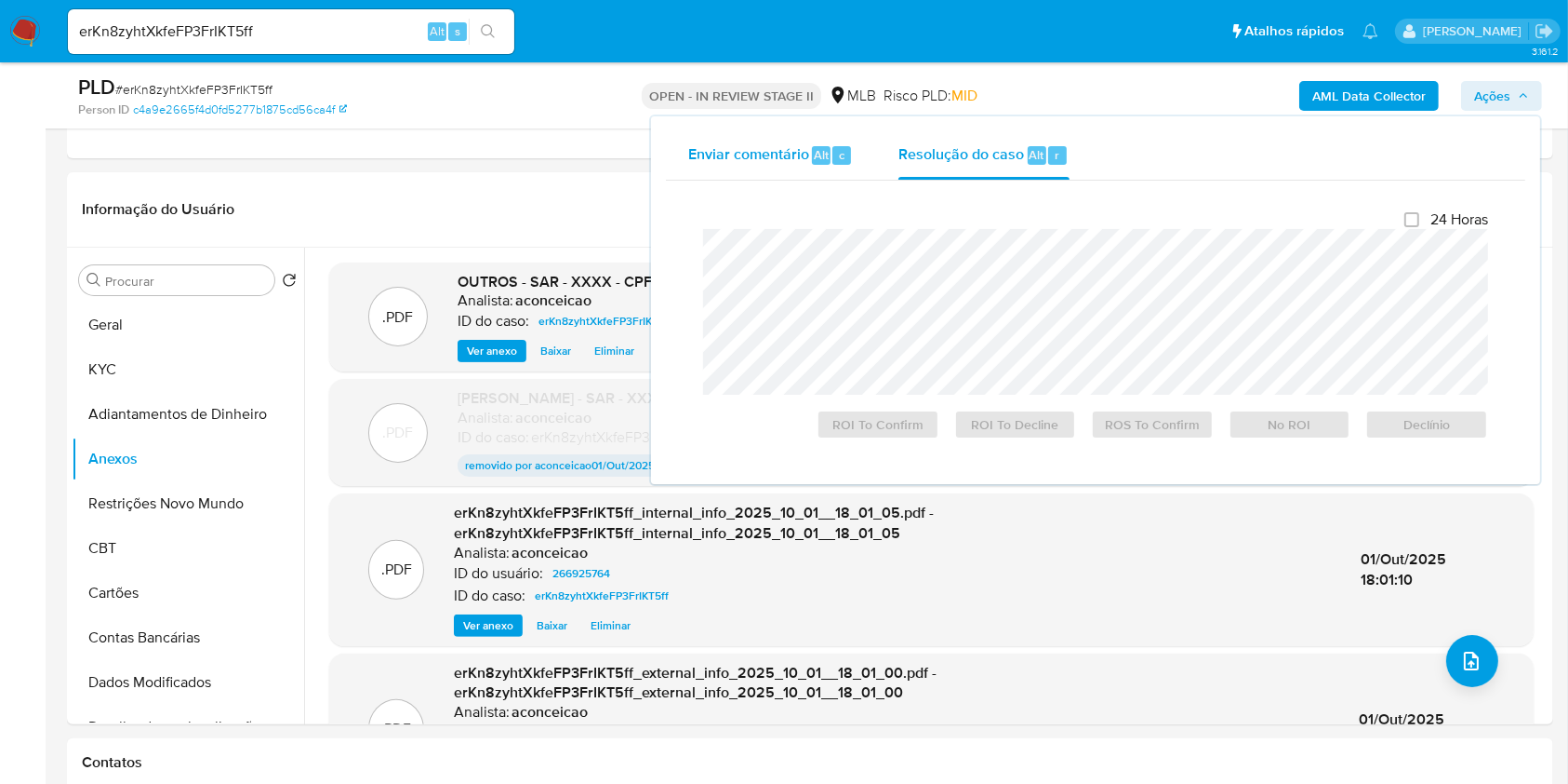
click at [820, 154] on span "Alt" at bounding box center [821, 155] width 15 height 18
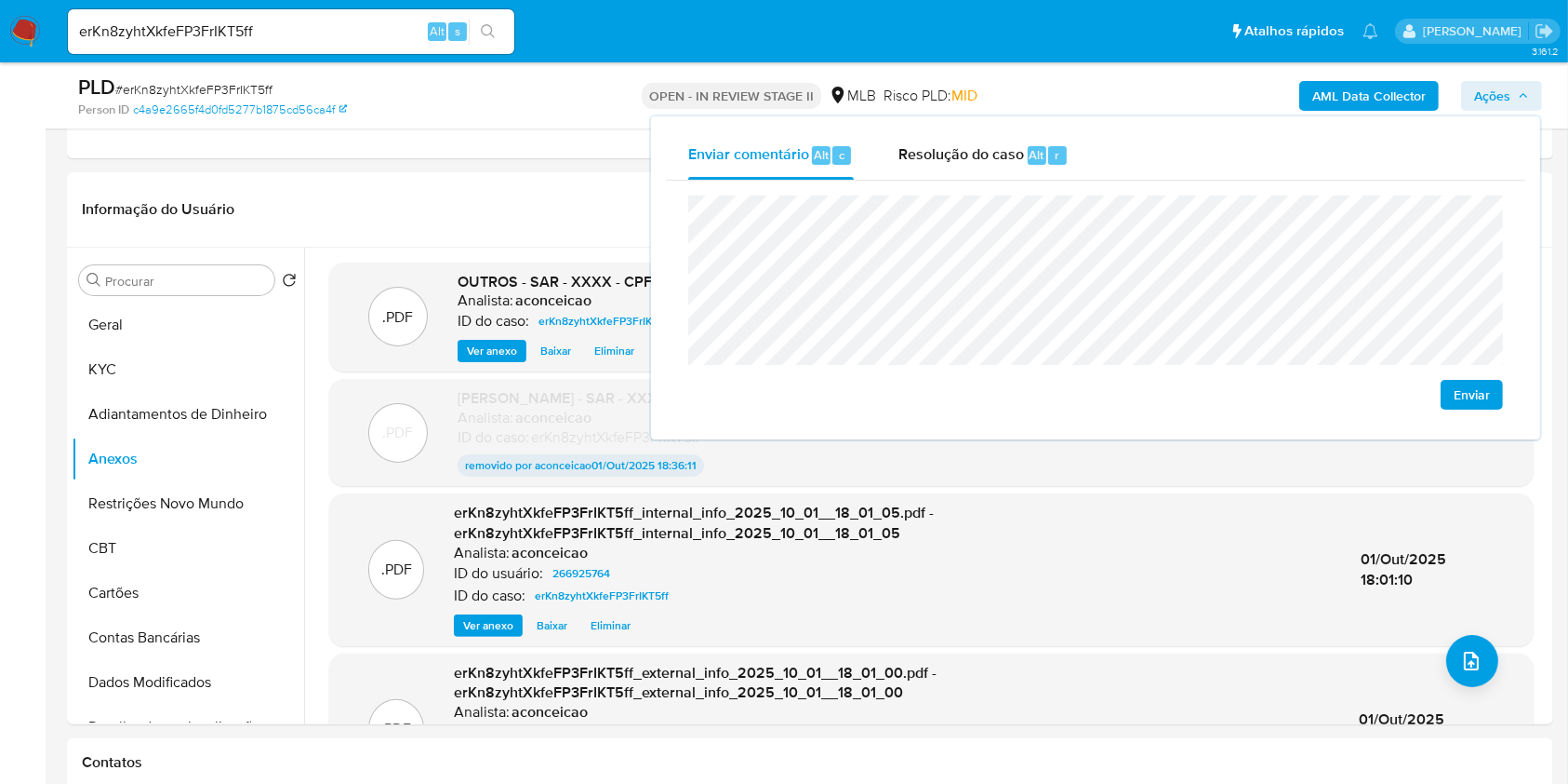
click at [1447, 392] on button "Enviar" at bounding box center [1471, 395] width 62 height 30
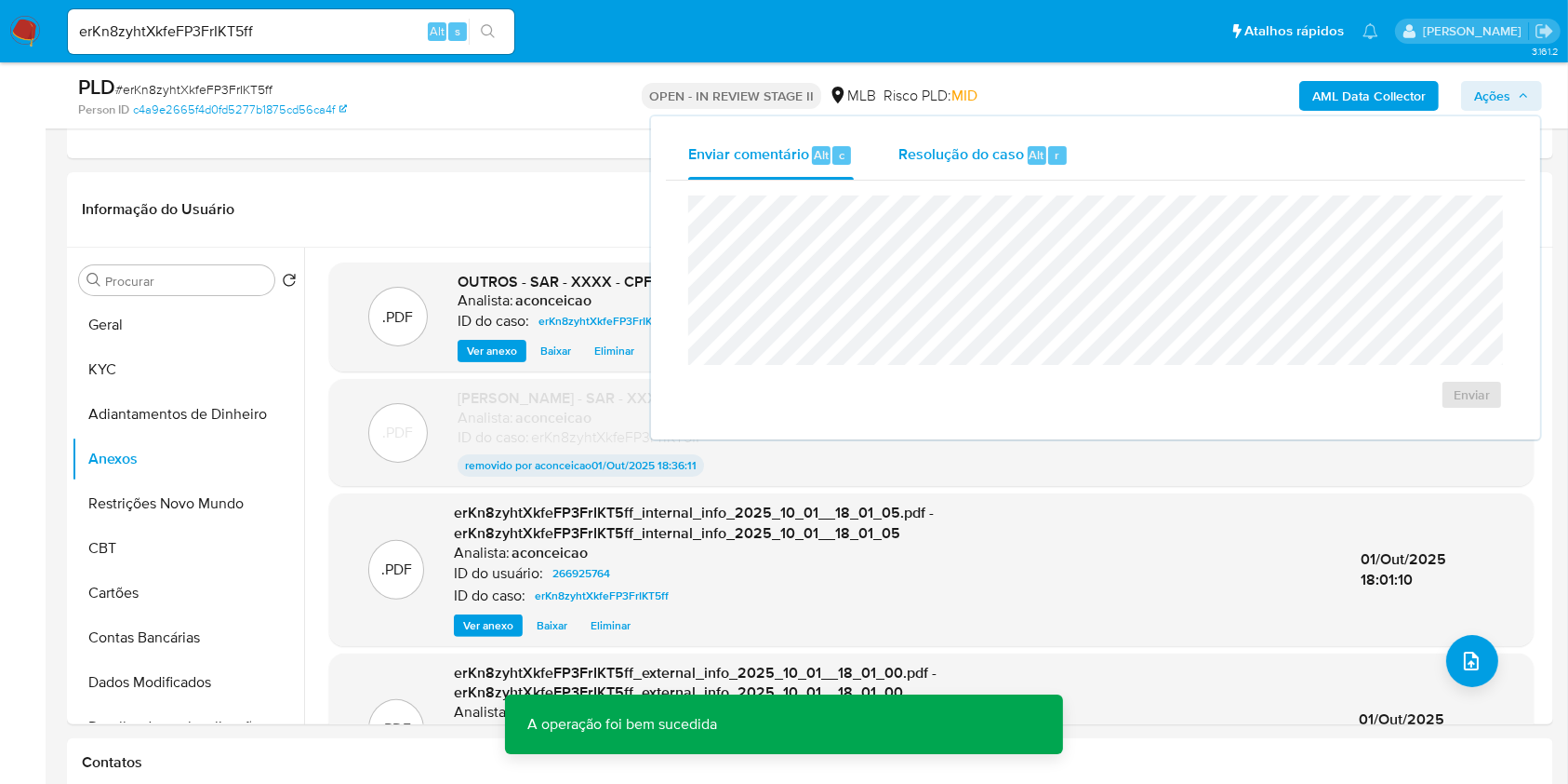
click at [974, 160] on span "Resolução do caso" at bounding box center [961, 154] width 126 height 21
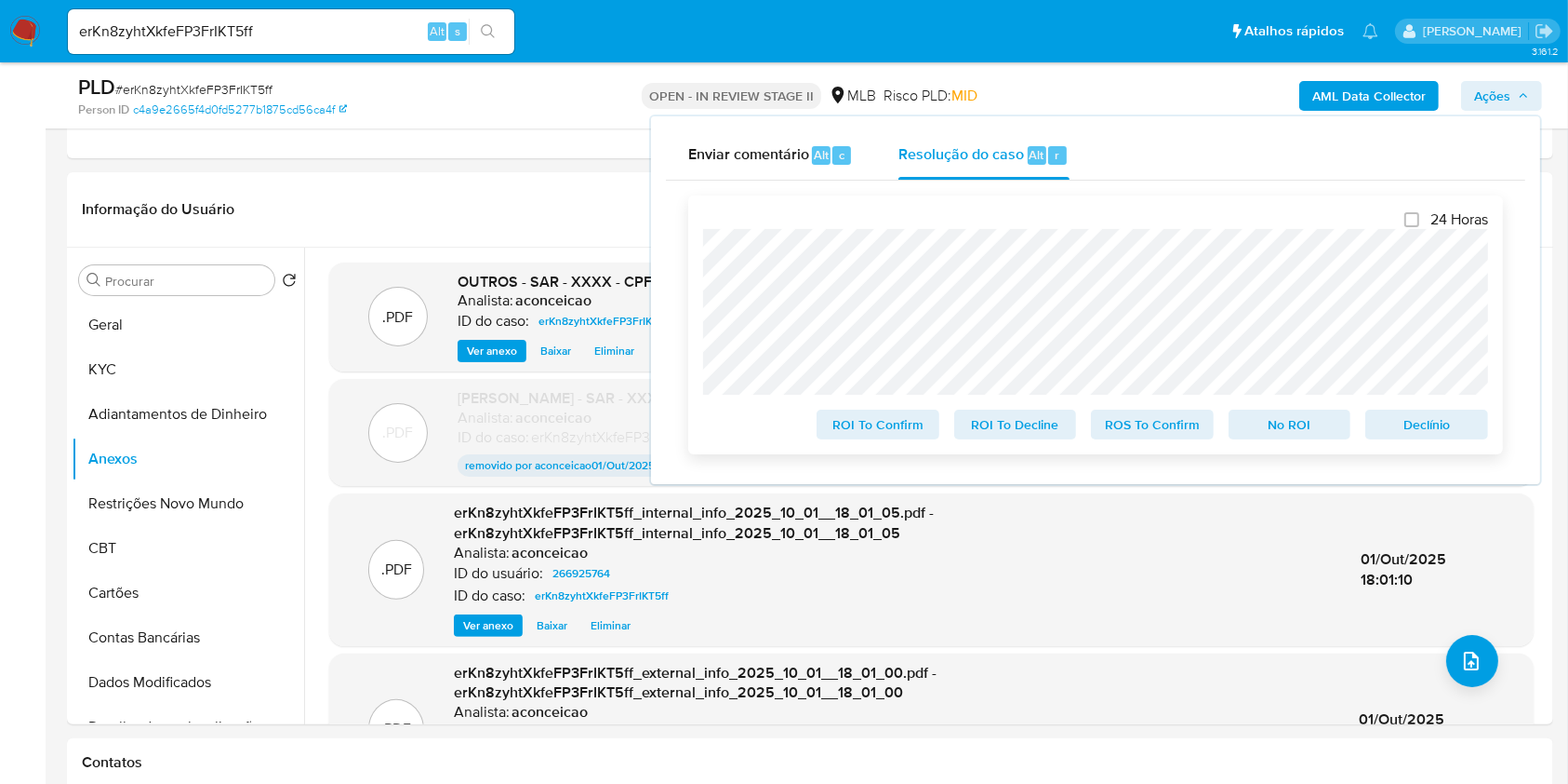
click at [1175, 425] on span "ROS To Confirm" at bounding box center [1152, 425] width 97 height 26
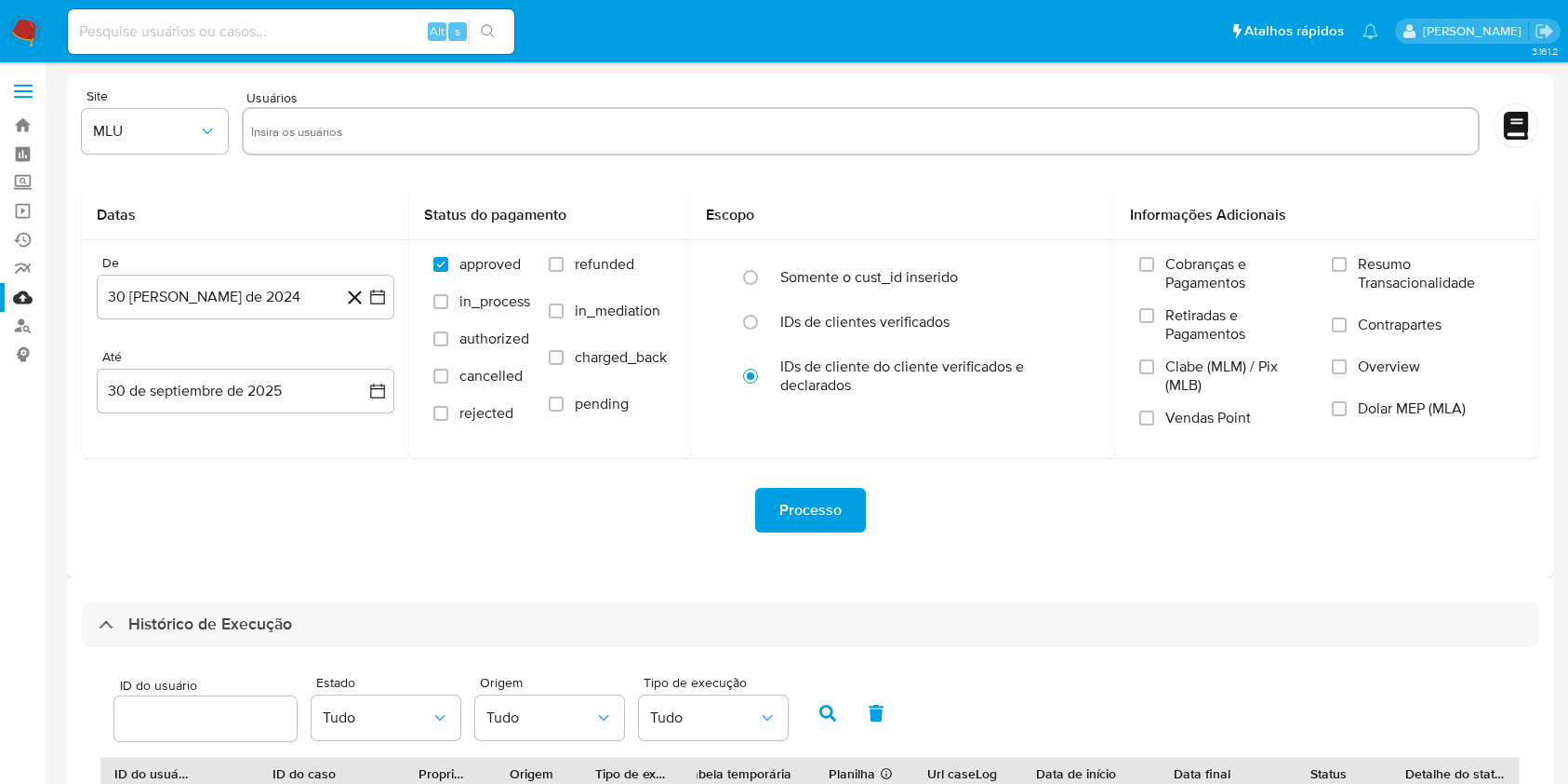
select select "20"
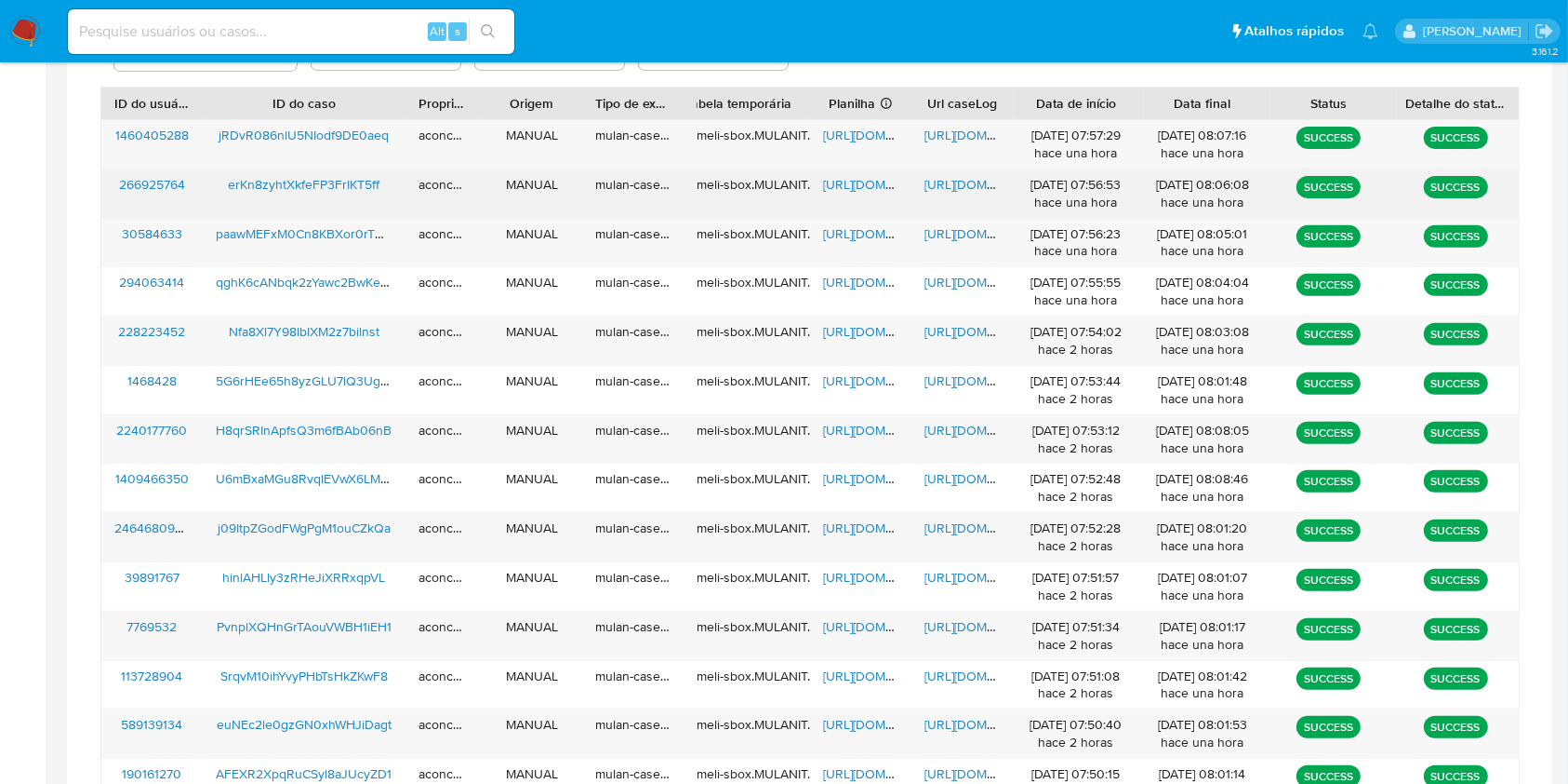
click at [873, 182] on span "[URL][DOMAIN_NAME]" at bounding box center [887, 184] width 129 height 19
click at [949, 177] on span "[URL][DOMAIN_NAME]" at bounding box center [989, 184] width 129 height 19
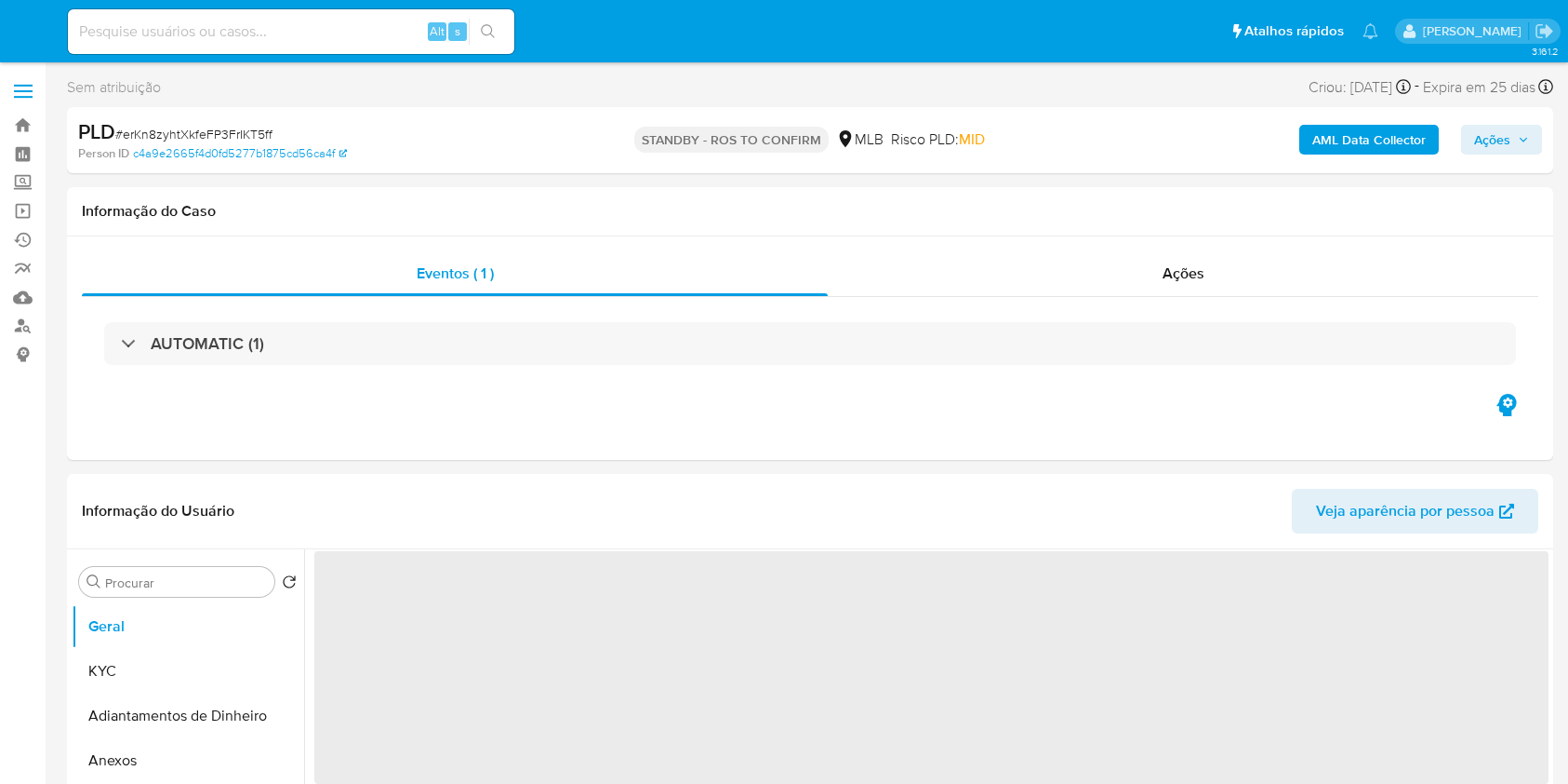
select select "10"
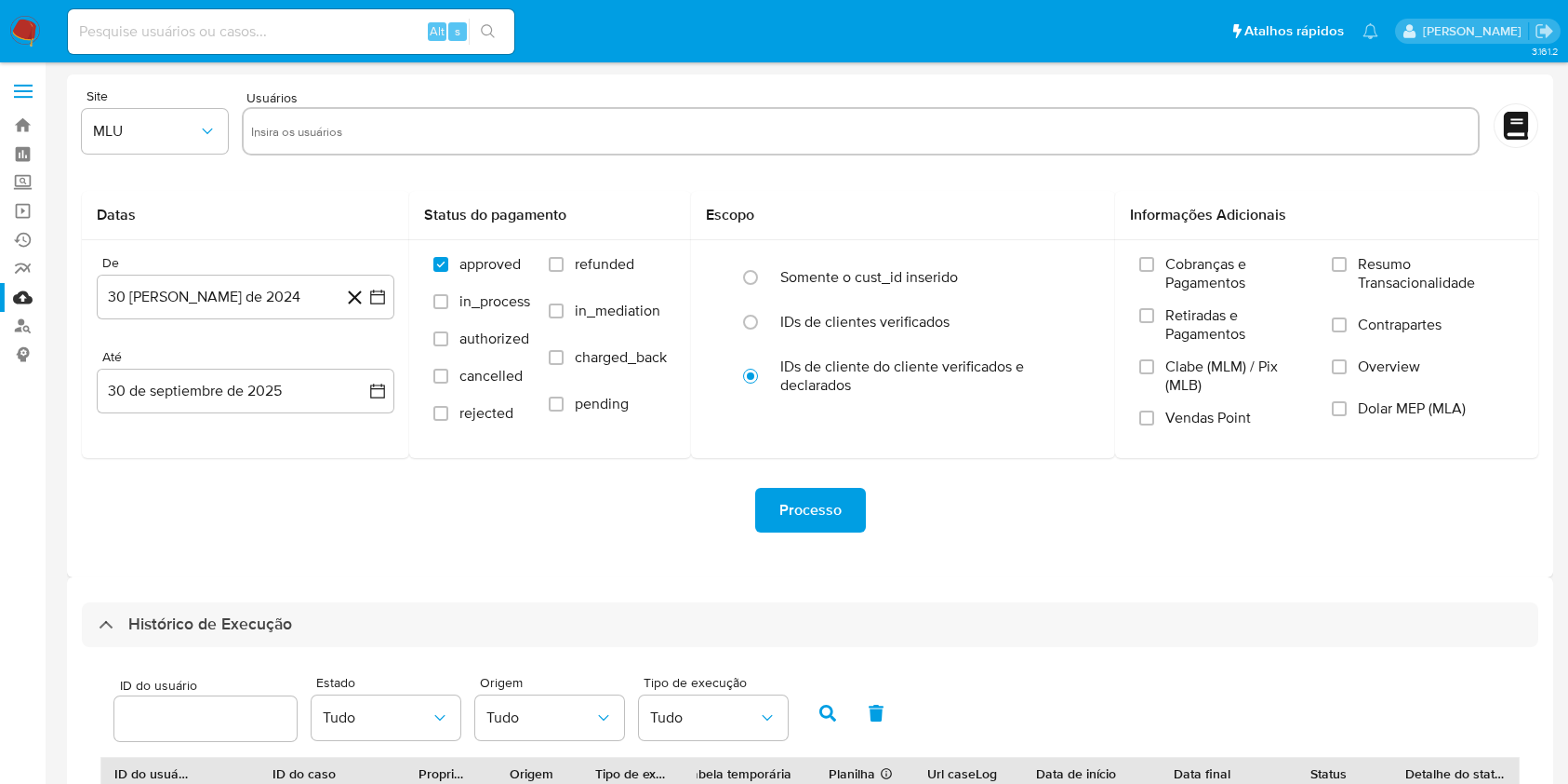
select select "20"
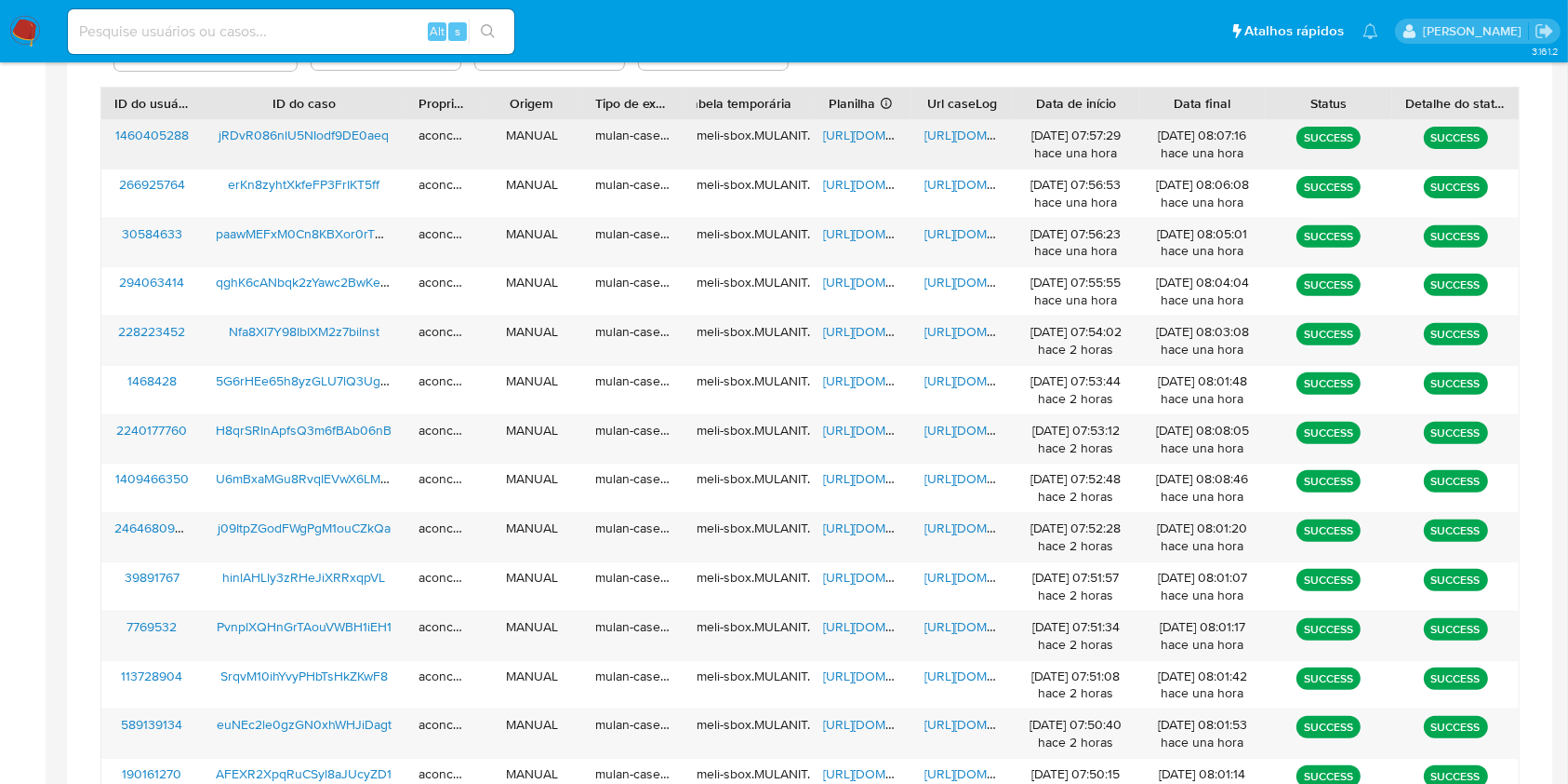
click at [866, 147] on div "[URL][DOMAIN_NAME]" at bounding box center [860, 145] width 102 height 49
click at [863, 142] on span "[URL][DOMAIN_NAME]" at bounding box center [887, 135] width 129 height 19
click at [947, 138] on span "[URL][DOMAIN_NAME]" at bounding box center [989, 135] width 129 height 19
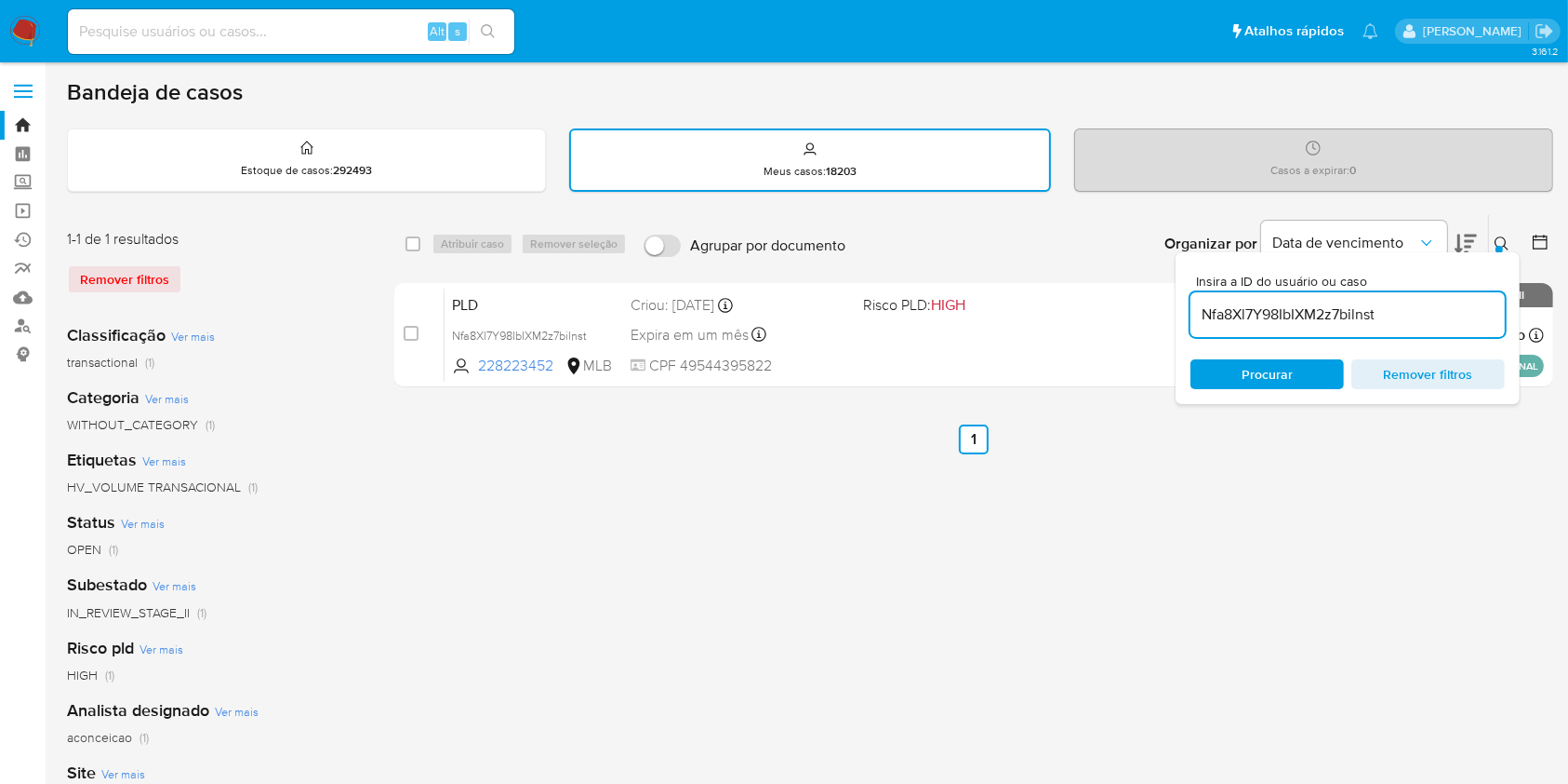
click at [1333, 315] on input "Nfa8Xl7Y98IbIXM2z7bilnst" at bounding box center [1347, 315] width 314 height 24
paste input "jRDvR086nlU5NIodf9DE0aeq"
type input "jRDvR086nlU5NIodf9DE0aeq"
click at [1057, 329] on div "PLD jRDvR086nlU5NIodf9DE0aeq 1460405288 MLB Risco PLD: HIGH Criou: [DATE] Criou…" at bounding box center [994, 334] width 1100 height 94
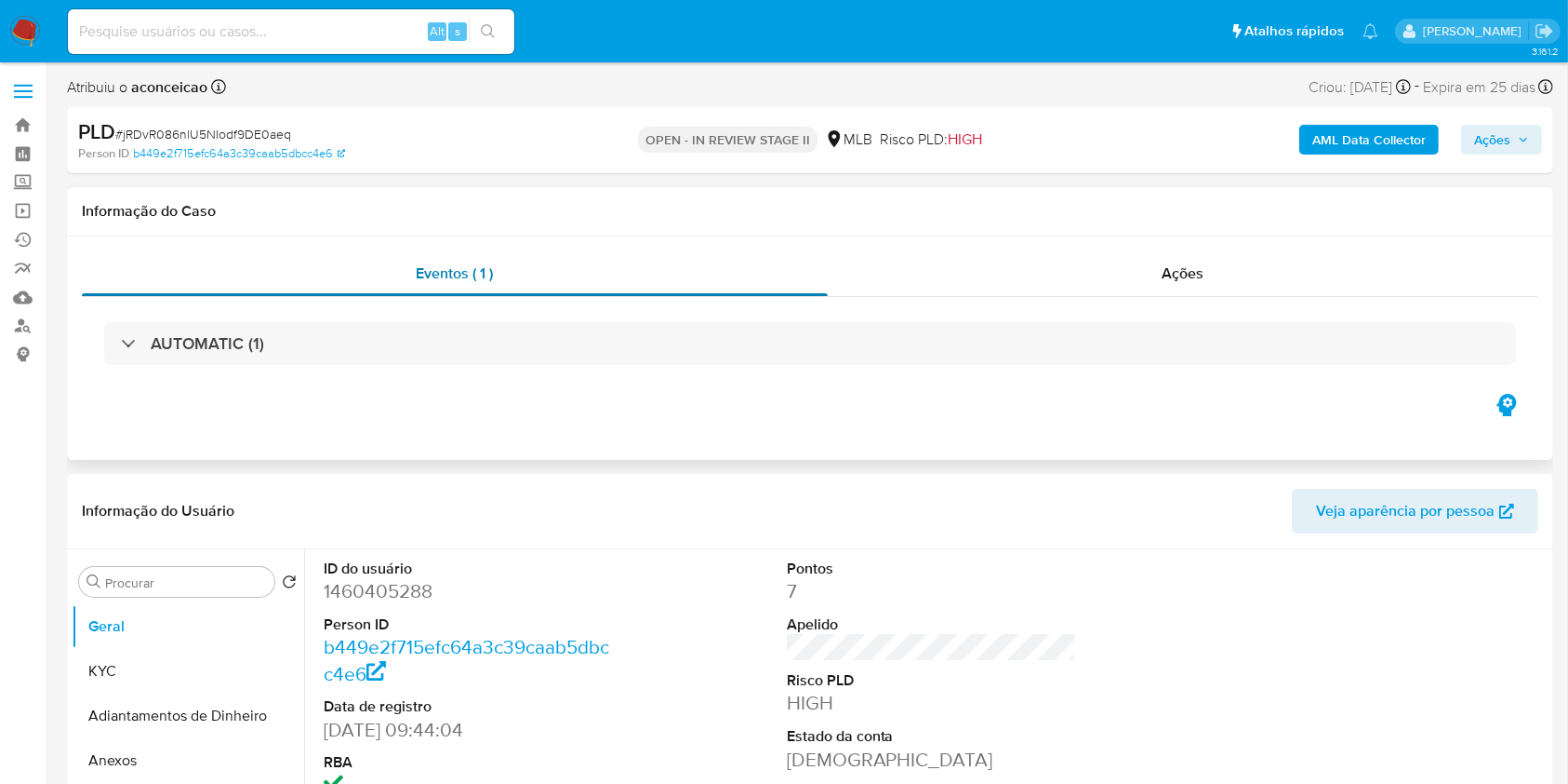
select select "10"
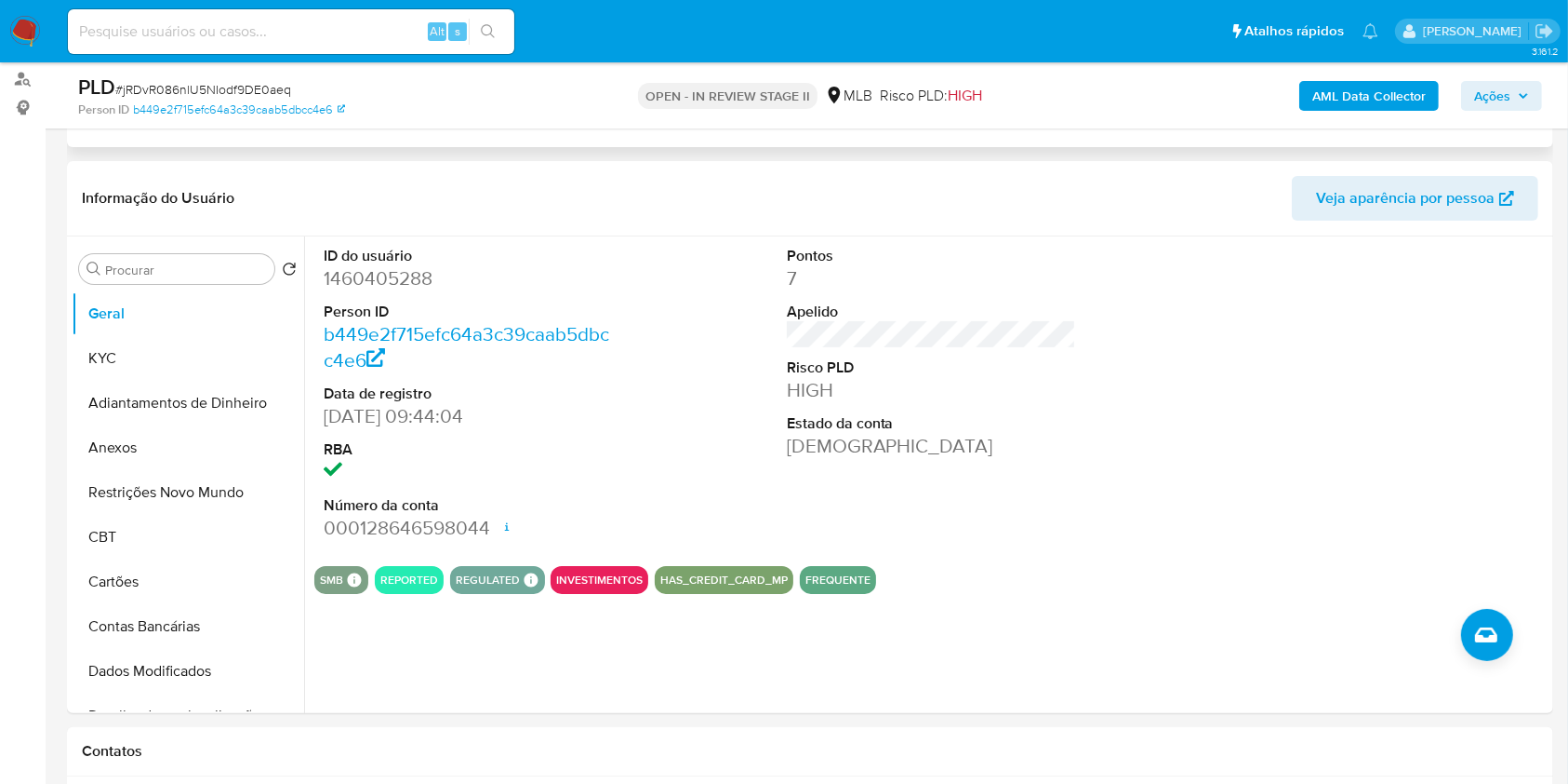
scroll to position [247, 0]
click at [154, 371] on button "KYC" at bounding box center [180, 357] width 217 height 45
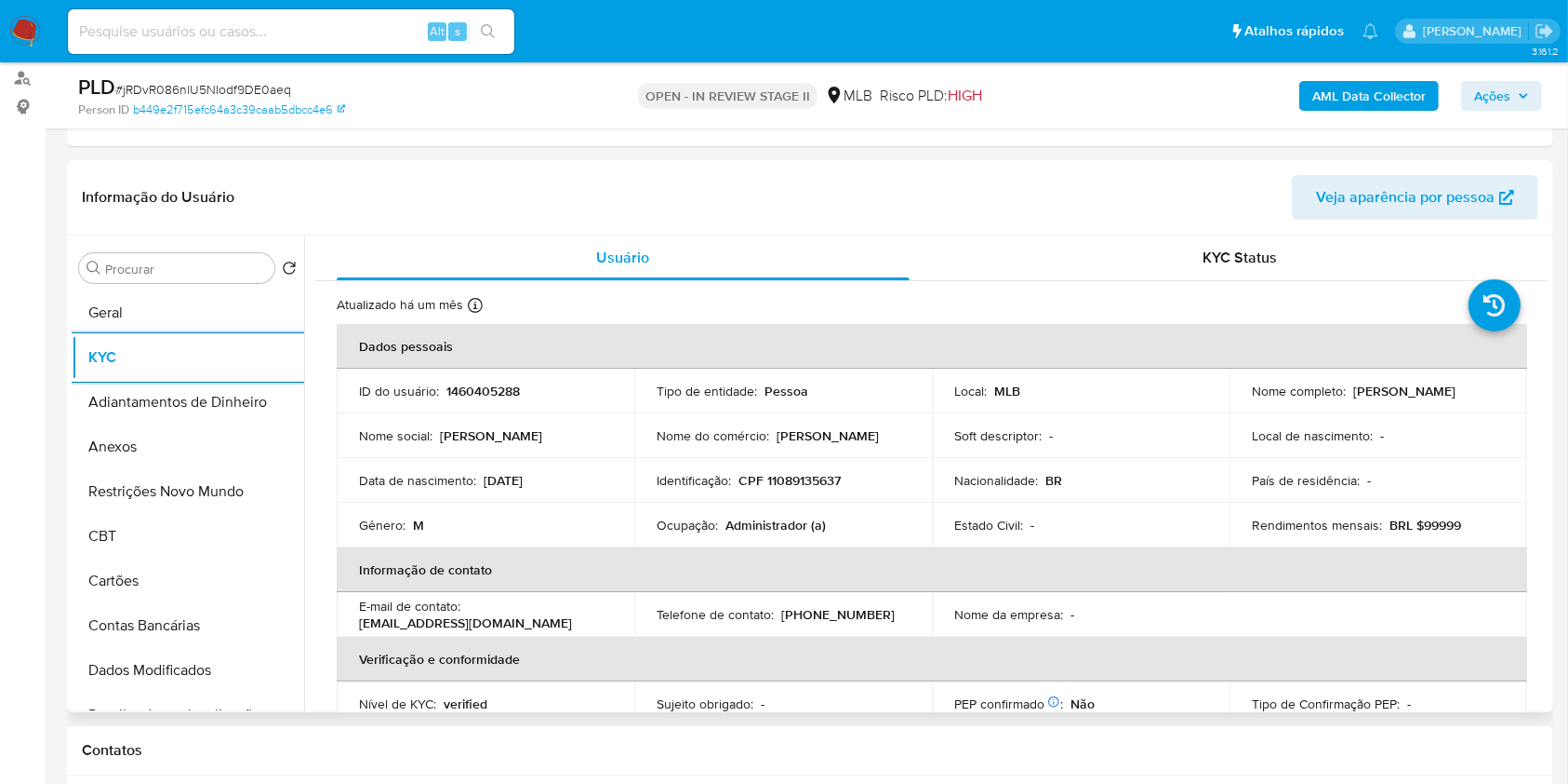
click at [780, 522] on p "Administrador (a)" at bounding box center [776, 525] width 101 height 17
click at [780, 521] on p "Administrador (a)" at bounding box center [776, 525] width 101 height 17
copy div "Ocupação : Administrador (a)"
click at [209, 269] on input "Procurar" at bounding box center [186, 269] width 161 height 17
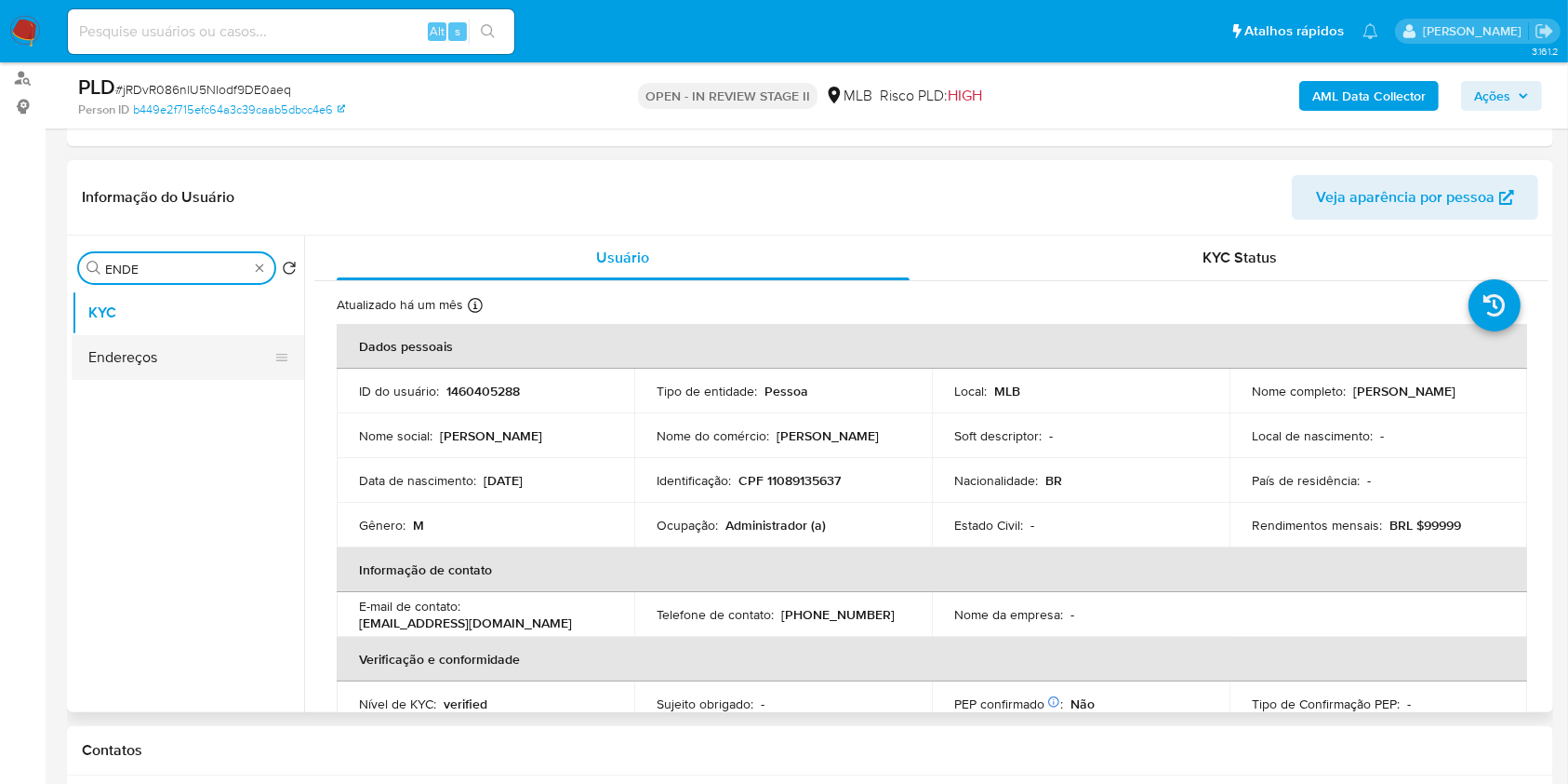
type input "ENDE"
click at [219, 353] on button "Endereços" at bounding box center [180, 357] width 217 height 45
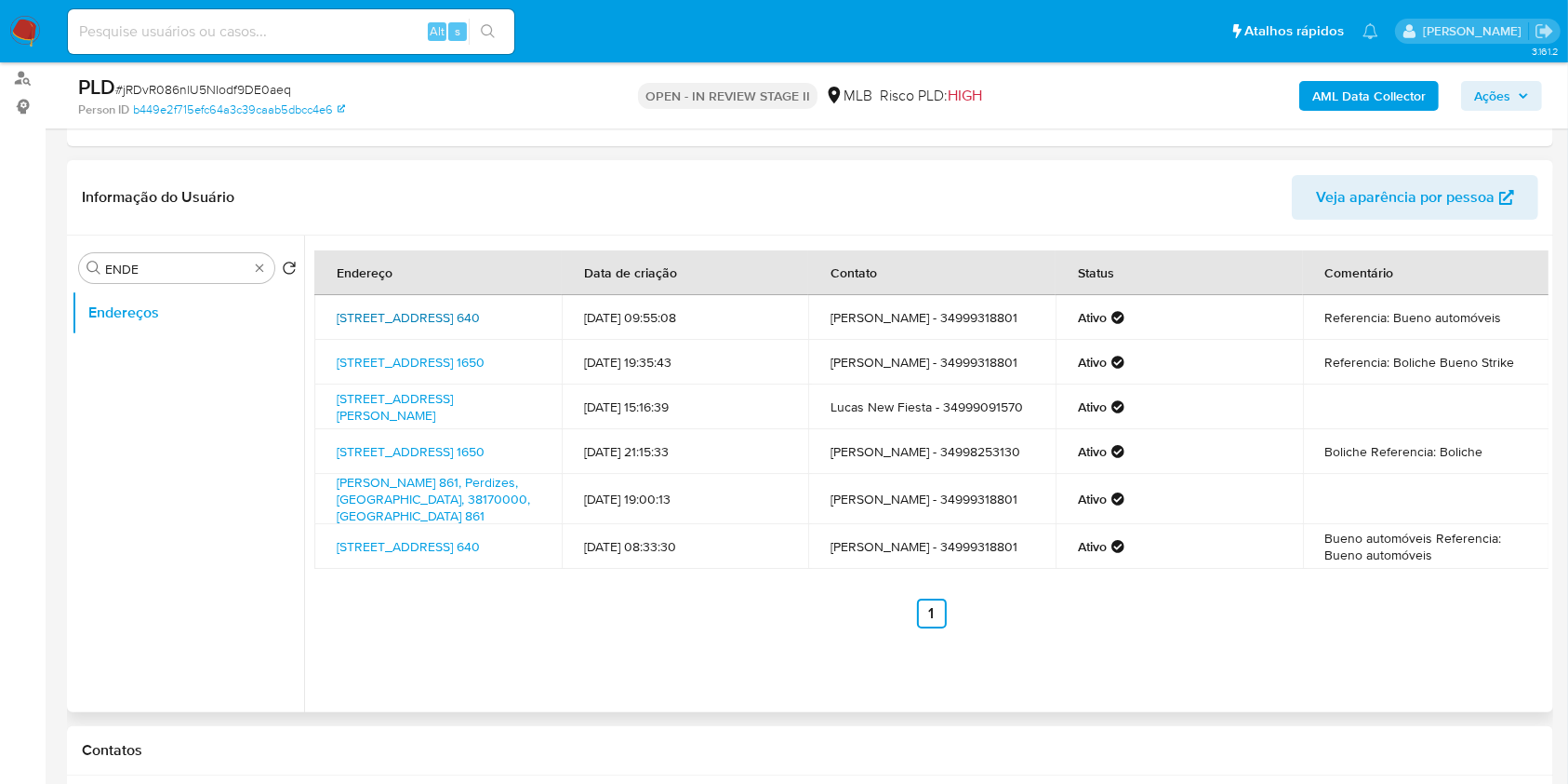
click at [448, 308] on link "[STREET_ADDRESS] 640" at bounding box center [409, 317] width 144 height 19
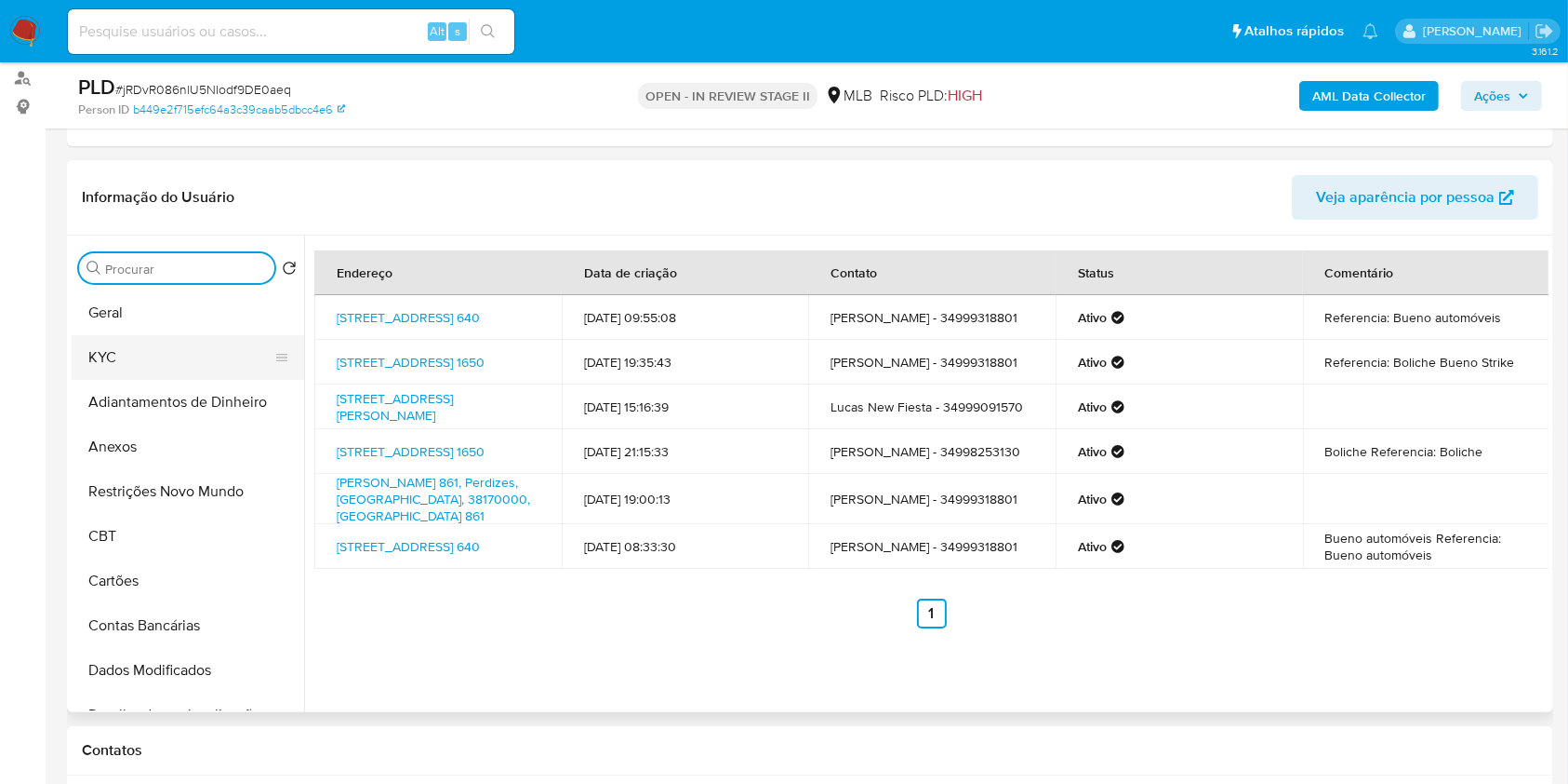
click at [208, 335] on button "KYC" at bounding box center [180, 357] width 217 height 45
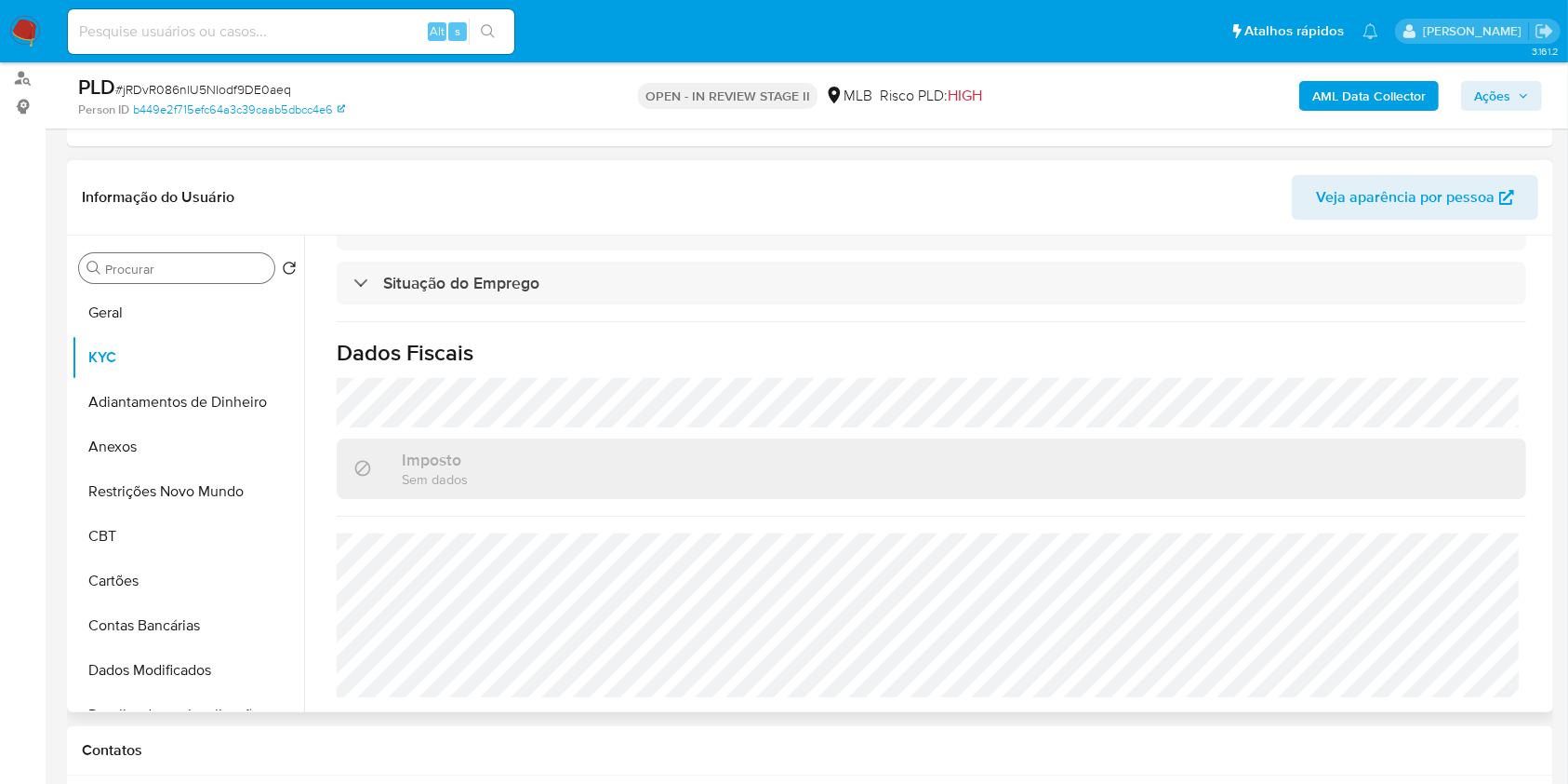
scroll to position [791, 0]
click at [197, 267] on input "Procurar" at bounding box center [186, 269] width 161 height 17
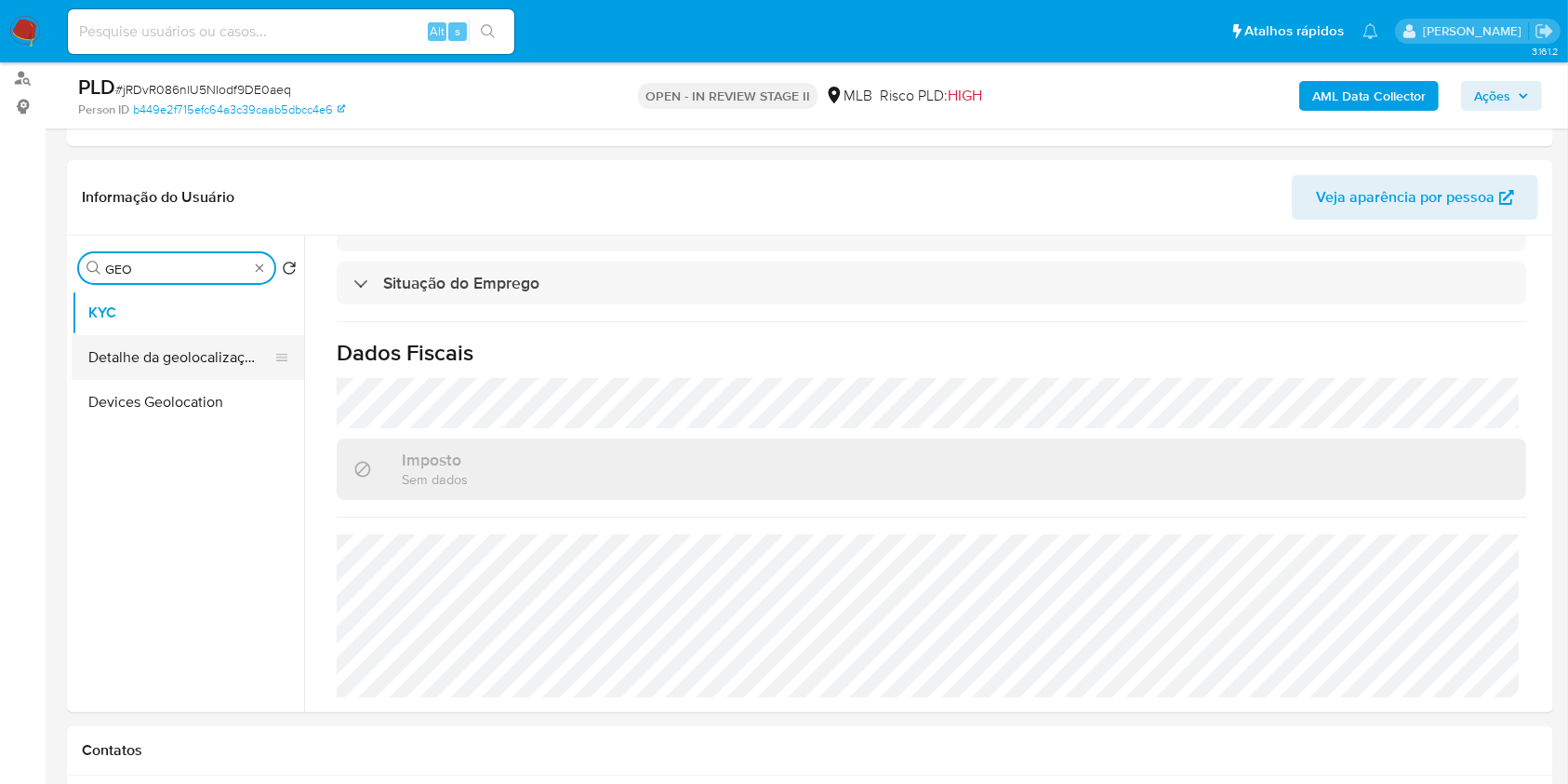
type input "GEO"
click at [193, 339] on button "Detalhe da geolocalização" at bounding box center [180, 357] width 217 height 45
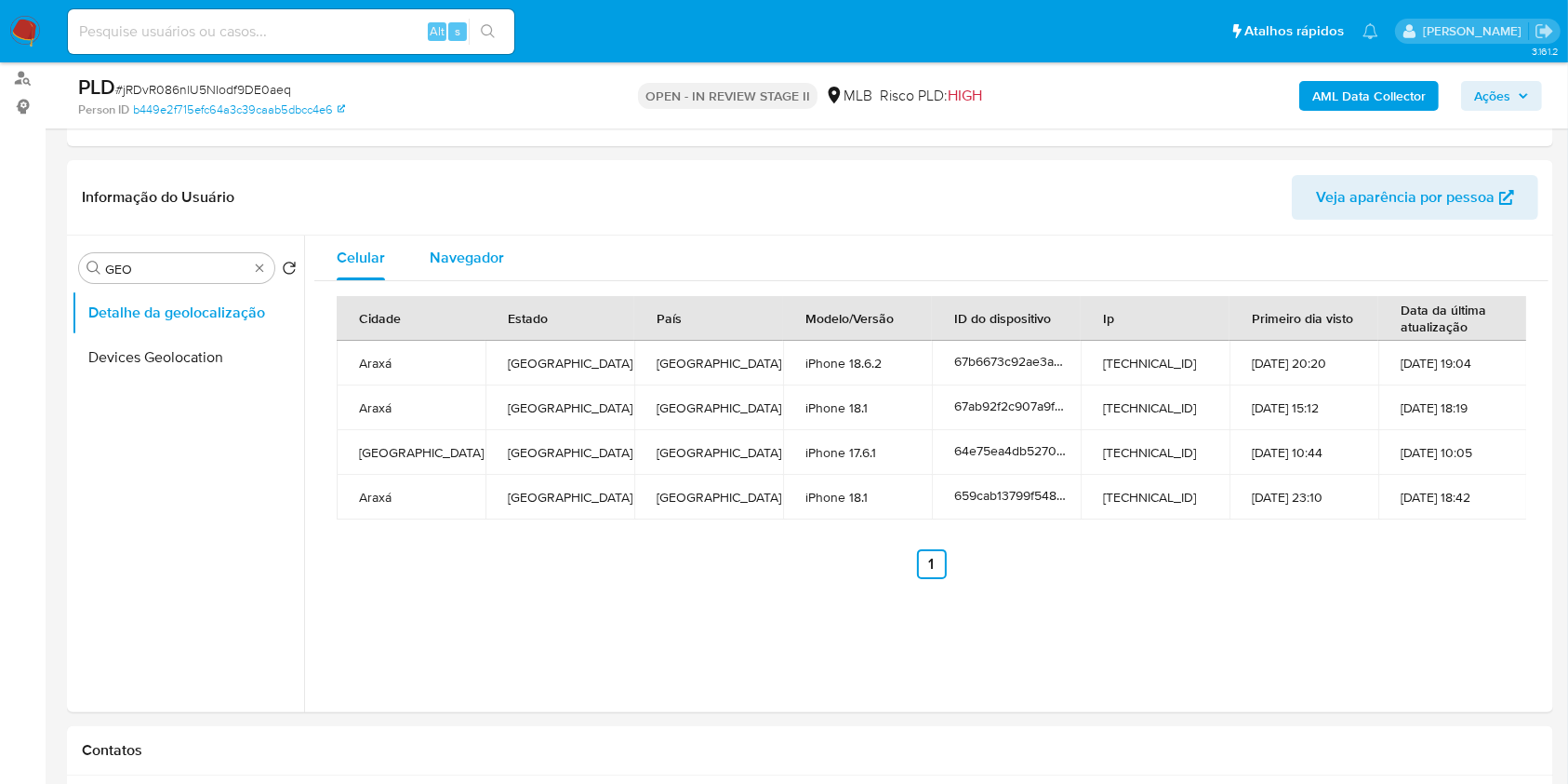
click at [480, 241] on div "Navegador" at bounding box center [467, 258] width 75 height 45
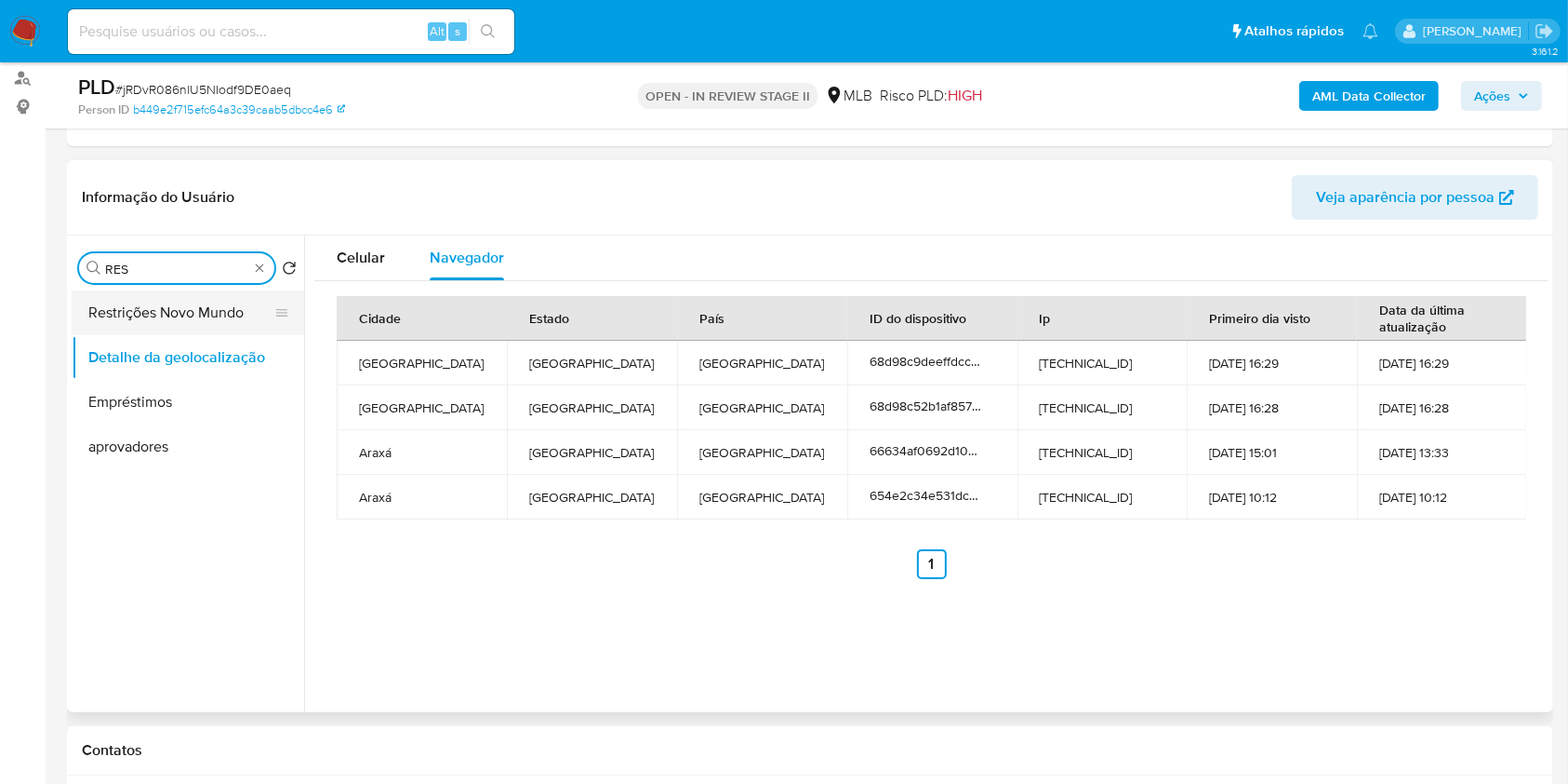
type input "RES"
click at [187, 324] on button "Restrições Novo Mundo" at bounding box center [180, 313] width 217 height 45
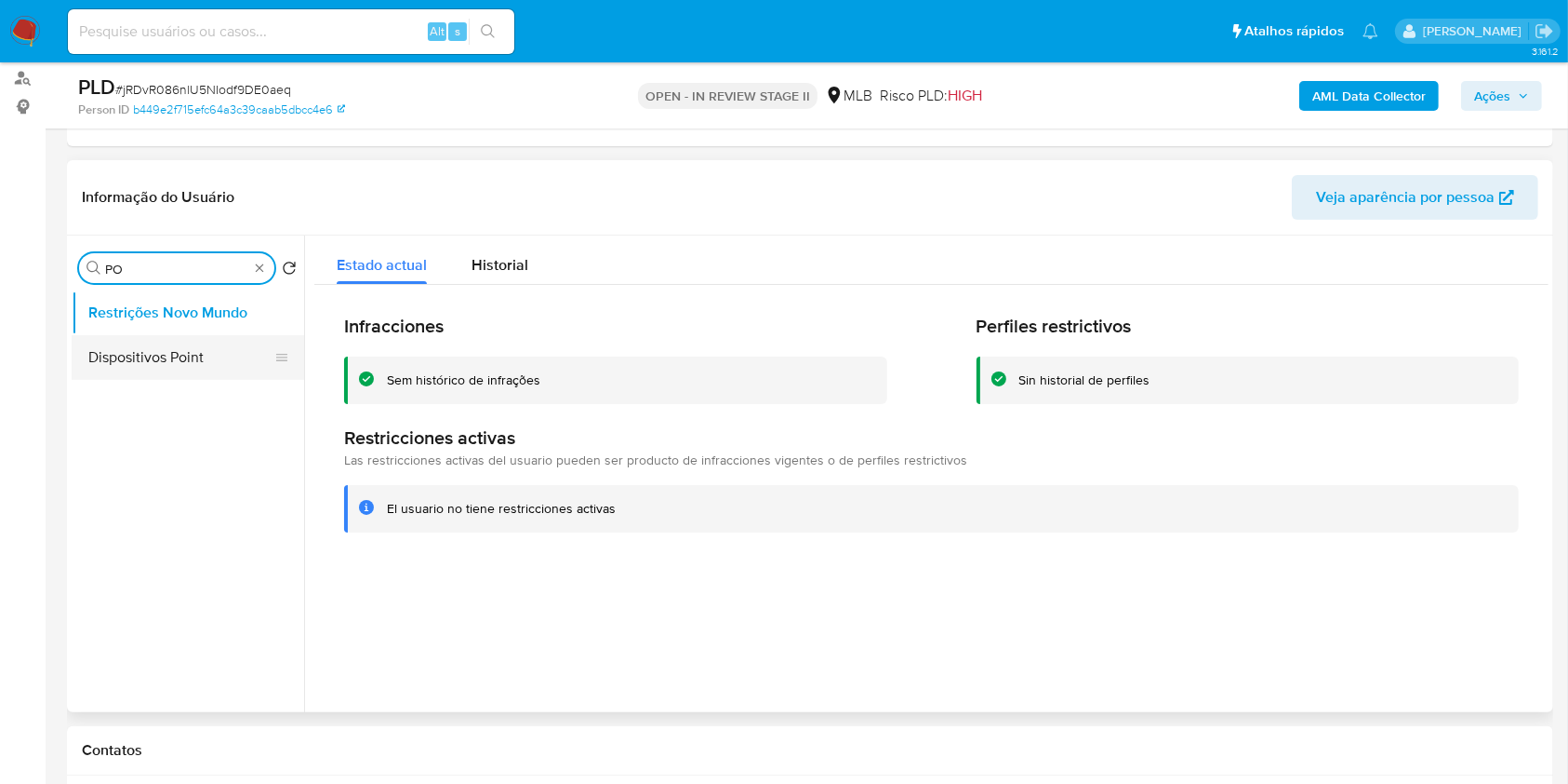
type input "PO"
click at [216, 357] on button "Dispositivos Point" at bounding box center [180, 357] width 217 height 45
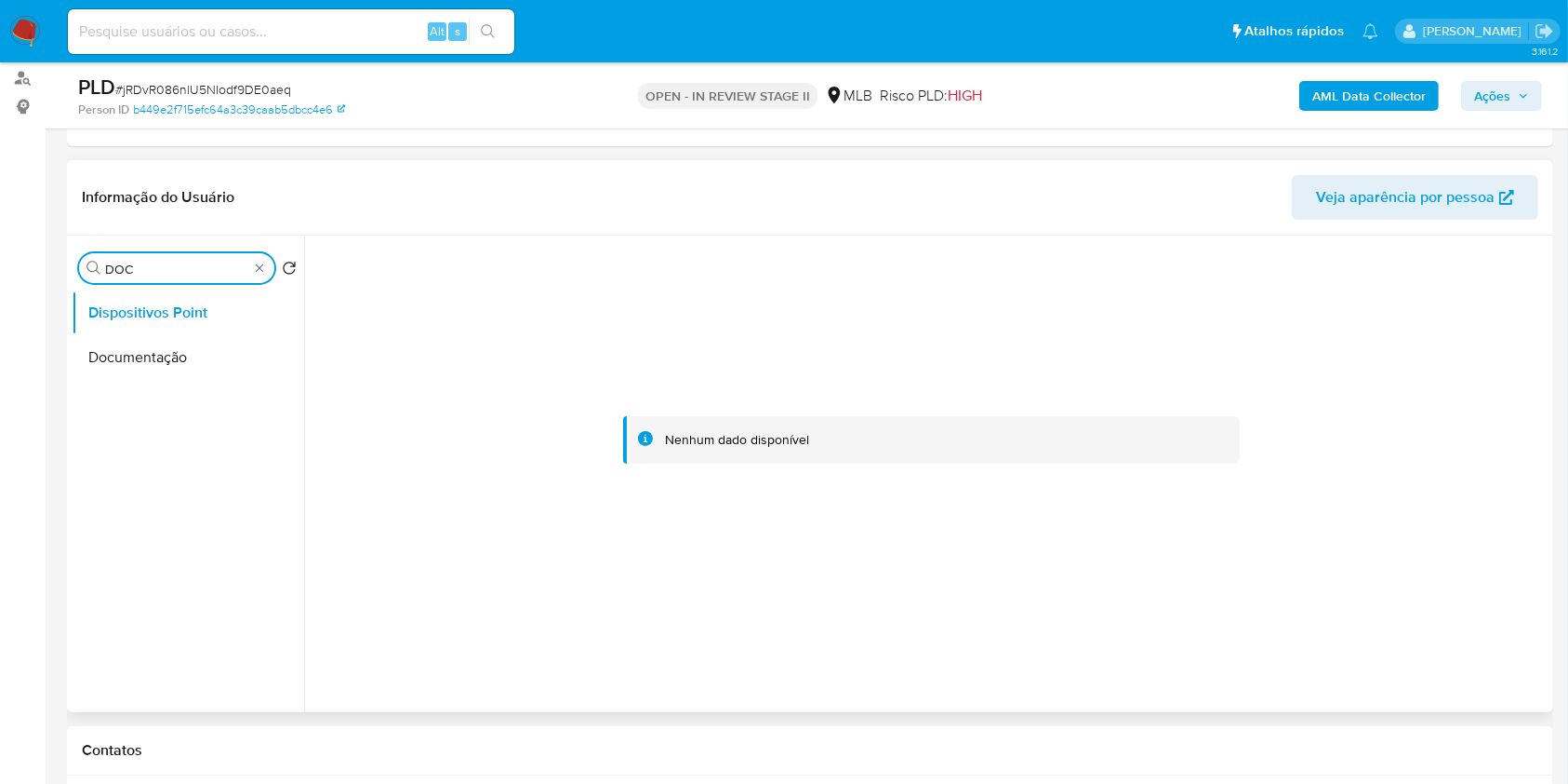
type input "DOC"
click at [209, 357] on button "Documentação" at bounding box center [187, 357] width 232 height 45
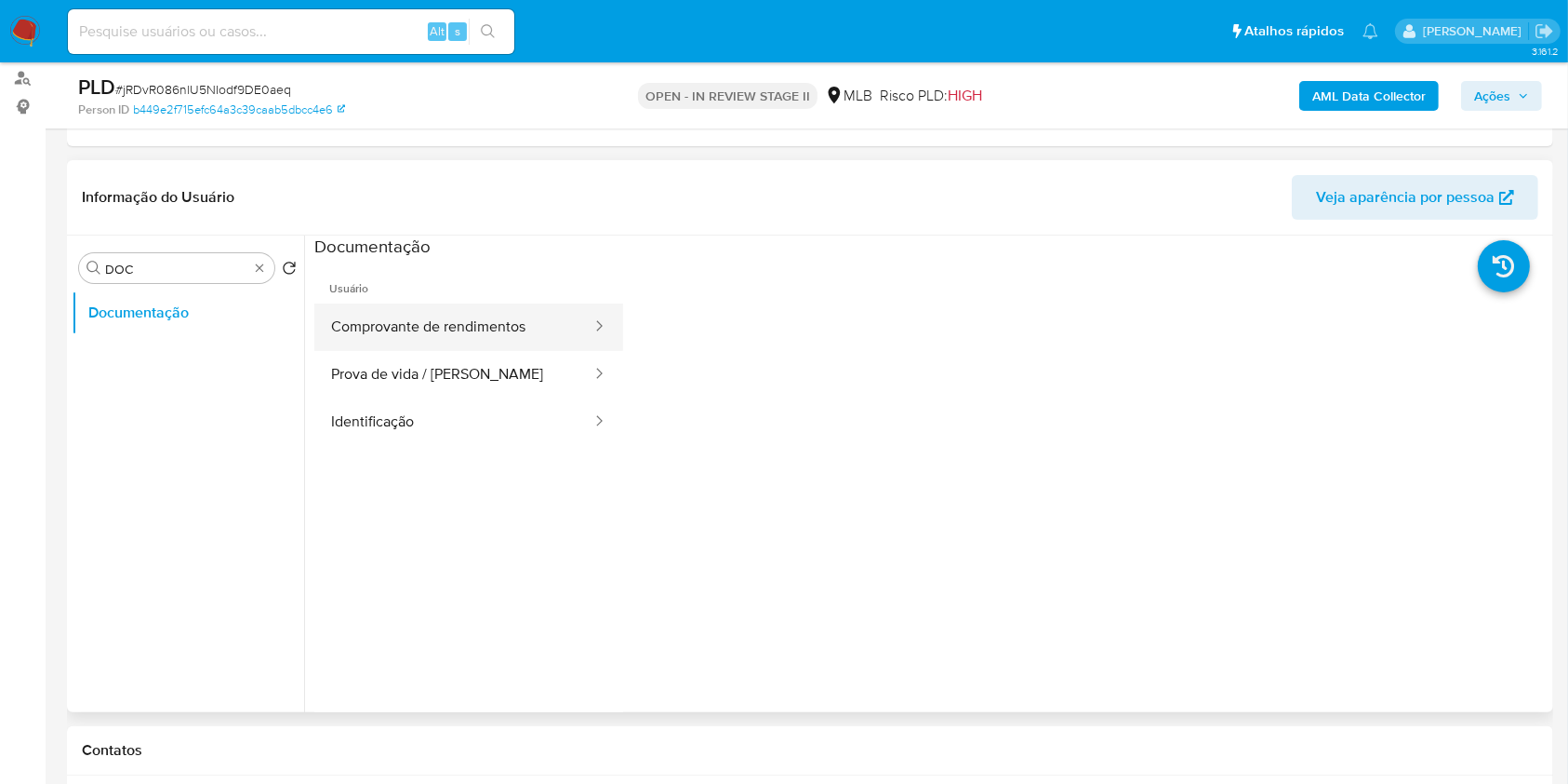
click at [472, 336] on button "Comprovante de rendimentos" at bounding box center [453, 327] width 279 height 48
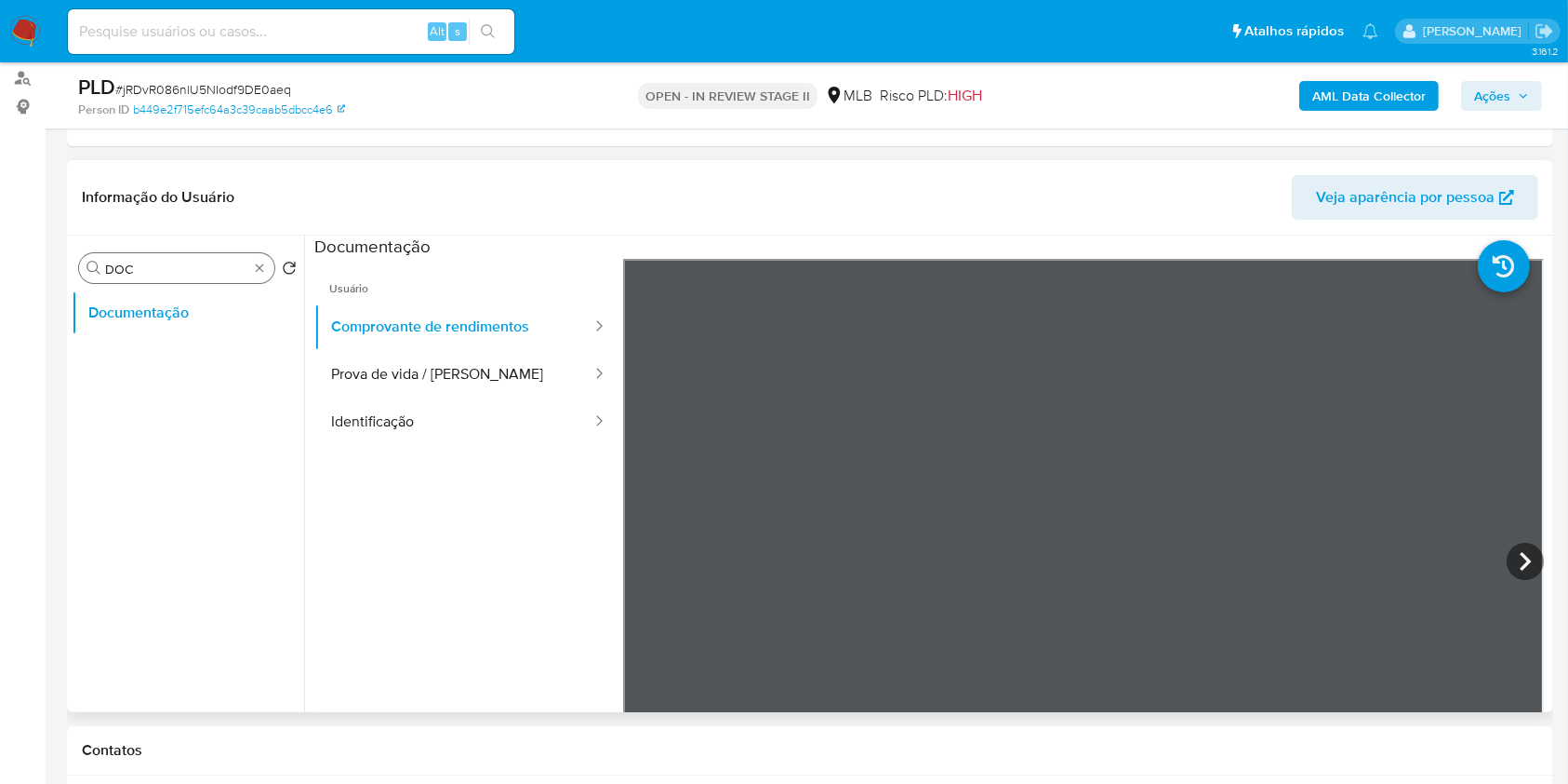
click at [257, 258] on div "Procurar DOC" at bounding box center [176, 268] width 195 height 30
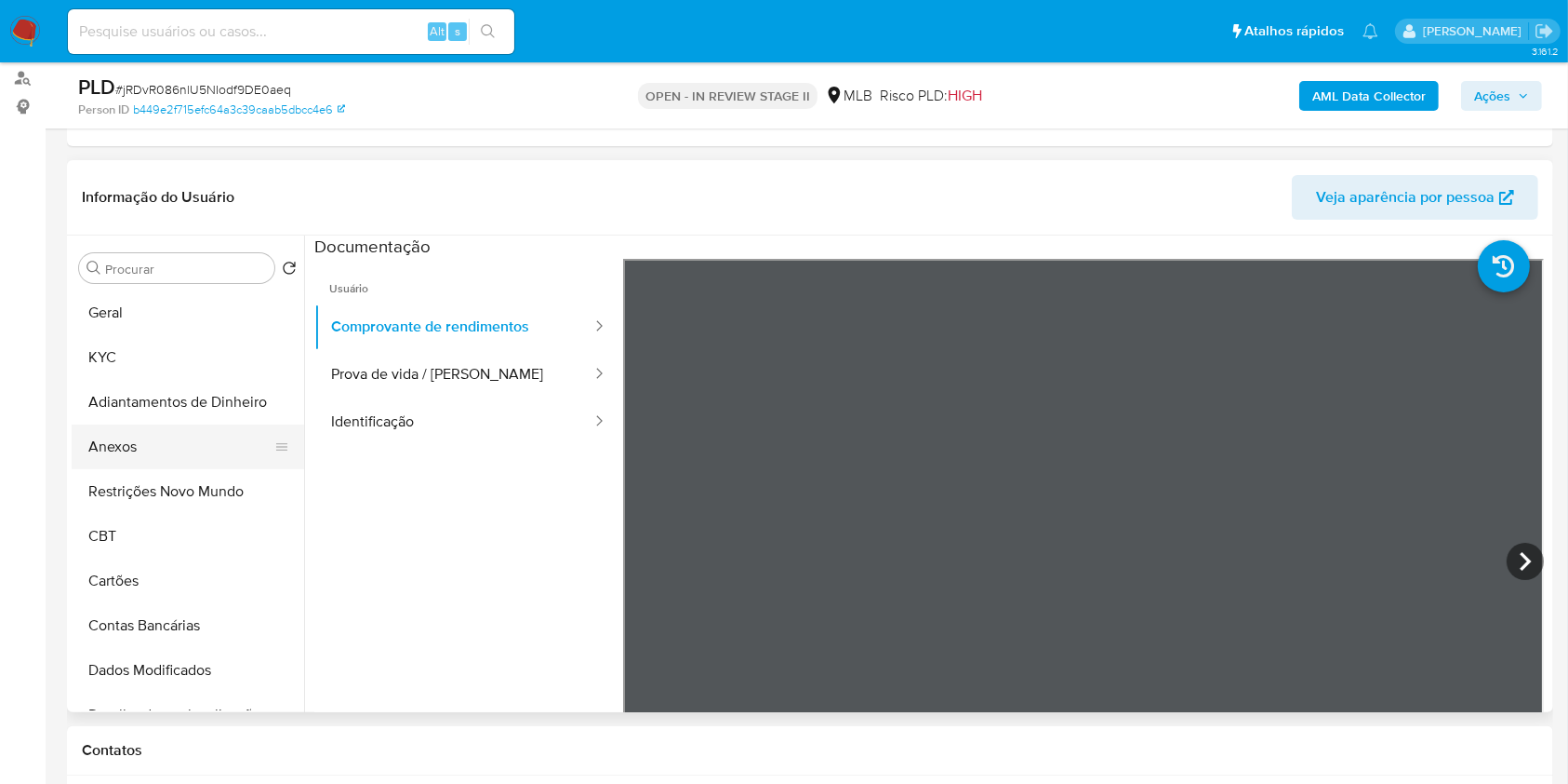
click at [127, 444] on button "Anexos" at bounding box center [180, 447] width 217 height 45
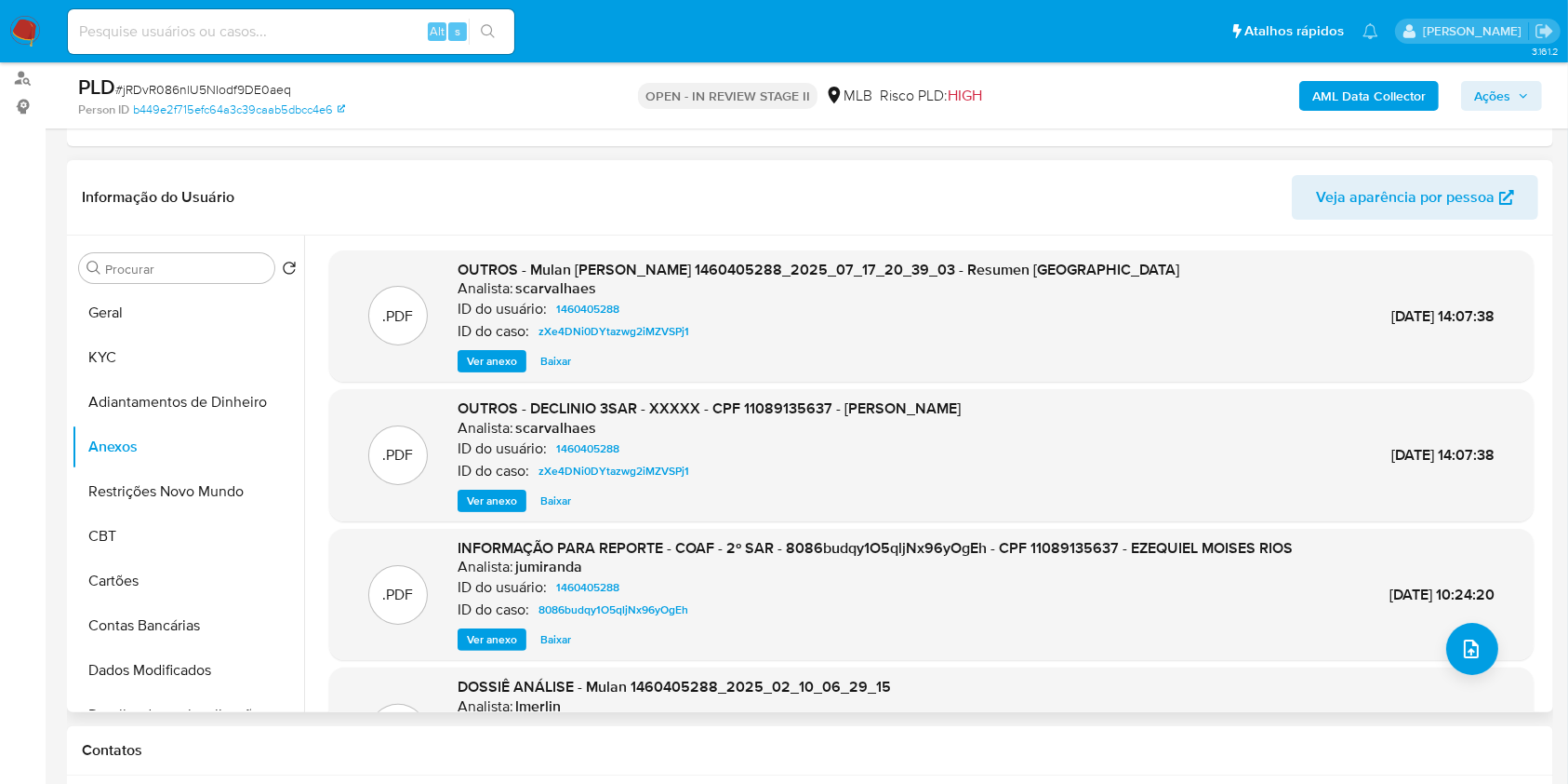
click at [497, 502] on span "Ver anexo" at bounding box center [493, 500] width 50 height 19
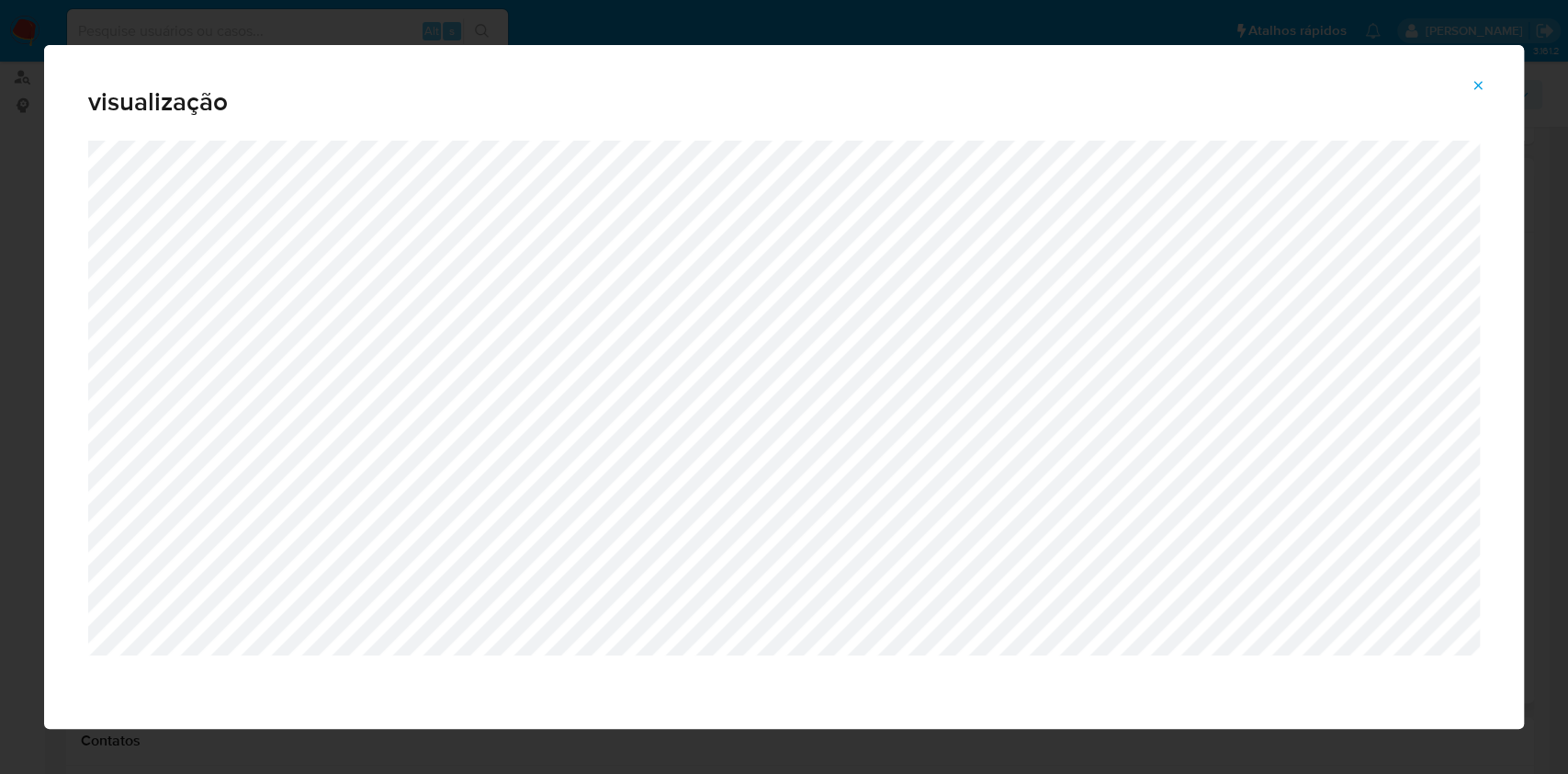
click at [1485, 86] on button "Attachment preview" at bounding box center [1478, 86] width 41 height 29
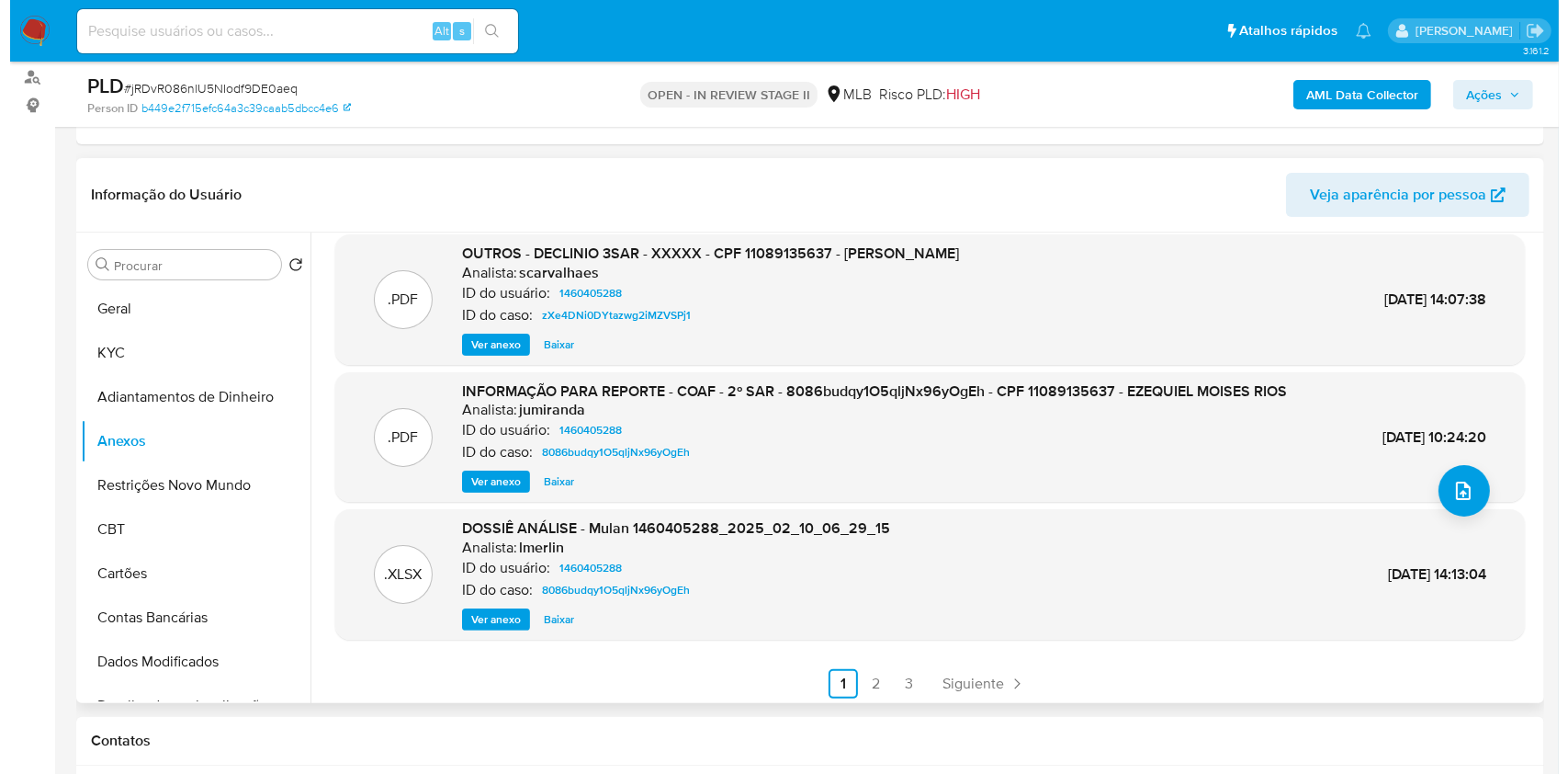
scroll to position [155, 0]
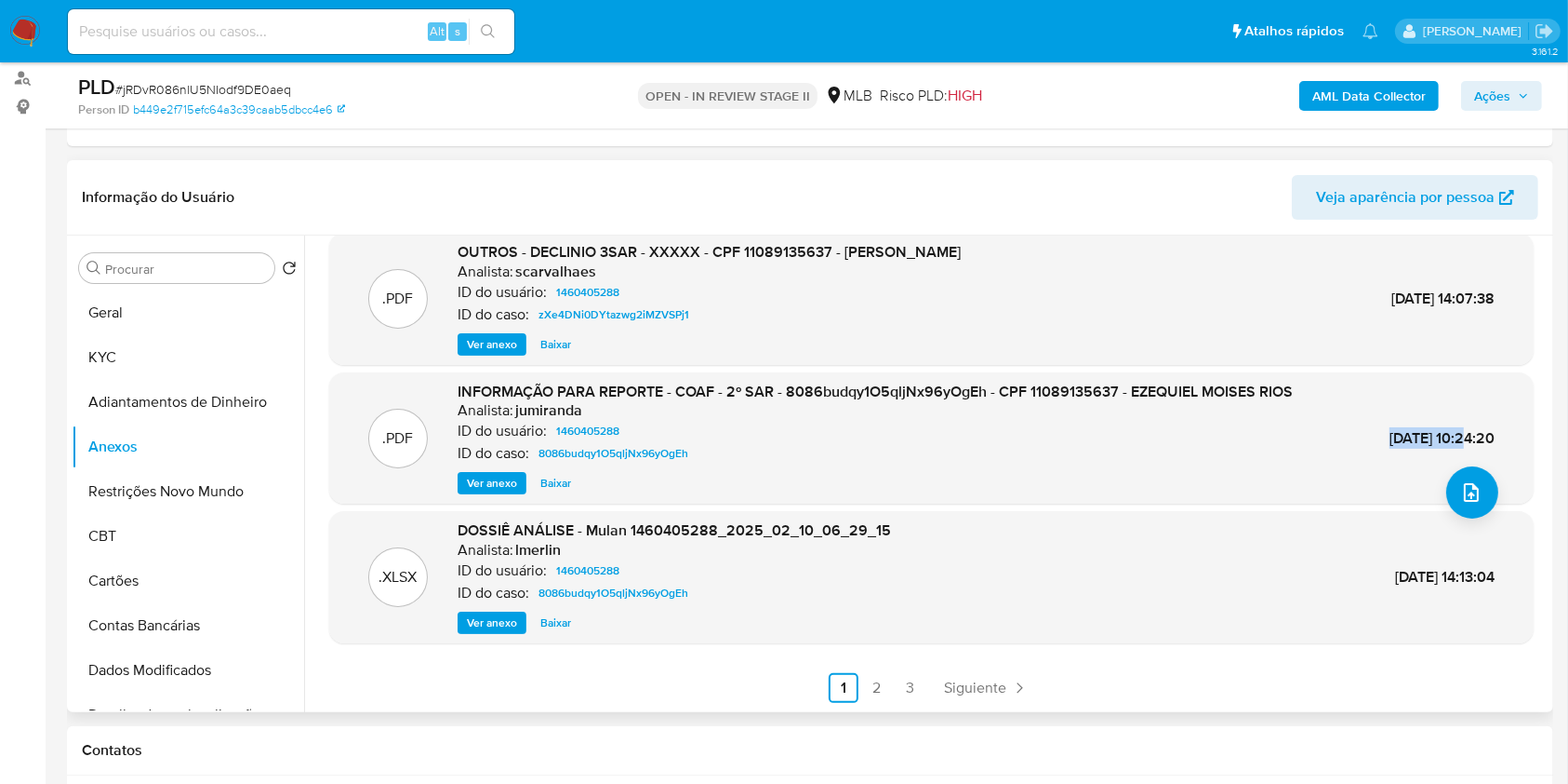
copy span "14/Fev/2025"
drag, startPoint x: 1343, startPoint y: 437, endPoint x: 1426, endPoint y: 430, distance: 83.3
click at [1426, 430] on span "14/Fev/2025 10:24:20" at bounding box center [1442, 438] width 105 height 21
click at [950, 392] on span "INFORMAÇÃO PARA REPORTE - COAF - 2º SAR - 8086budqy1O5qljNx96yOgEh - CPF 110891…" at bounding box center [875, 391] width 835 height 21
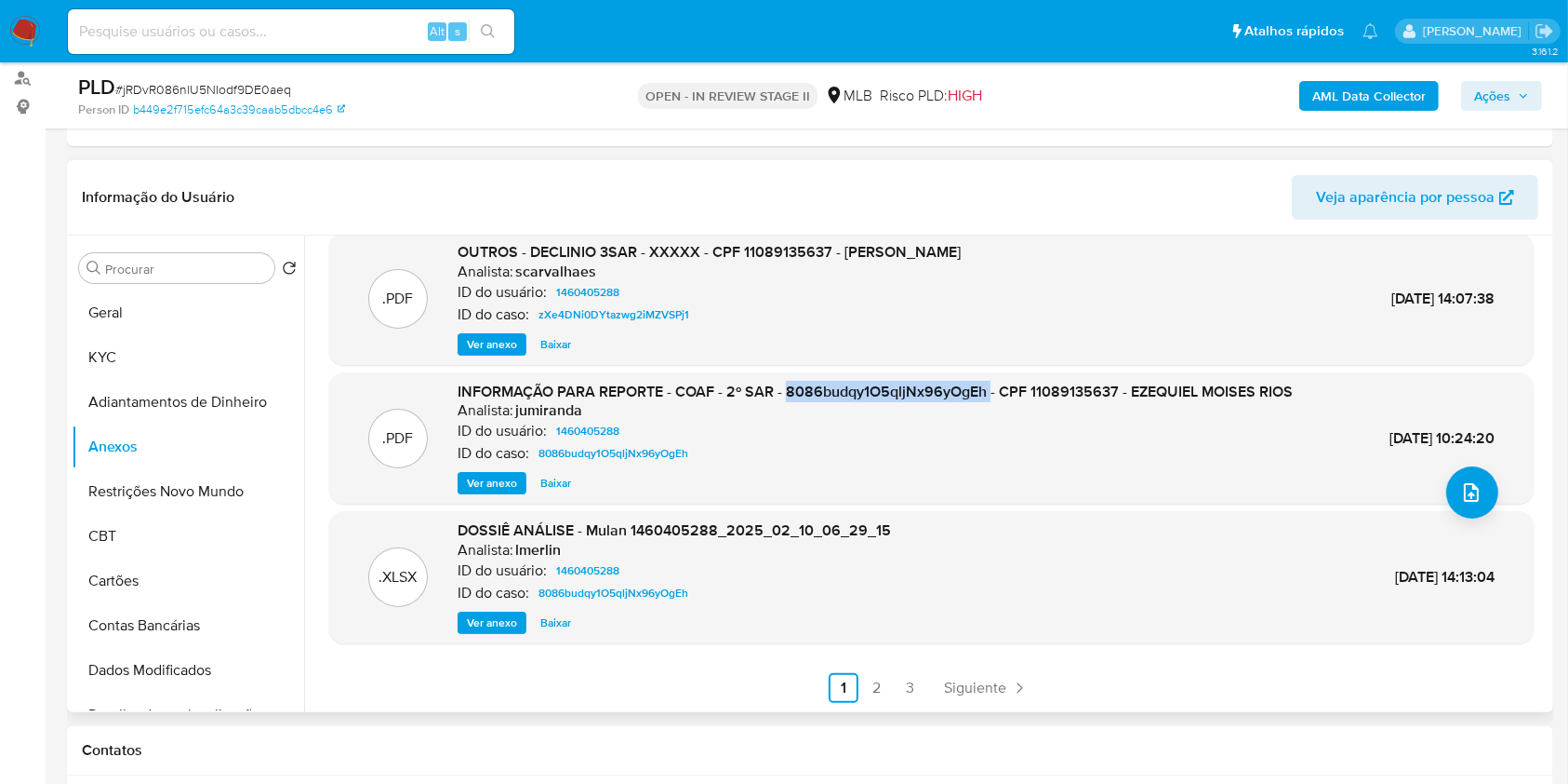
copy span "8086budqy1O5qljNx96yOgEh"
click at [1460, 483] on icon "upload-file" at bounding box center [1471, 492] width 22 height 22
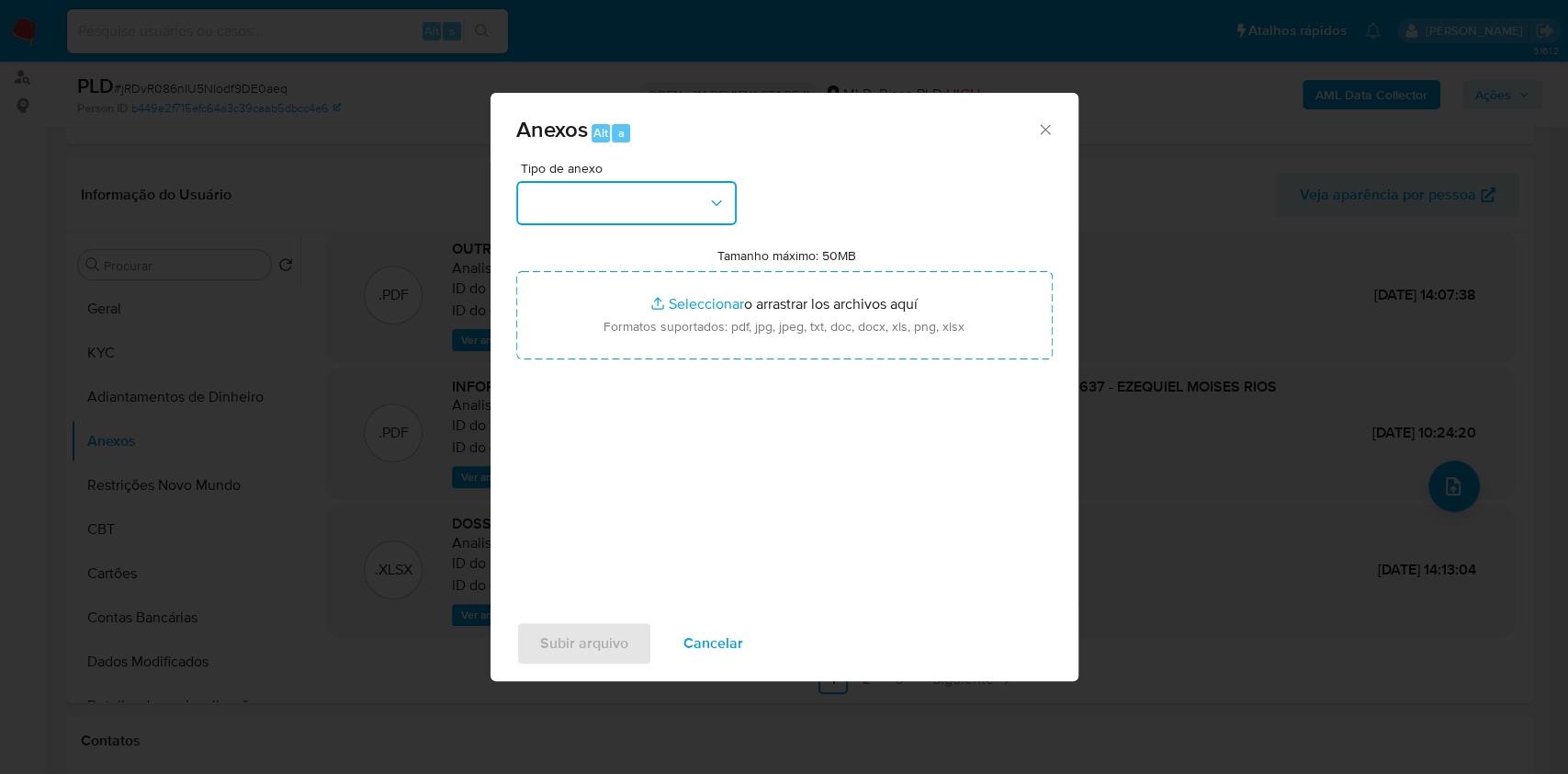
click at [648, 216] on button "button" at bounding box center [626, 203] width 220 height 44
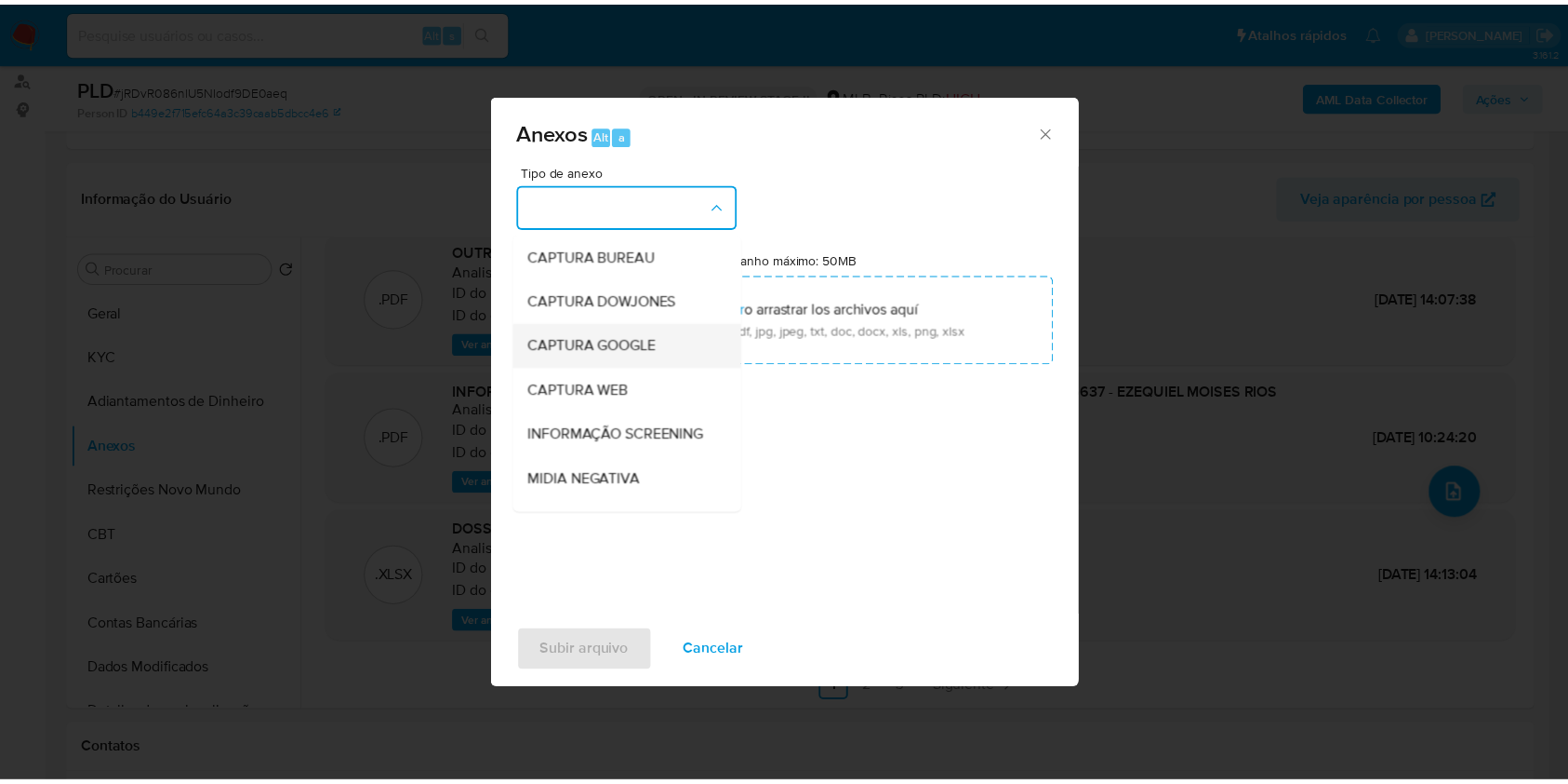
scroll to position [286, 0]
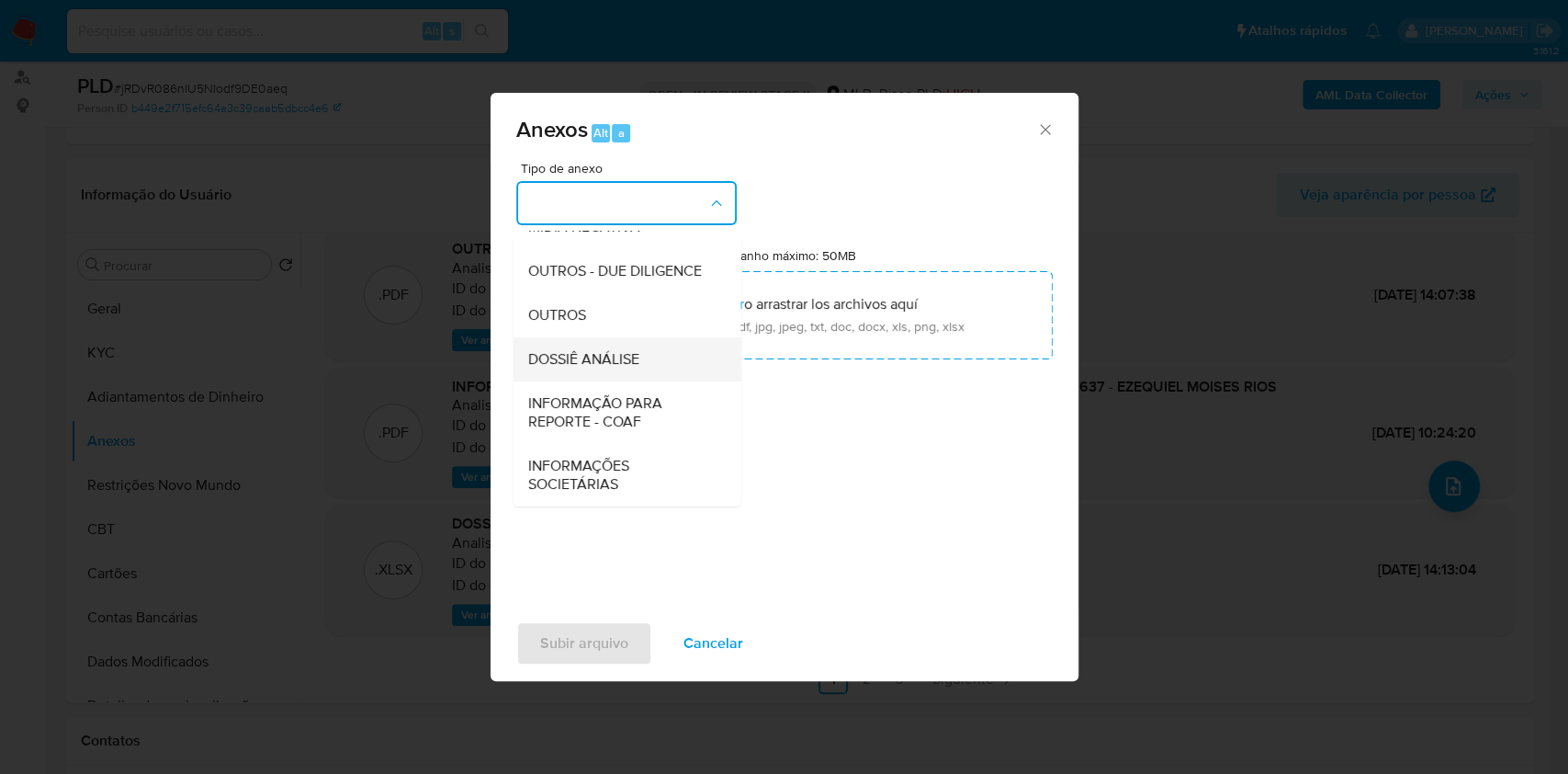
click at [615, 365] on span "DOSSIÊ ANÁLISE" at bounding box center [582, 359] width 111 height 18
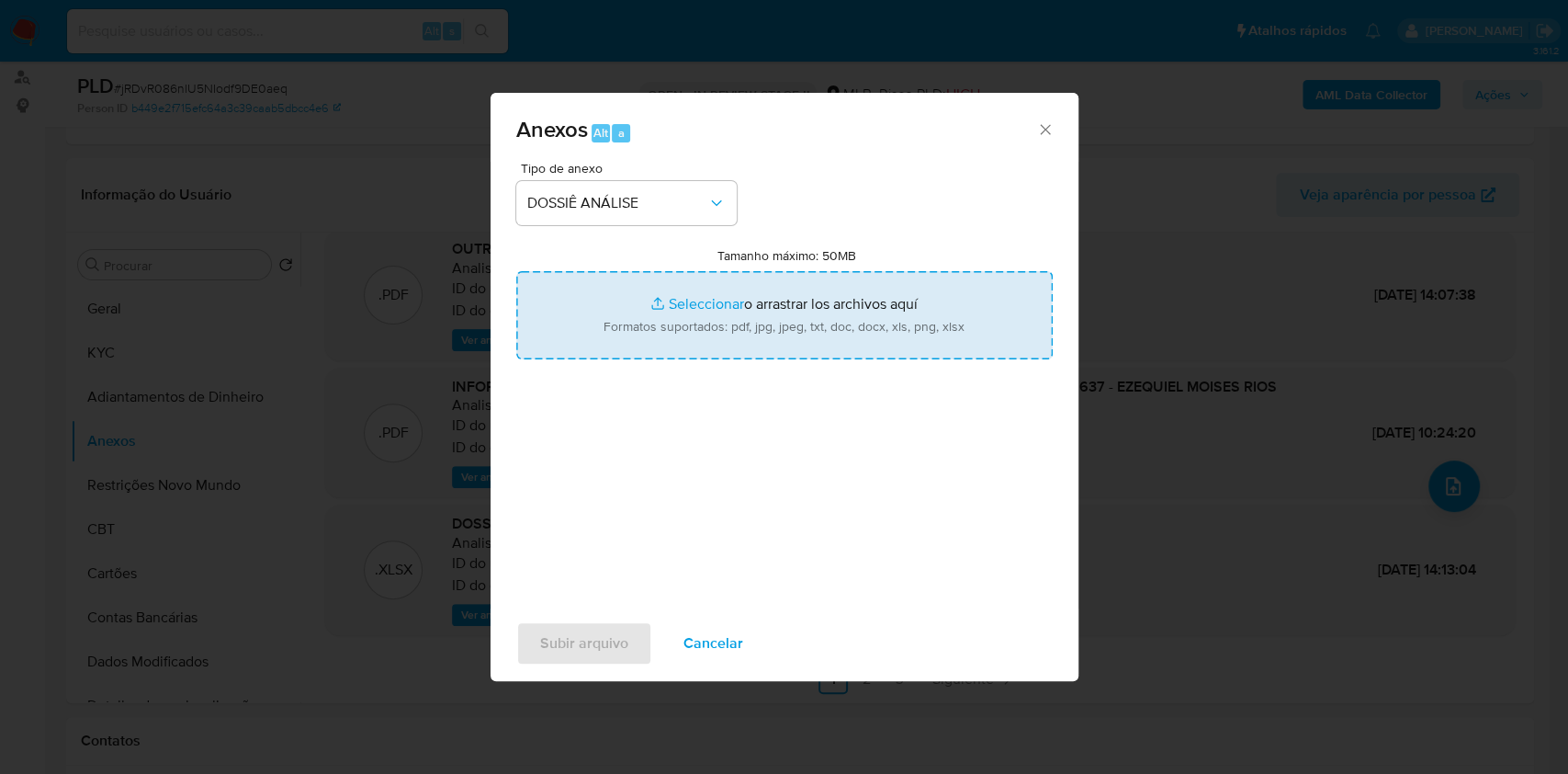
type input "C:\fakepath\Mulan 1460405288_2025_09_30_07_03_39.pdf"
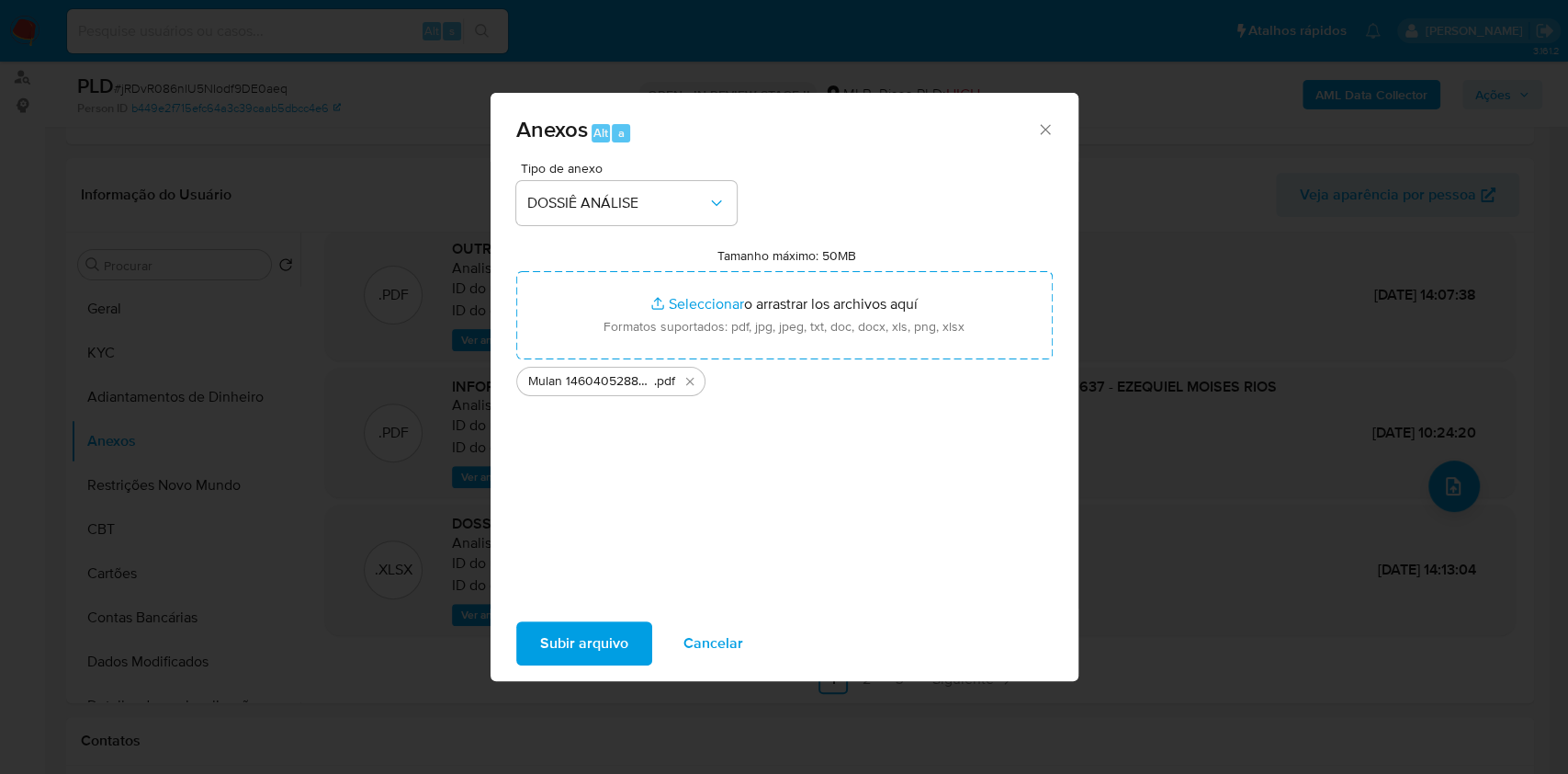
click at [598, 638] on span "Subir arquivo" at bounding box center [584, 643] width 88 height 41
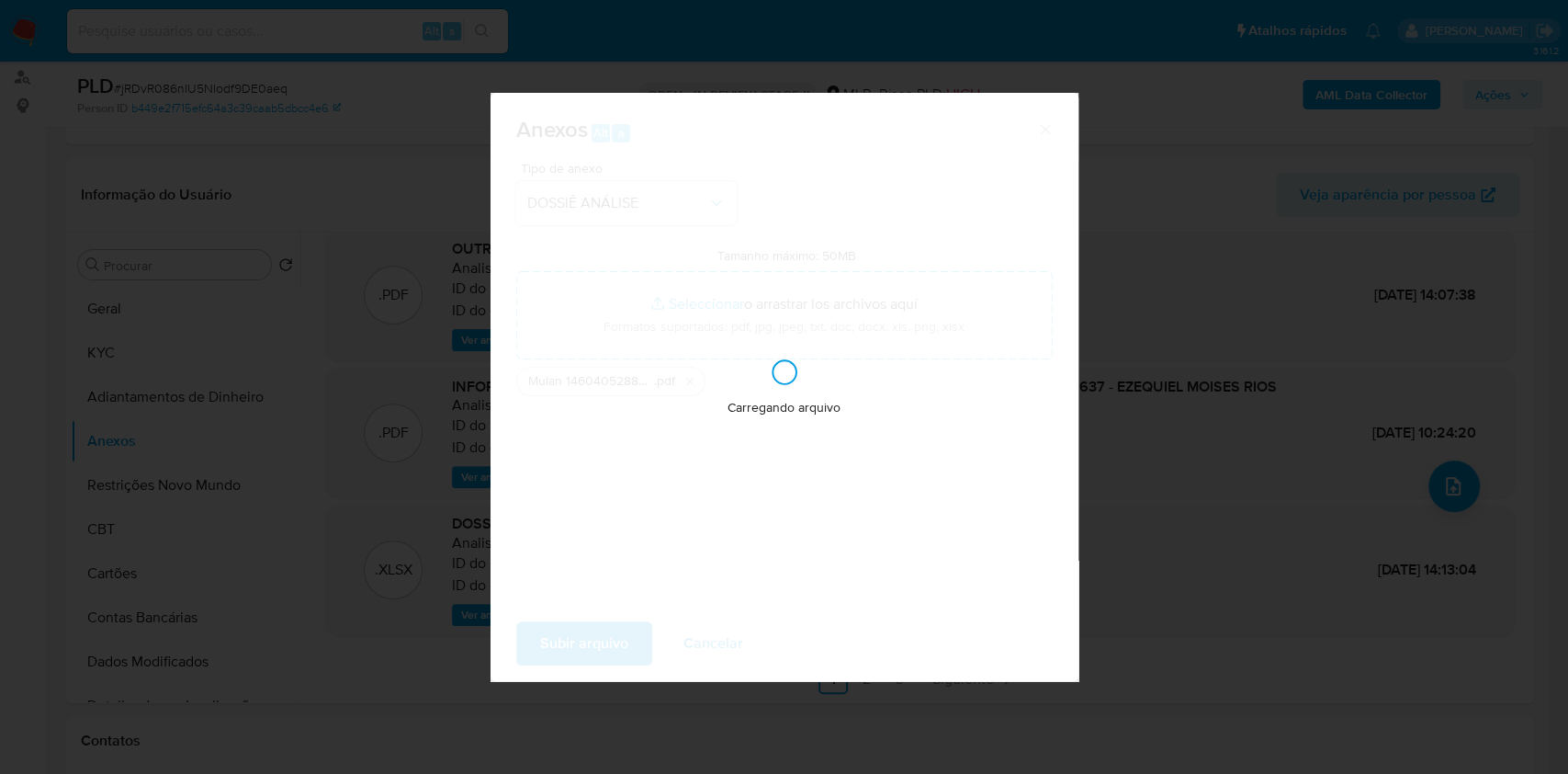
click at [1293, 534] on div "Anexos Alt a Tipo de anexo DOSSIÊ ANÁLISE Tamanho máximo: 50MB Seleccionar arch…" at bounding box center [784, 387] width 1568 height 774
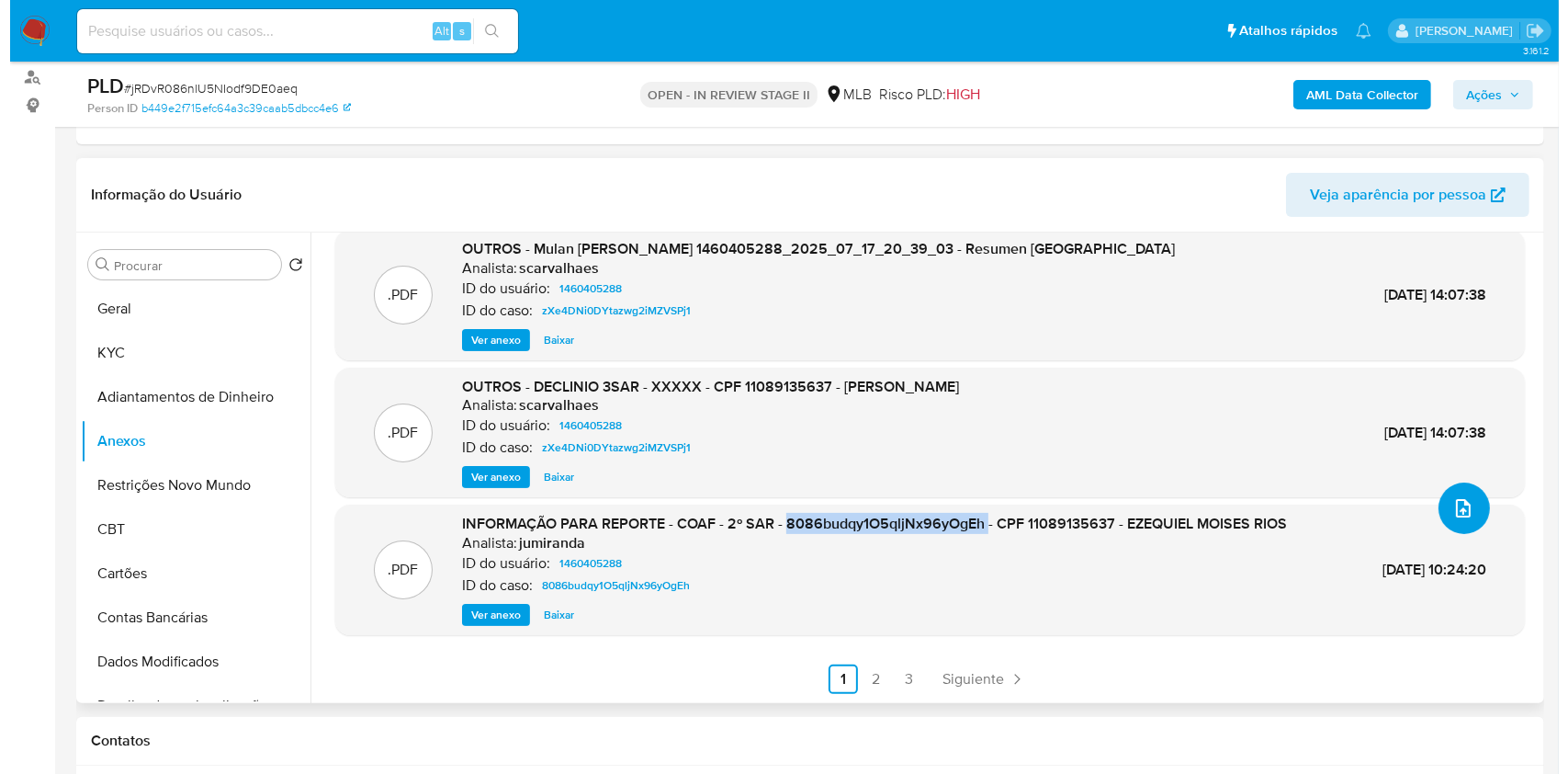
scroll to position [133, 0]
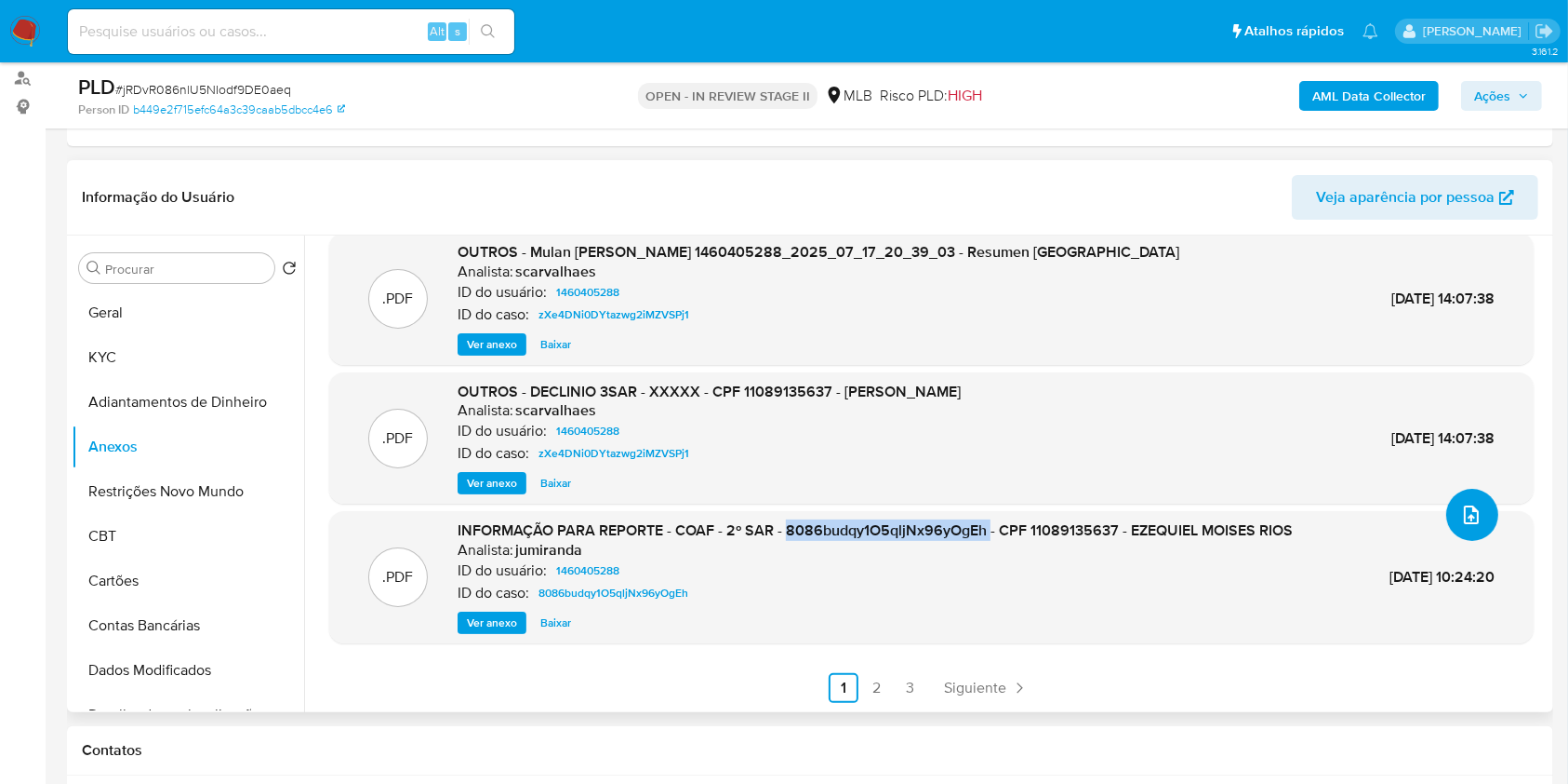
click at [1478, 520] on button "upload-file" at bounding box center [1472, 514] width 52 height 52
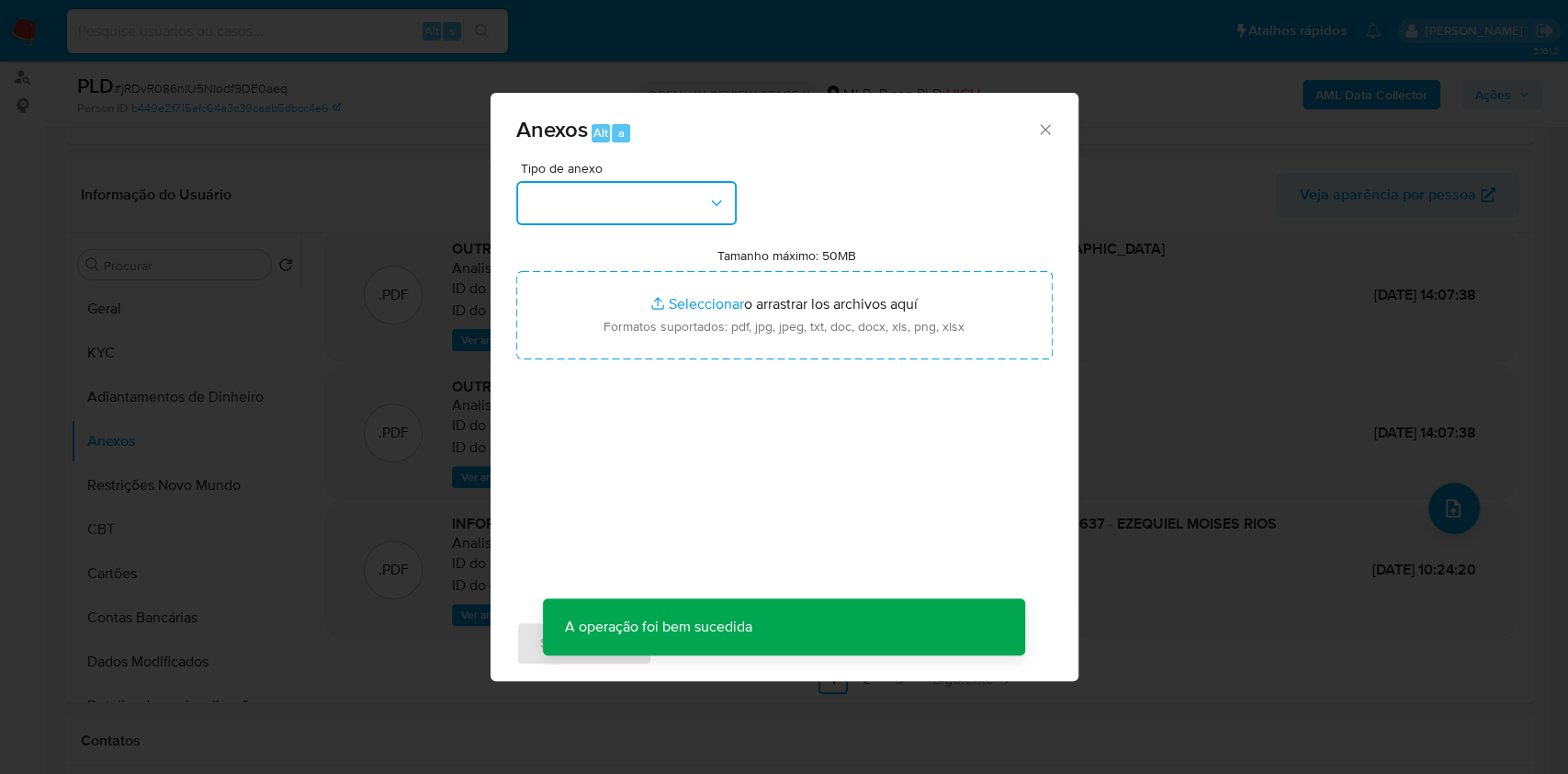
click at [683, 224] on button "button" at bounding box center [626, 203] width 220 height 44
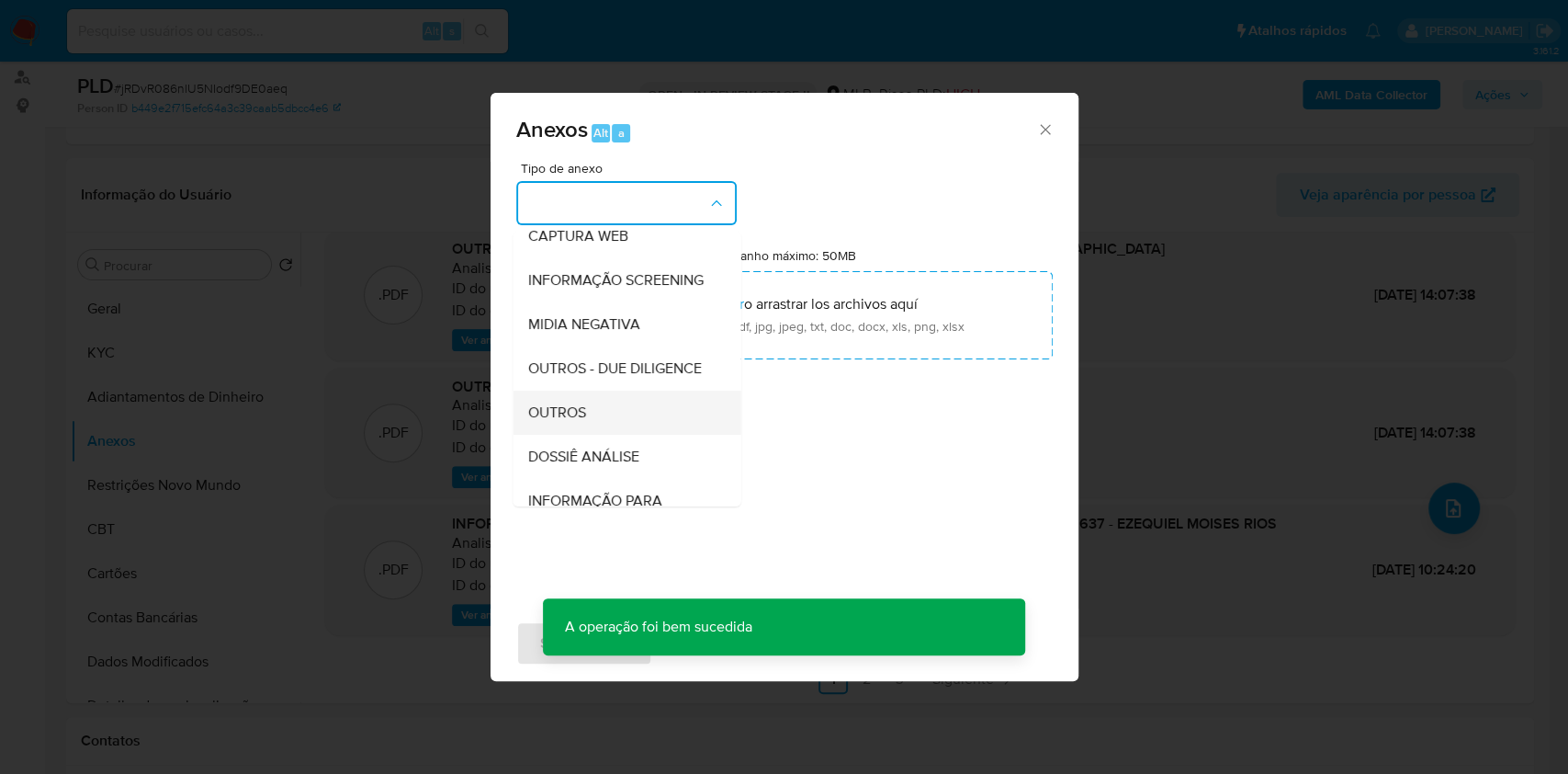
scroll to position [282, 0]
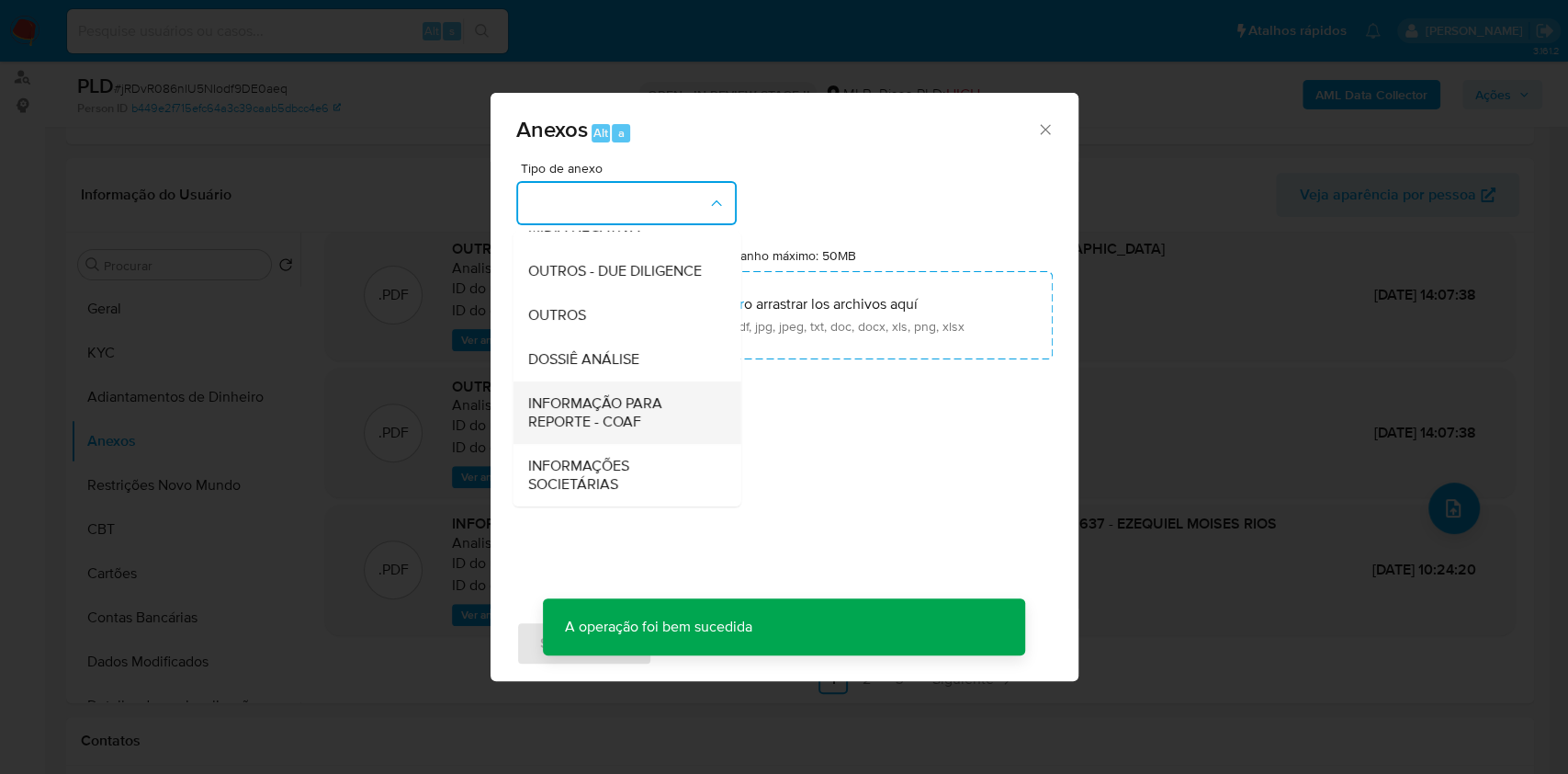
click at [613, 390] on div "INFORMAÇÃO PARA REPORTE - COAF" at bounding box center [620, 413] width 187 height 63
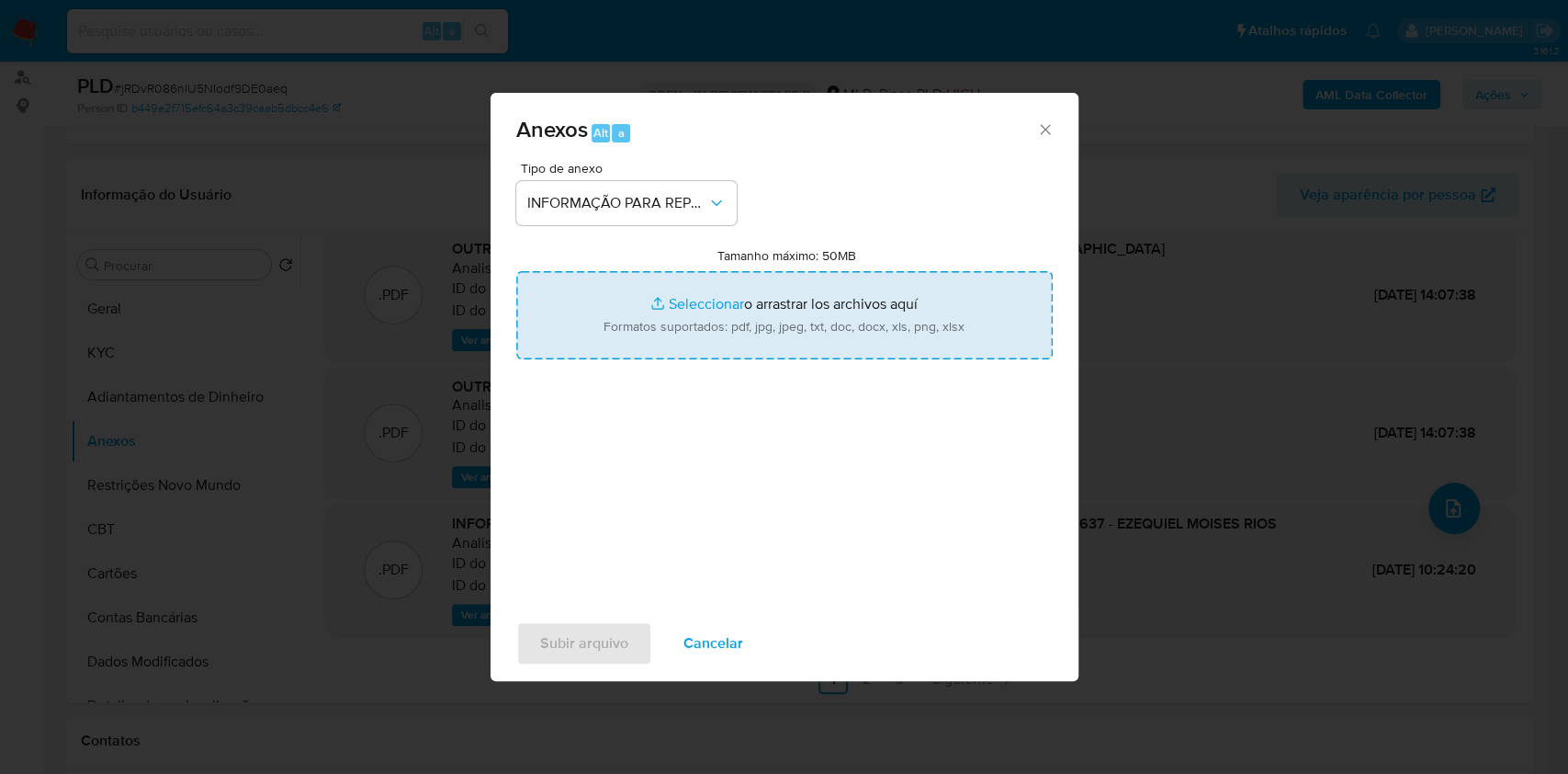
type input "C:\fakepath\3° SAR - XXXX - CPF 11089135637 - EZEQUIEL MOISES RIOS (1).pdf"
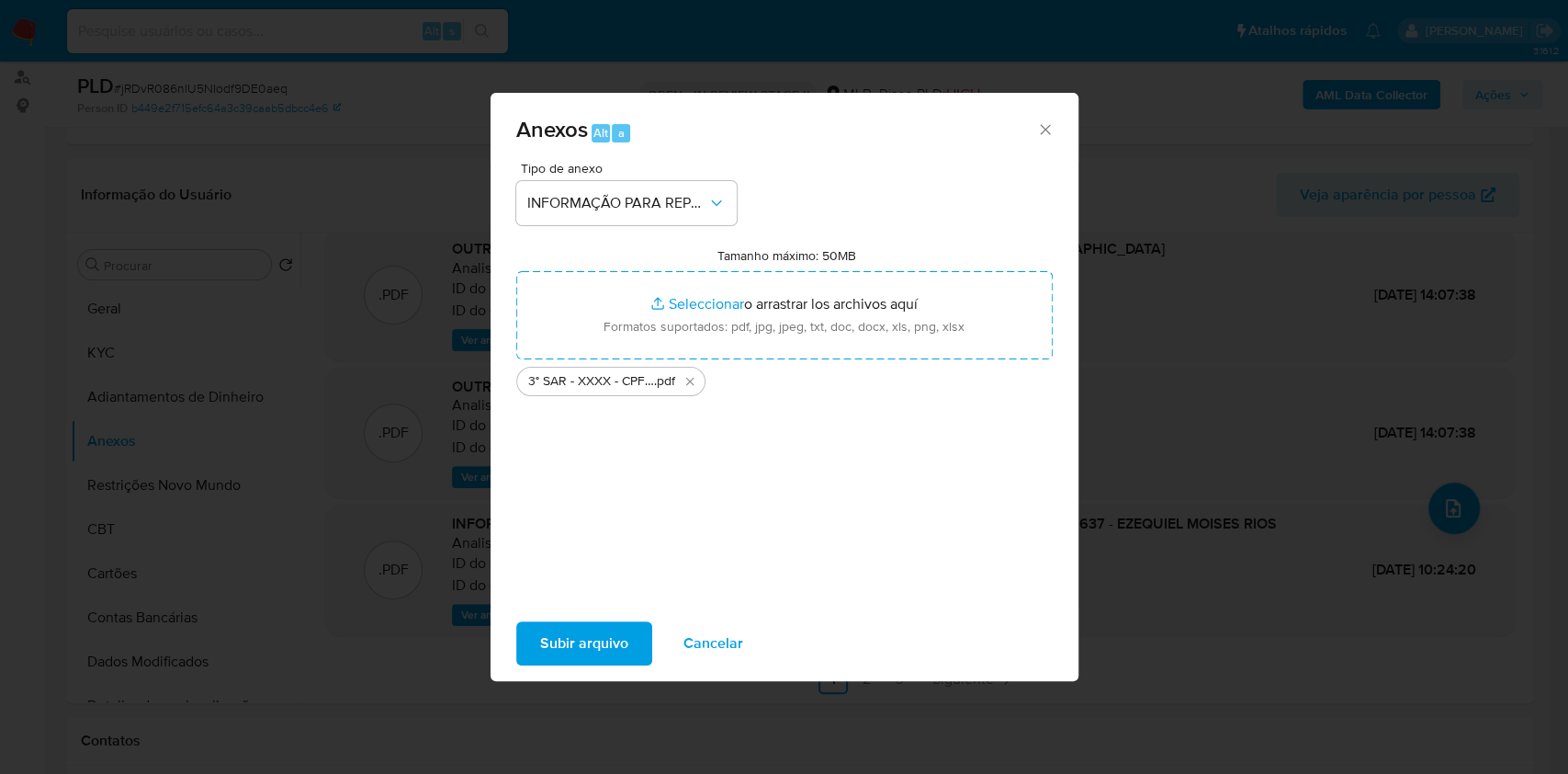
click at [537, 633] on button "Subir arquivo" at bounding box center [584, 643] width 136 height 44
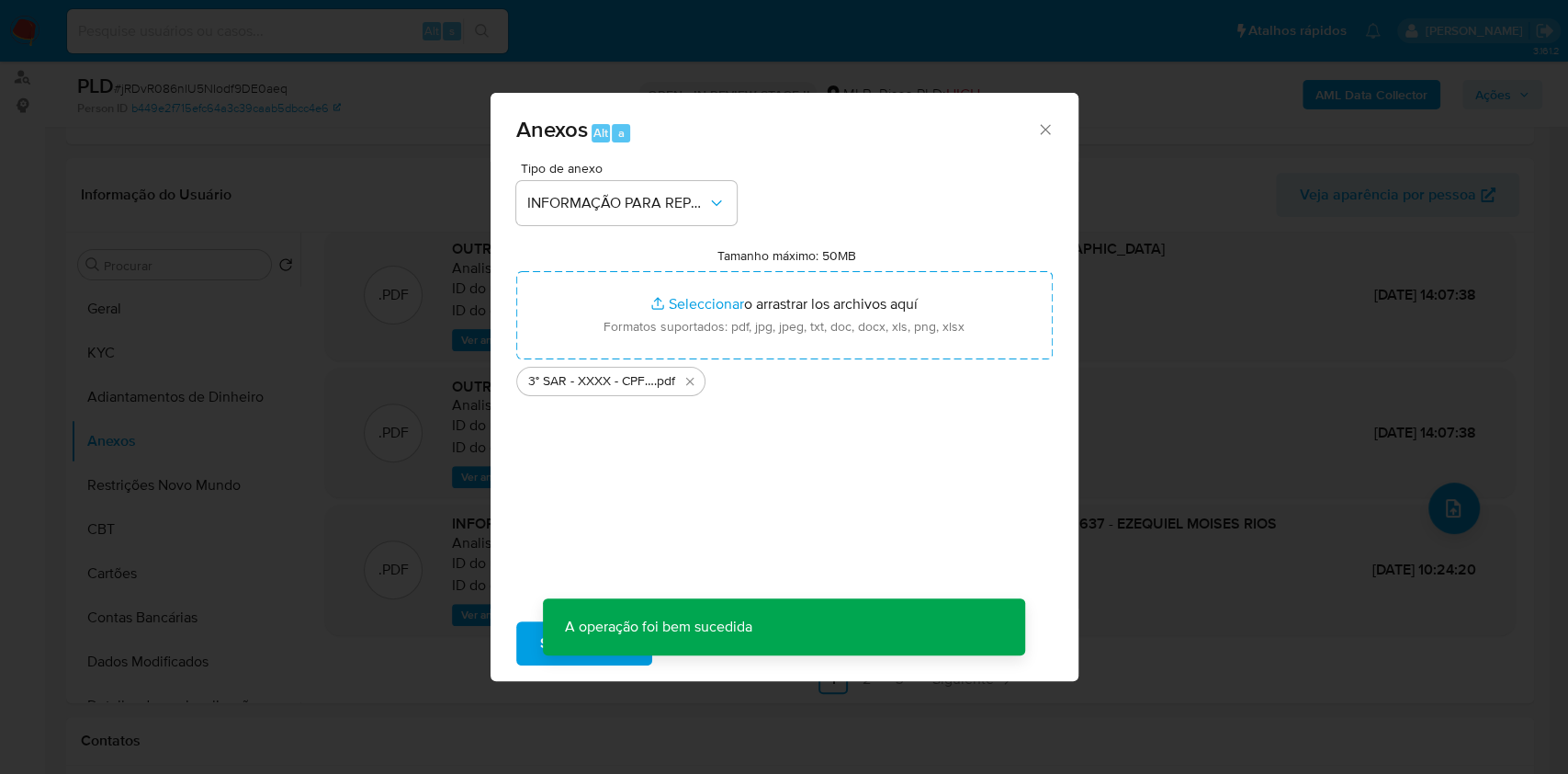
click at [600, 651] on p "A operação foi bem sucedida" at bounding box center [658, 627] width 231 height 57
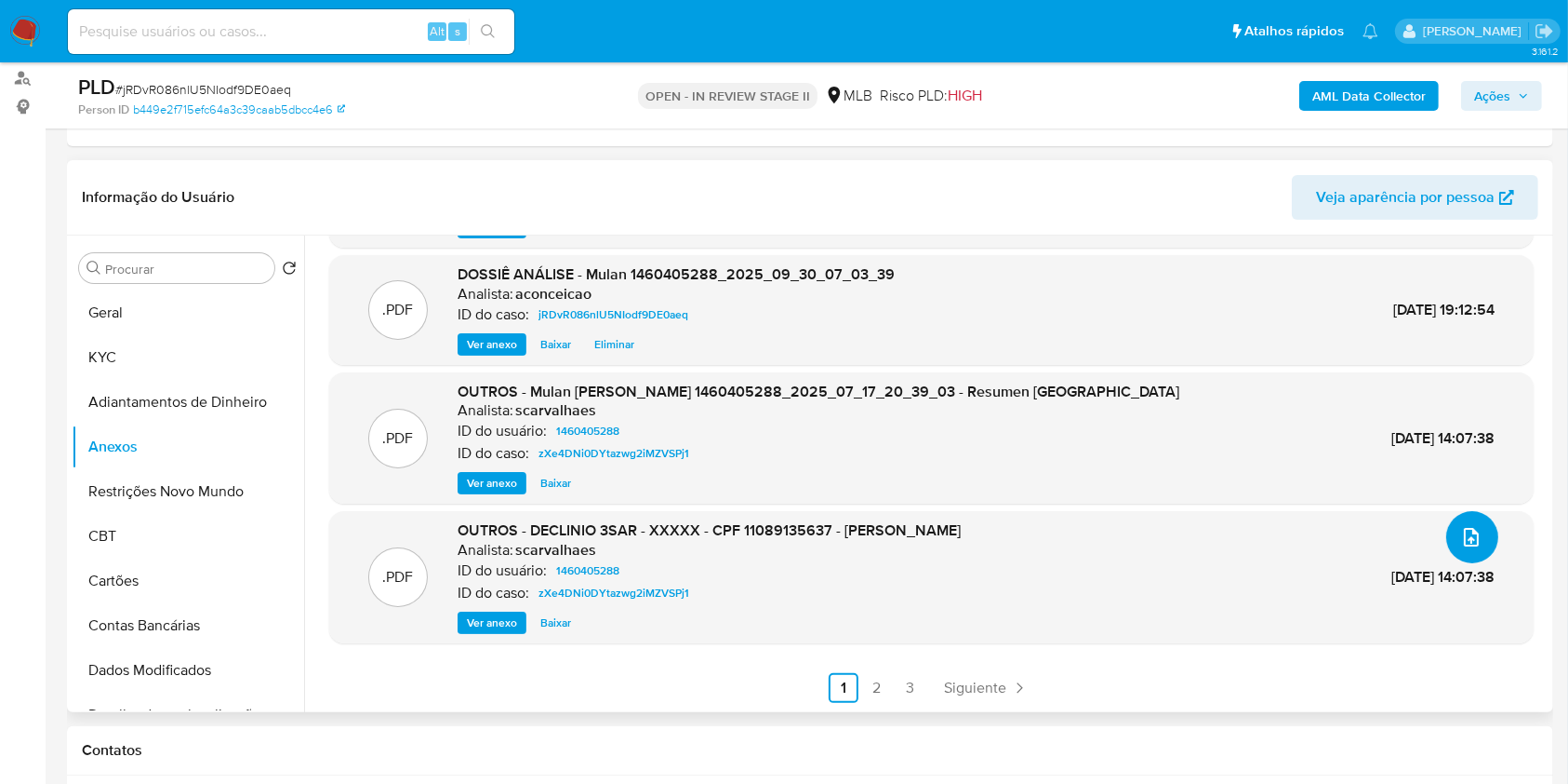
scroll to position [0, 0]
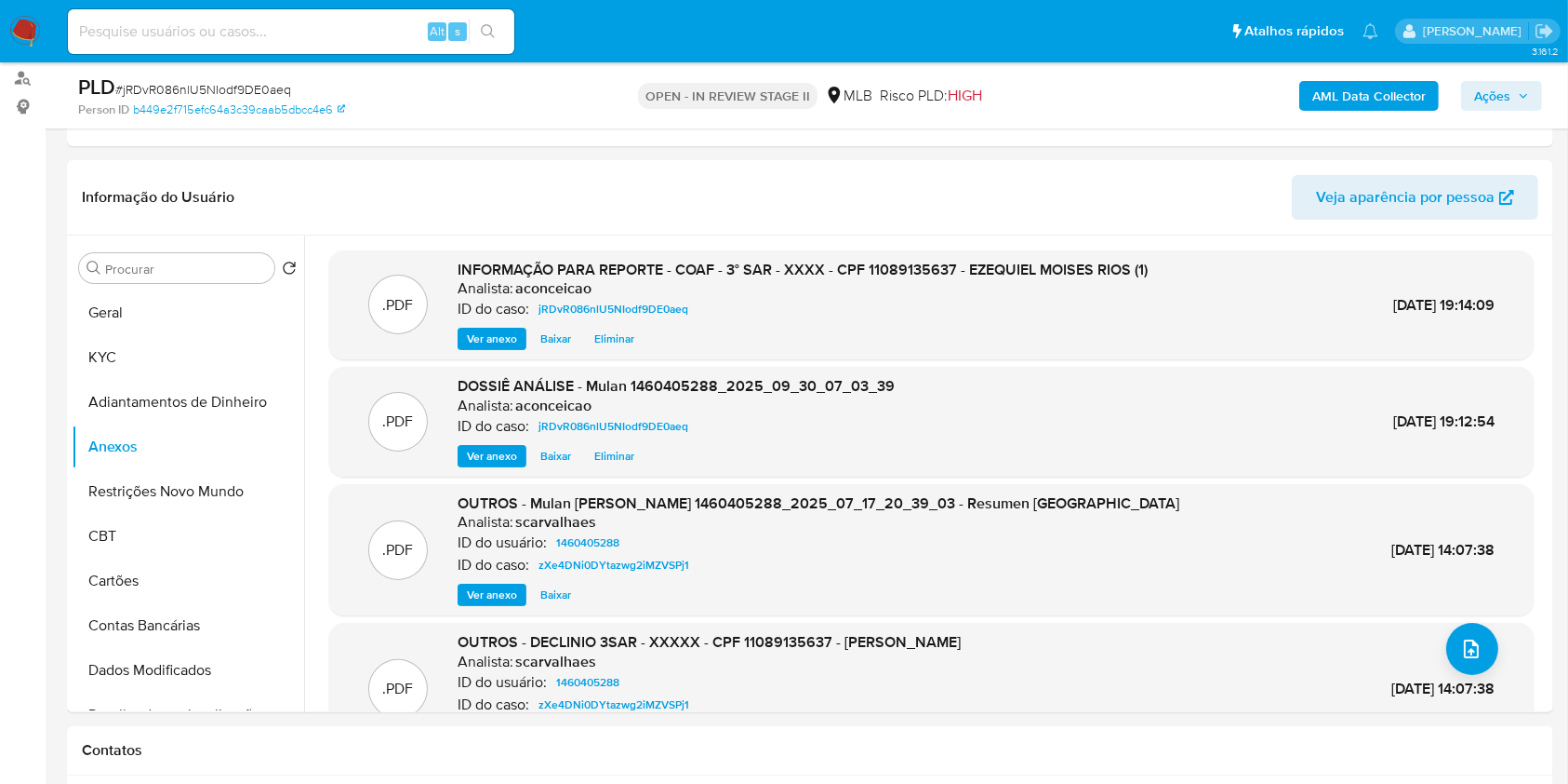
click at [1401, 105] on b "AML Data Collector" at bounding box center [1369, 96] width 114 height 30
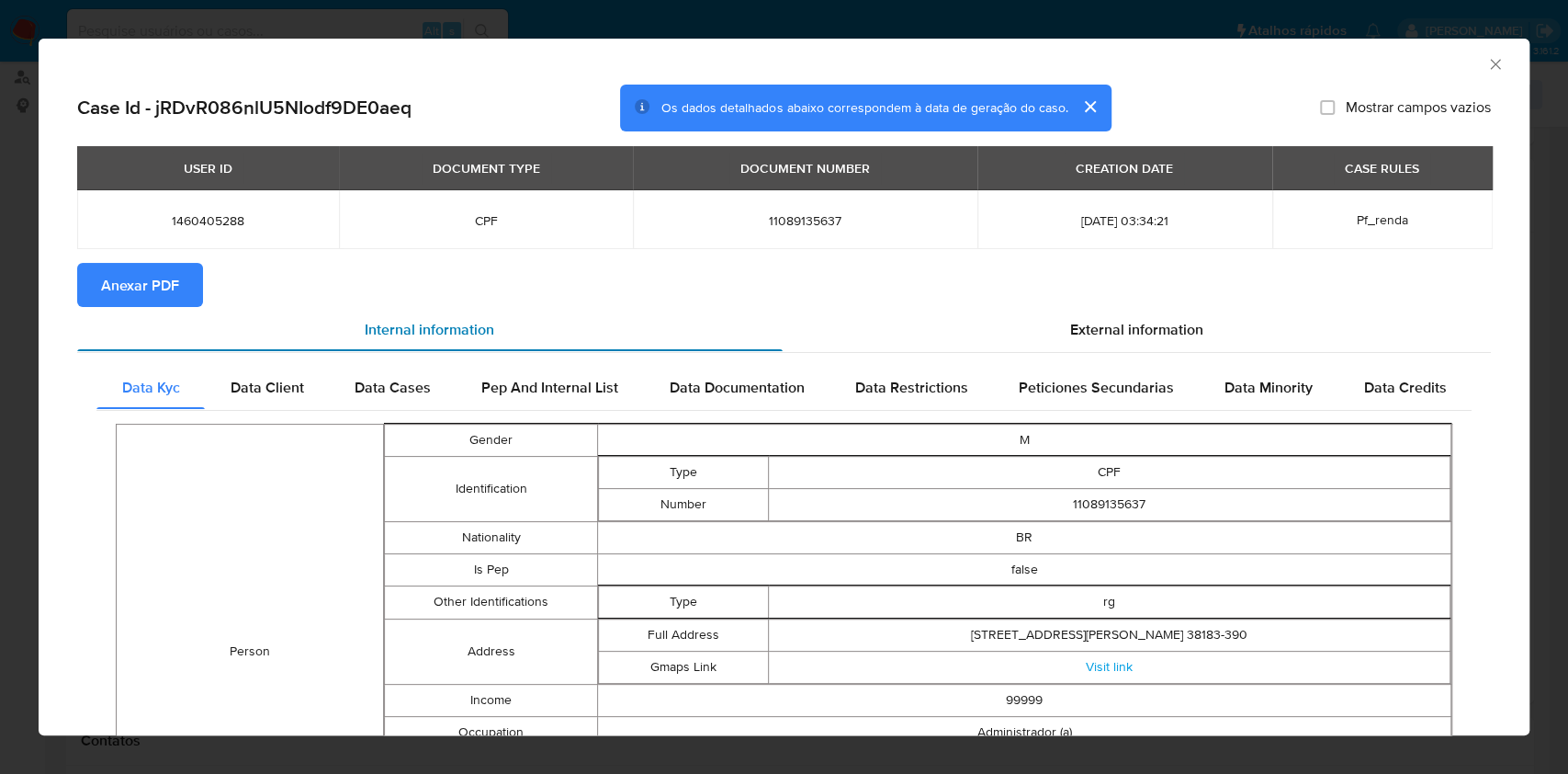
click at [177, 311] on div "Internal information" at bounding box center [430, 329] width 706 height 44
click at [158, 286] on span "Anexar PDF" at bounding box center [140, 285] width 78 height 41
click at [1475, 75] on div "AML Data Collector" at bounding box center [784, 62] width 1491 height 46
click at [1486, 67] on icon "Fechar a janela" at bounding box center [1495, 64] width 18 height 18
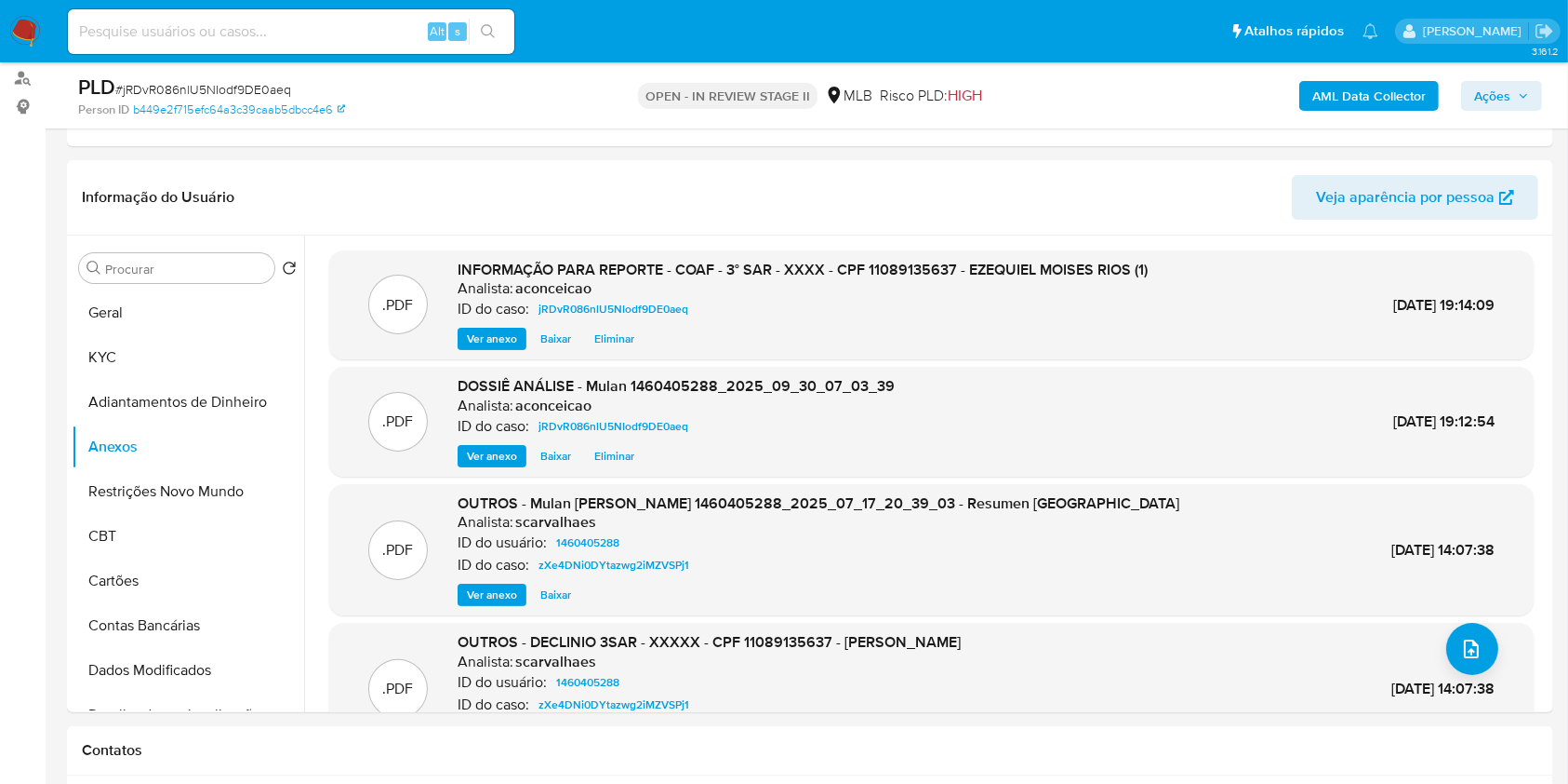
click at [1503, 98] on span "Ações" at bounding box center [1492, 96] width 36 height 30
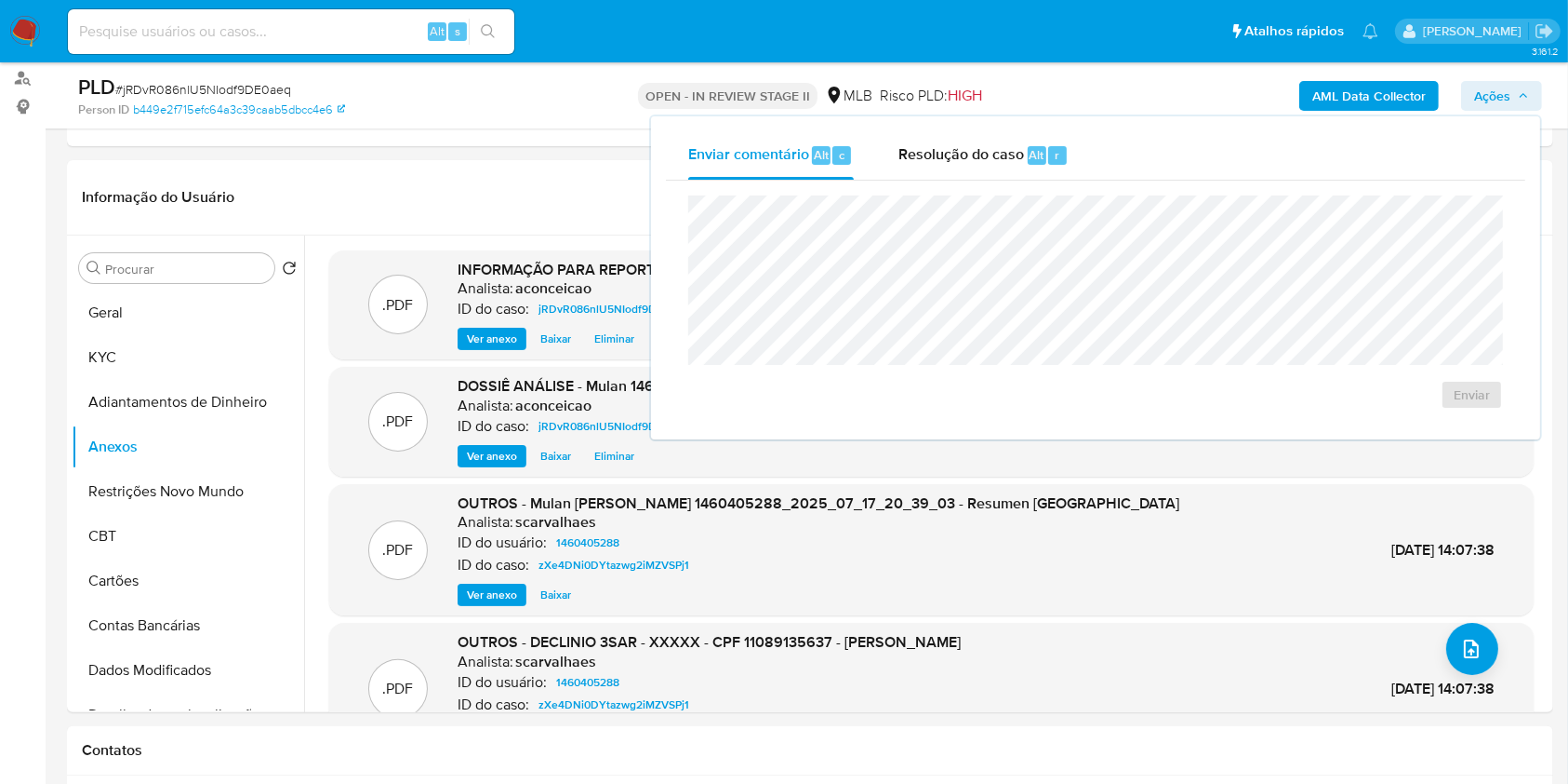
click at [1019, 182] on div "Enviar" at bounding box center [1095, 301] width 859 height 244
click at [949, 159] on span "Resolução do caso" at bounding box center [961, 154] width 126 height 21
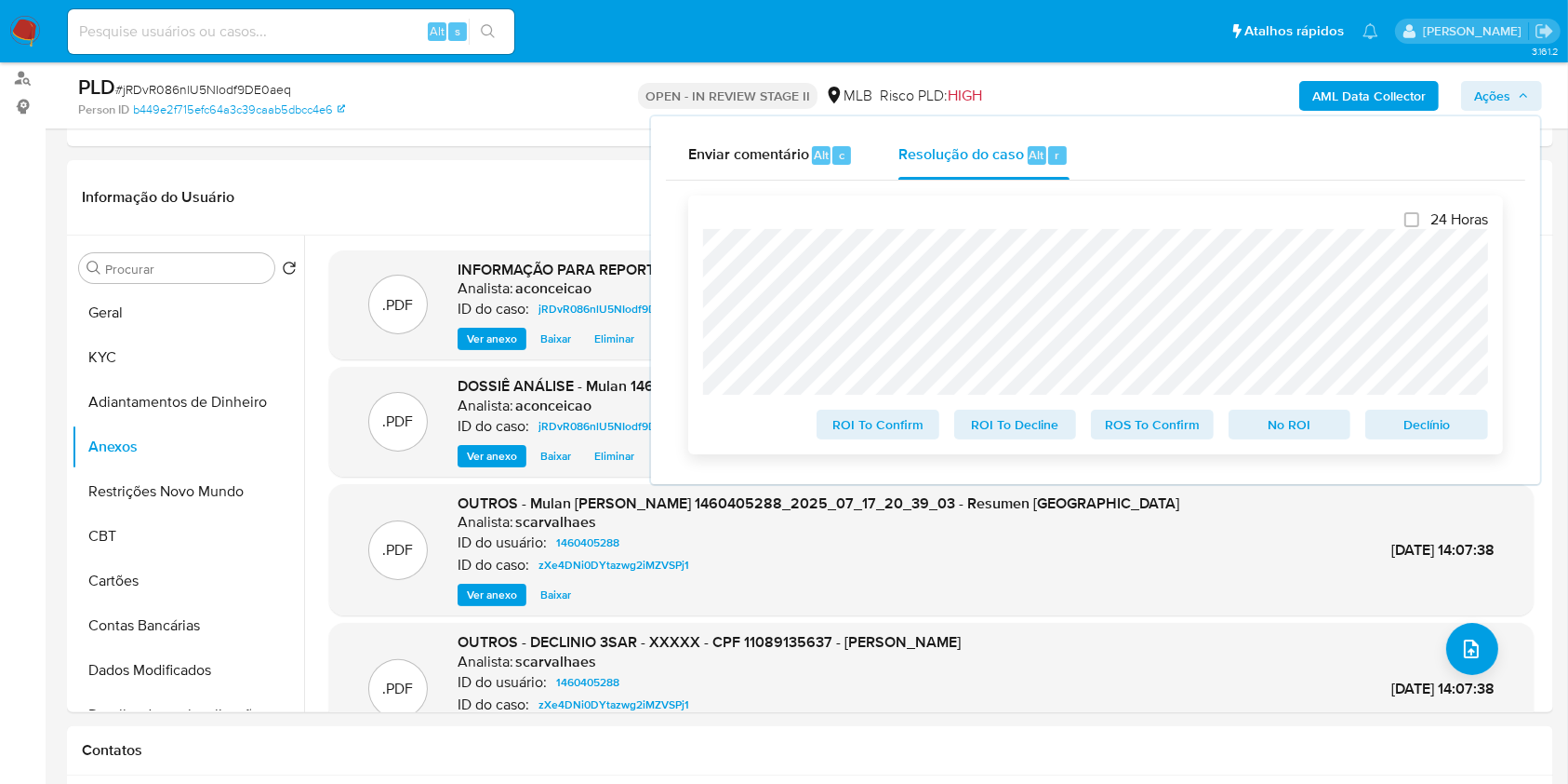
click at [1182, 429] on span "ROS To Confirm" at bounding box center [1152, 425] width 97 height 26
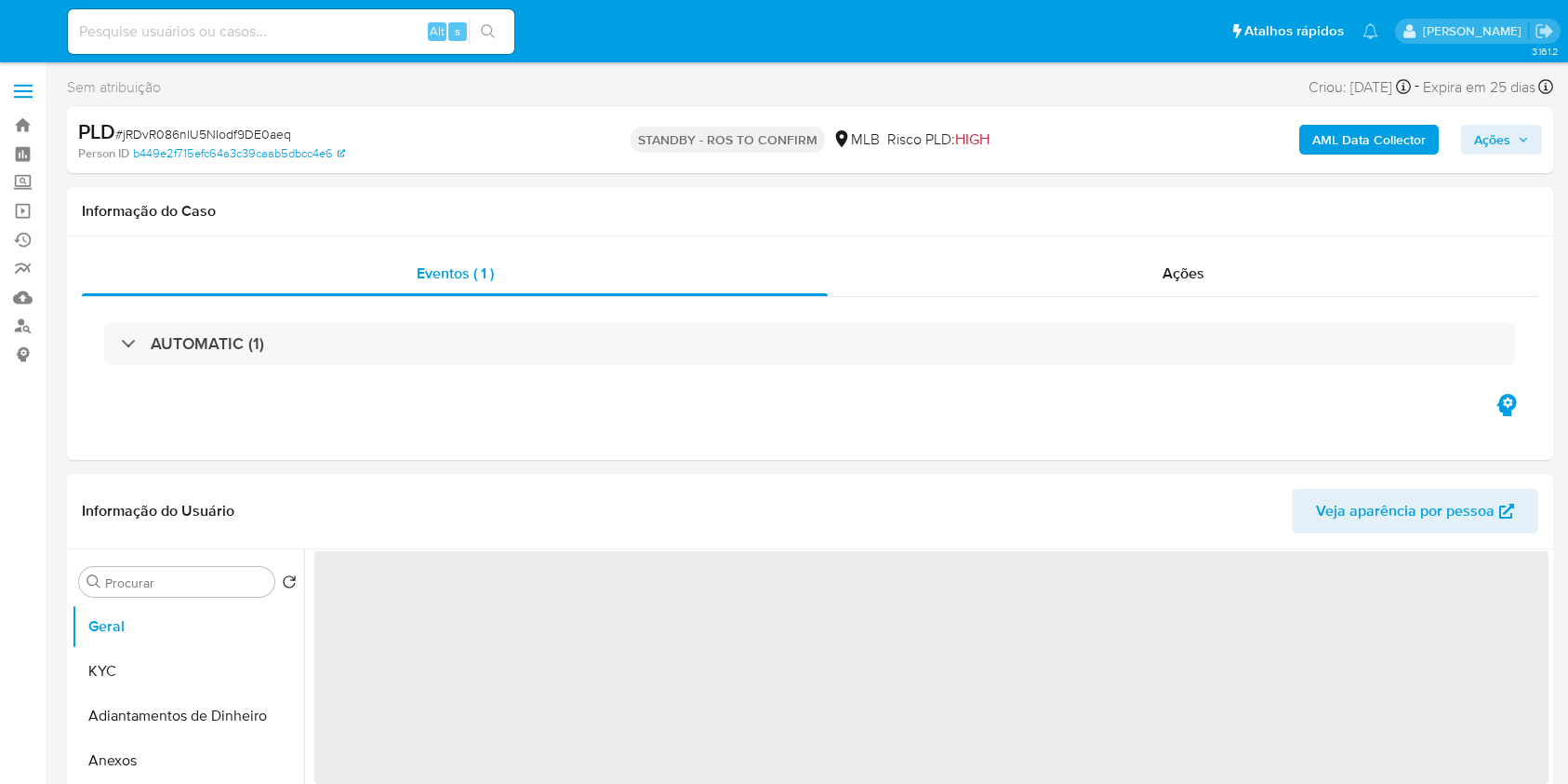
select select "10"
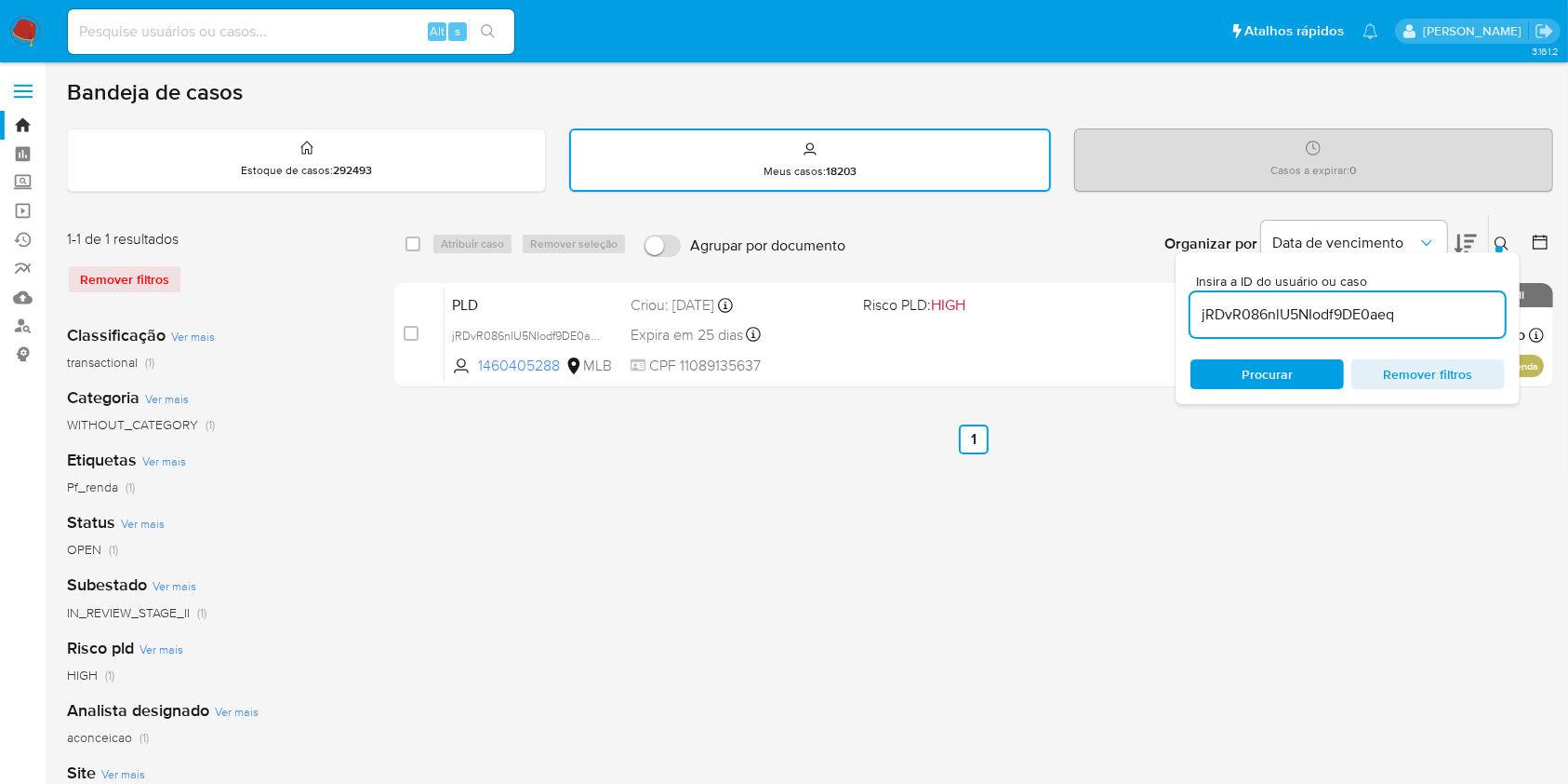
click at [1270, 303] on input "jRDvR086nlU5NIodf9DE0aeq" at bounding box center [1347, 315] width 314 height 24
click at [1267, 302] on input "jRDvR086nlU5NIodf9DE0aeq" at bounding box center [1347, 315] width 314 height 24
click at [1269, 302] on input "jRDvR086nlU5NIodf9DE0aeq" at bounding box center [1347, 315] width 314 height 24
click at [1269, 300] on div "jRDvR086nlU5NIodf9DE0aeq" at bounding box center [1347, 315] width 314 height 45
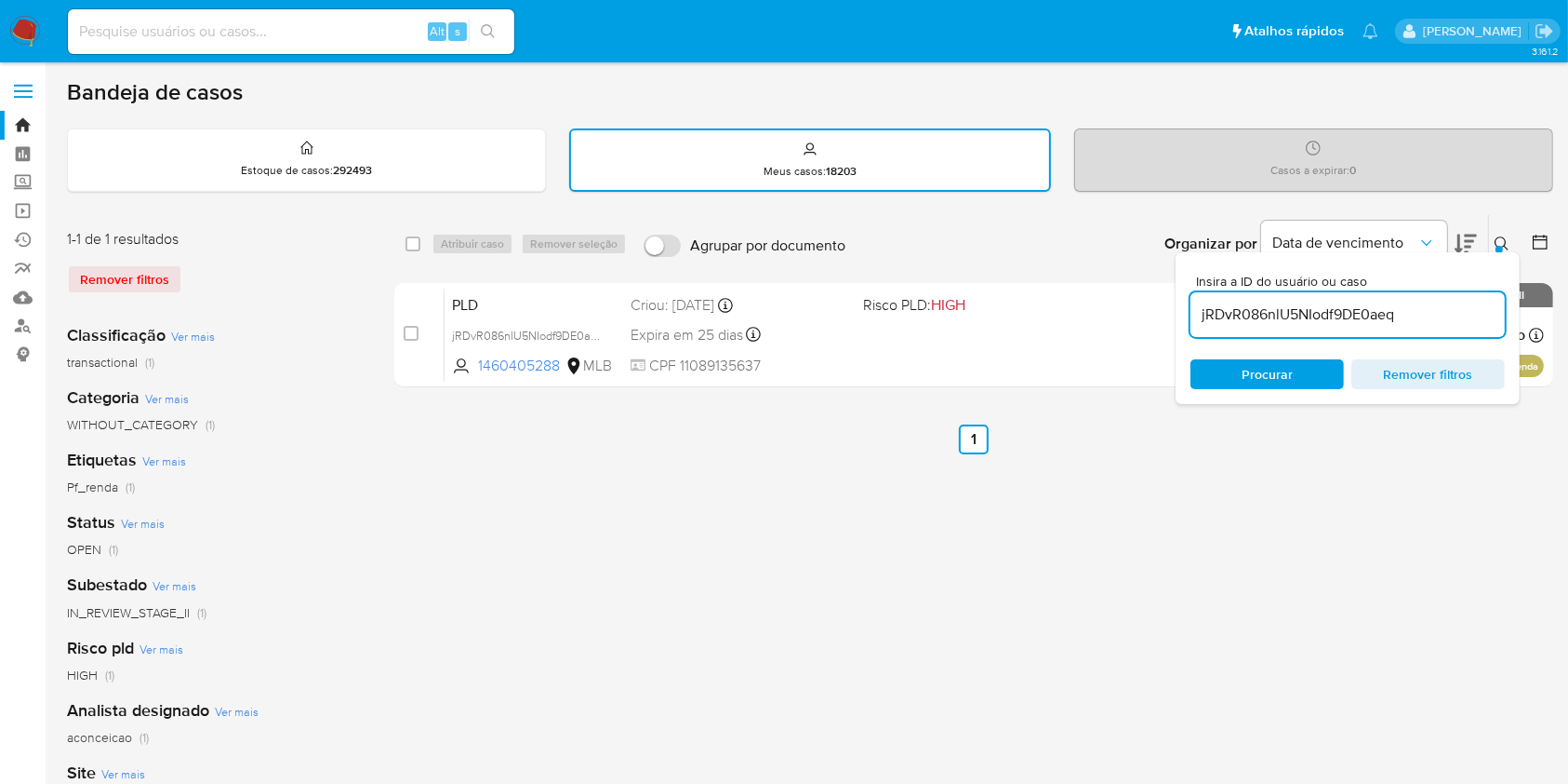
click at [1271, 302] on input "jRDvR086nlU5NIodf9DE0aeq" at bounding box center [1347, 315] width 314 height 24
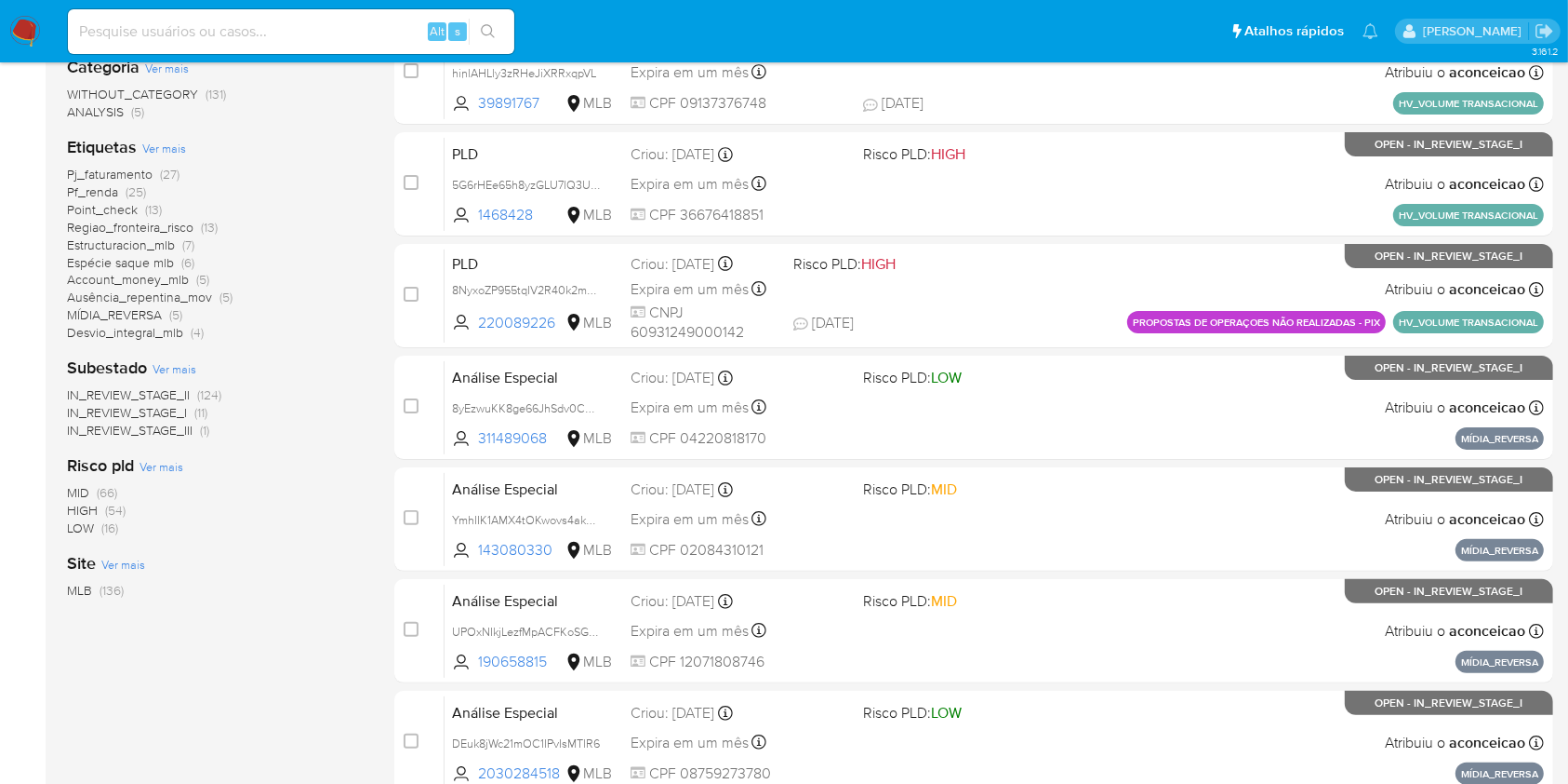
scroll to position [124, 0]
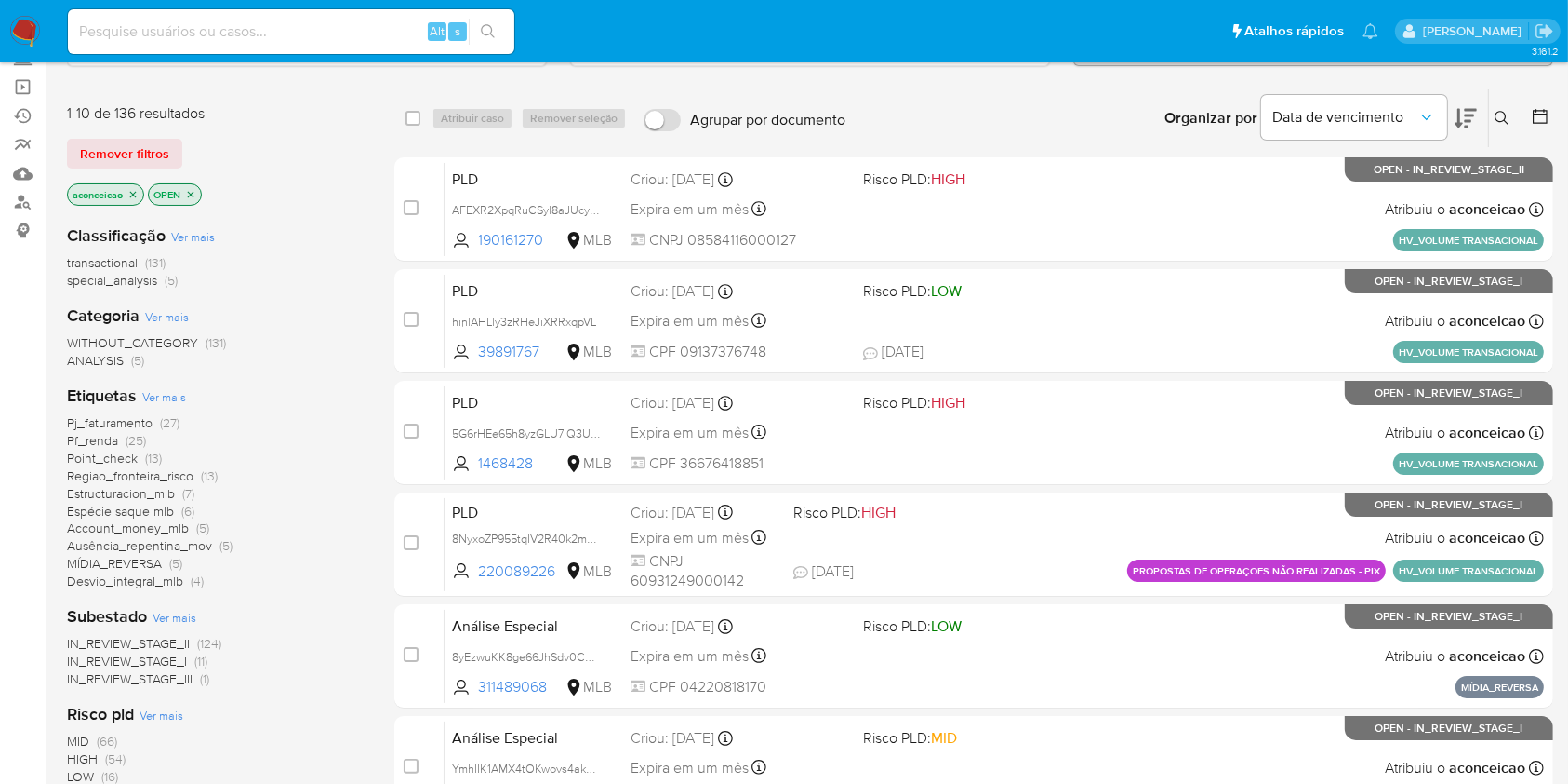
click at [127, 441] on span "(25)" at bounding box center [136, 441] width 21 height 19
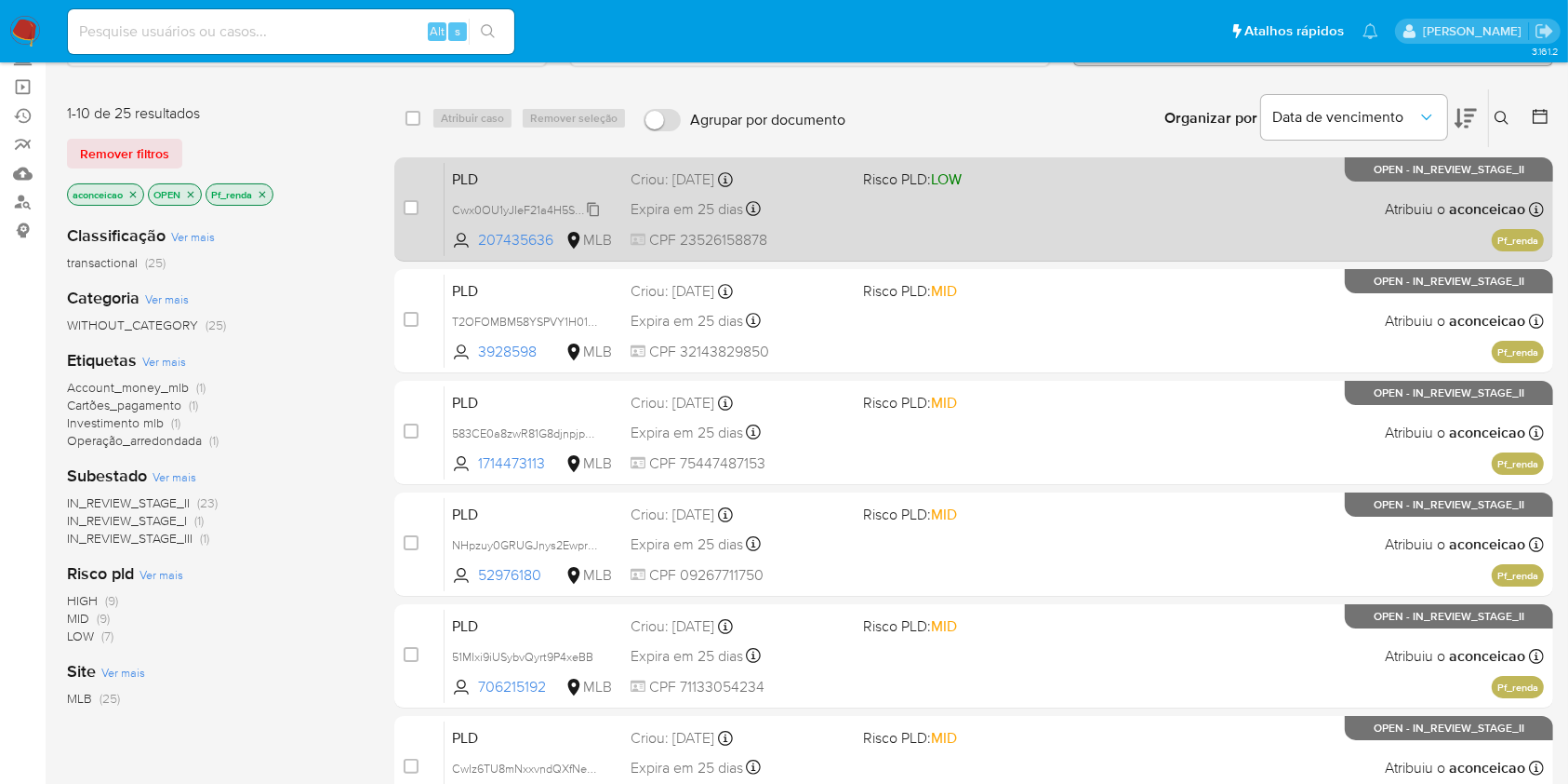
click at [594, 202] on span "Cwx0OU1yJIeF21a4H5SY4aiN" at bounding box center [530, 208] width 155 height 21
click at [881, 189] on div "PLD Cwx0OU1yJIeF21a4H5SY4aiN Copiado Copiado 207435636 MLB Risco PLD: LOW Criou…" at bounding box center [994, 208] width 1100 height 94
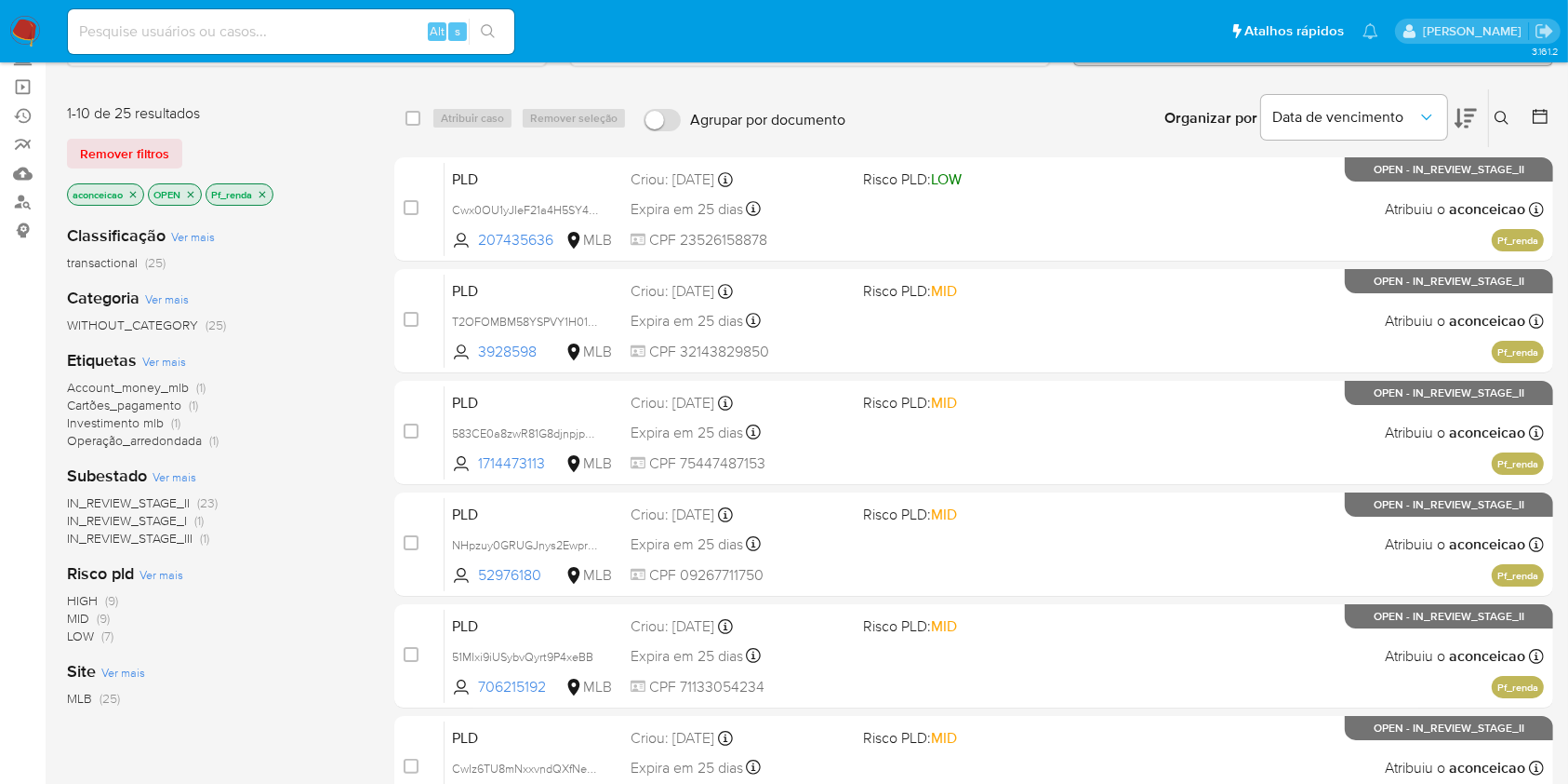
click at [260, 189] on icon "close-filter" at bounding box center [262, 194] width 11 height 11
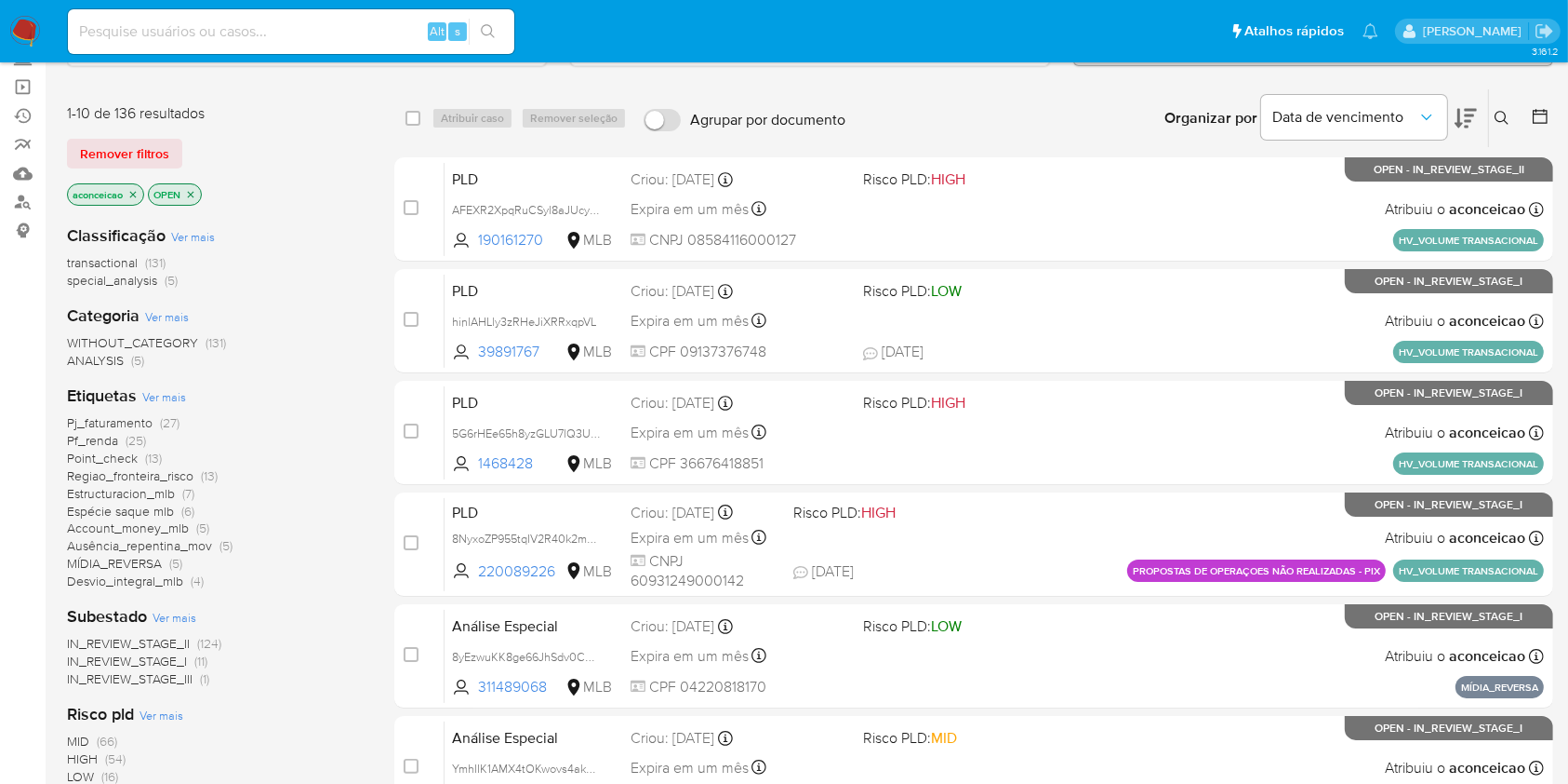
click at [1486, 122] on div "Organizar por Data de vencimento" at bounding box center [1318, 119] width 339 height 58
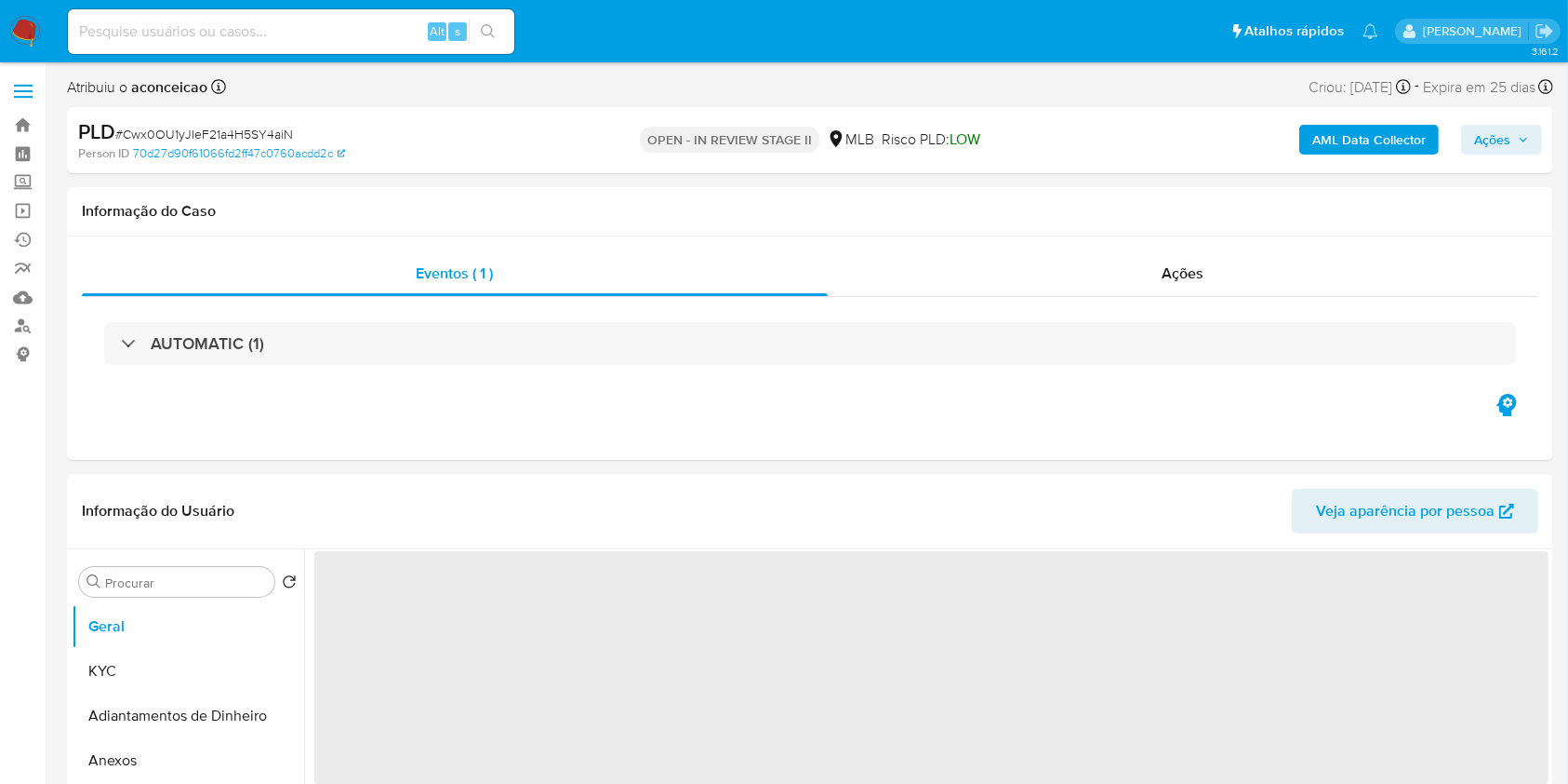
select select "10"
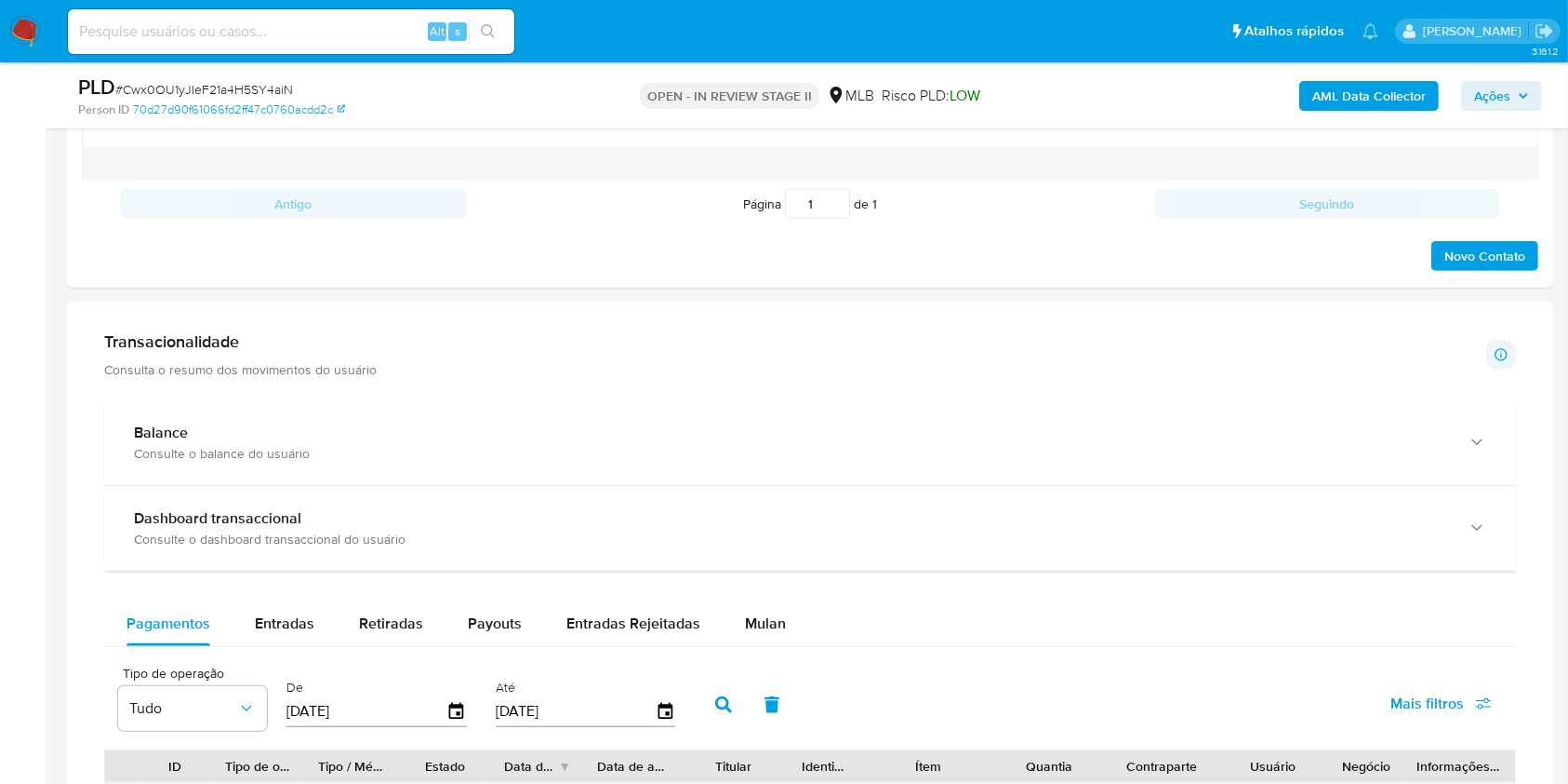
scroll to position [1489, 0]
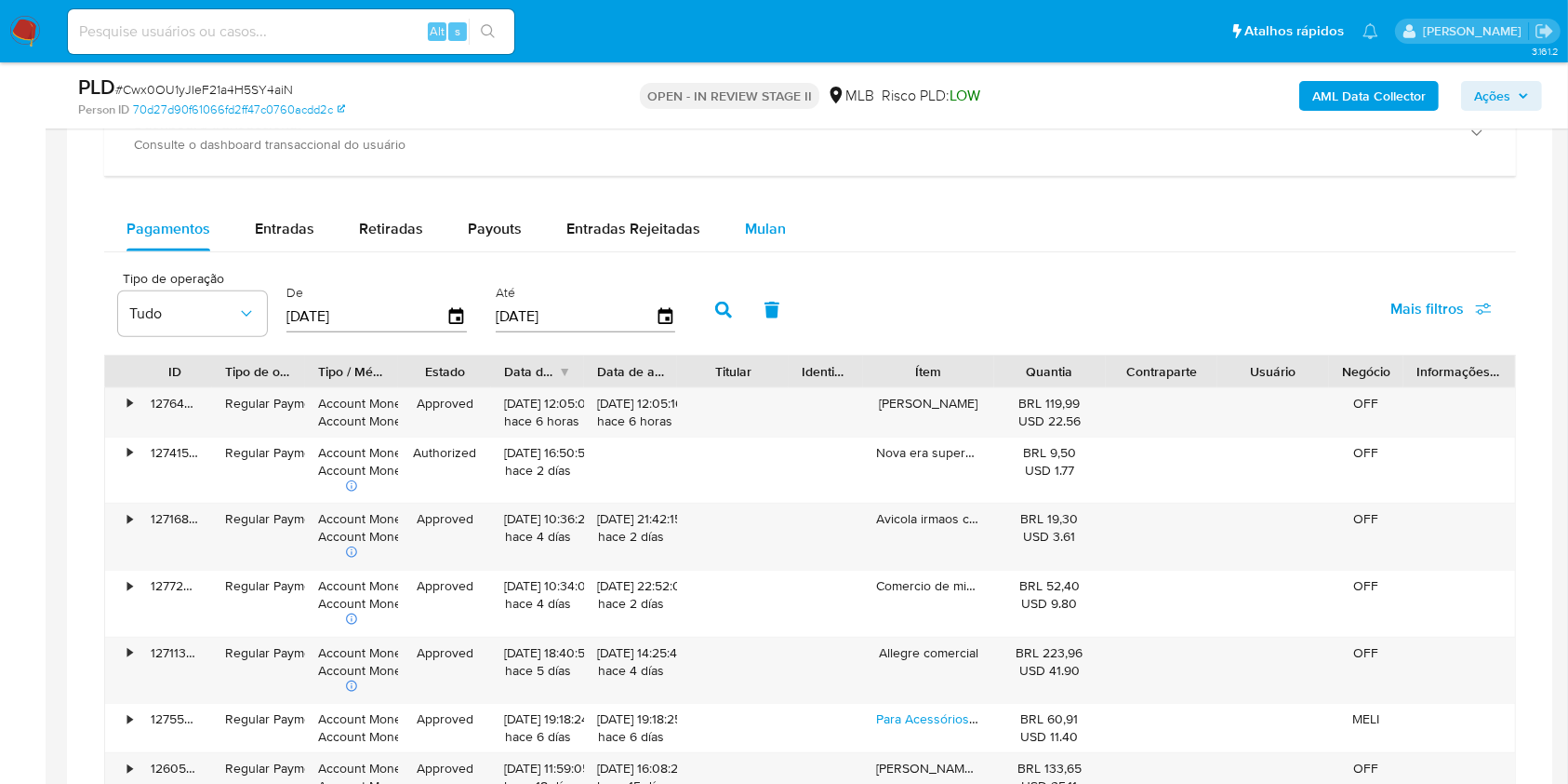
click at [759, 217] on span "Mulan" at bounding box center [766, 228] width 41 height 21
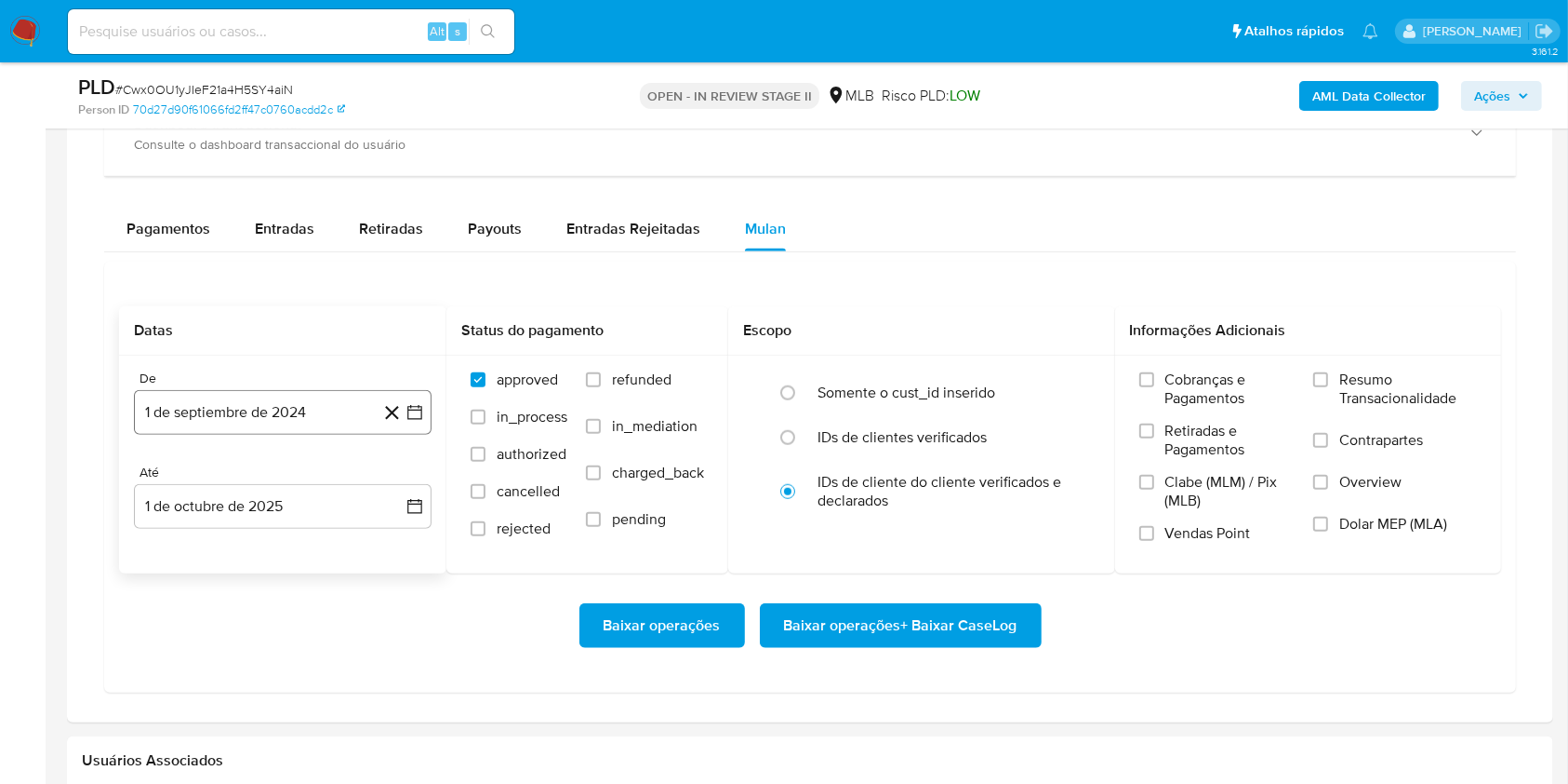
click at [333, 419] on button "1 de septiembre de 2024" at bounding box center [283, 413] width 298 height 45
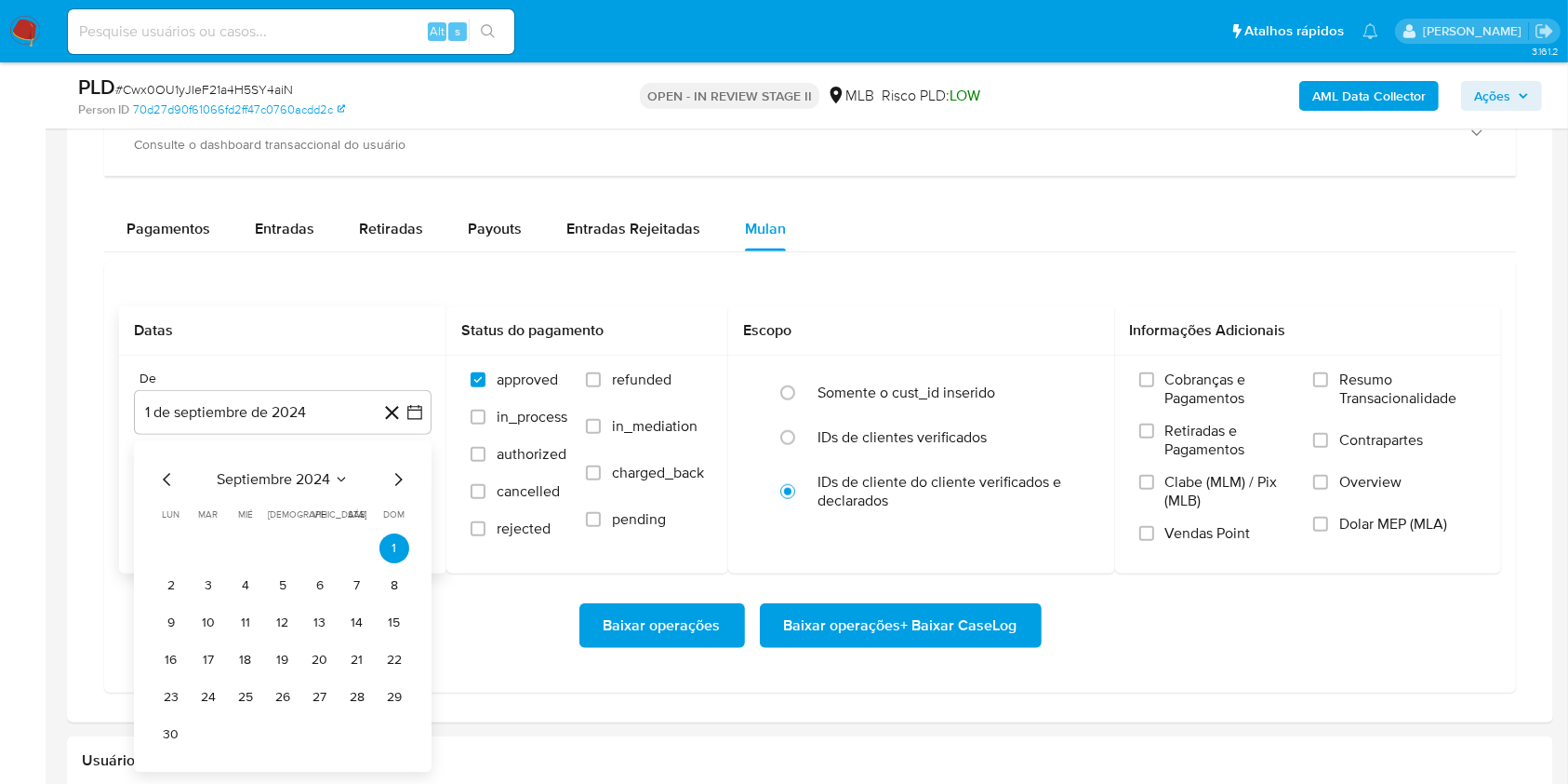
click at [328, 476] on span "septiembre 2024" at bounding box center [273, 480] width 114 height 19
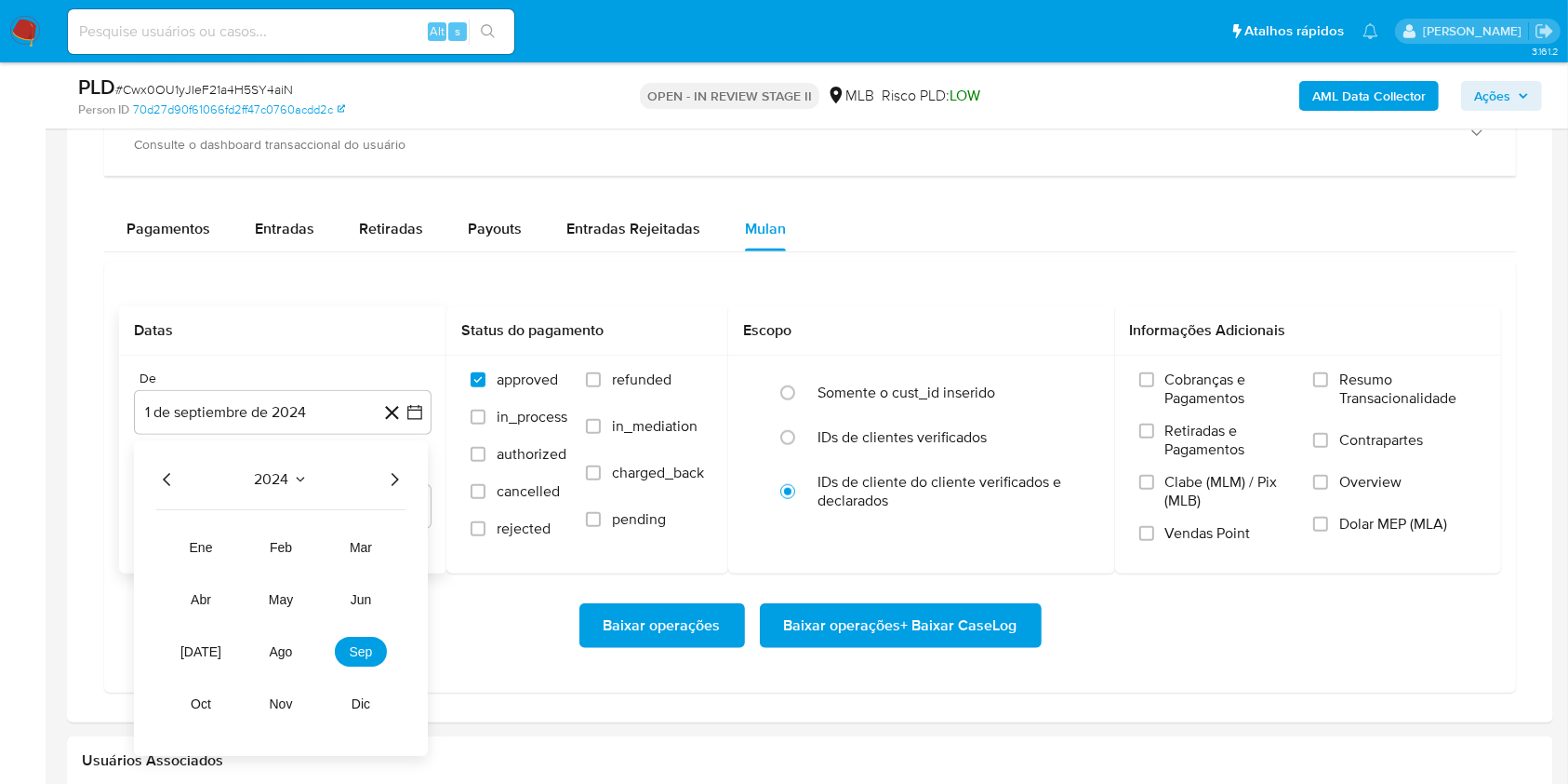
click at [394, 466] on div "2024 2024 ene feb mar abr may jun jul ago sep oct nov dic" at bounding box center [281, 598] width 294 height 315
click at [395, 472] on icon "Año siguiente" at bounding box center [395, 480] width 22 height 22
click at [271, 651] on span "ago" at bounding box center [281, 651] width 23 height 15
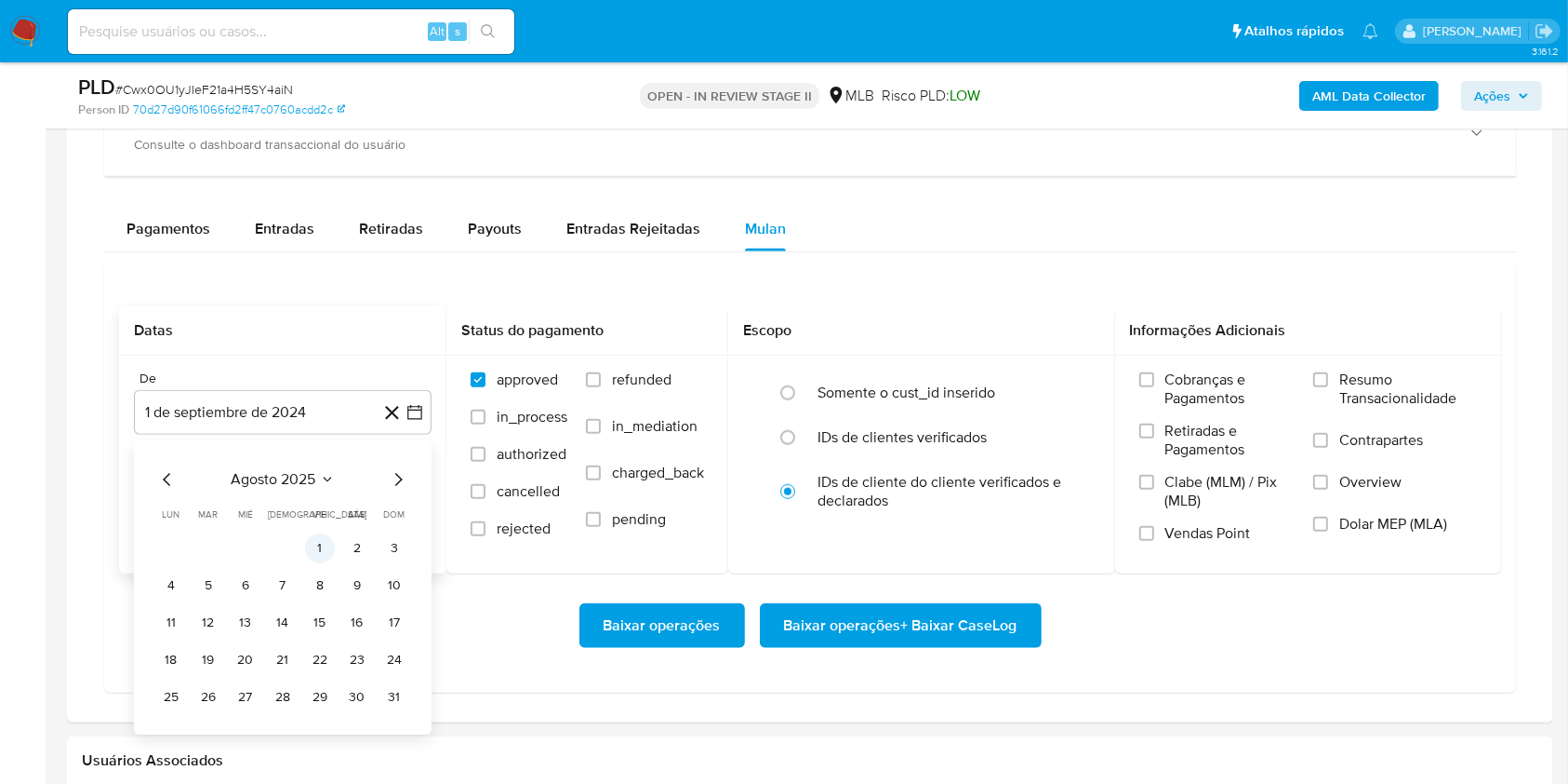
click at [327, 547] on button "1" at bounding box center [320, 548] width 30 height 30
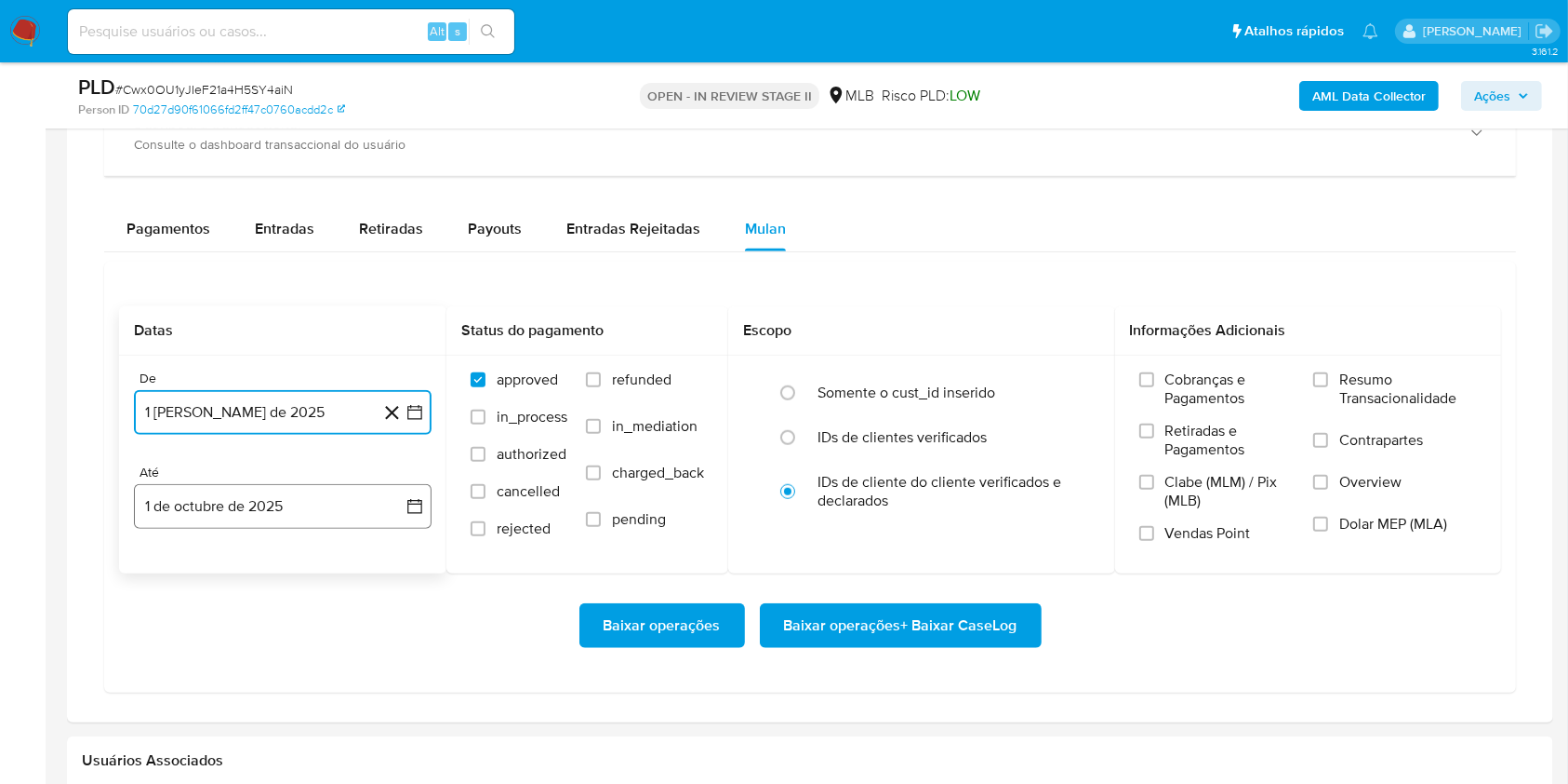
click at [320, 505] on button "1 de octubre de 2025" at bounding box center [283, 506] width 298 height 45
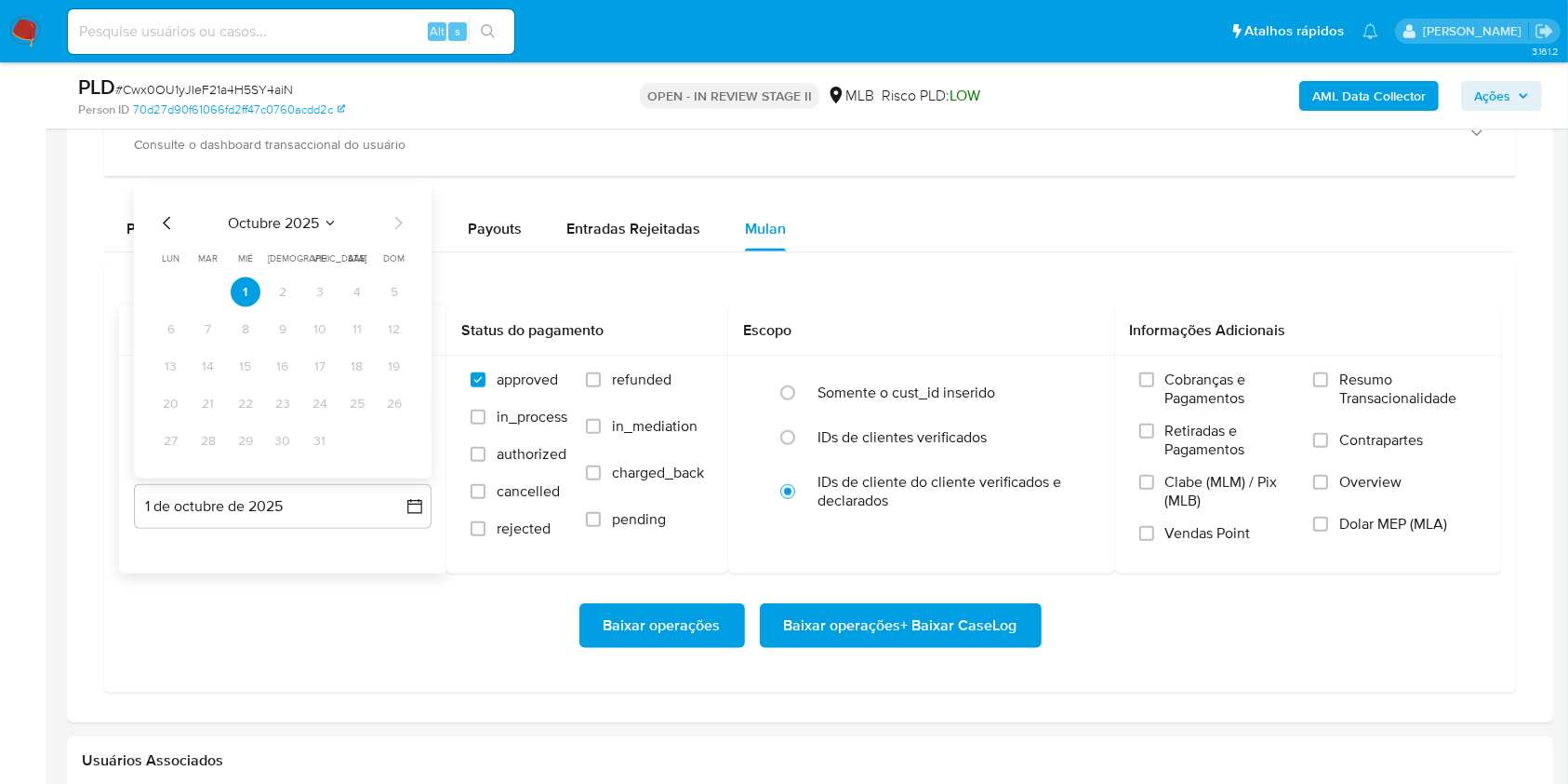
click at [165, 226] on icon "Mes anterior" at bounding box center [168, 223] width 22 height 22
click at [215, 441] on button "30" at bounding box center [208, 441] width 30 height 30
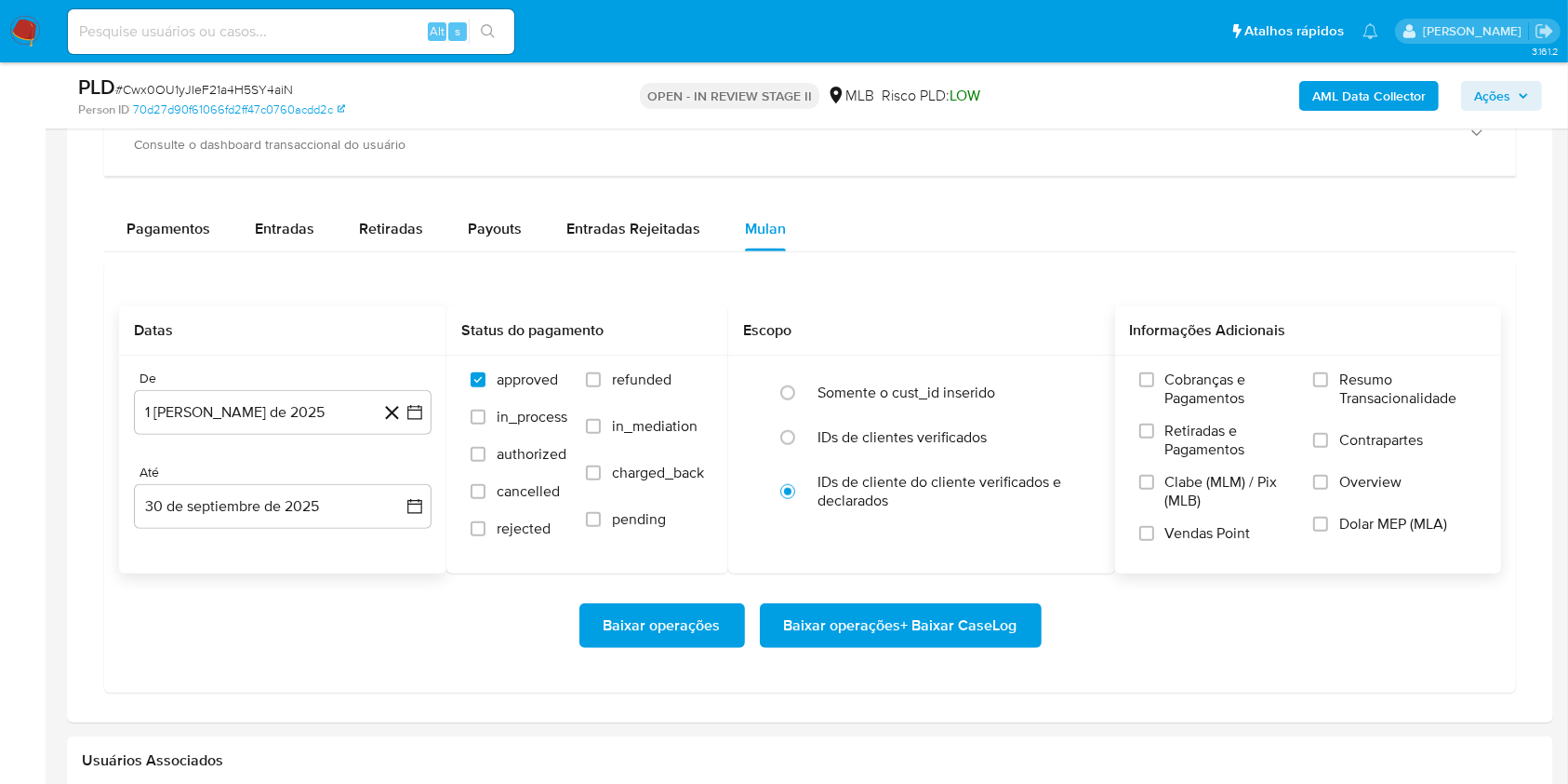
click at [1391, 383] on span "Resumo Transacionalidade" at bounding box center [1408, 389] width 138 height 37
click at [1328, 383] on input "Resumo Transacionalidade" at bounding box center [1321, 380] width 15 height 15
click at [929, 626] on span "Baixar operações + Baixar CaseLog" at bounding box center [901, 625] width 233 height 41
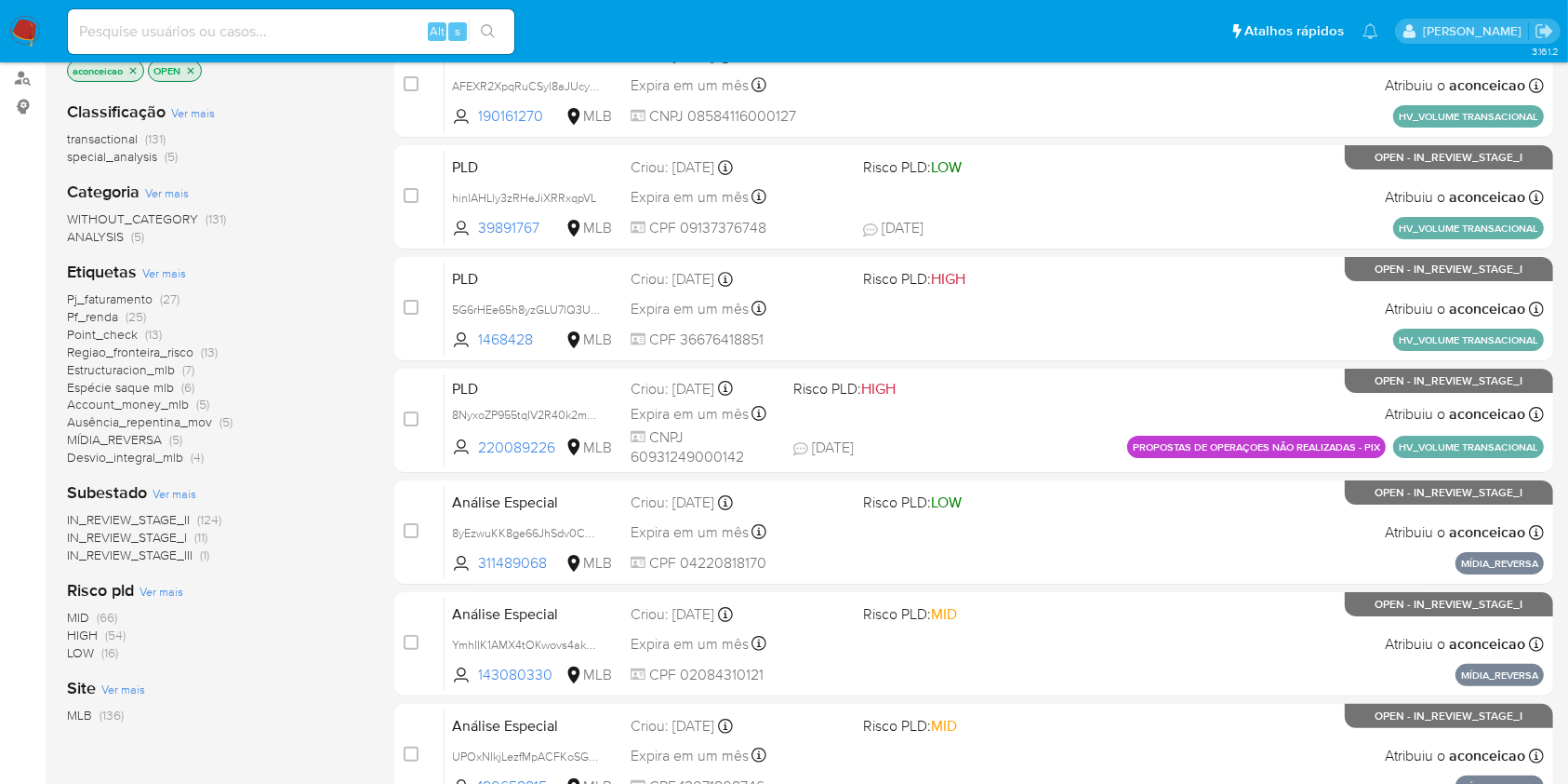
scroll to position [124, 0]
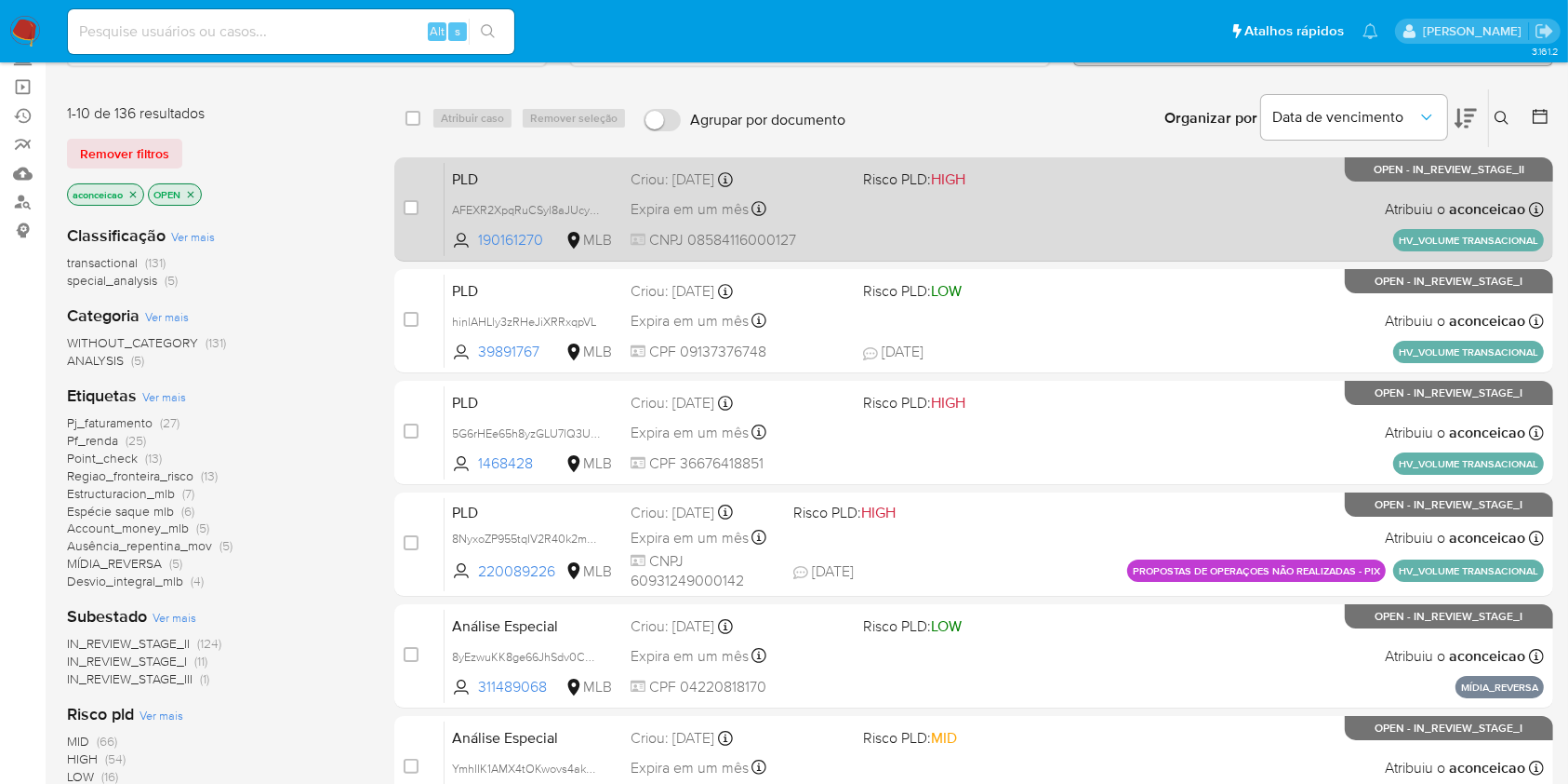
click at [857, 225] on div "PLD AFEXR2XpqRuCSyl8aJUcyZD1 190161270 MLB Risco PLD: HIGH Criou: [DATE] Criou:…" at bounding box center [994, 208] width 1100 height 94
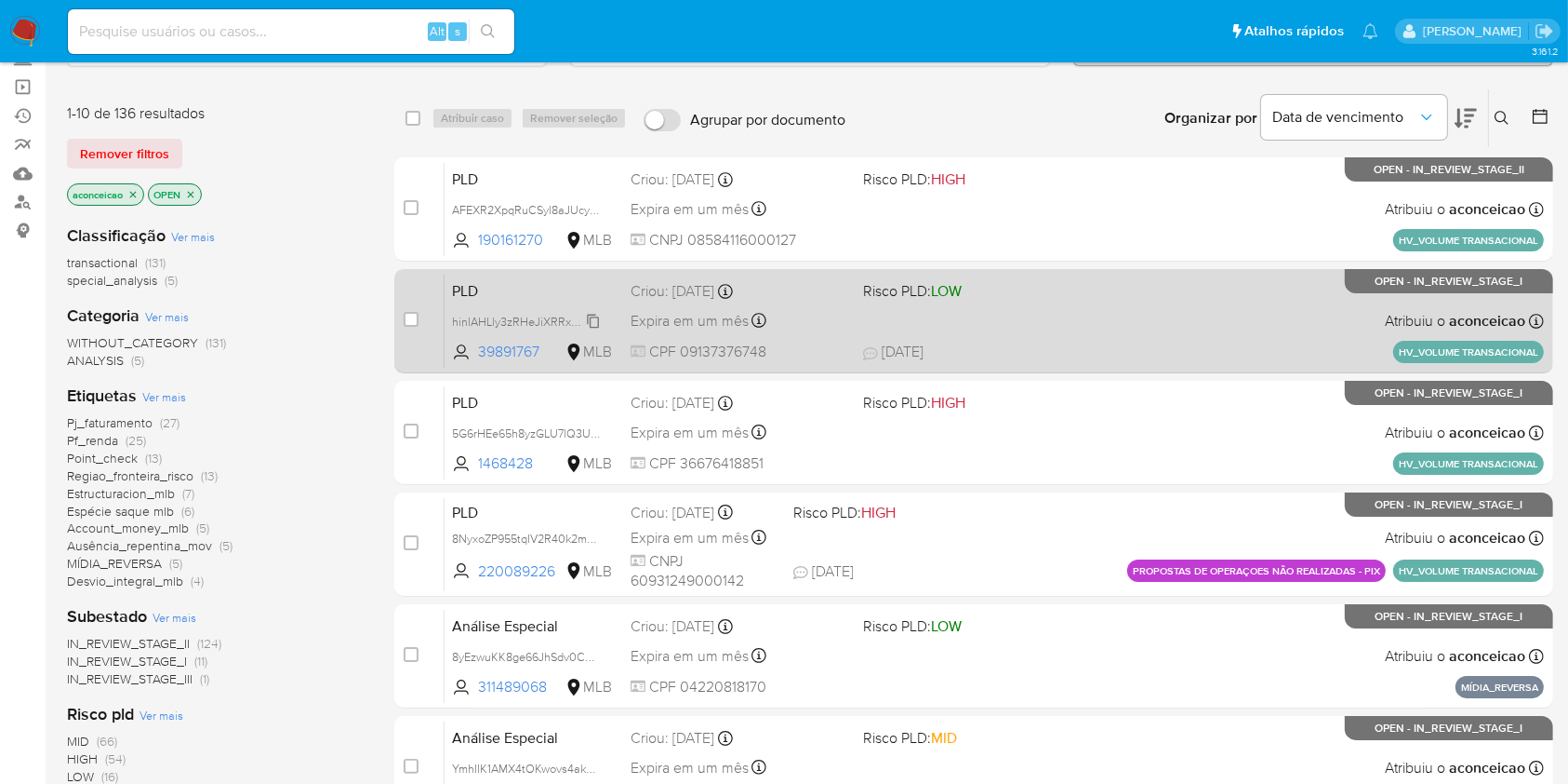
click at [595, 318] on span "hinlAHLly3zRHeJiXRRxqpVL" at bounding box center [524, 320] width 145 height 21
click at [1015, 322] on div "PLD hinlAHLly3zRHeJiXRRxqpVL Copiado Copiado 39891767 MLB Risco PLD: LOW Criou:…" at bounding box center [994, 320] width 1100 height 94
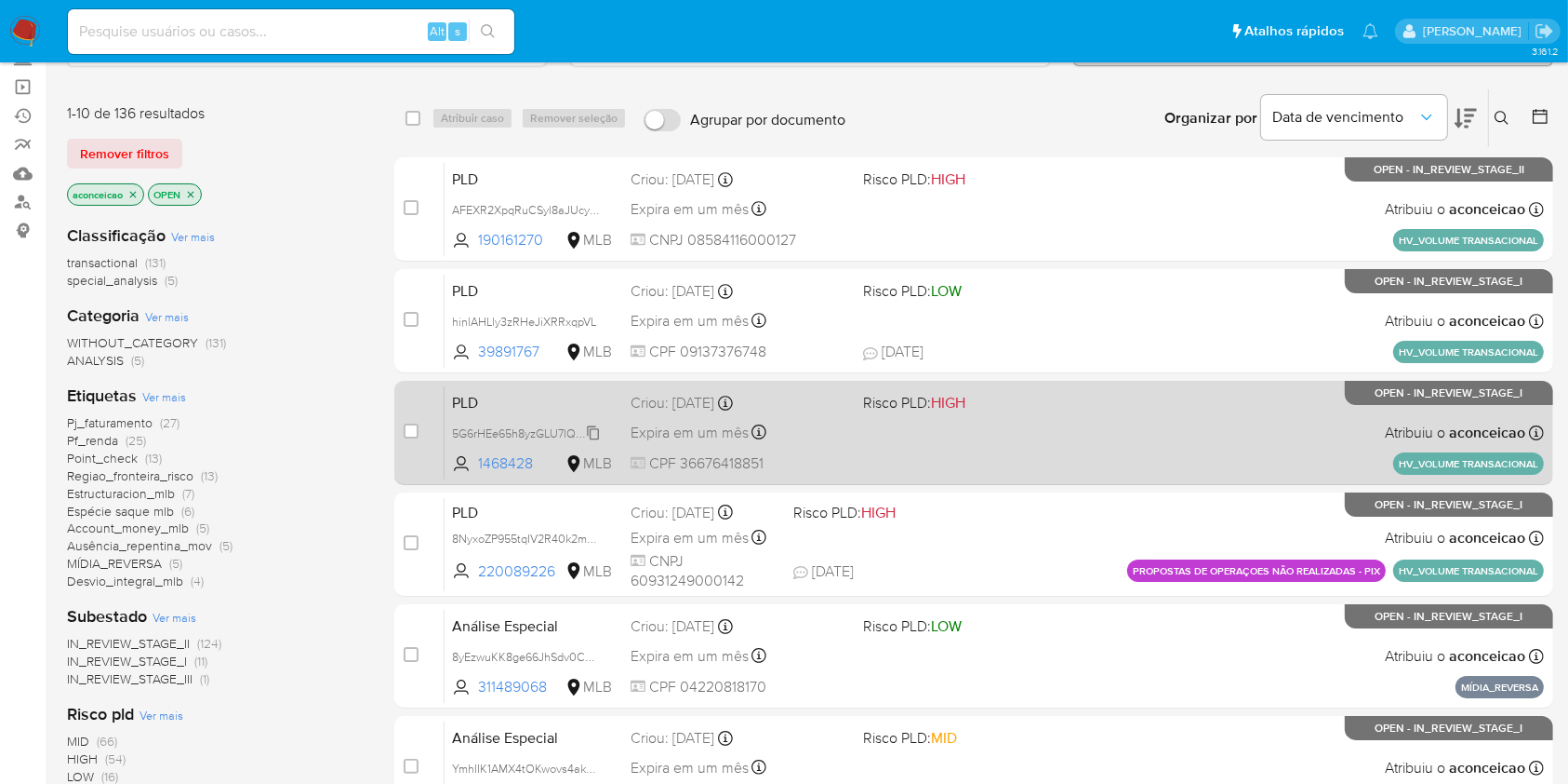
click at [594, 428] on span "5G6rHEe65h8yzGLU7lQ3Ug4c" at bounding box center [531, 432] width 158 height 21
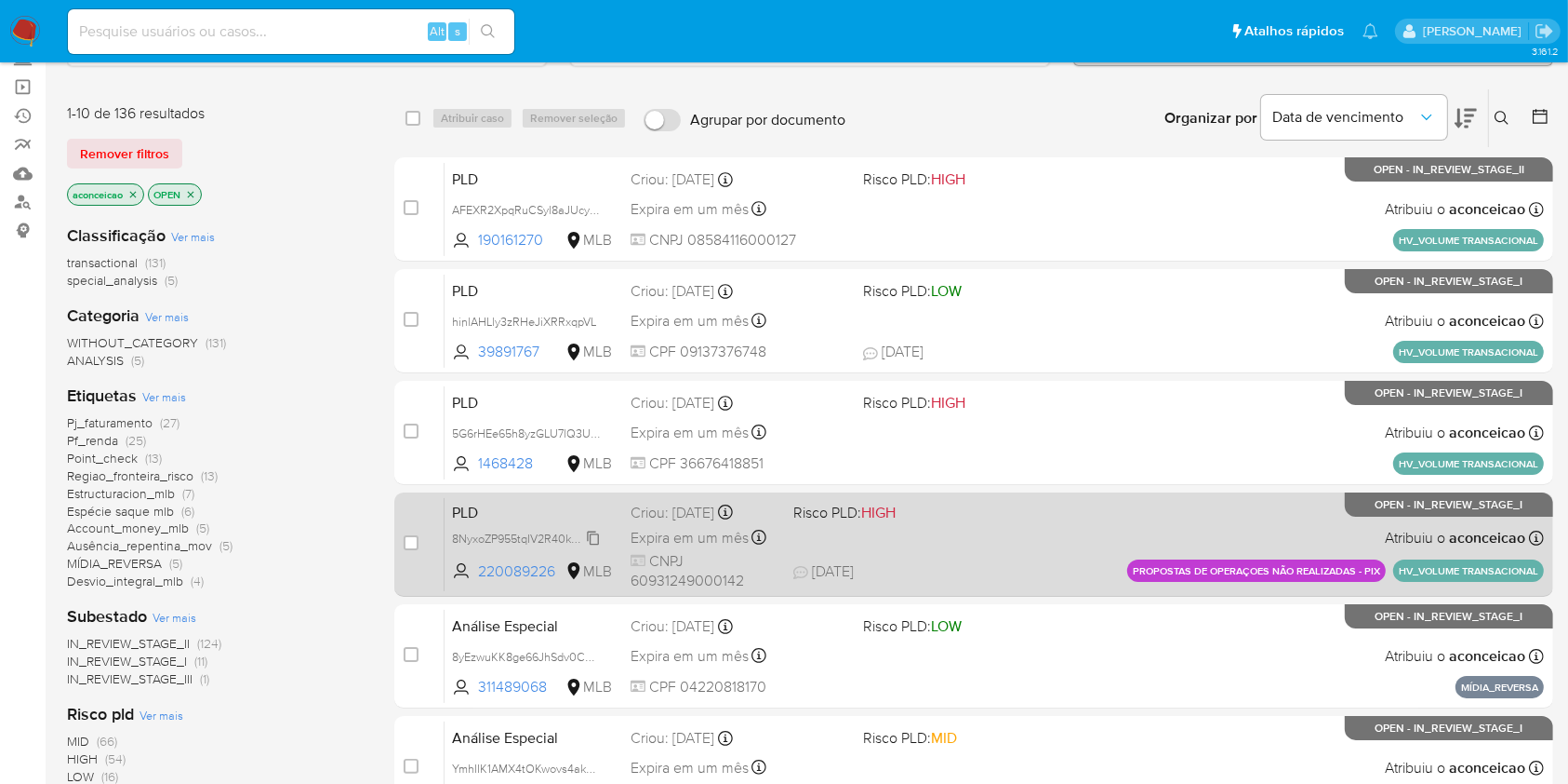
click at [595, 532] on span "8NyxoZP955tqIV2R40k2m73l" at bounding box center [527, 537] width 150 height 21
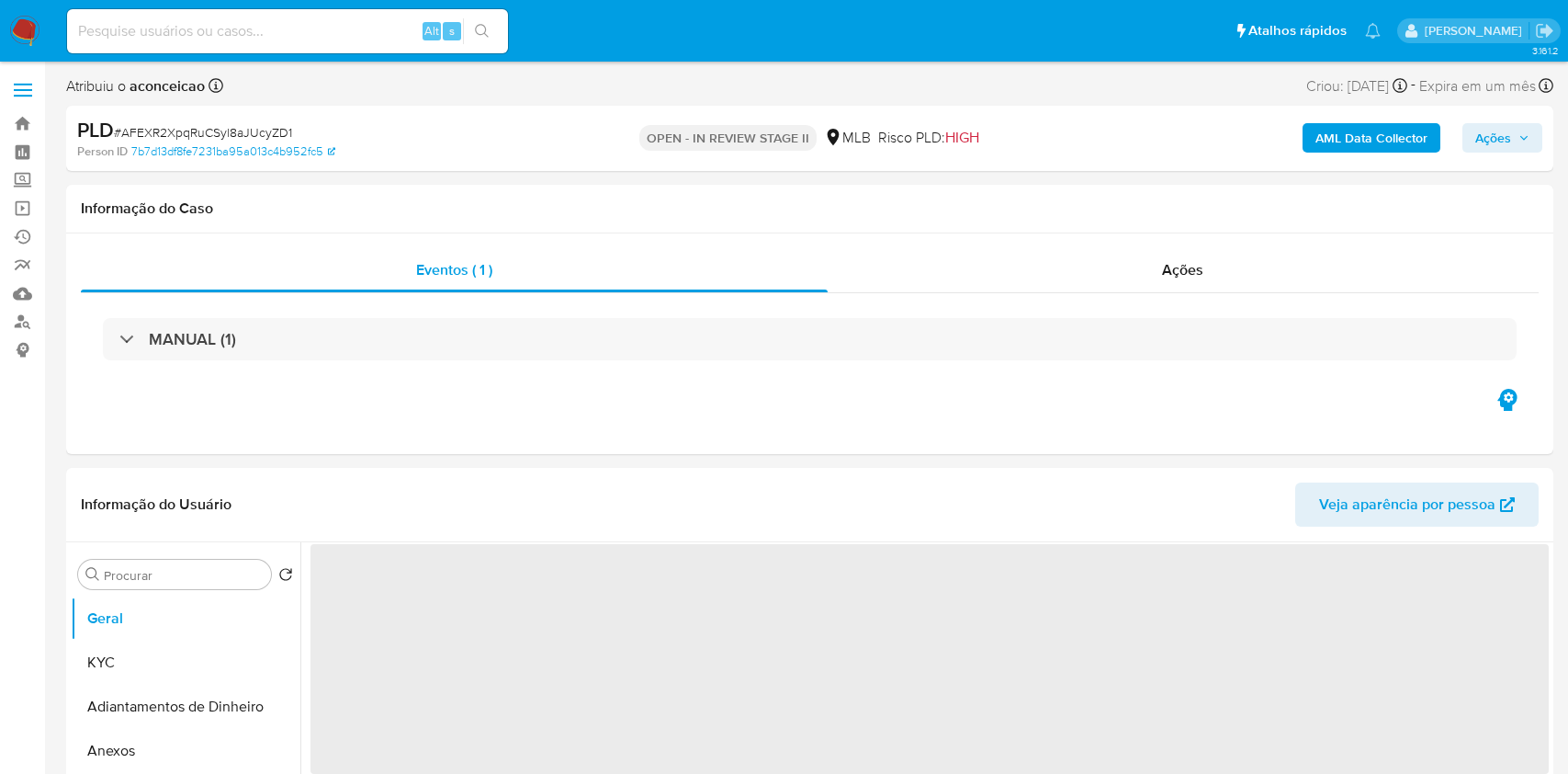
select select "10"
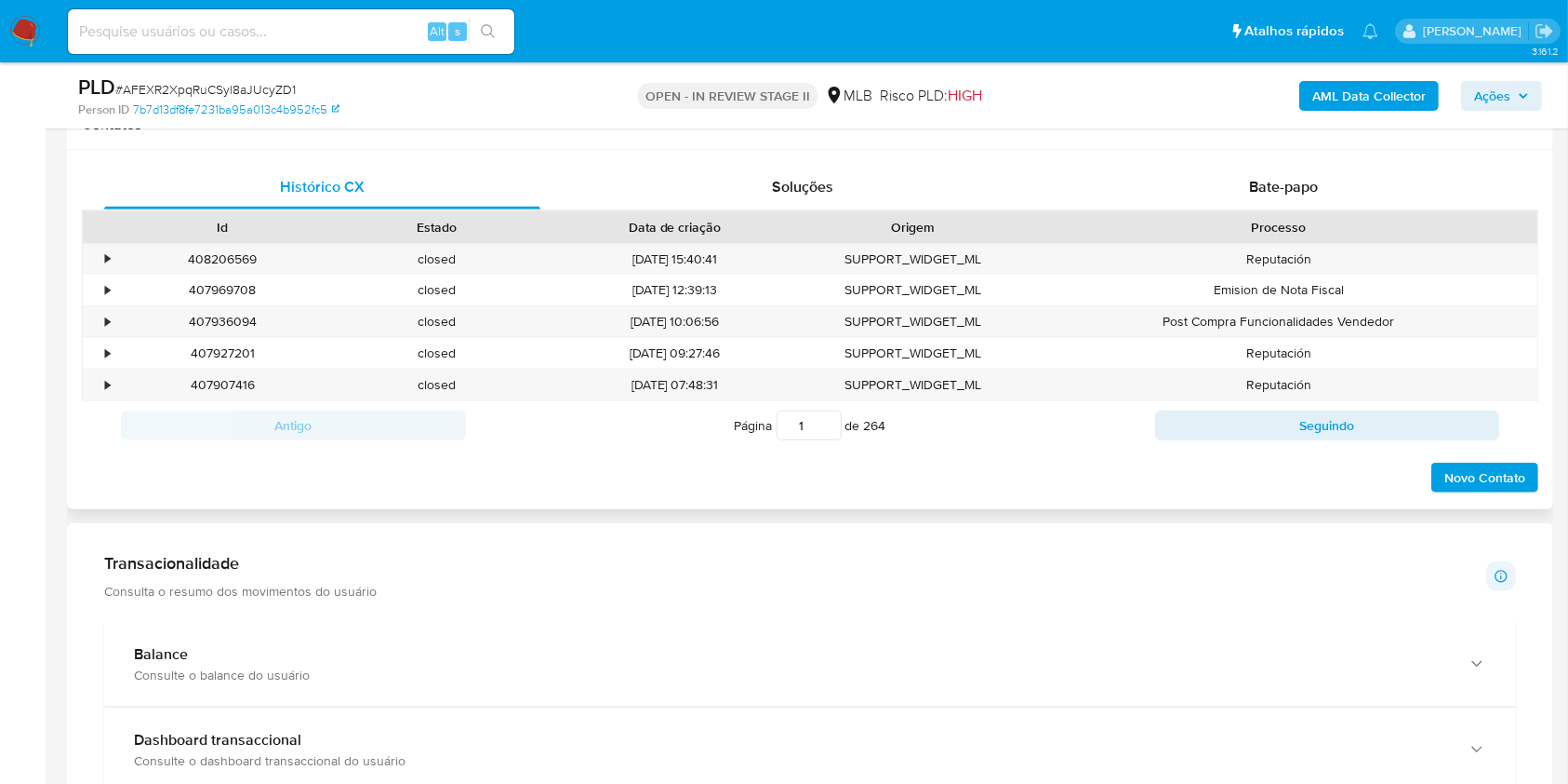
scroll to position [1116, 0]
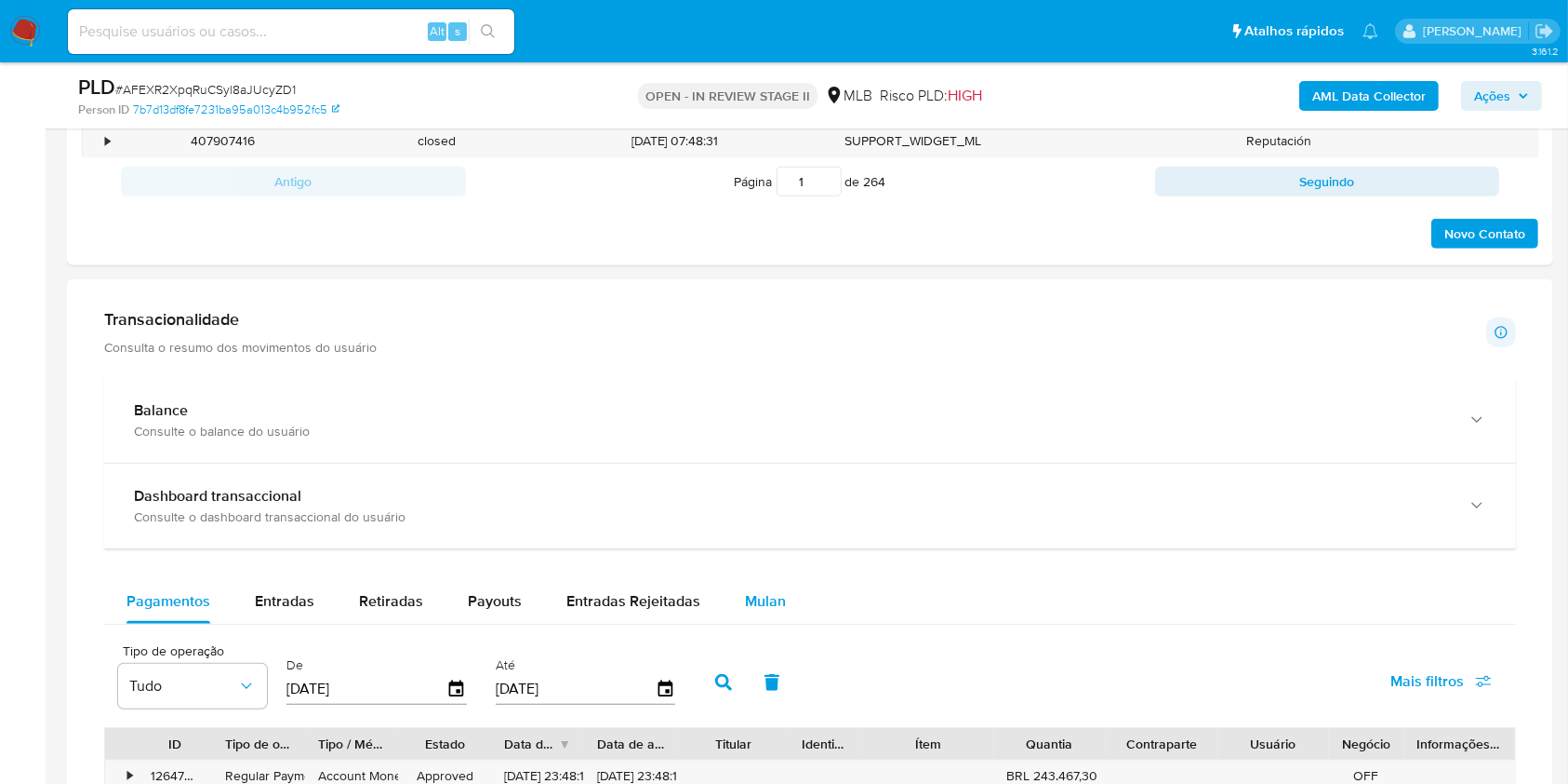
click at [745, 597] on span "Mulan" at bounding box center [766, 600] width 41 height 21
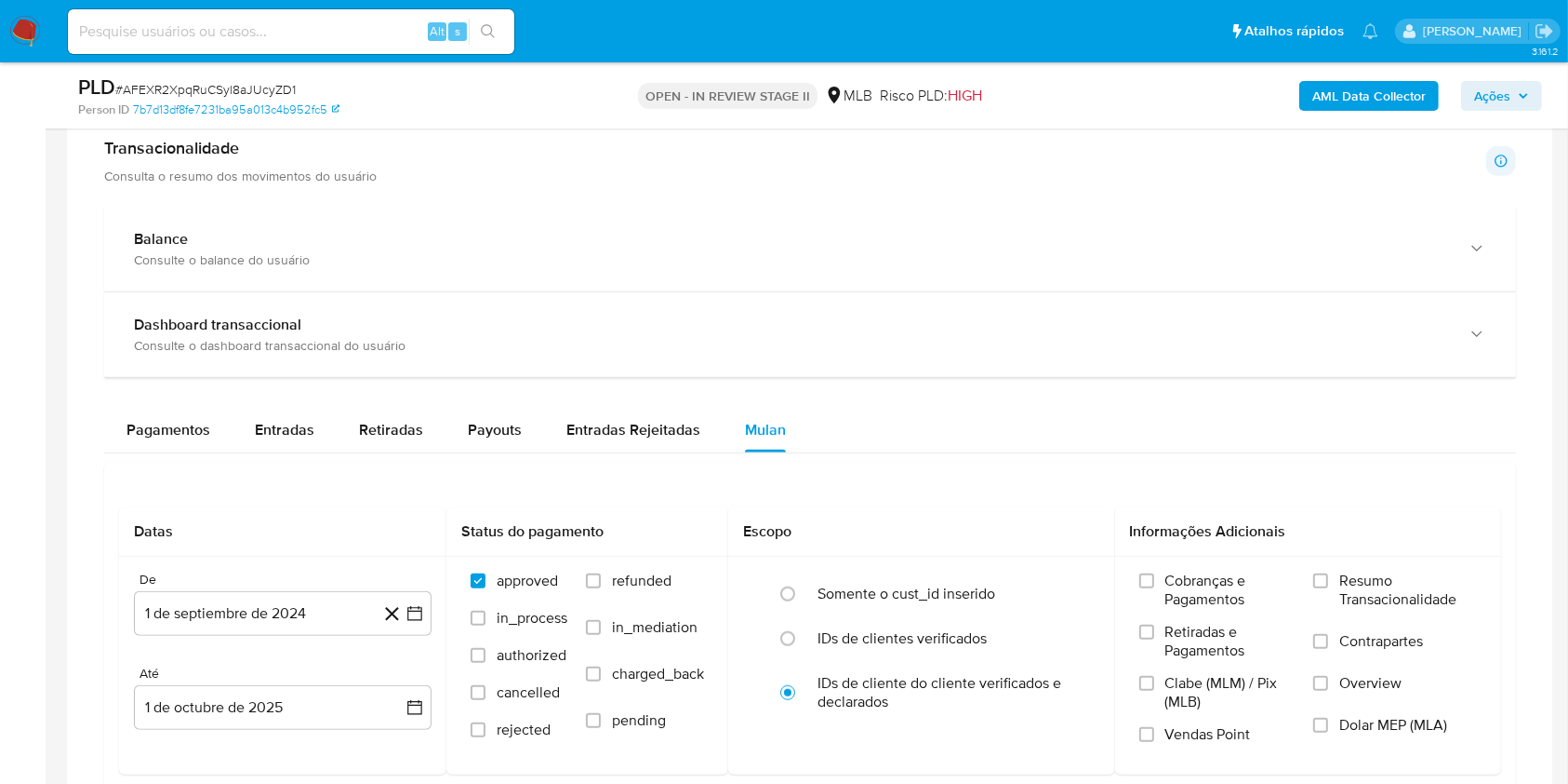
scroll to position [1365, 0]
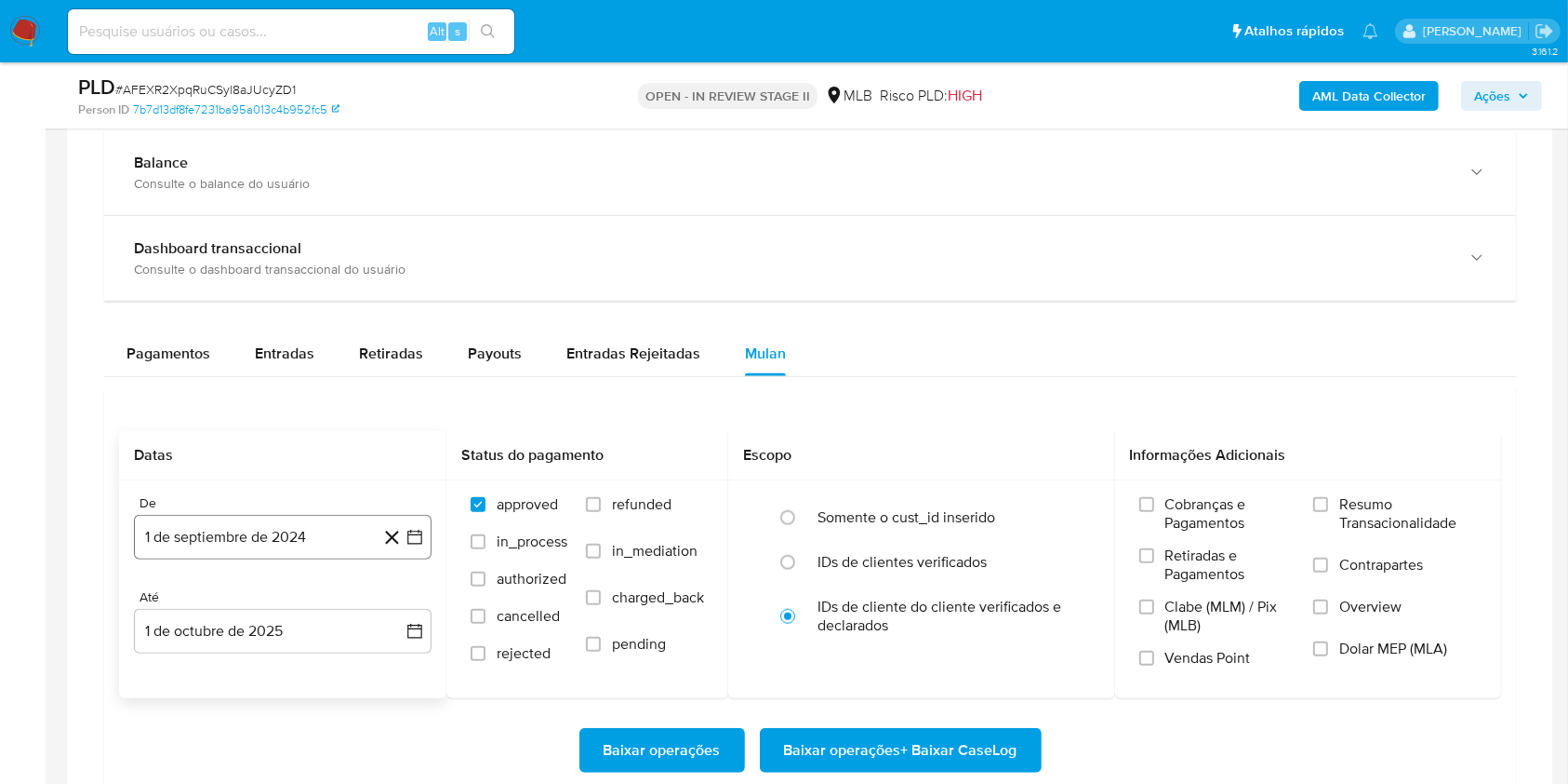
click at [276, 532] on button "1 de septiembre de 2024" at bounding box center [283, 537] width 298 height 45
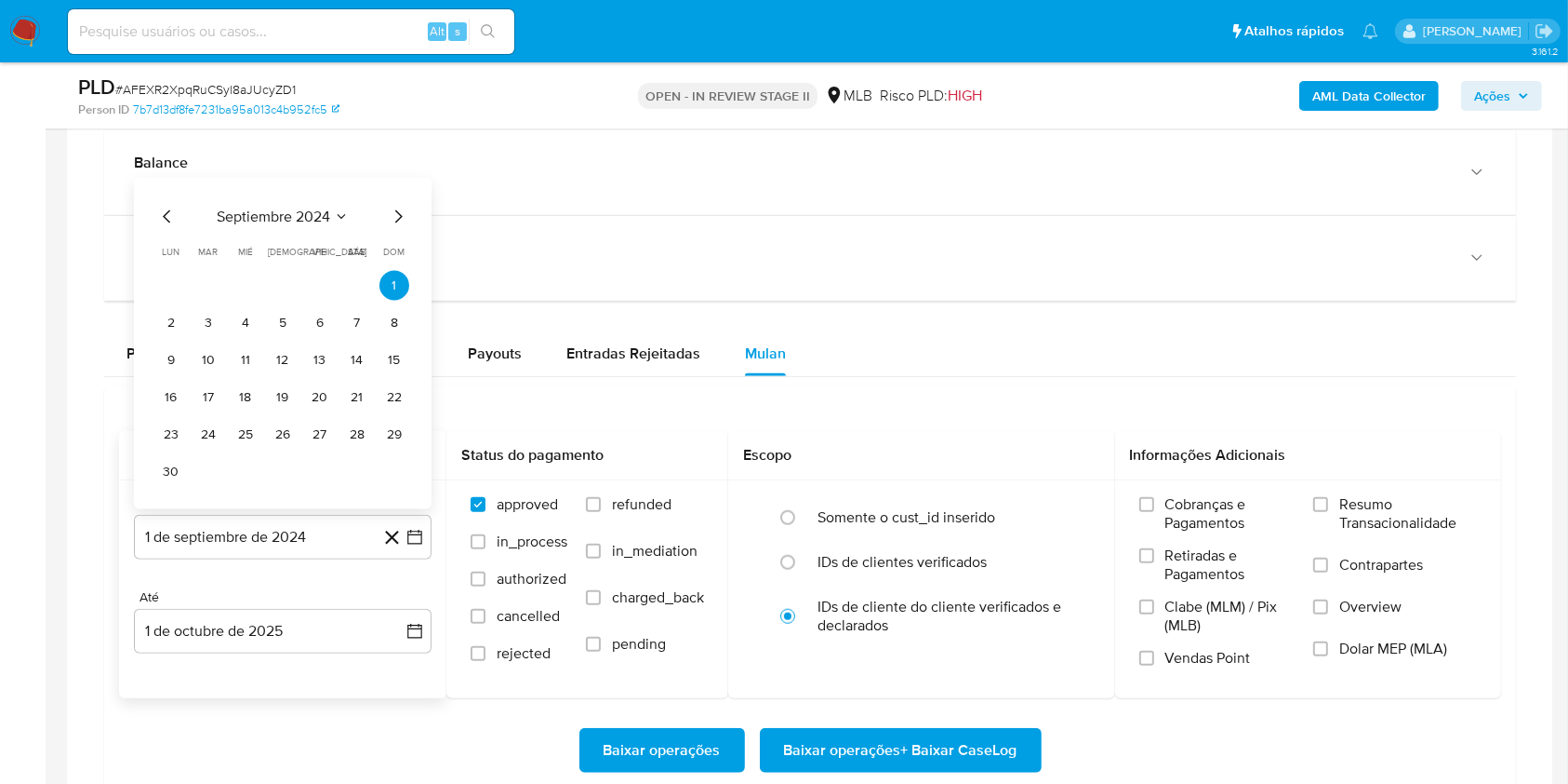
click at [290, 219] on span "septiembre 2024" at bounding box center [273, 217] width 114 height 19
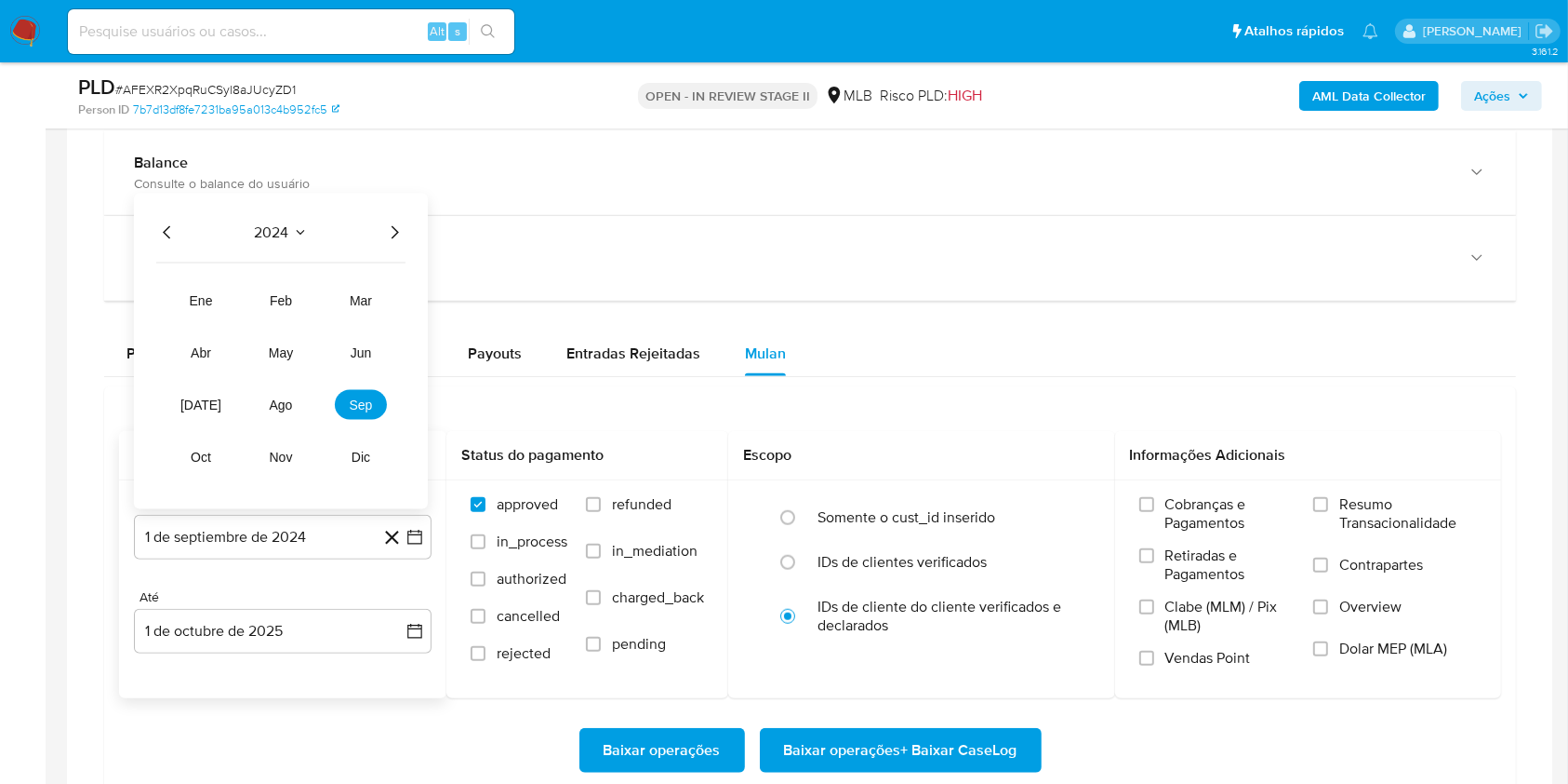
click at [391, 234] on icon "Año siguiente" at bounding box center [395, 232] width 22 height 22
click at [277, 390] on button "ago" at bounding box center [281, 405] width 52 height 30
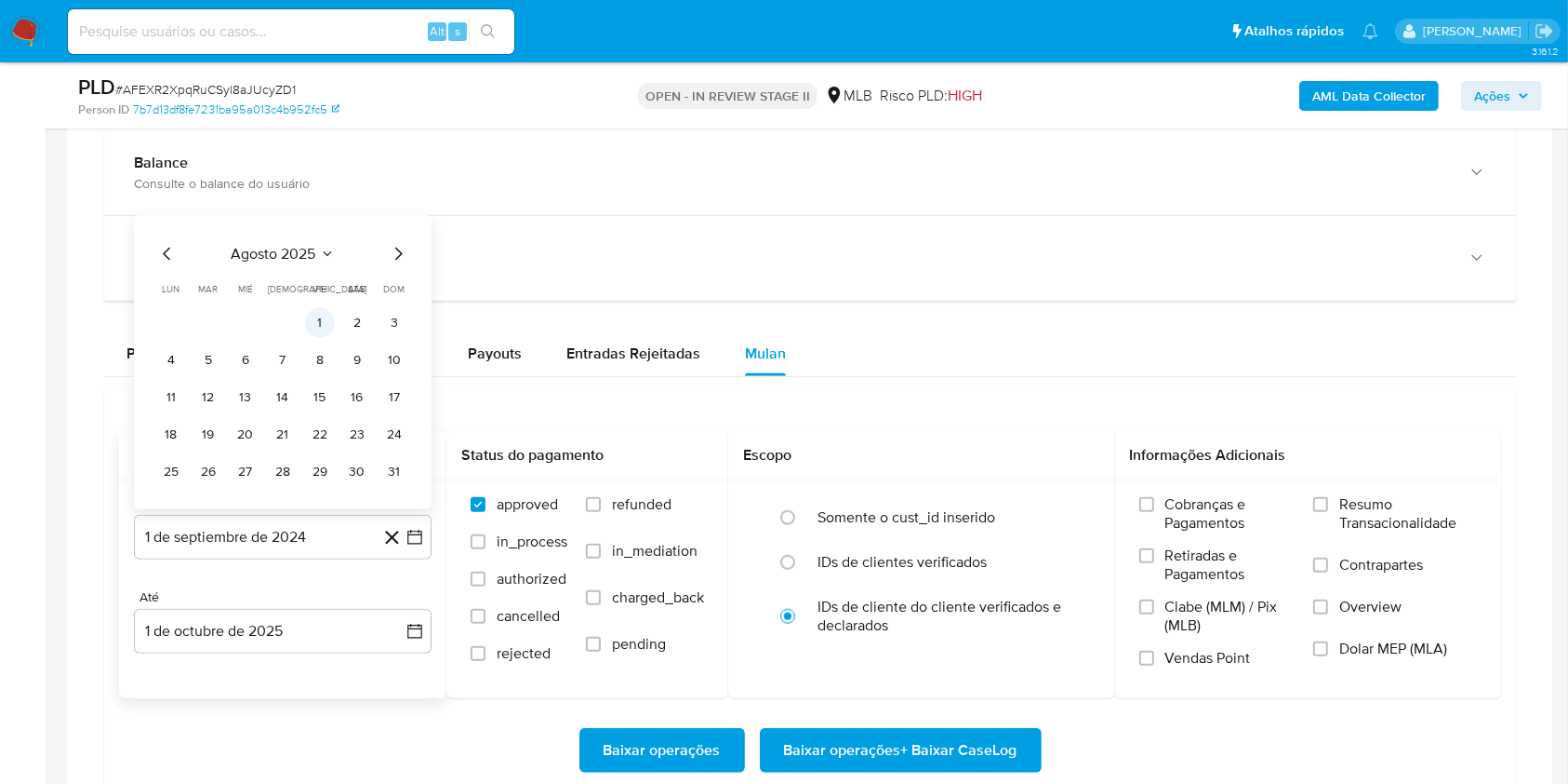
click at [319, 324] on button "1" at bounding box center [320, 323] width 30 height 30
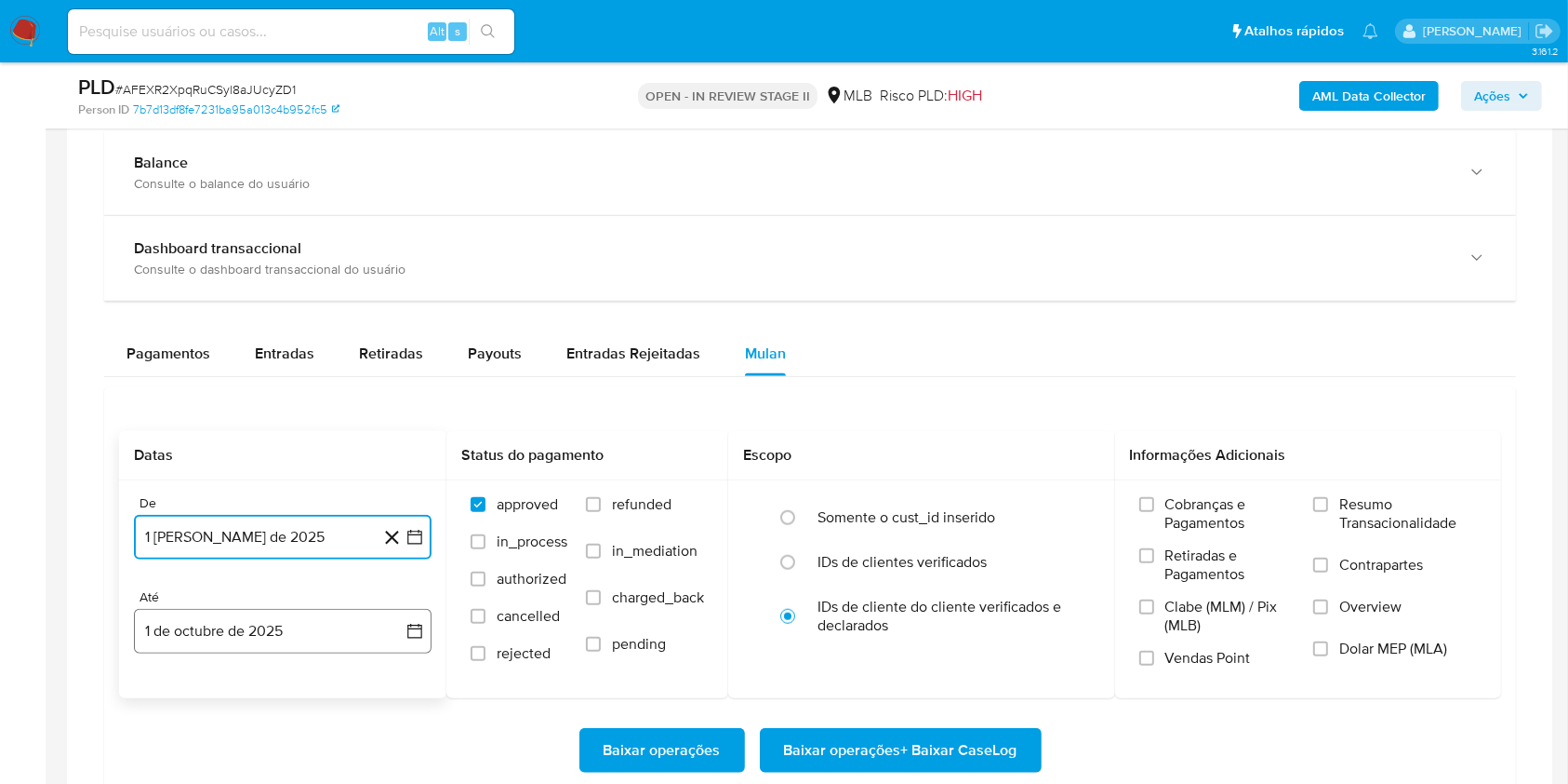
click at [270, 643] on button "1 de octubre de 2025" at bounding box center [283, 631] width 298 height 45
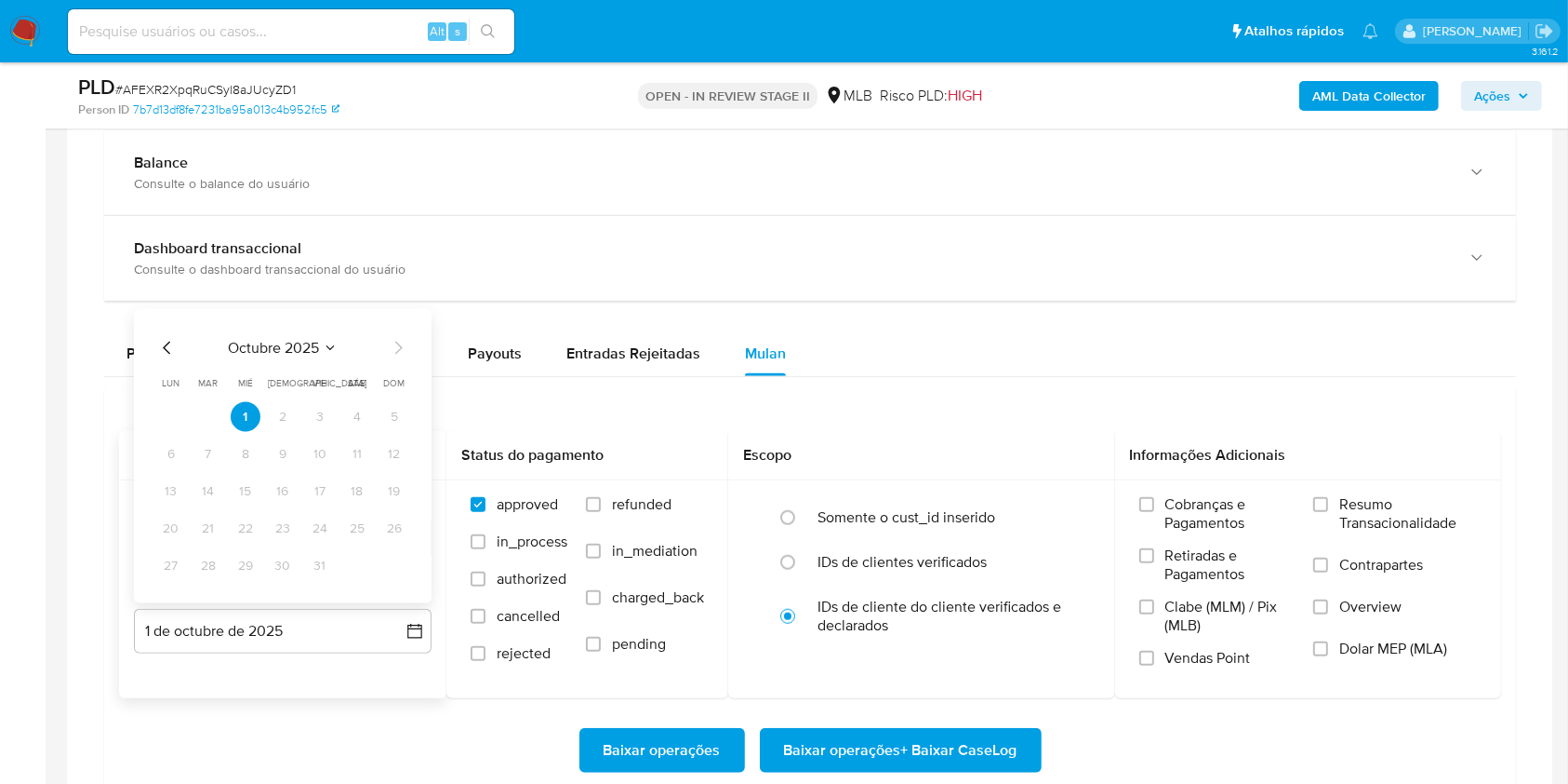
click at [165, 347] on icon "Mes anterior" at bounding box center [168, 348] width 22 height 22
click at [215, 557] on button "30" at bounding box center [208, 566] width 30 height 30
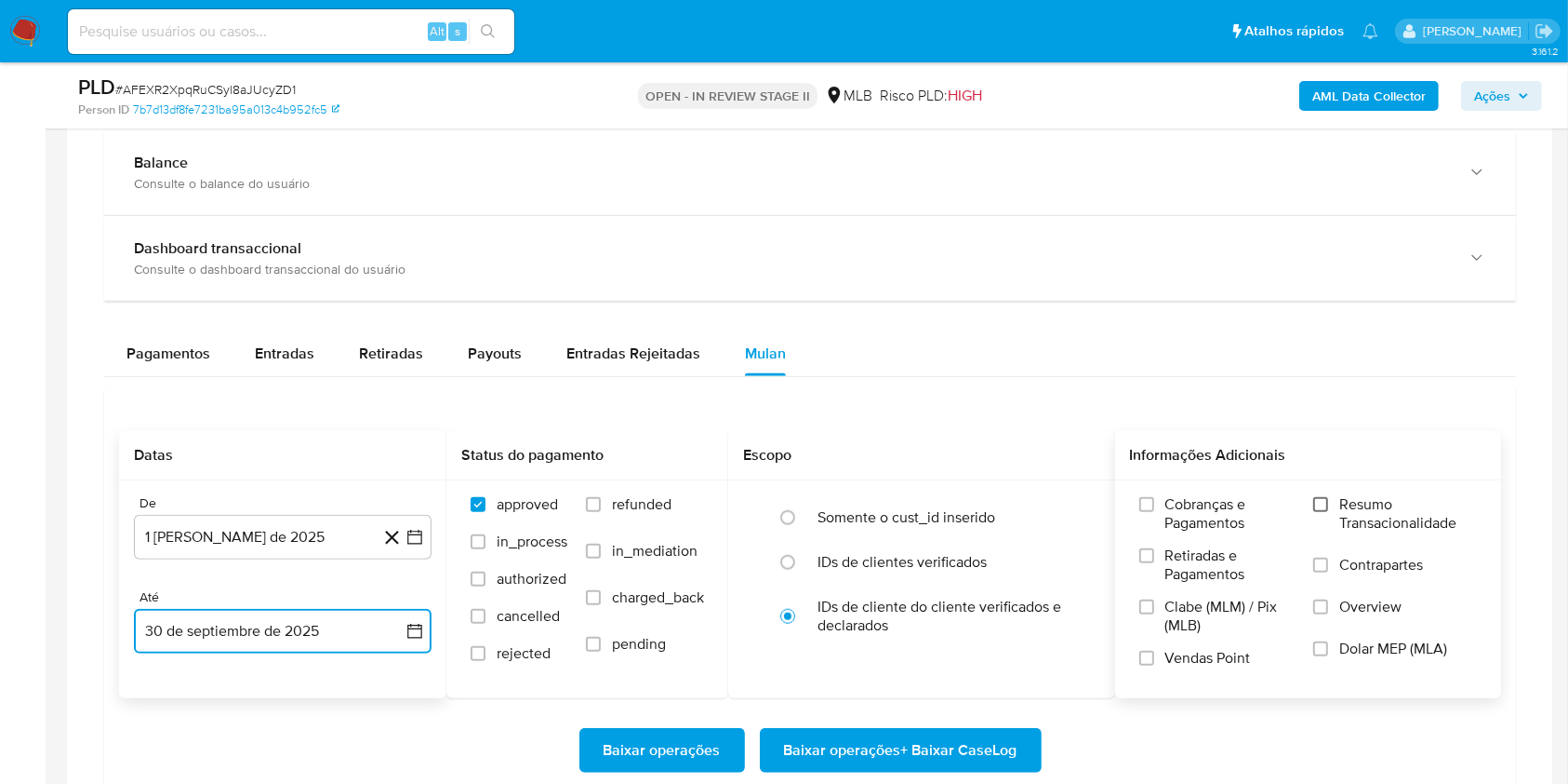
click at [1319, 502] on input "Resumo Transacionalidade" at bounding box center [1321, 504] width 15 height 15
click at [960, 741] on span "Baixar operações + Baixar CaseLog" at bounding box center [901, 750] width 233 height 41
click at [197, 94] on span "# AFEXR2XpqRuCSyl8aJUcyZD1" at bounding box center [205, 90] width 180 height 19
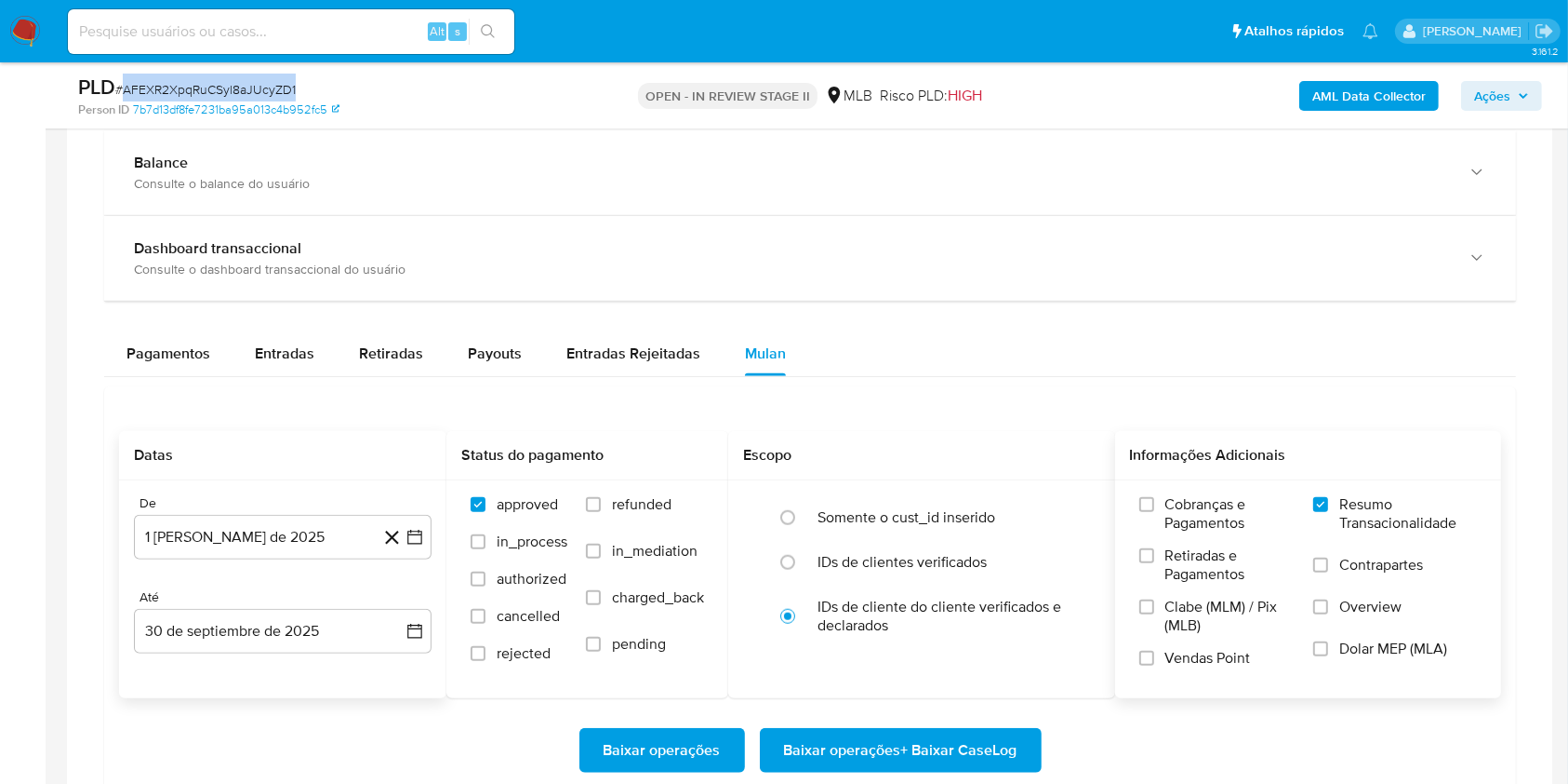
click at [197, 94] on span "# AFEXR2XpqRuCSyl8aJUcyZD1" at bounding box center [205, 90] width 180 height 19
copy span "AFEXR2XpqRuCSyl8aJUcyZD1"
click at [244, 83] on span "# AFEXR2XpqRuCSyl8aJUcyZD1" at bounding box center [205, 90] width 180 height 19
click at [244, 82] on span "# AFEXR2XpqRuCSyl8aJUcyZD1" at bounding box center [205, 90] width 180 height 19
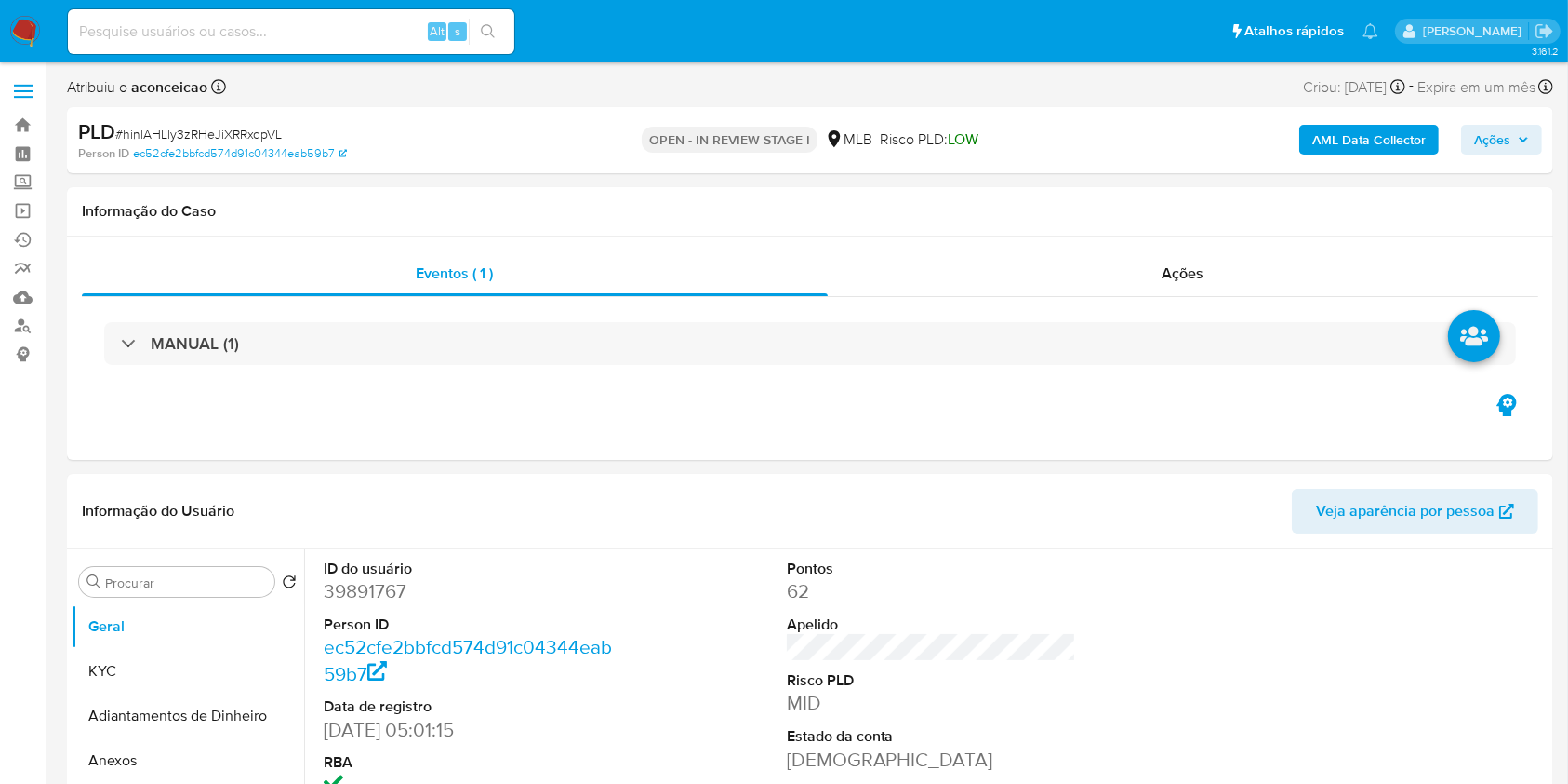
select select "10"
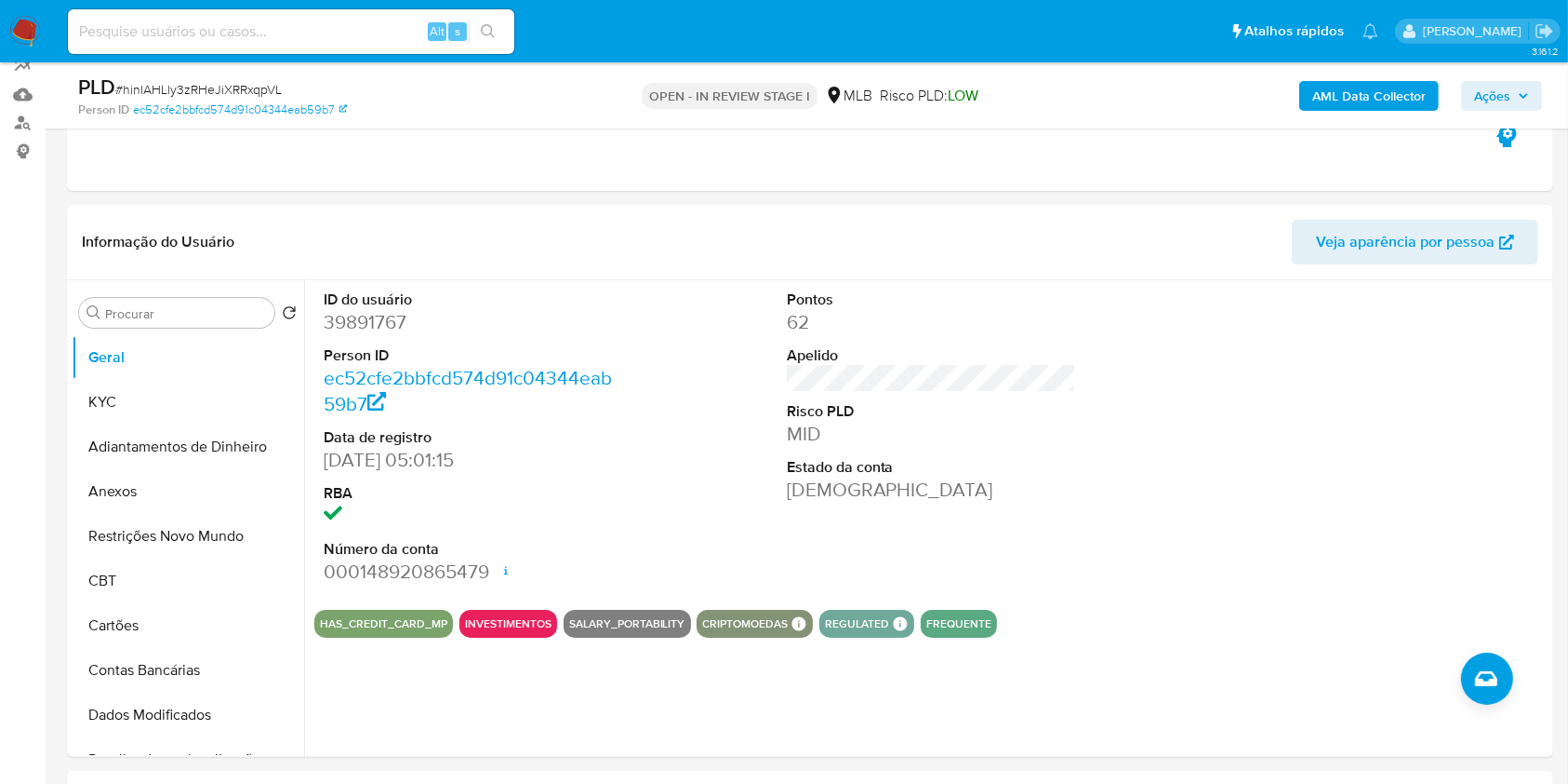
scroll to position [372, 0]
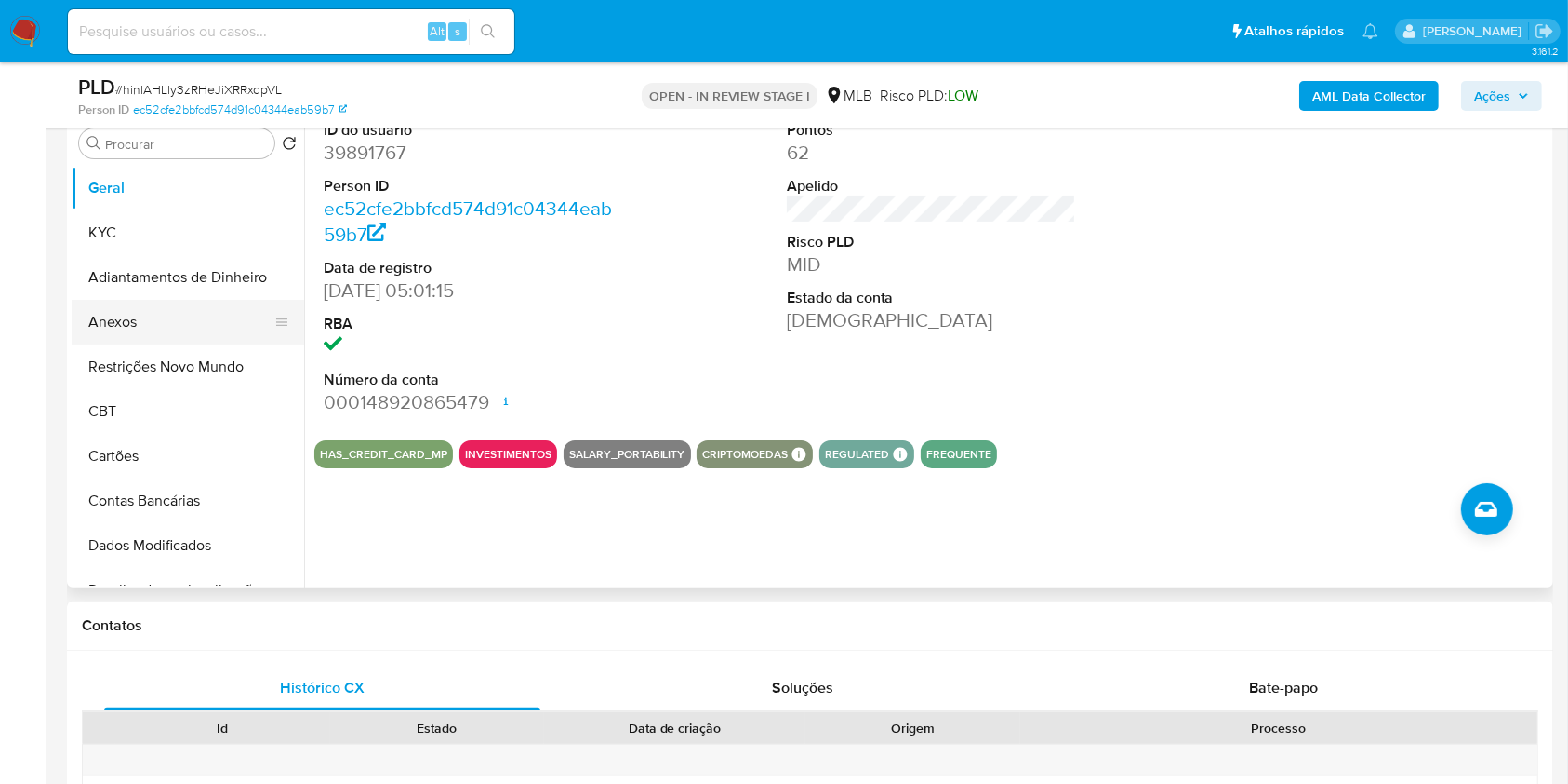
click at [185, 316] on button "Anexos" at bounding box center [180, 322] width 217 height 45
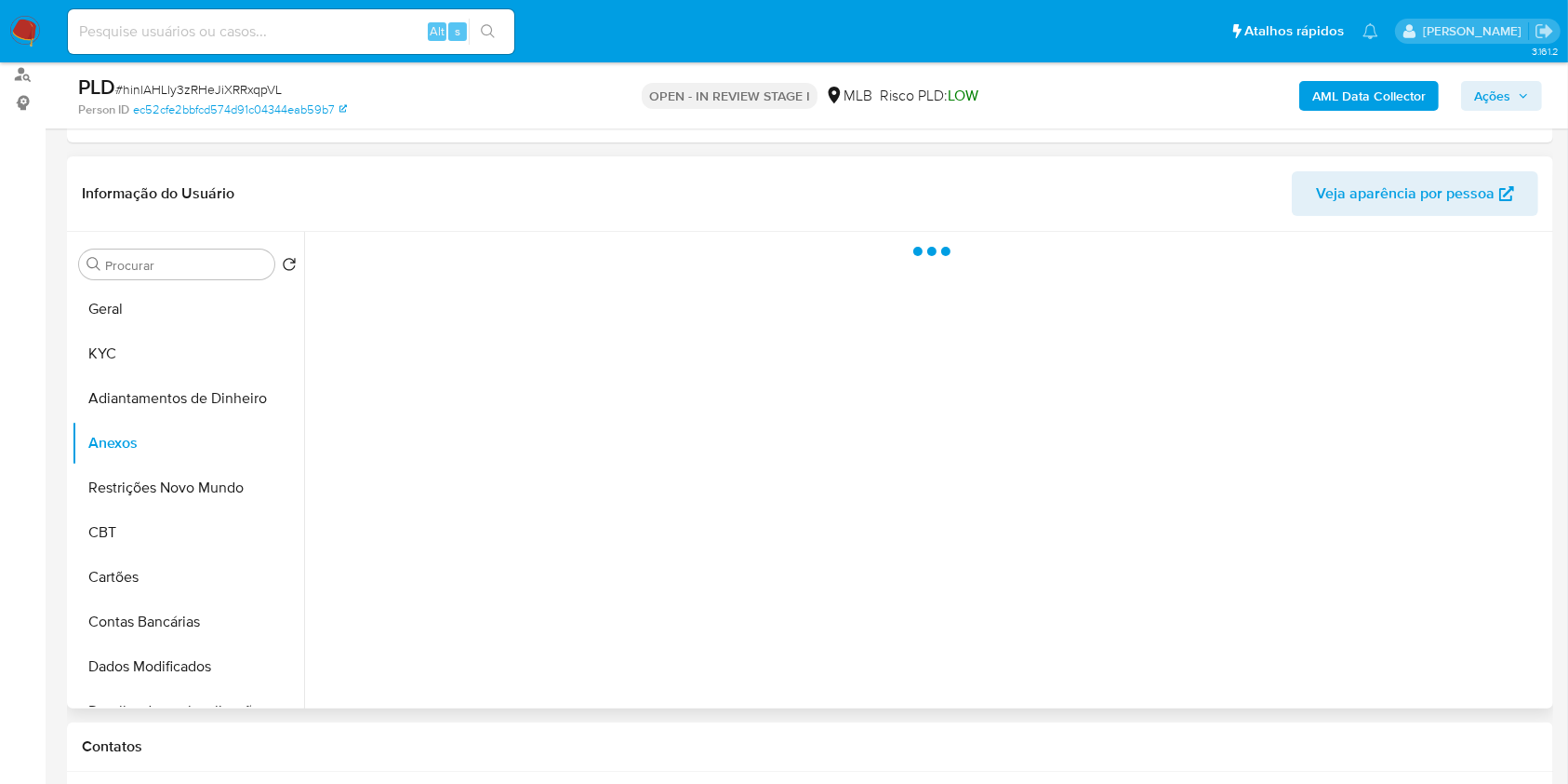
scroll to position [247, 0]
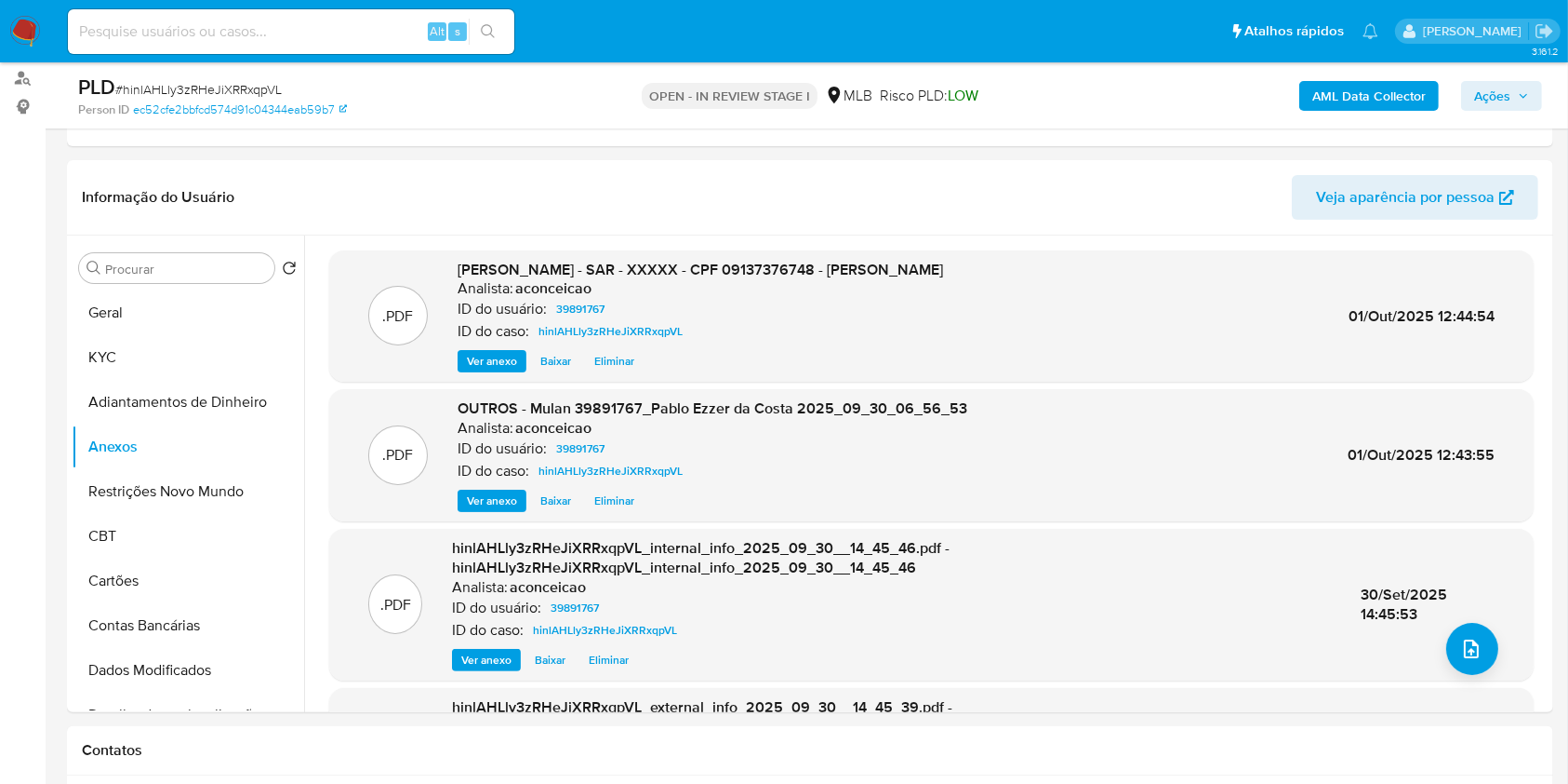
click at [1507, 91] on span "Ações" at bounding box center [1492, 96] width 36 height 30
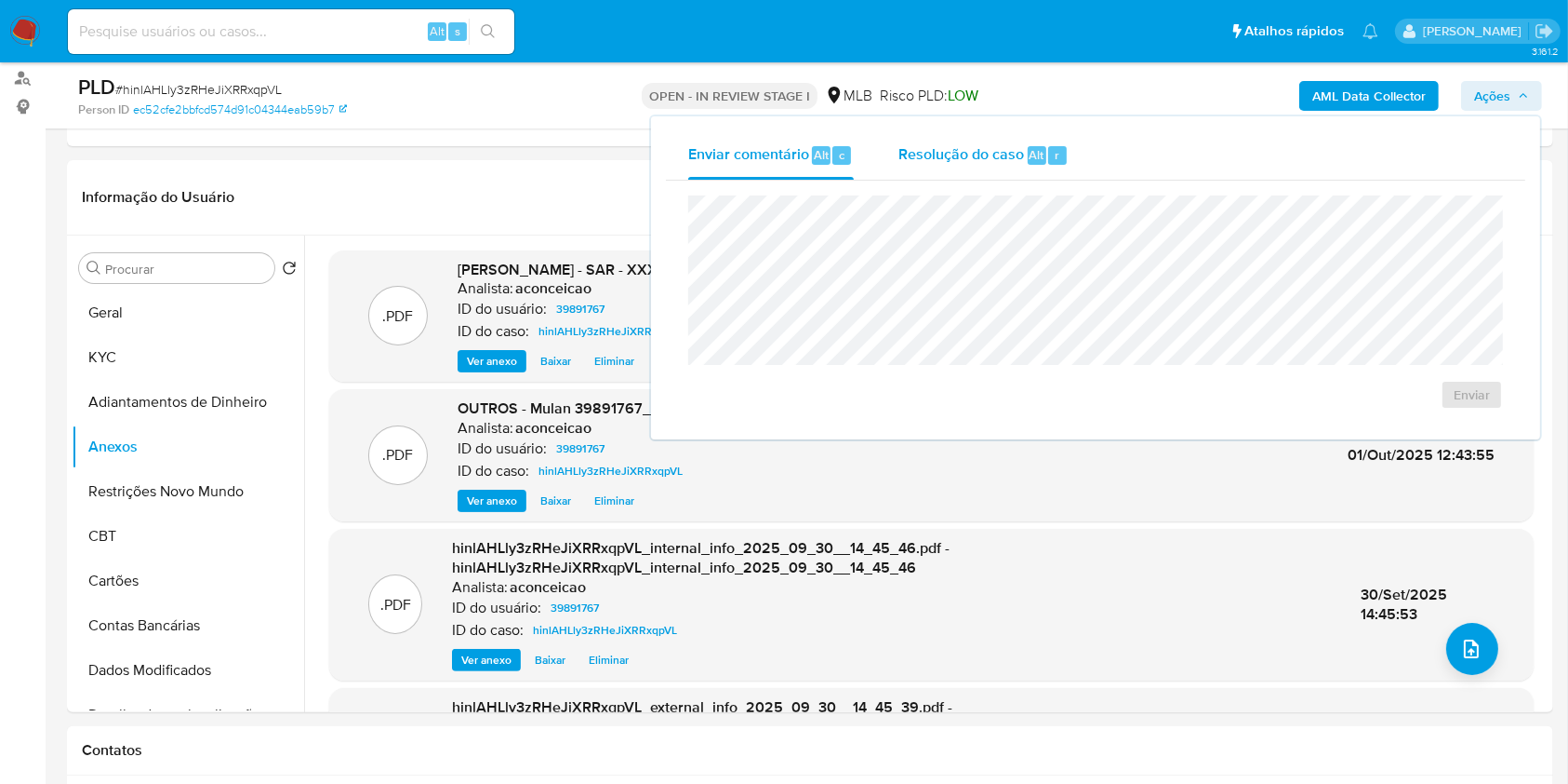
click at [1030, 151] on span "Alt" at bounding box center [1037, 155] width 15 height 18
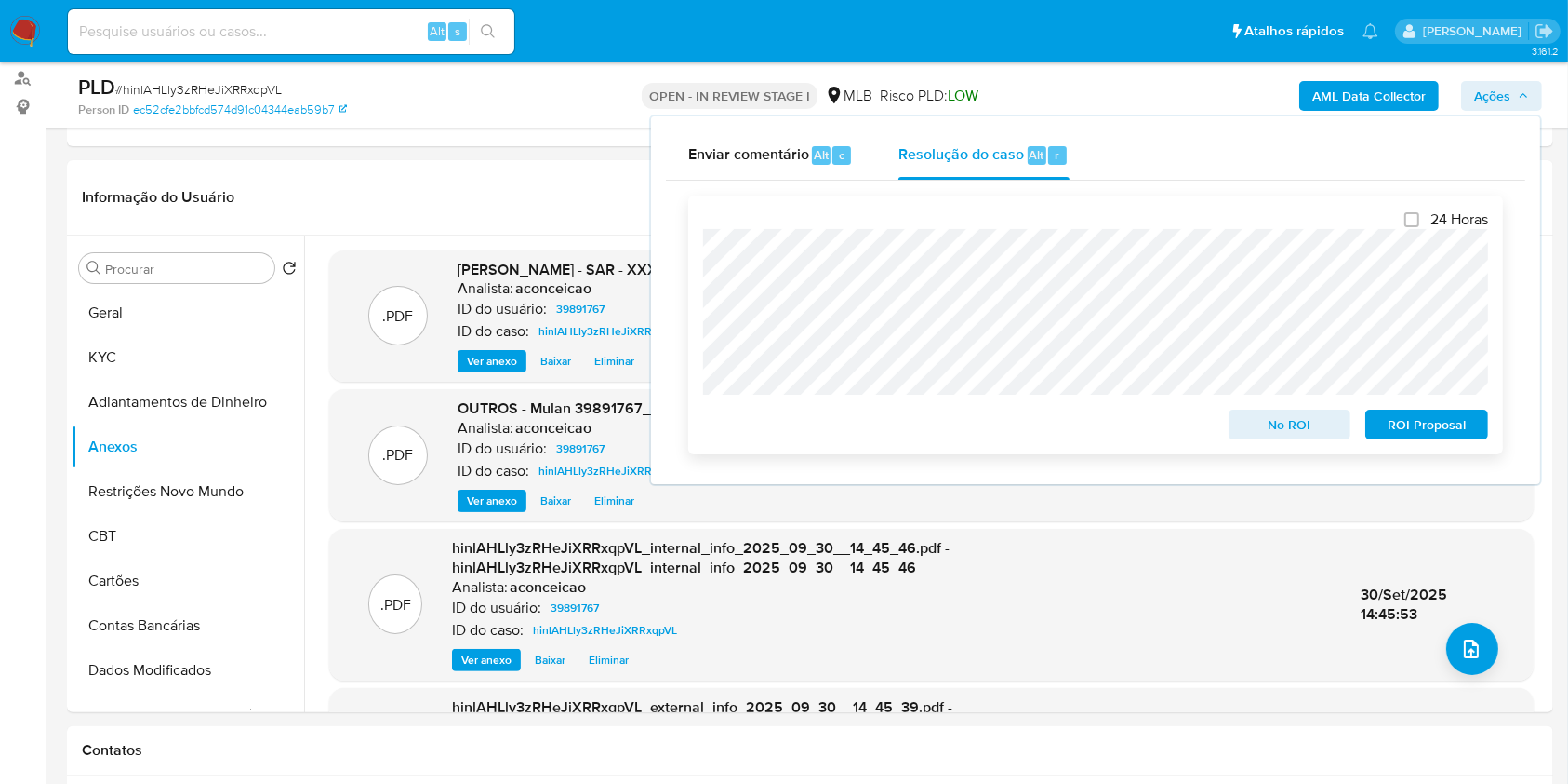
click at [1409, 428] on span "ROI Proposal" at bounding box center [1427, 425] width 97 height 26
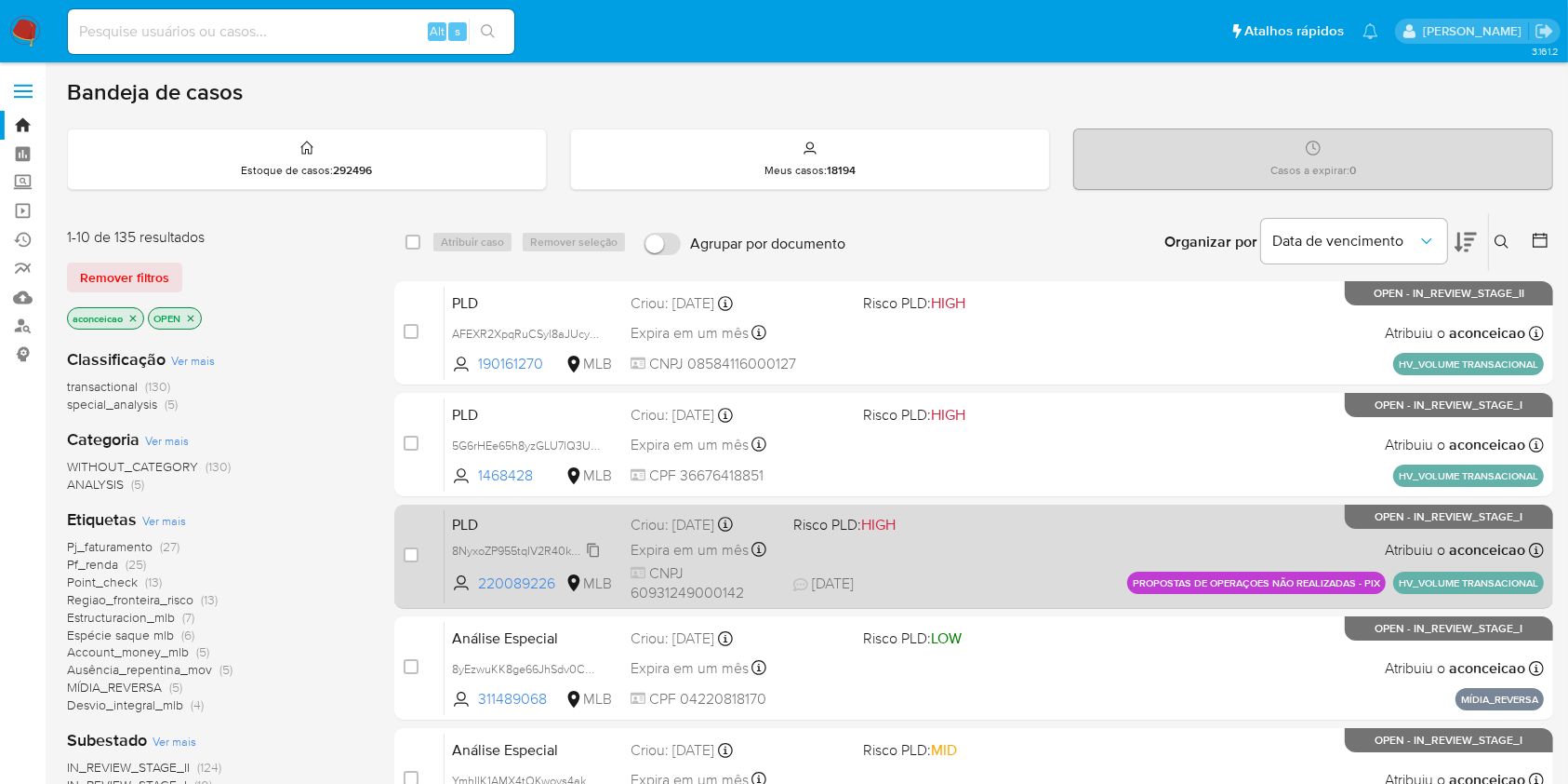
click at [594, 547] on span "8NyxoZP955tqIV2R40k2m73l" at bounding box center [527, 549] width 150 height 21
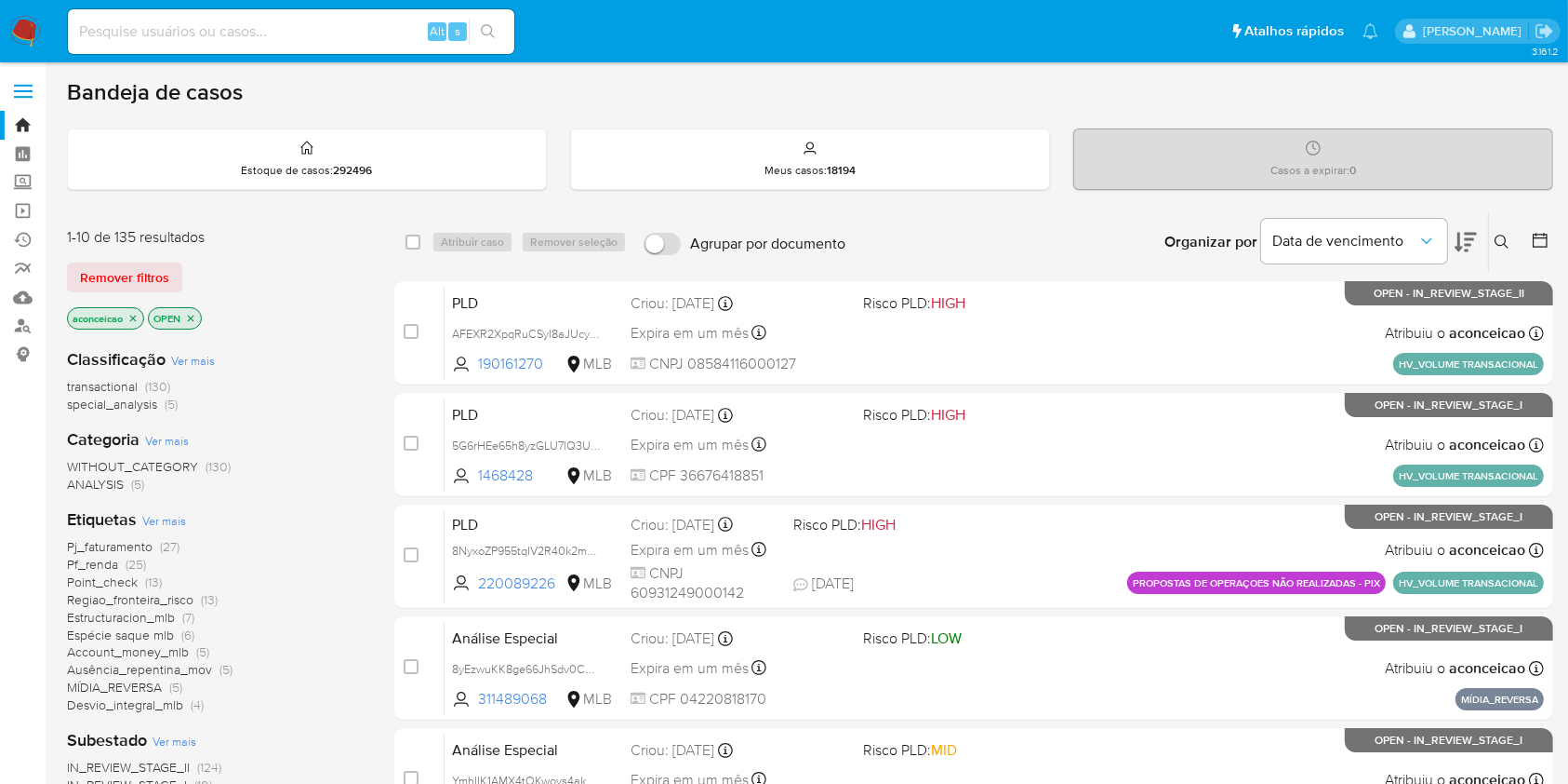
click at [1495, 234] on icon at bounding box center [1502, 242] width 15 height 15
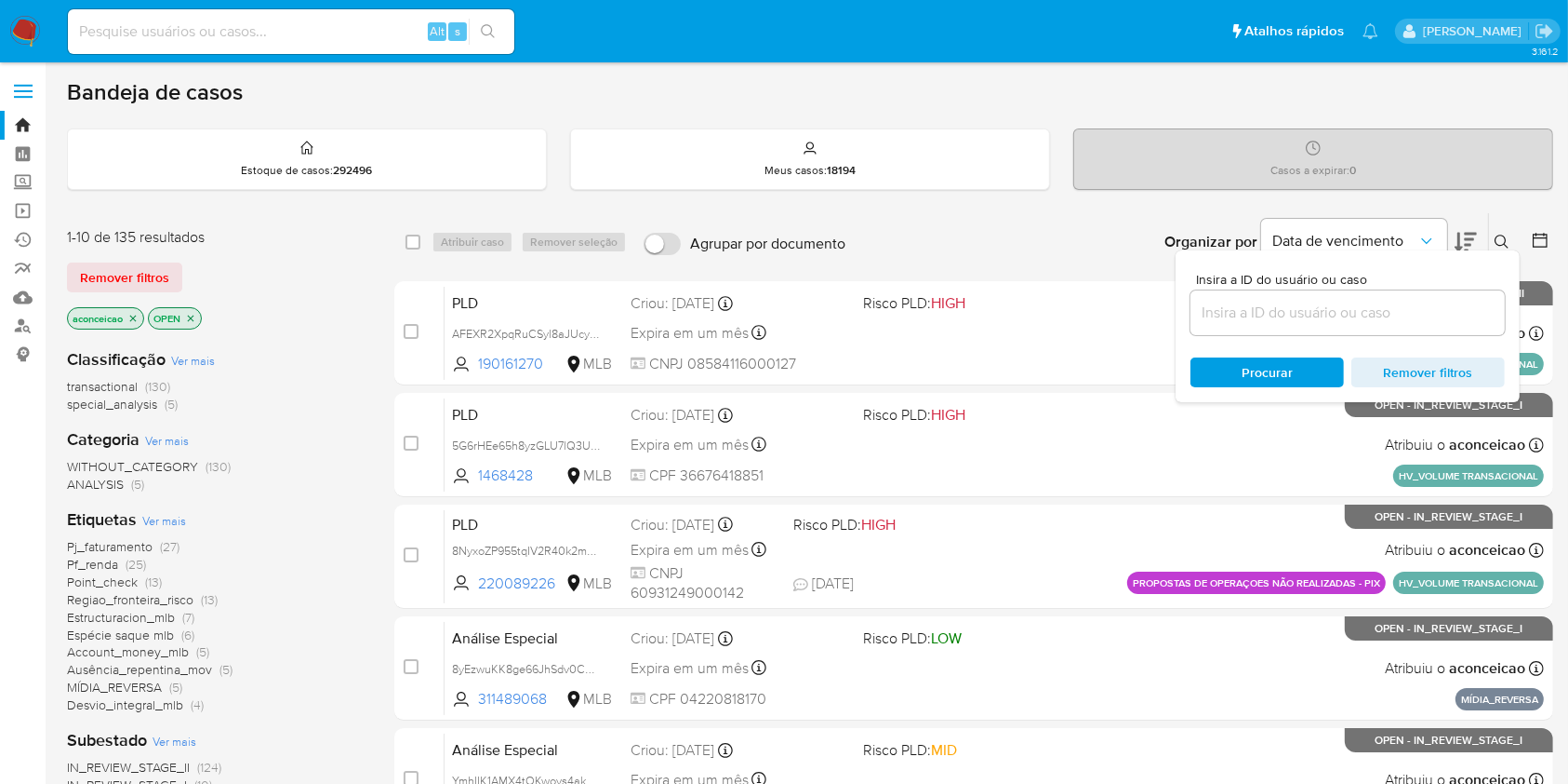
click at [1426, 309] on input at bounding box center [1347, 313] width 314 height 24
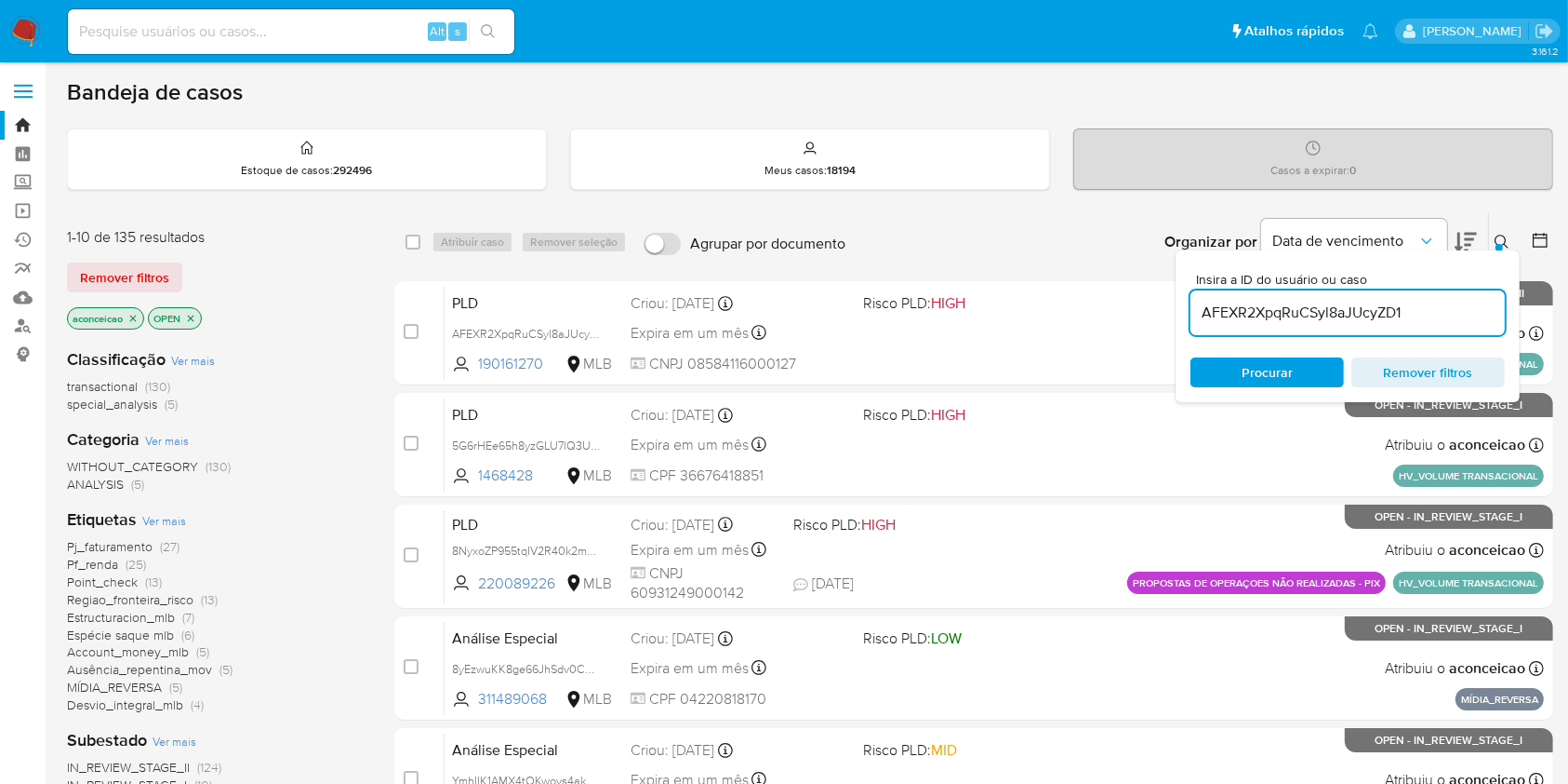
type input "AFEXR2XpqRuCSyl8aJUcyZD1"
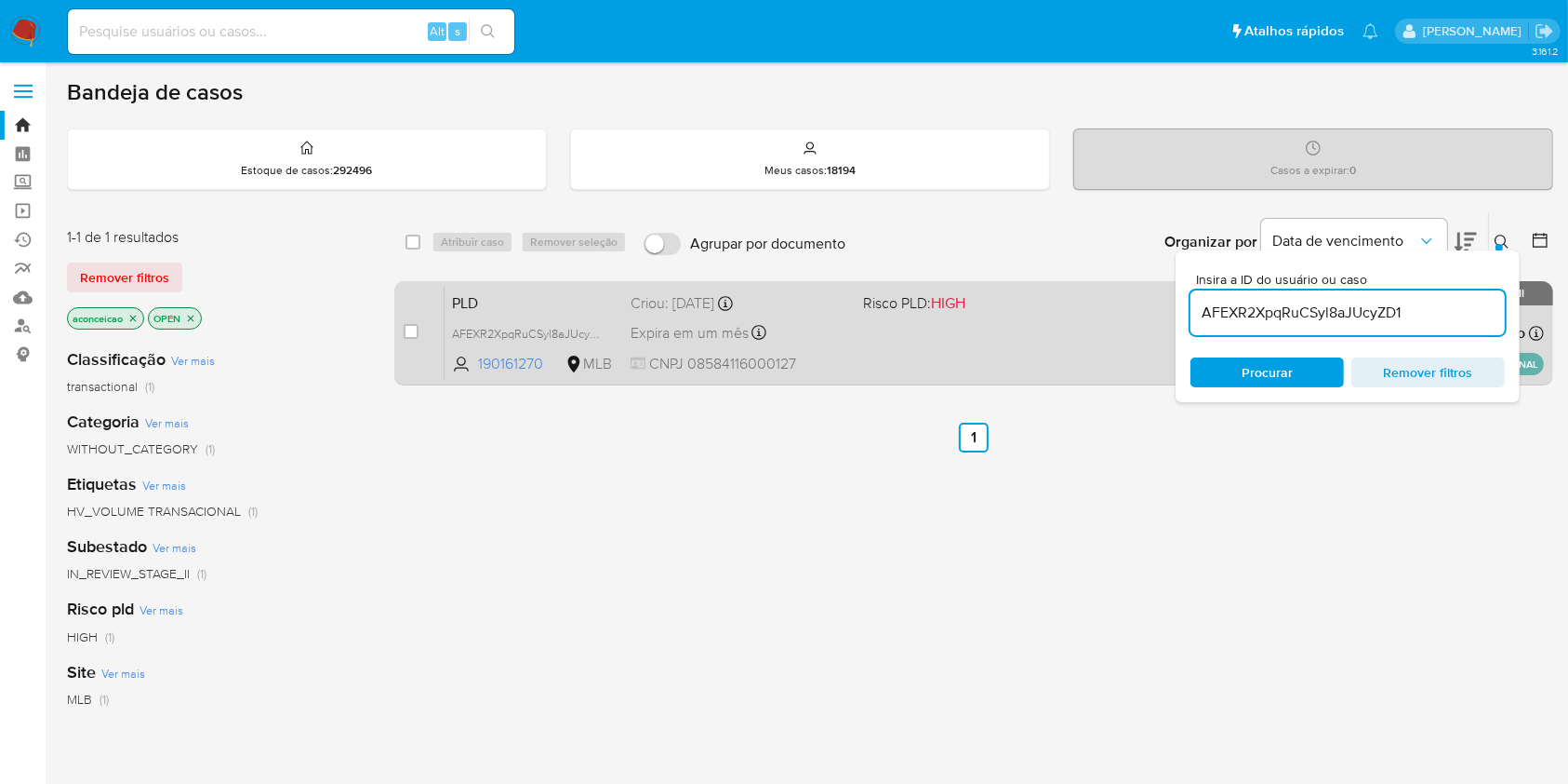
click at [1035, 346] on div "PLD AFEXR2XpqRuCSyl8aJUcyZD1 190161270 MLB Risco PLD: HIGH Criou: 12/09/2025 Cr…" at bounding box center [994, 332] width 1100 height 94
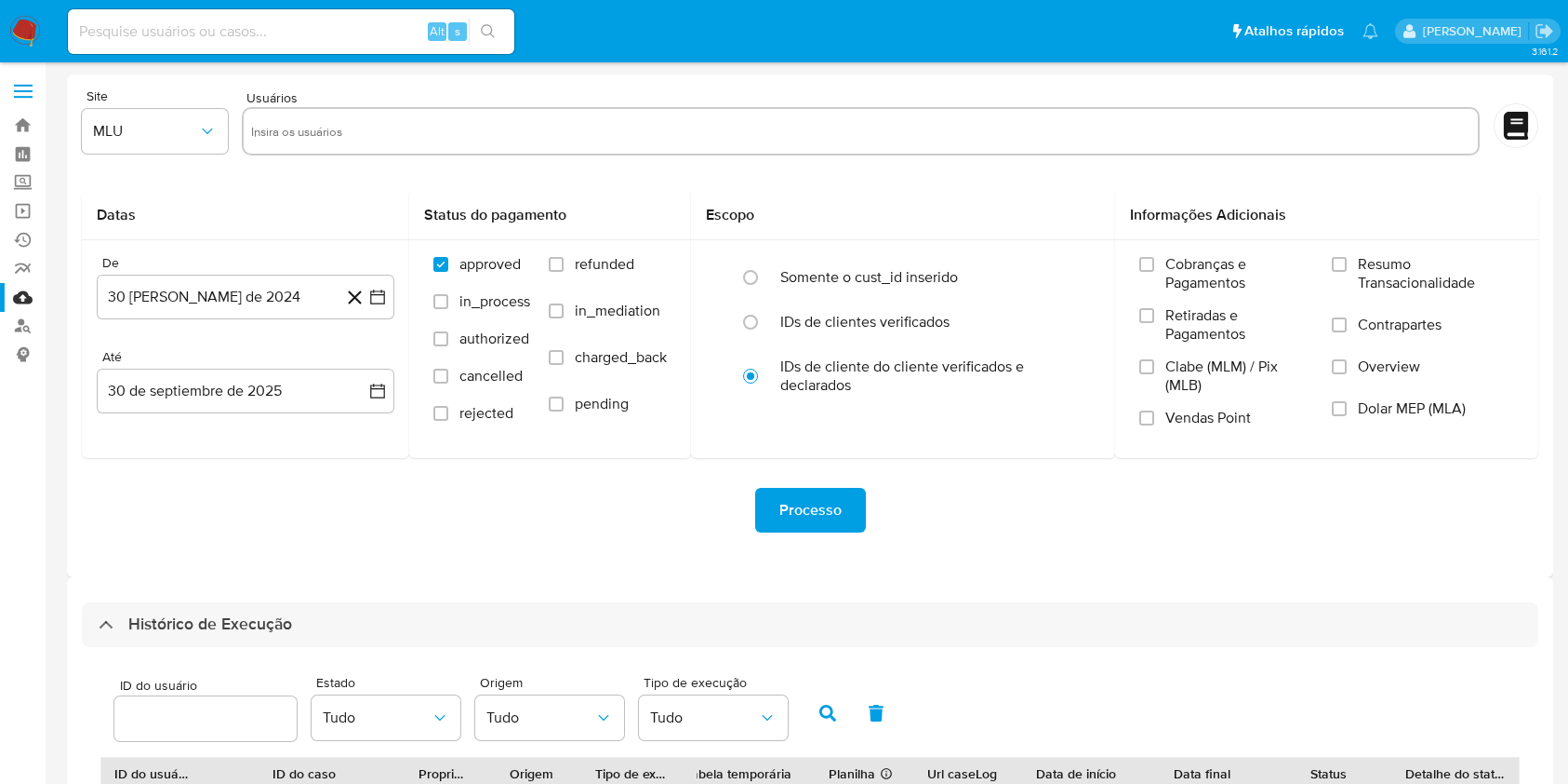
select select "20"
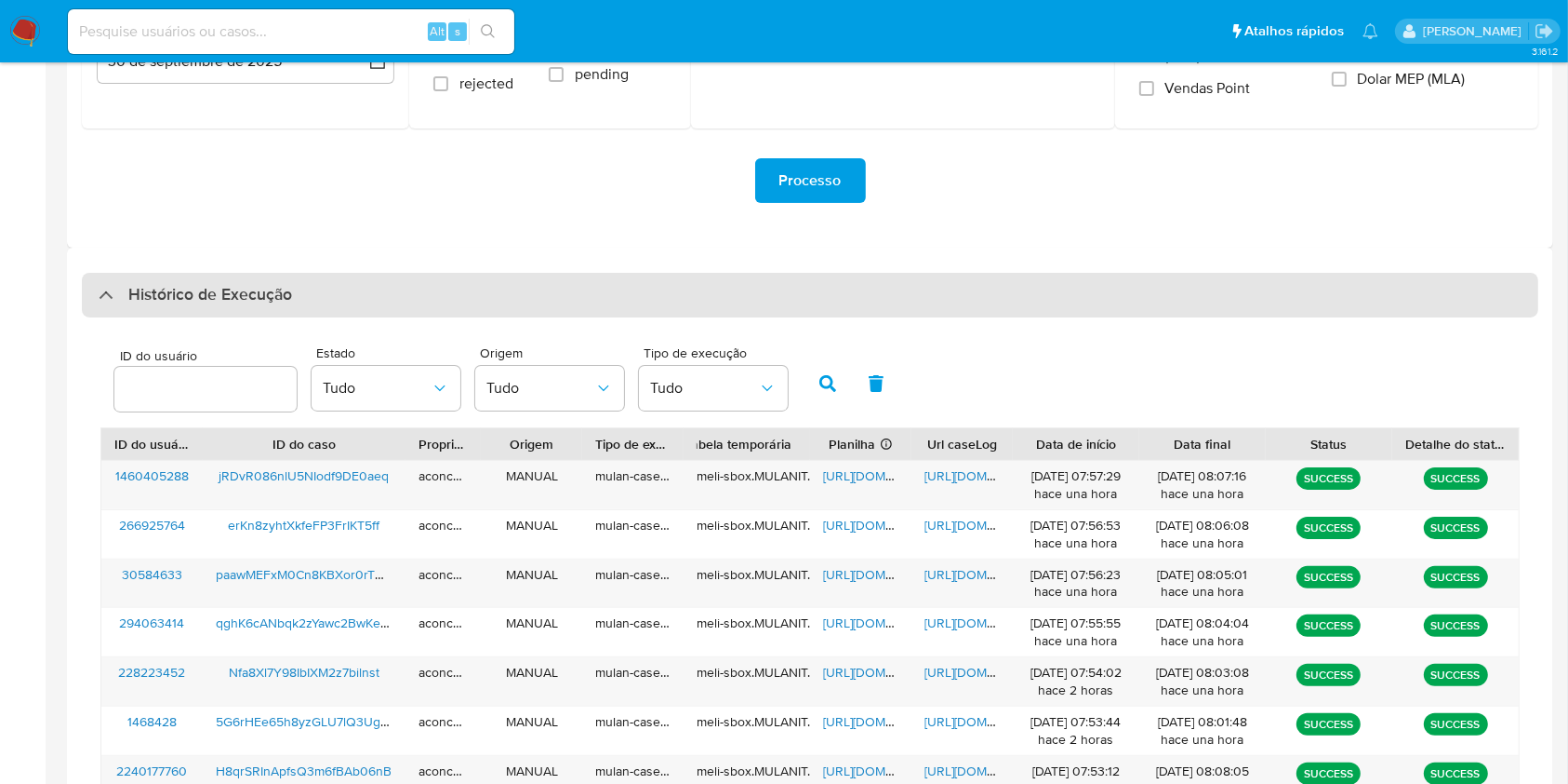
scroll to position [298, 0]
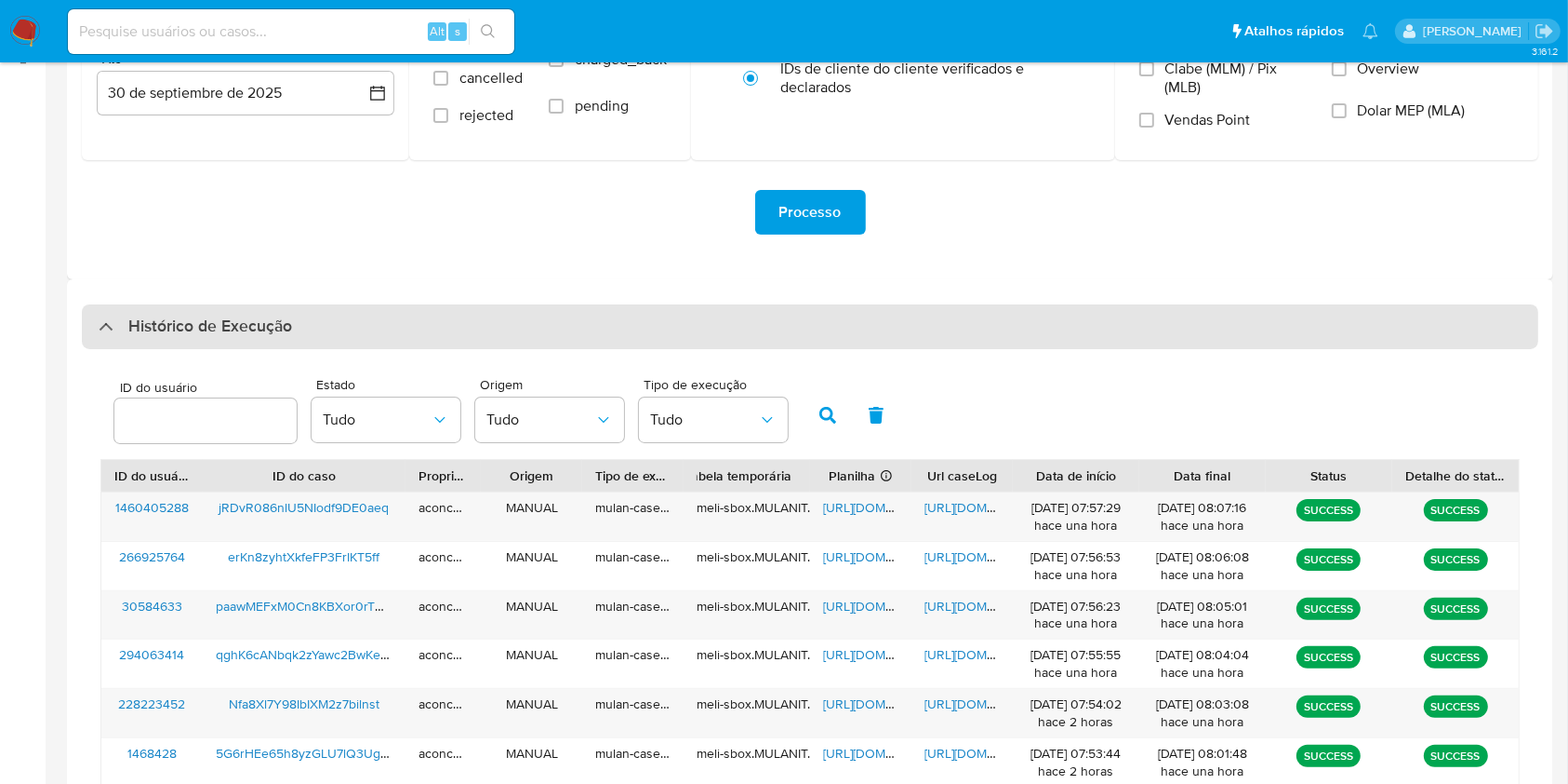
click at [635, 310] on div "Histórico de Execução" at bounding box center [810, 327] width 1456 height 45
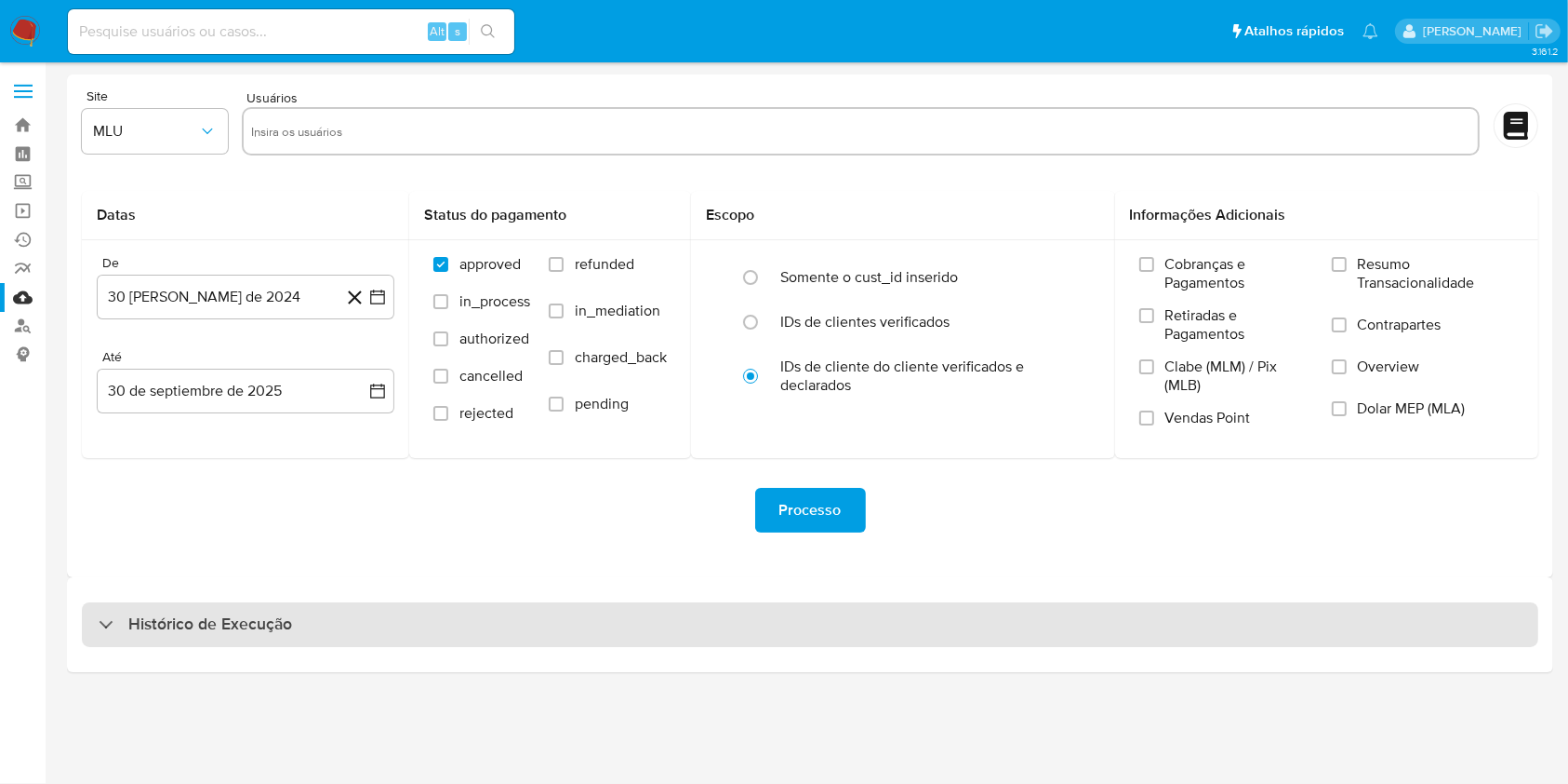
scroll to position [0, 0]
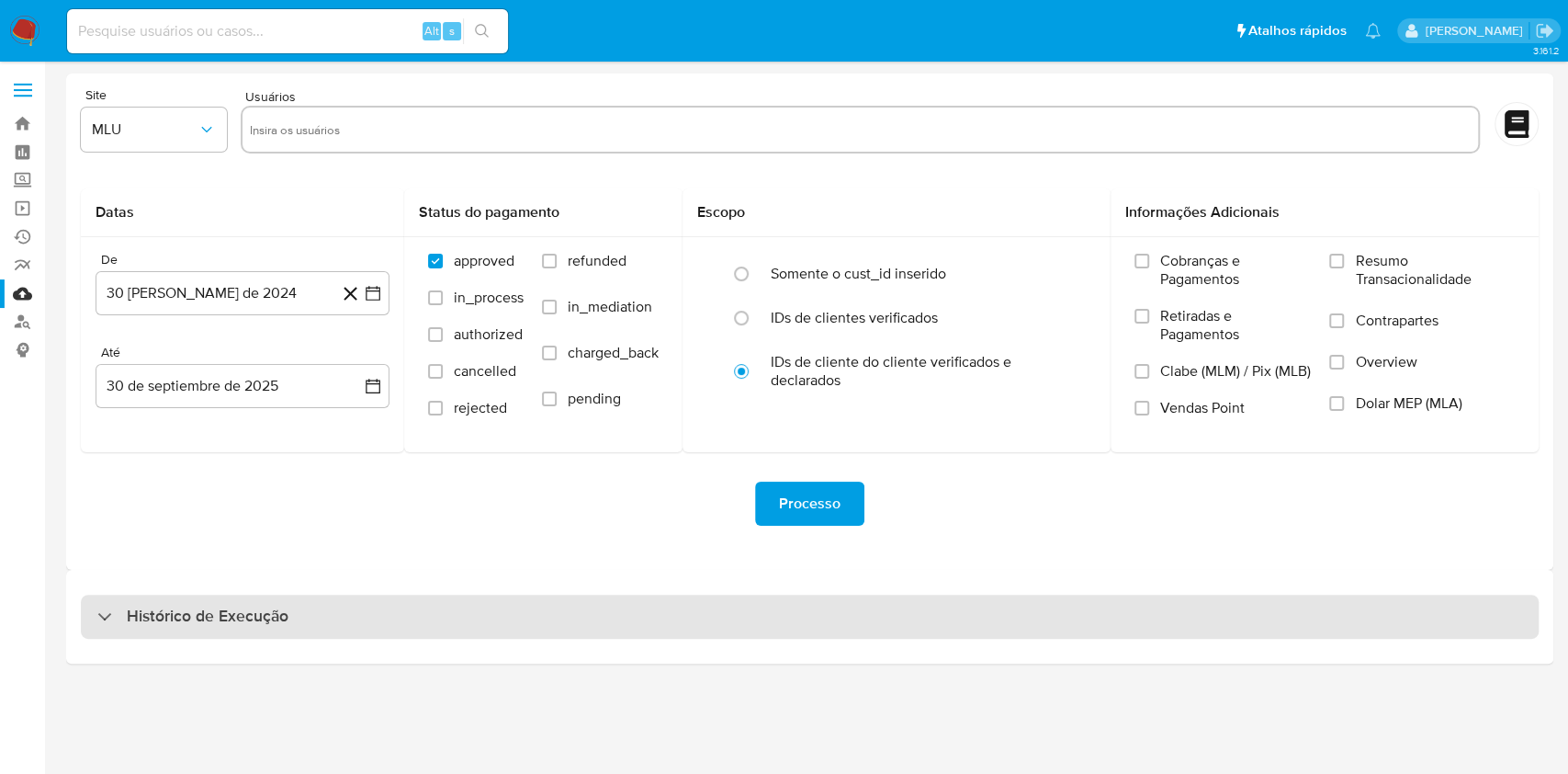
click at [581, 625] on div "Histórico de Execução" at bounding box center [810, 616] width 1457 height 44
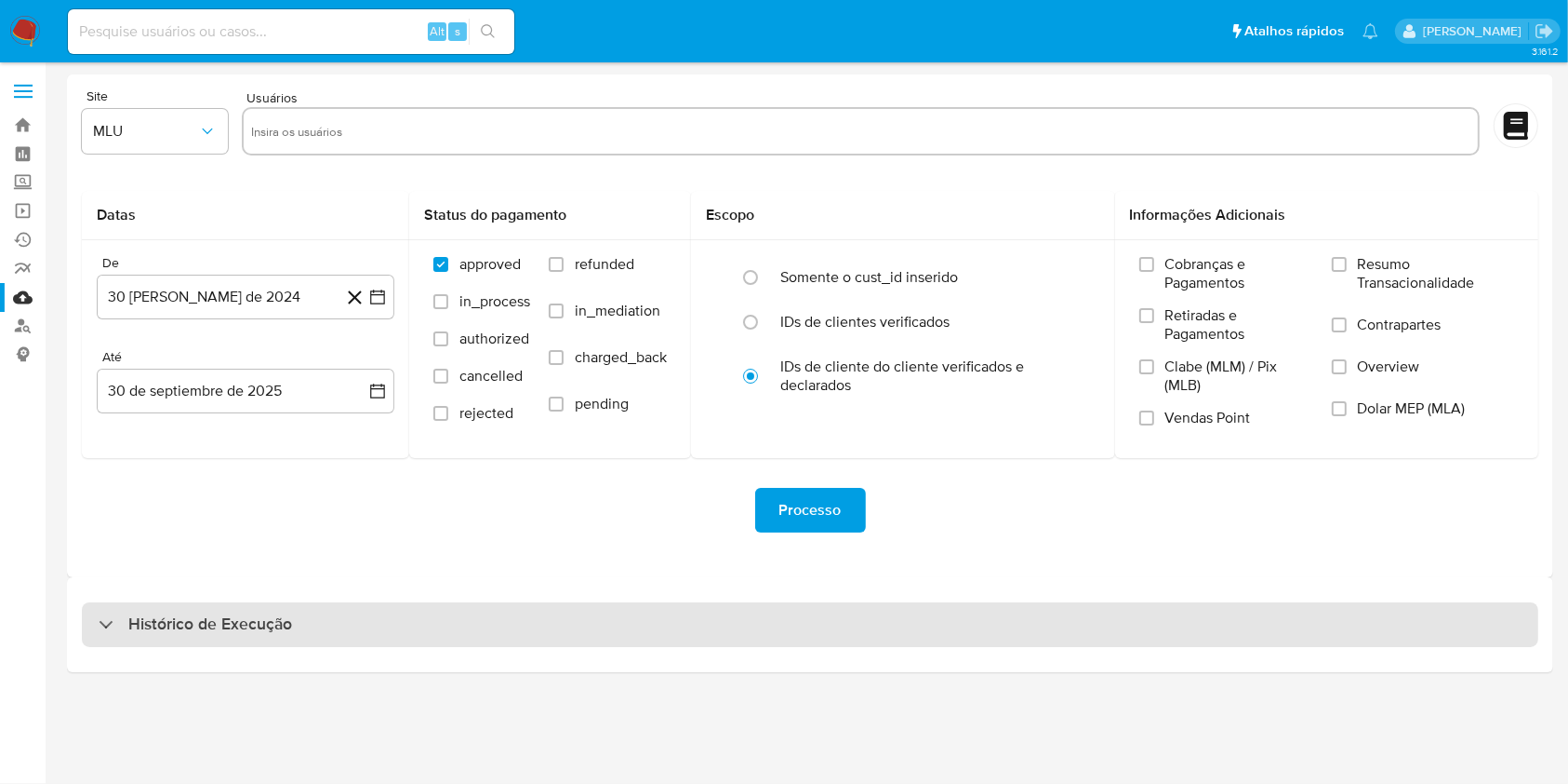
select select "10"
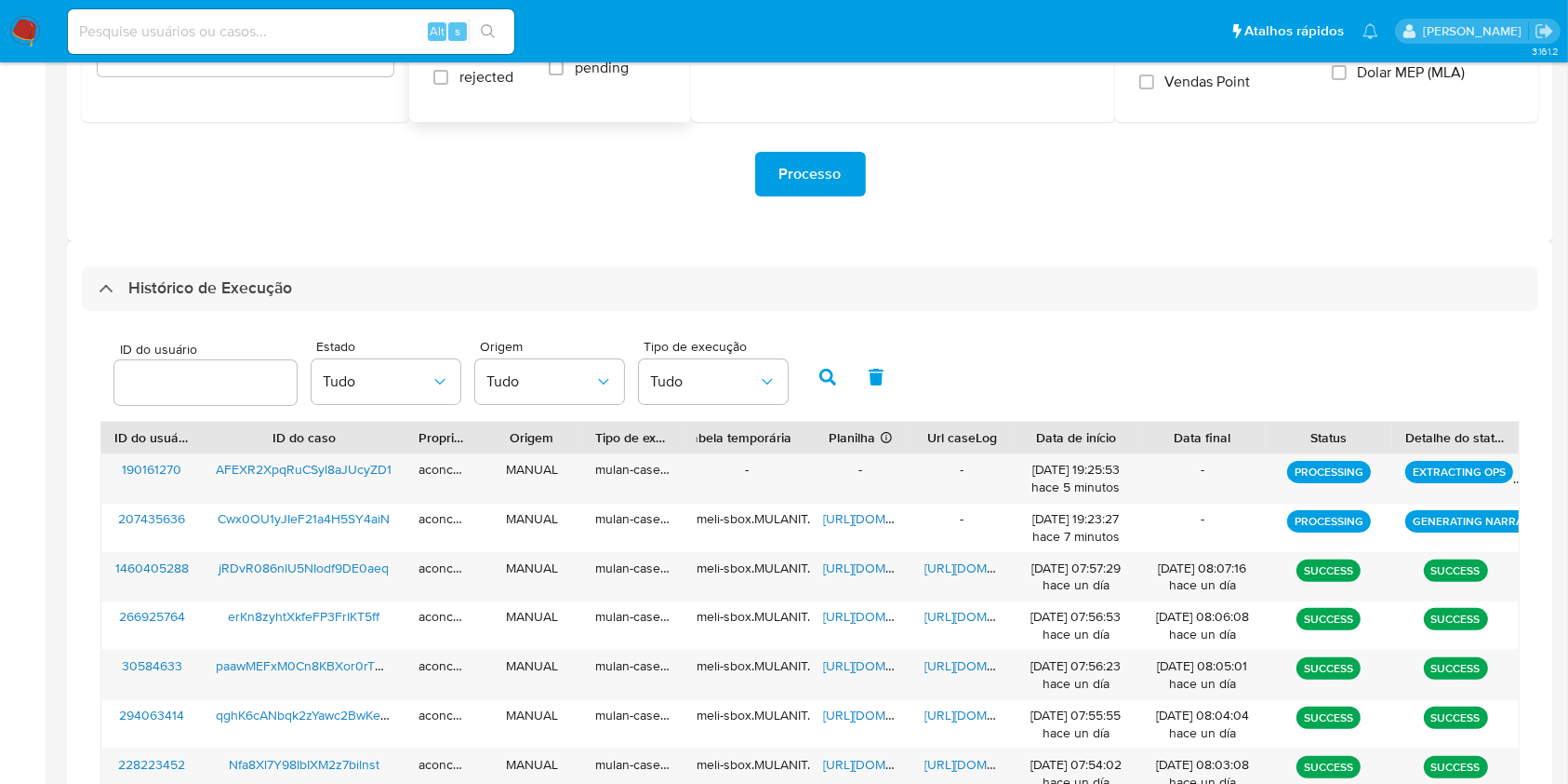
scroll to position [372, 0]
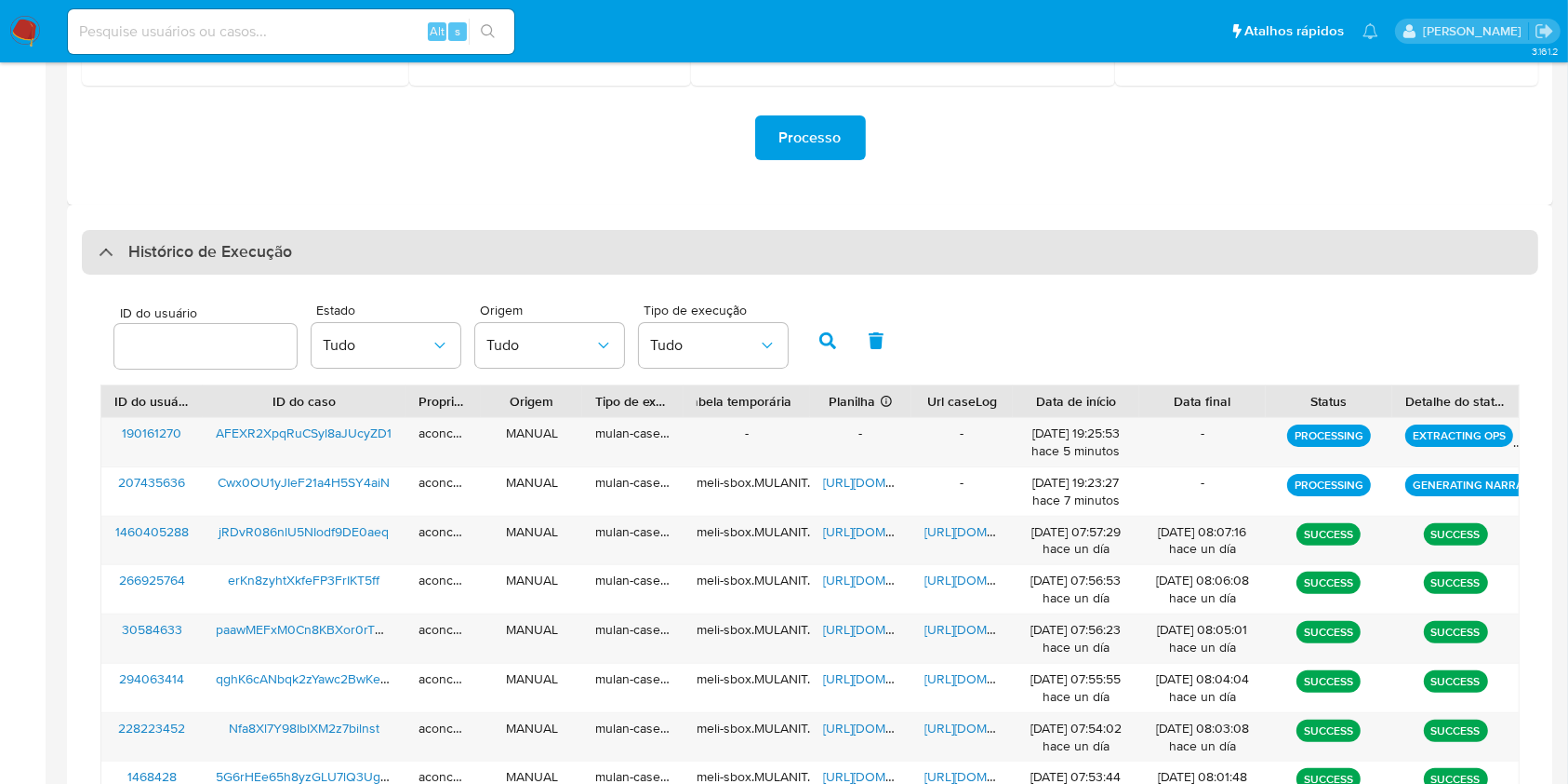
click at [862, 267] on div "Histórico de Execução" at bounding box center [810, 252] width 1456 height 45
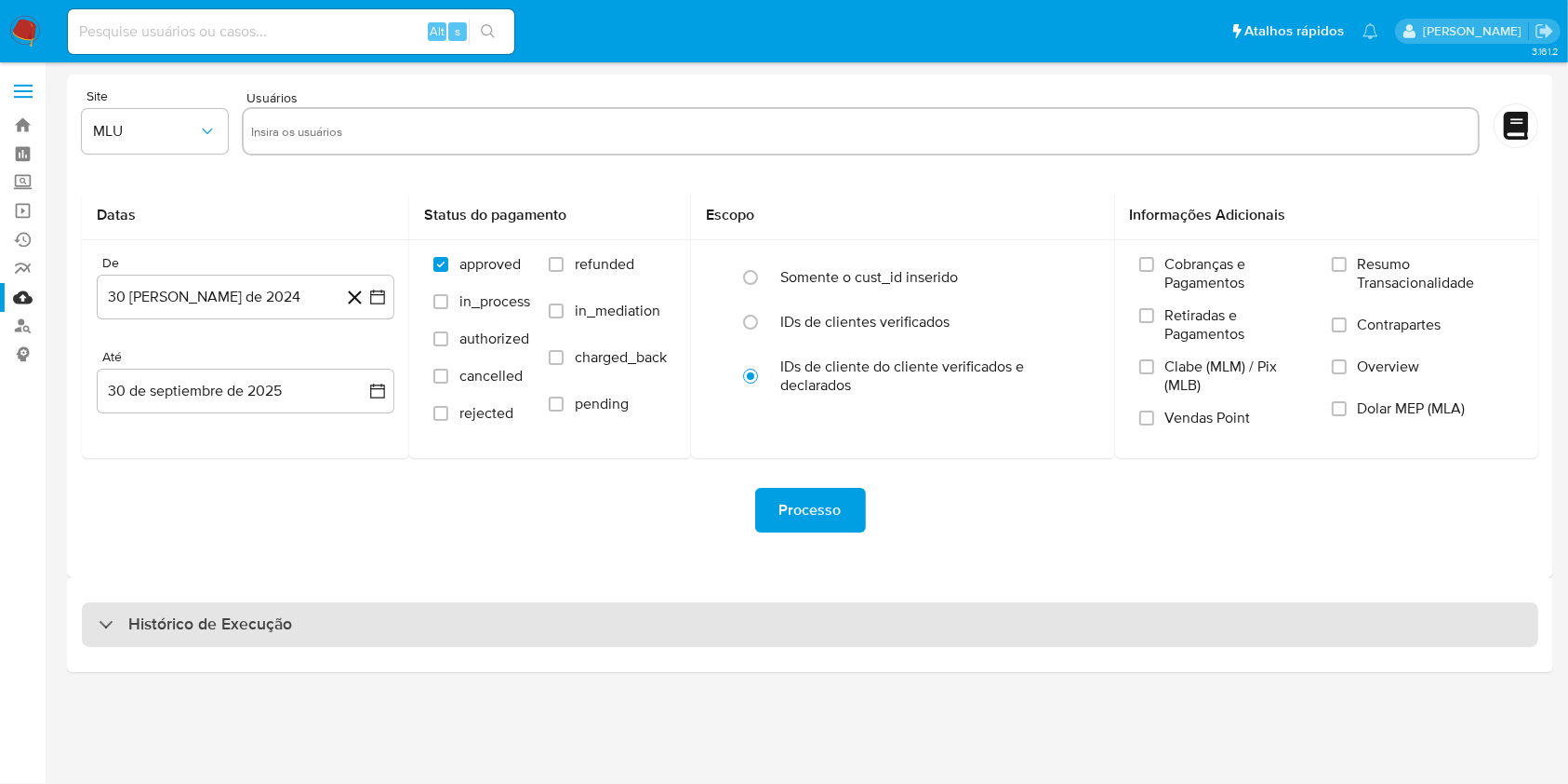
scroll to position [0, 0]
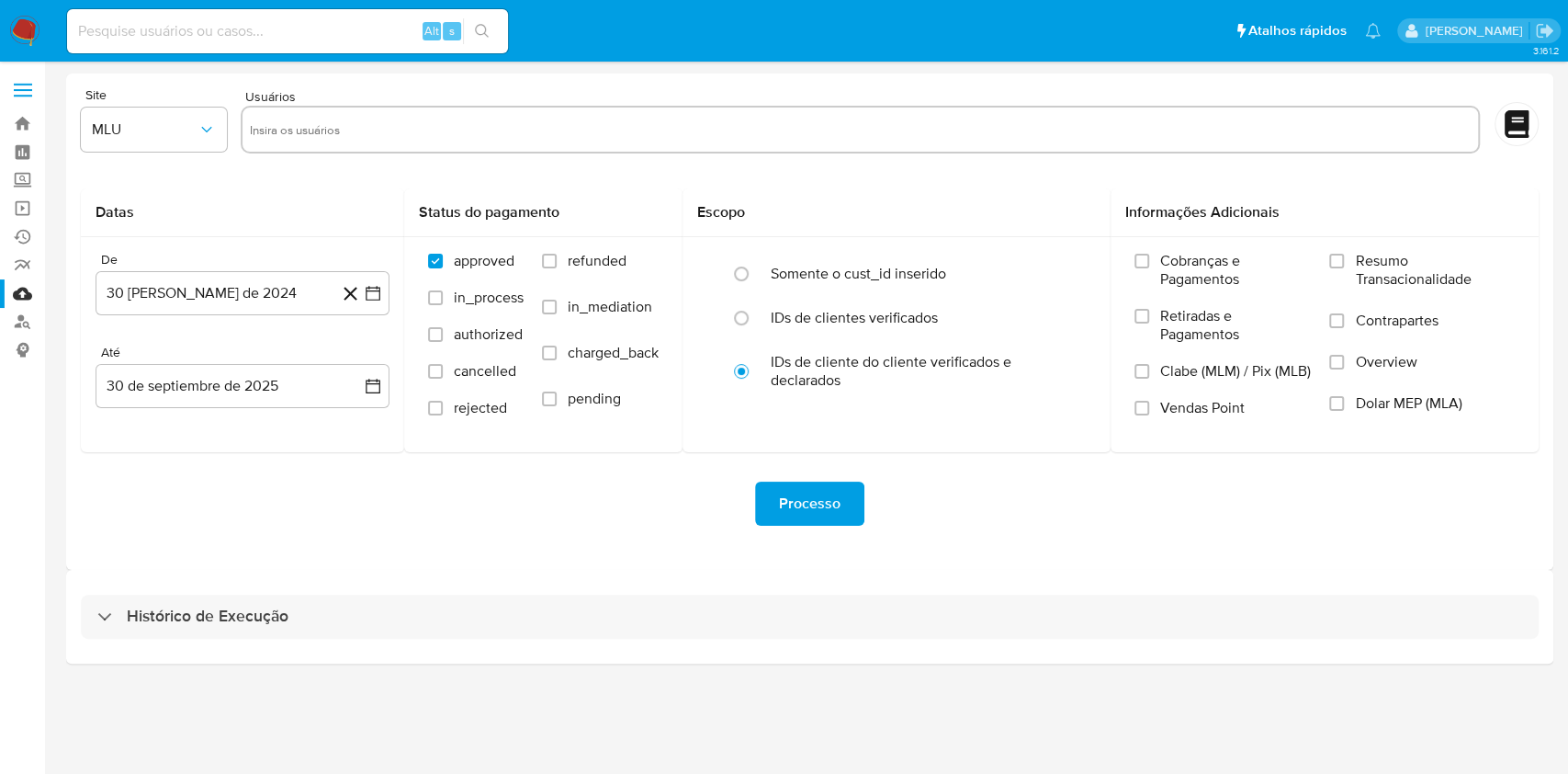
click at [857, 587] on div "Histórico de Execução" at bounding box center [810, 616] width 1487 height 94
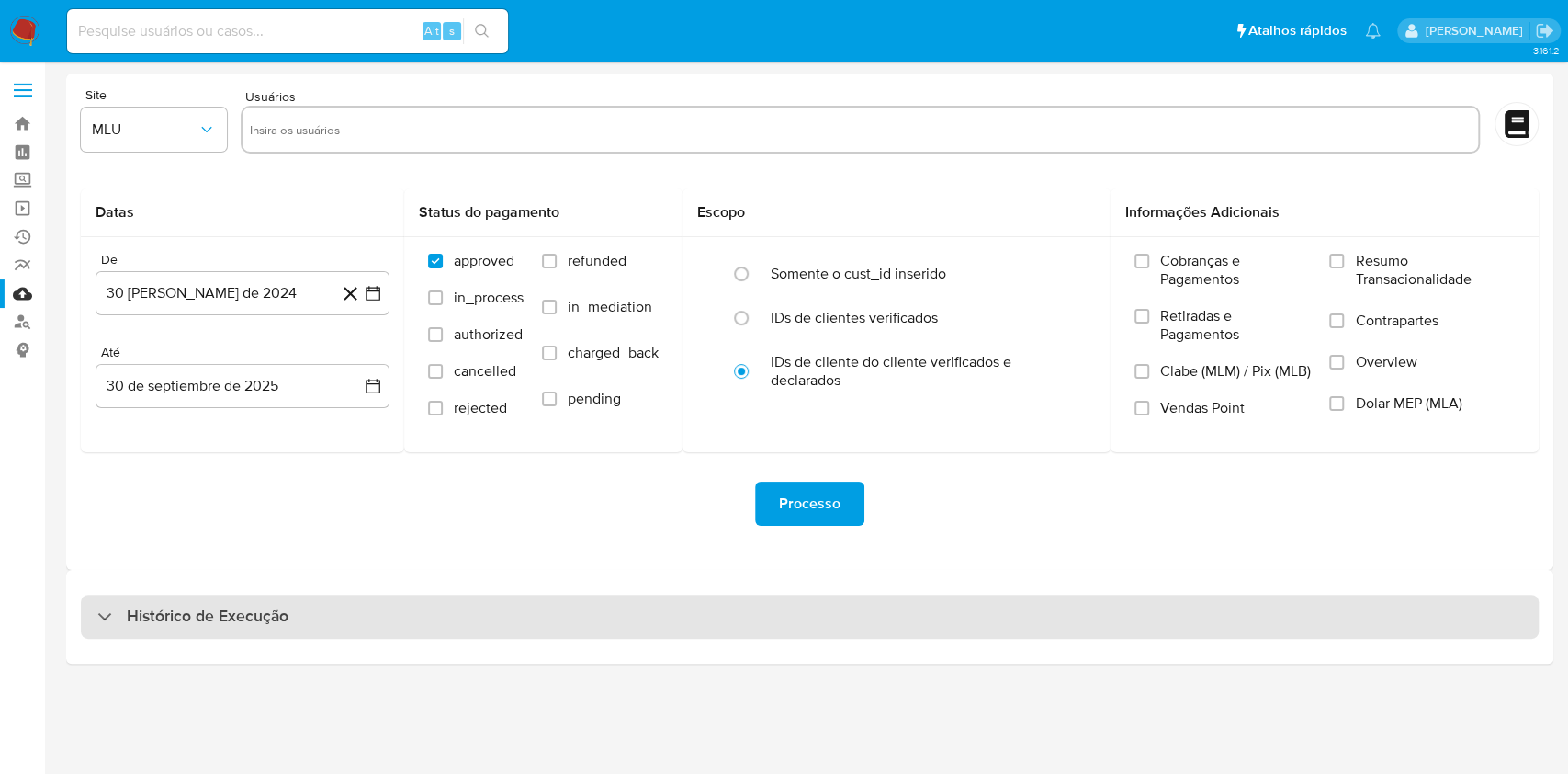
click at [859, 610] on div "Histórico de Execução" at bounding box center [810, 616] width 1457 height 44
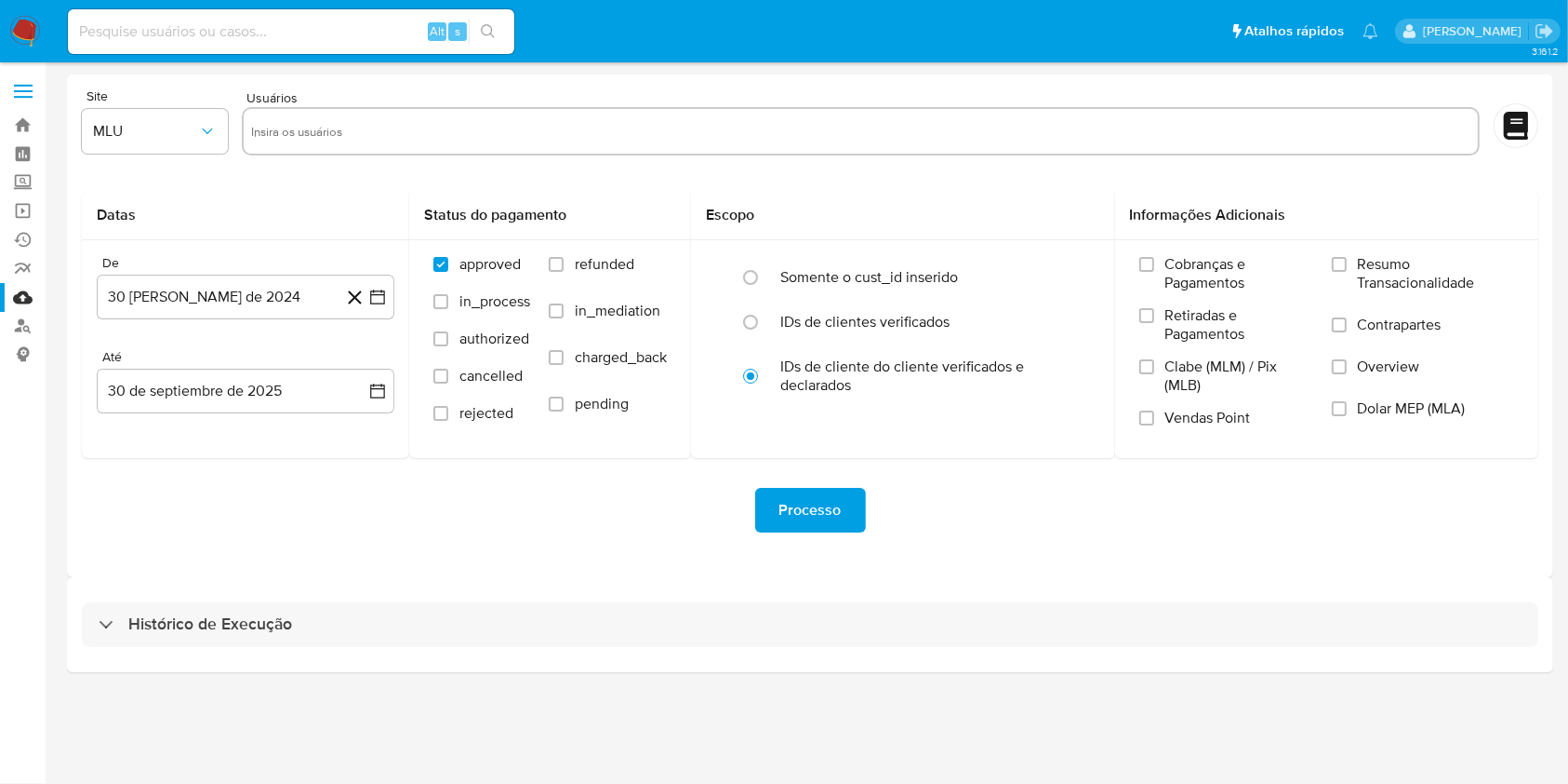
select select "10"
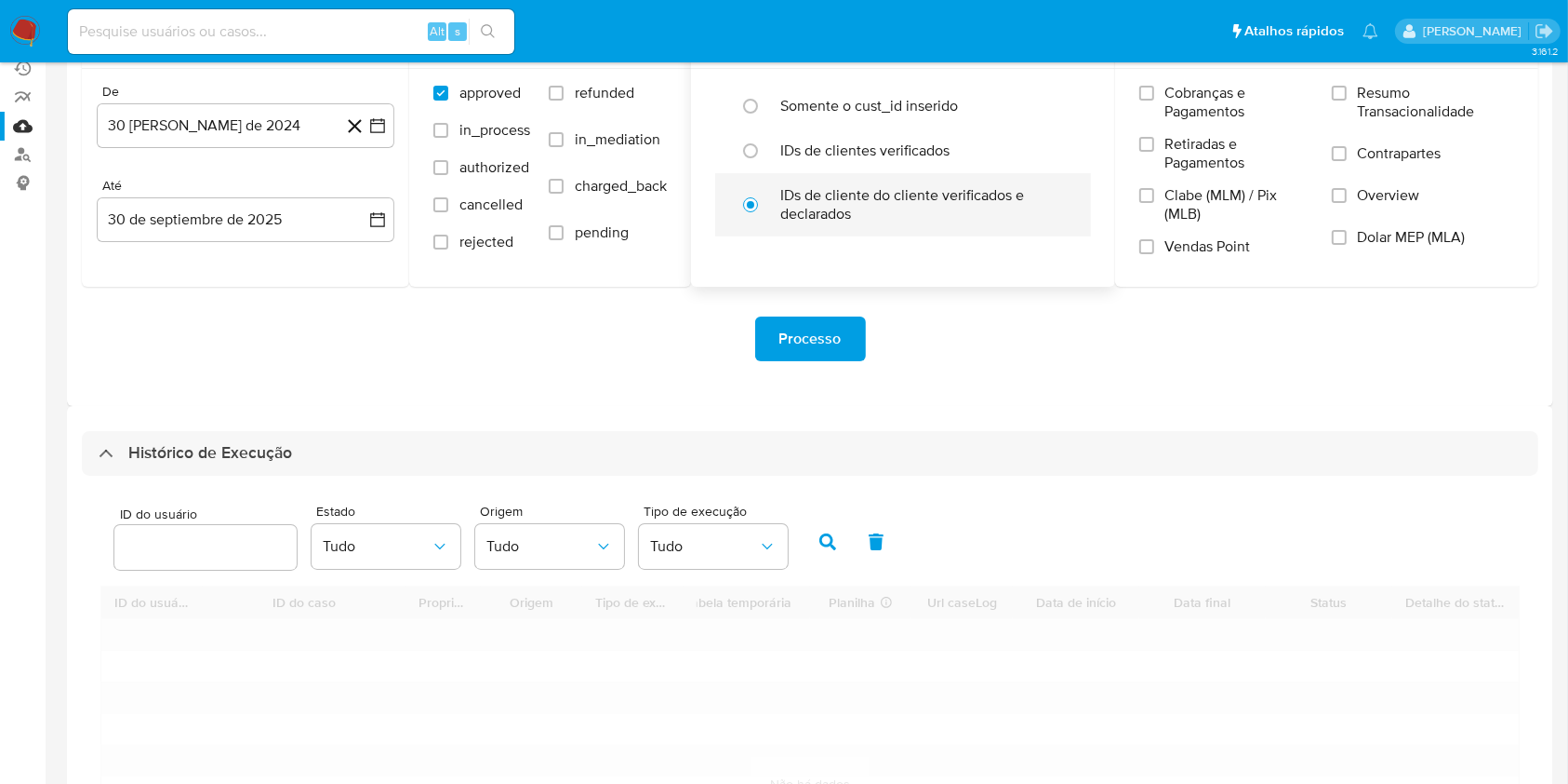
scroll to position [372, 0]
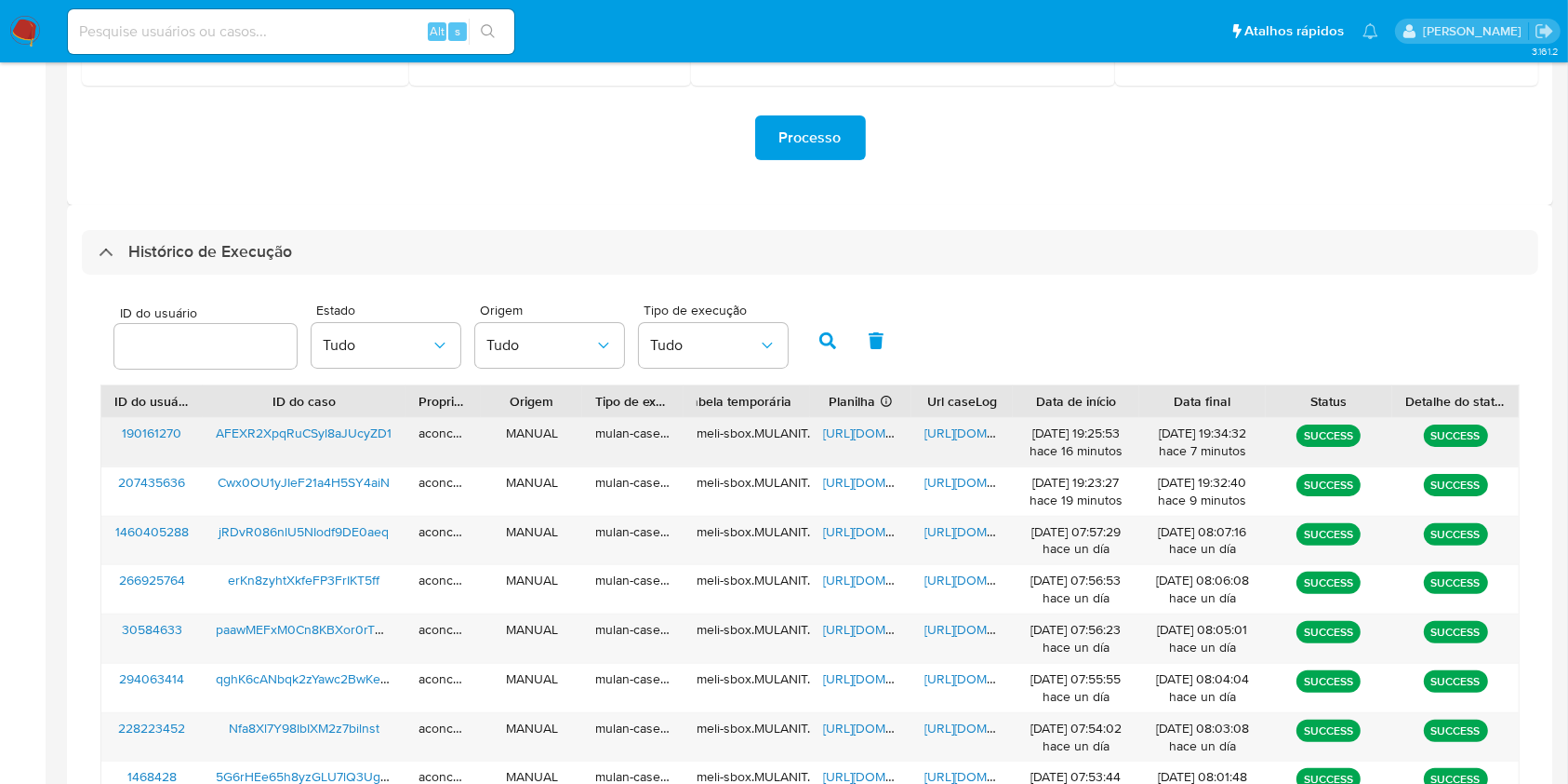
click at [875, 433] on span "[URL][DOMAIN_NAME]" at bounding box center [887, 433] width 129 height 19
click at [964, 431] on span "[URL][DOMAIN_NAME]" at bounding box center [989, 433] width 129 height 19
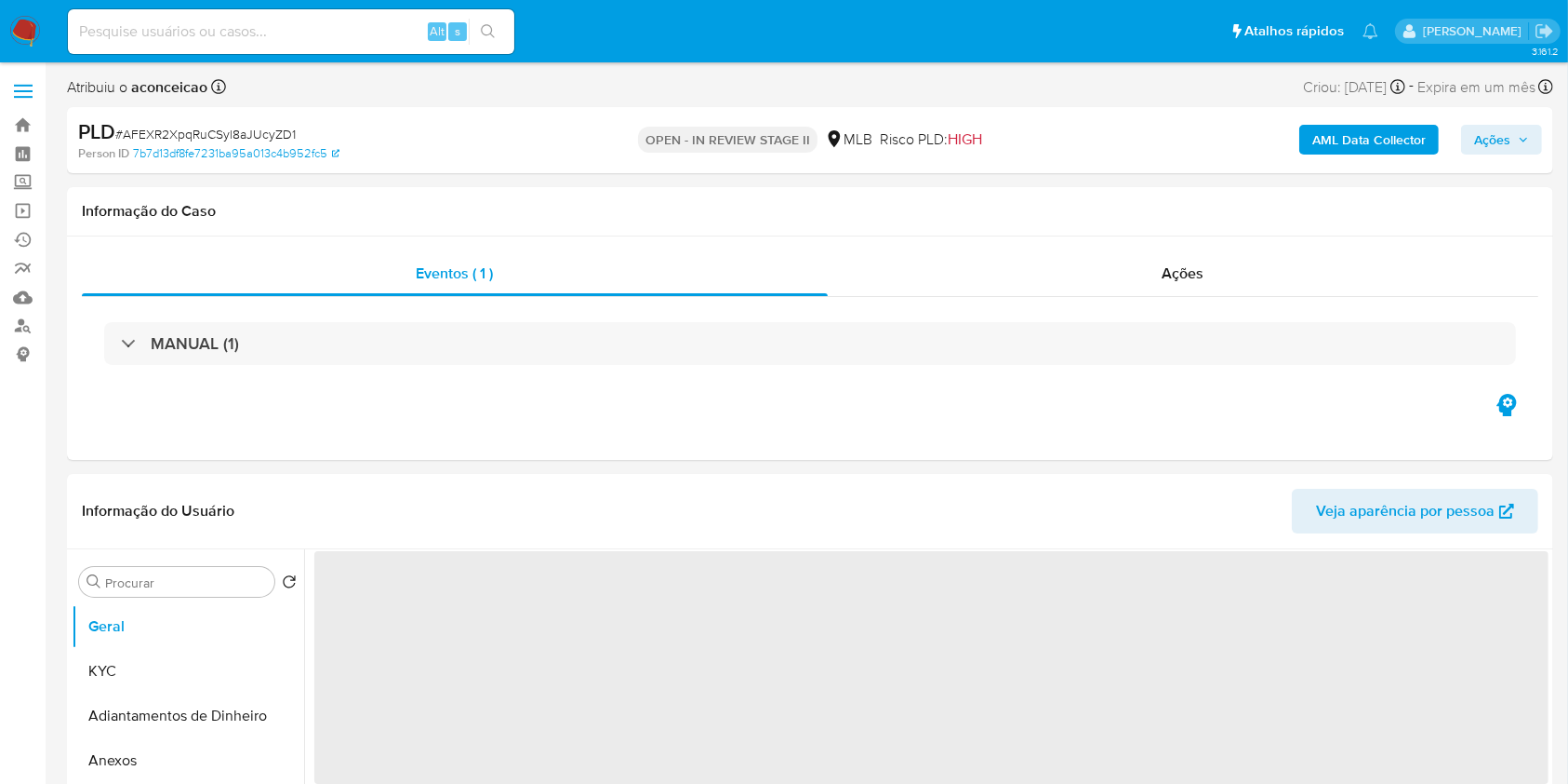
select select "10"
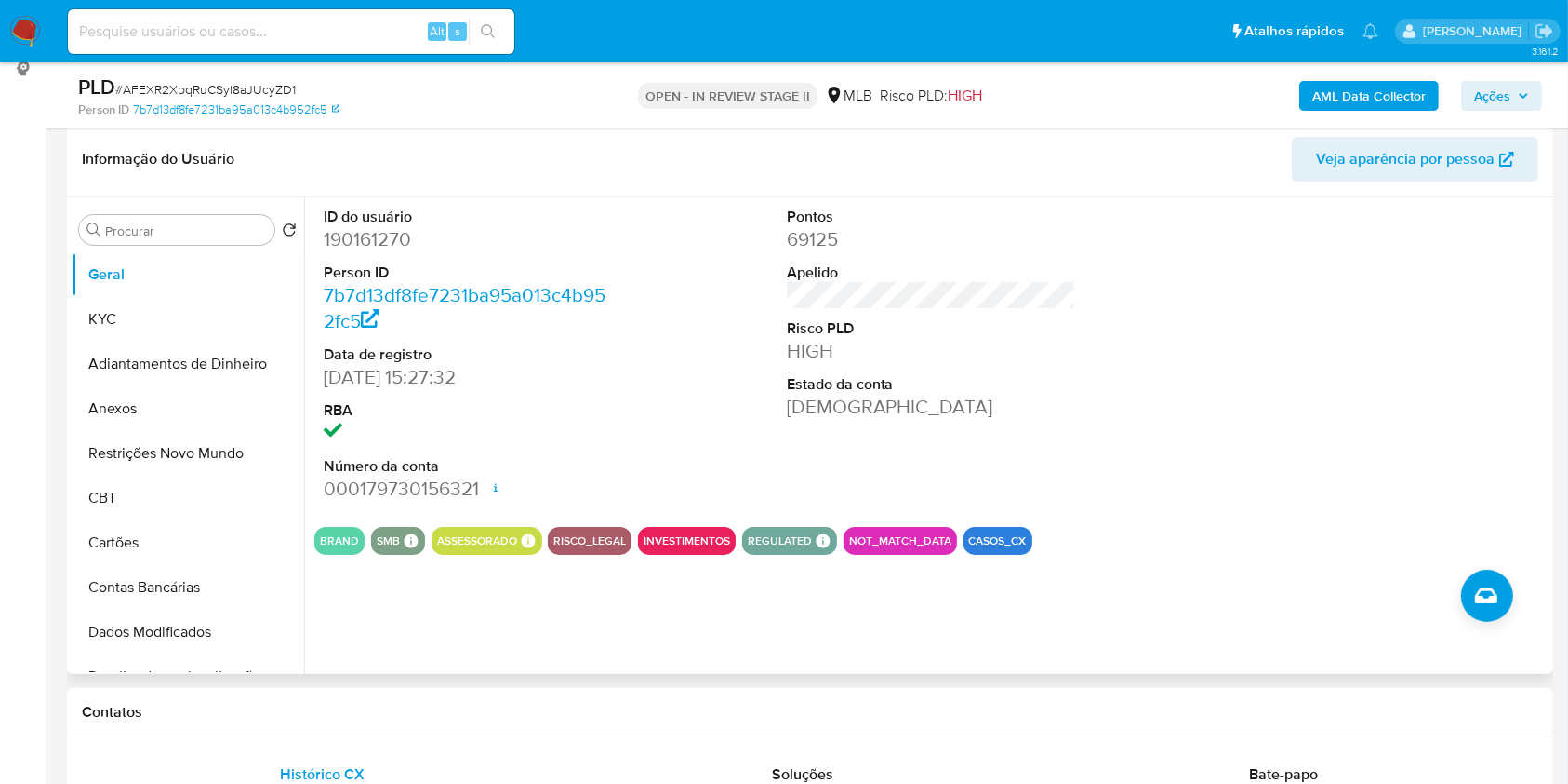
scroll to position [247, 0]
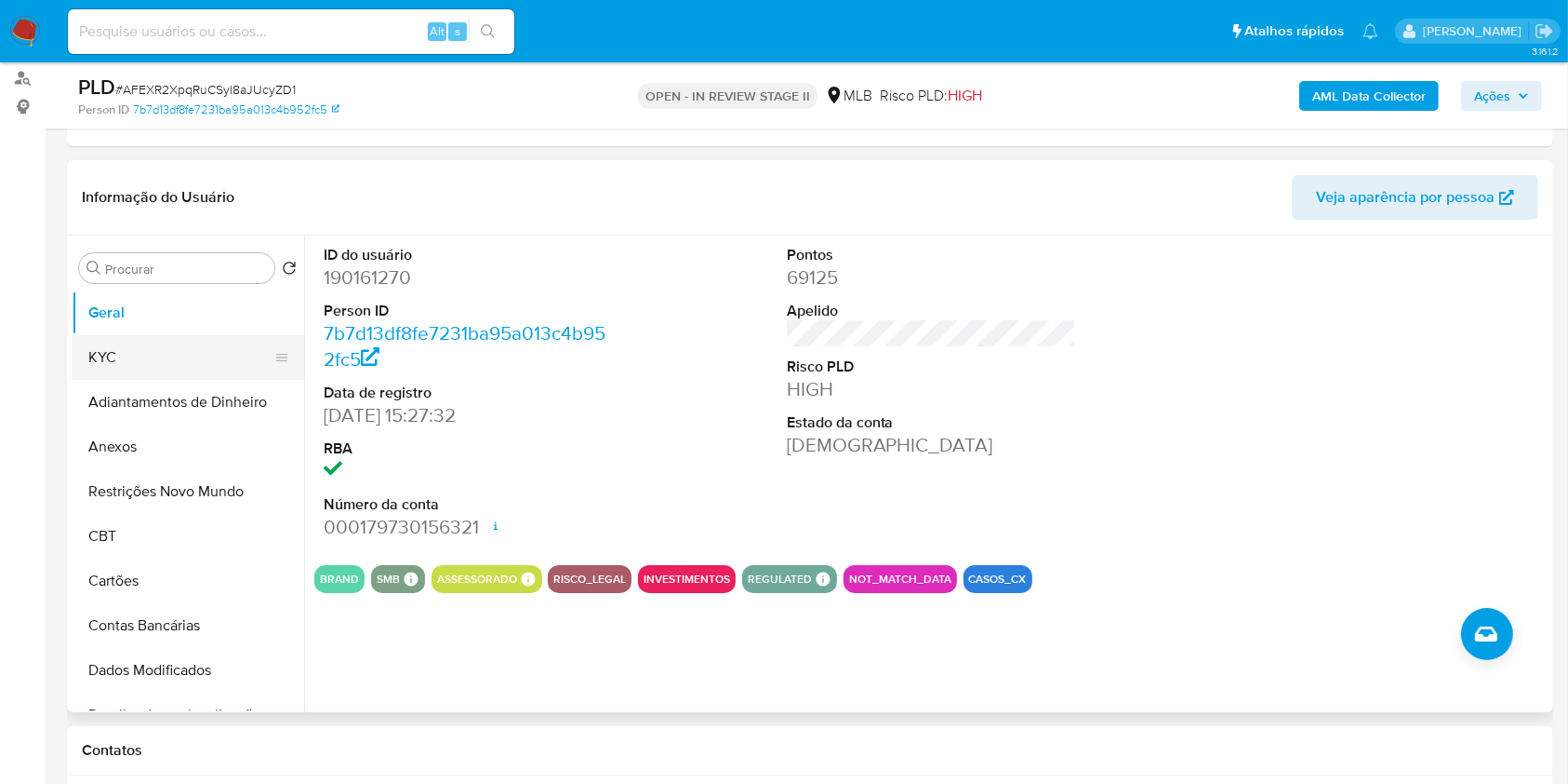
click at [202, 357] on button "KYC" at bounding box center [180, 357] width 217 height 45
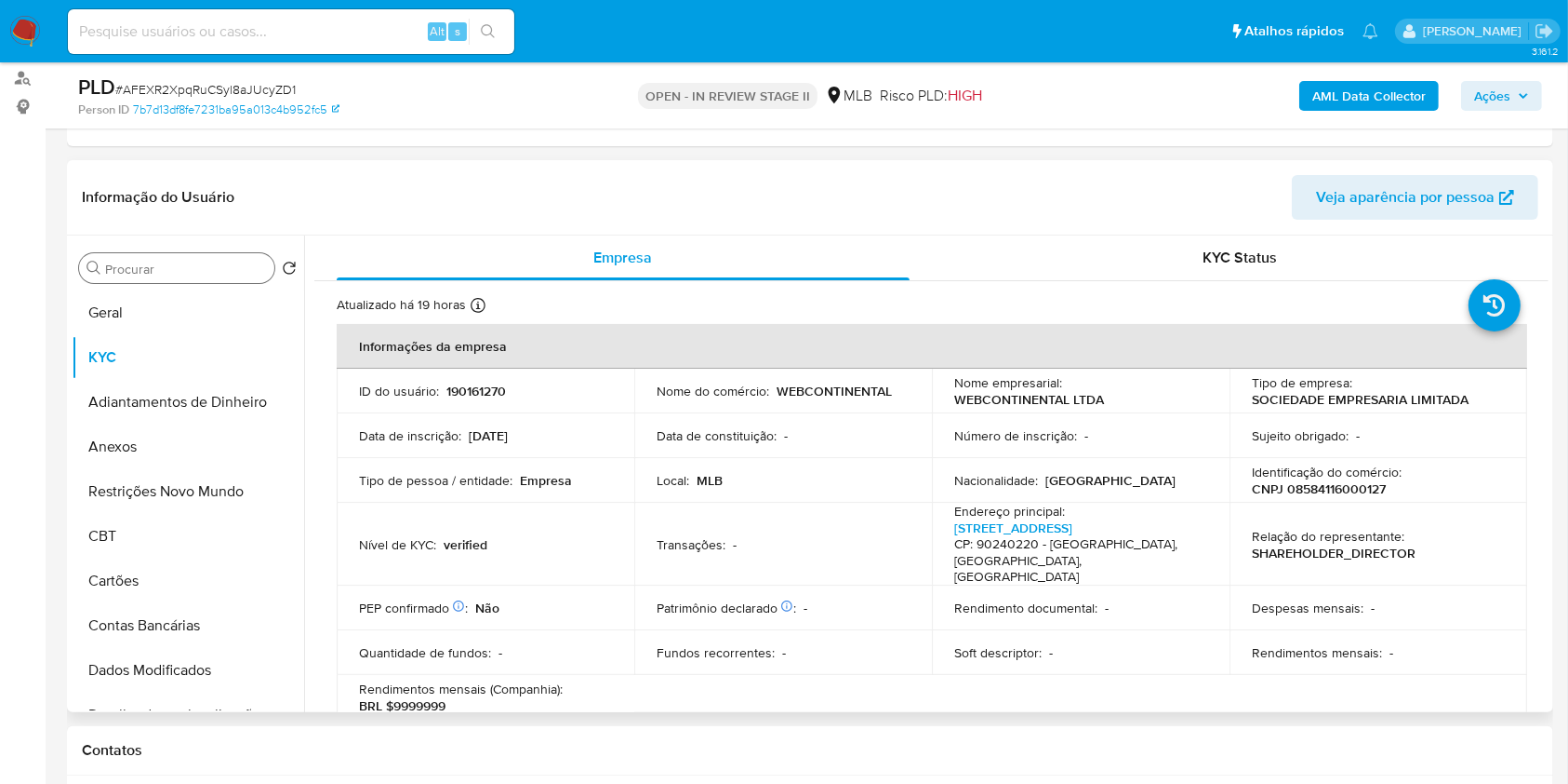
click at [193, 257] on div "Procurar" at bounding box center [176, 268] width 195 height 30
click at [195, 263] on input "Procurar" at bounding box center [186, 269] width 161 height 17
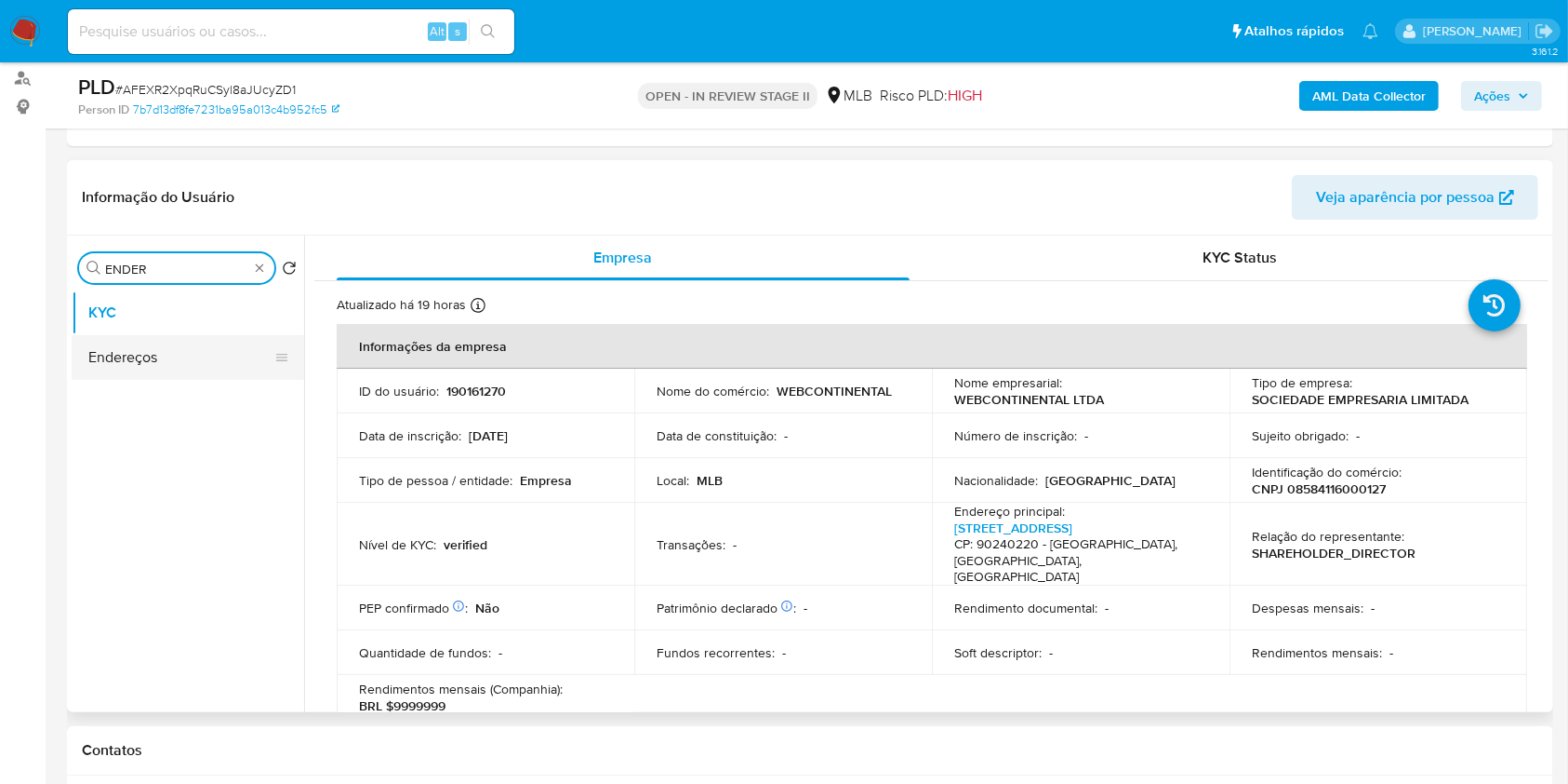
type input "ENDER"
click at [209, 333] on ul "KYC Endereços" at bounding box center [187, 500] width 232 height 420
click at [206, 348] on button "Endereços" at bounding box center [187, 357] width 232 height 45
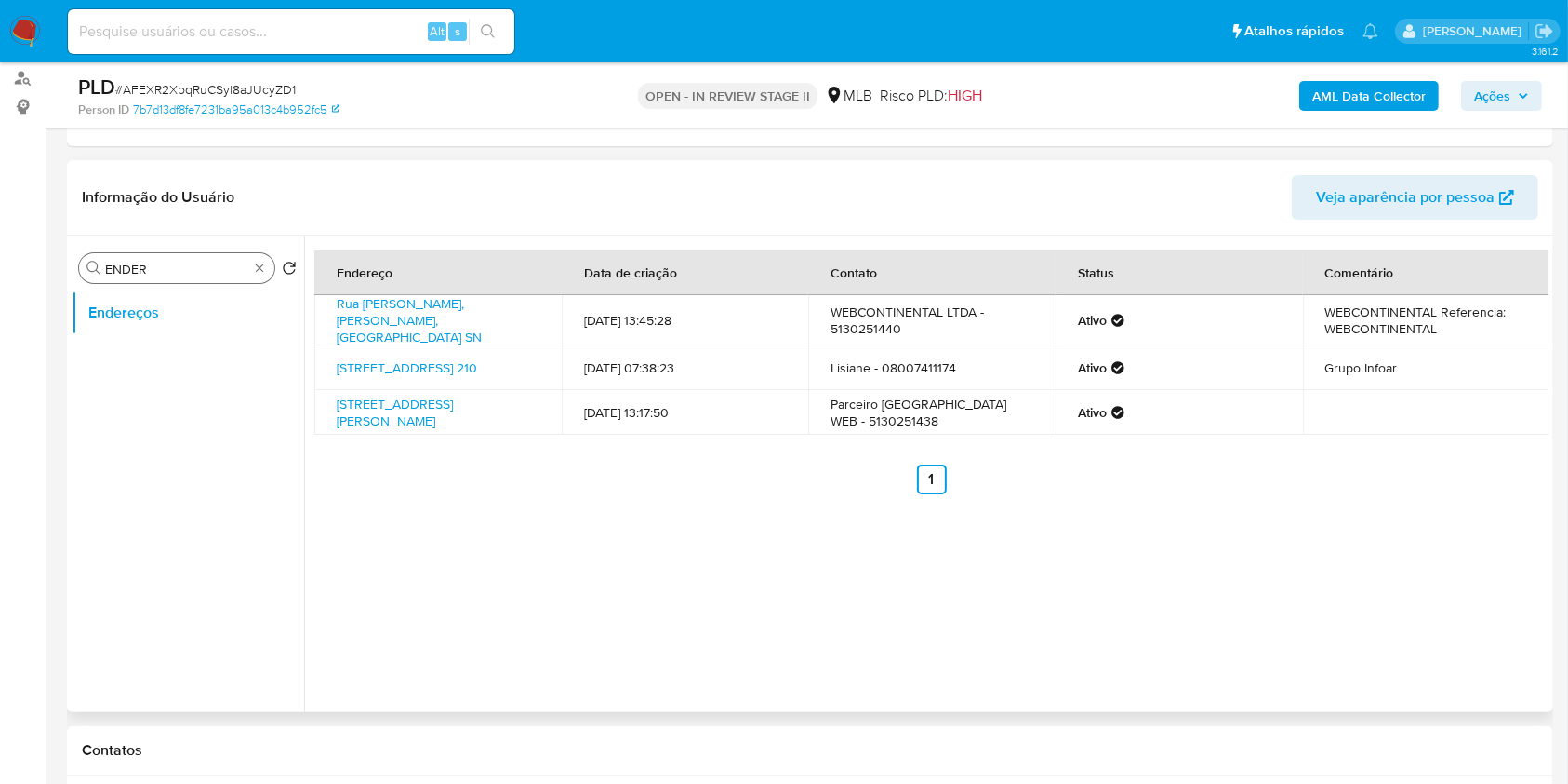
click at [252, 277] on div "Procurar ENDER" at bounding box center [176, 268] width 195 height 30
click at [252, 273] on div "Procurar ENDER" at bounding box center [176, 268] width 195 height 30
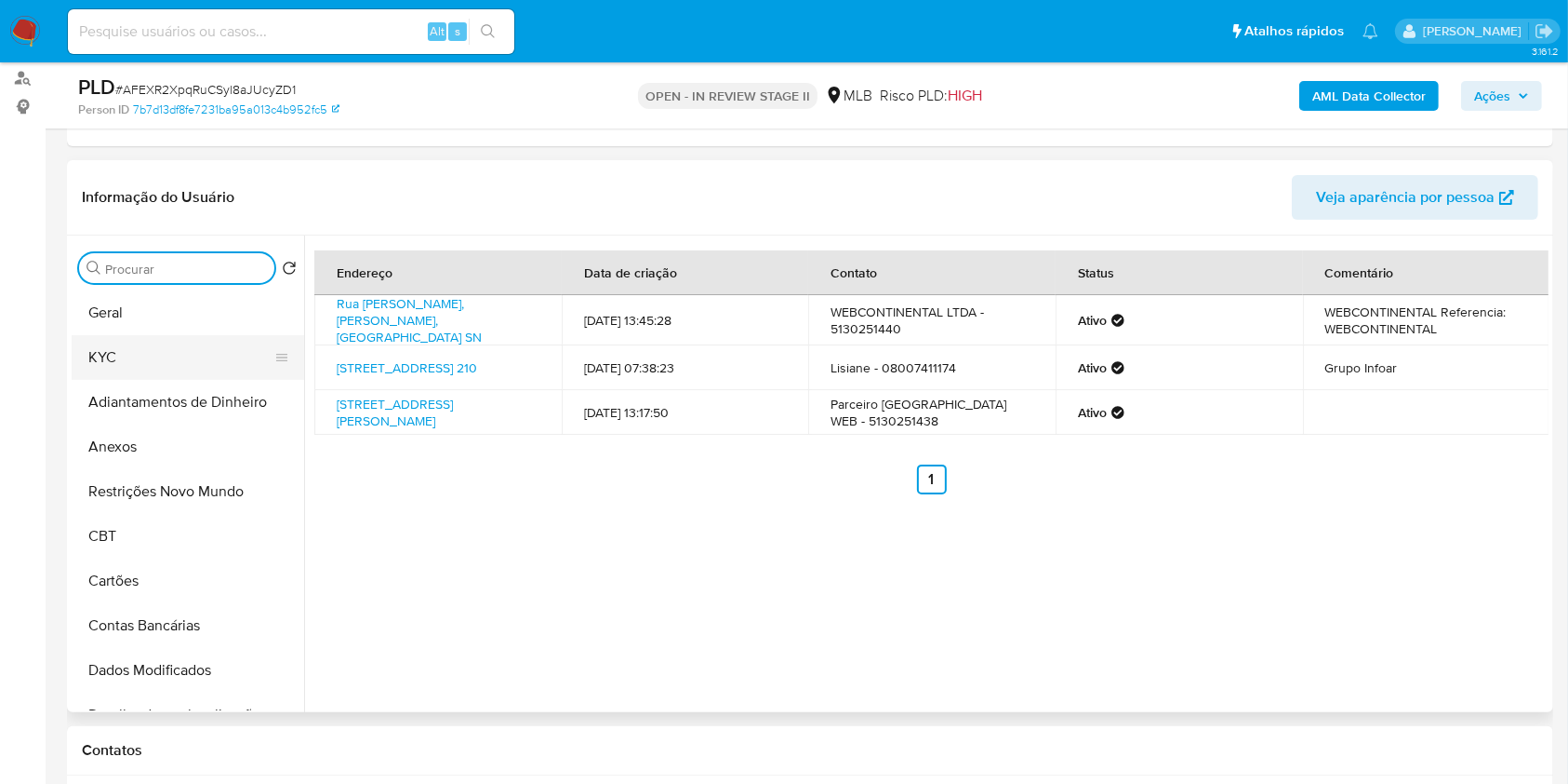
drag, startPoint x: 188, startPoint y: 357, endPoint x: 211, endPoint y: 357, distance: 23.0
click at [187, 359] on button "KYC" at bounding box center [180, 357] width 217 height 45
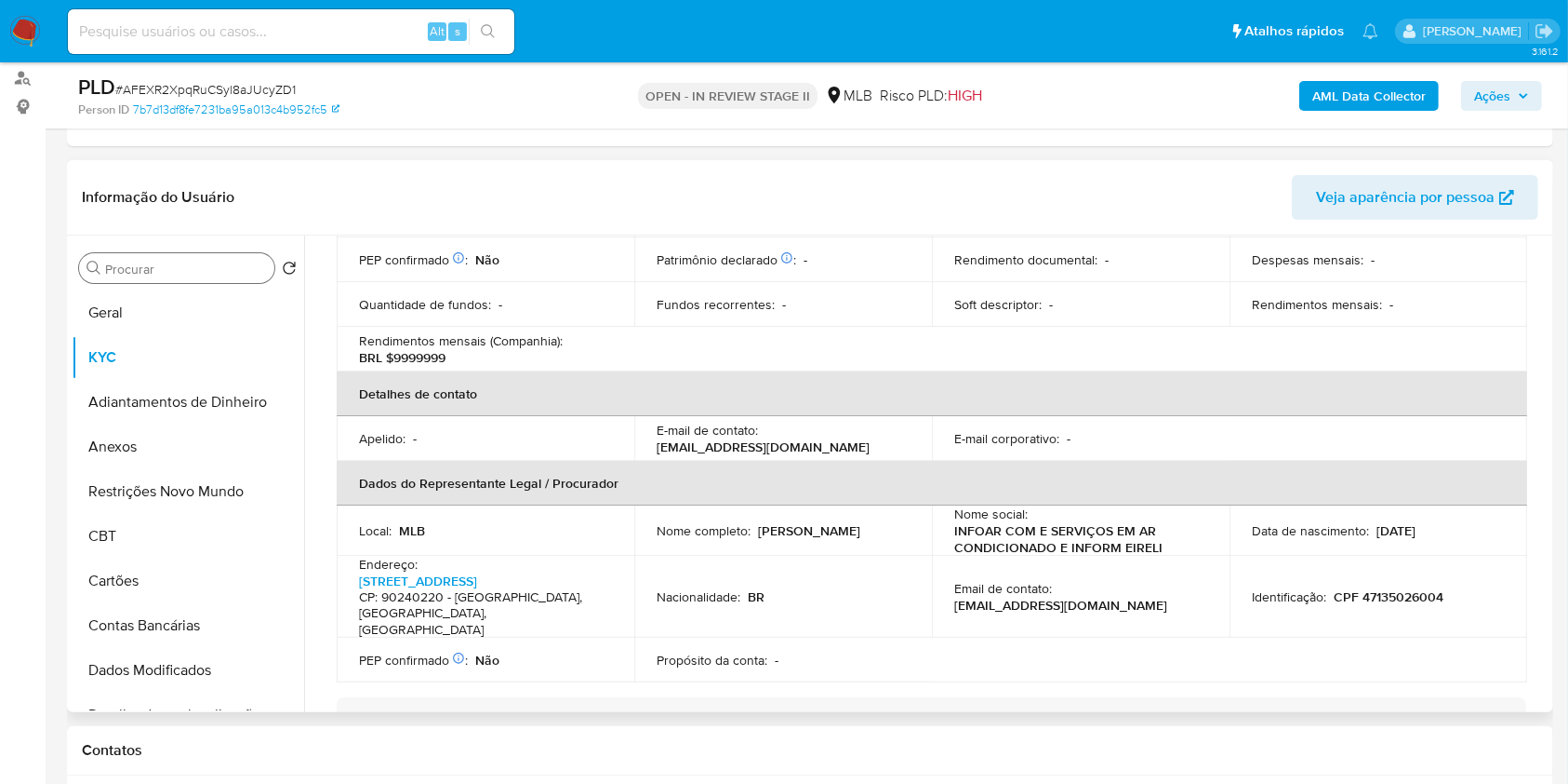
scroll to position [372, 0]
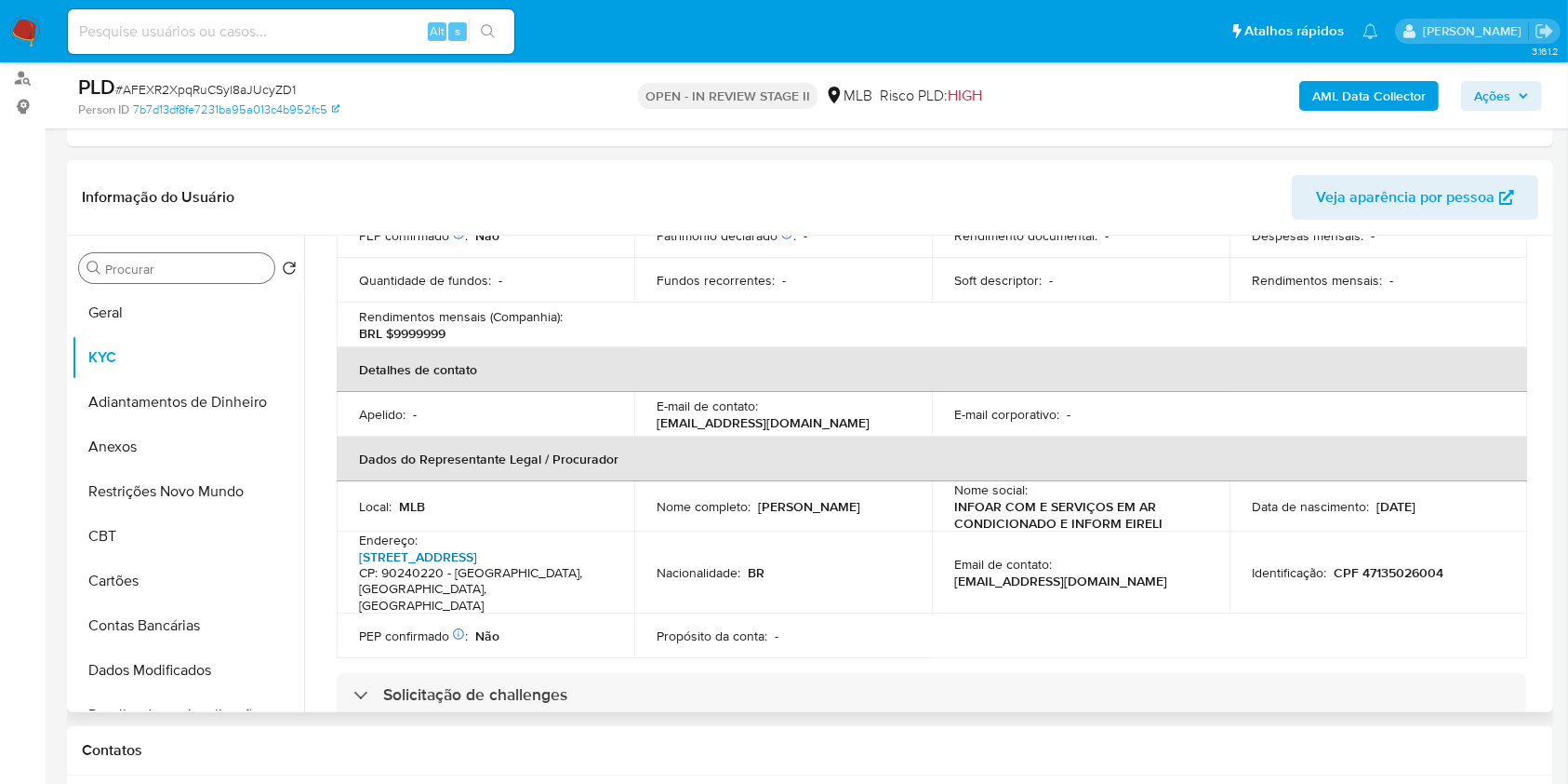
click at [477, 547] on link "[STREET_ADDRESS]" at bounding box center [418, 556] width 118 height 19
click at [243, 273] on input "Procurar" at bounding box center [186, 269] width 161 height 17
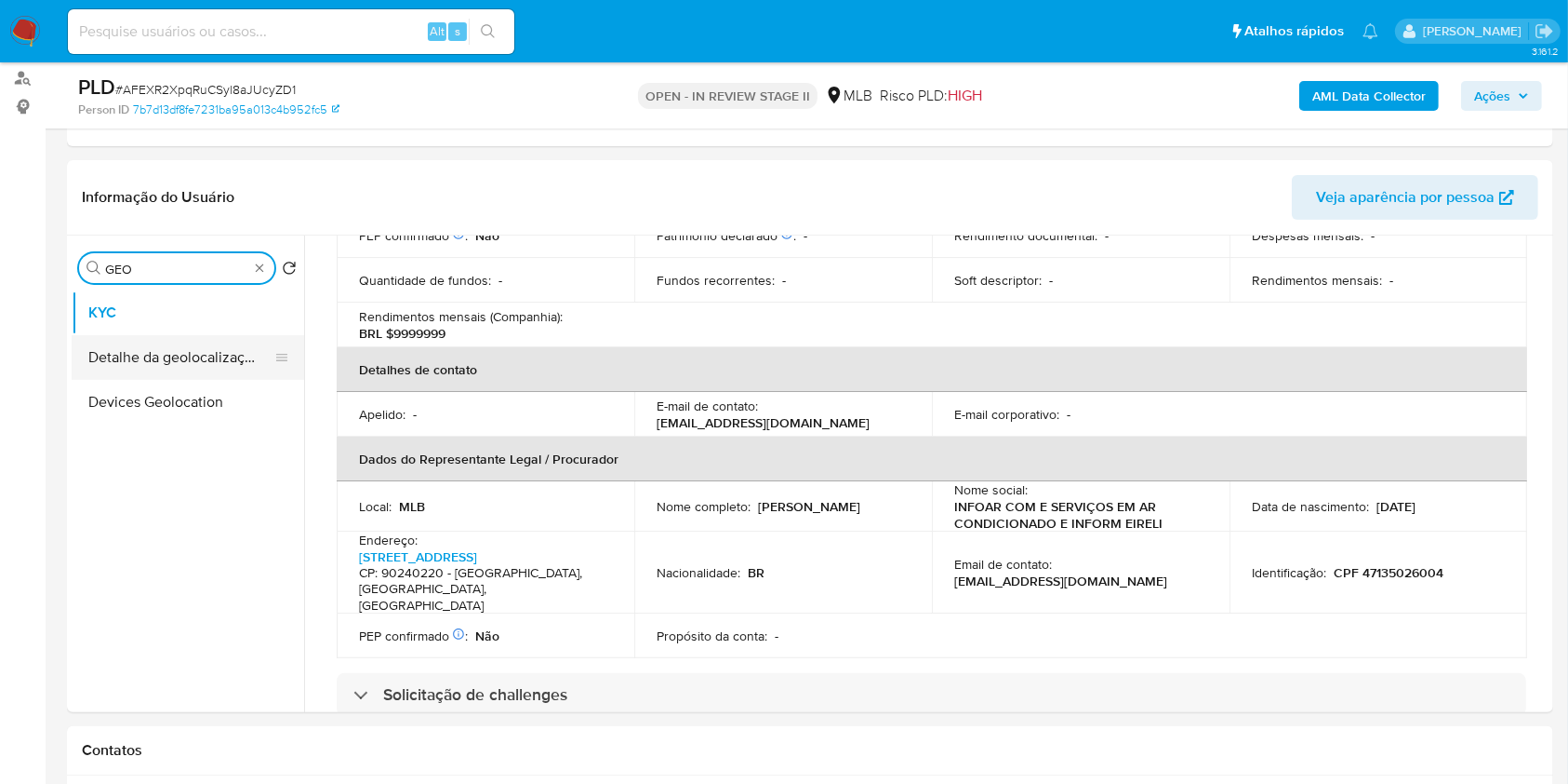
type input "GEO"
click at [230, 343] on button "Detalhe da geolocalização" at bounding box center [180, 357] width 217 height 45
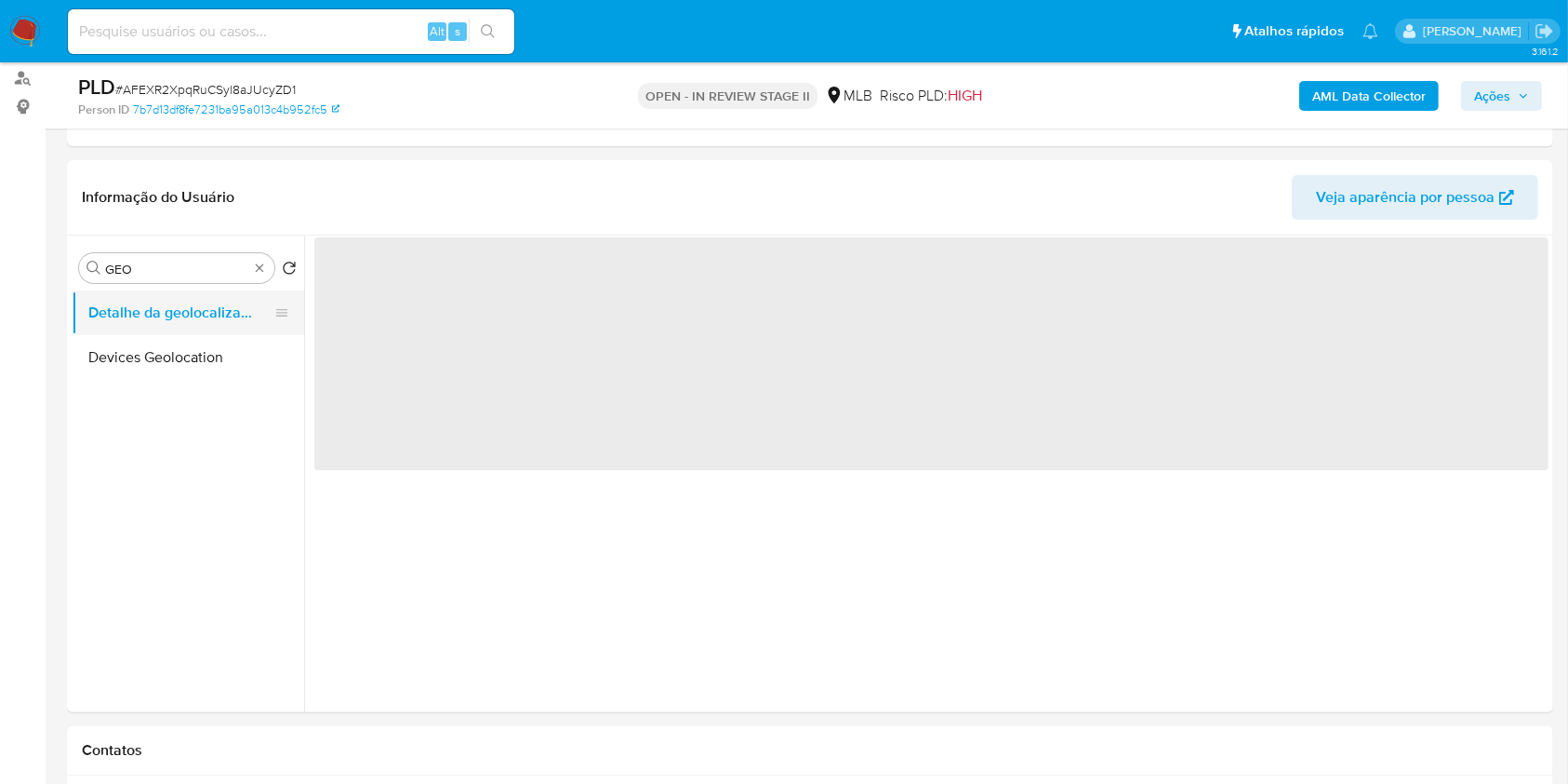
scroll to position [0, 0]
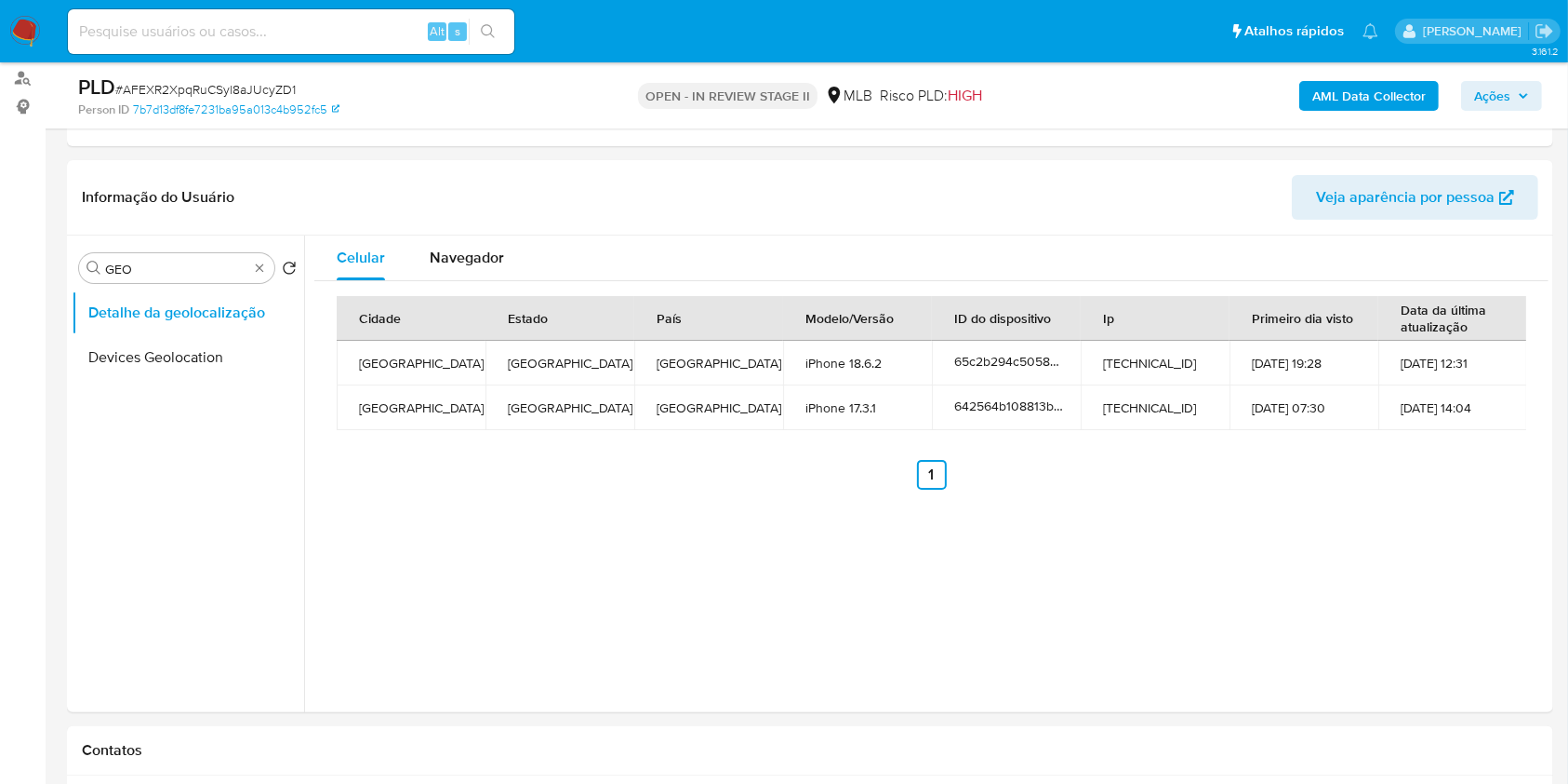
click at [961, 544] on div "Celular Navegador Cidade Estado País Modelo/Versão ID do dispositivo Ip Primeir…" at bounding box center [926, 473] width 1244 height 476
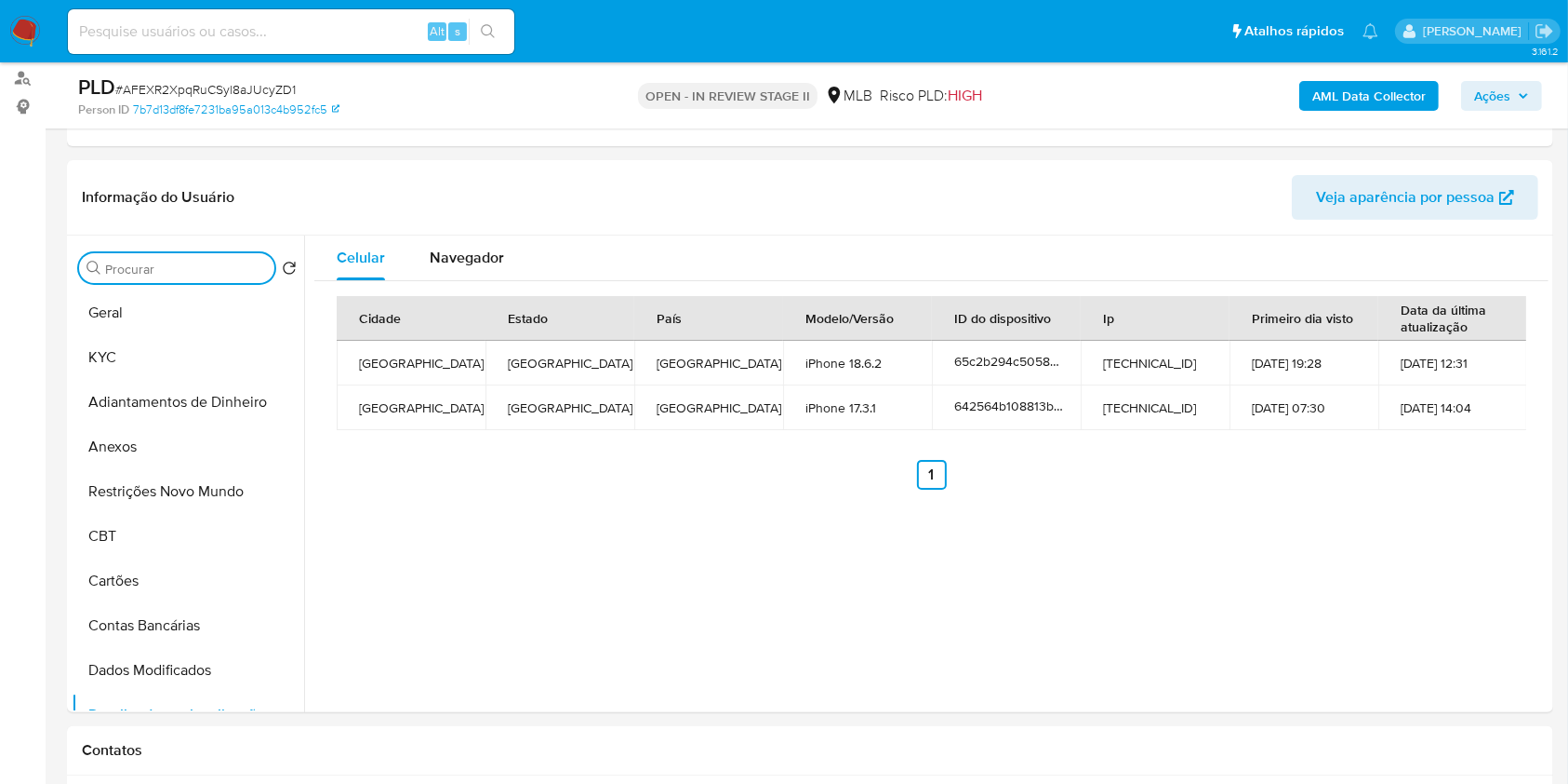
click at [245, 269] on input "Procurar" at bounding box center [186, 269] width 161 height 17
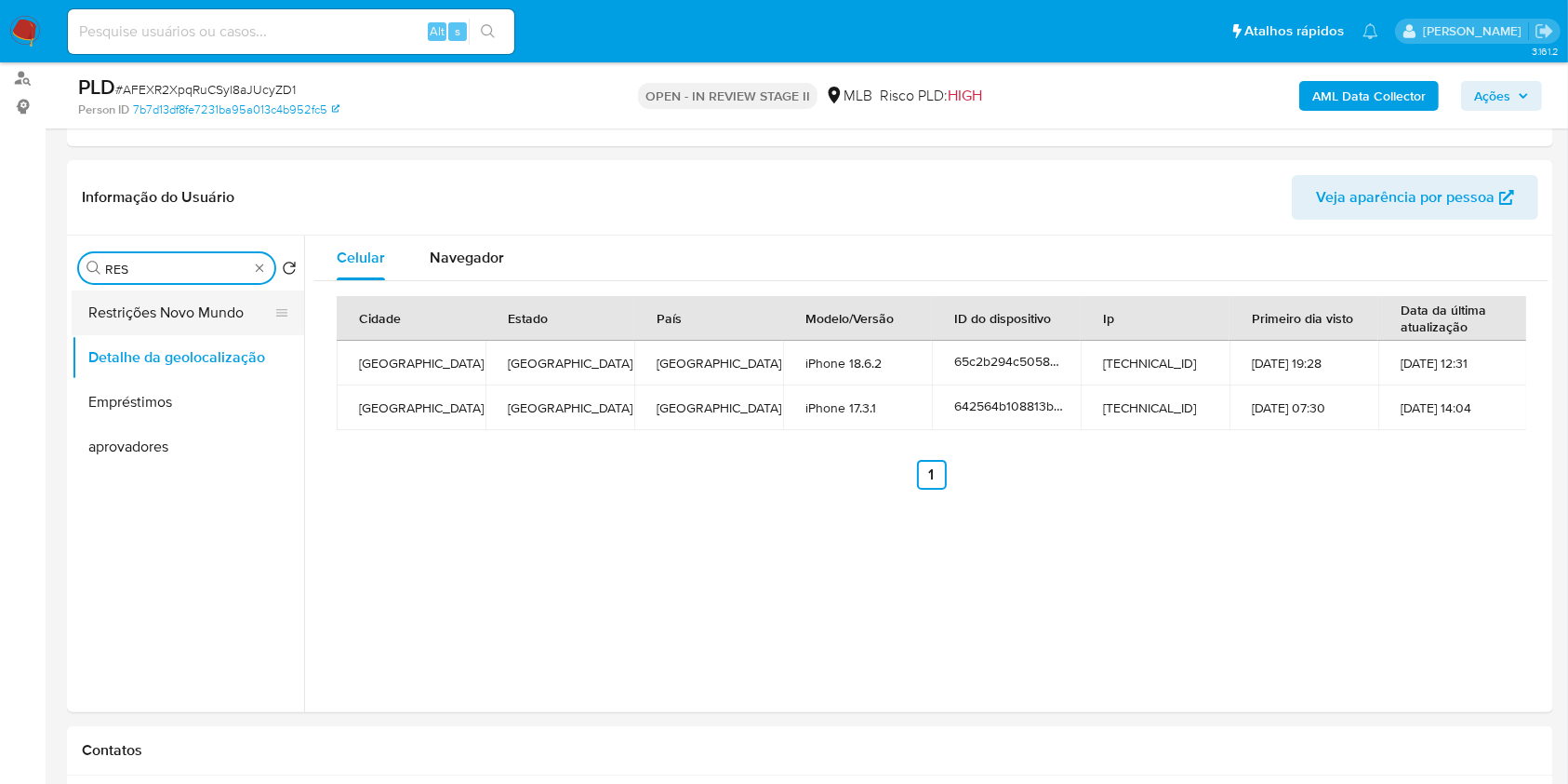
type input "RES"
click at [178, 326] on button "Restrições Novo Mundo" at bounding box center [180, 313] width 217 height 45
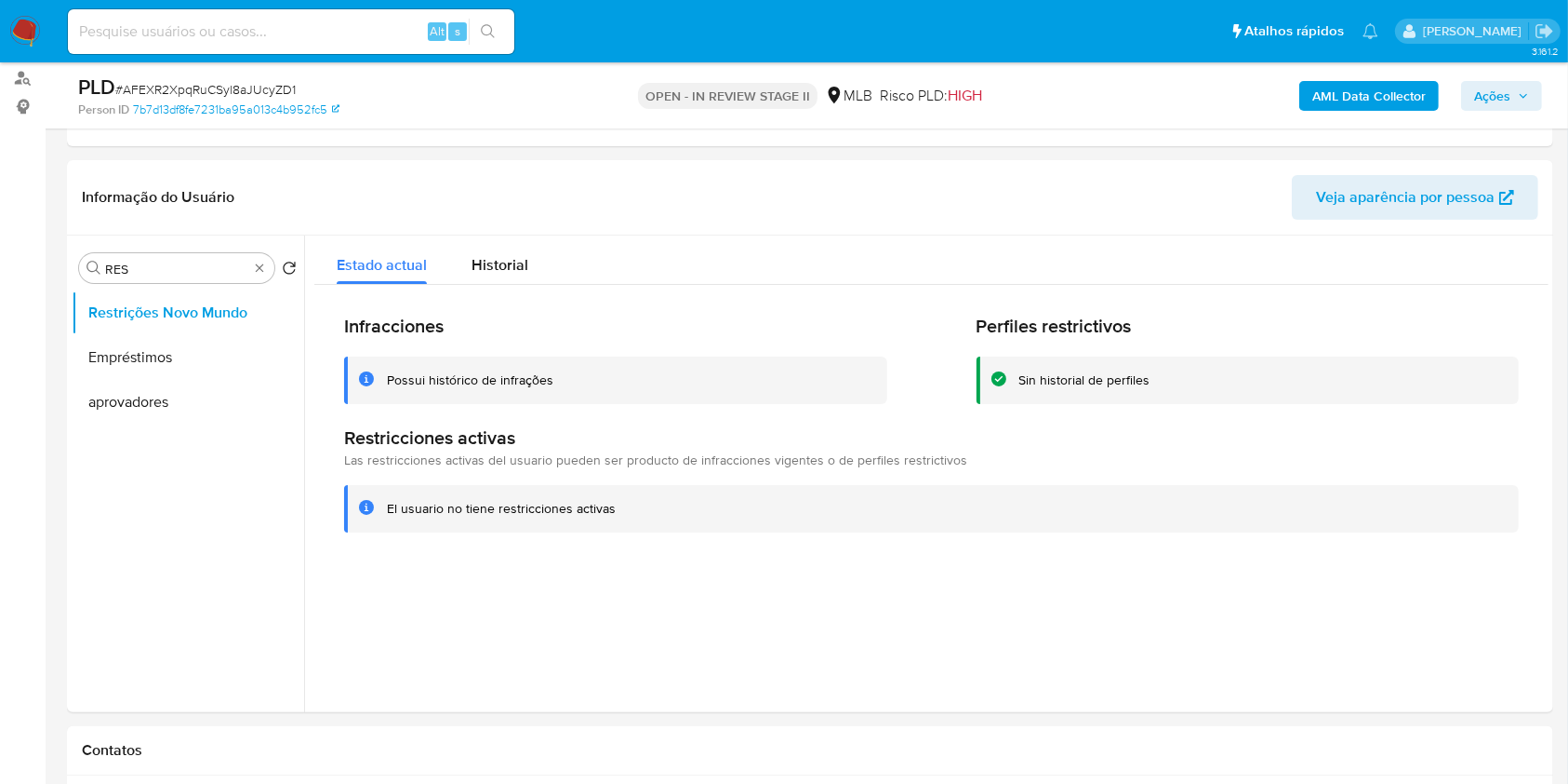
click at [606, 410] on div "Infracciones Possui histórico de infrações Perfiles restrictivos Sin historial …" at bounding box center [931, 423] width 1234 height 276
type input "POI"
click at [197, 361] on button "Dispositivos Point" at bounding box center [180, 357] width 217 height 45
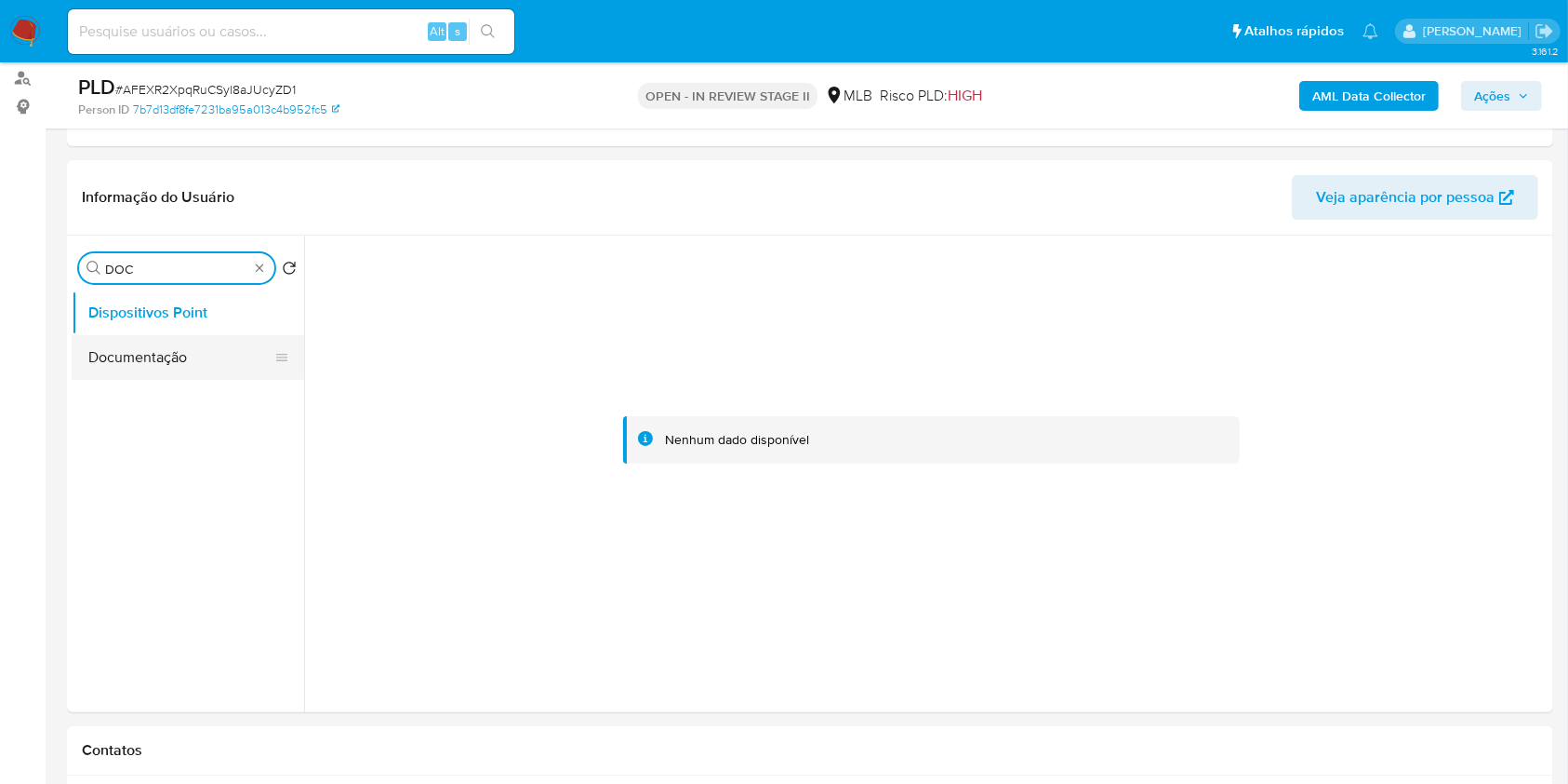
type input "DOC"
click at [225, 359] on button "Documentação" at bounding box center [180, 357] width 217 height 45
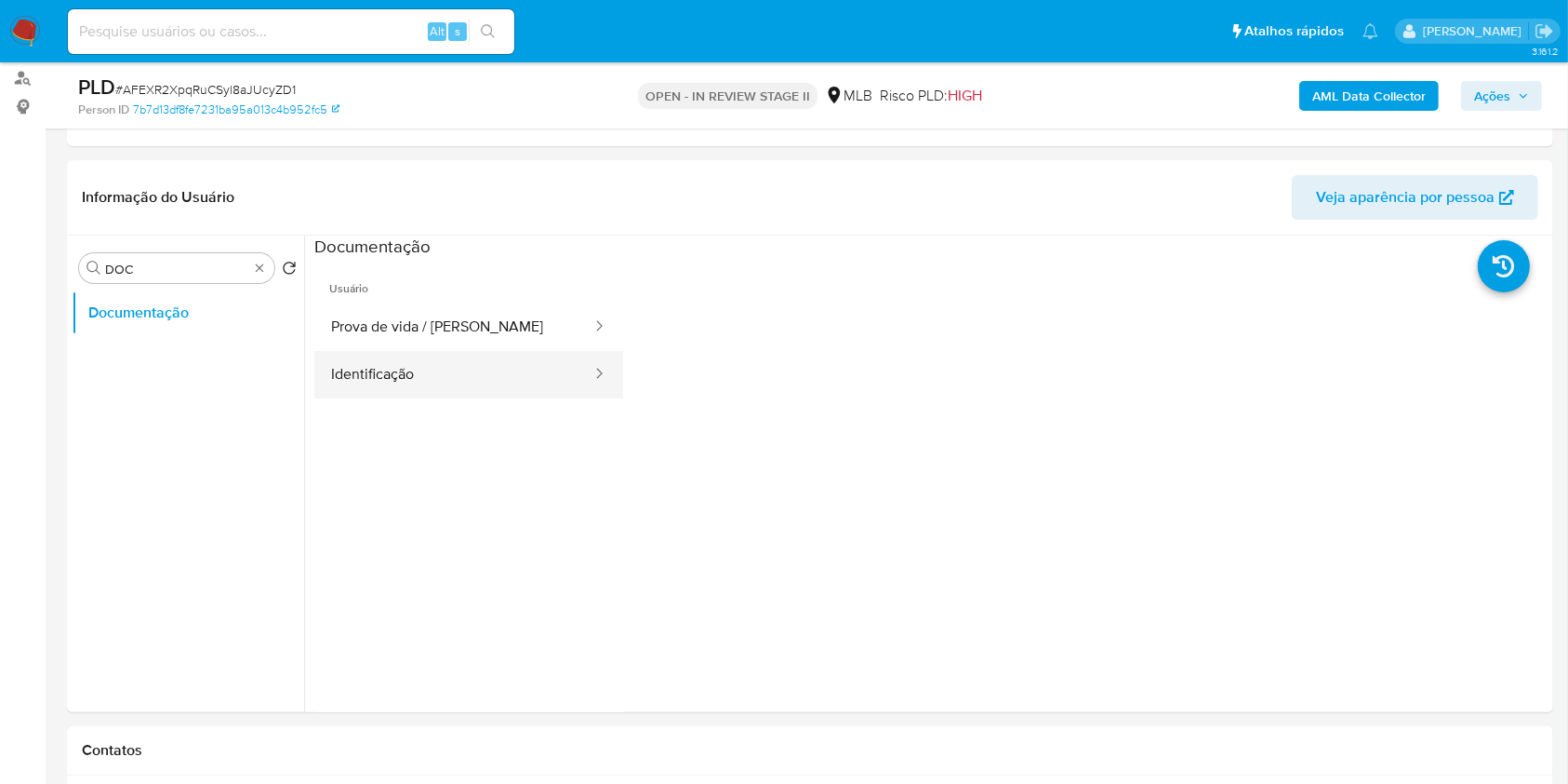
click at [448, 365] on button "Identificação" at bounding box center [453, 374] width 279 height 48
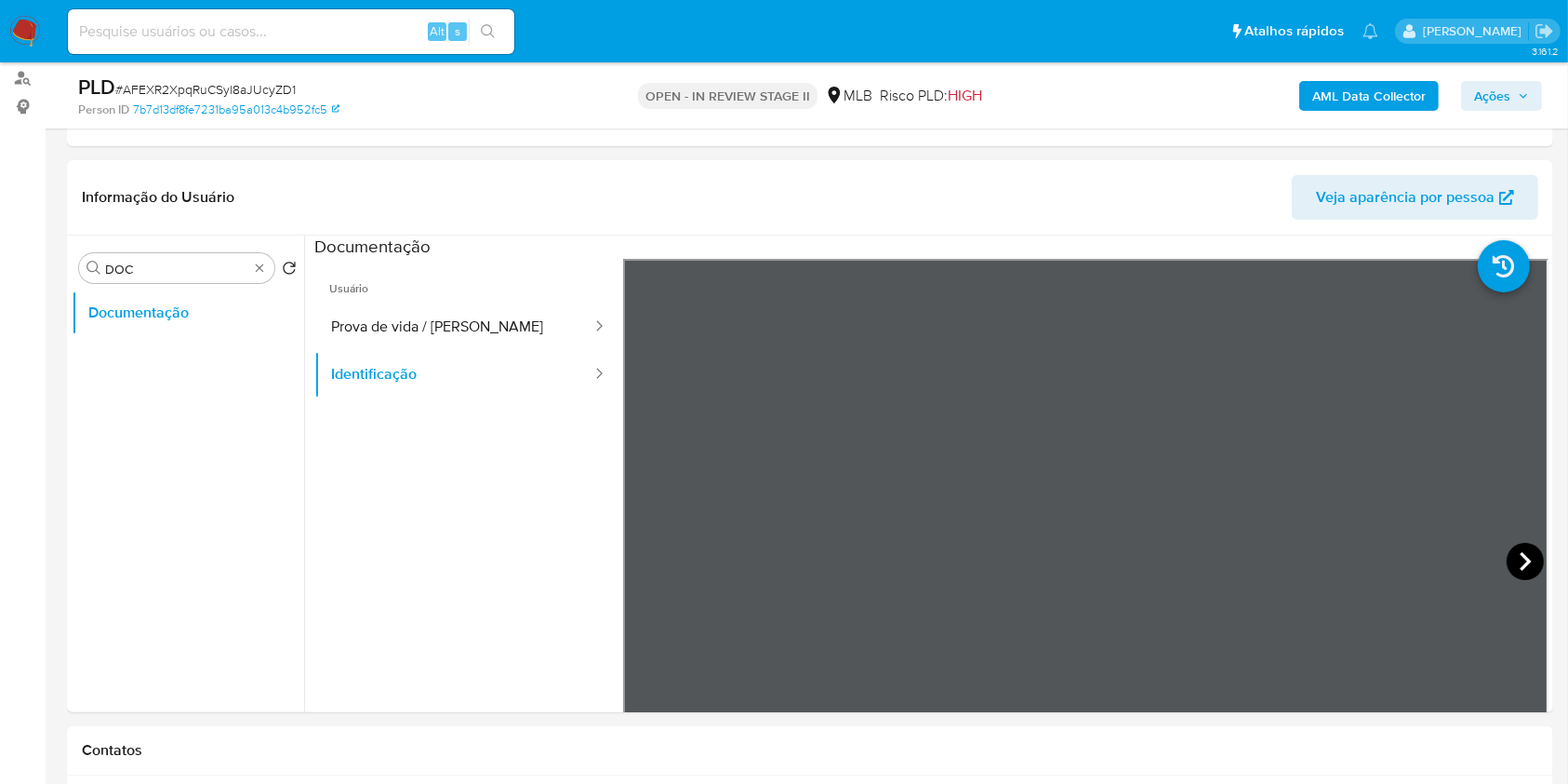
click at [1516, 571] on icon at bounding box center [1525, 561] width 37 height 37
click at [468, 325] on button "Prova de vida / [PERSON_NAME]" at bounding box center [453, 327] width 279 height 48
click at [268, 259] on div "Procurar DOC" at bounding box center [176, 268] width 195 height 30
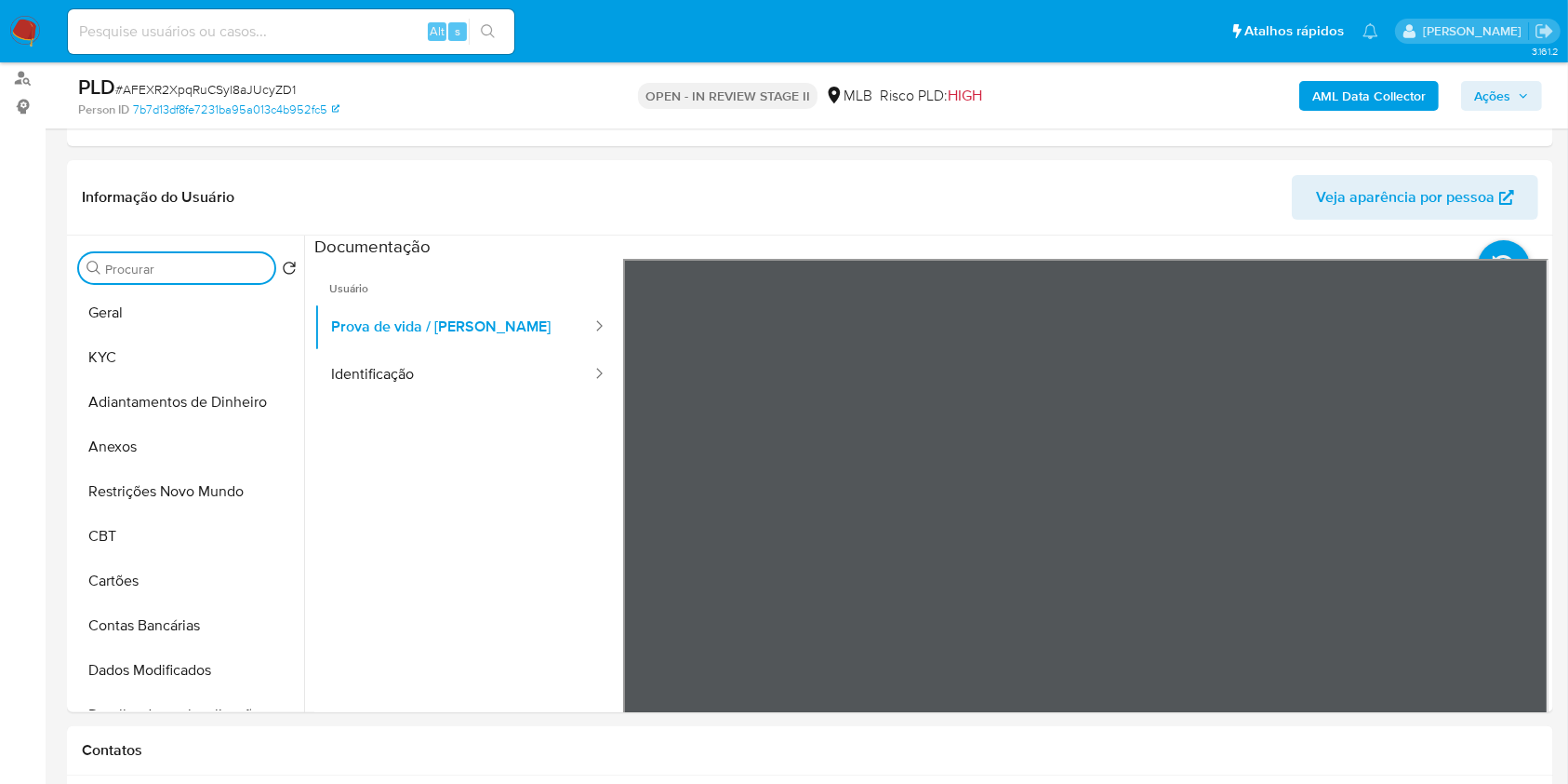
click at [1362, 113] on div "AML Data Collector Ações" at bounding box center [1300, 95] width 482 height 44
click at [1369, 99] on b "AML Data Collector" at bounding box center [1369, 96] width 114 height 30
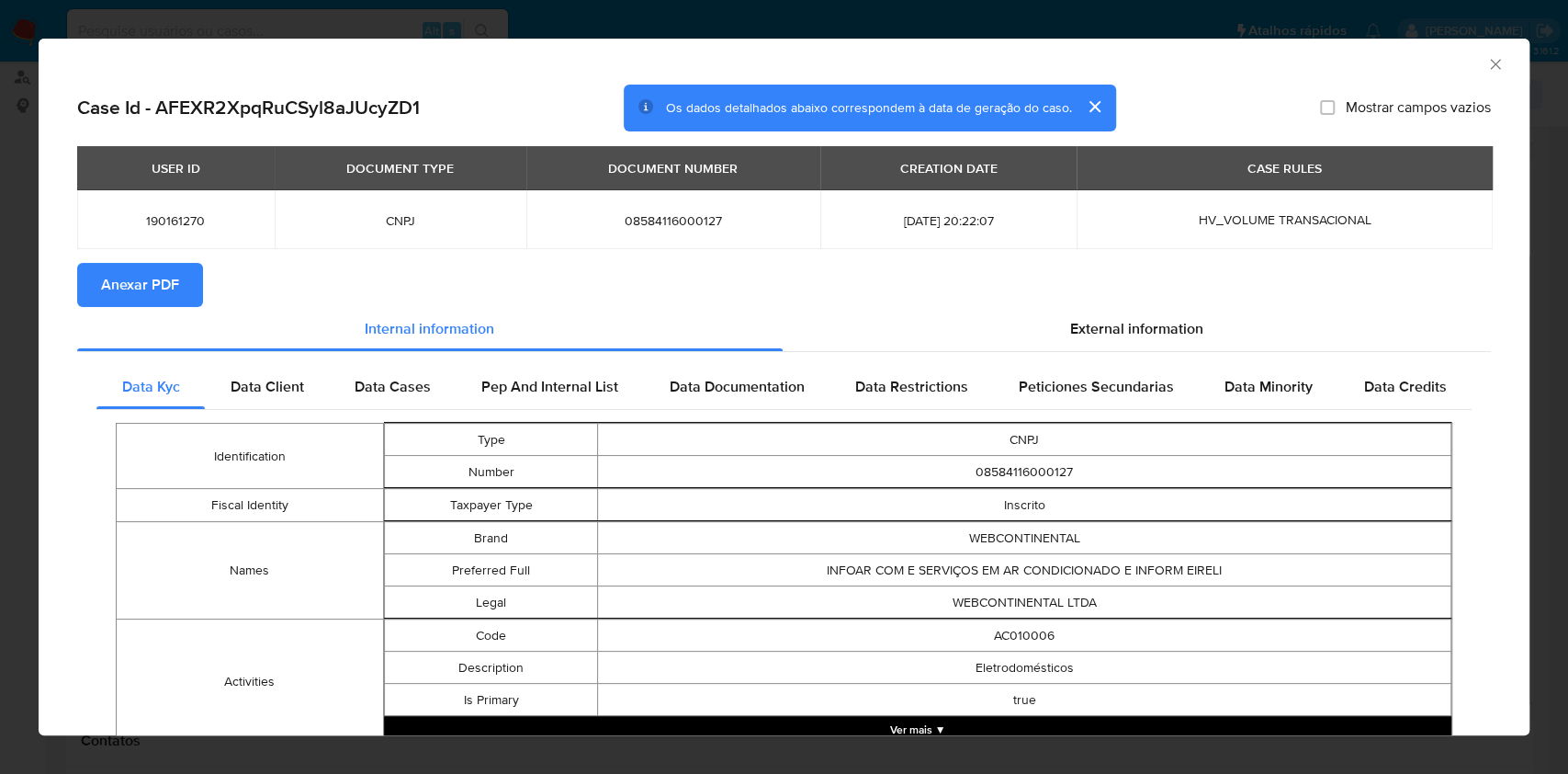
click at [159, 292] on span "Anexar PDF" at bounding box center [140, 285] width 78 height 41
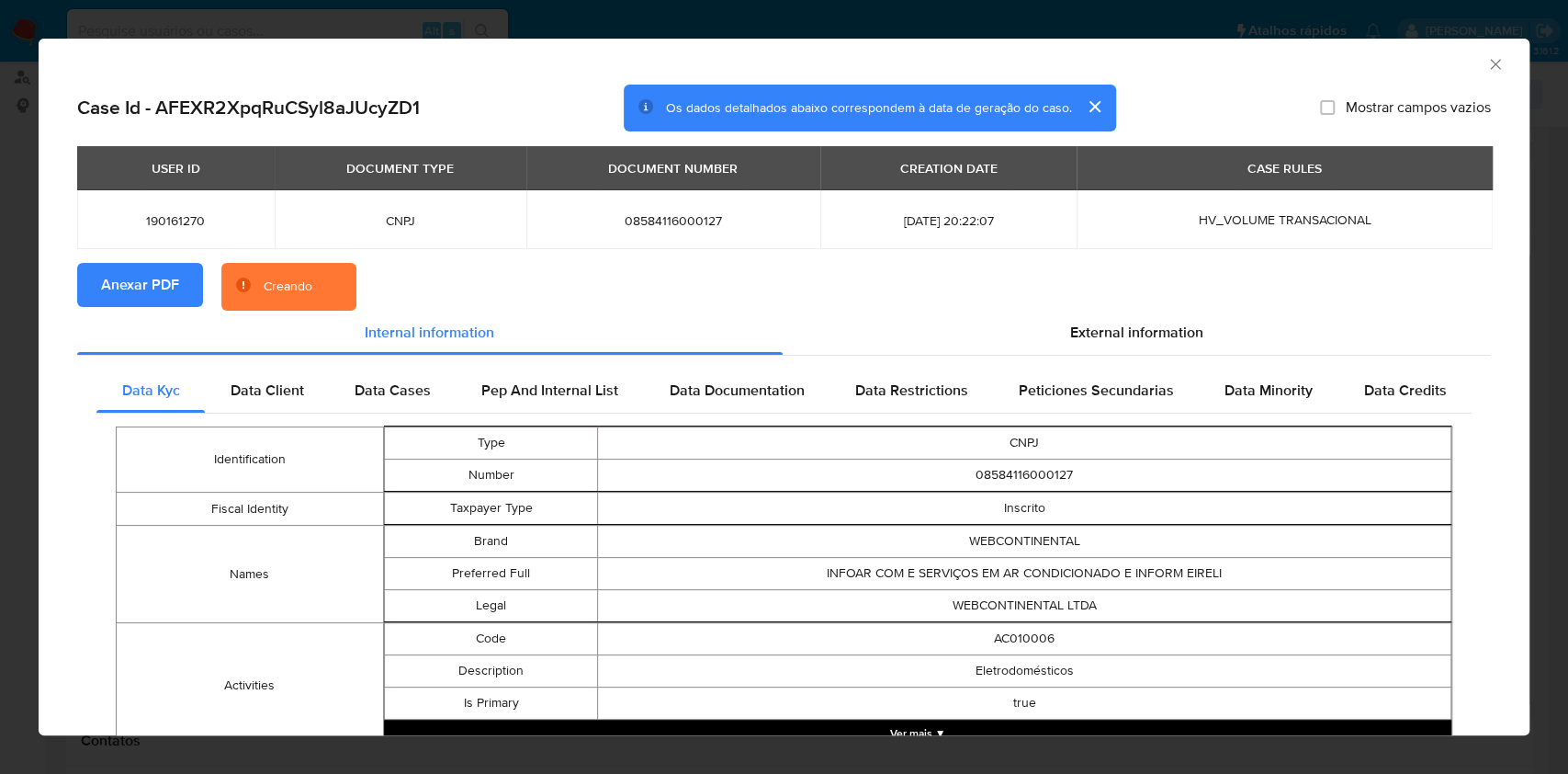
click at [637, 217] on span "08584116000127" at bounding box center [673, 220] width 250 height 17
copy span "08584116000127"
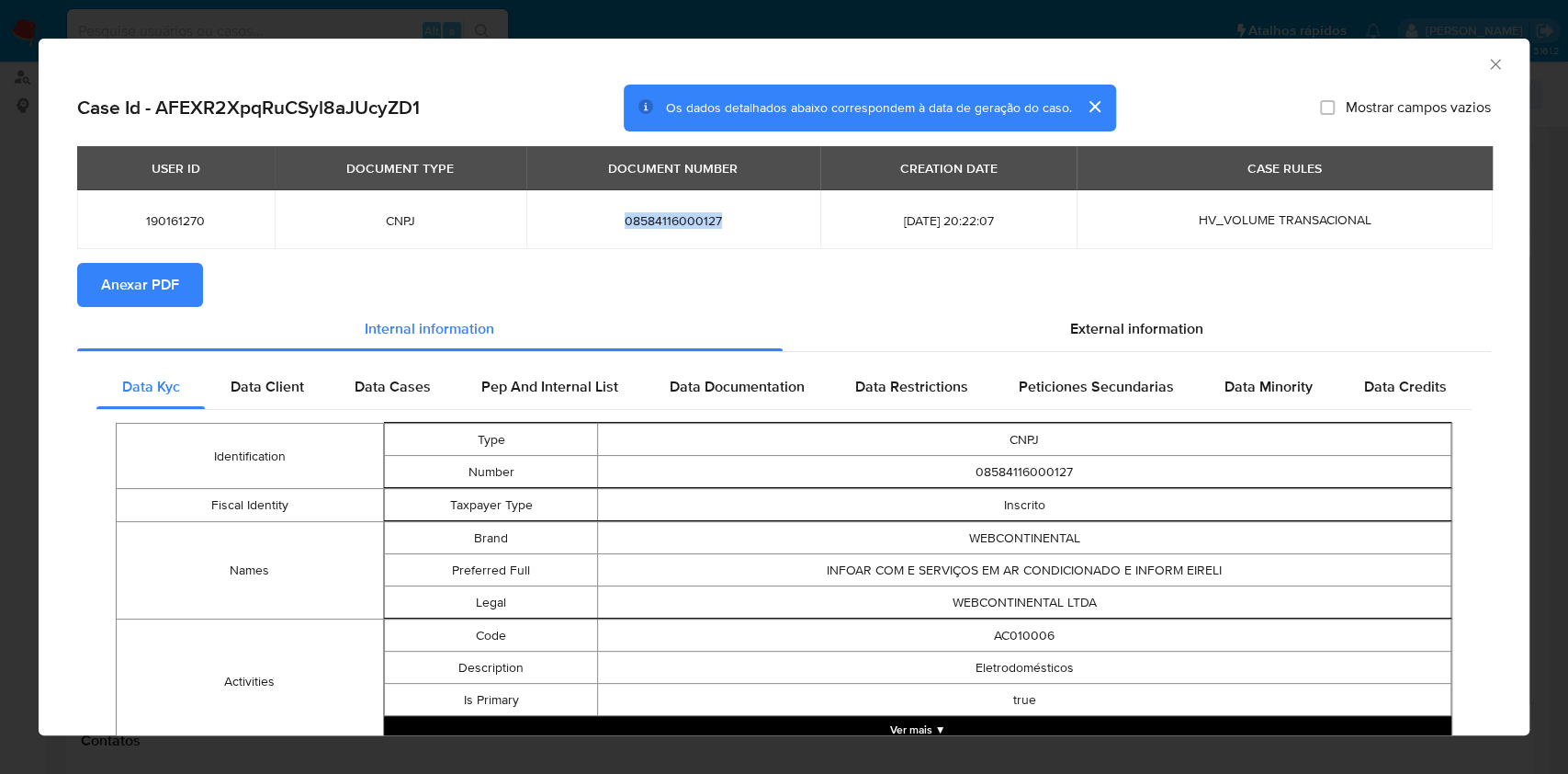
click at [1486, 70] on icon "Fechar a janela" at bounding box center [1495, 64] width 18 height 18
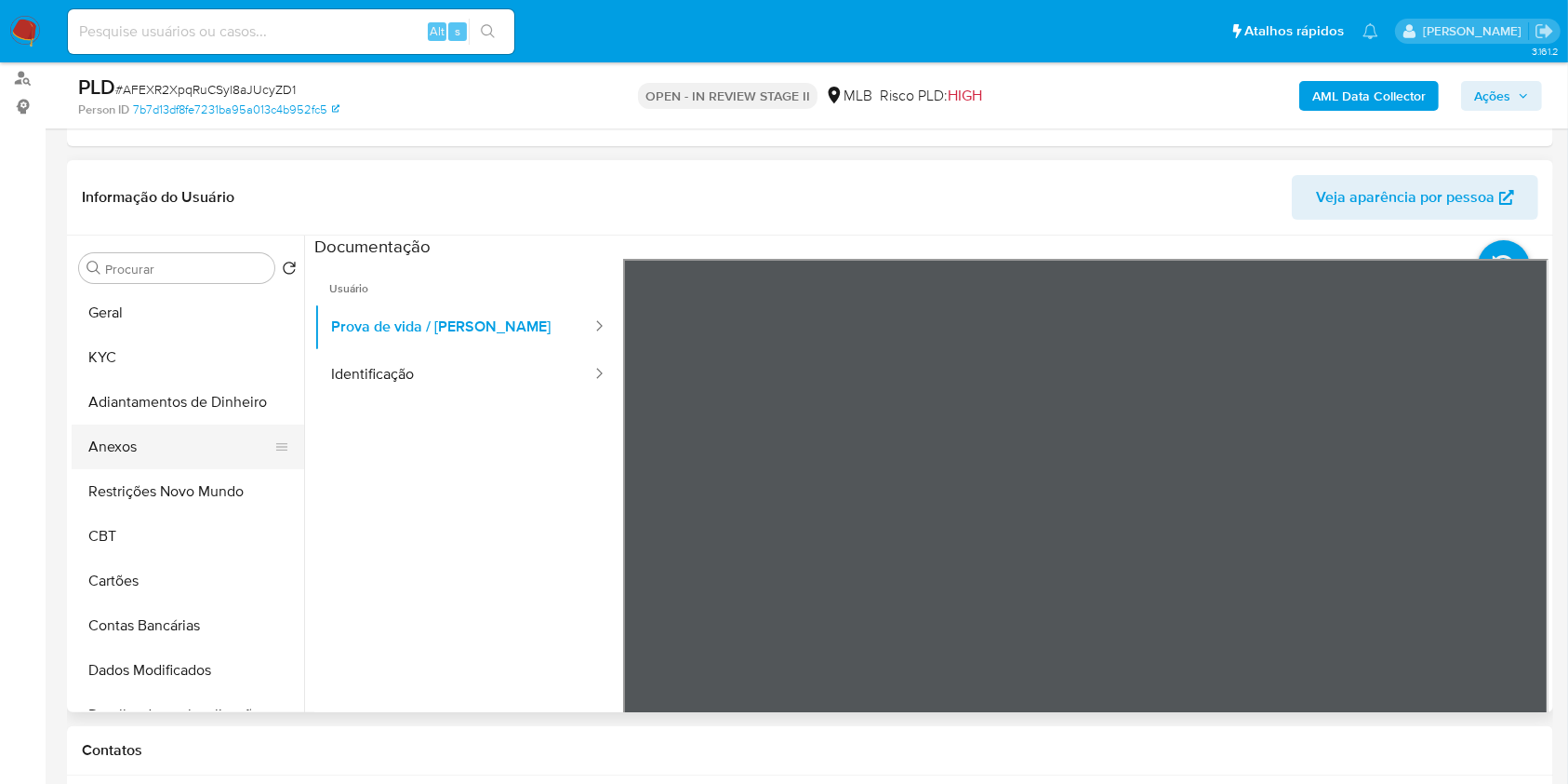
click at [214, 451] on button "Anexos" at bounding box center [180, 447] width 217 height 45
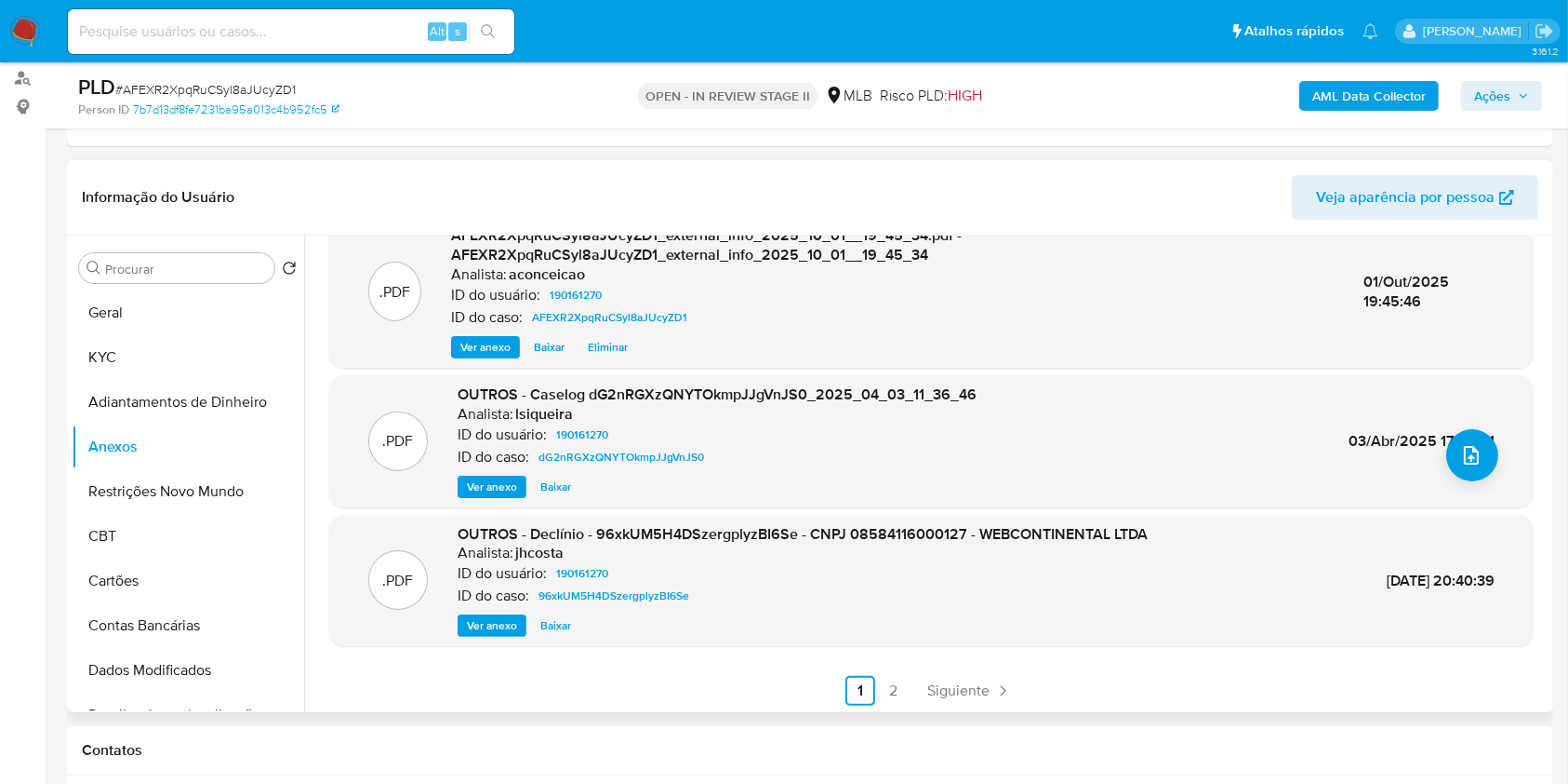
scroll to position [196, 0]
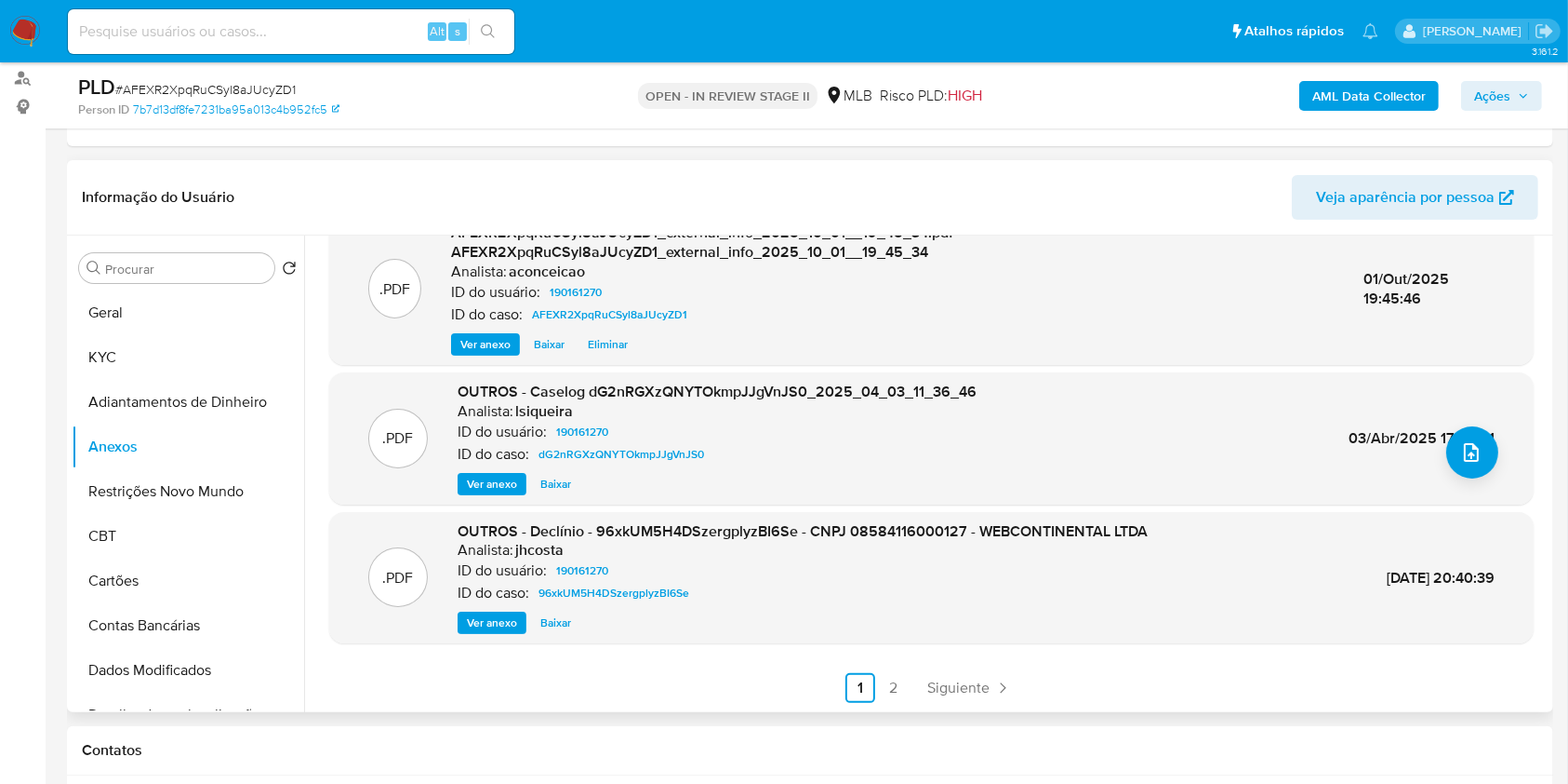
click at [490, 469] on div "OUTROS - Caselog dG2nRGXzQNYTOkmpJJgVnJS0_2025_04_03_11_36_46 Analista: lsiquei…" at bounding box center [717, 439] width 519 height 114
click at [513, 474] on span "Ver anexo" at bounding box center [493, 483] width 50 height 19
click at [497, 613] on span "Ver anexo" at bounding box center [493, 623] width 50 height 19
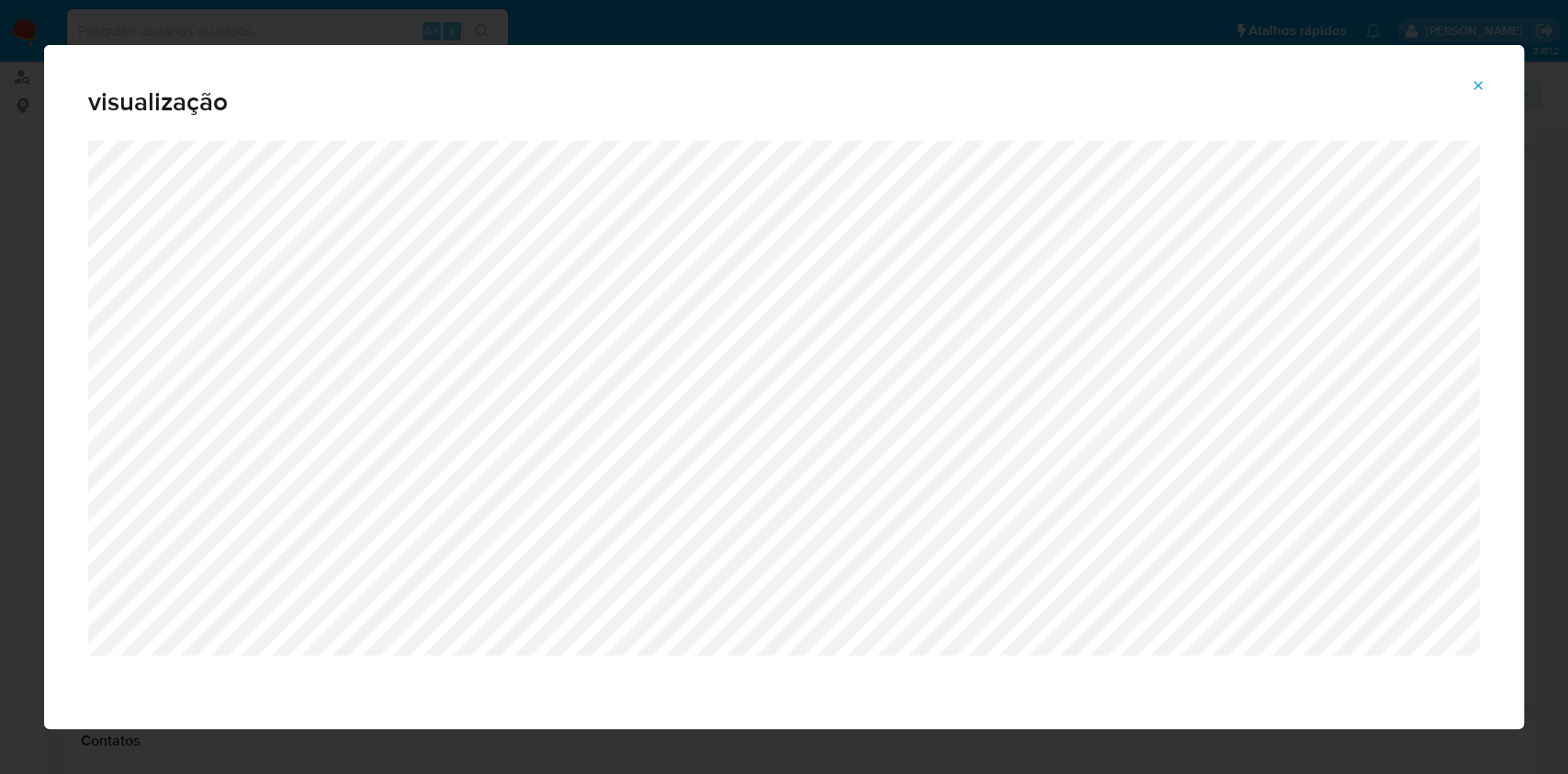
click at [1479, 88] on icon "Attachment preview" at bounding box center [1478, 86] width 15 height 15
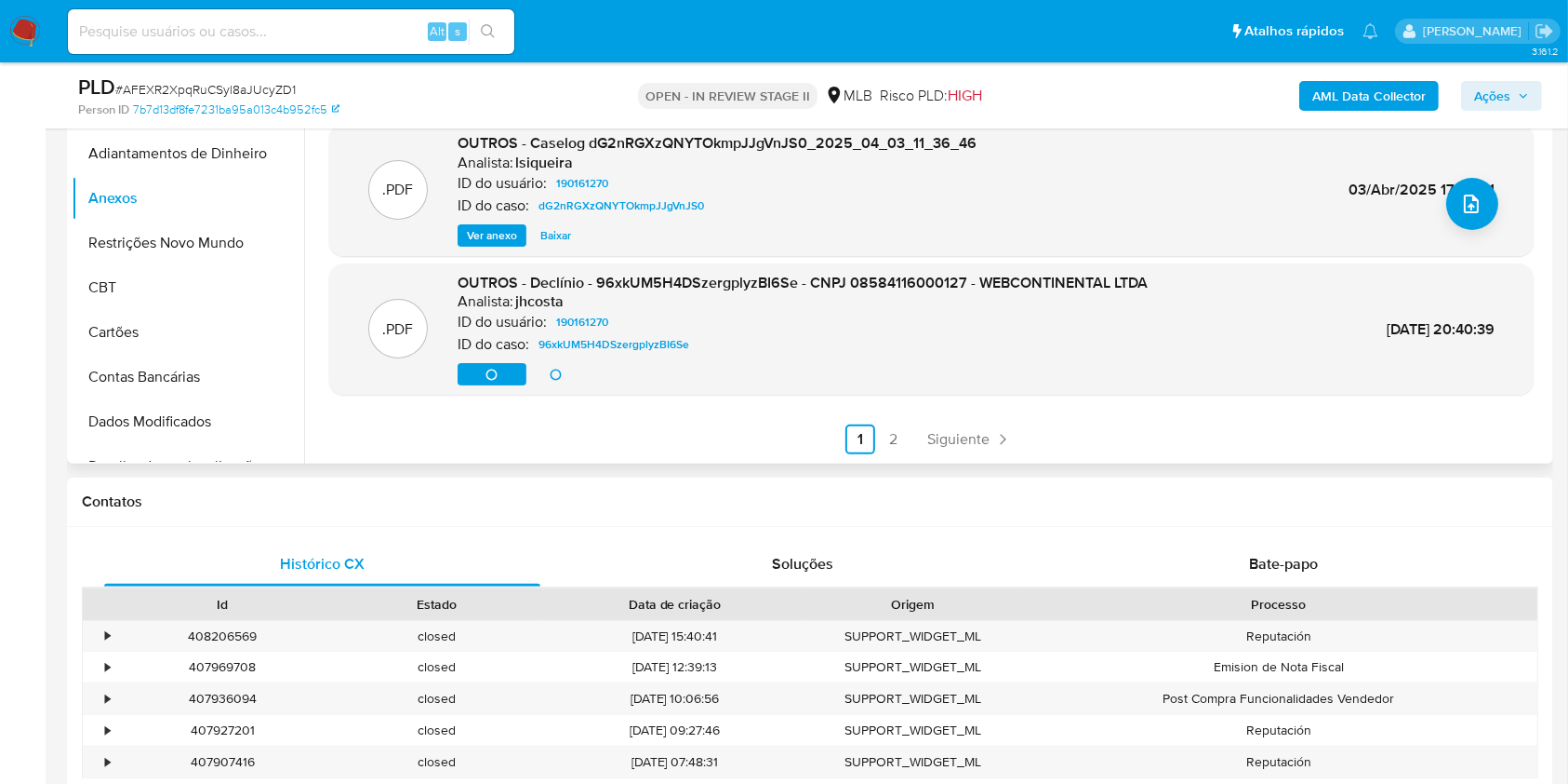
scroll to position [0, 0]
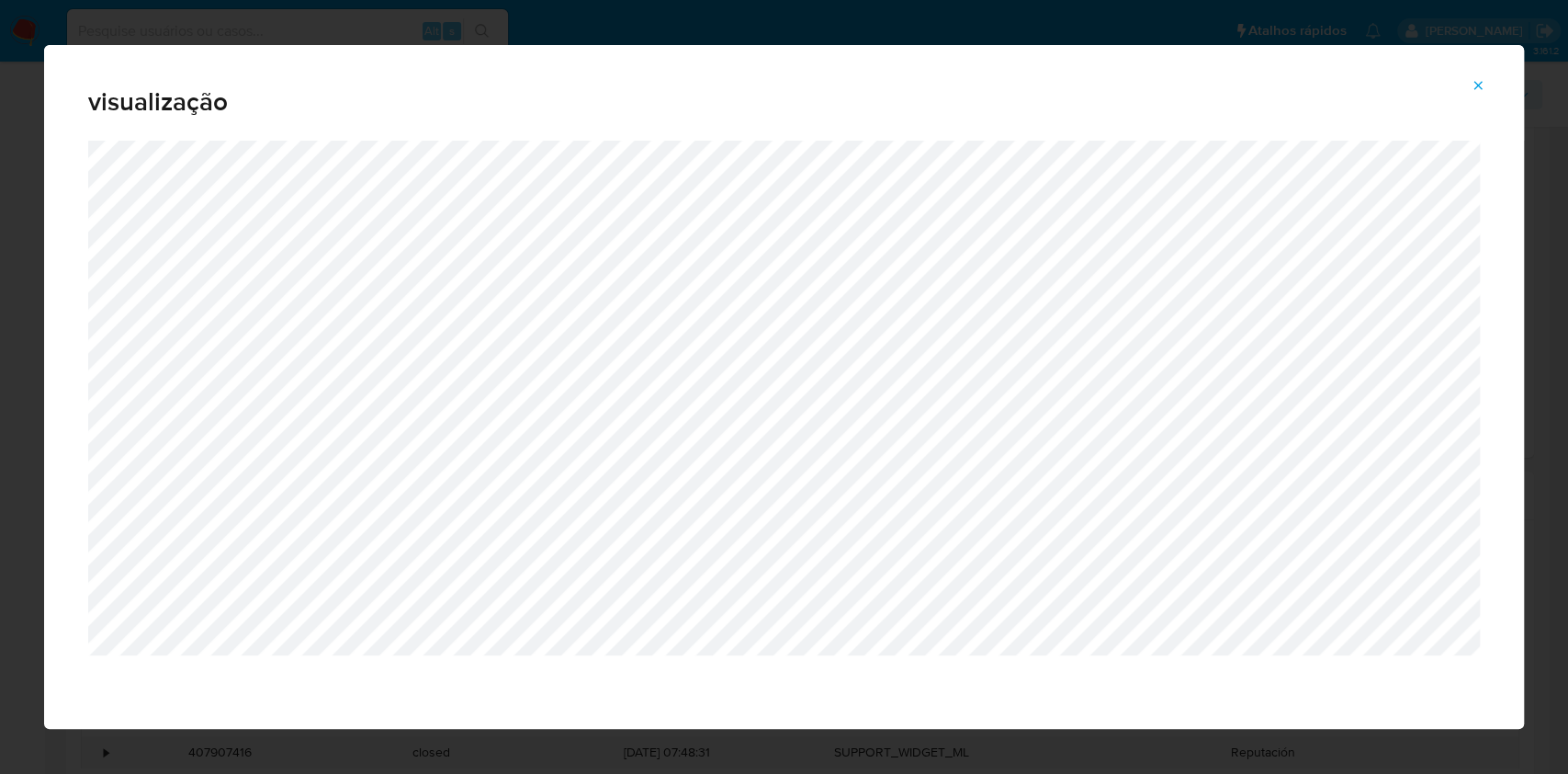
click at [1480, 86] on icon "Attachment preview" at bounding box center [1478, 86] width 15 height 15
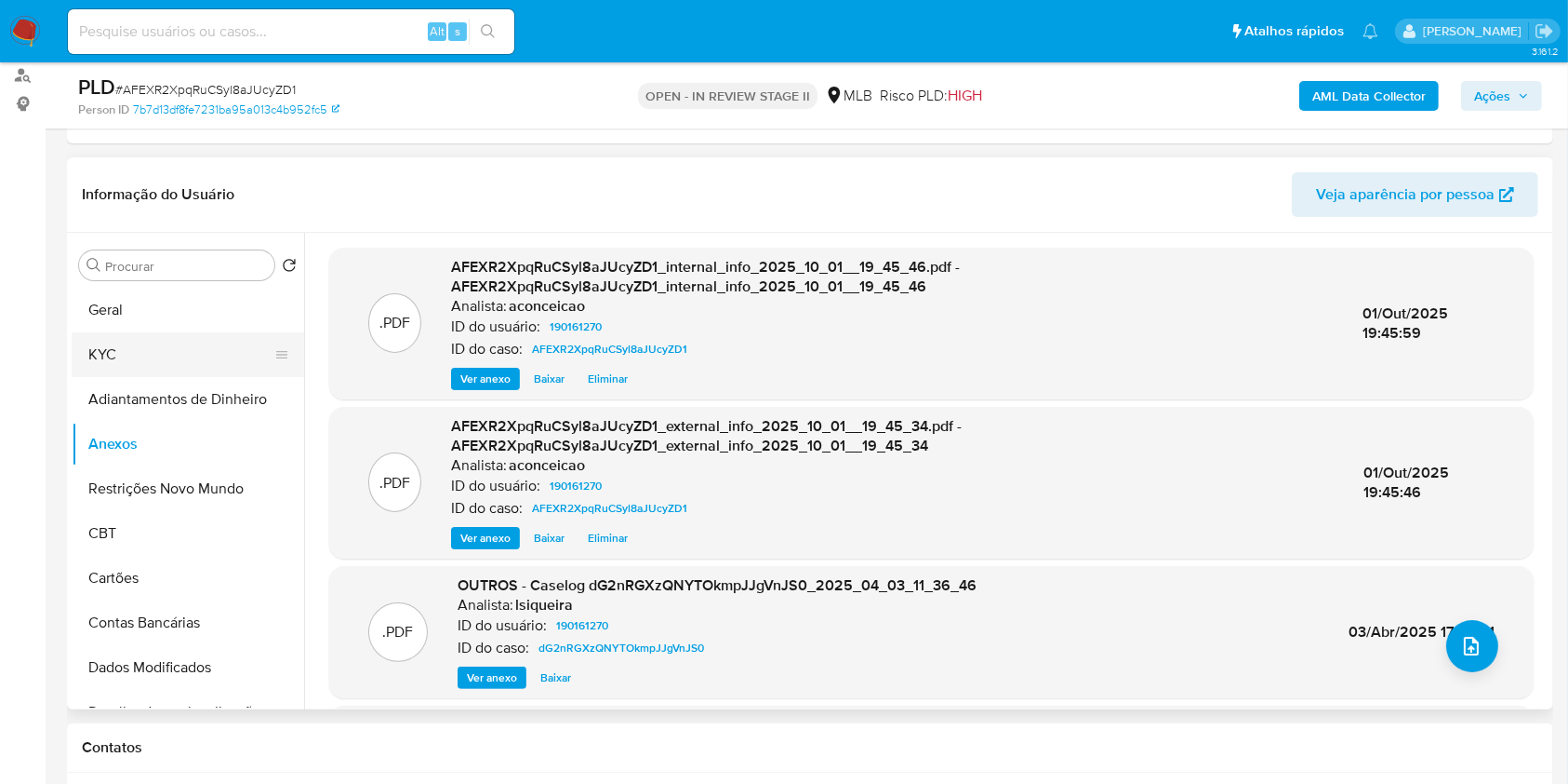
scroll to position [247, 0]
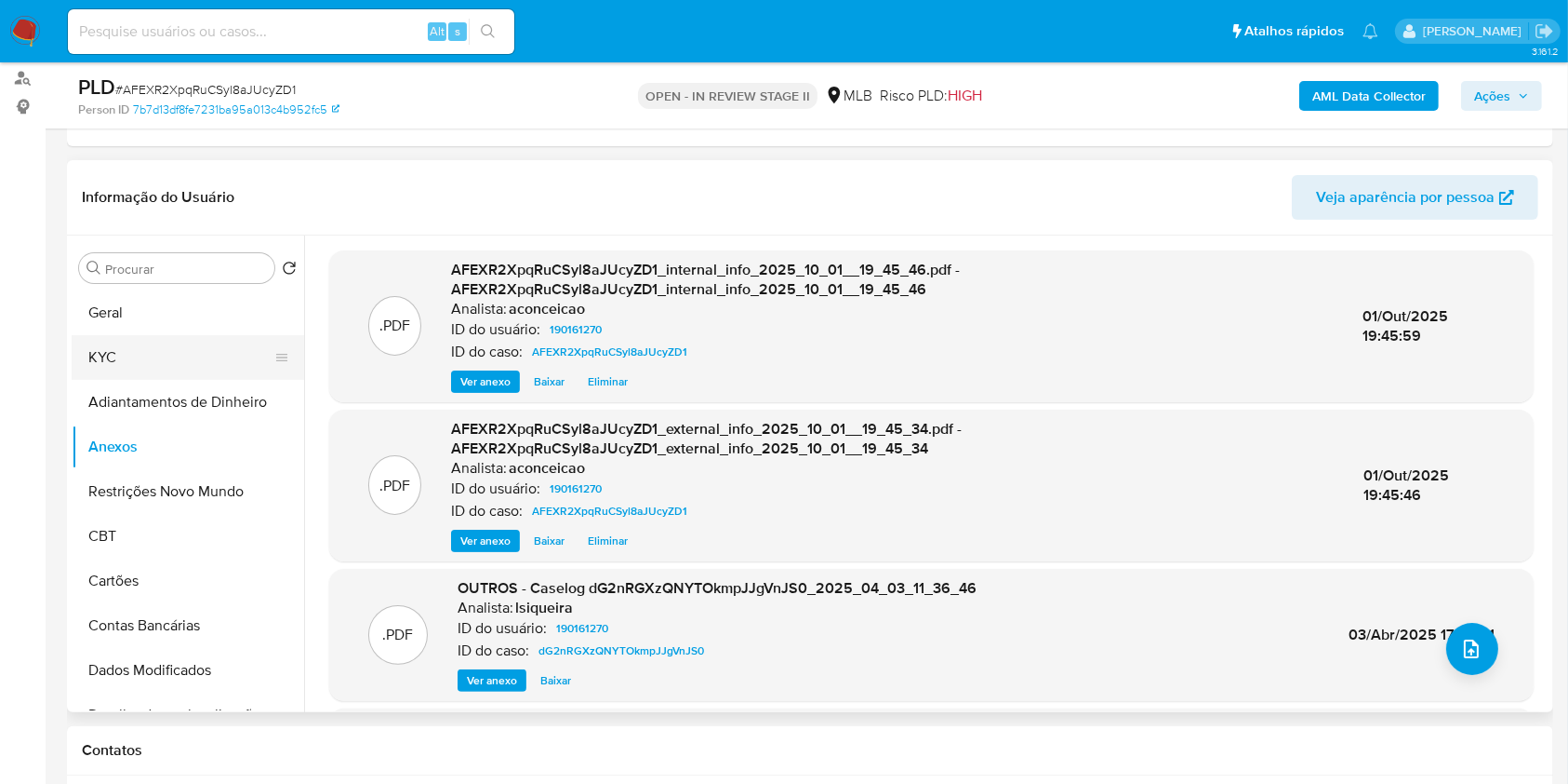
drag, startPoint x: 199, startPoint y: 366, endPoint x: 246, endPoint y: 366, distance: 47.0
click at [198, 367] on button "KYC" at bounding box center [180, 357] width 217 height 45
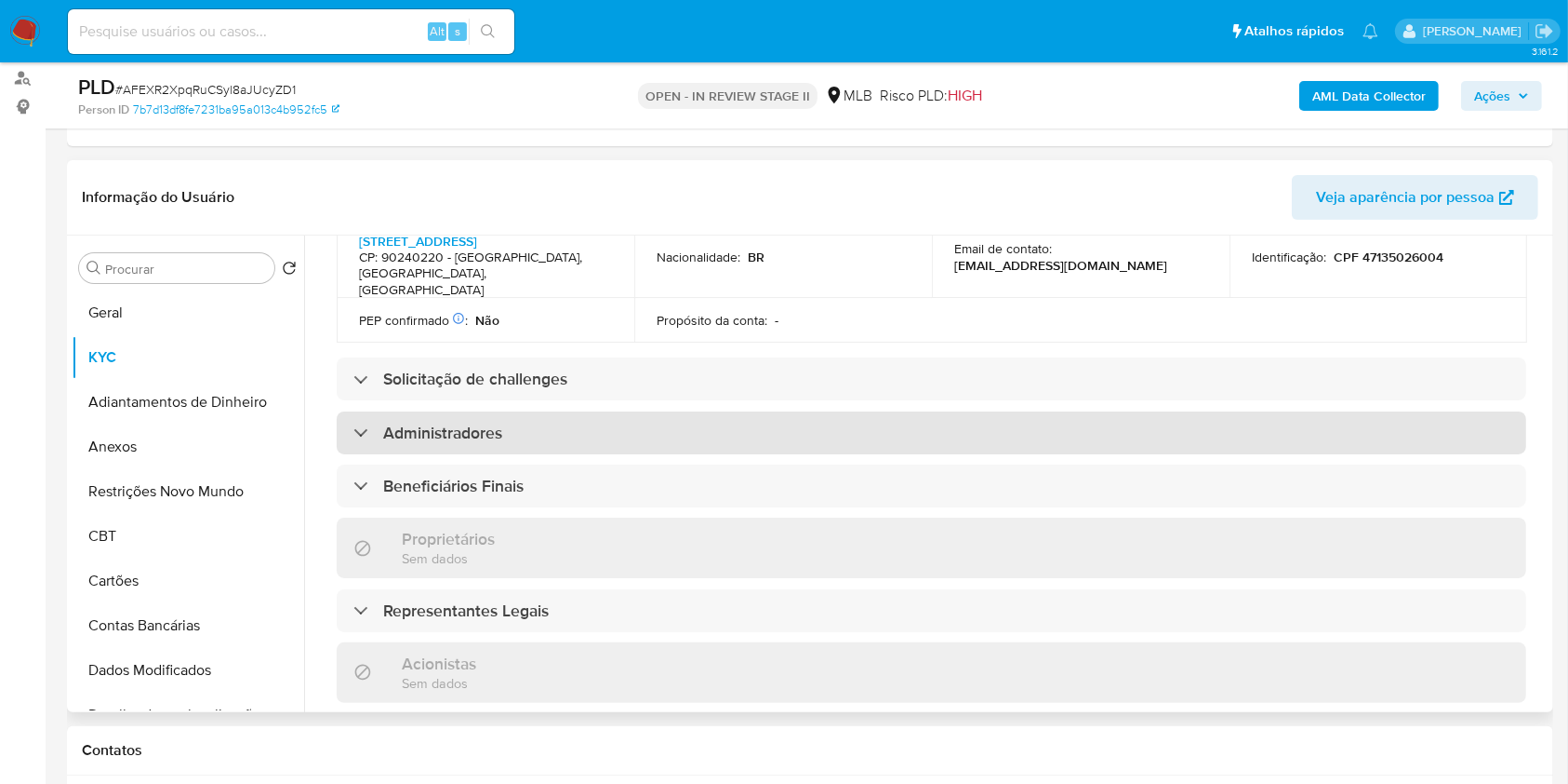
scroll to position [693, 0]
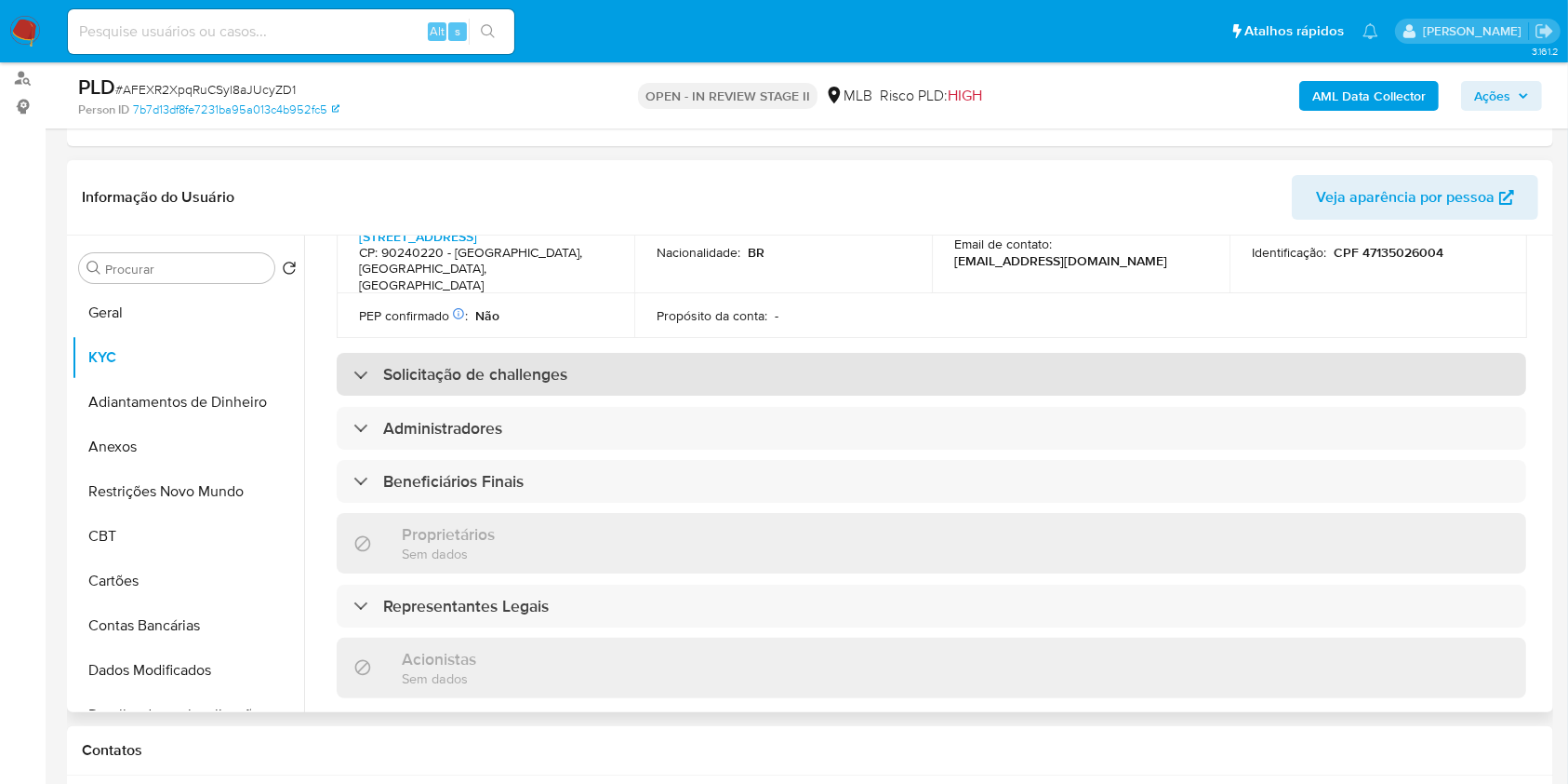
click at [673, 353] on div "Solicitação de challenges" at bounding box center [931, 374] width 1189 height 43
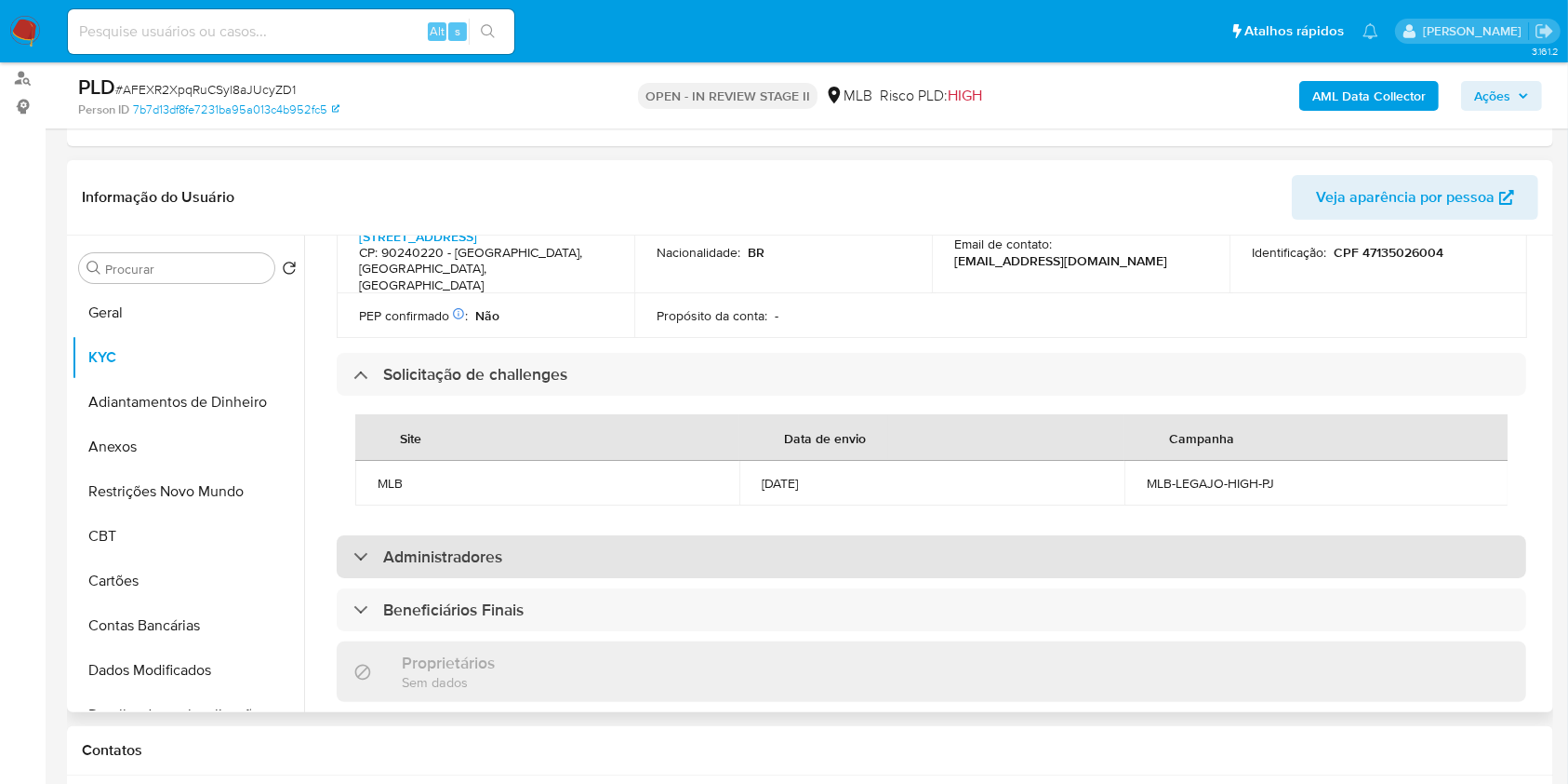
click at [590, 554] on div "Administradores" at bounding box center [931, 556] width 1189 height 43
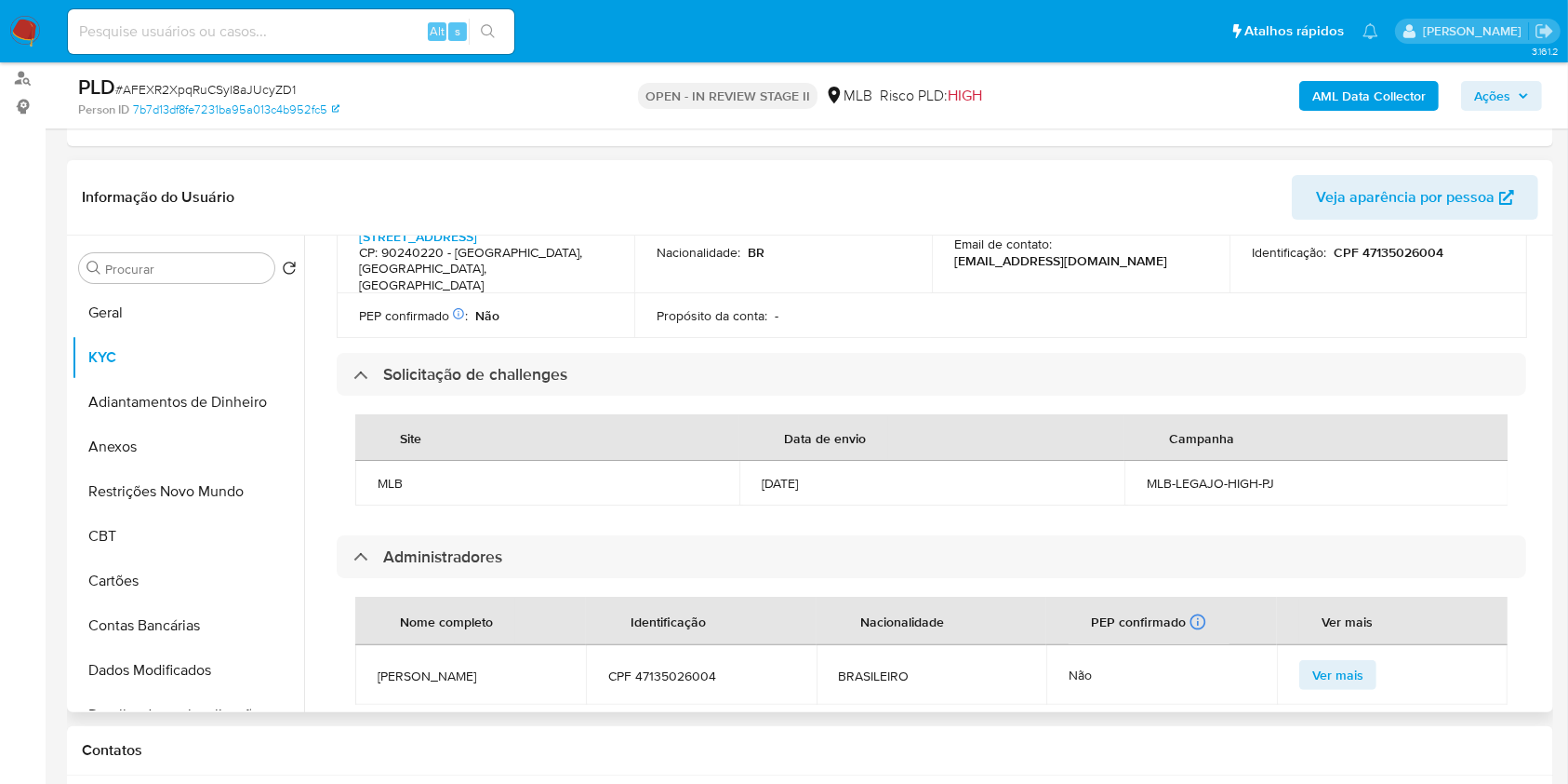
scroll to position [940, 0]
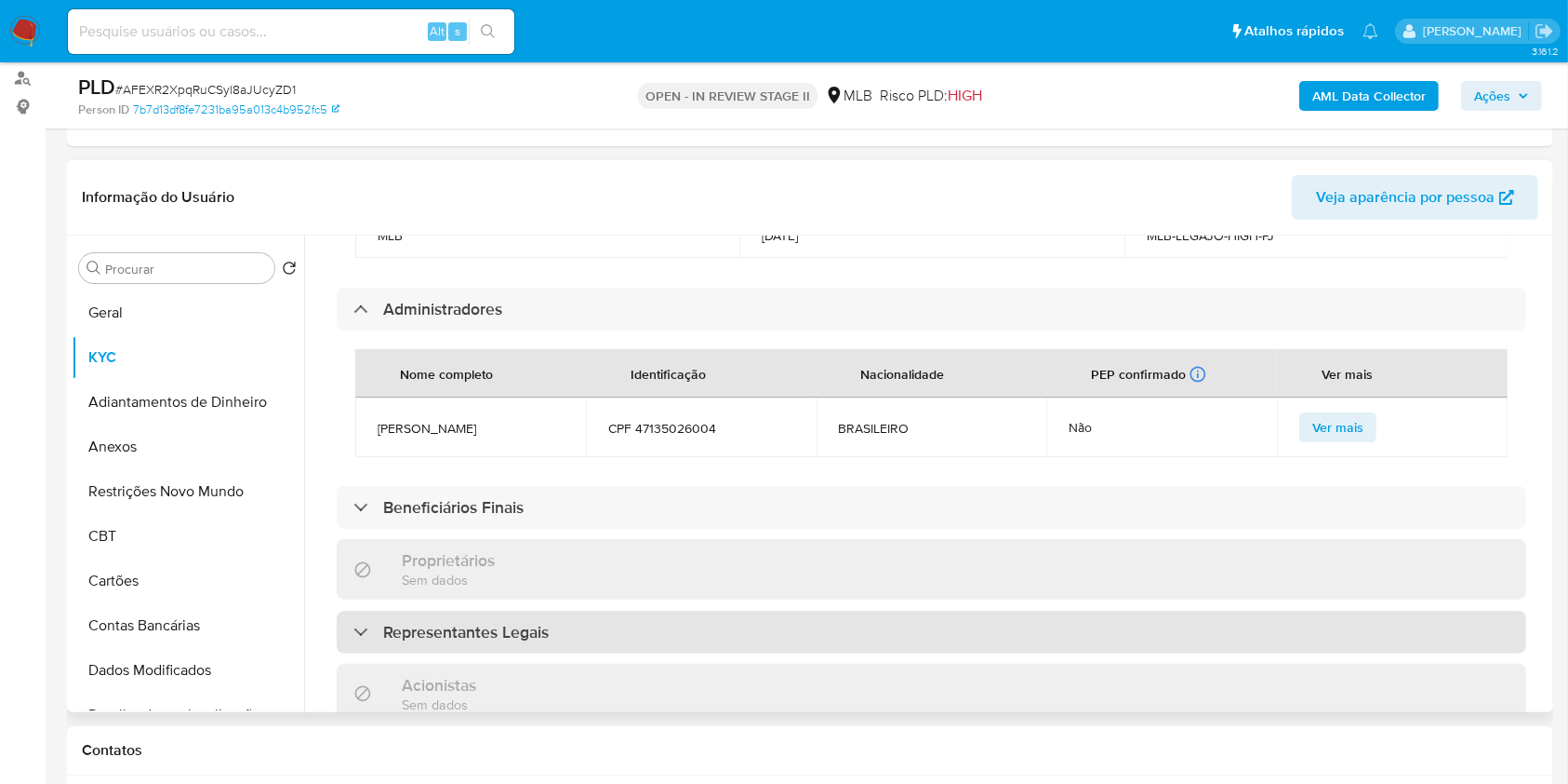
click at [599, 614] on div "Representantes Legais" at bounding box center [931, 632] width 1189 height 43
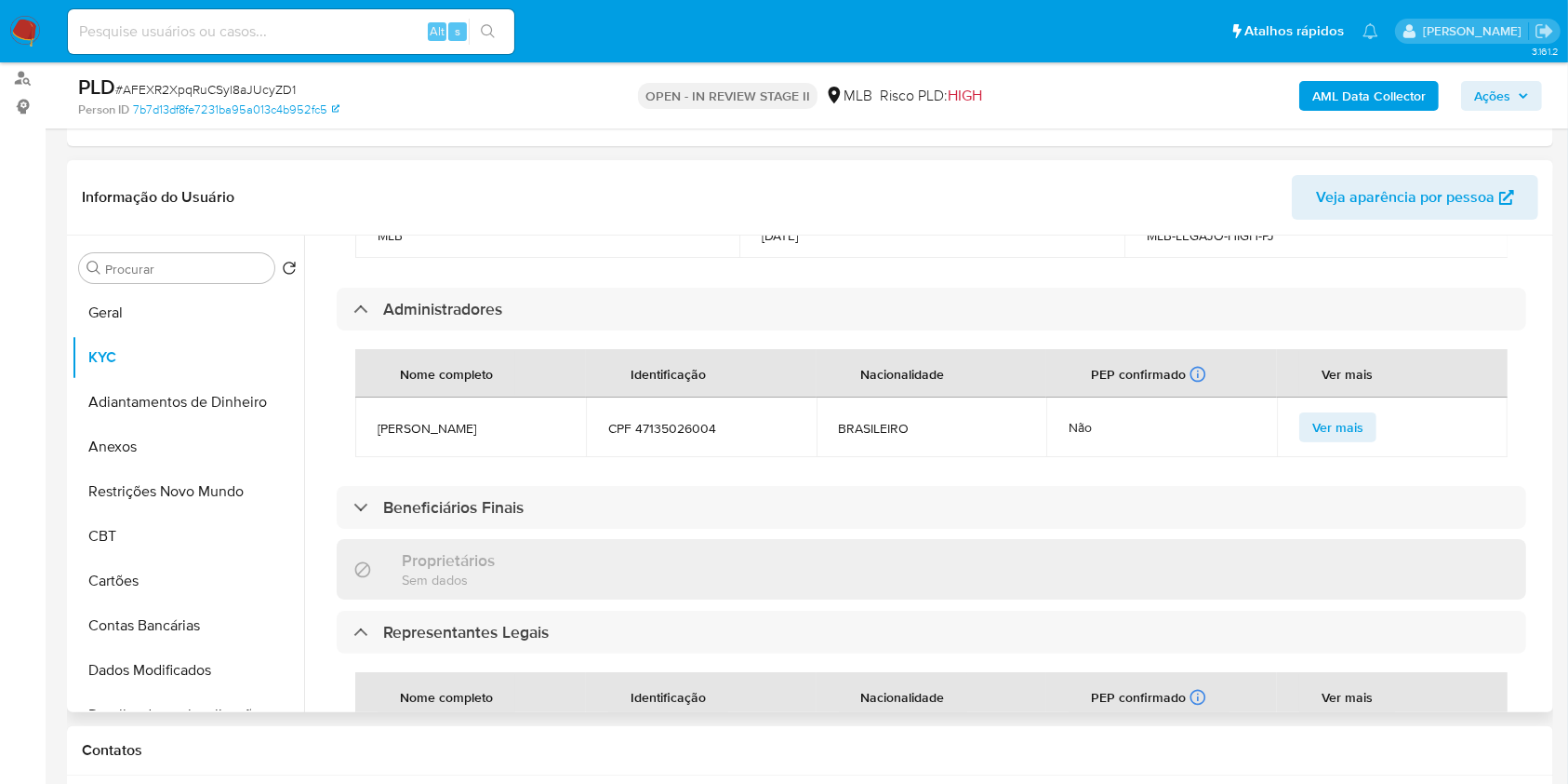
scroll to position [1188, 0]
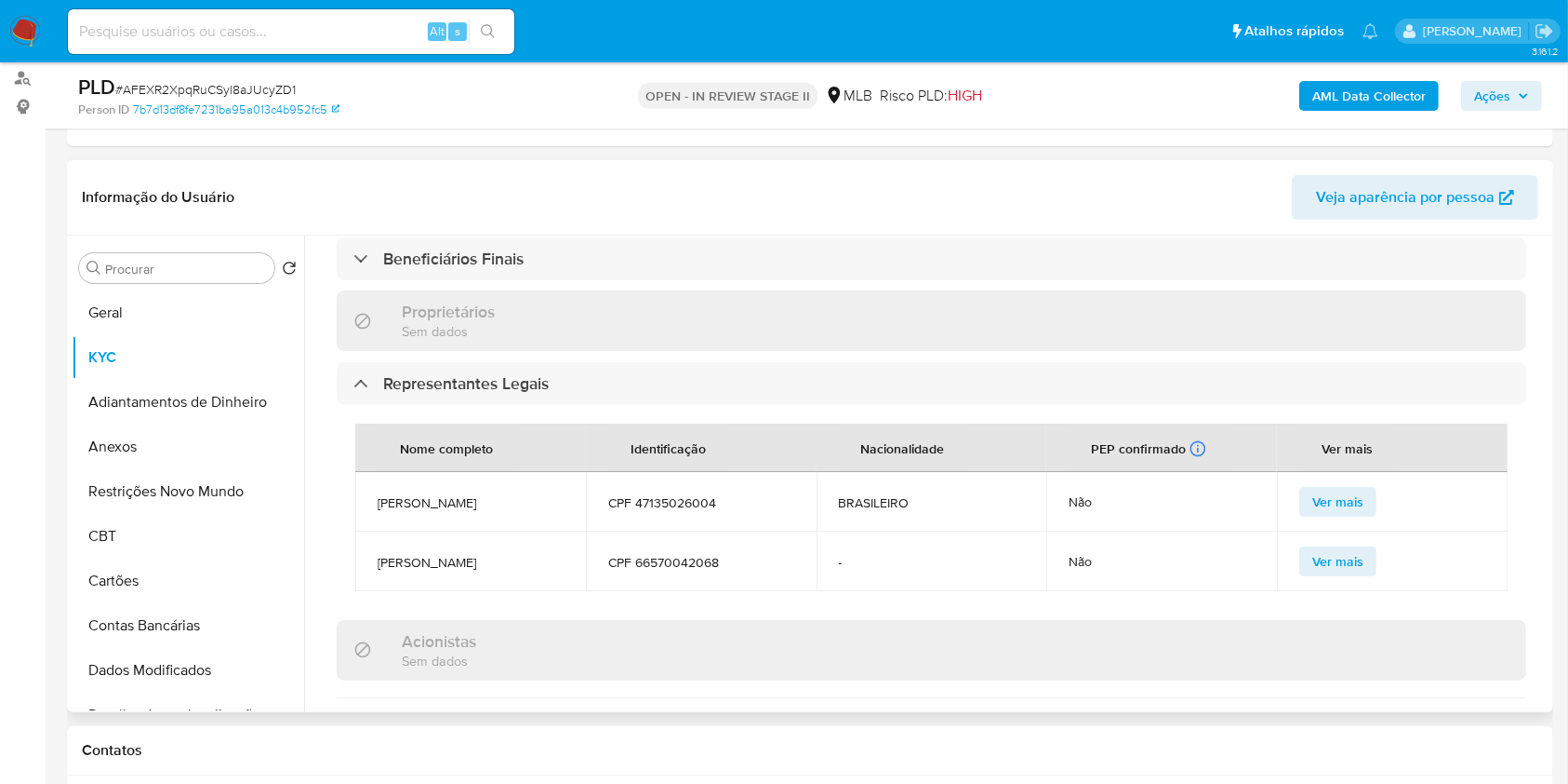
click at [540, 494] on span "[PERSON_NAME]" at bounding box center [470, 502] width 186 height 17
copy span "[PERSON_NAME]"
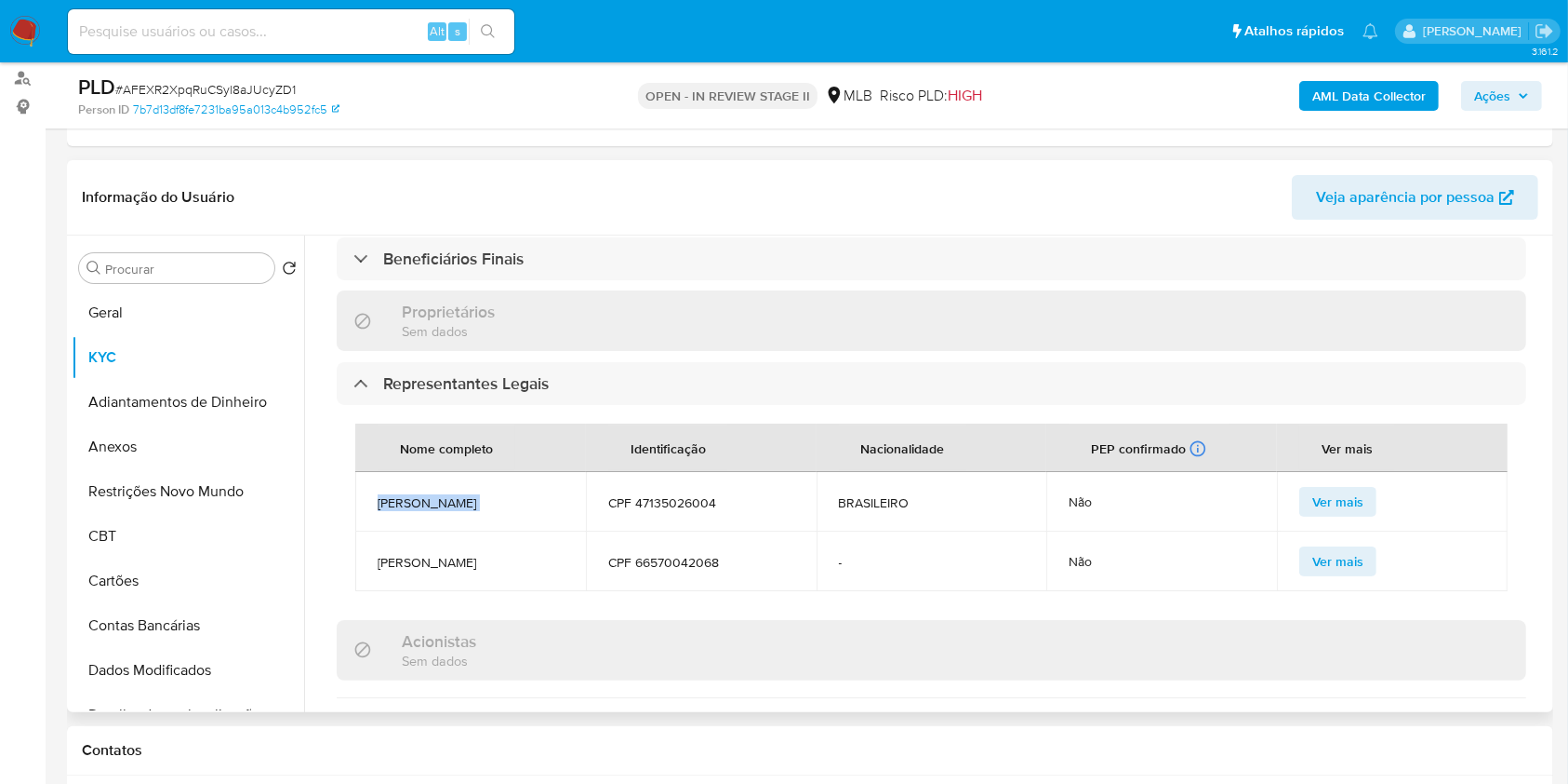
drag, startPoint x: 534, startPoint y: 545, endPoint x: 368, endPoint y: 549, distance: 166.0
click at [368, 549] on td "[PERSON_NAME]" at bounding box center [470, 561] width 230 height 60
click at [665, 553] on span "CPF 66570042068" at bounding box center [701, 562] width 186 height 17
copy span "66570042068"
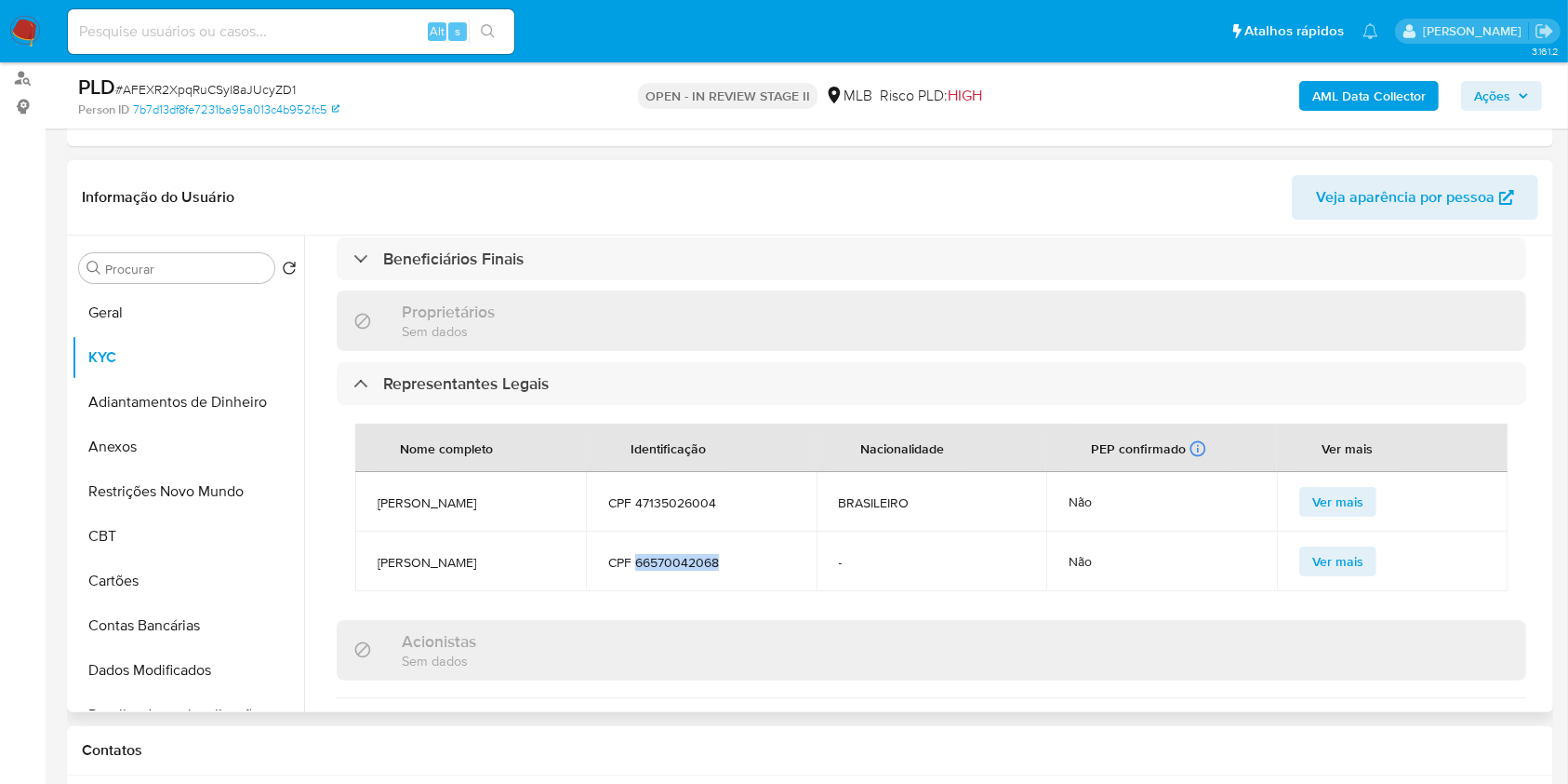
click at [668, 494] on span "CPF 47135026004" at bounding box center [701, 502] width 186 height 17
copy span "47135026004"
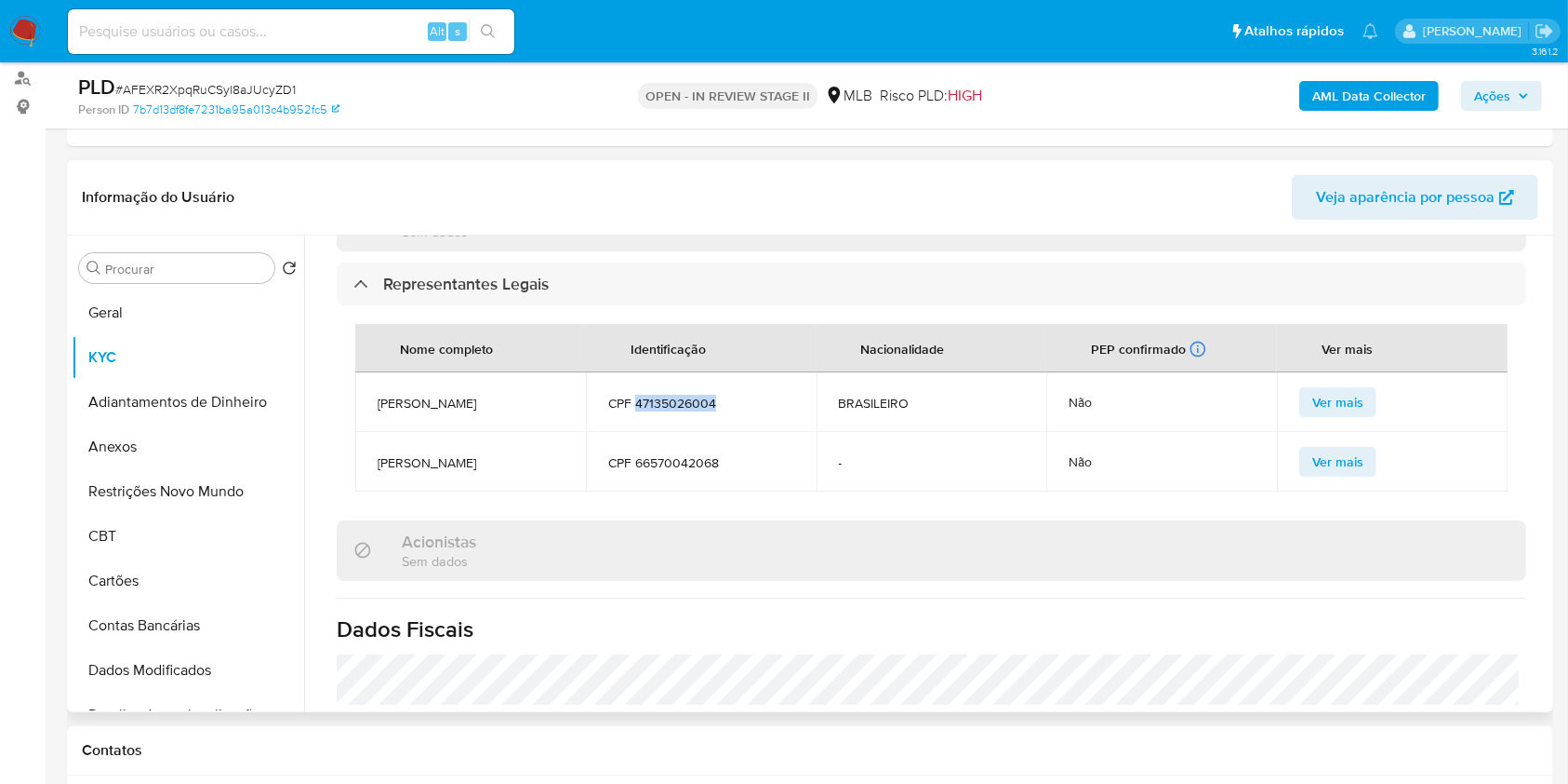
scroll to position [1561, 0]
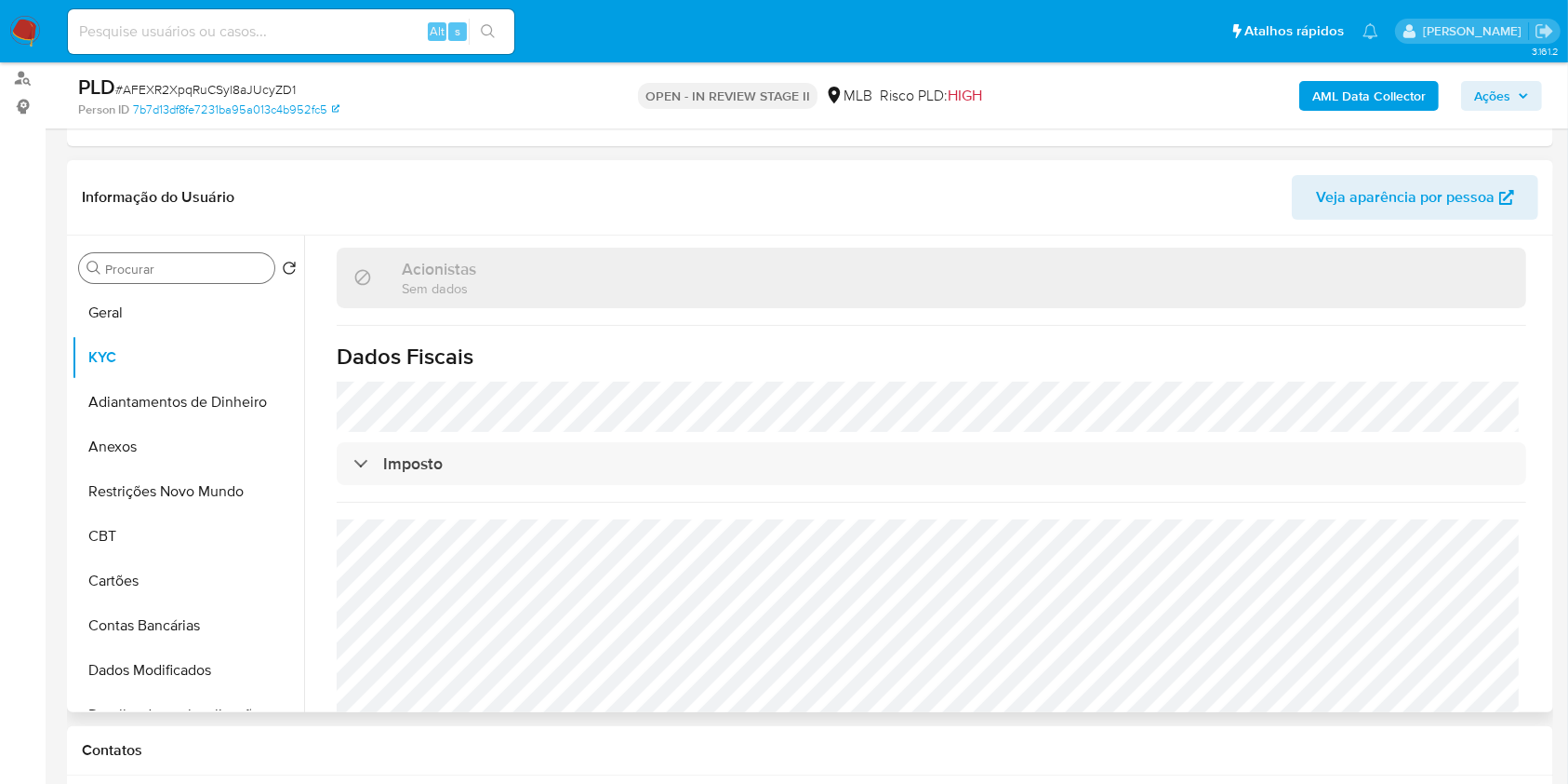
click at [207, 257] on div "Procurar" at bounding box center [176, 268] width 195 height 30
click at [208, 271] on input "Procurar" at bounding box center [186, 269] width 161 height 17
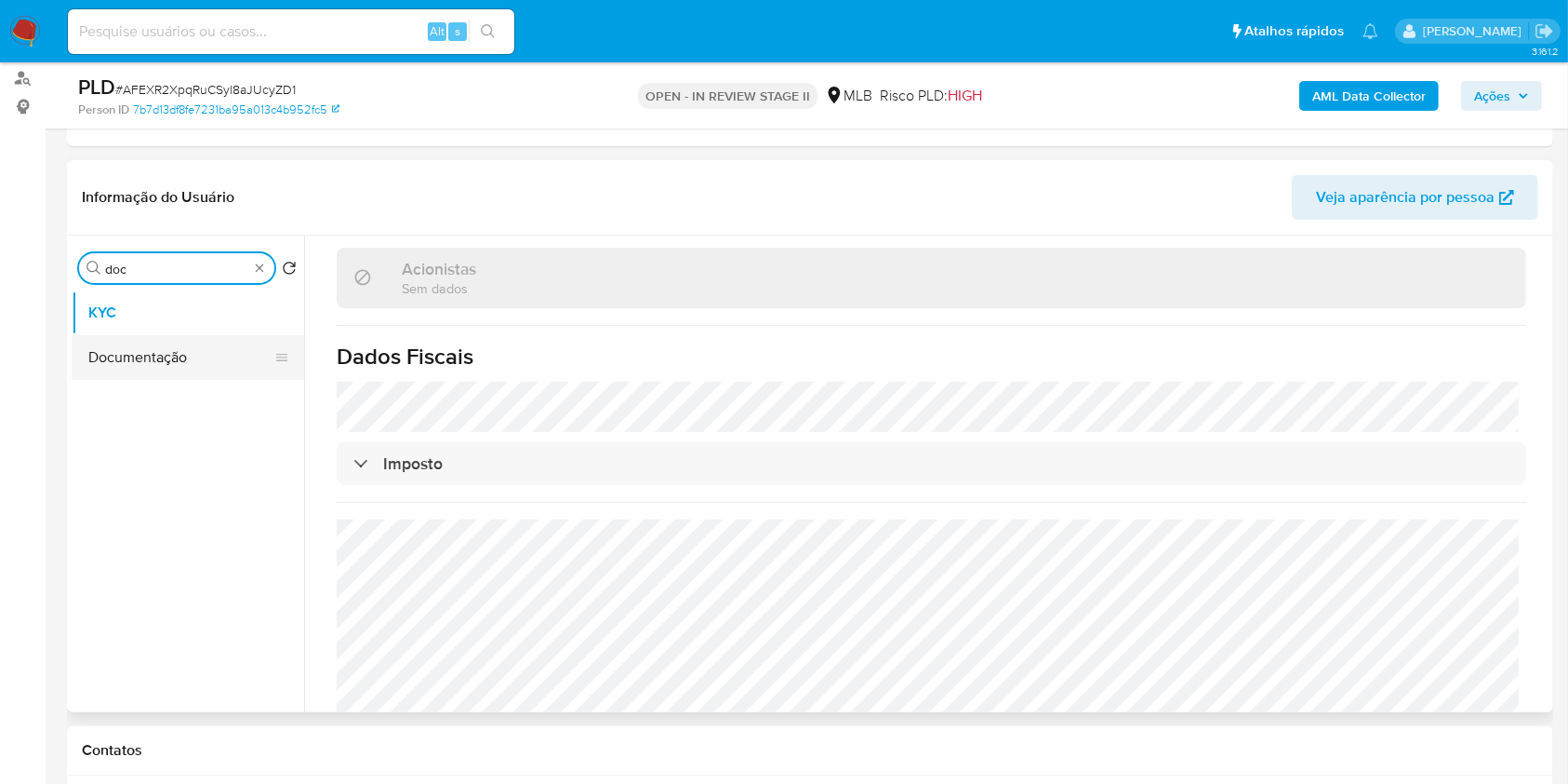
type input "doc"
click at [188, 351] on button "Documentação" at bounding box center [180, 357] width 217 height 45
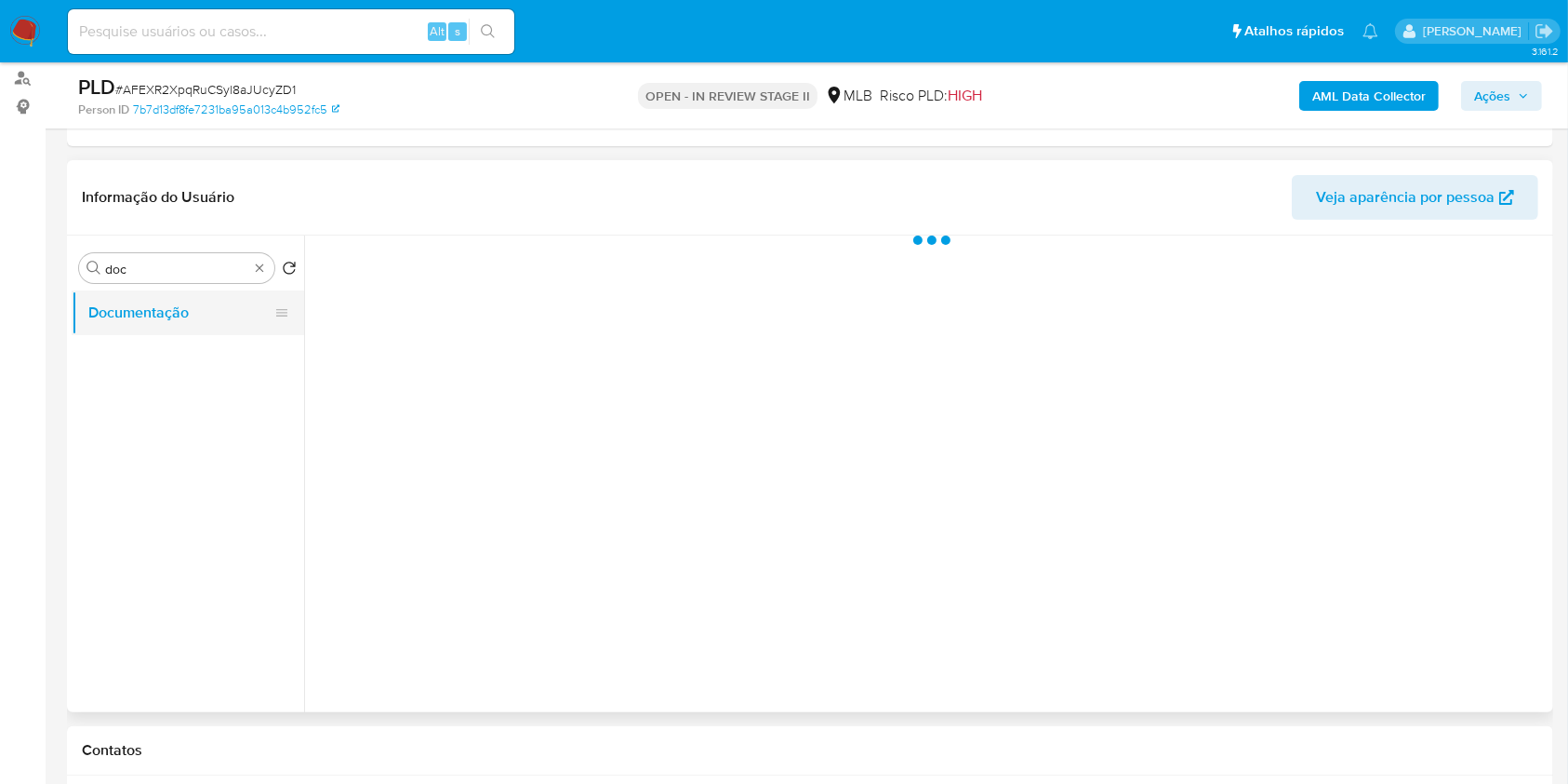
scroll to position [0, 0]
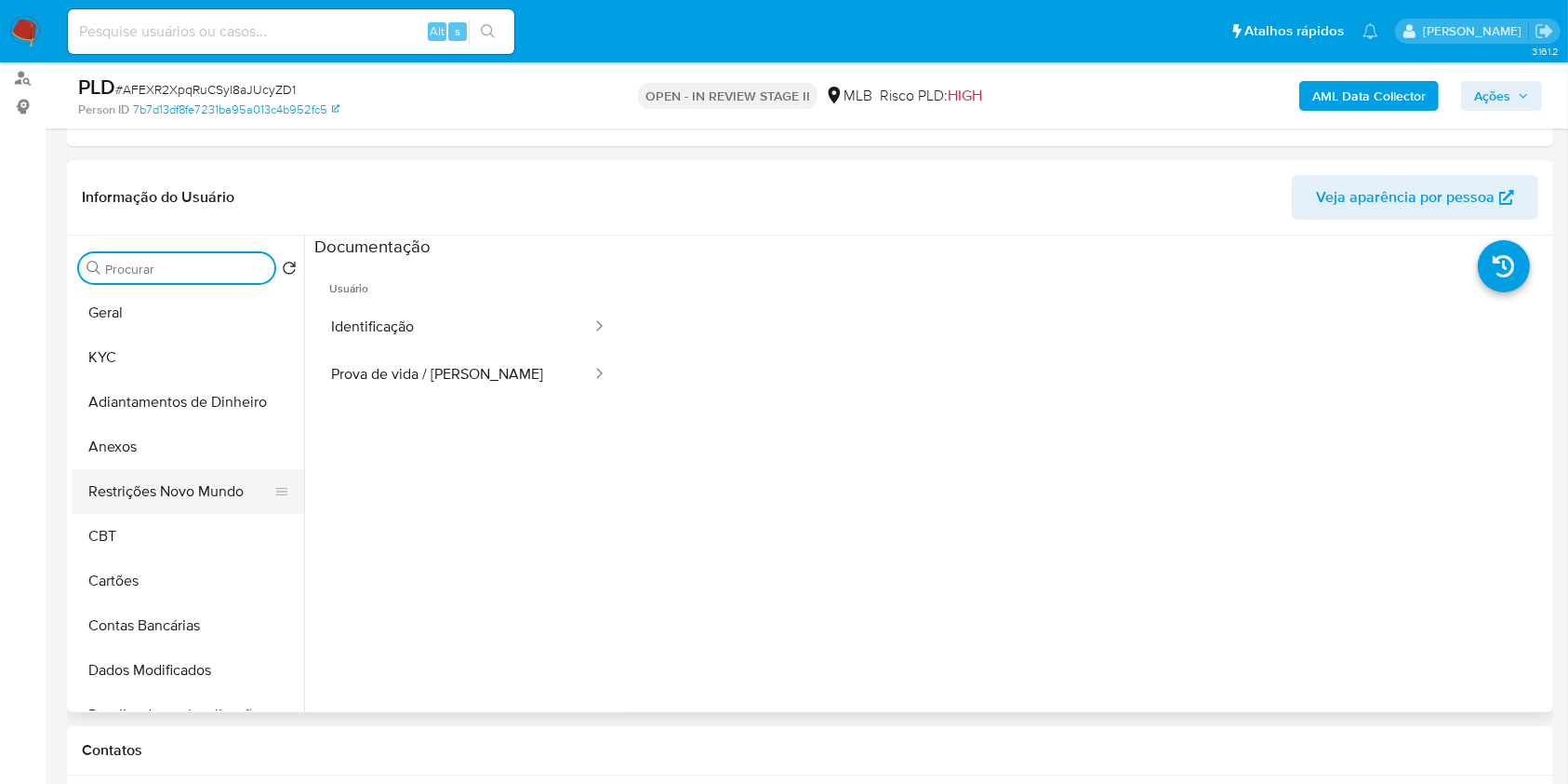
click at [177, 471] on button "Restrições Novo Mundo" at bounding box center [180, 492] width 217 height 45
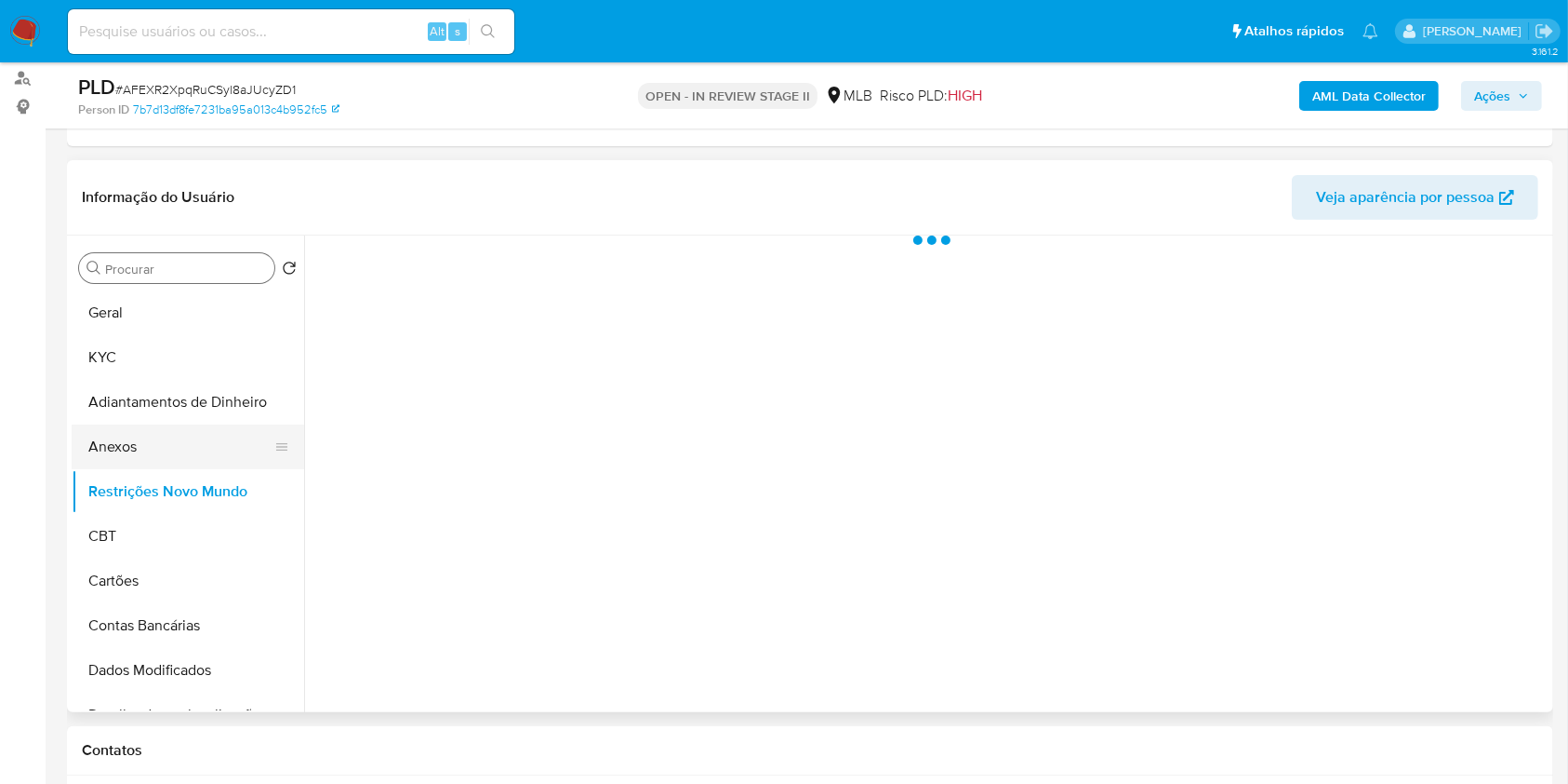
click at [173, 452] on button "Anexos" at bounding box center [180, 447] width 217 height 45
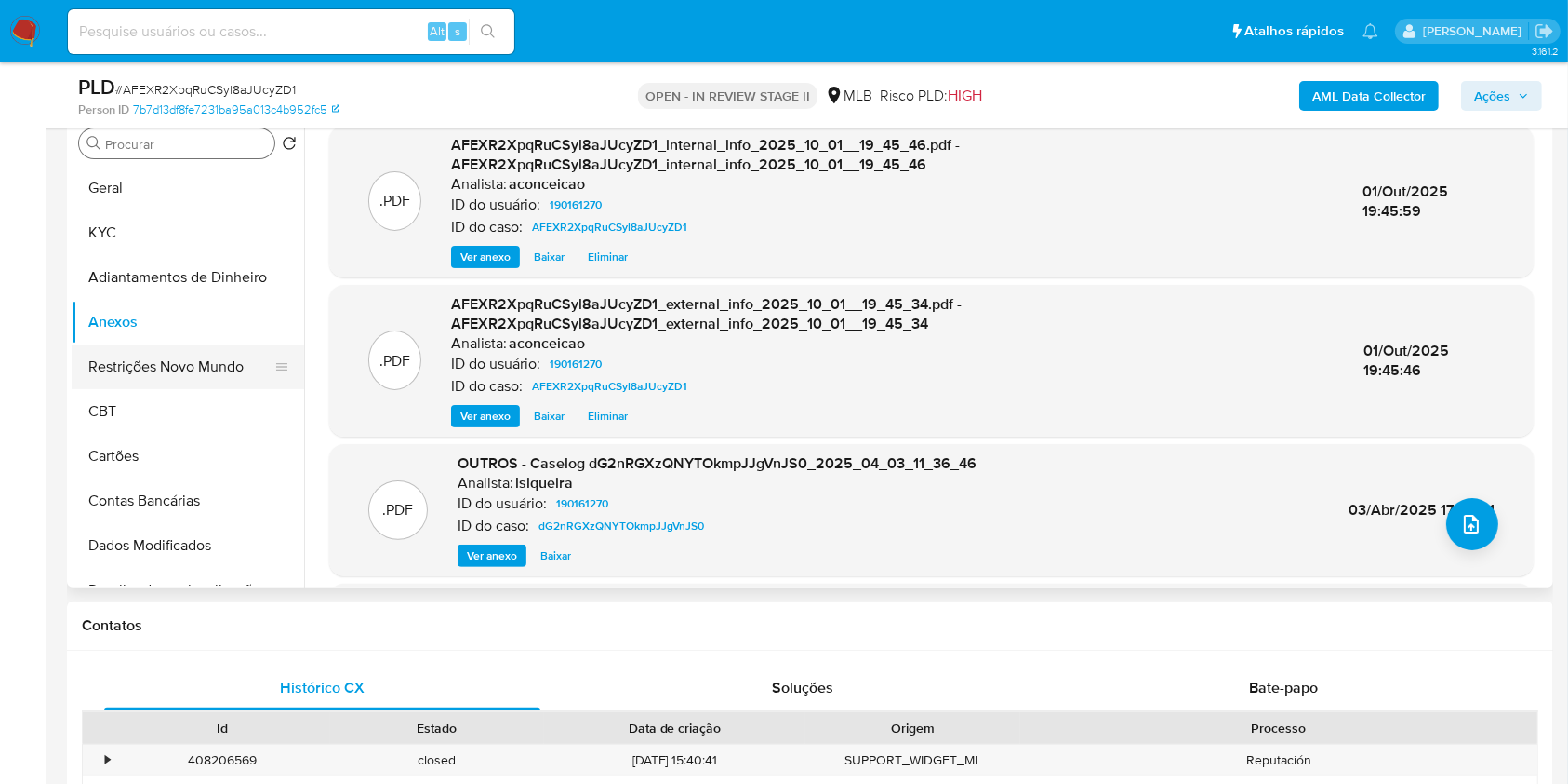
click at [209, 358] on button "Restrições Novo Mundo" at bounding box center [180, 367] width 217 height 45
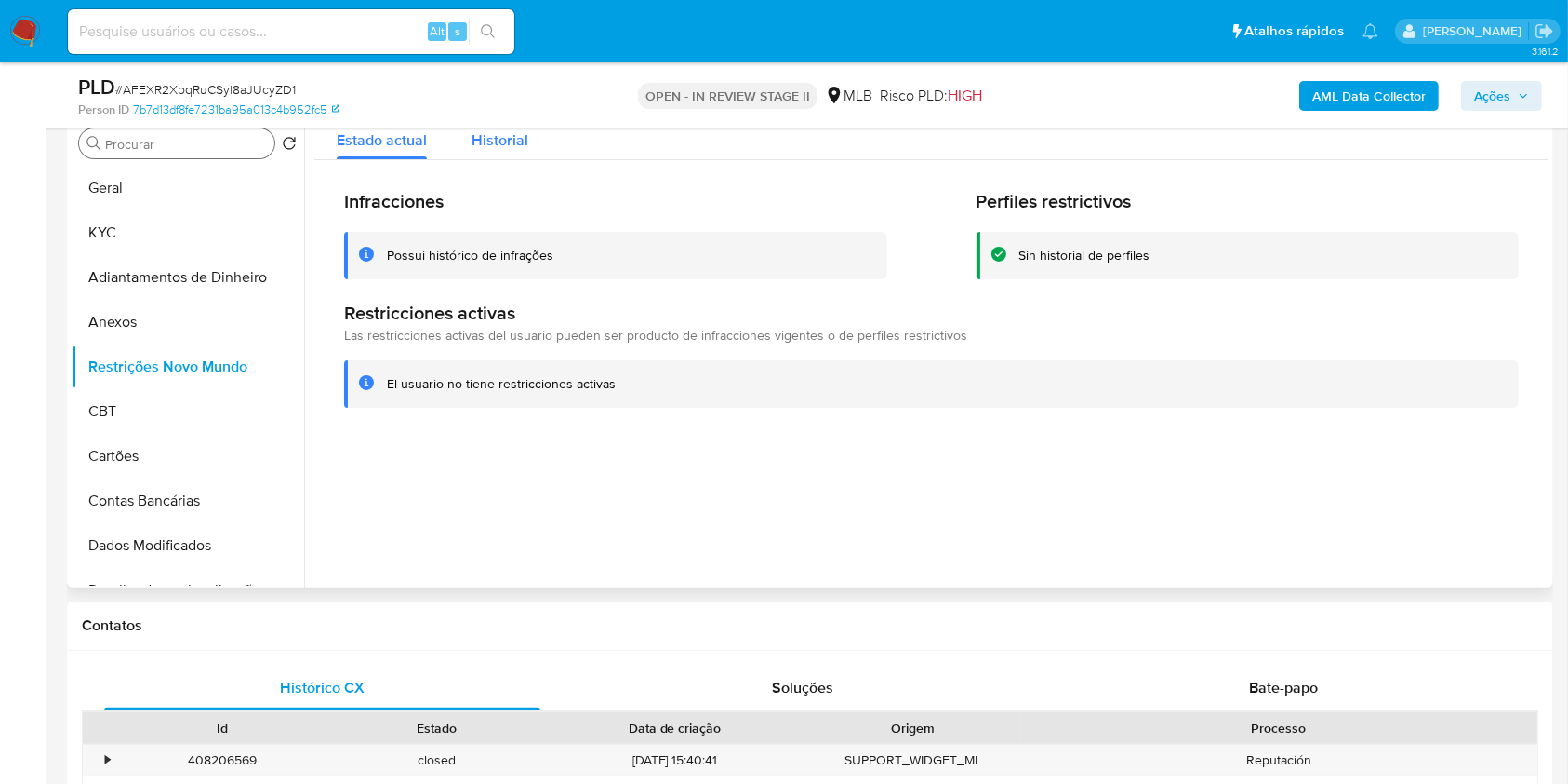
click at [513, 140] on span "Historial" at bounding box center [500, 140] width 57 height 21
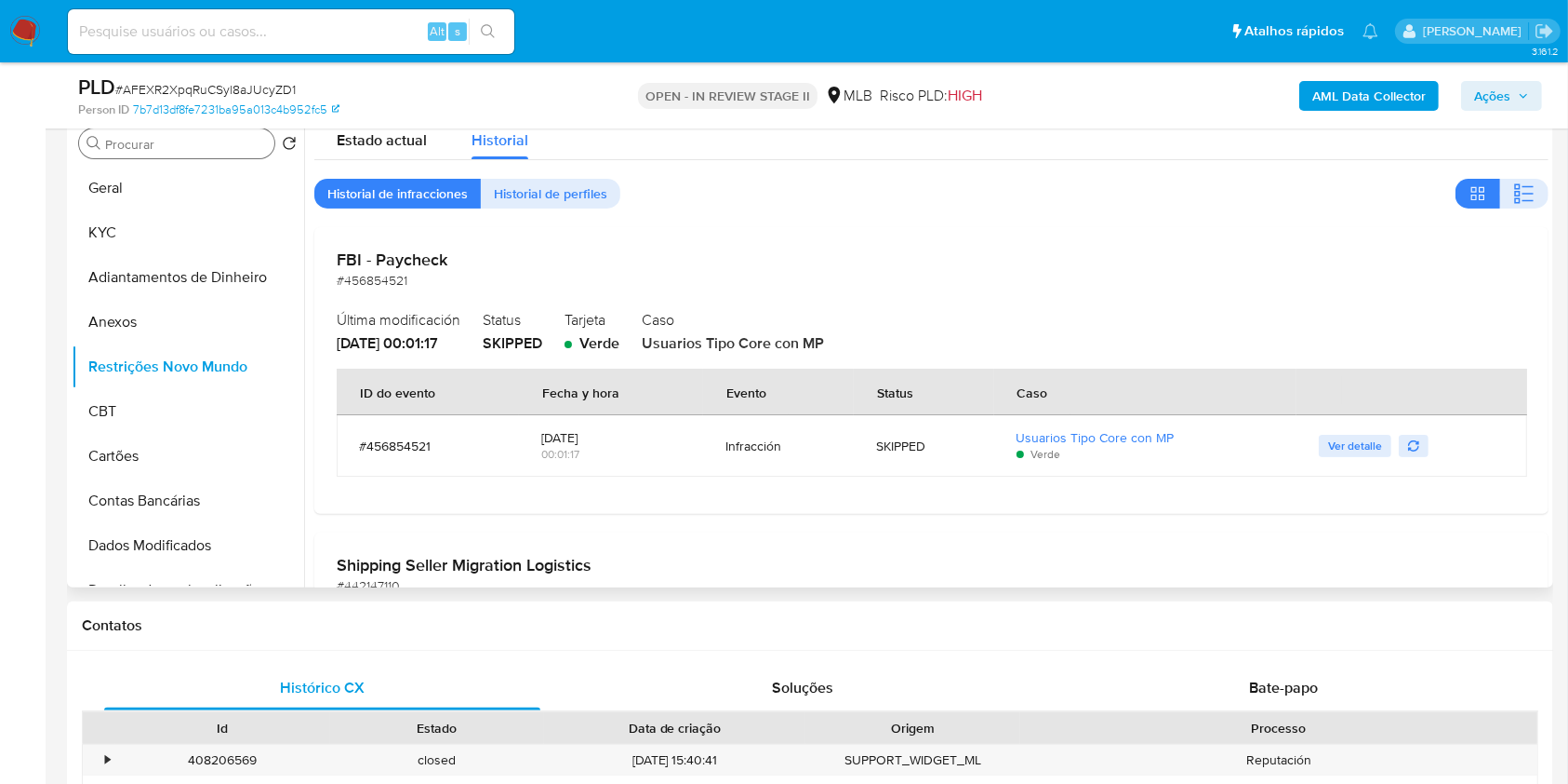
scroll to position [247, 0]
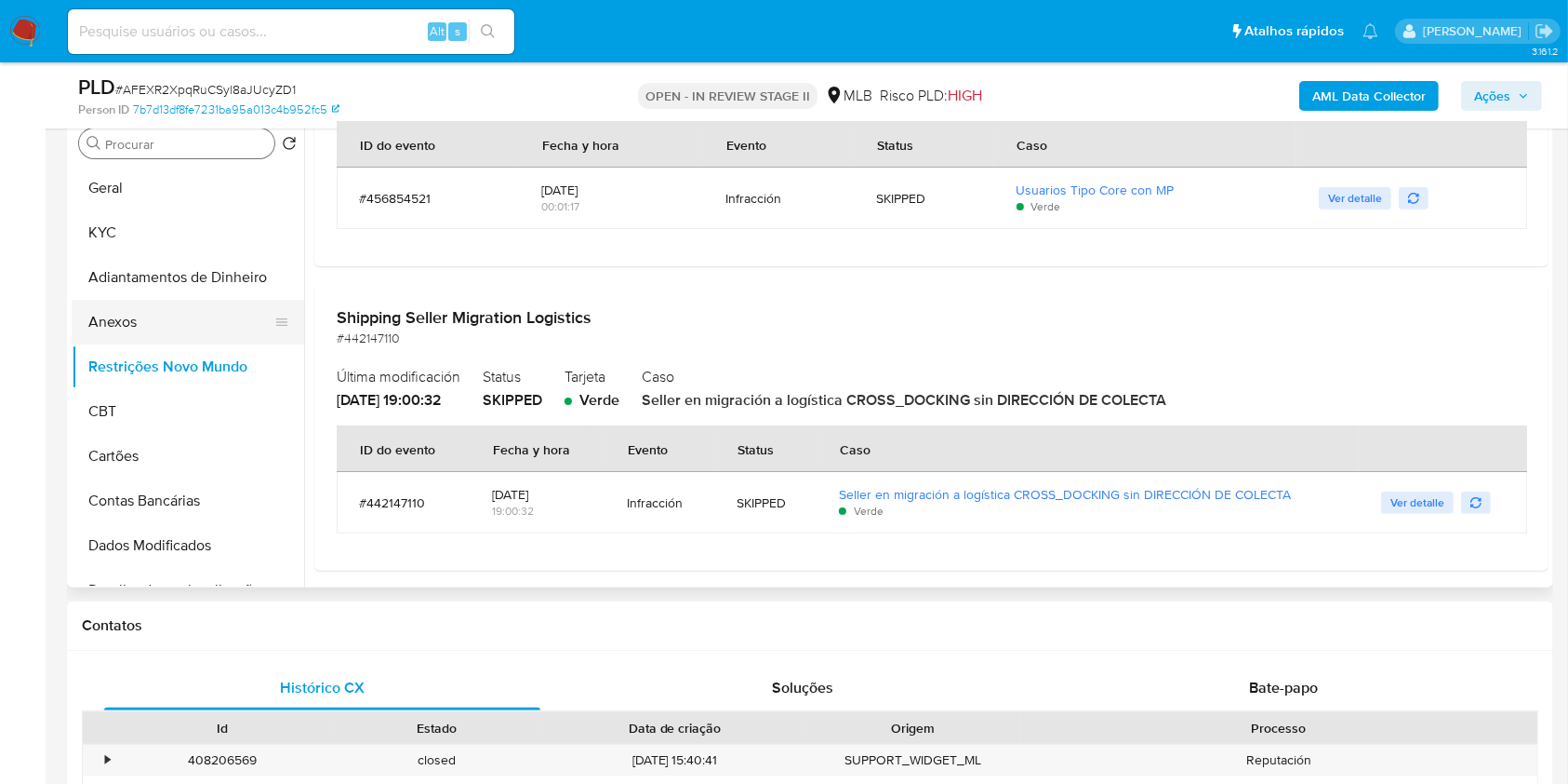
drag, startPoint x: 162, startPoint y: 234, endPoint x: 181, endPoint y: 331, distance: 98.8
click at [162, 234] on button "KYC" at bounding box center [187, 232] width 232 height 45
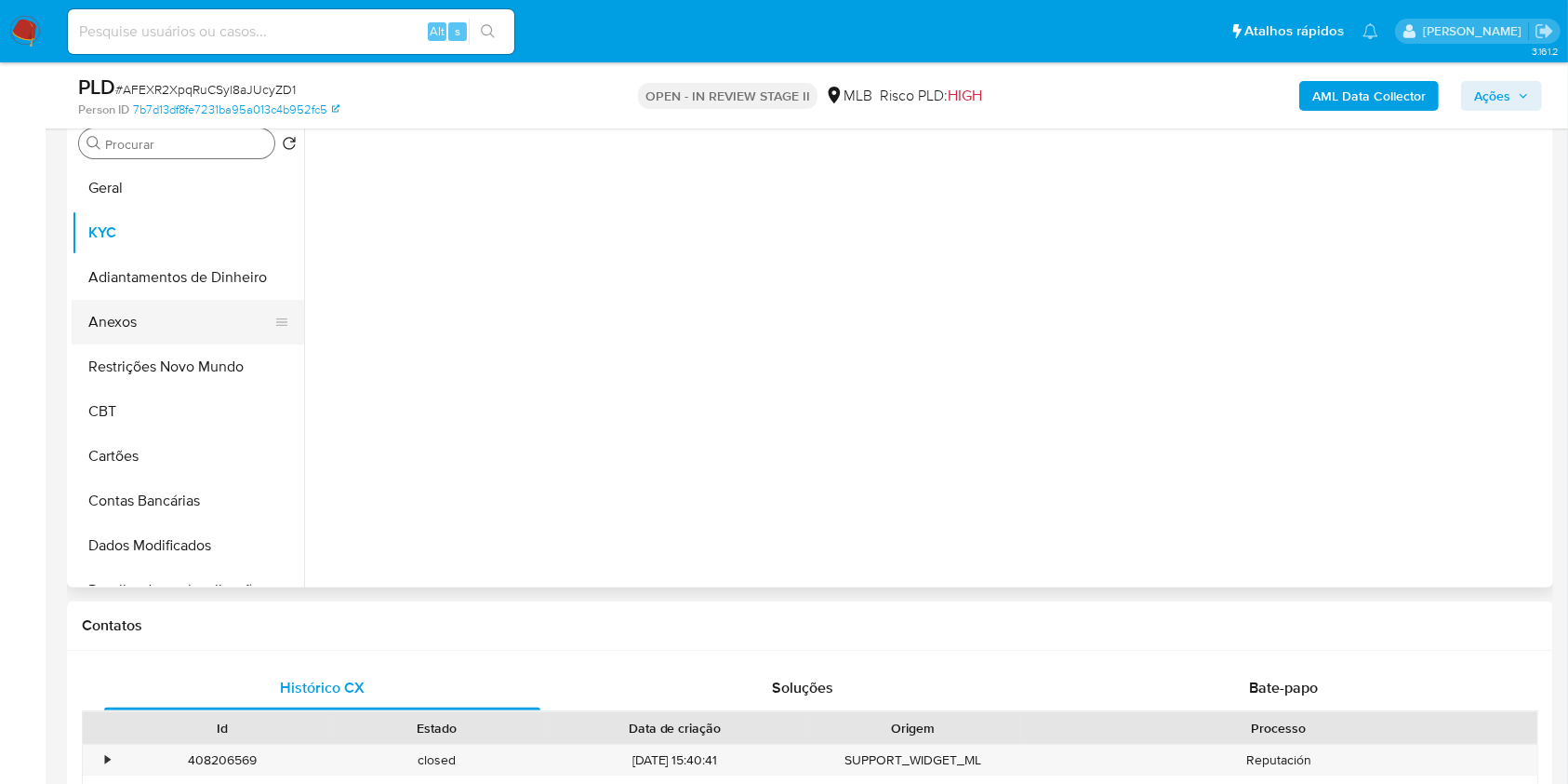
click at [180, 331] on button "Anexos" at bounding box center [180, 322] width 217 height 45
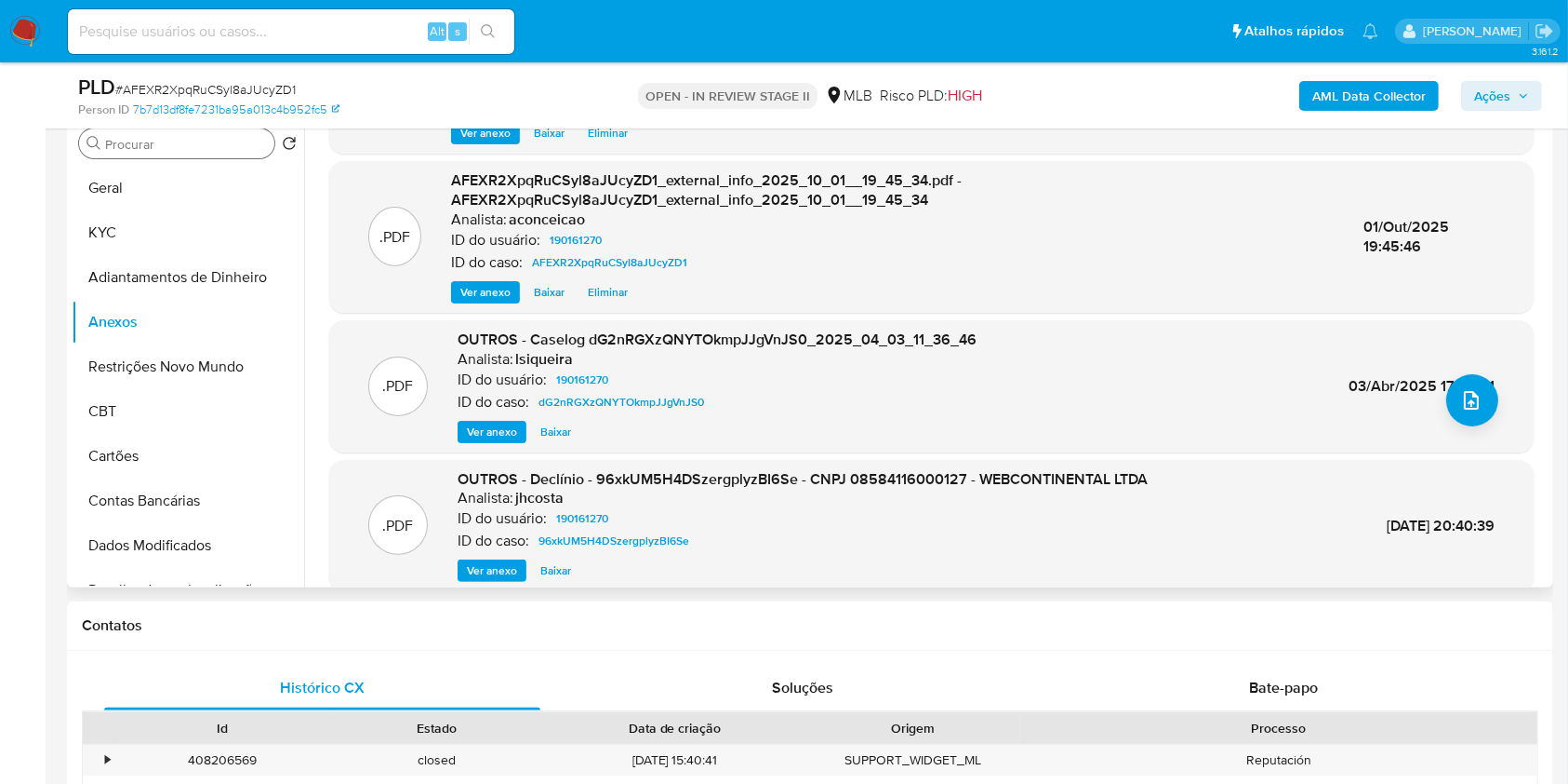
scroll to position [196, 0]
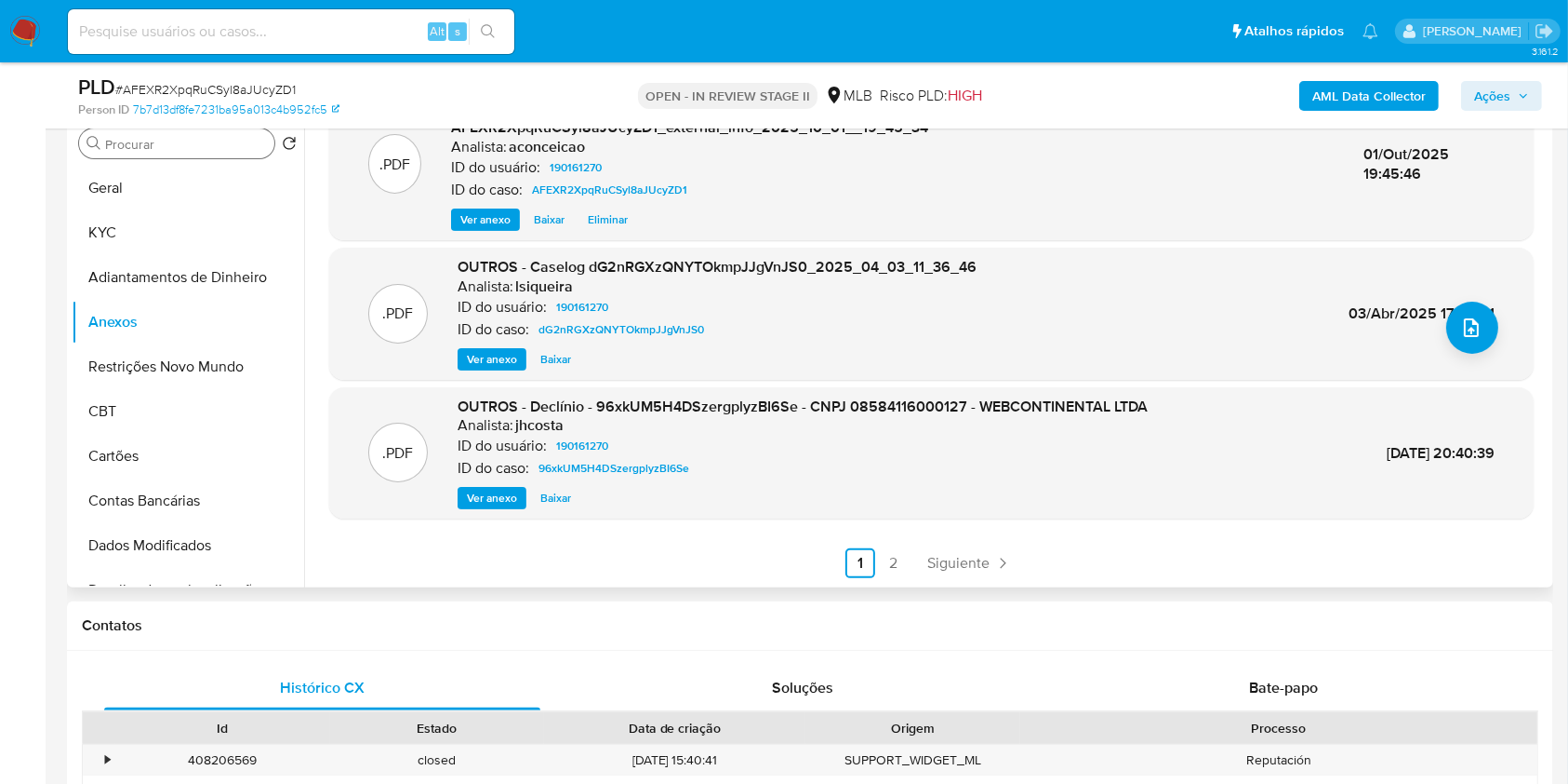
click at [491, 501] on span "Ver anexo" at bounding box center [493, 497] width 50 height 19
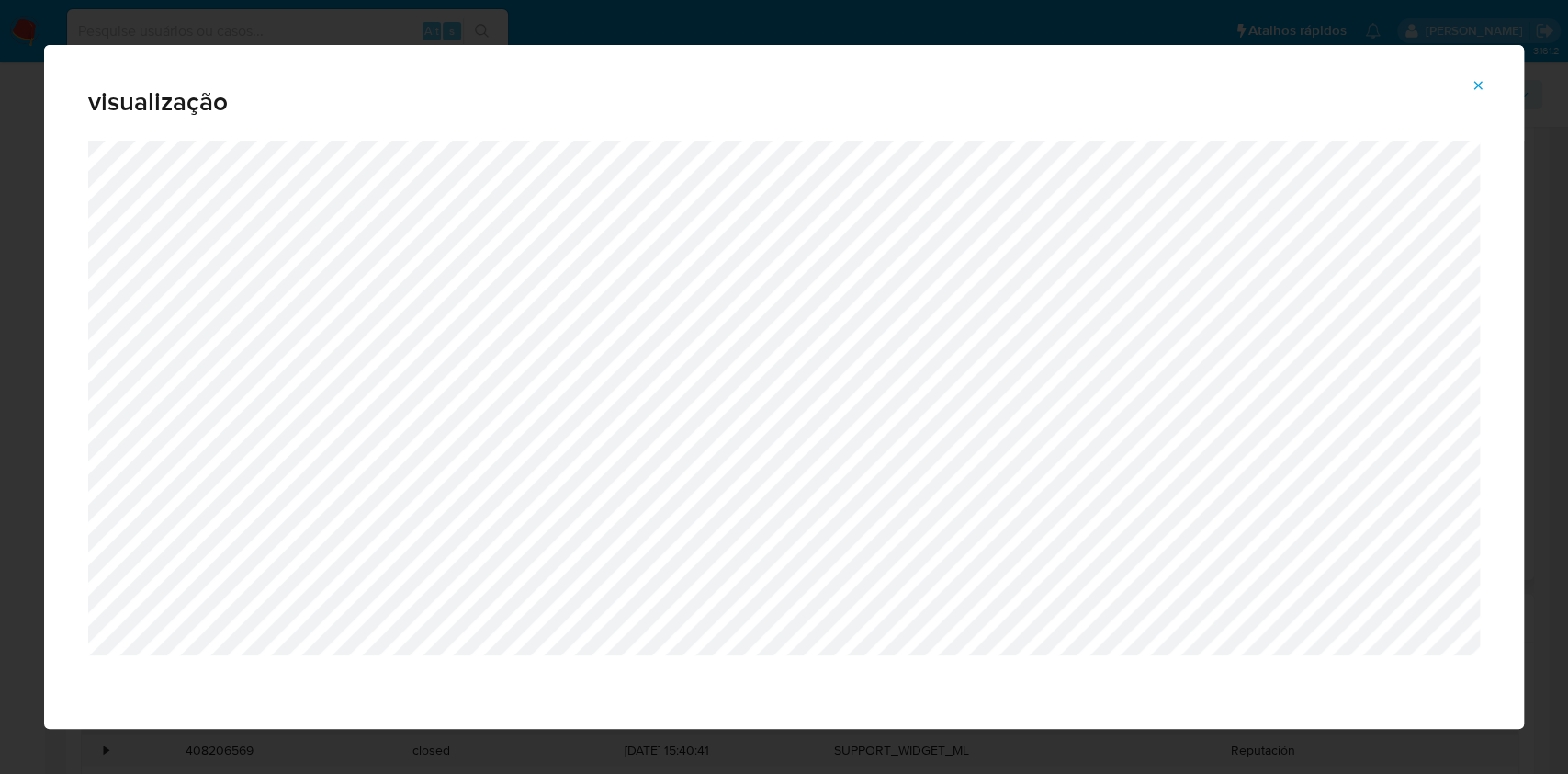
click at [1480, 82] on icon "Attachment preview" at bounding box center [1478, 86] width 15 height 15
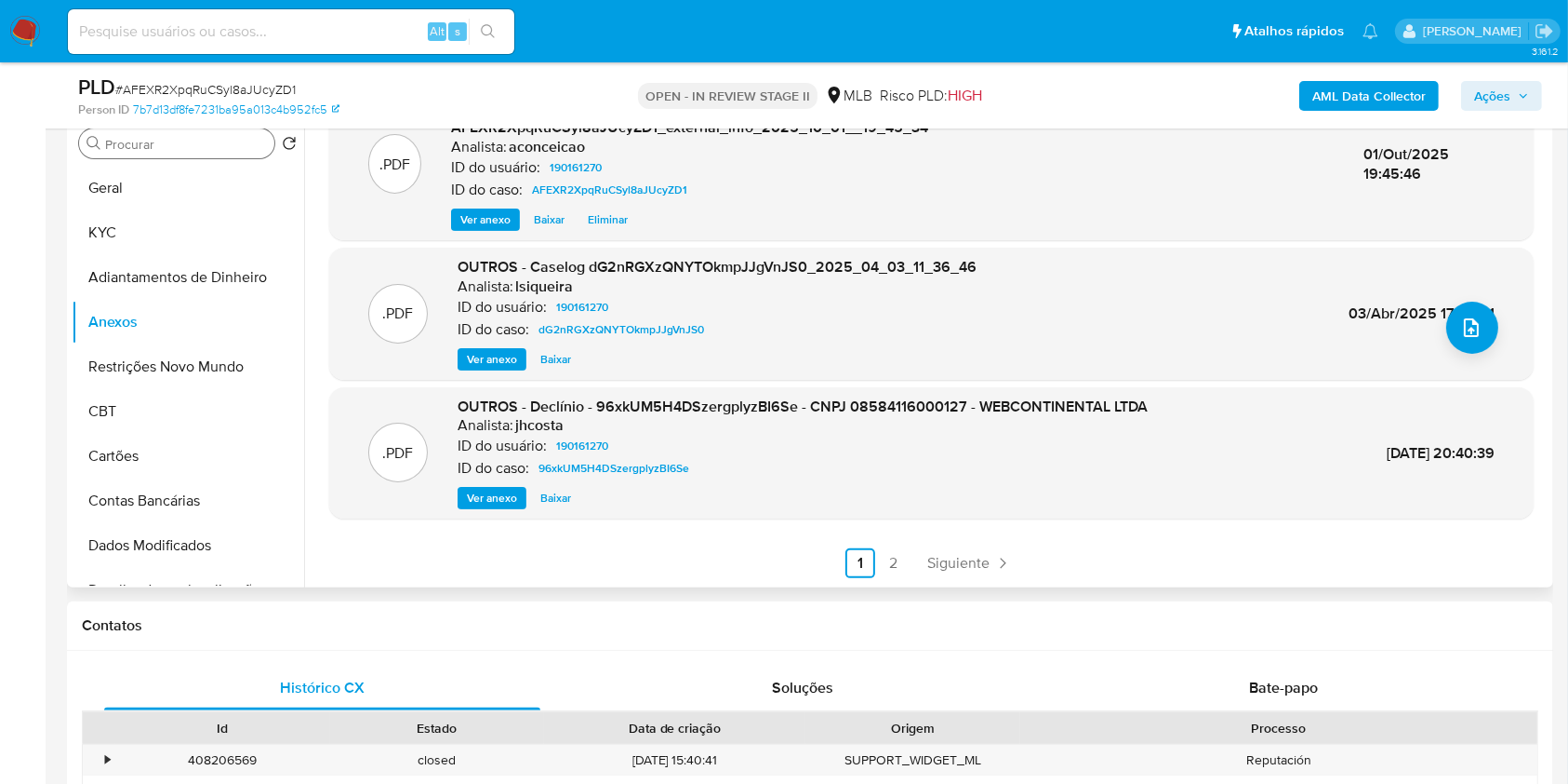
click at [506, 500] on span "Ver anexo" at bounding box center [493, 497] width 50 height 19
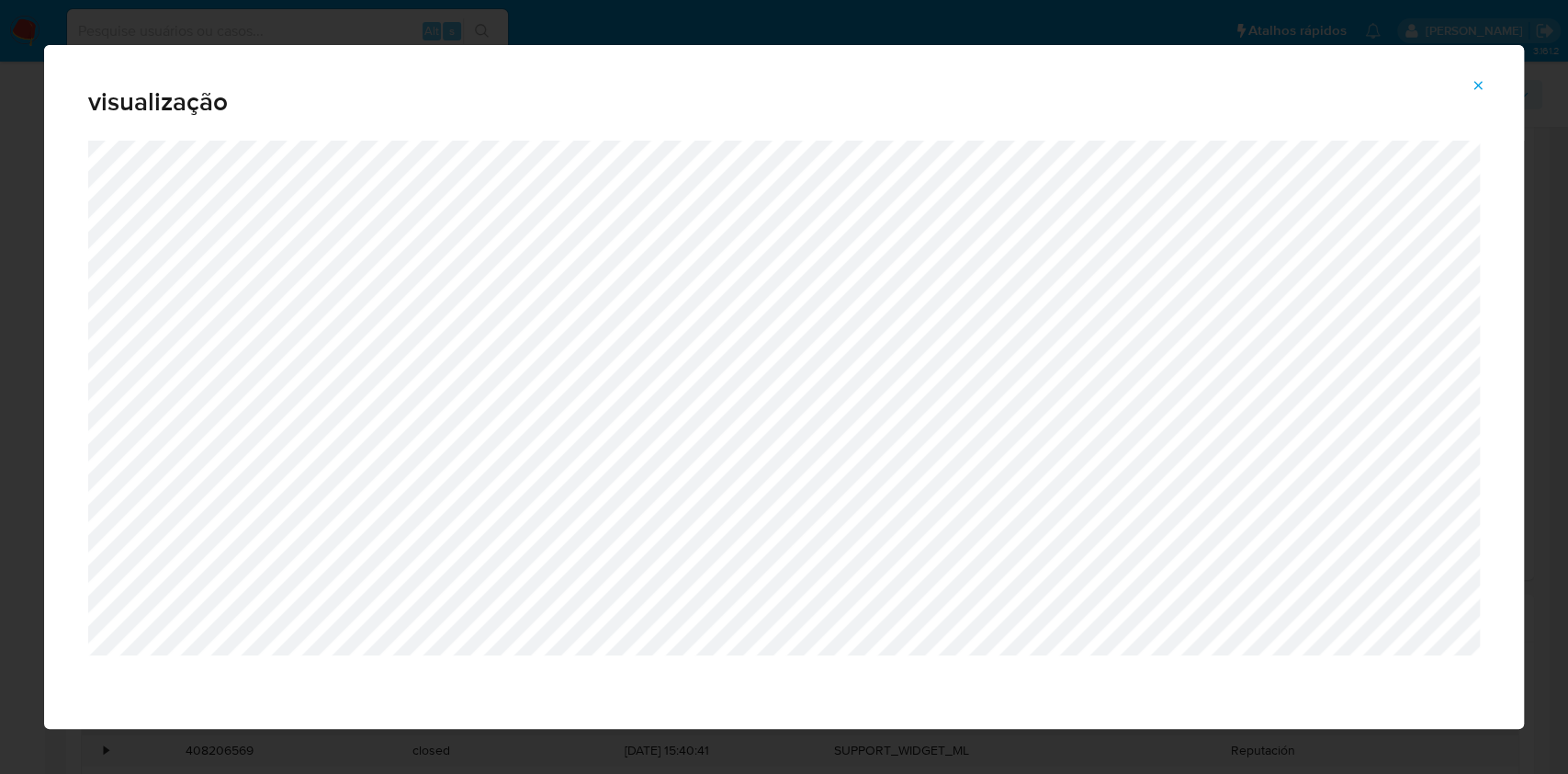
click at [1480, 89] on icon "Attachment preview" at bounding box center [1478, 86] width 15 height 15
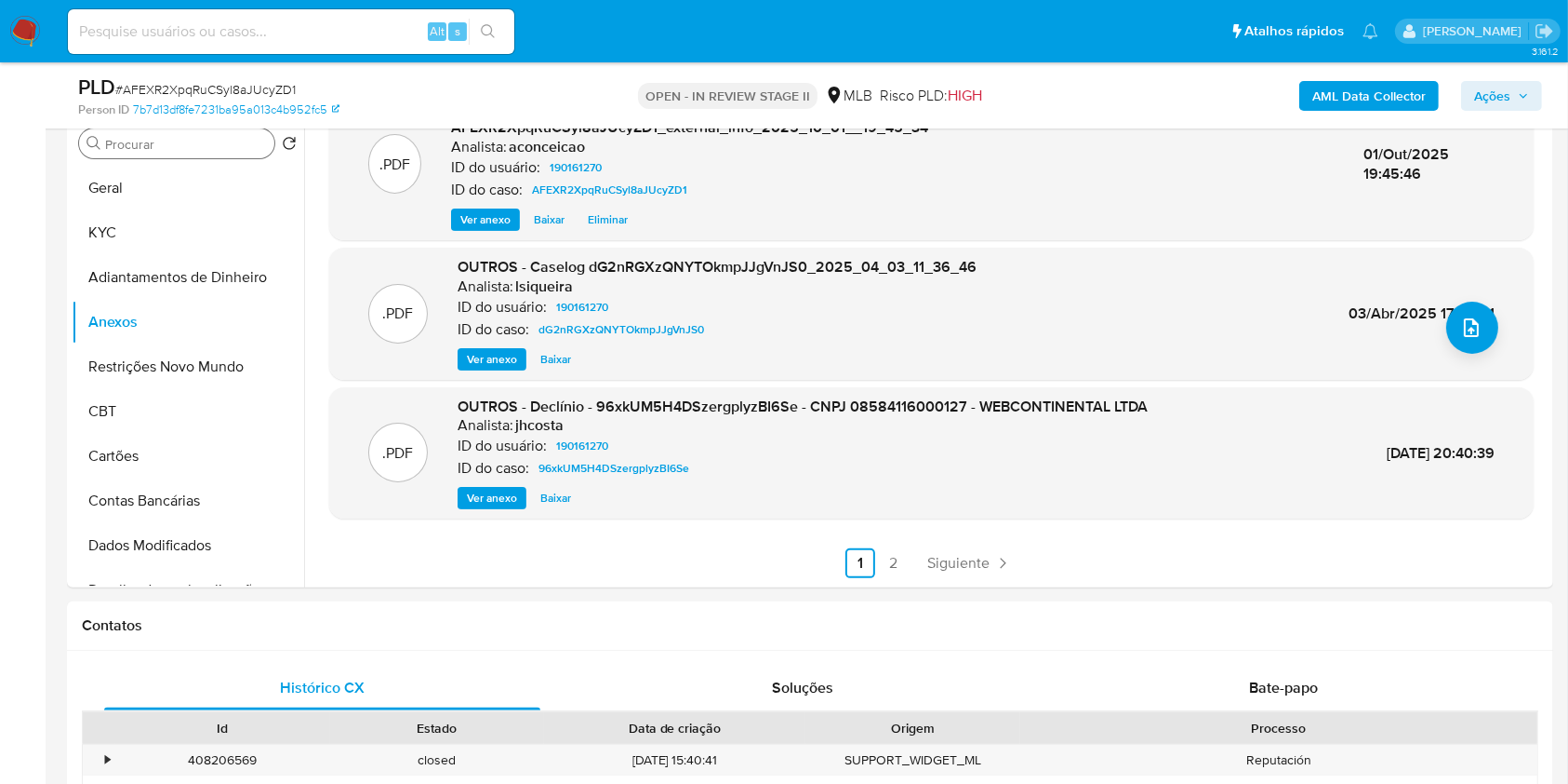
click at [1489, 92] on span "Ações" at bounding box center [1492, 96] width 36 height 30
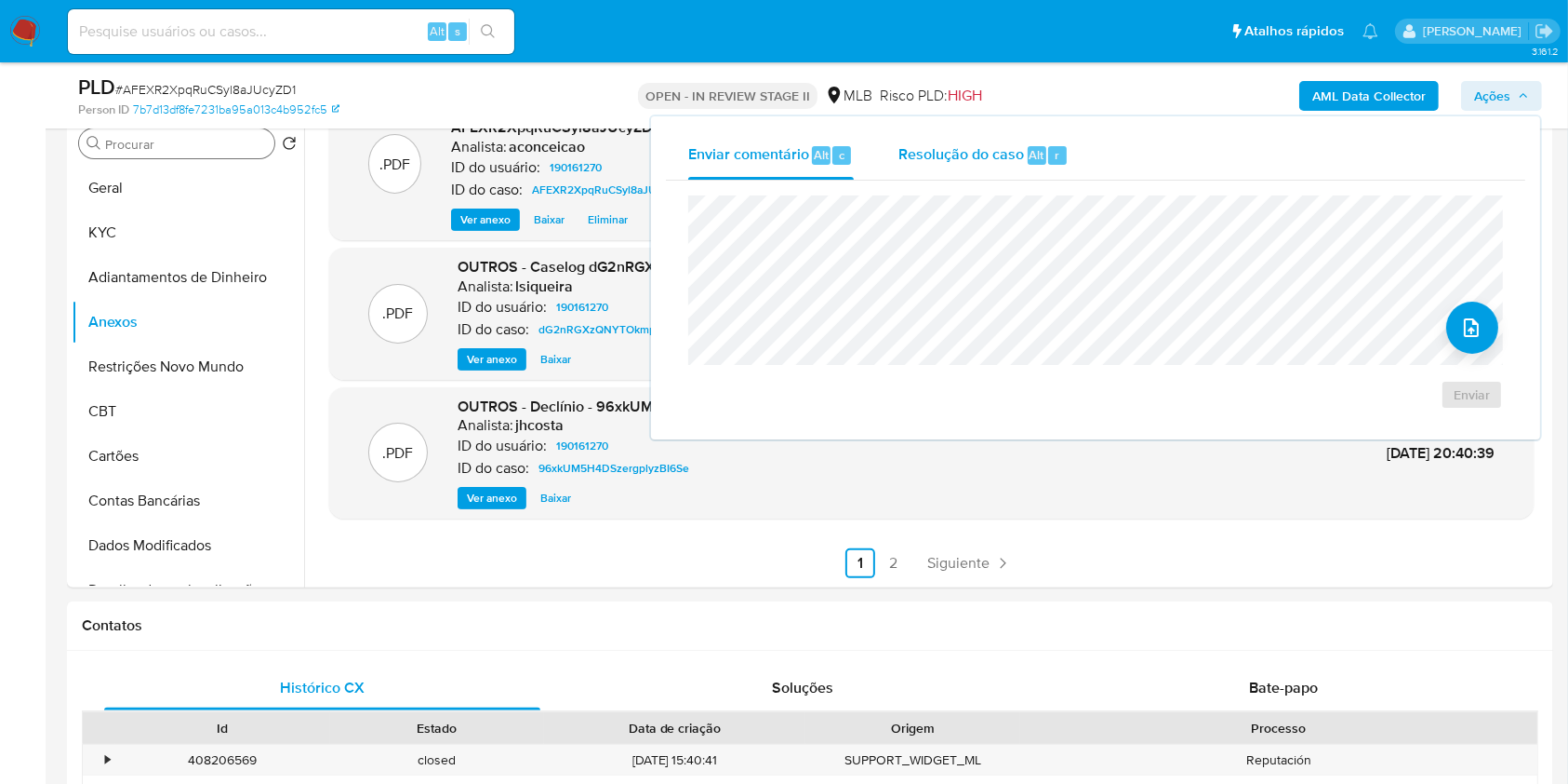
click at [1004, 164] on span "Resolução do caso" at bounding box center [961, 154] width 126 height 21
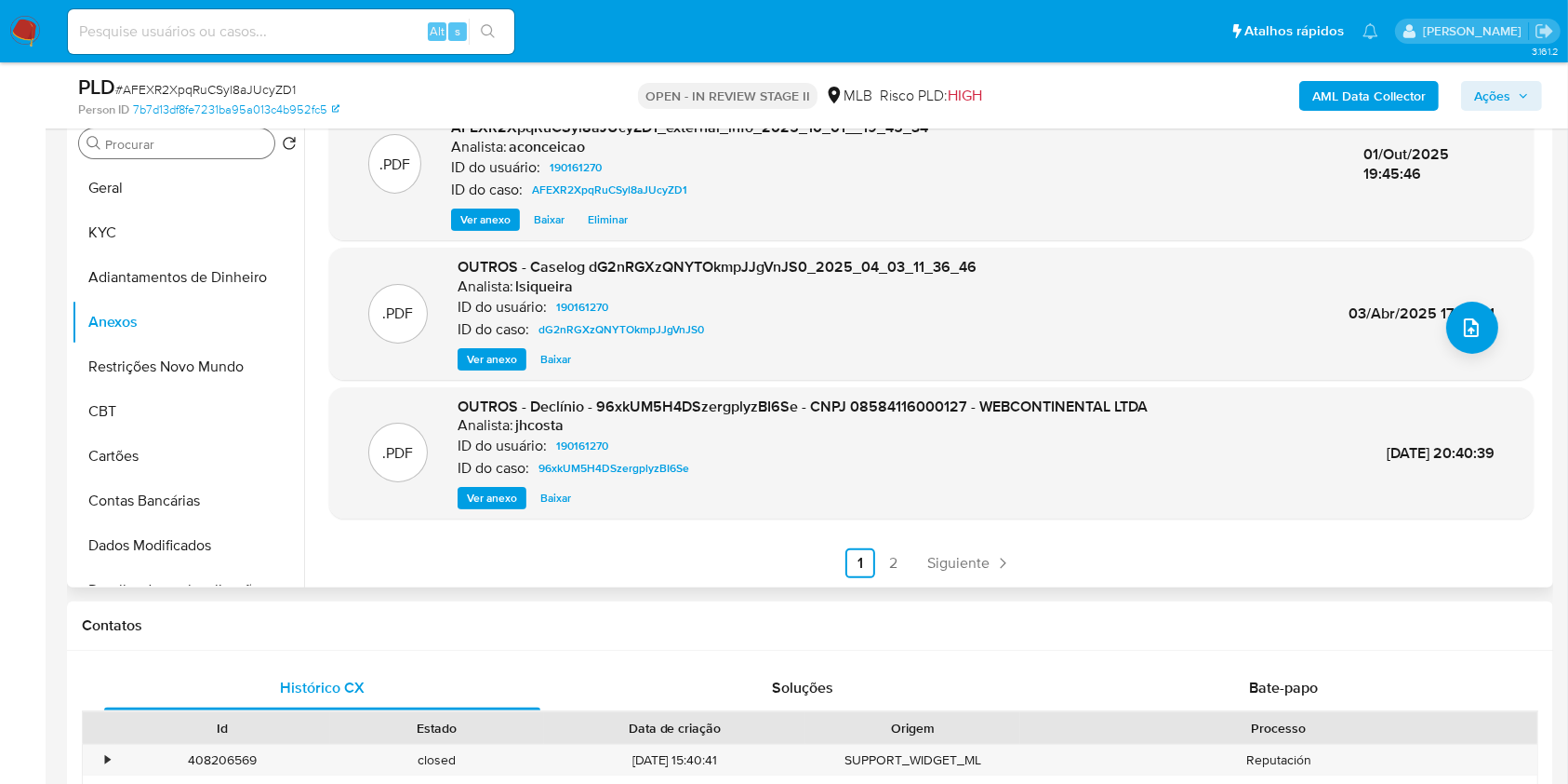
click at [494, 355] on span "Ver anexo" at bounding box center [493, 359] width 50 height 19
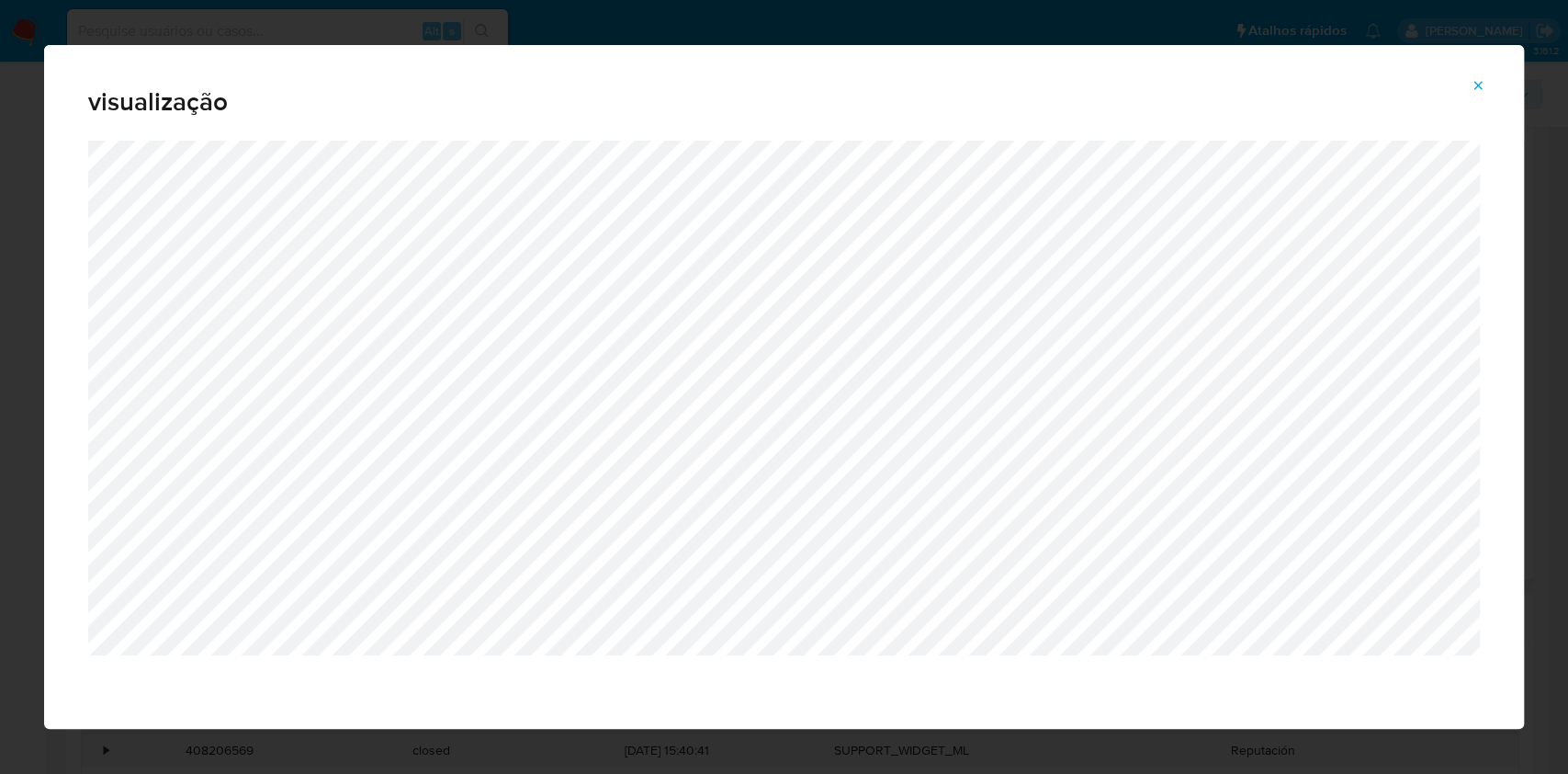
click at [1482, 85] on icon "Attachment preview" at bounding box center [1478, 86] width 15 height 15
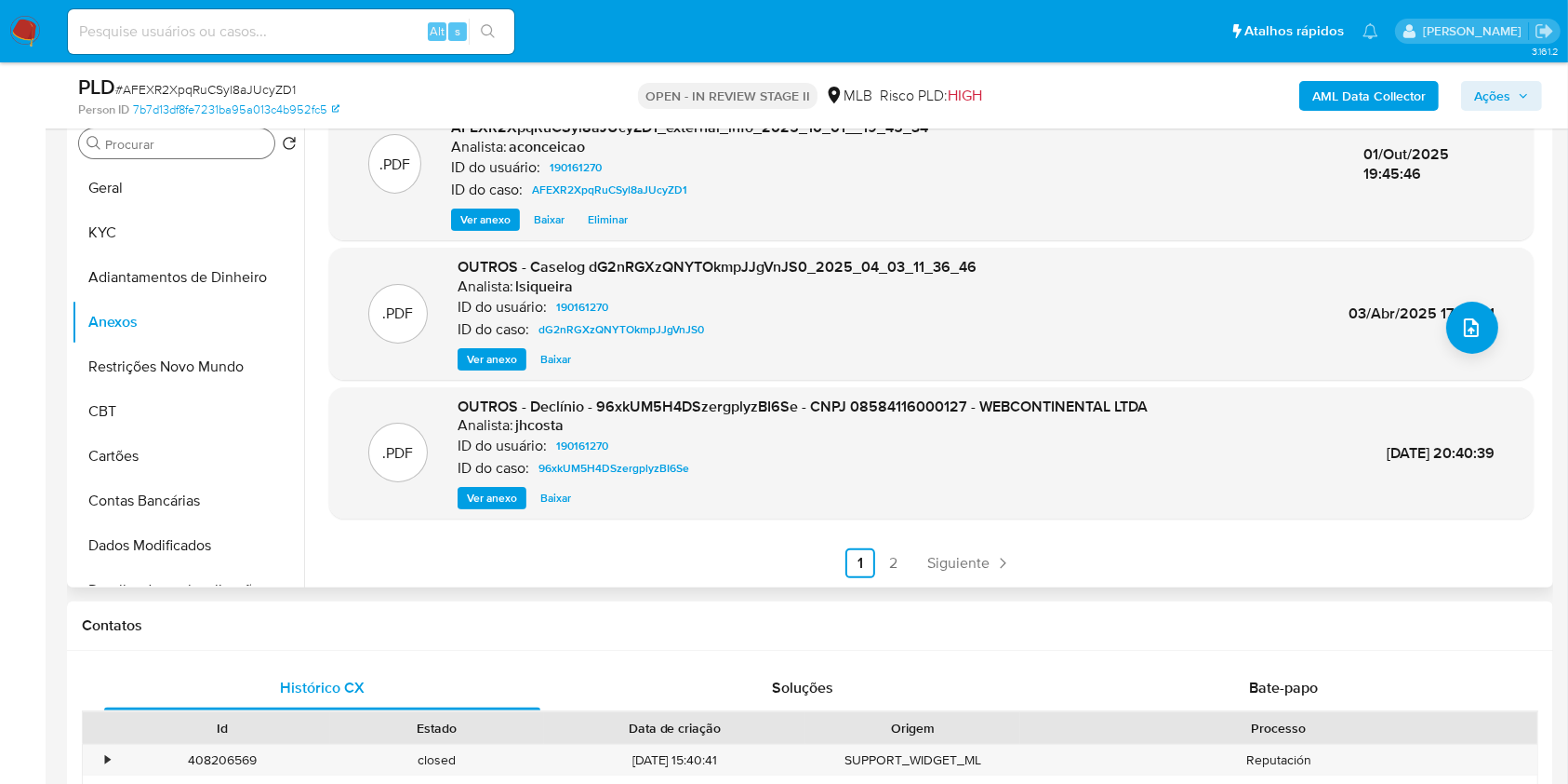
click at [197, 130] on div "Procurar" at bounding box center [176, 144] width 195 height 30
click at [201, 137] on input "Procurar" at bounding box center [186, 145] width 161 height 17
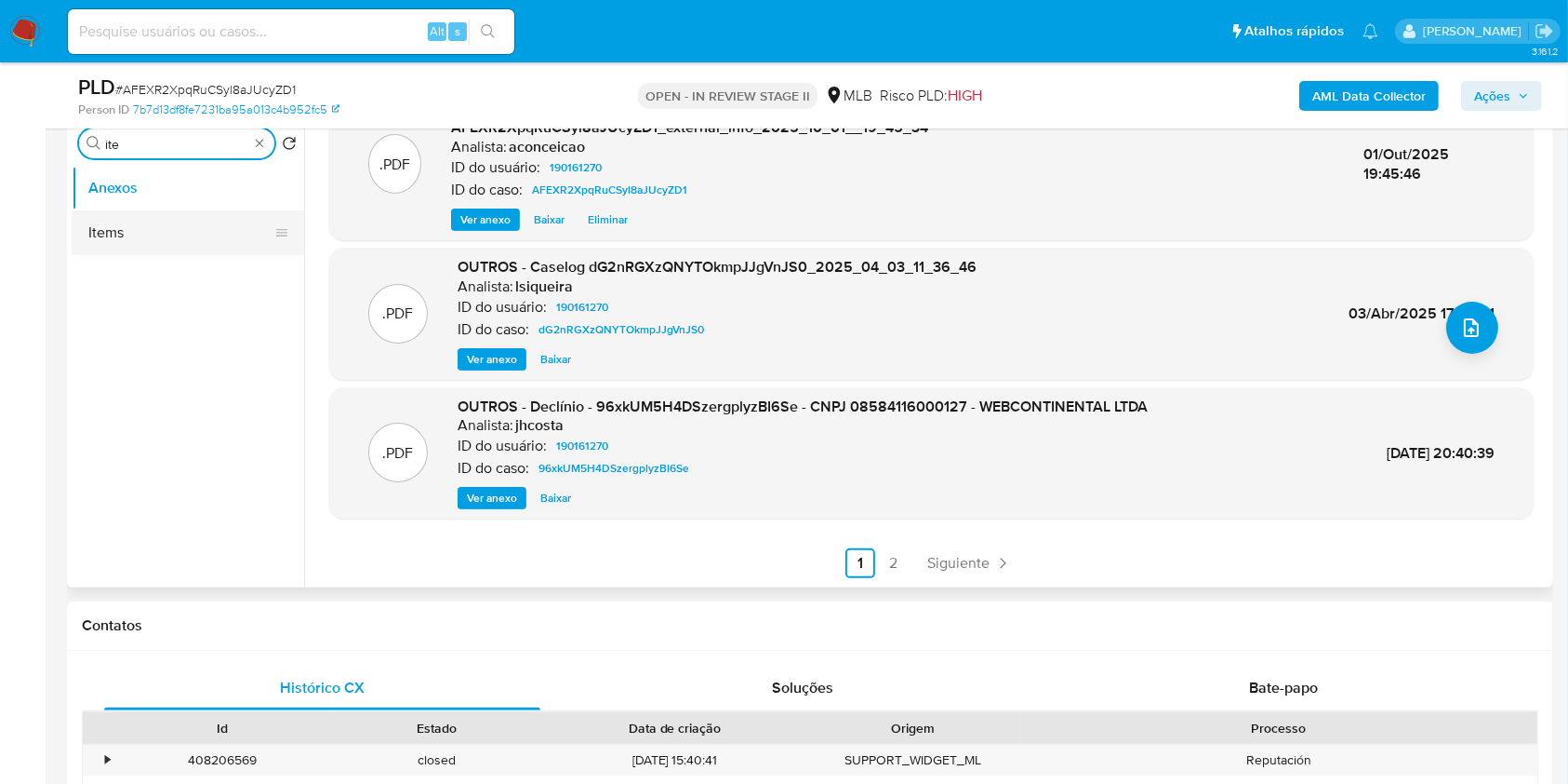
type input "ite"
click at [201, 230] on button "Items" at bounding box center [180, 232] width 217 height 45
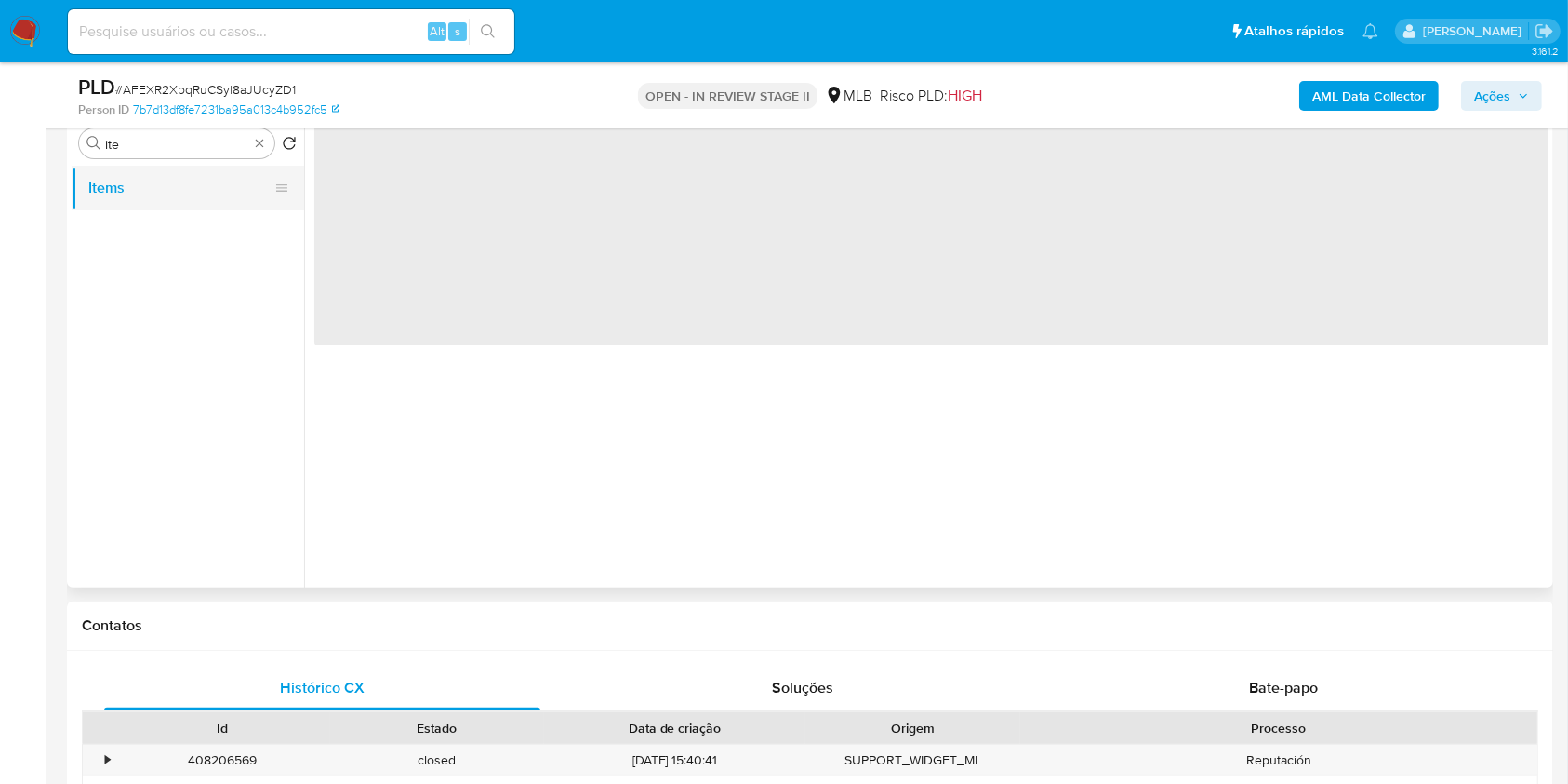
scroll to position [0, 0]
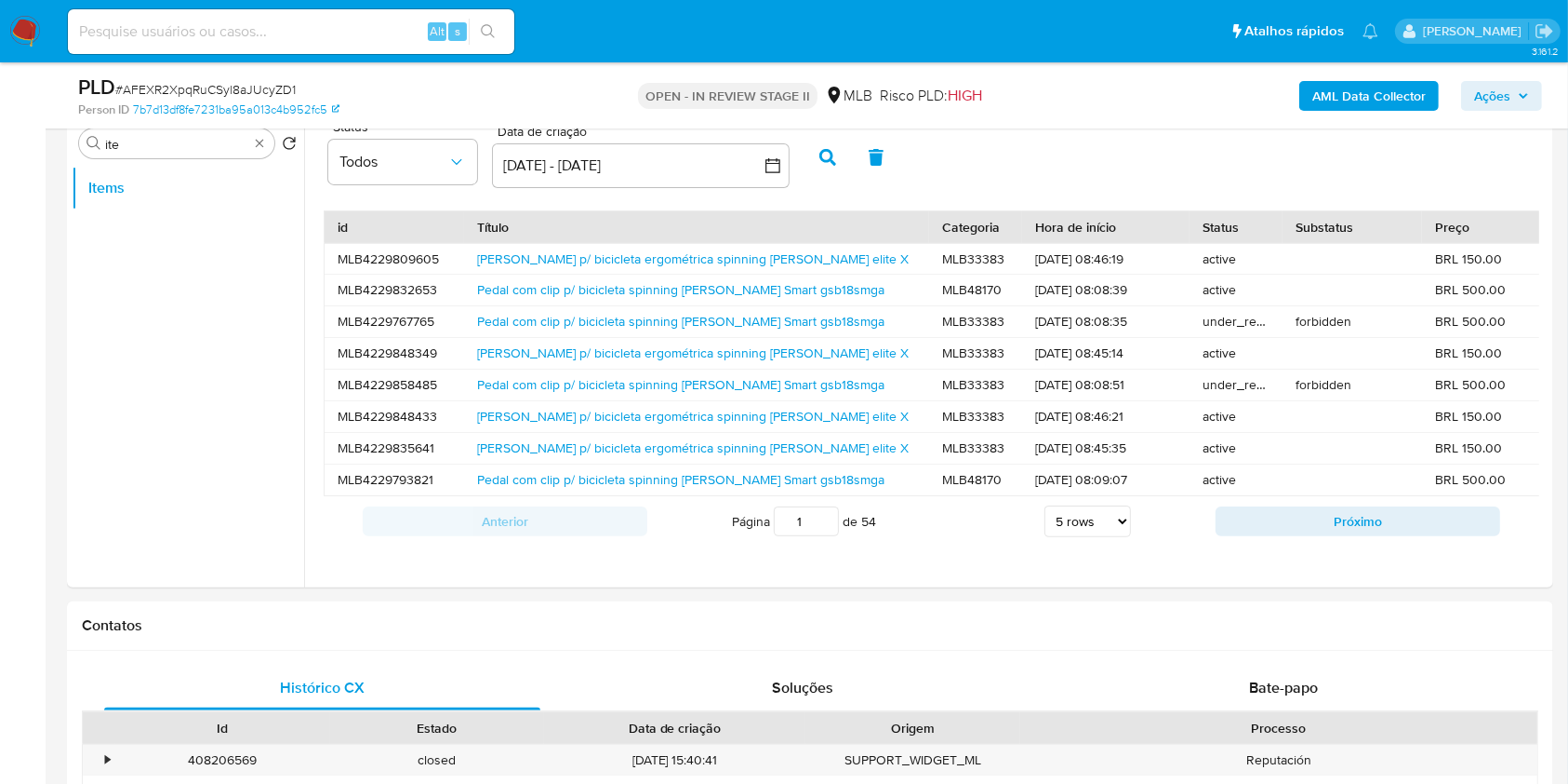
click at [617, 301] on div "Pedal com clip p/ bicicleta spinning [PERSON_NAME] Smart gsb18smga" at bounding box center [697, 289] width 465 height 31
click at [617, 300] on div "Pedal com clip p/ bicicleta spinning [PERSON_NAME] Smart gsb18smga" at bounding box center [697, 289] width 465 height 31
click at [613, 294] on link "Pedal com clip p/ bicicleta spinning [PERSON_NAME] Smart gsb18smga" at bounding box center [680, 289] width 408 height 19
